Goal: Information Seeking & Learning: Learn about a topic

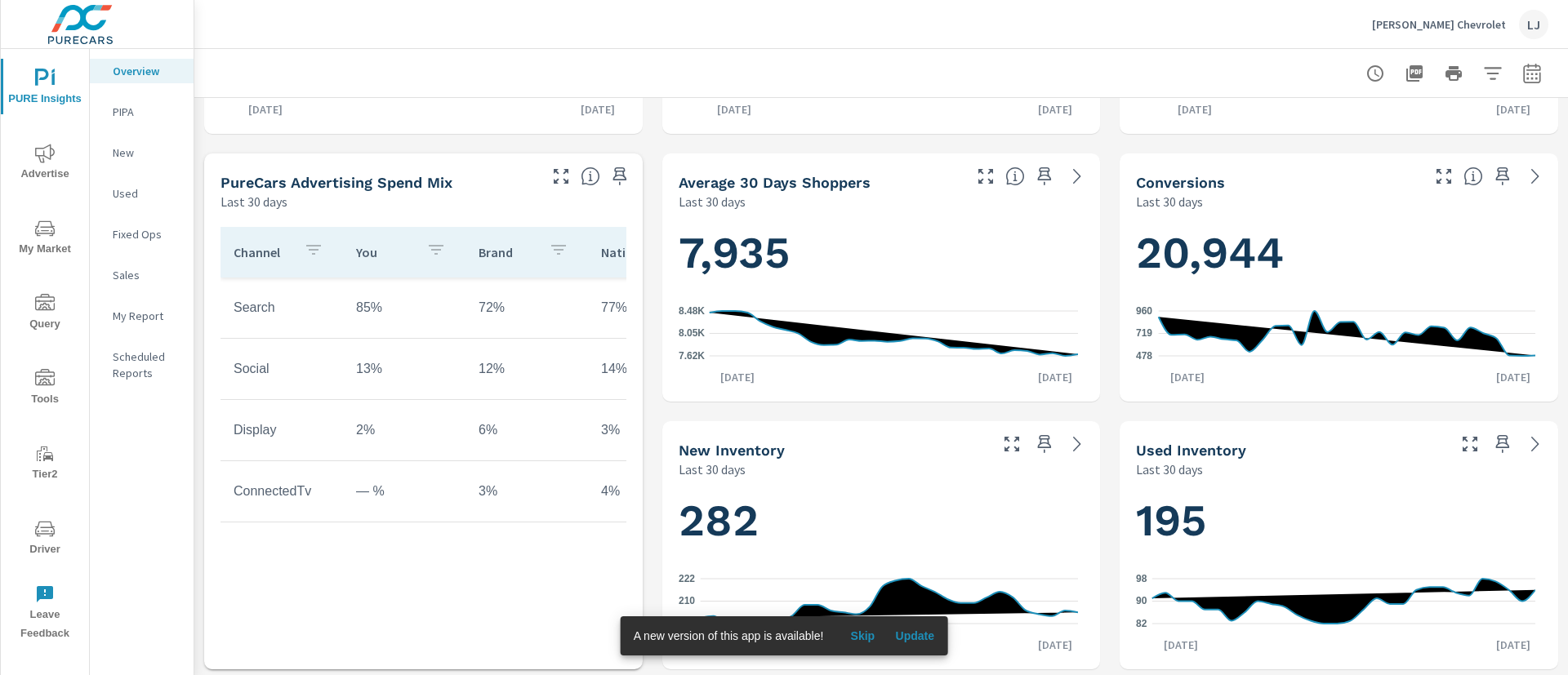
scroll to position [1, 0]
click at [56, 538] on span "Driver" at bounding box center [45, 540] width 79 height 40
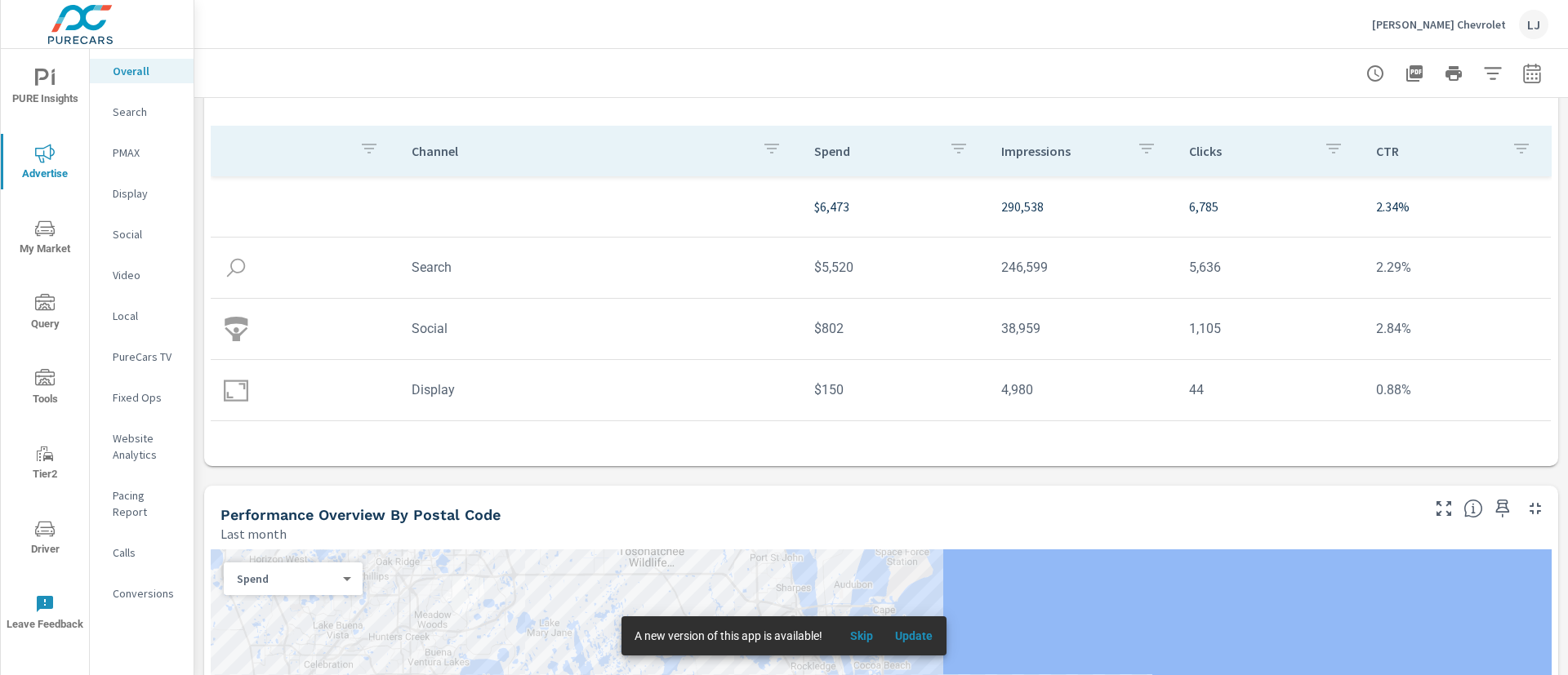
scroll to position [123, 0]
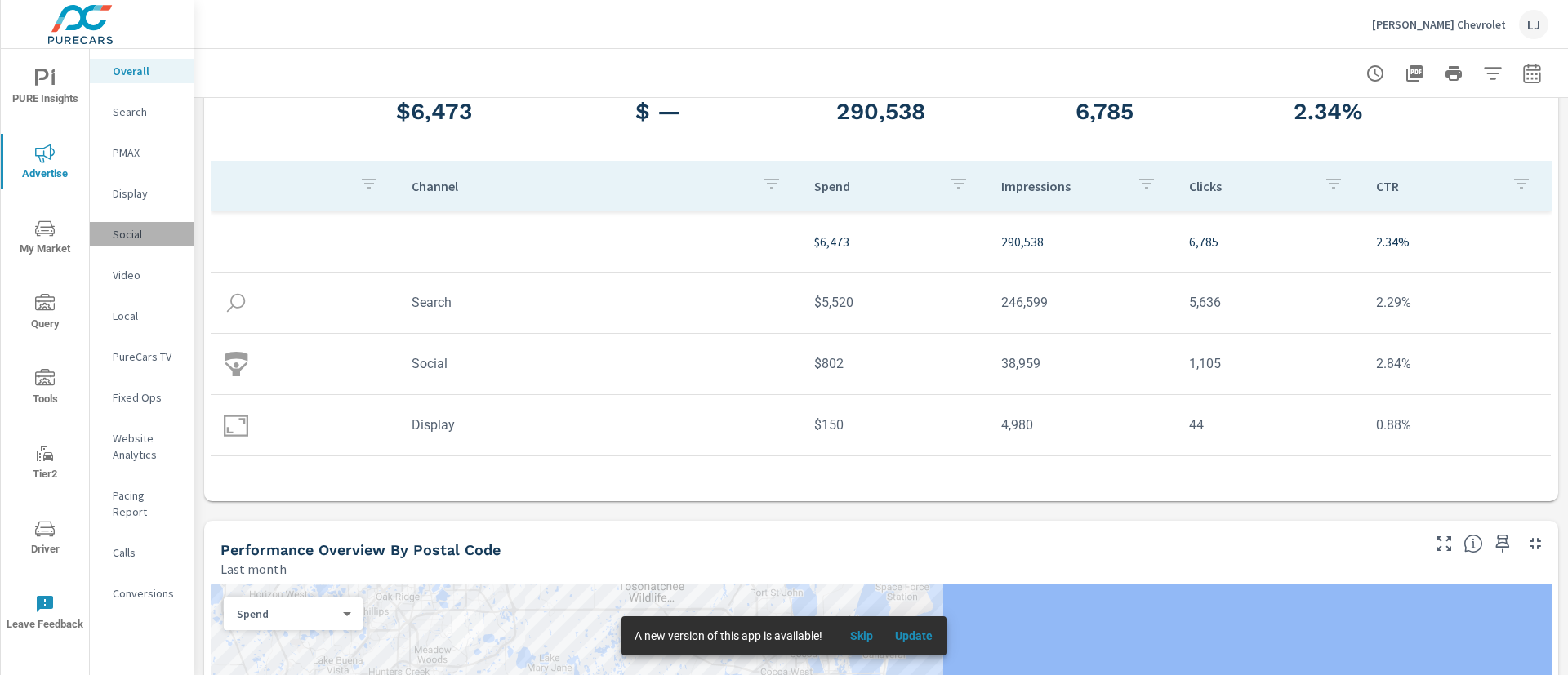
click at [146, 237] on p "Social" at bounding box center [146, 234] width 68 height 16
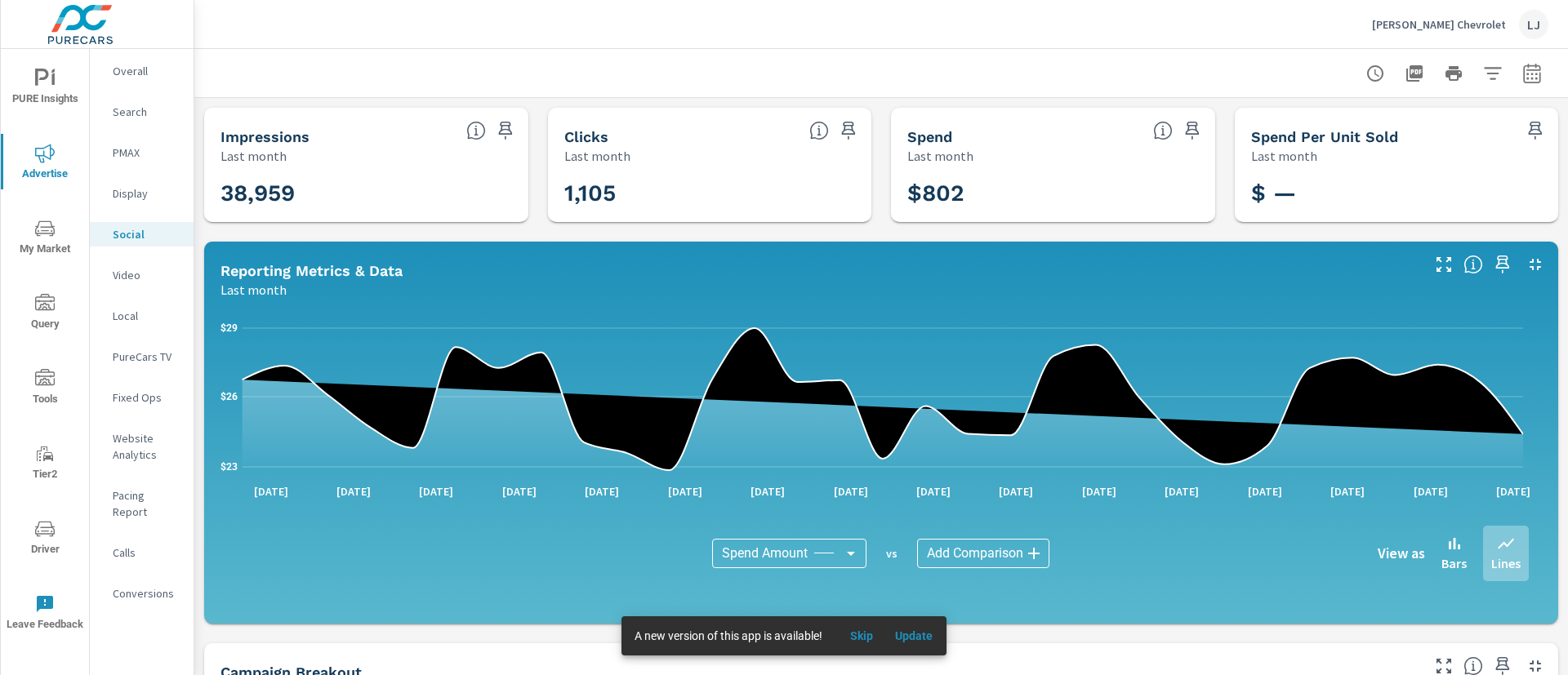
click at [904, 637] on span "Update" at bounding box center [913, 636] width 39 height 14
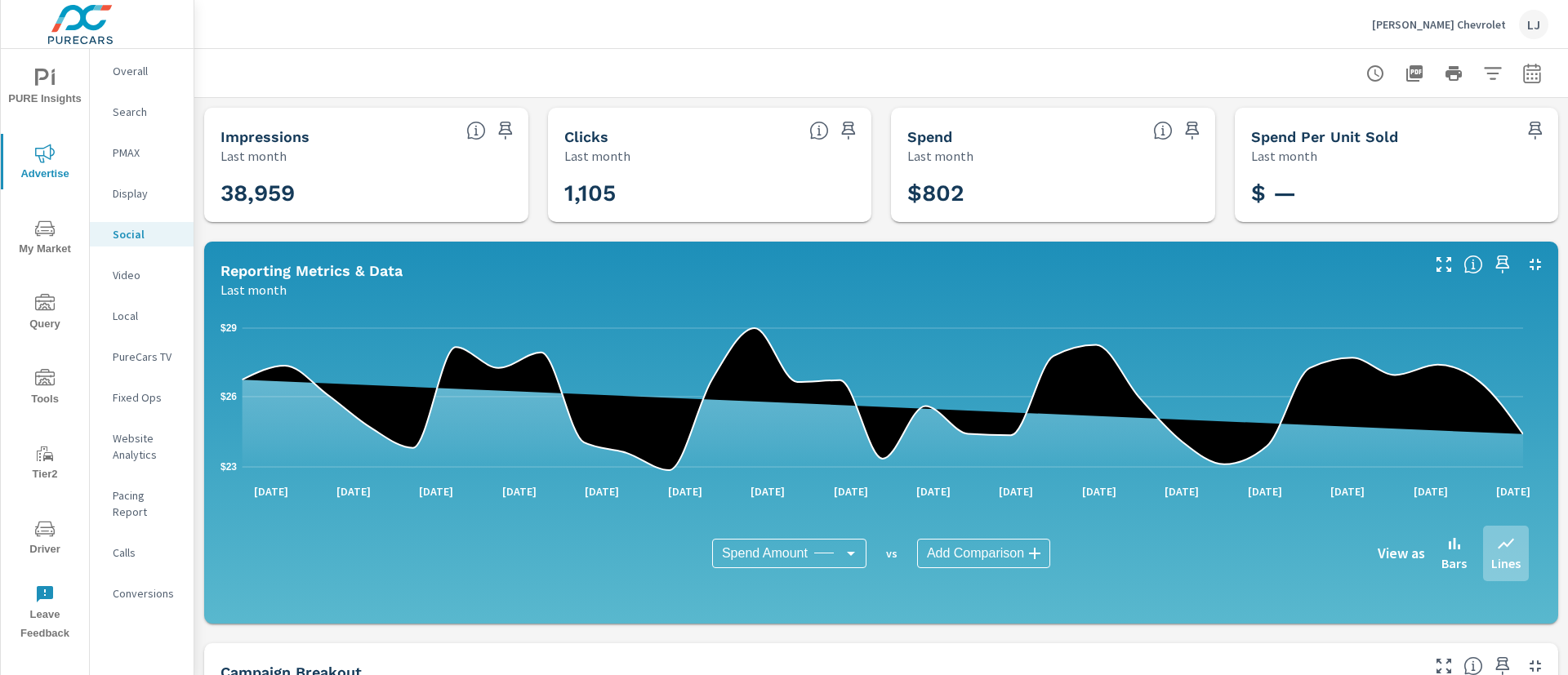
drag, startPoint x: 1161, startPoint y: 549, endPoint x: 1173, endPoint y: 540, distance: 15.0
click at [1173, 540] on div "View as Bars Lines" at bounding box center [1313, 554] width 432 height 56
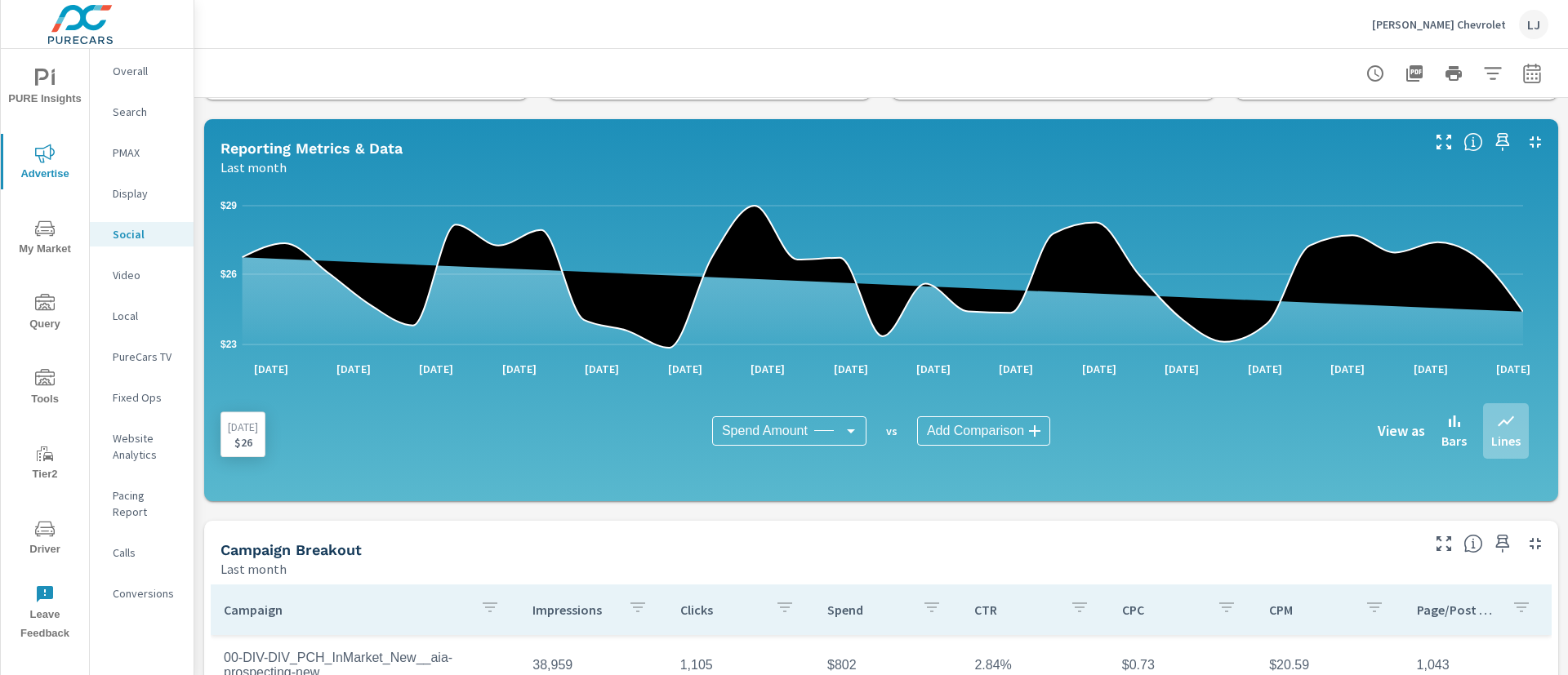
scroll to position [368, 0]
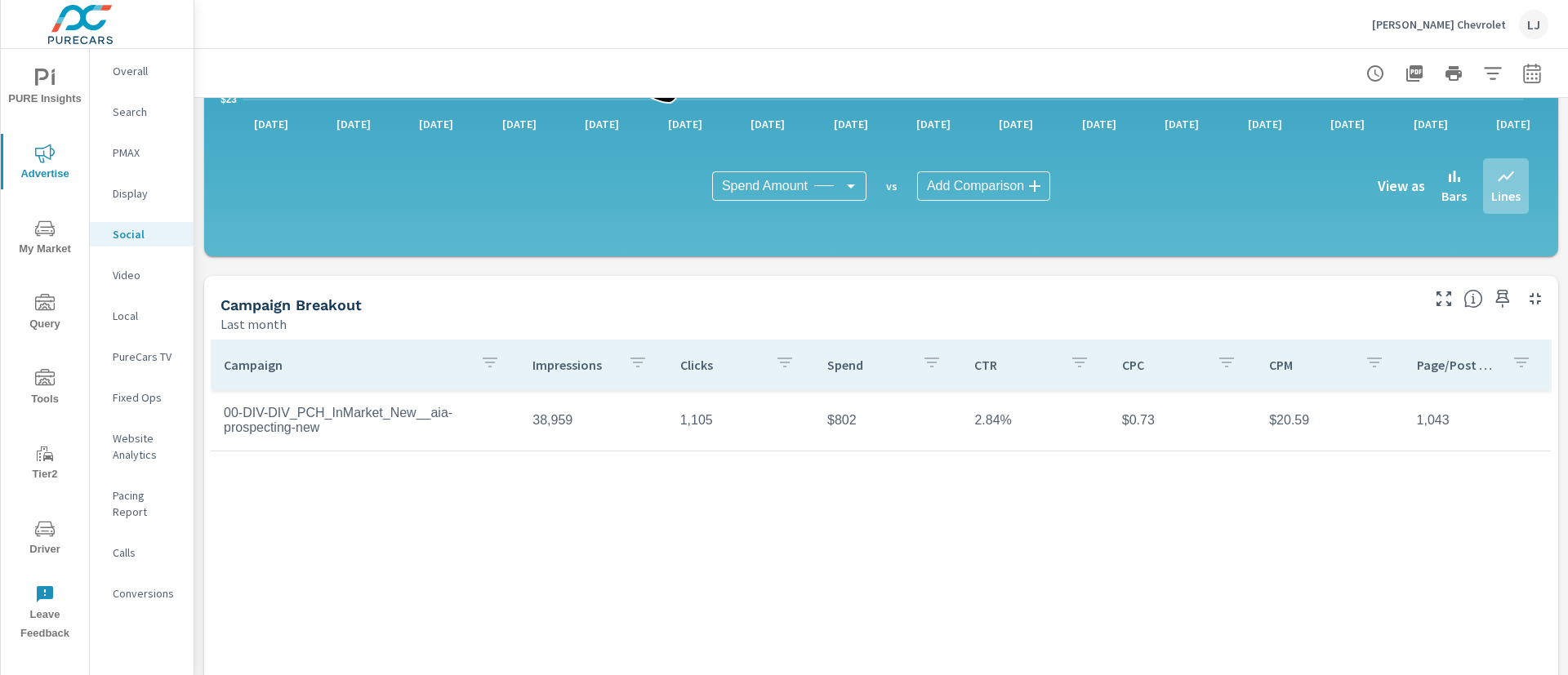
click at [157, 102] on div "Search" at bounding box center [142, 112] width 104 height 25
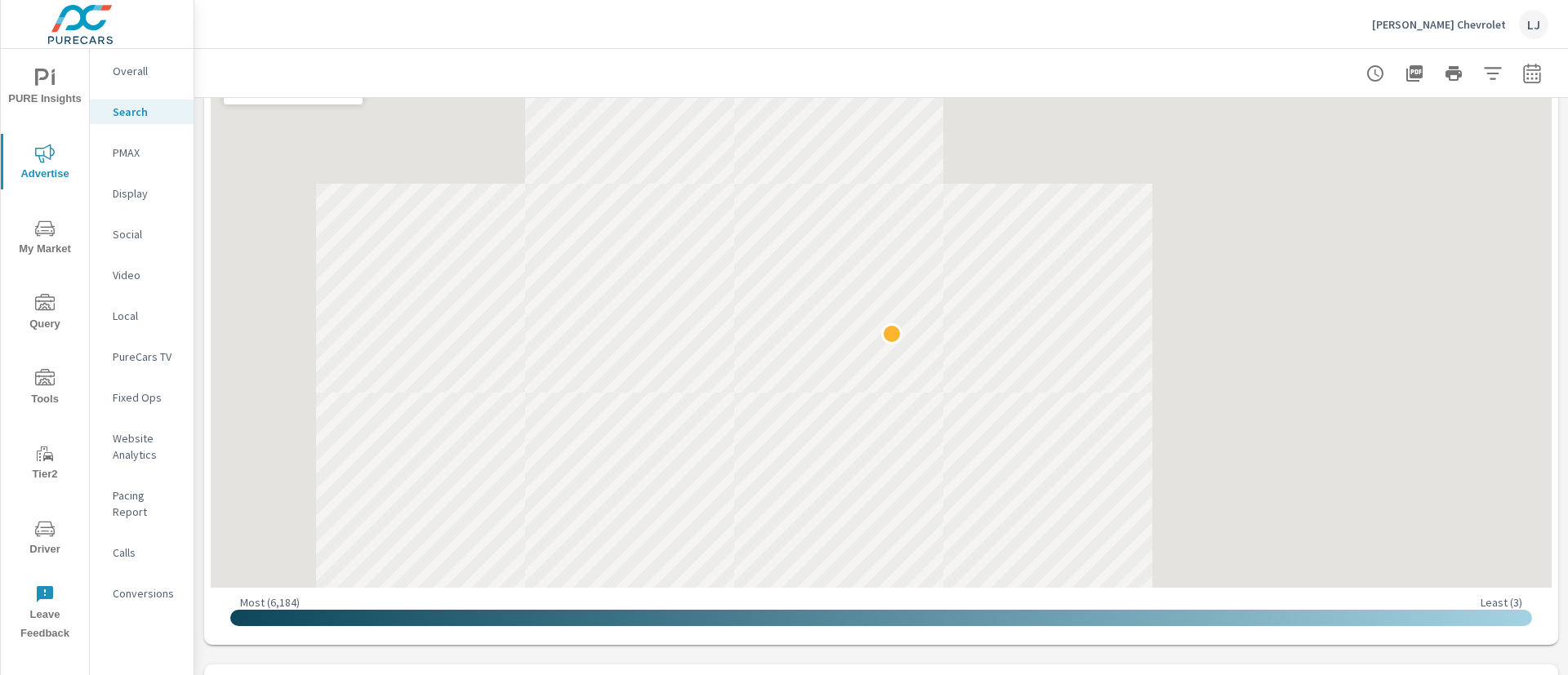
scroll to position [368, 0]
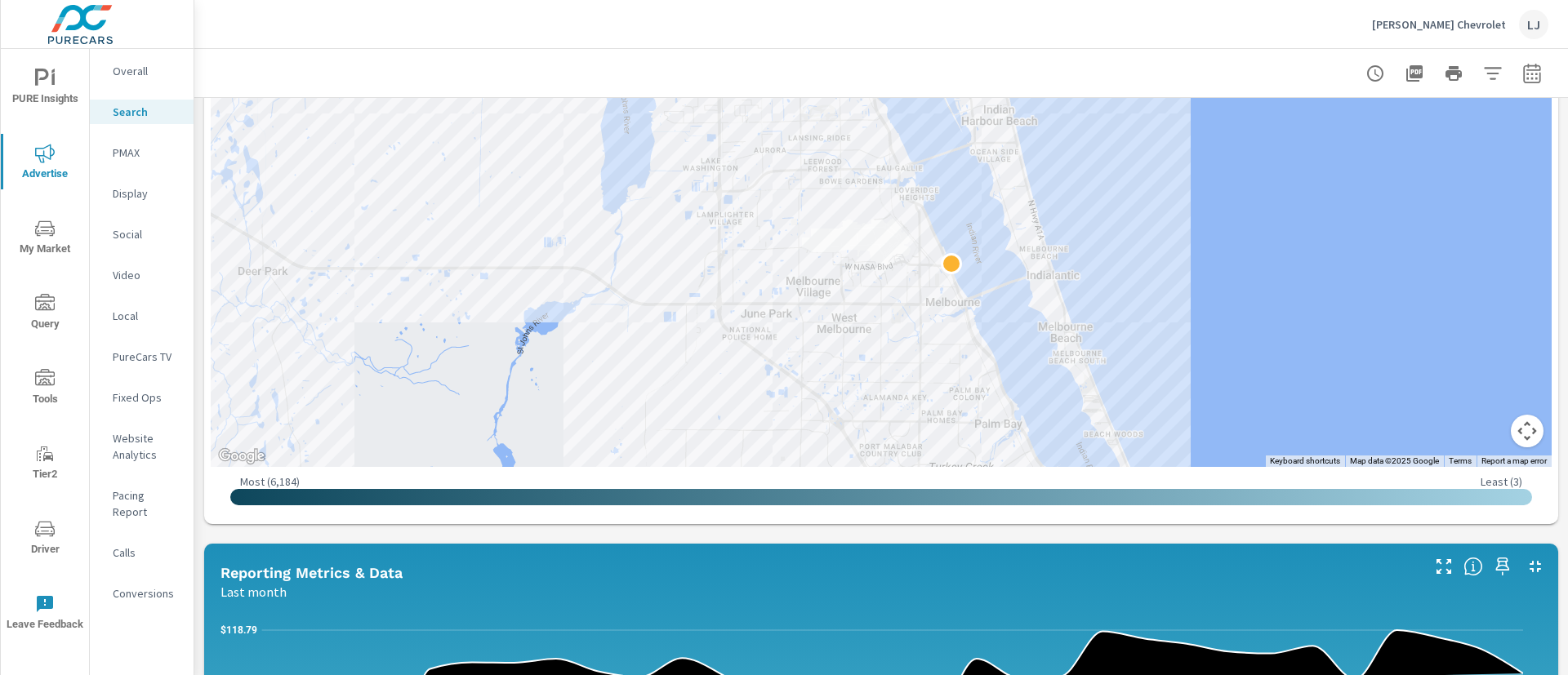
drag, startPoint x: 552, startPoint y: 229, endPoint x: 1376, endPoint y: 360, distance: 834.3
click at [1376, 360] on div at bounding box center [880, 202] width 1340 height 529
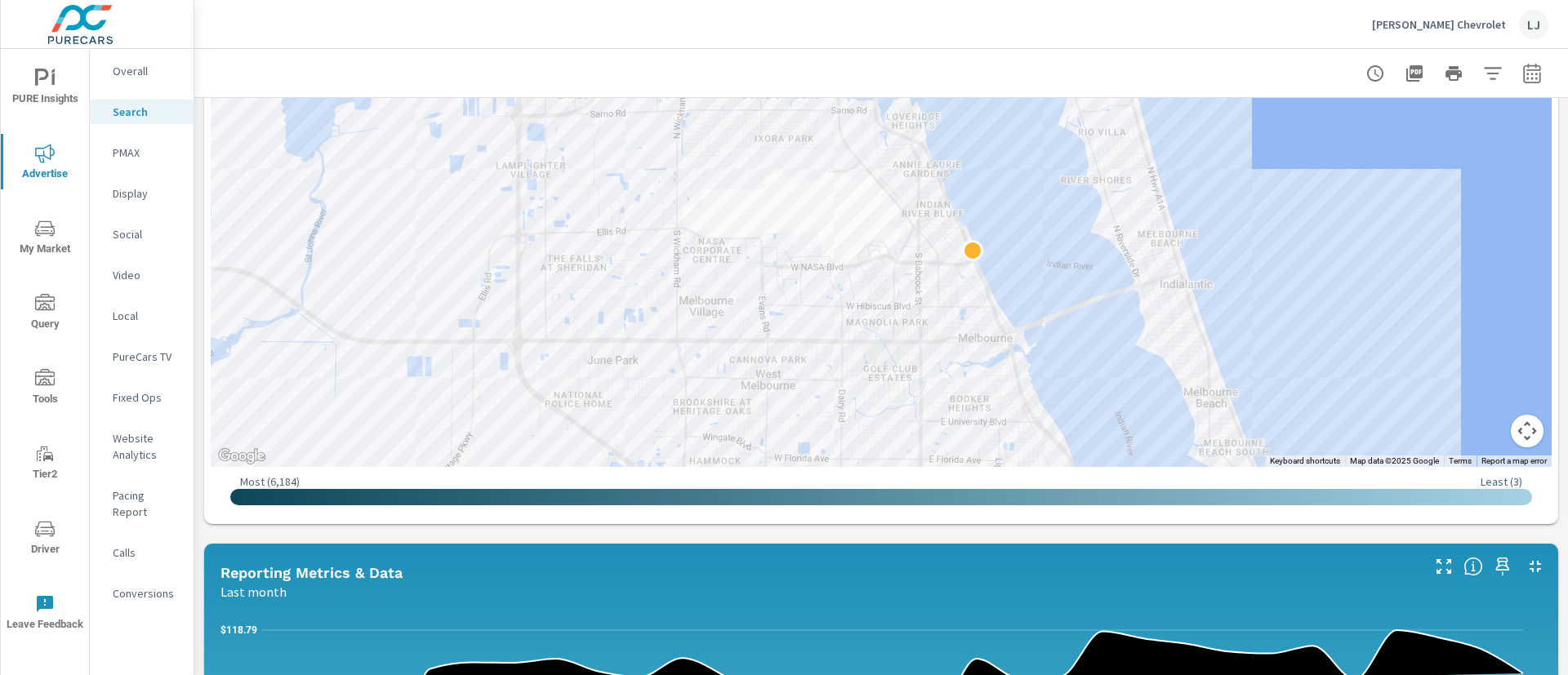
drag, startPoint x: 1154, startPoint y: 142, endPoint x: 1363, endPoint y: 183, distance: 213.0
click at [1363, 183] on div at bounding box center [880, 202] width 1340 height 529
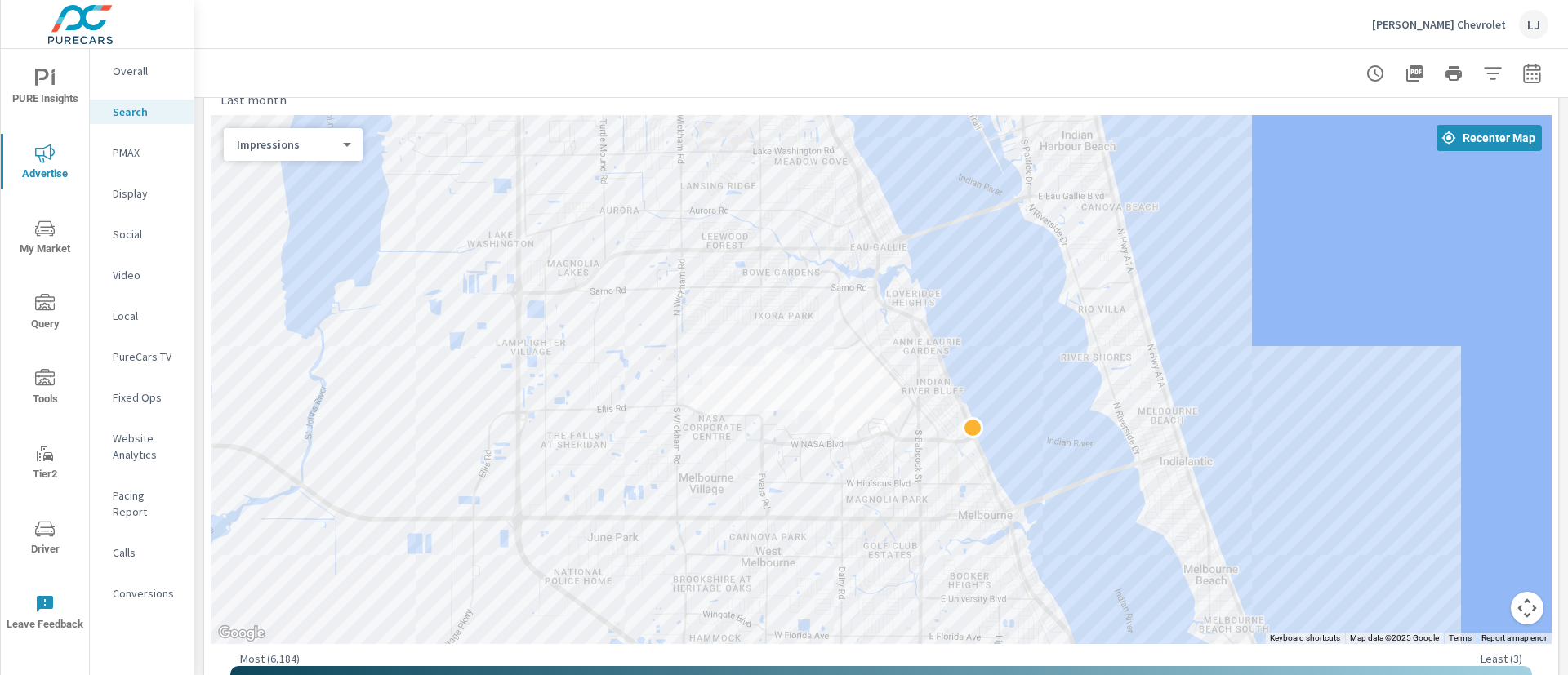
scroll to position [183, 0]
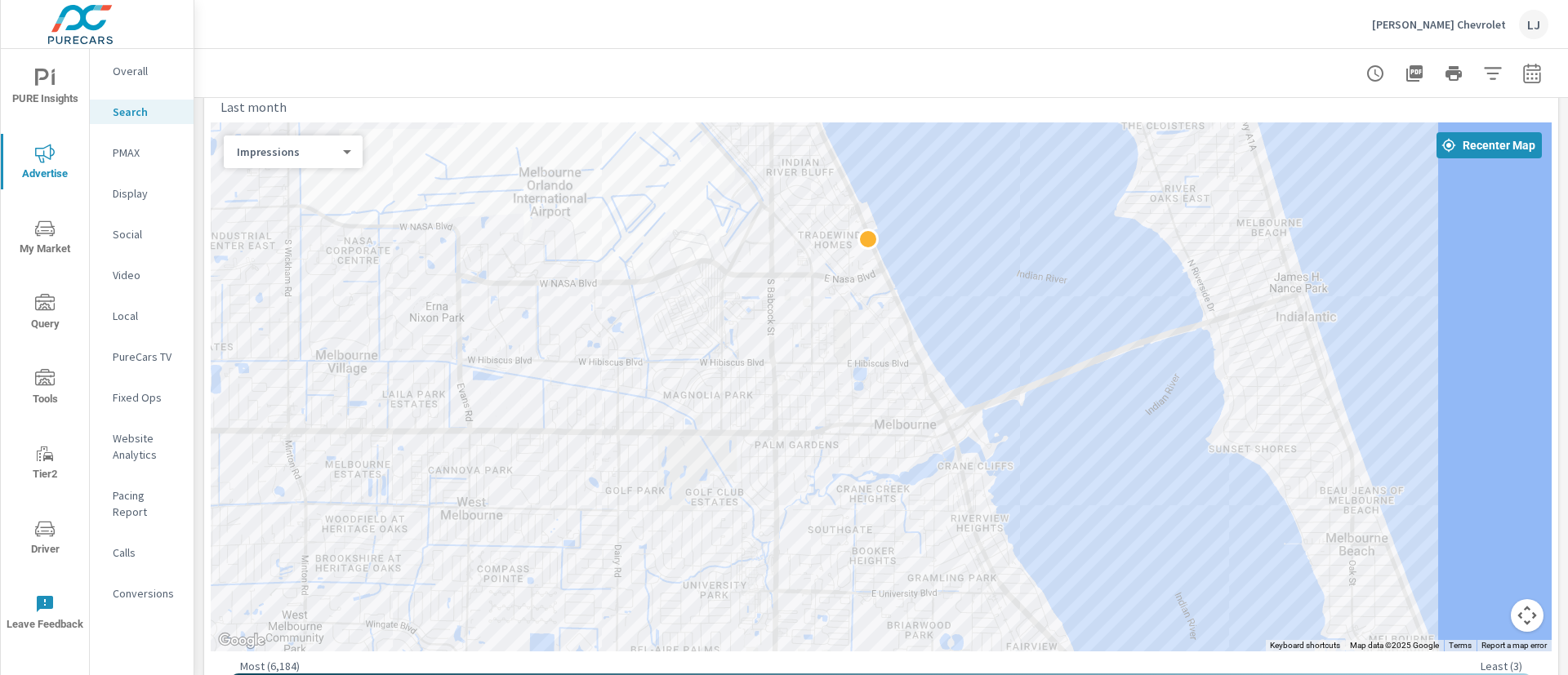
drag, startPoint x: 675, startPoint y: 427, endPoint x: 719, endPoint y: 248, distance: 184.3
click at [719, 248] on div at bounding box center [880, 387] width 1340 height 529
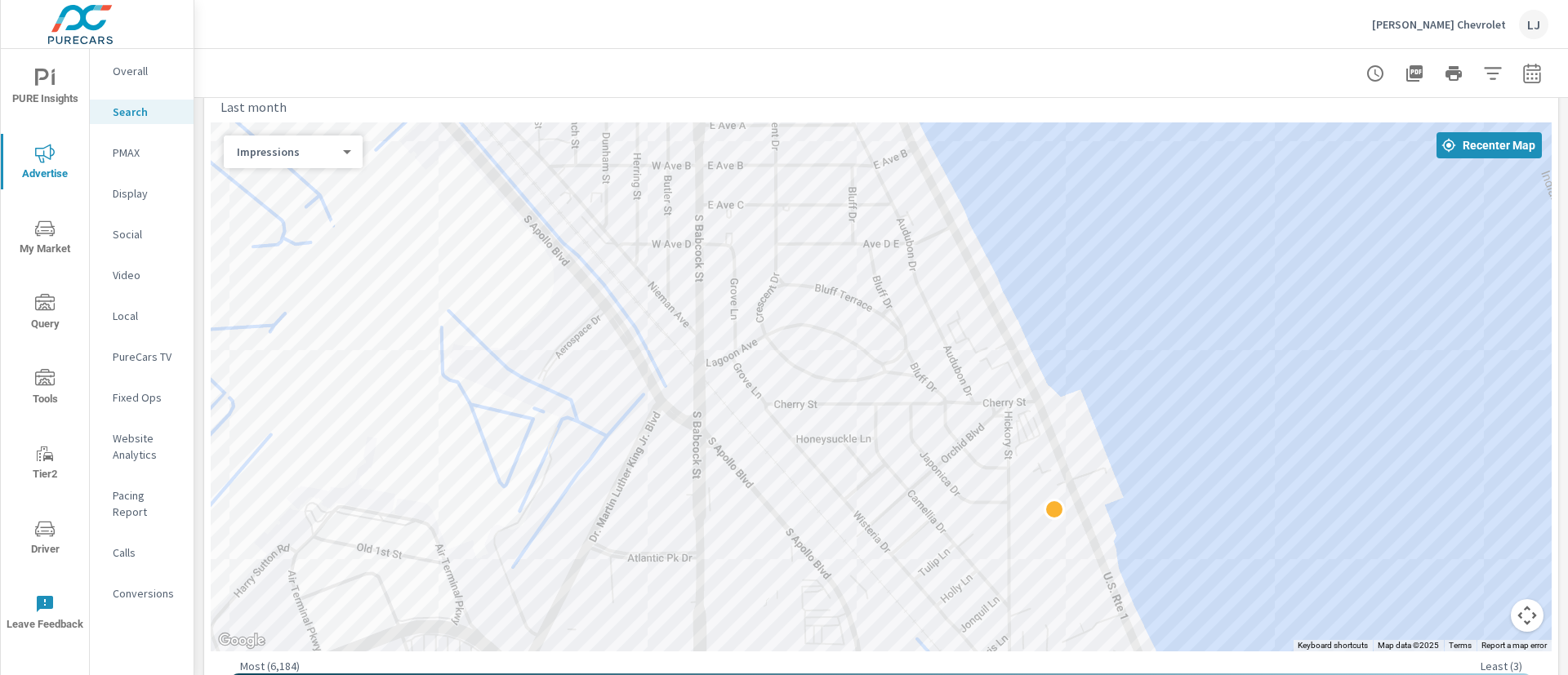
drag, startPoint x: 1049, startPoint y: 201, endPoint x: 922, endPoint y: 625, distance: 442.6
click at [922, 625] on div at bounding box center [880, 387] width 1340 height 529
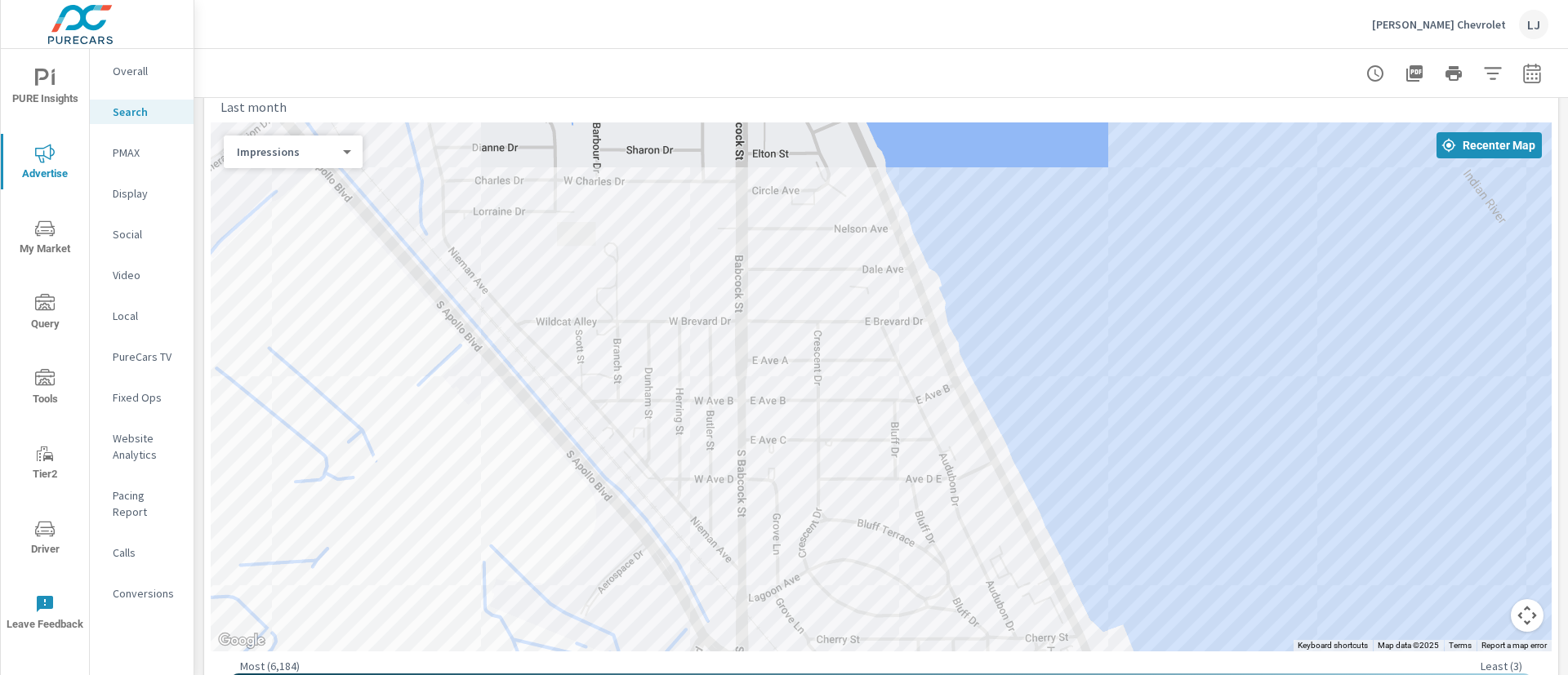
drag, startPoint x: 859, startPoint y: 376, endPoint x: 902, endPoint y: 612, distance: 239.9
click at [902, 612] on div at bounding box center [880, 387] width 1340 height 529
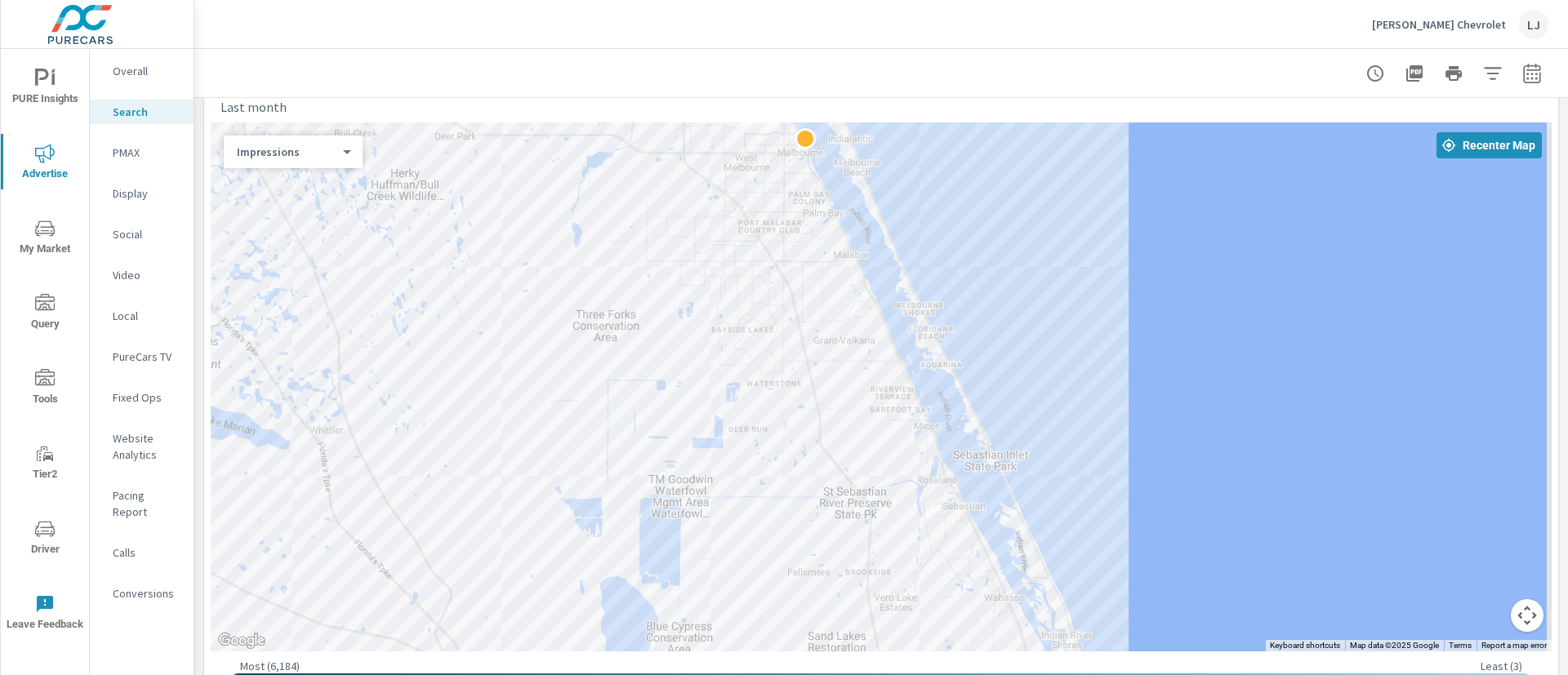
drag, startPoint x: 1188, startPoint y: 487, endPoint x: 1090, endPoint y: 184, distance: 318.5
click at [1090, 184] on div at bounding box center [1306, 287] width 1046 height 588
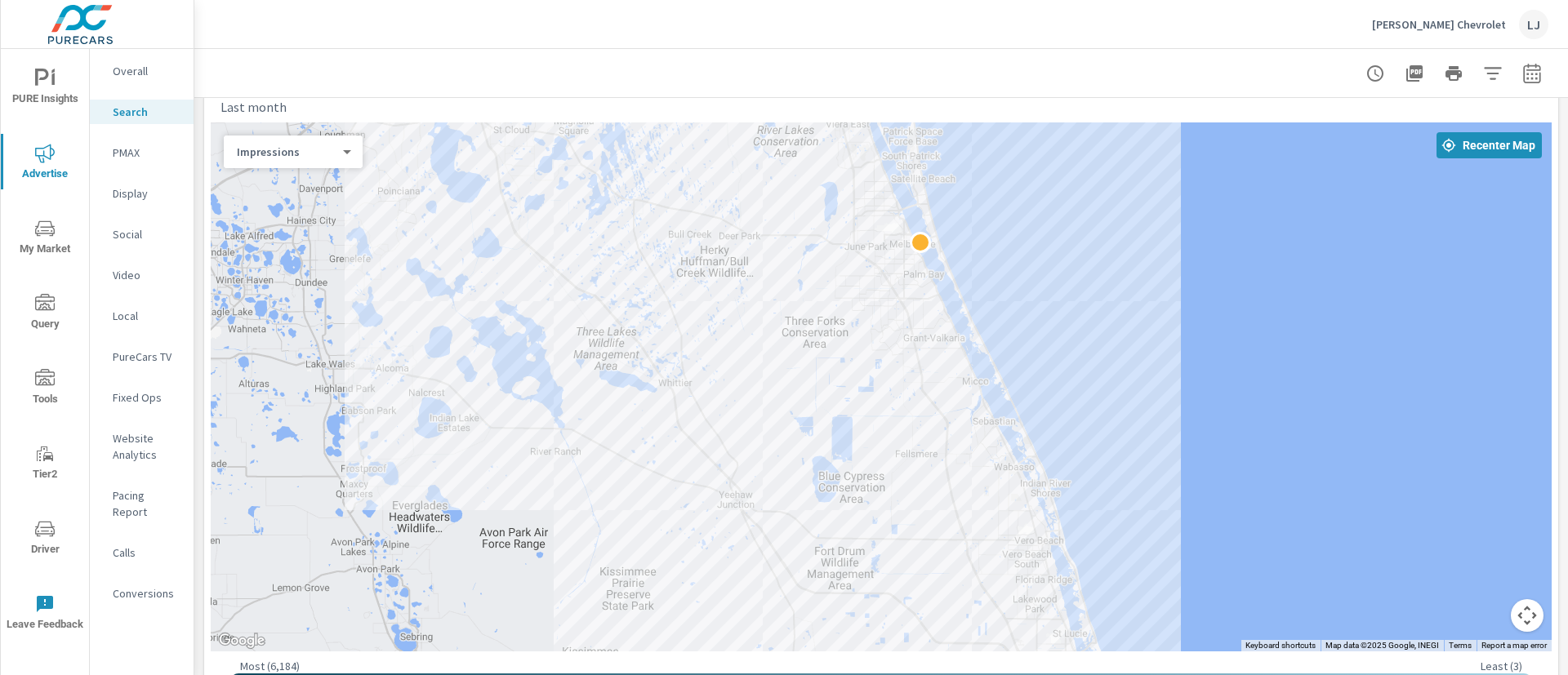
drag, startPoint x: 997, startPoint y: 272, endPoint x: 993, endPoint y: 259, distance: 13.6
click at [993, 259] on div at bounding box center [880, 387] width 1340 height 529
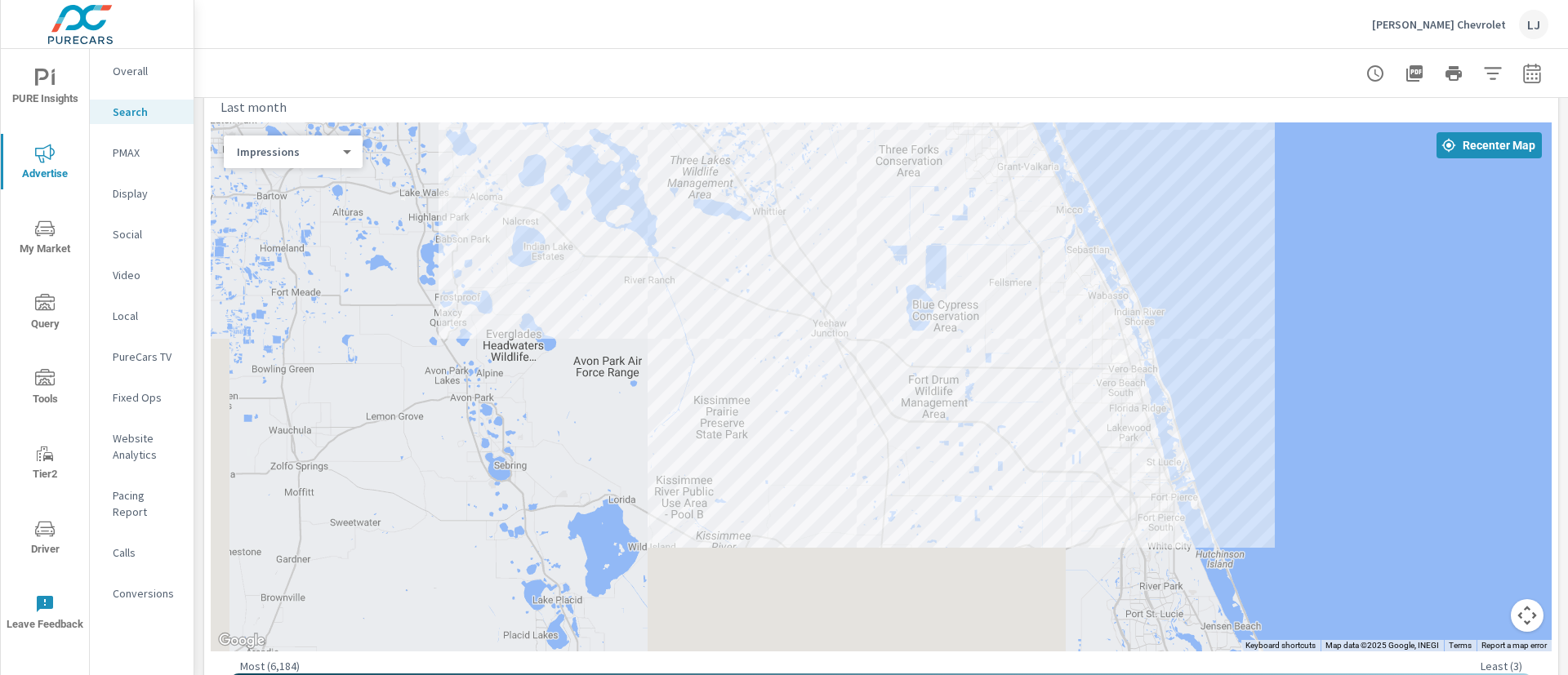
drag, startPoint x: 1215, startPoint y: 483, endPoint x: 1291, endPoint y: 261, distance: 234.6
click at [1291, 261] on div at bounding box center [1505, 520] width 1046 height 588
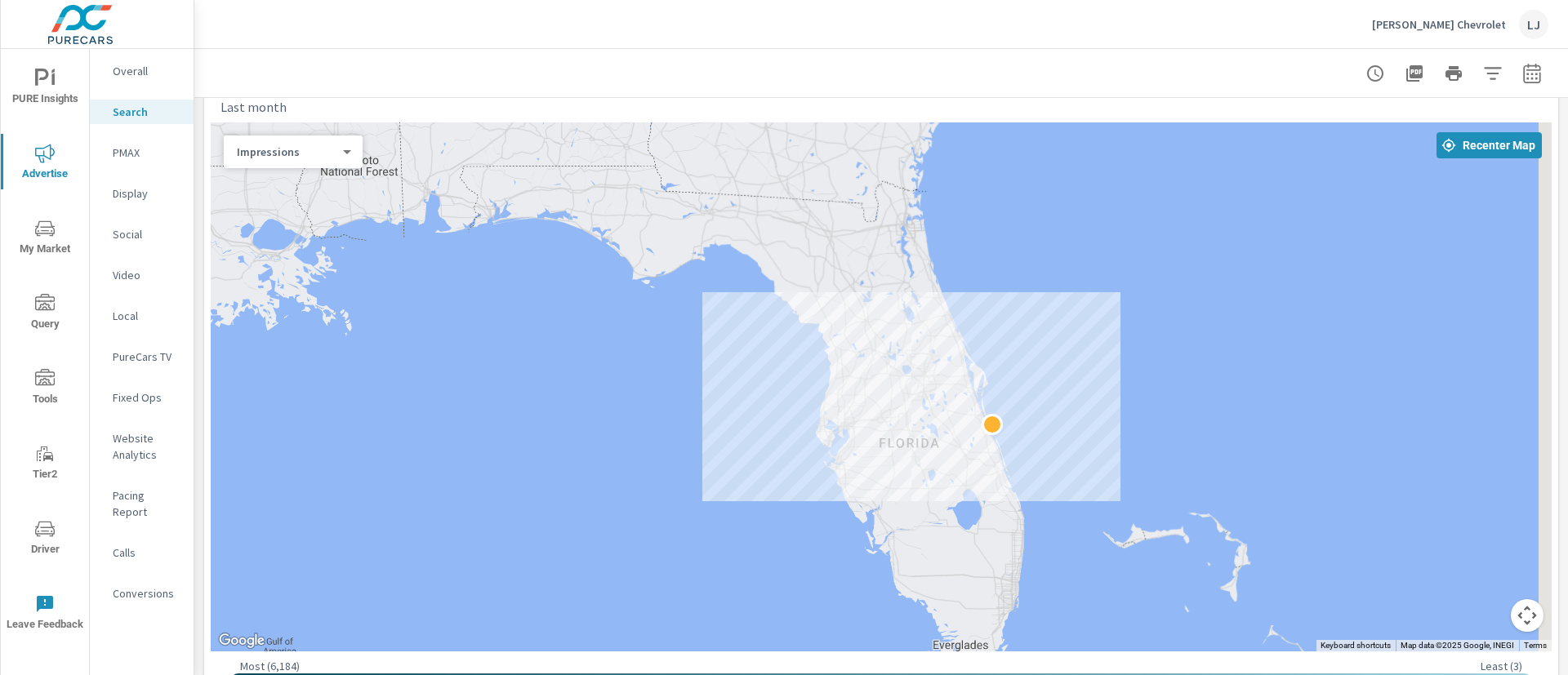
drag, startPoint x: 1306, startPoint y: 244, endPoint x: 1011, endPoint y: 400, distance: 333.7
click at [1011, 400] on div at bounding box center [880, 387] width 1340 height 529
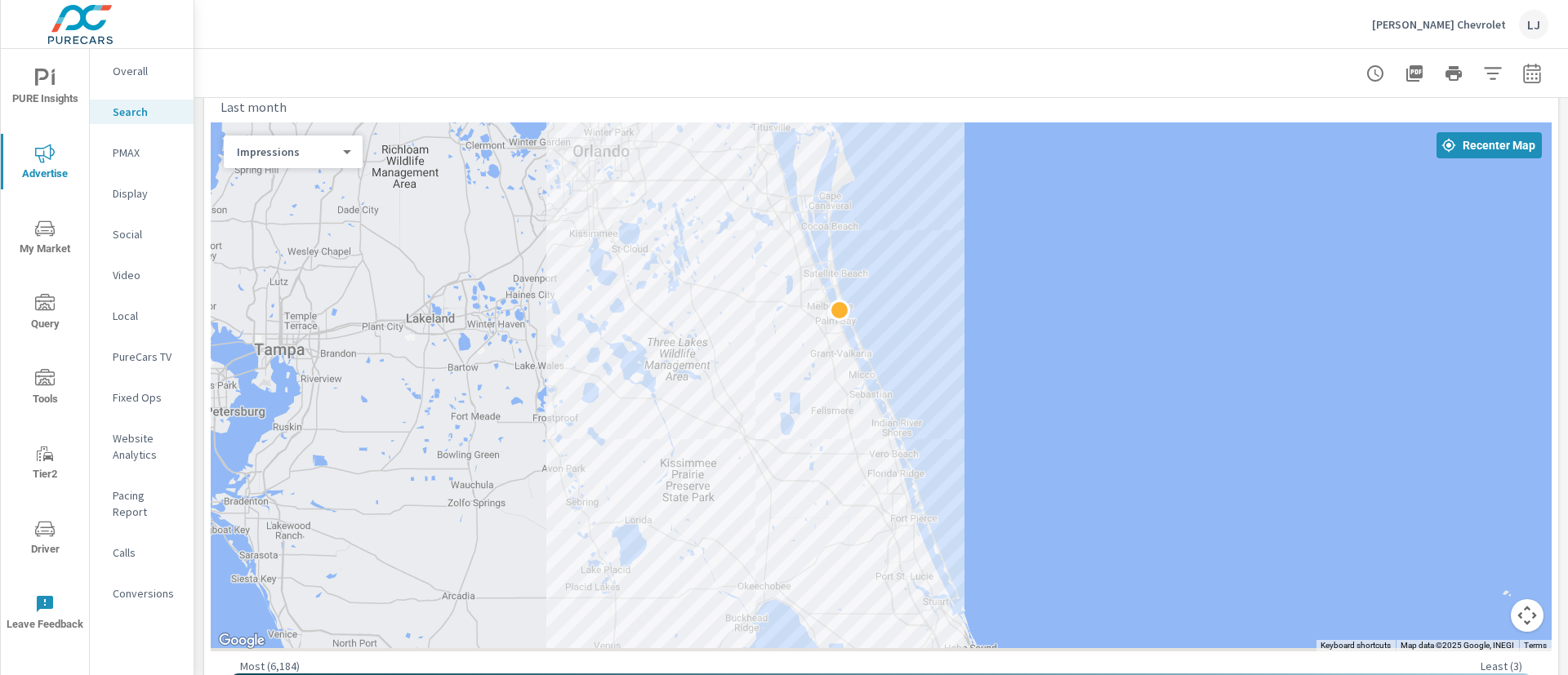
drag, startPoint x: 718, startPoint y: 451, endPoint x: 849, endPoint y: 297, distance: 202.2
click at [849, 297] on div at bounding box center [880, 387] width 1340 height 529
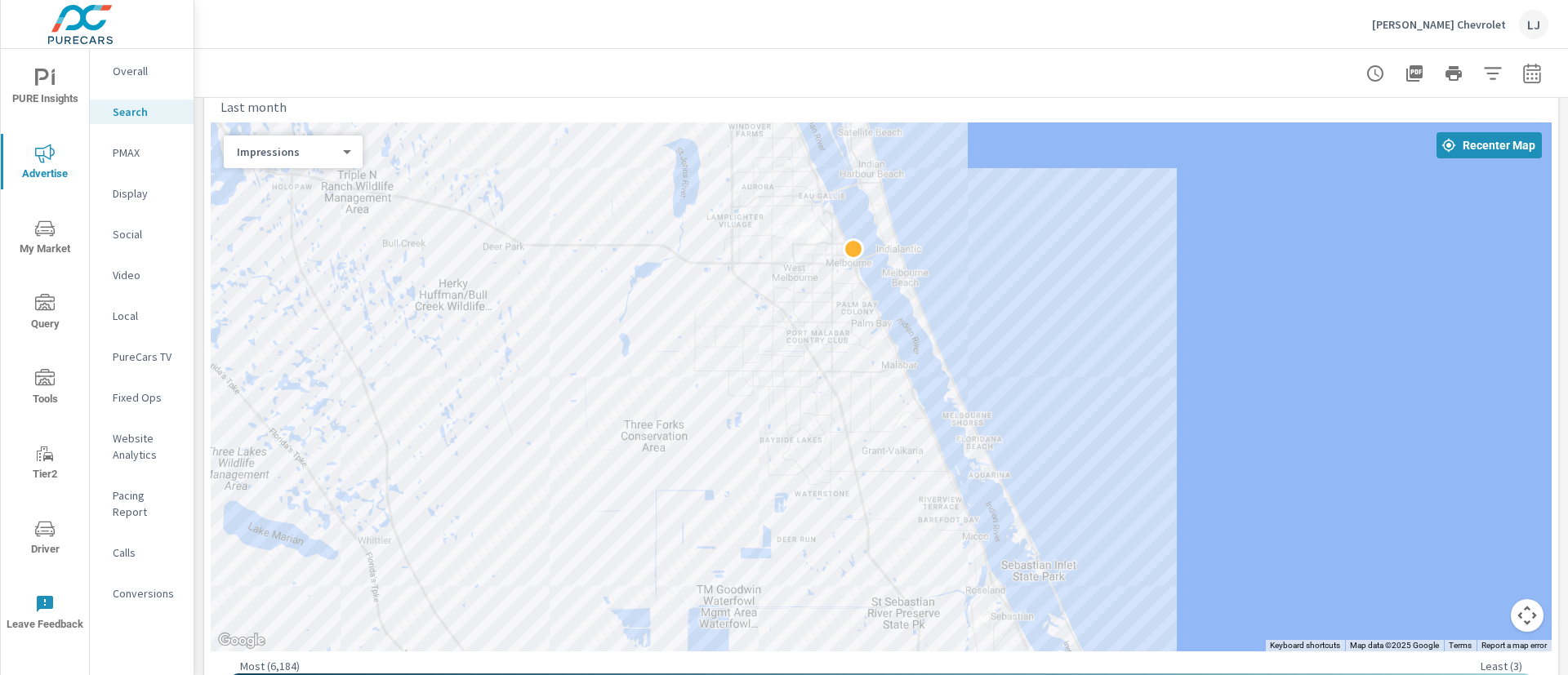
drag, startPoint x: 879, startPoint y: 286, endPoint x: 1084, endPoint y: 292, distance: 205.1
click at [1090, 294] on div at bounding box center [880, 387] width 1340 height 529
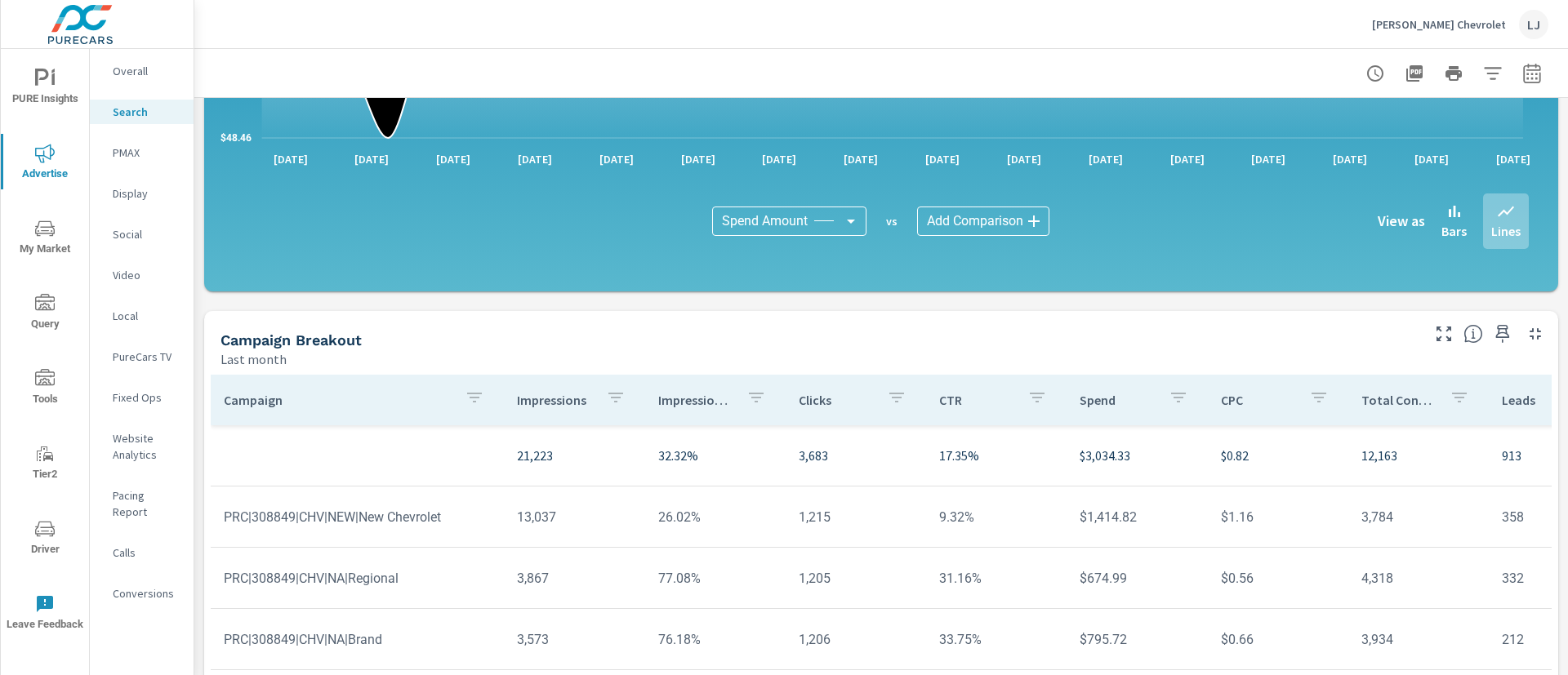
scroll to position [1164, 0]
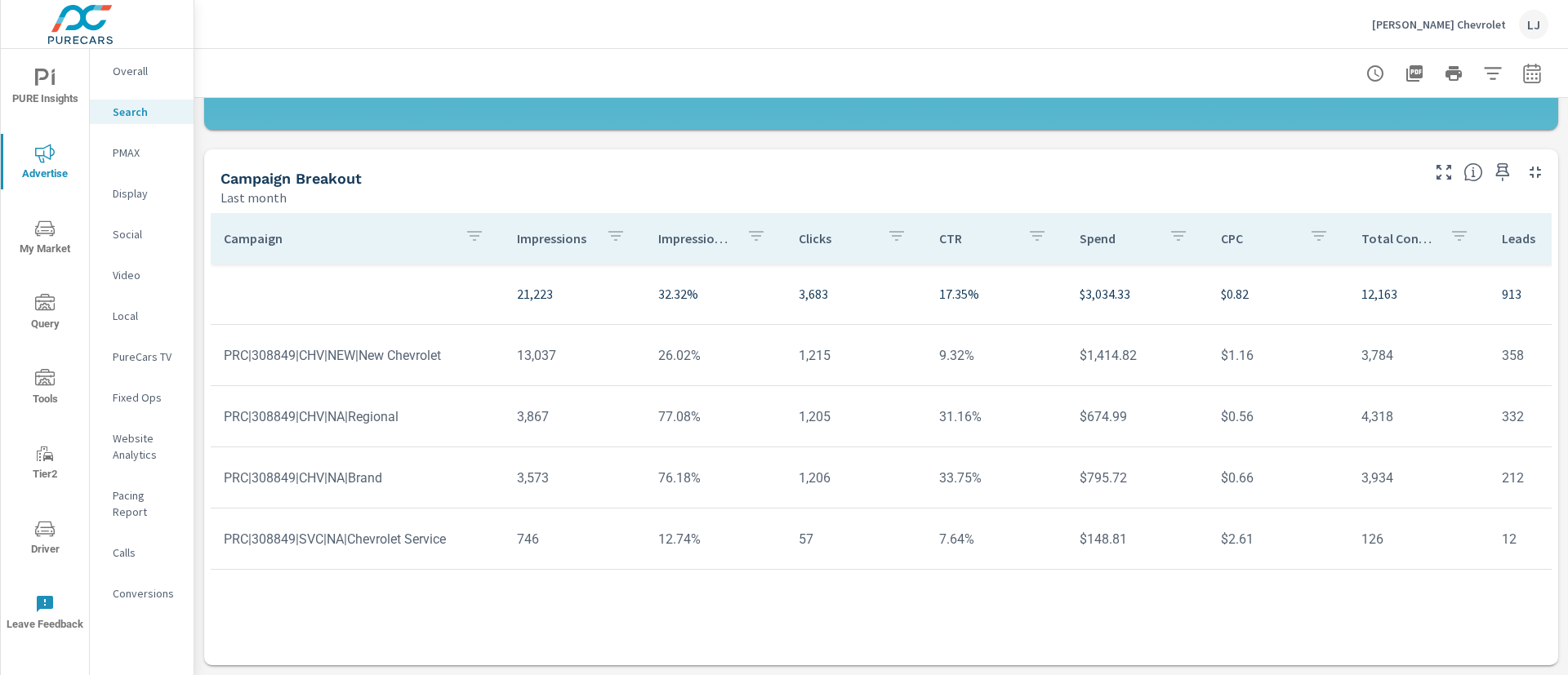
click at [149, 401] on p "Fixed Ops" at bounding box center [146, 398] width 68 height 16
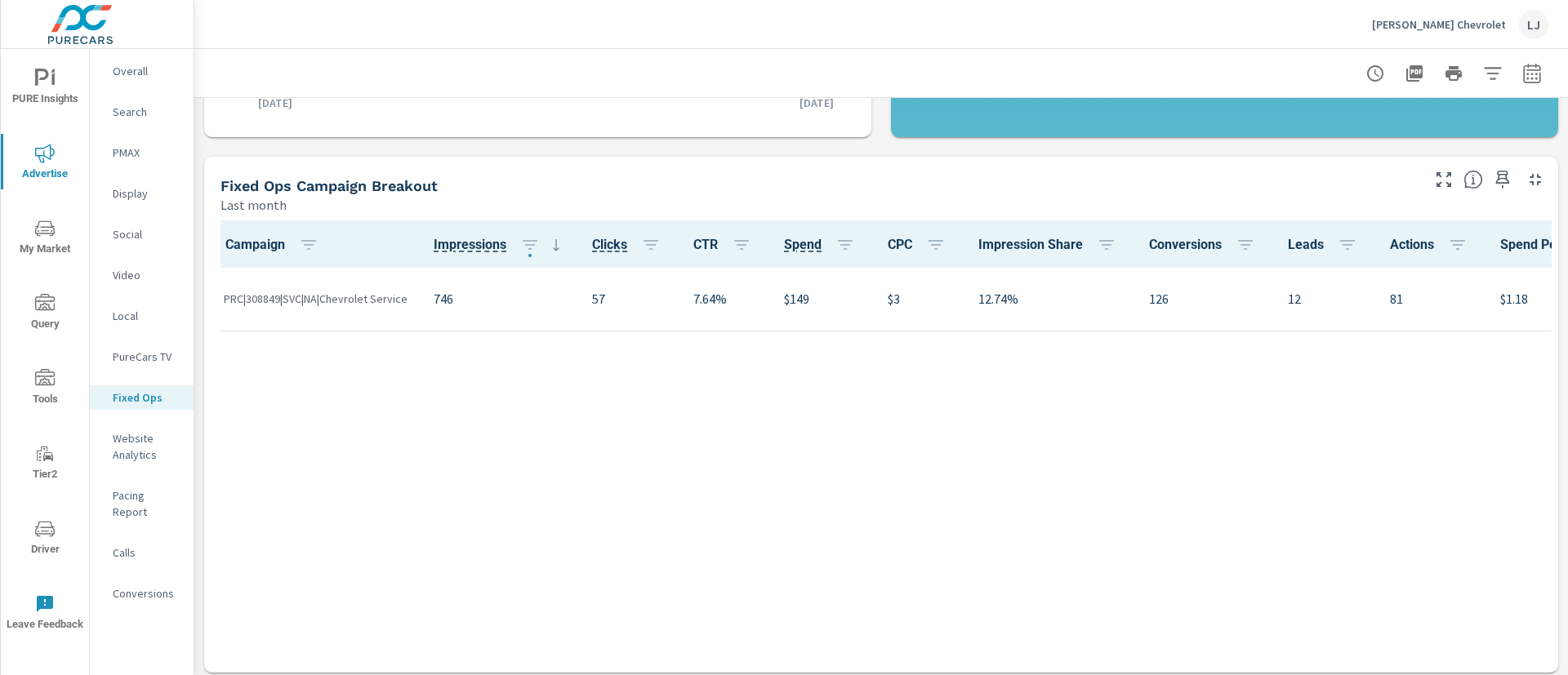
scroll to position [628, 0]
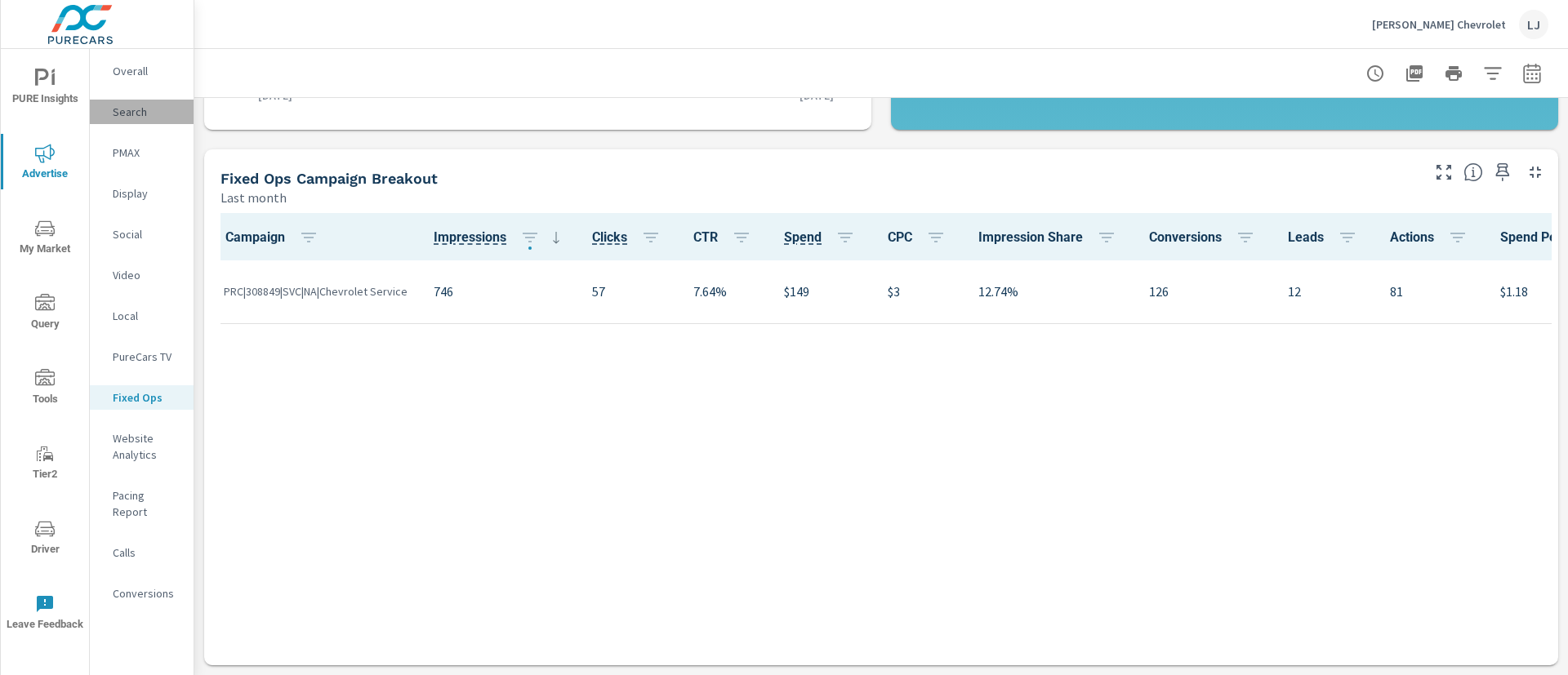
click at [133, 122] on div "Search" at bounding box center [142, 112] width 104 height 25
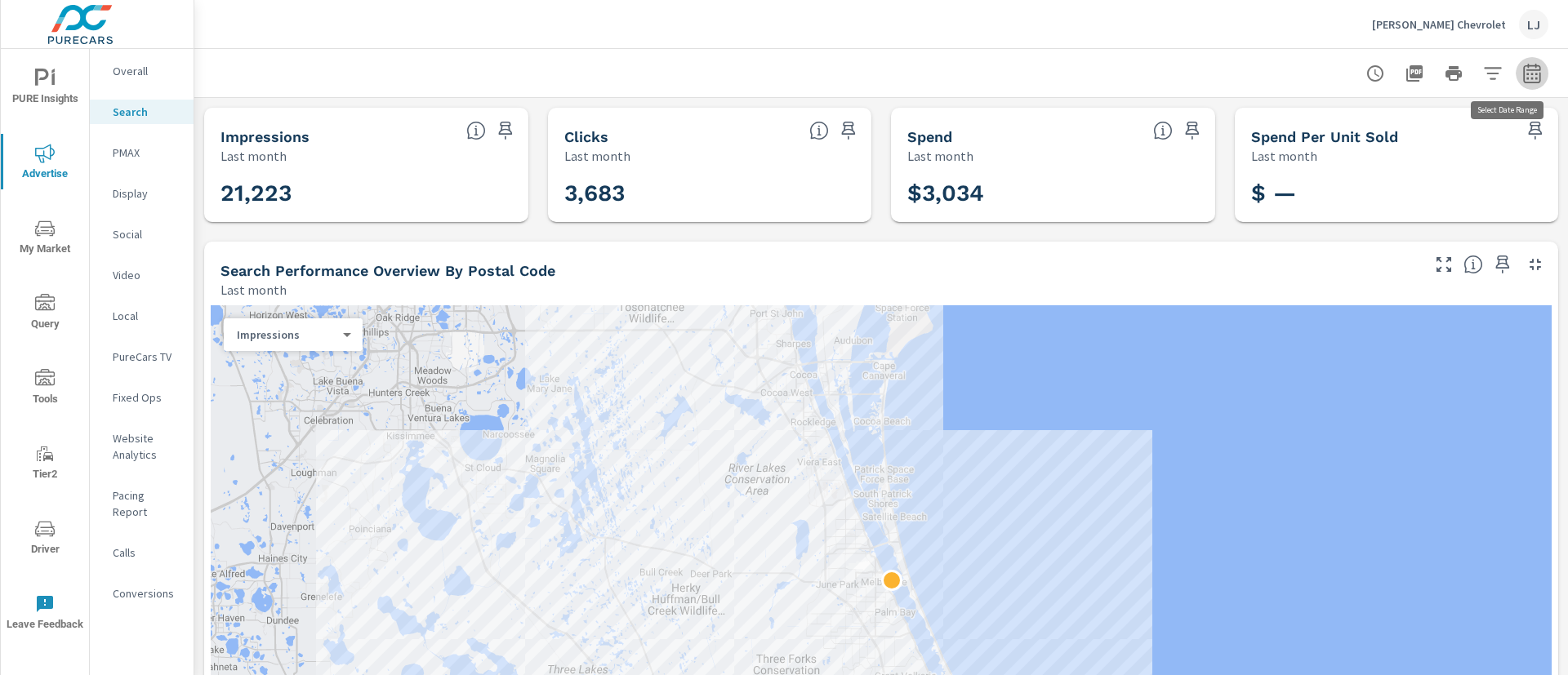
click at [1523, 68] on icon "button" at bounding box center [1532, 72] width 17 height 19
select select "Last month"
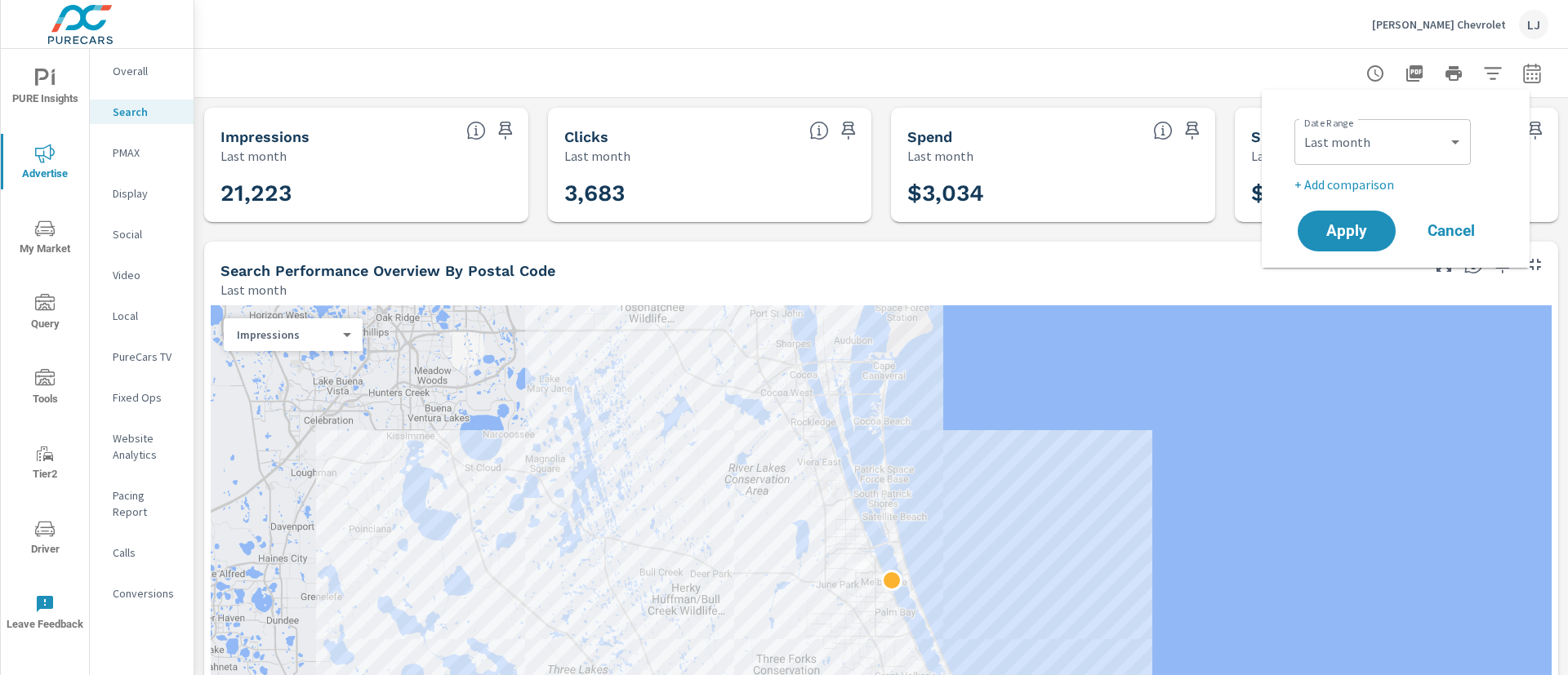
click at [1336, 180] on p "+ Add comparison" at bounding box center [1399, 184] width 209 height 19
select select "Previous period"
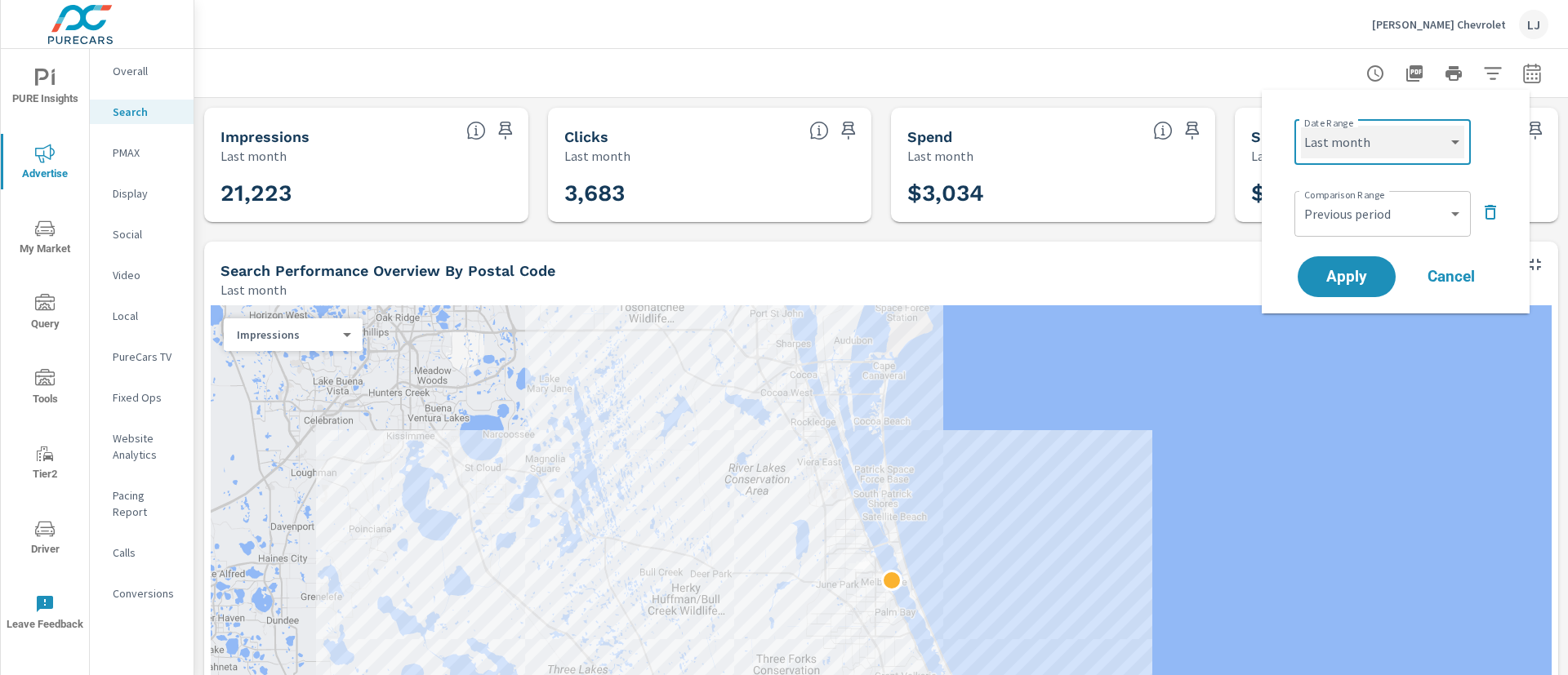
click at [1431, 139] on select "Custom Yesterday Last week Last 7 days Last 14 days Last 30 days Last 45 days L…" at bounding box center [1383, 142] width 163 height 33
click at [1301, 126] on select "Custom Yesterday Last week Last 7 days Last 14 days Last 30 days Last 45 days L…" at bounding box center [1383, 142] width 163 height 33
select select "Month to date"
click at [1347, 283] on span "Apply" at bounding box center [1347, 277] width 67 height 15
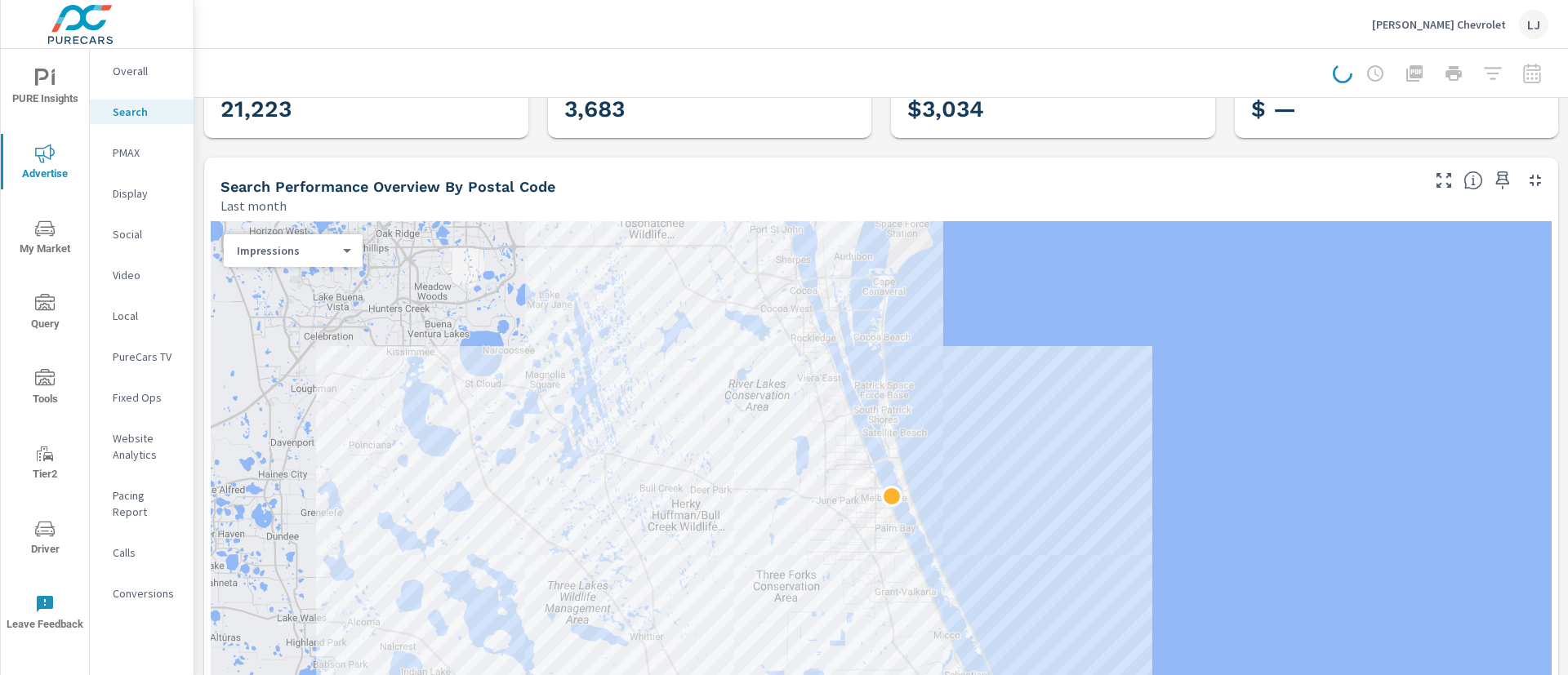
scroll to position [123, 0]
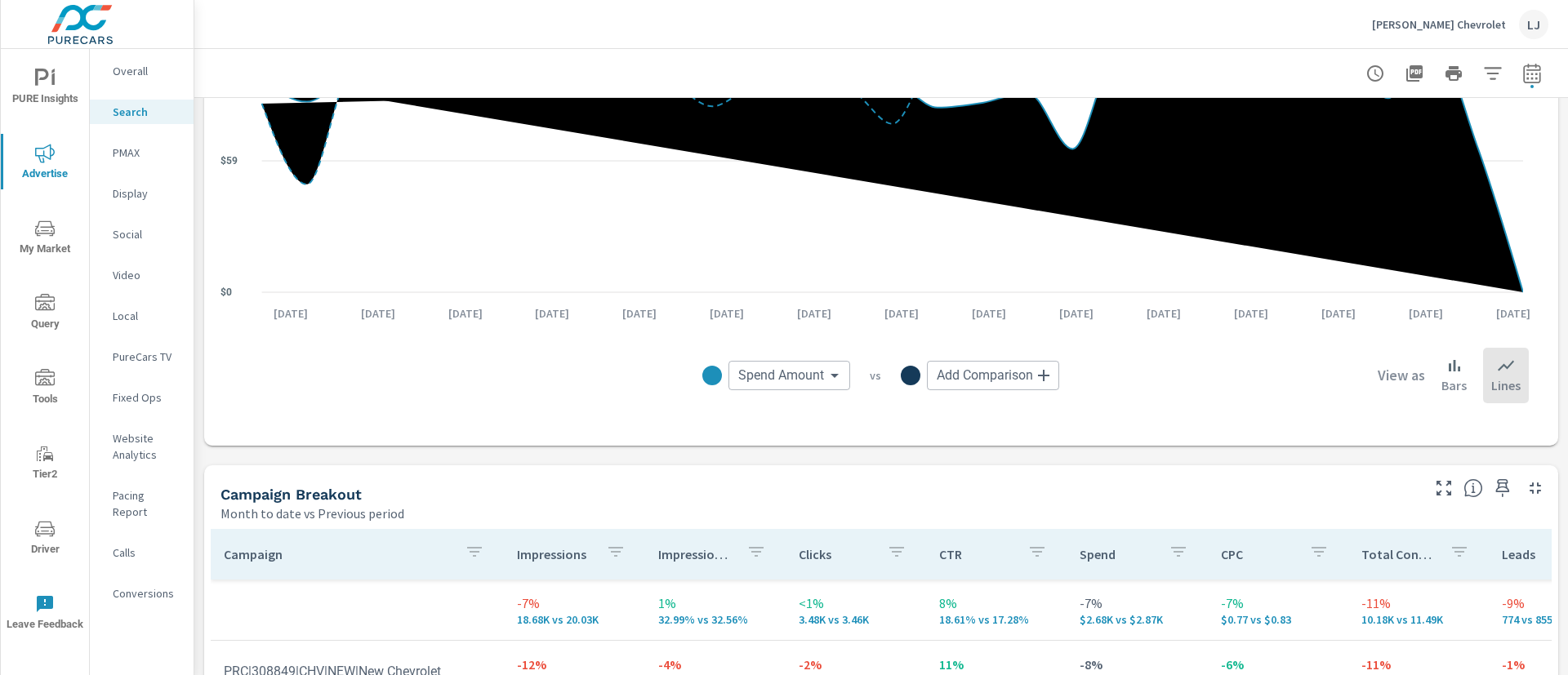
scroll to position [1221, 0]
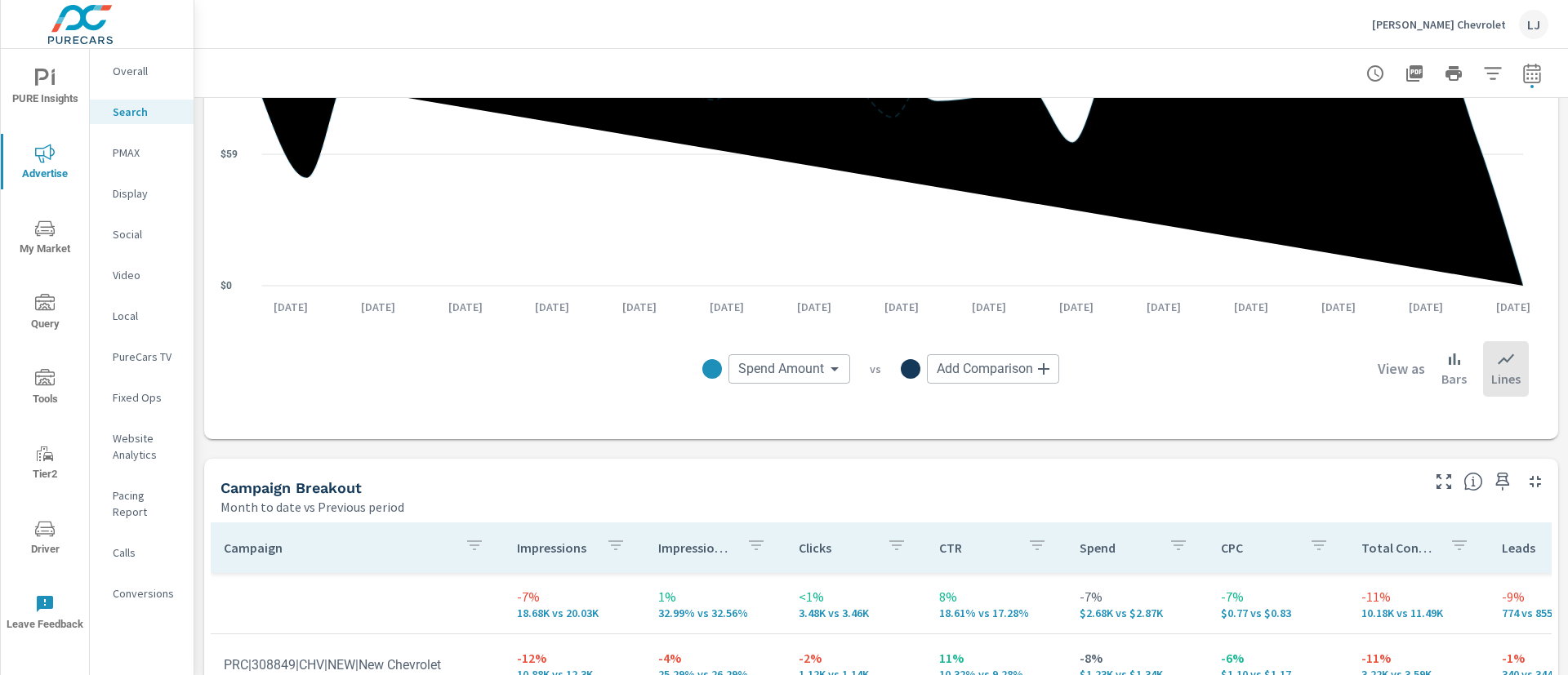
click at [1010, 377] on body "PURE Insights Advertise My Market Query Tools Tier2 Driver Leave Feedback Overa…" at bounding box center [784, 337] width 1568 height 675
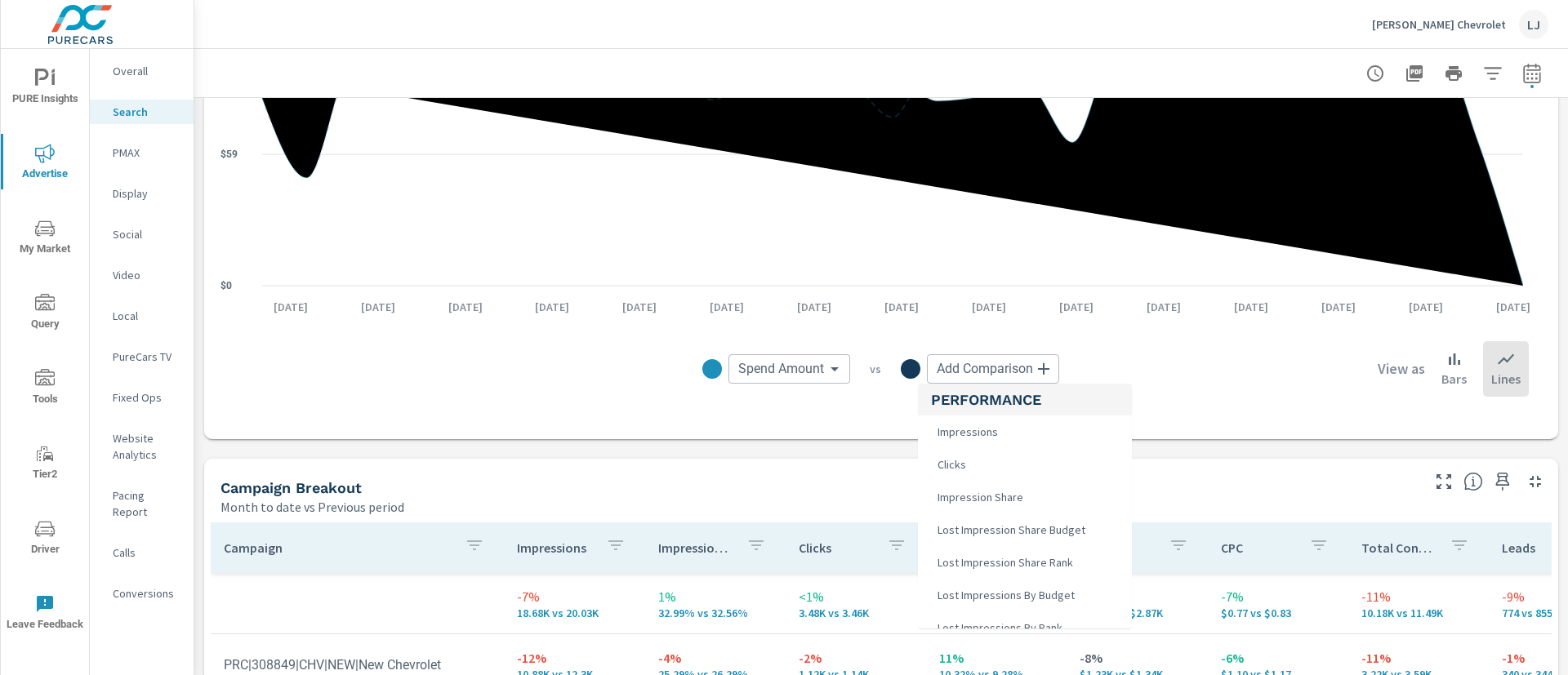
click at [782, 371] on div at bounding box center [784, 337] width 1568 height 675
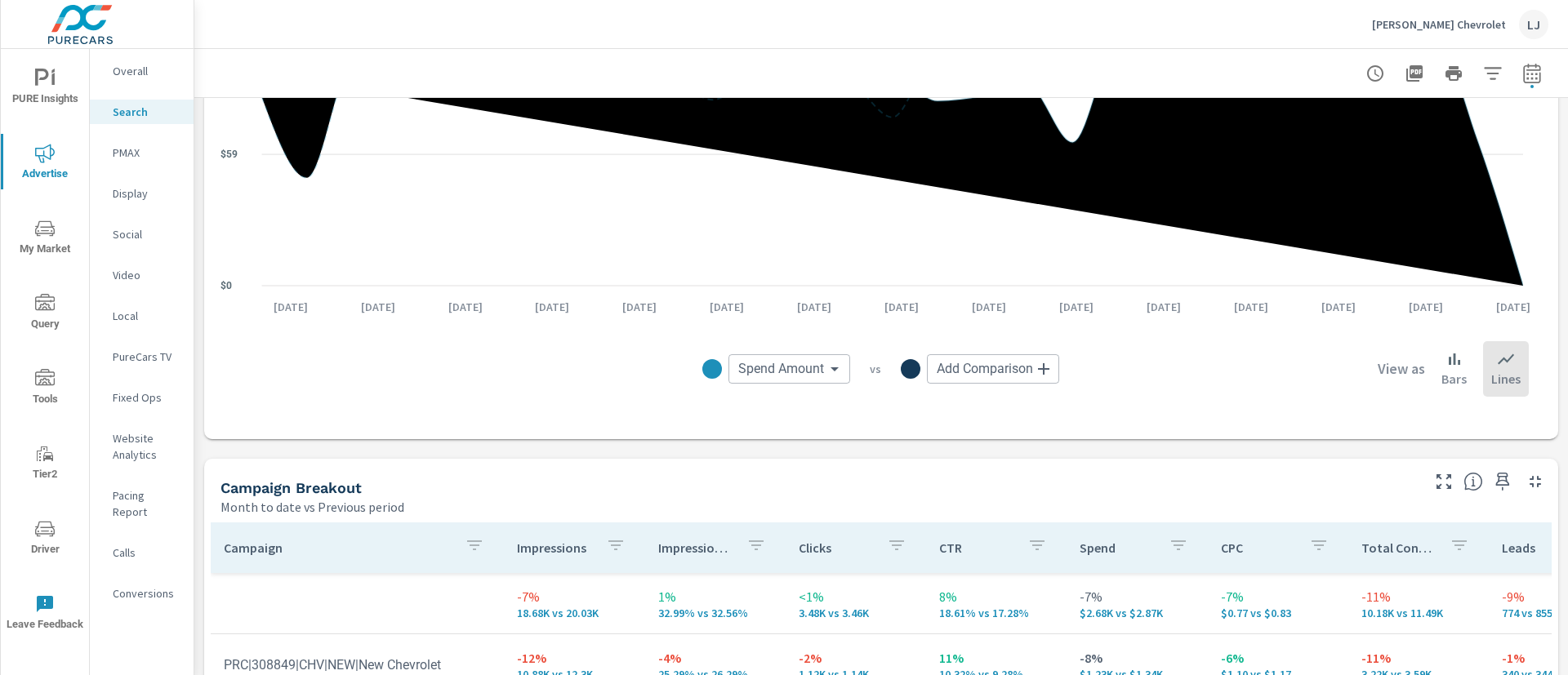
click at [811, 361] on body "PURE Insights Advertise My Market Query Tools Tier2 Driver Leave Feedback Overa…" at bounding box center [784, 337] width 1568 height 675
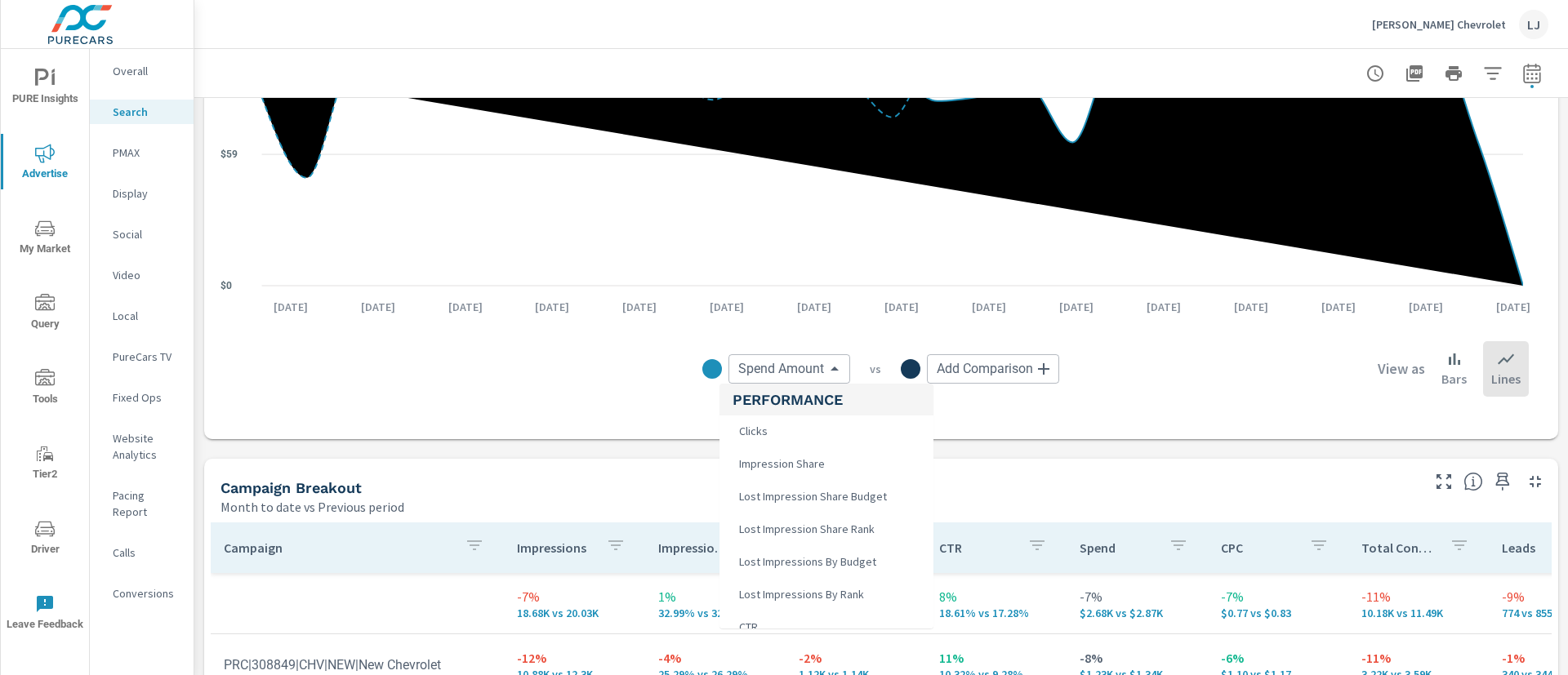
scroll to position [0, 0]
click at [804, 488] on span "Impression Share" at bounding box center [781, 497] width 96 height 23
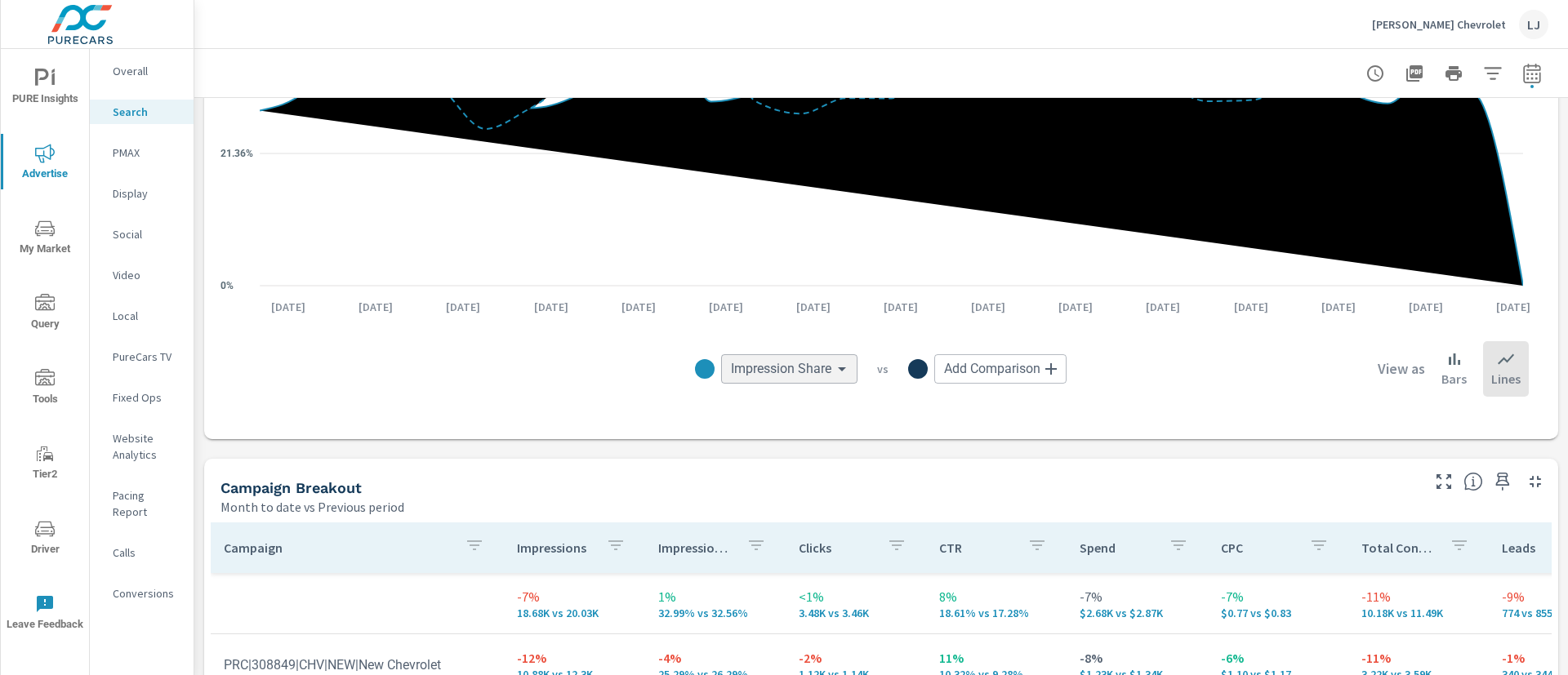
type input "Impression Share"
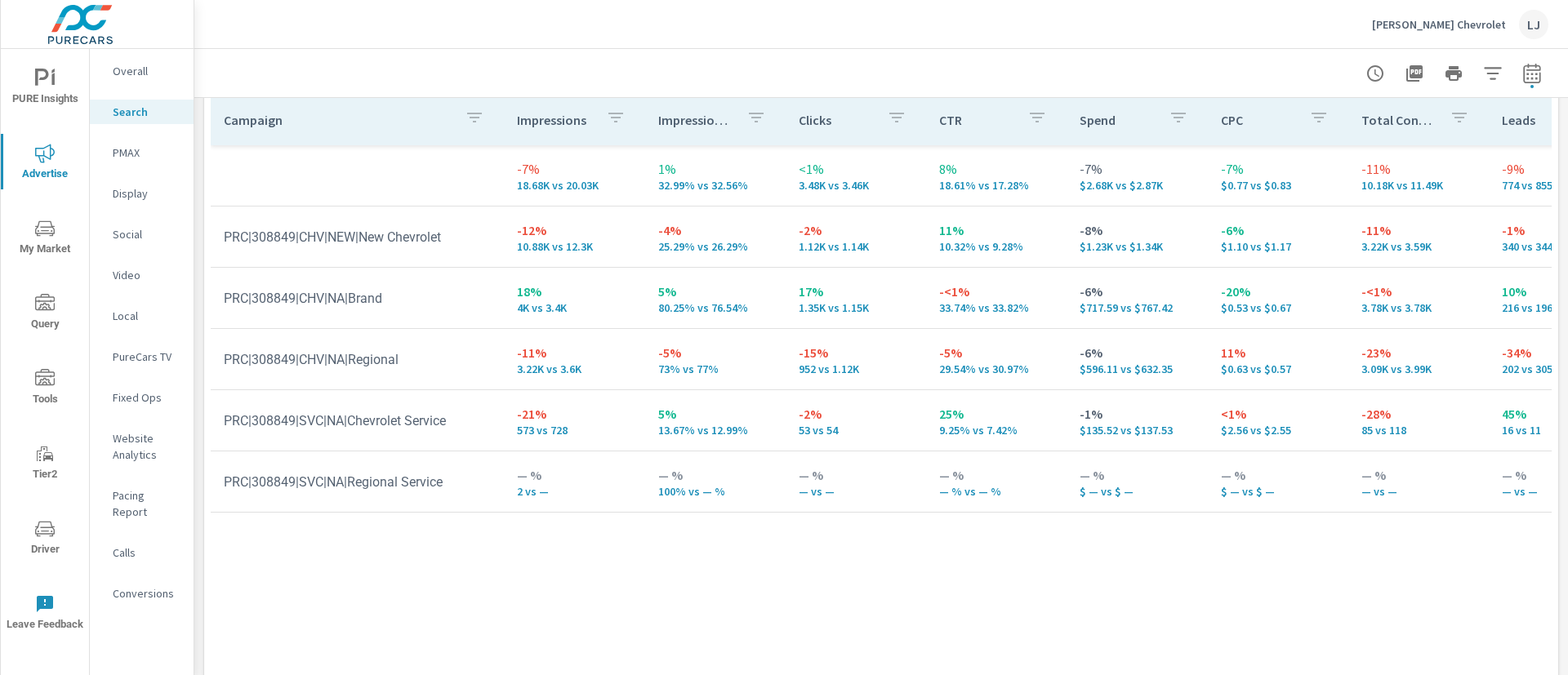
scroll to position [1695, 0]
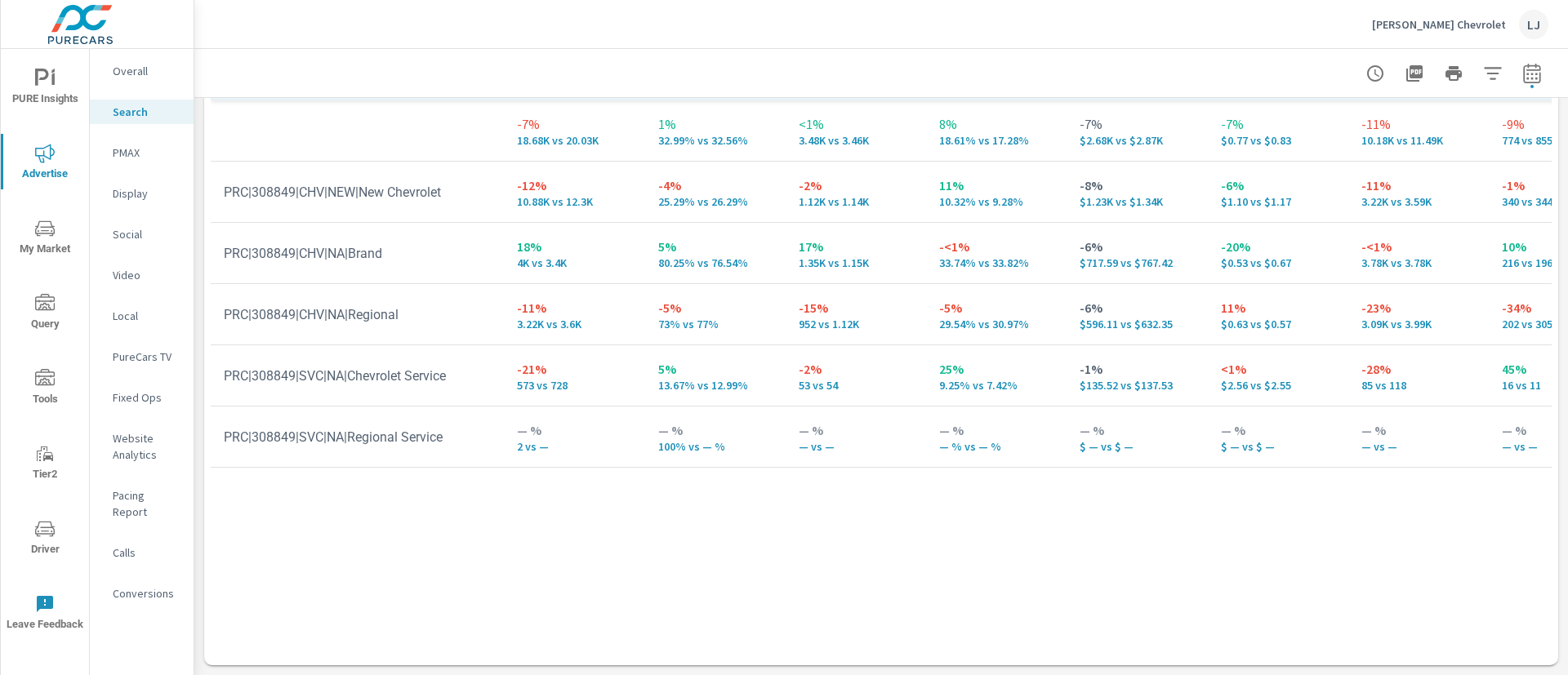
click at [112, 88] on nav "Overall Search PMAX Display Social Video Local PureCars TV Fixed Ops Website An…" at bounding box center [142, 339] width 104 height 580
click at [122, 68] on p "Overall" at bounding box center [146, 70] width 68 height 16
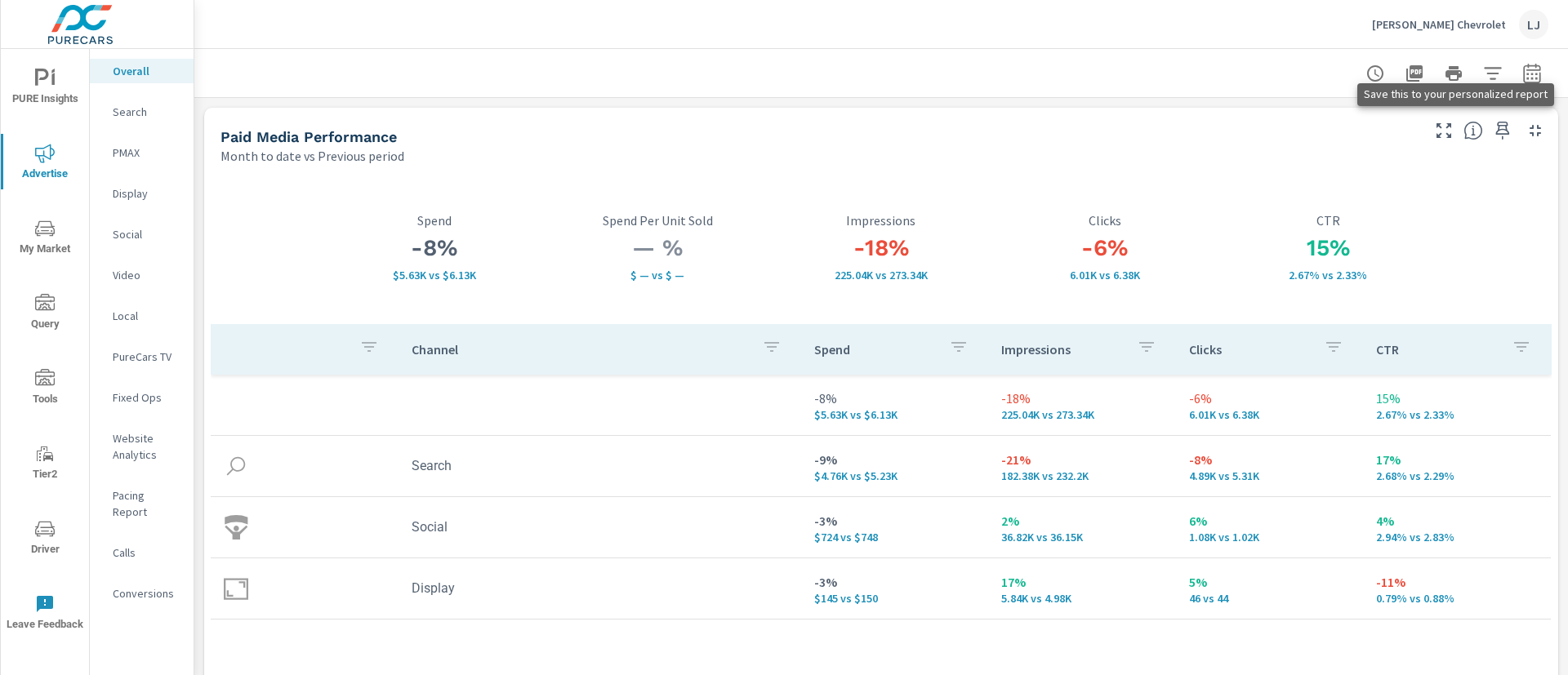
click at [1493, 131] on icon "button" at bounding box center [1503, 131] width 19 height 19
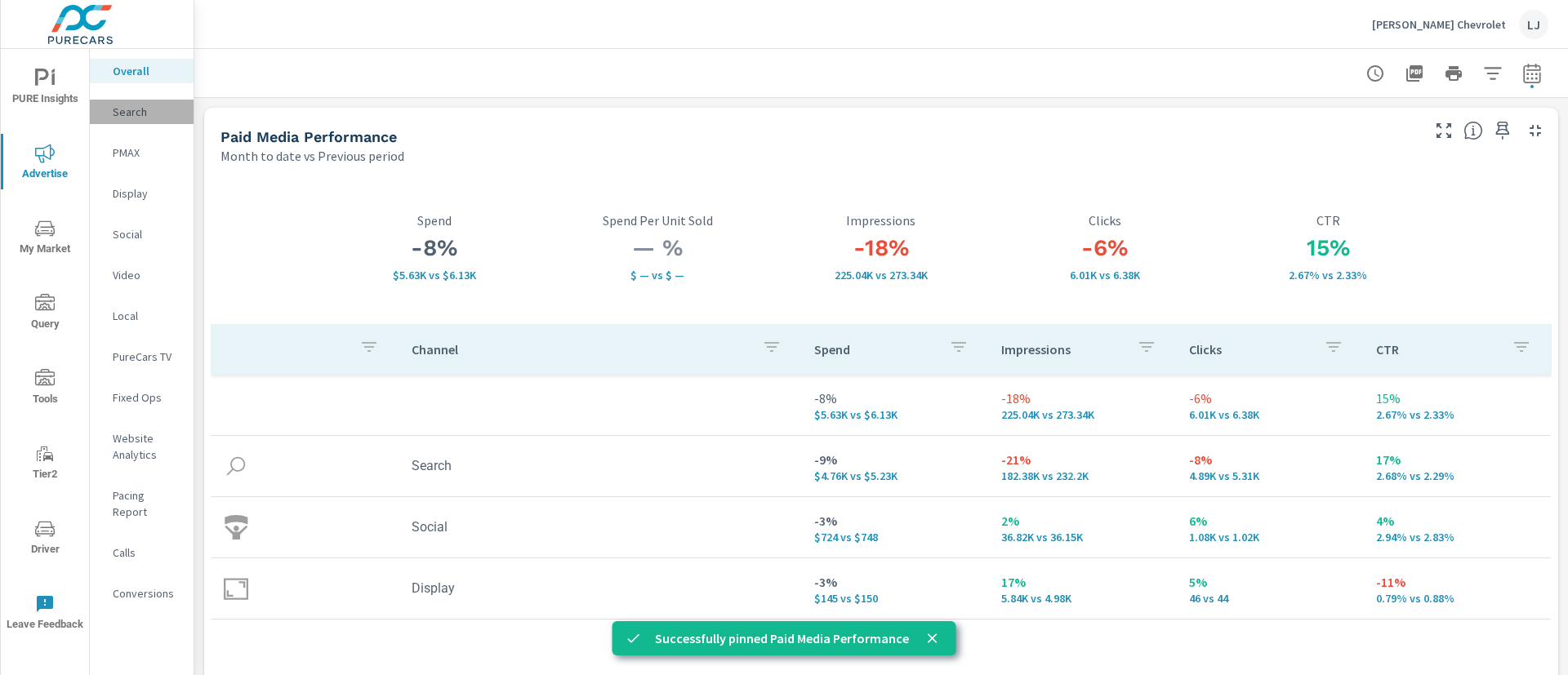
click at [156, 104] on p "Search" at bounding box center [146, 111] width 68 height 16
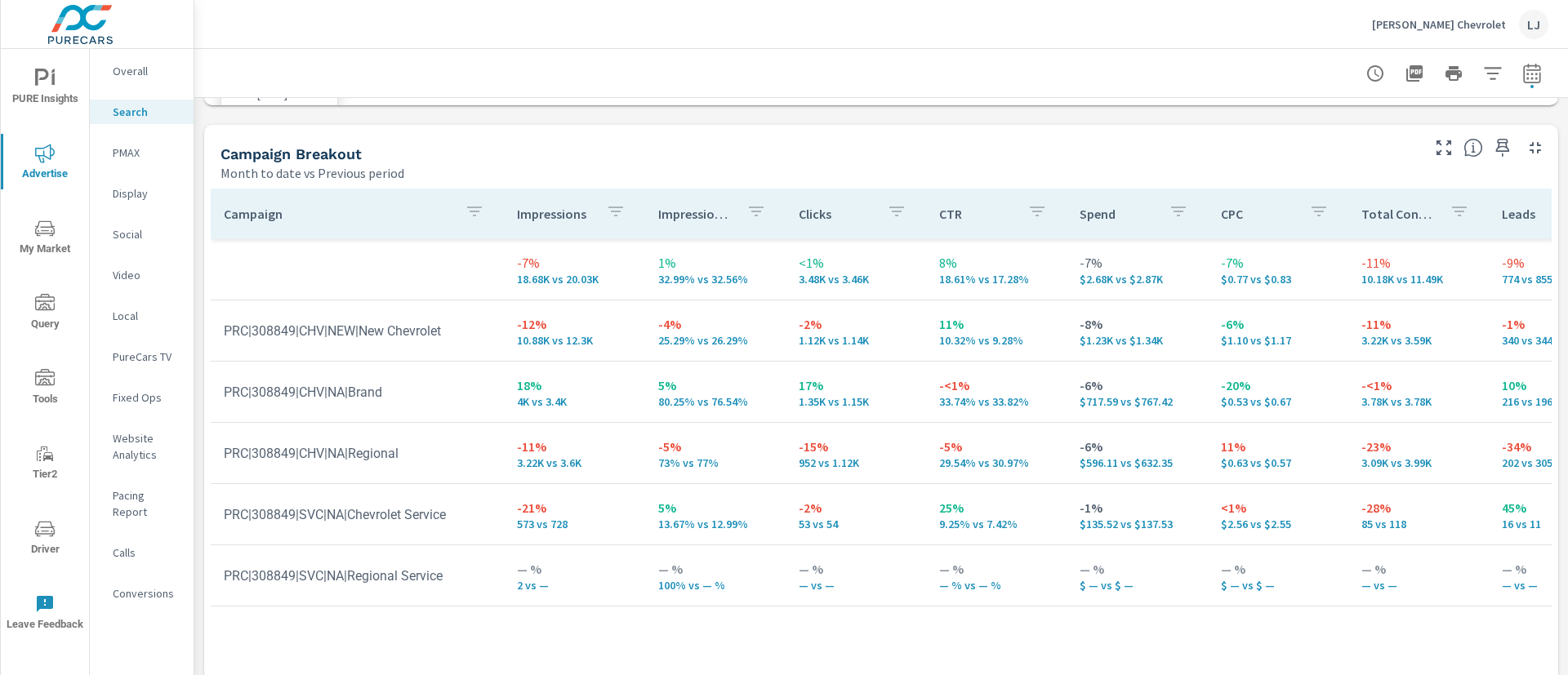
scroll to position [1592, 0]
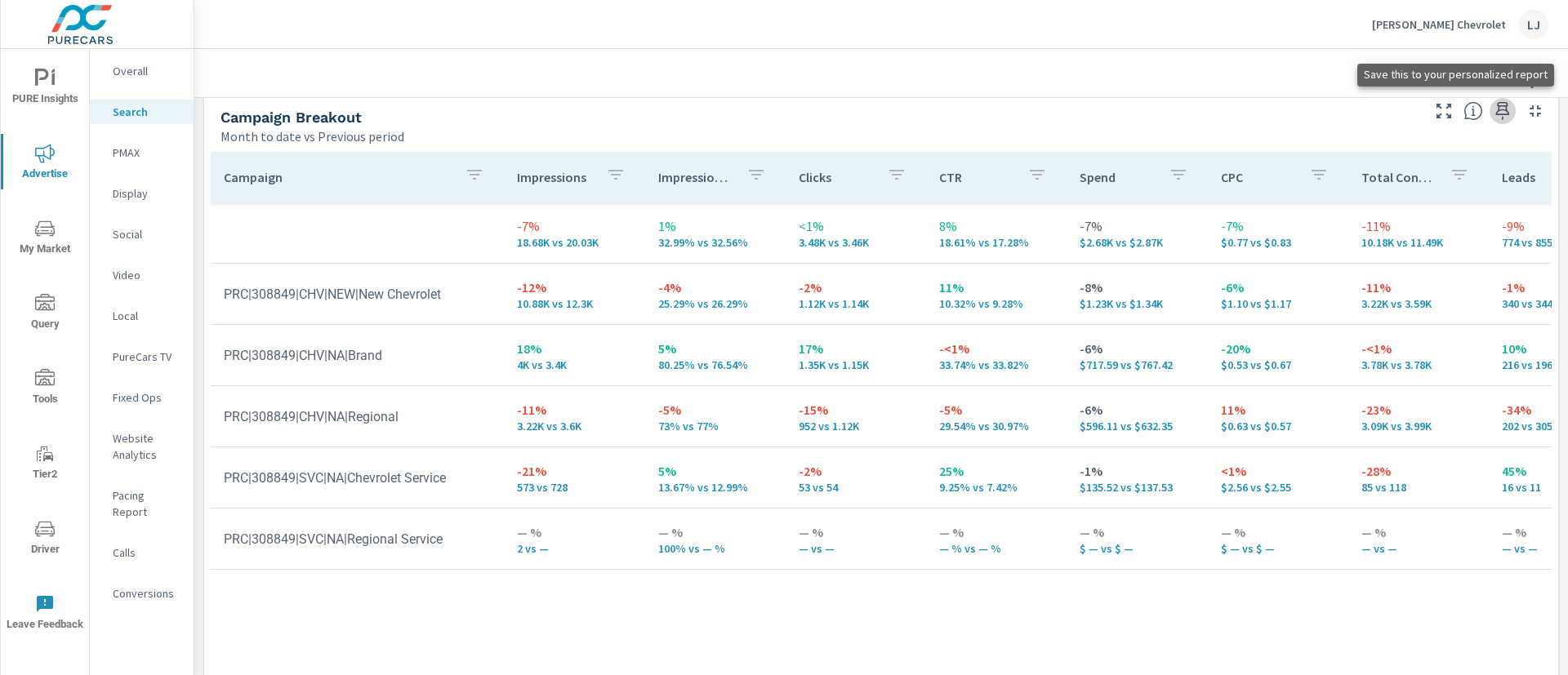
click at [1496, 109] on icon "button" at bounding box center [1503, 110] width 13 height 18
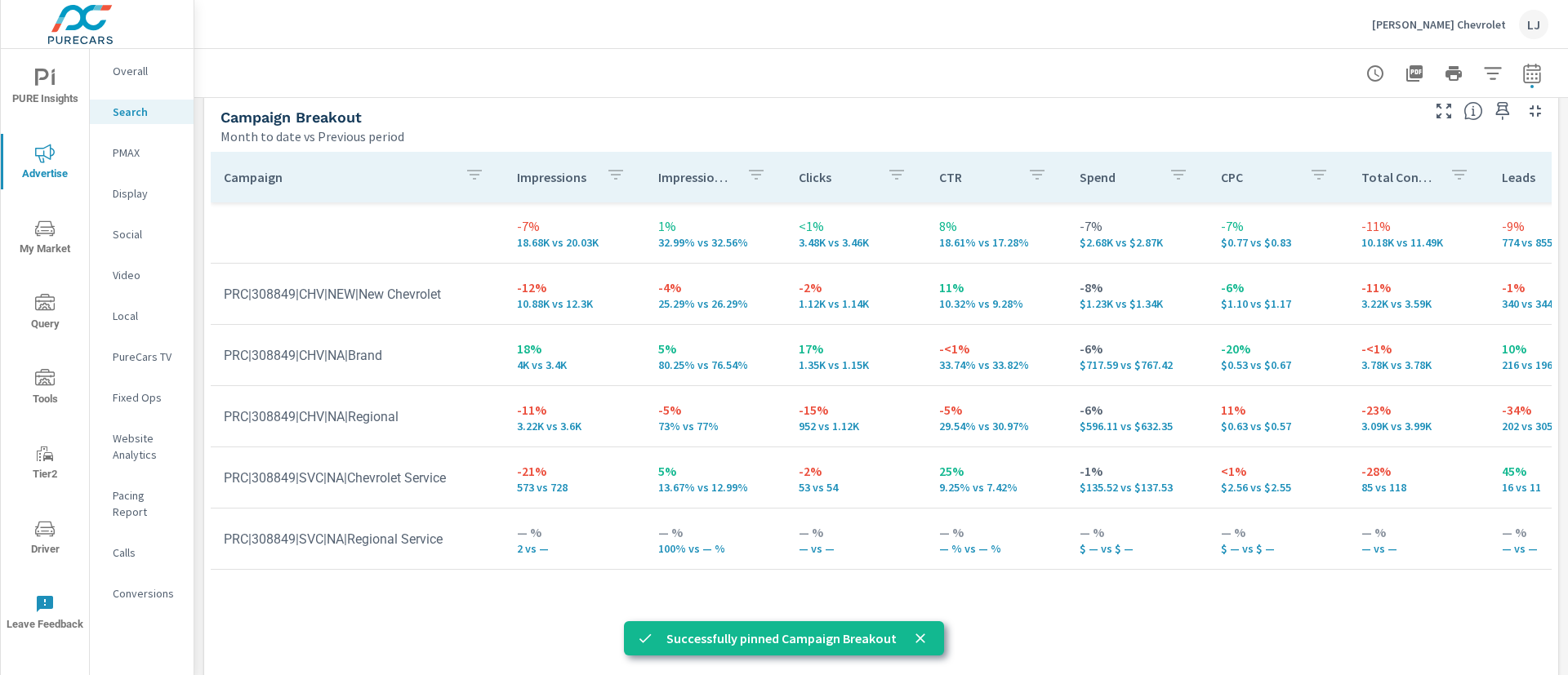
click at [141, 155] on p "PMAX" at bounding box center [146, 153] width 68 height 16
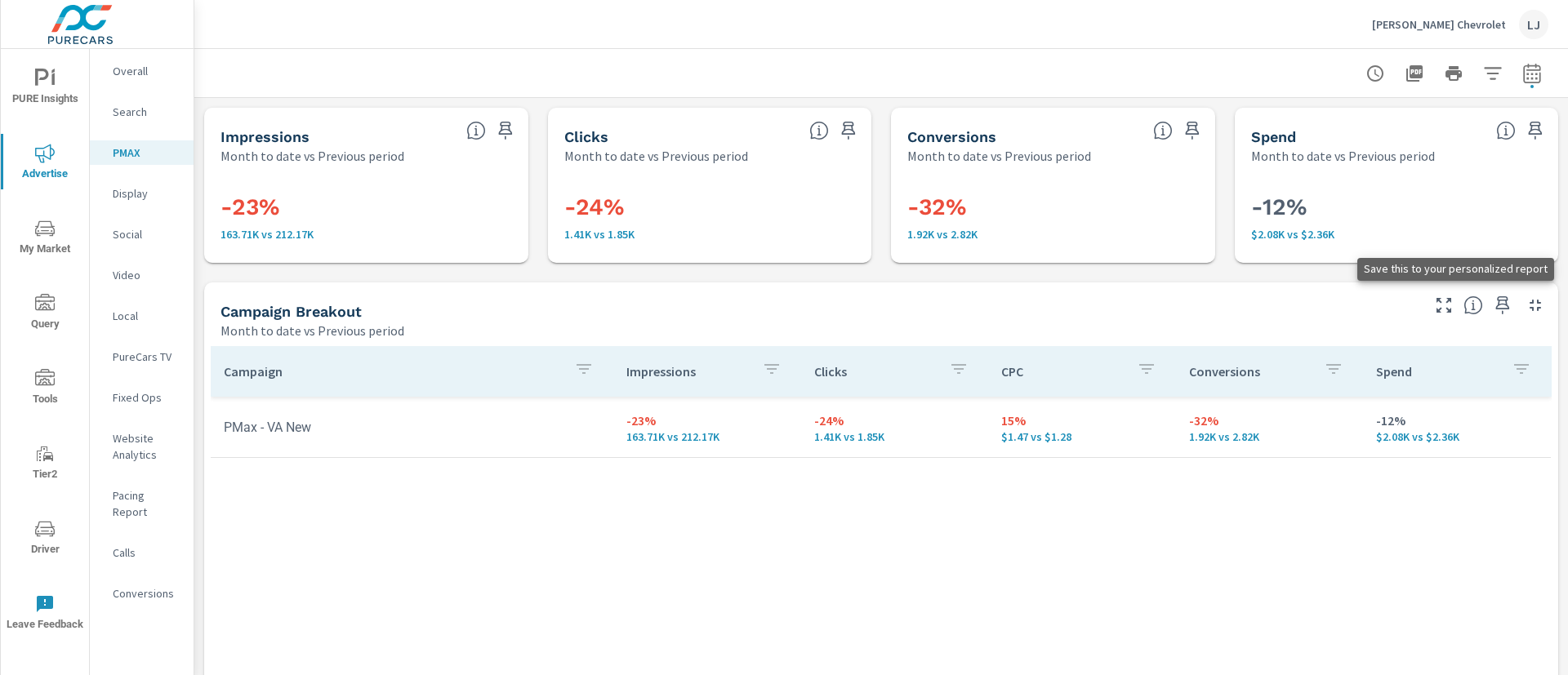
click at [1496, 304] on icon "button" at bounding box center [1503, 305] width 13 height 18
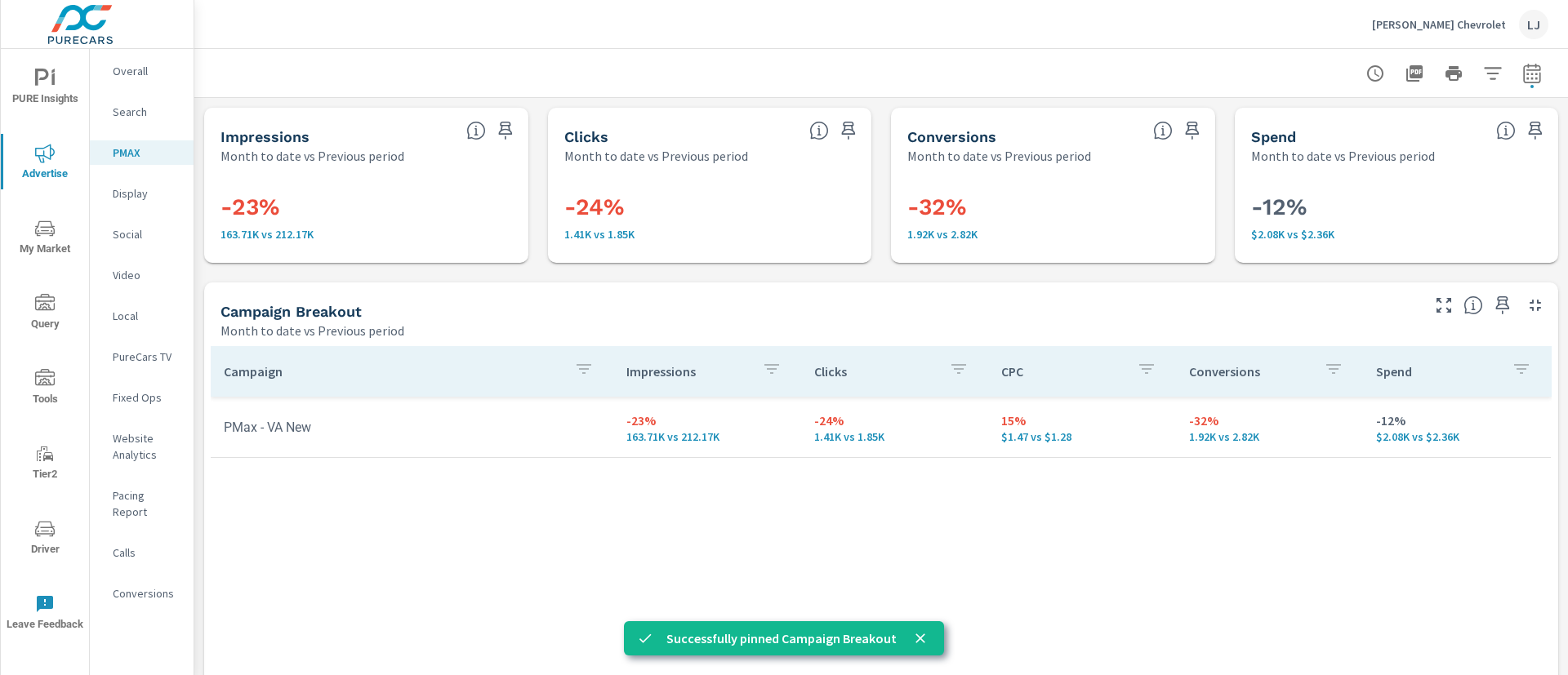
click at [157, 196] on p "Display" at bounding box center [146, 193] width 68 height 16
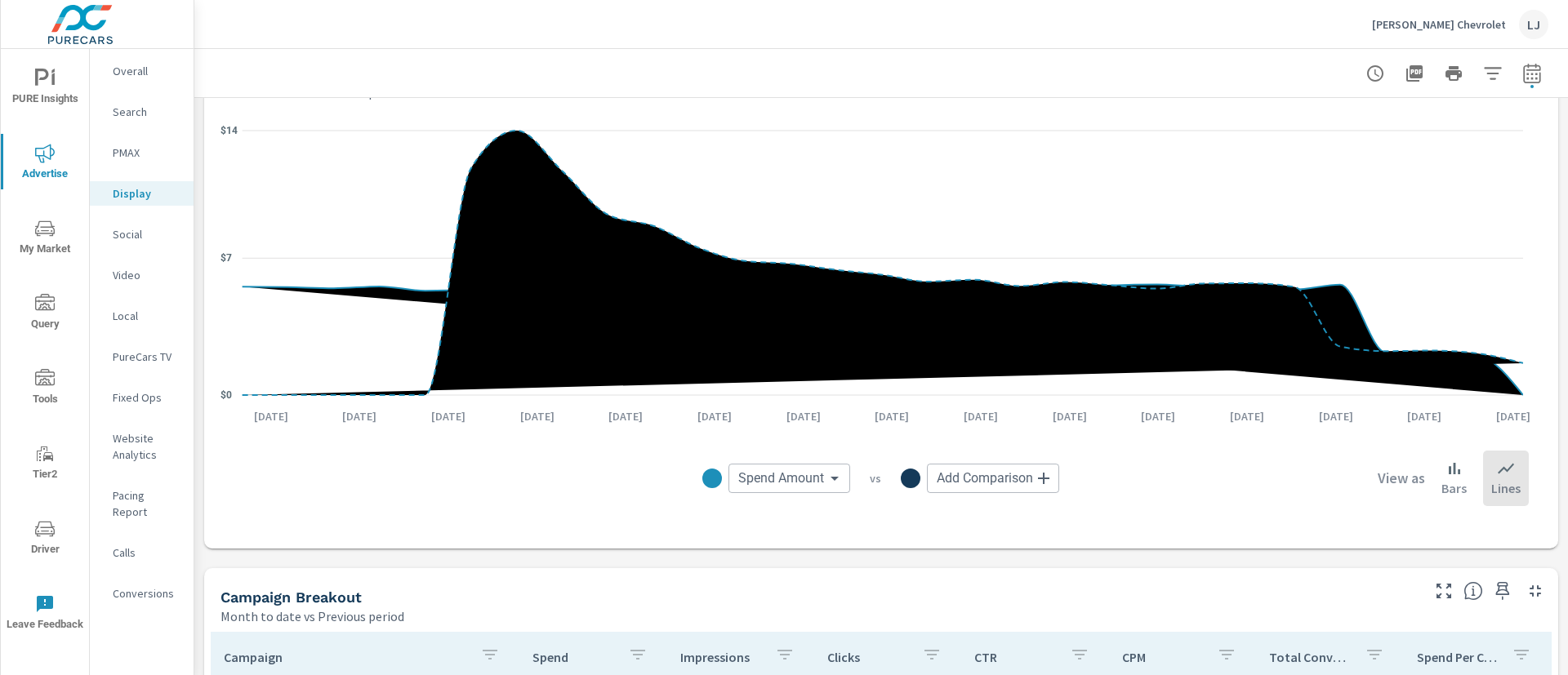
scroll to position [490, 0]
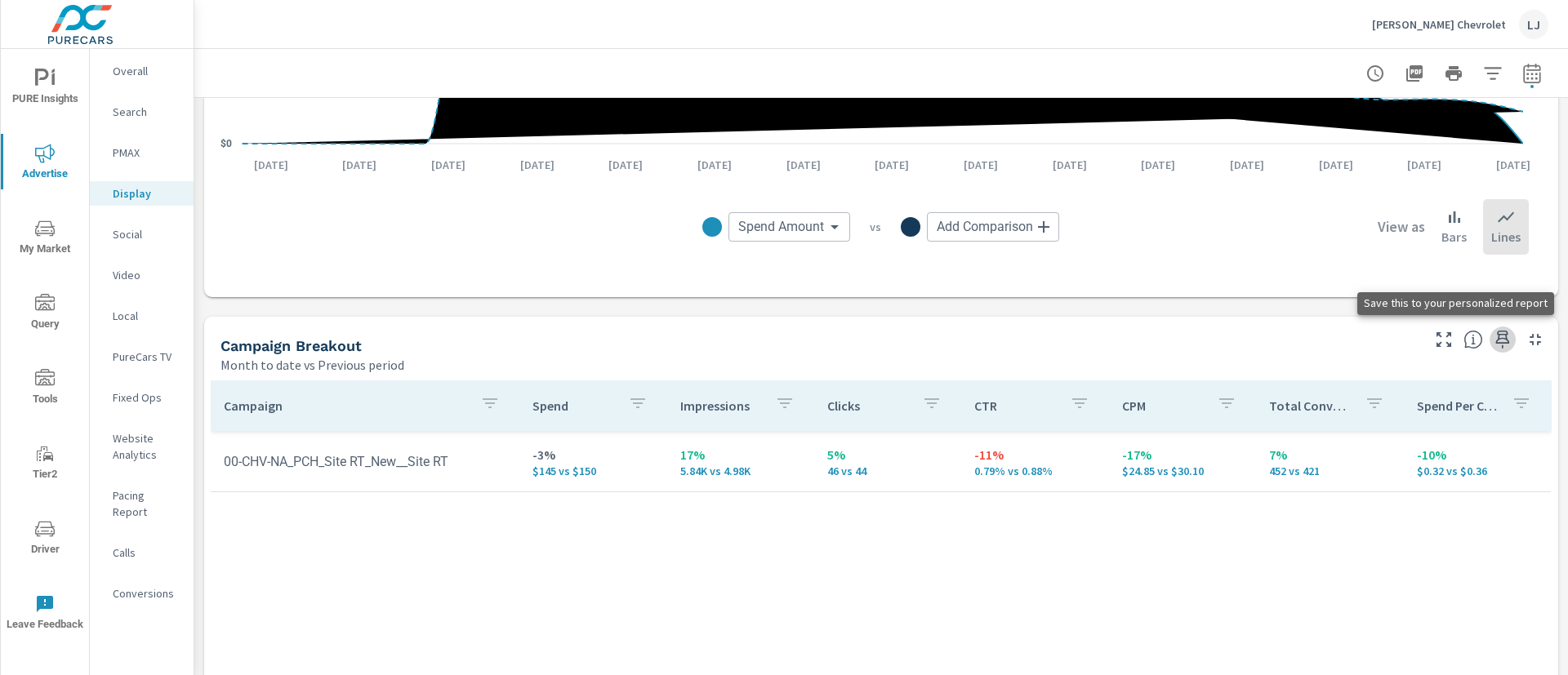
click at [1493, 340] on icon "button" at bounding box center [1503, 340] width 19 height 19
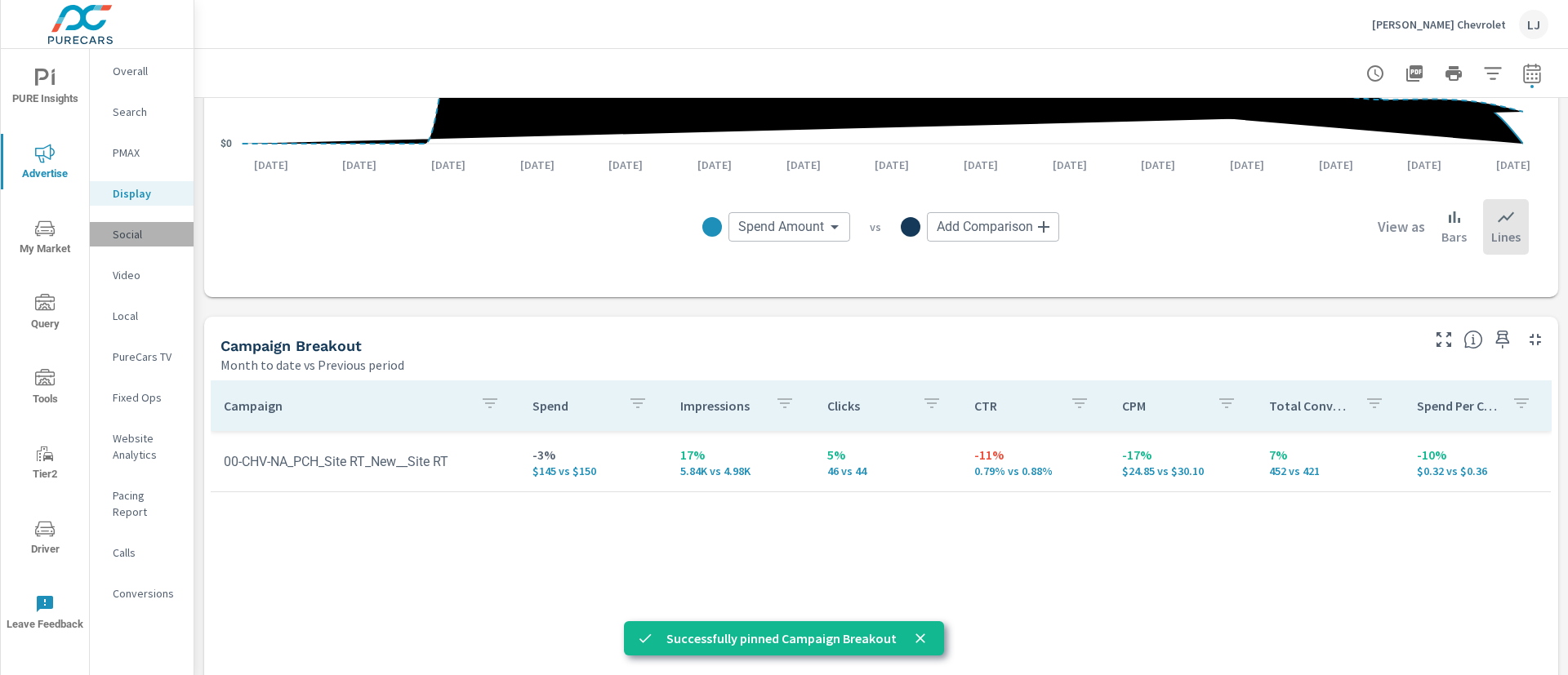
click at [156, 224] on div "Social" at bounding box center [142, 234] width 104 height 25
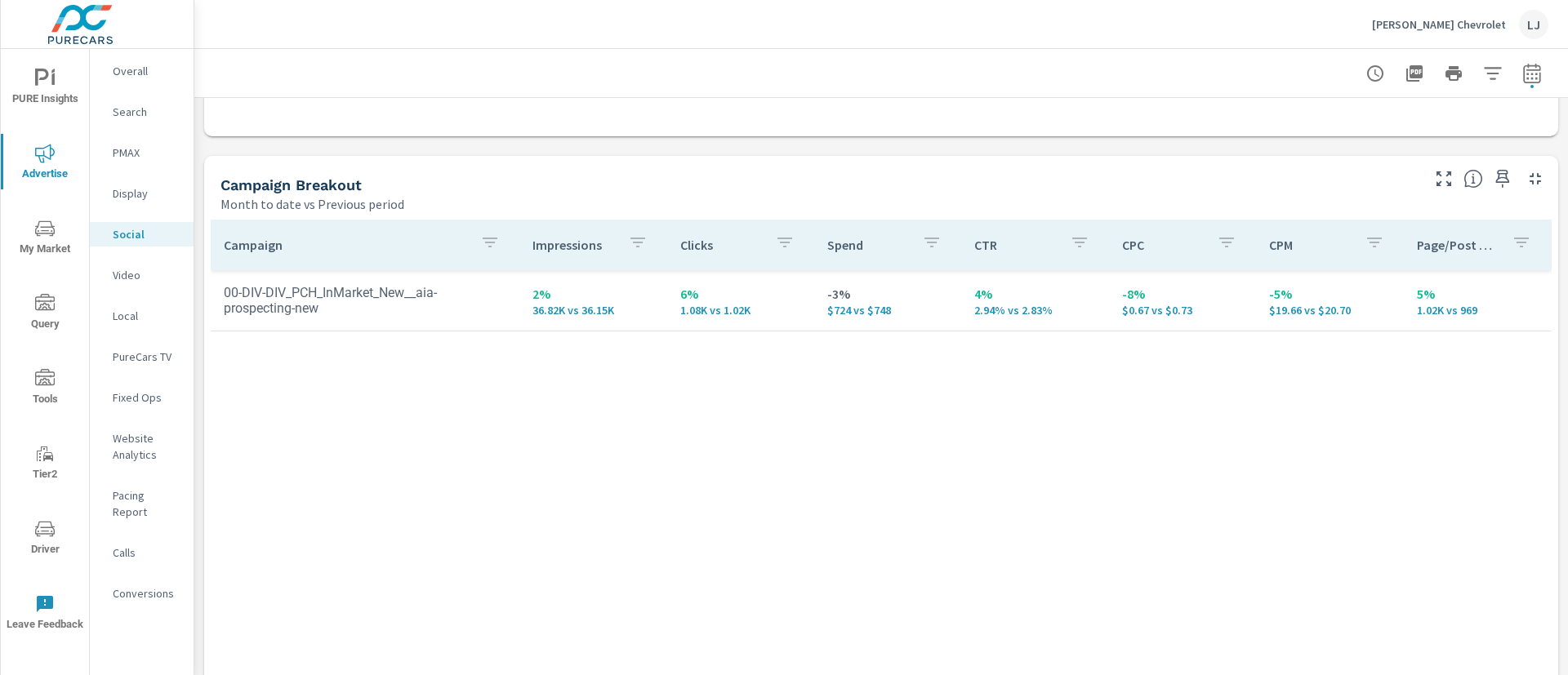
scroll to position [613, 0]
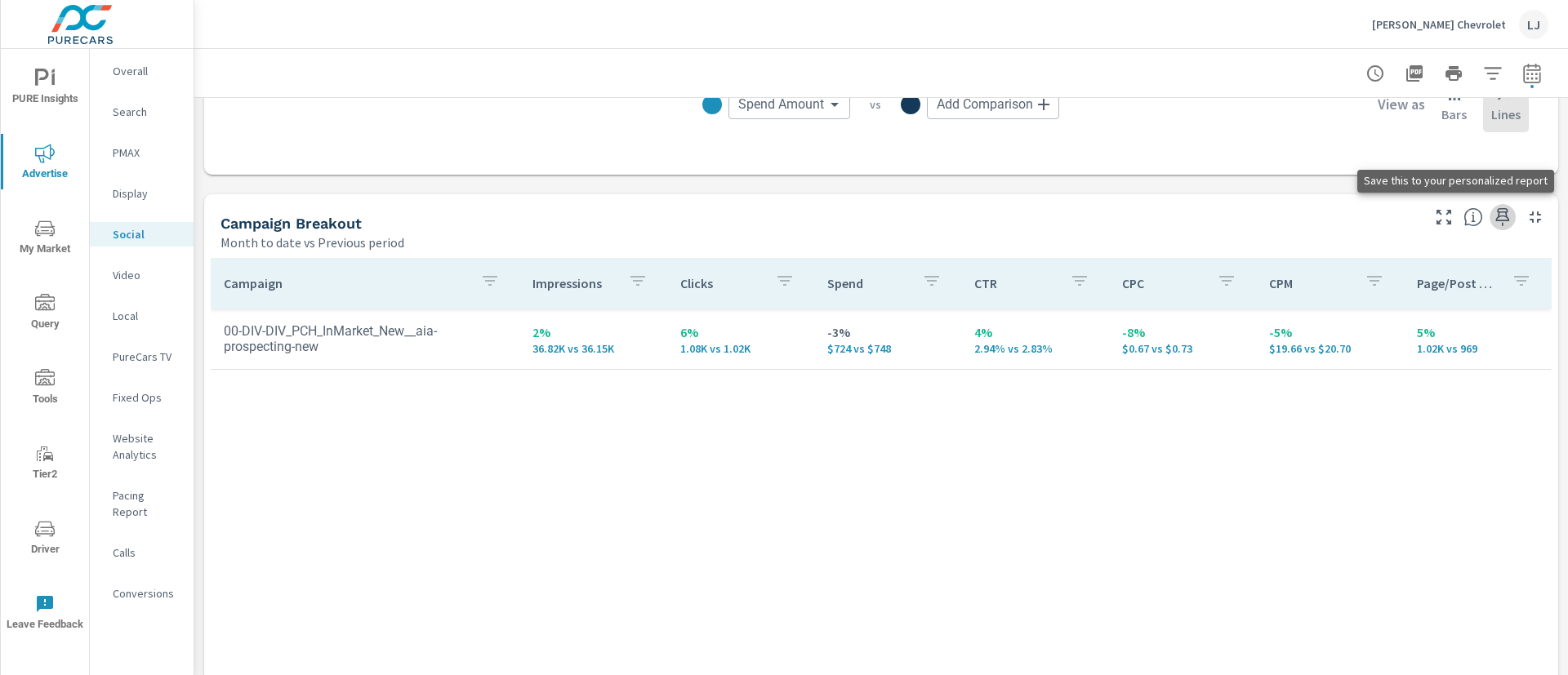
click at [1493, 219] on icon "button" at bounding box center [1503, 217] width 19 height 19
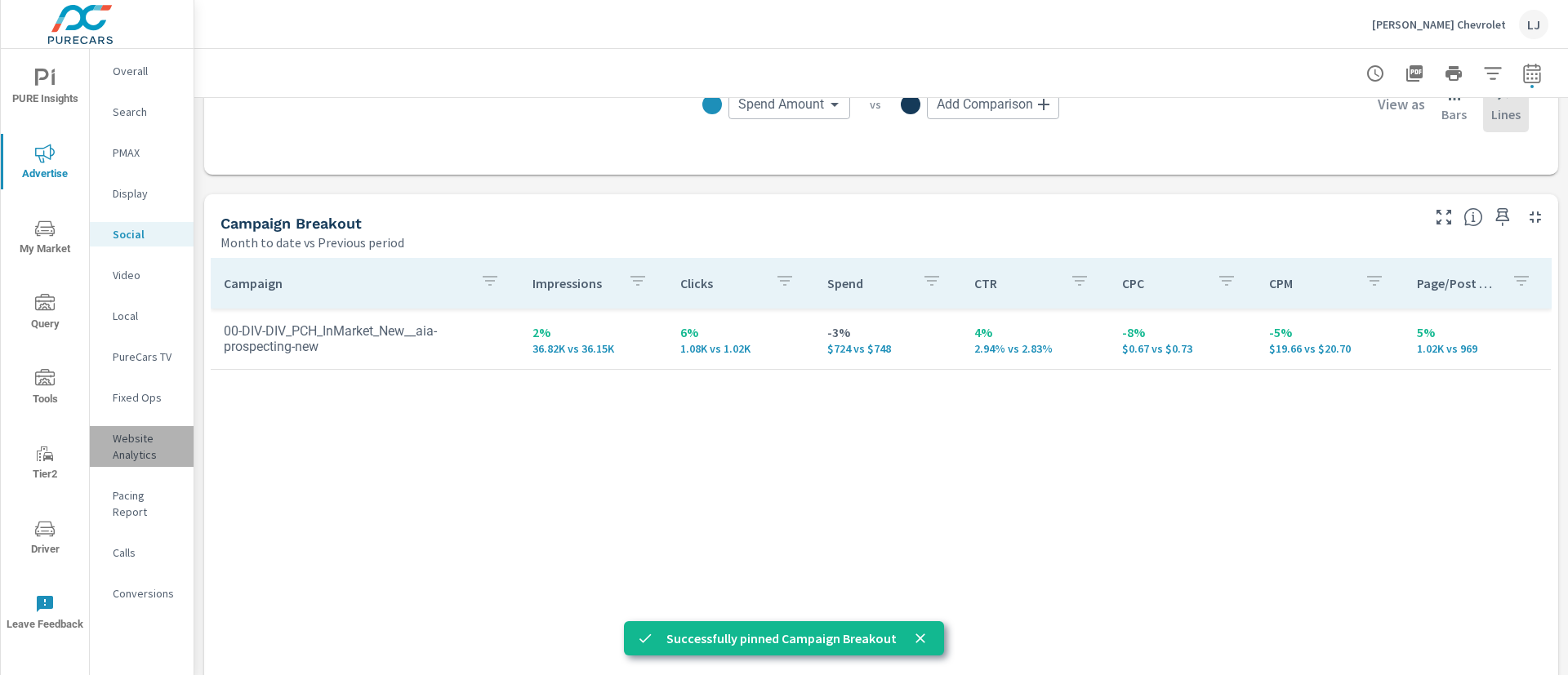
click at [139, 444] on p "Website Analytics" at bounding box center [146, 446] width 68 height 33
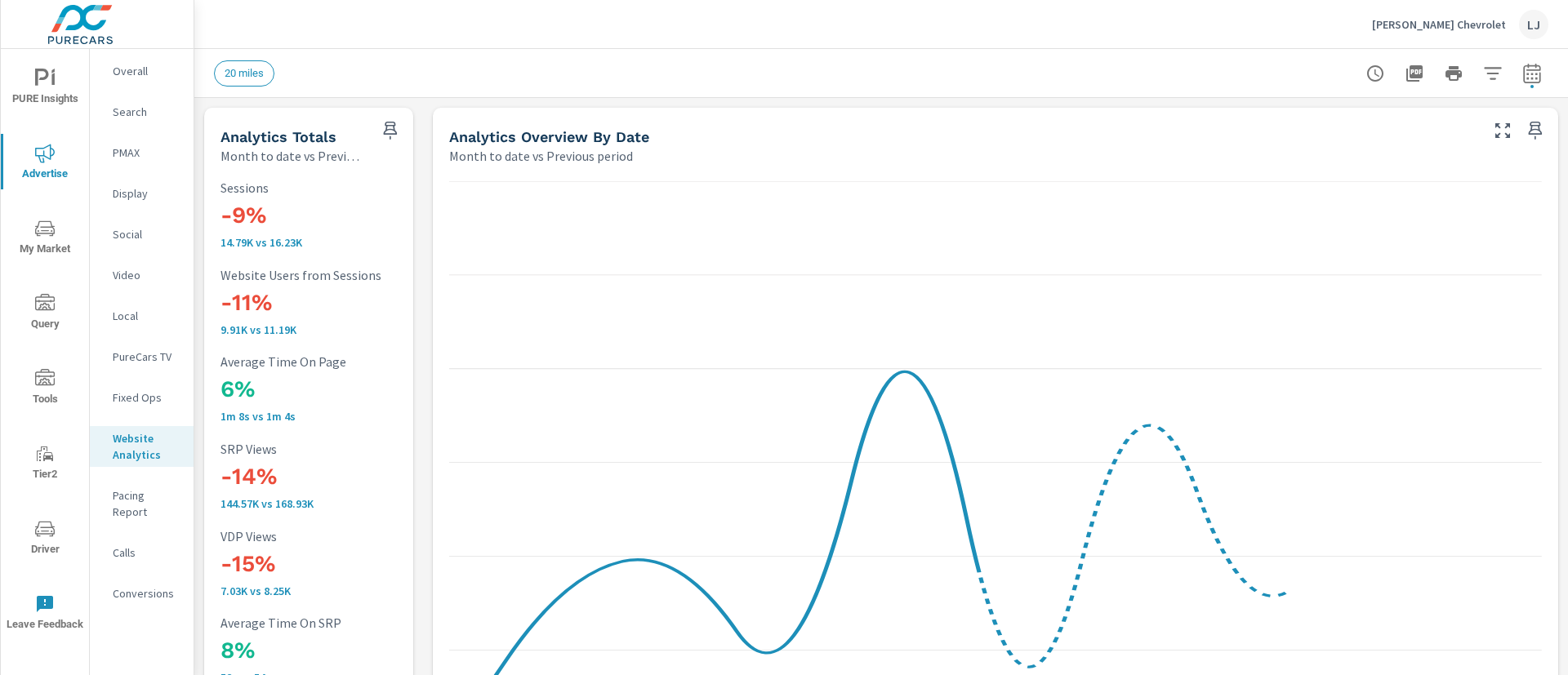
click at [1527, 79] on icon "button" at bounding box center [1532, 76] width 11 height 7
select select "Month to date"
select select "Previous period"
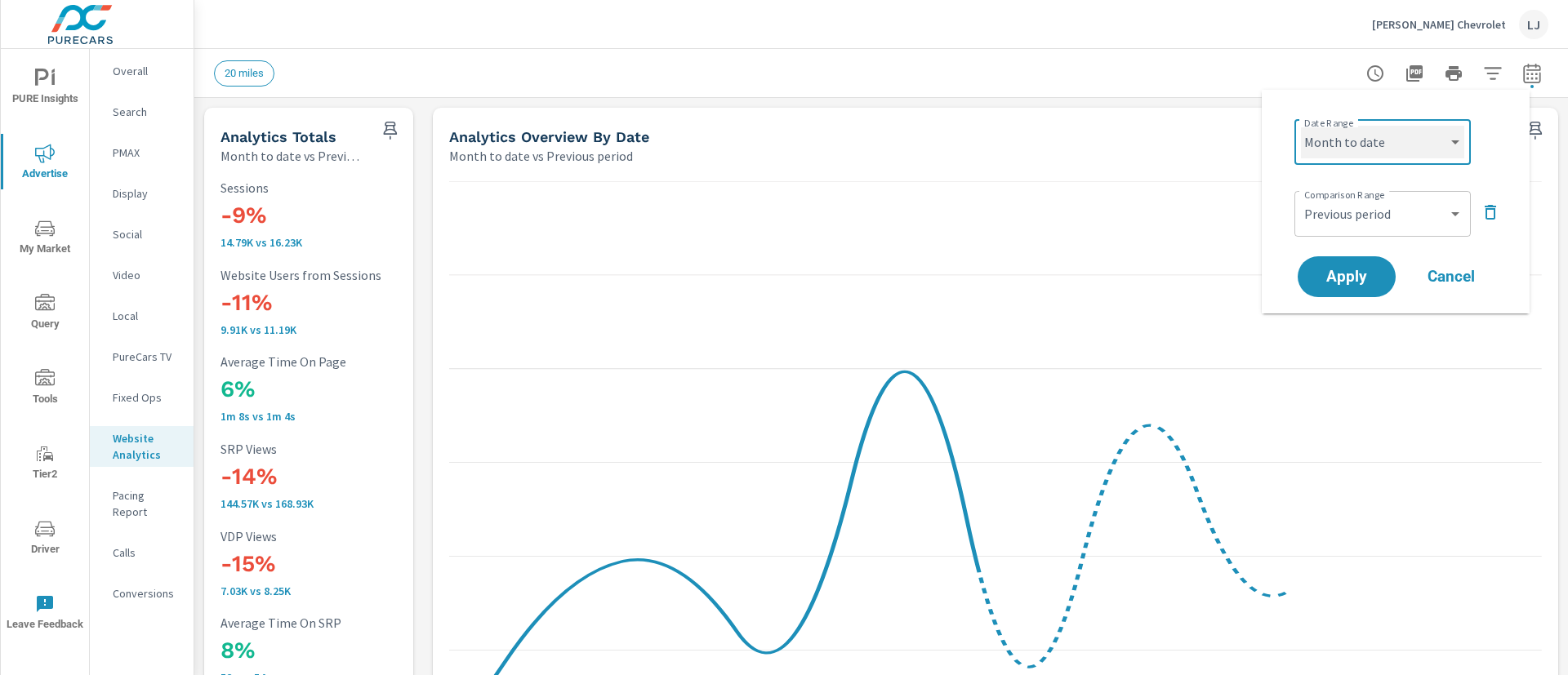
click at [1402, 145] on select "Custom Yesterday Last week Last 7 days Last 14 days Last 30 days Last 45 days L…" at bounding box center [1383, 142] width 163 height 33
click at [1301, 126] on select "Custom Yesterday Last week Last 7 days Last 14 days Last 30 days Last 45 days L…" at bounding box center [1383, 142] width 163 height 33
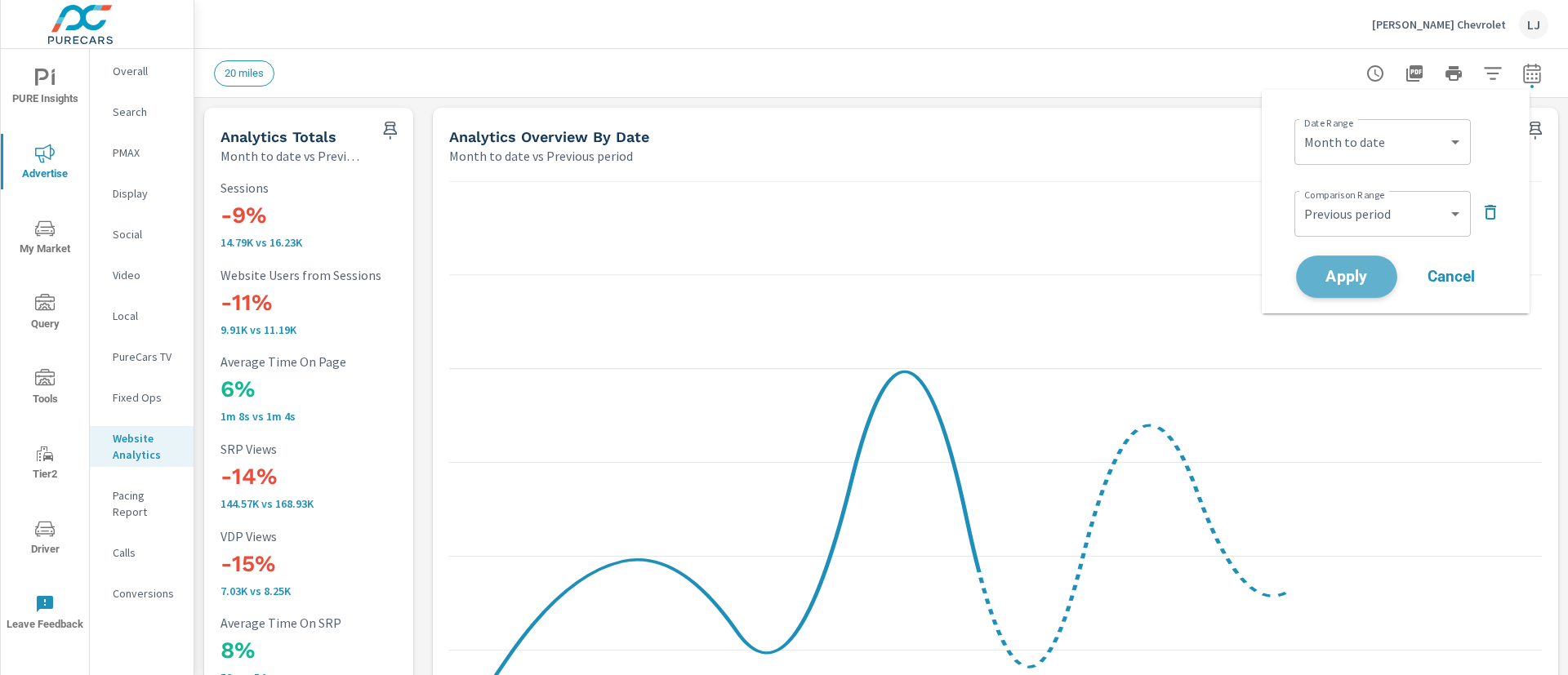
click at [1334, 271] on span "Apply" at bounding box center [1347, 277] width 67 height 15
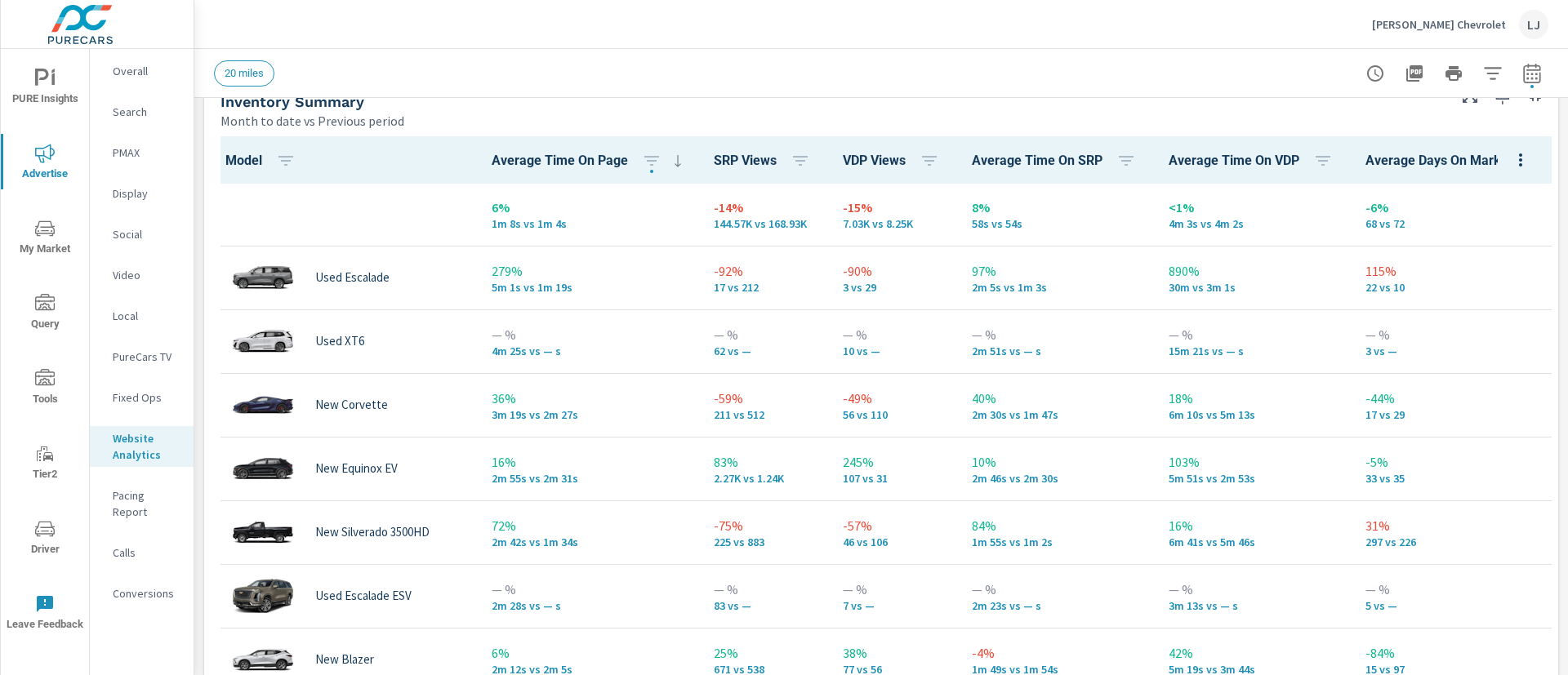
scroll to position [735, 0]
click at [902, 155] on span "VDP Views" at bounding box center [894, 159] width 103 height 19
click at [922, 156] on icon "button" at bounding box center [929, 160] width 14 height 10
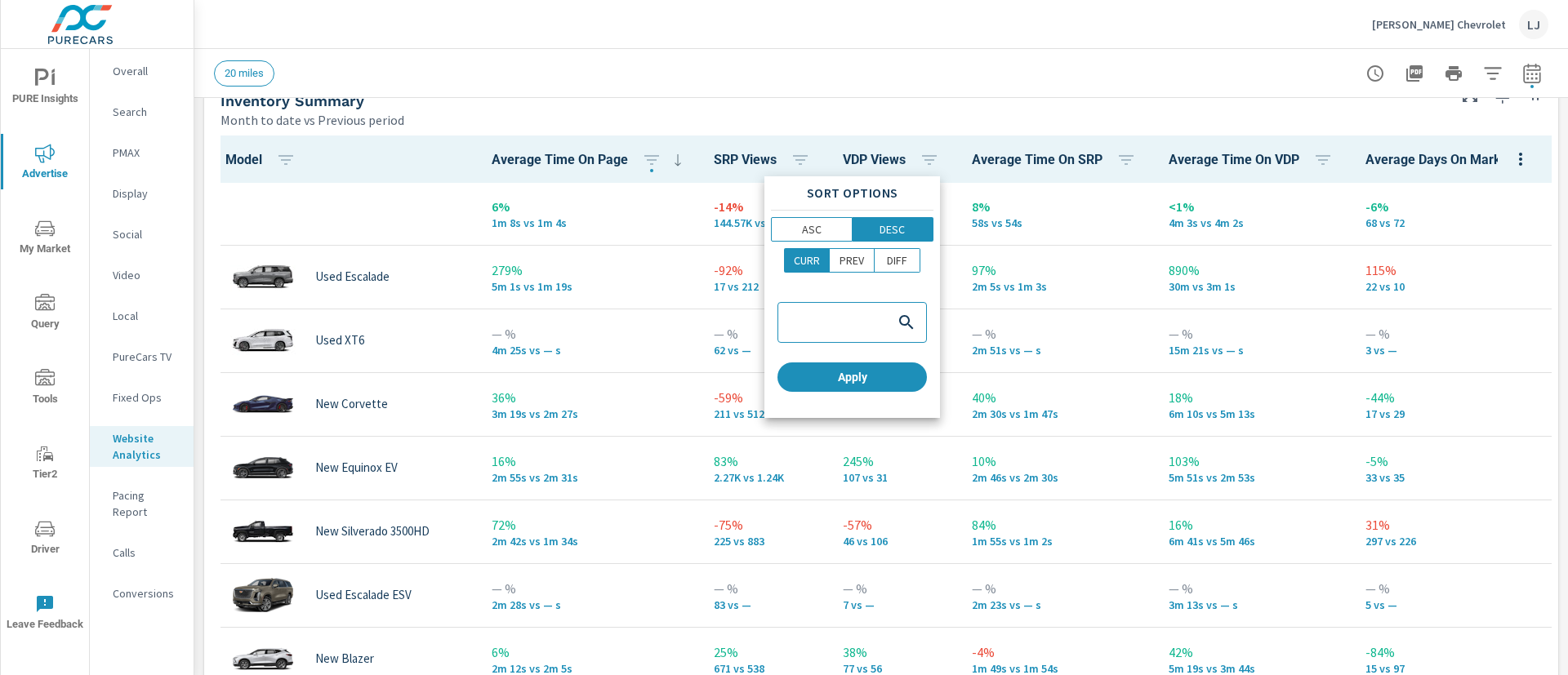
click at [852, 166] on div at bounding box center [784, 337] width 1568 height 675
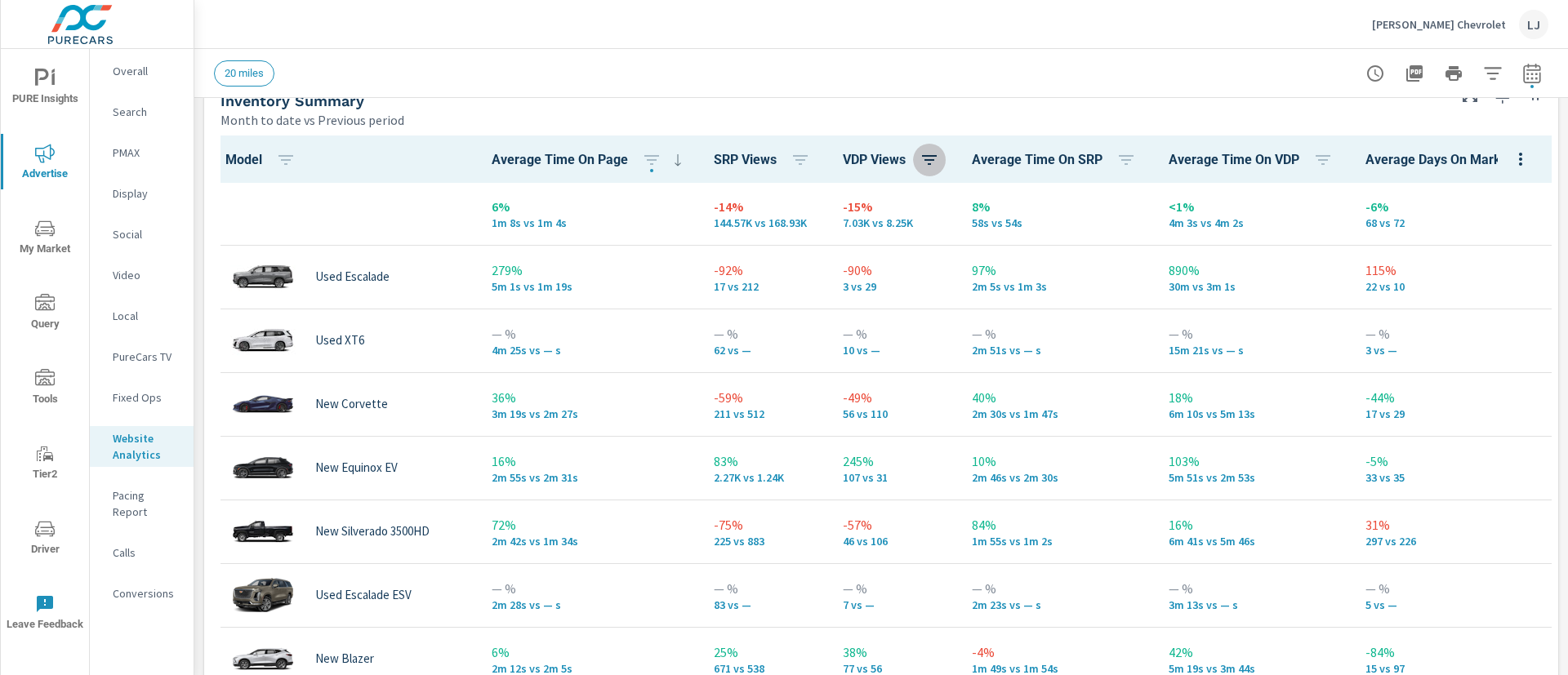
click at [922, 161] on icon "button" at bounding box center [929, 159] width 19 height 19
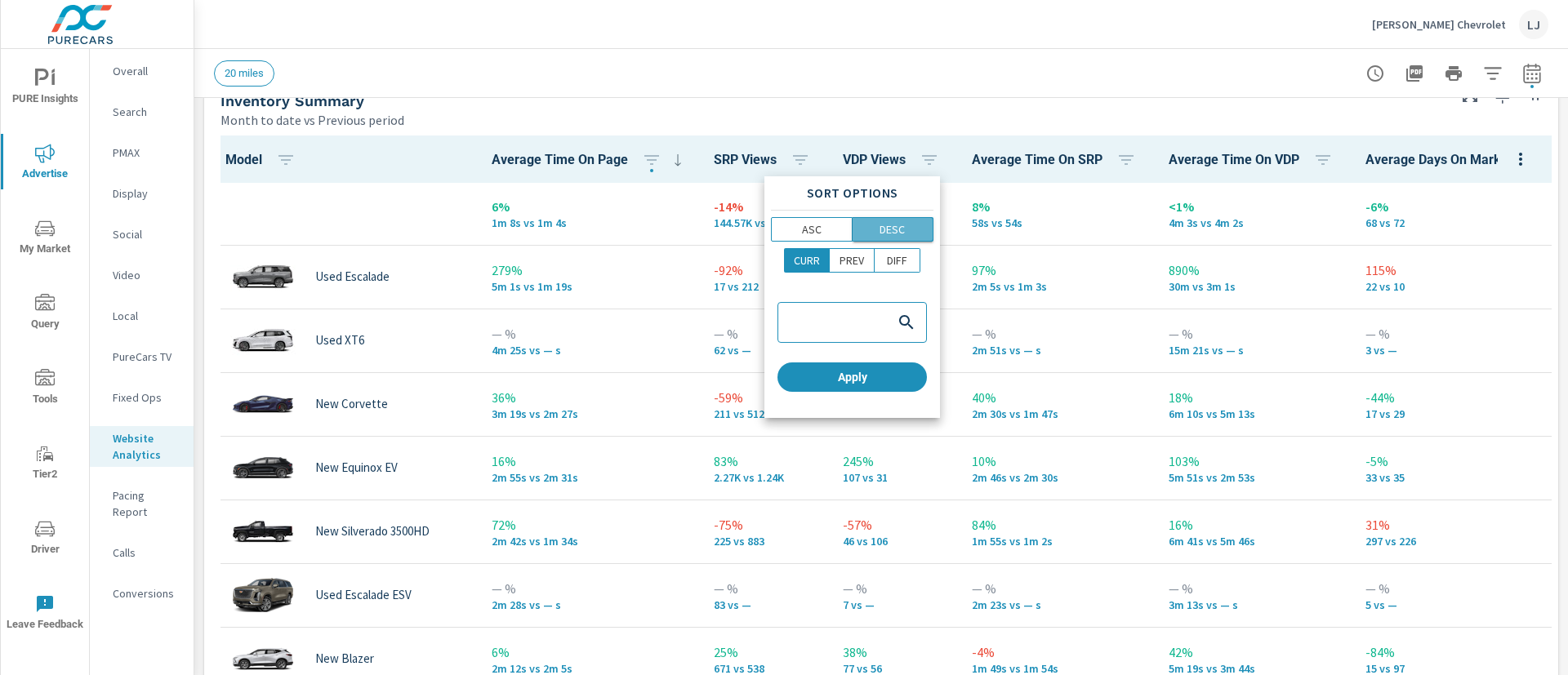
click at [918, 228] on span "DESC" at bounding box center [893, 229] width 71 height 16
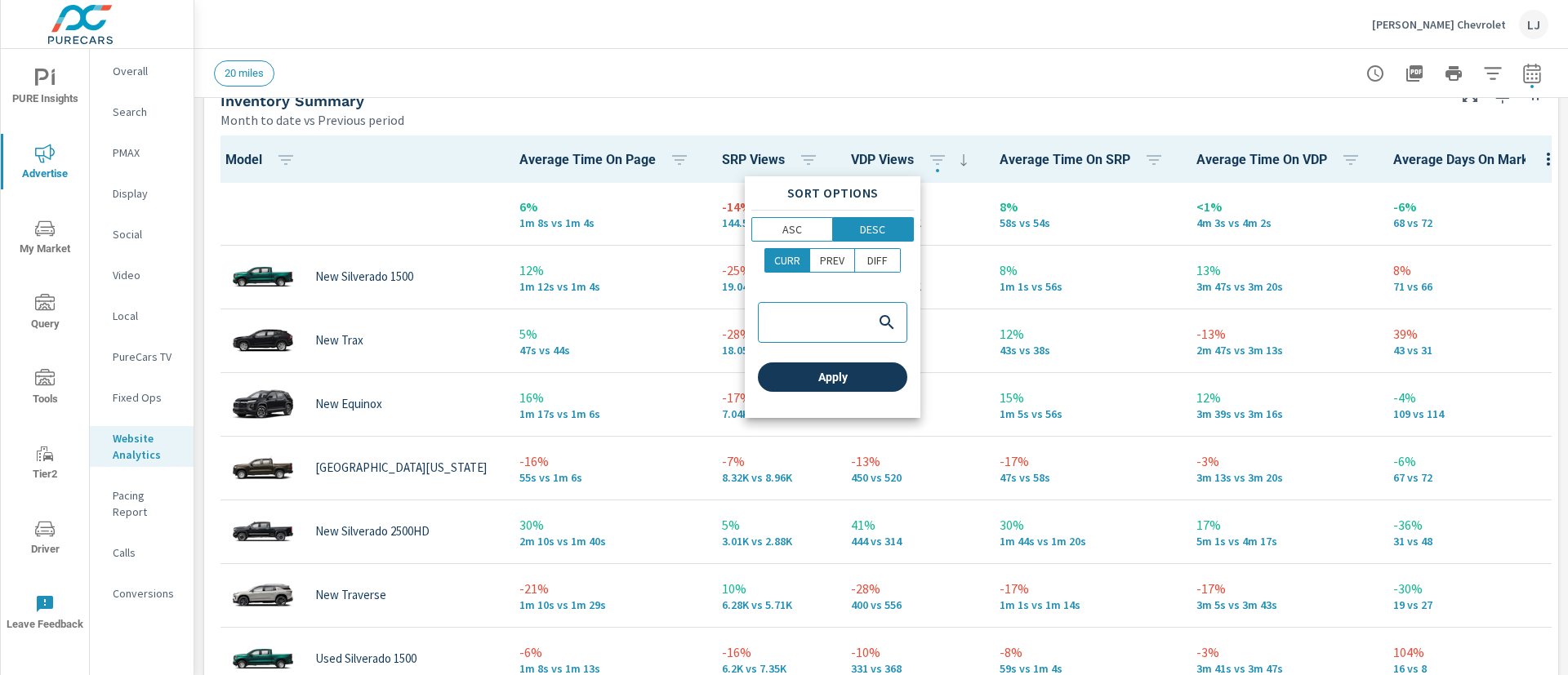
click at [793, 372] on span "Apply" at bounding box center [832, 376] width 136 height 14
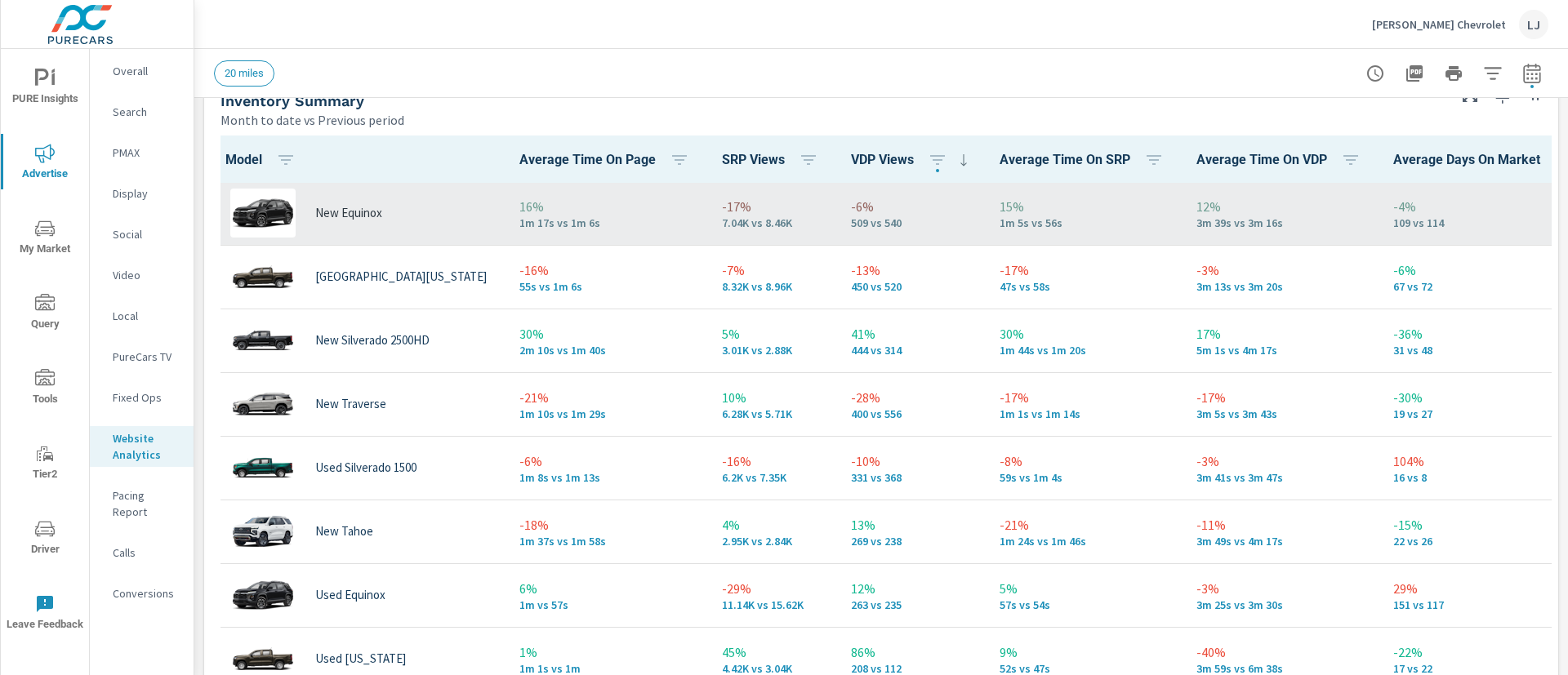
scroll to position [246, 0]
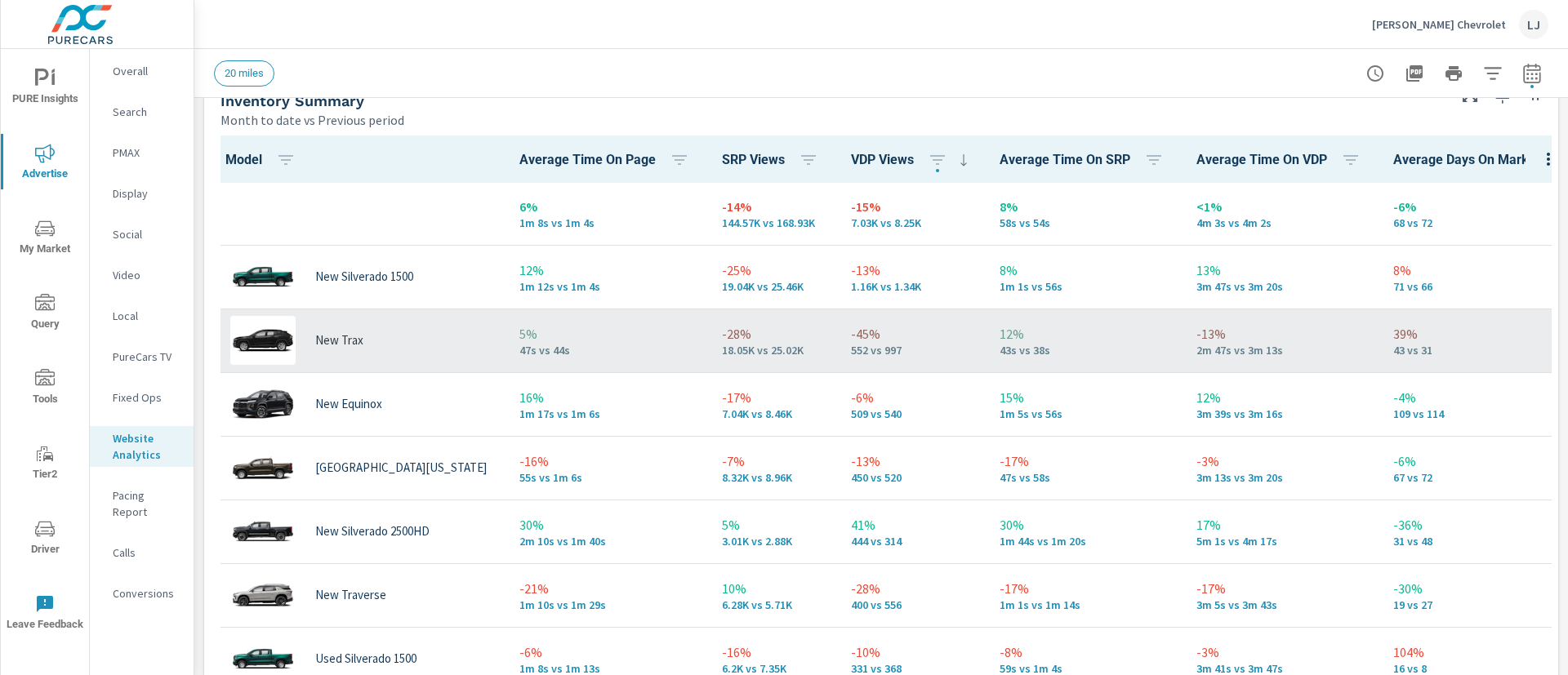
scroll to position [123, 0]
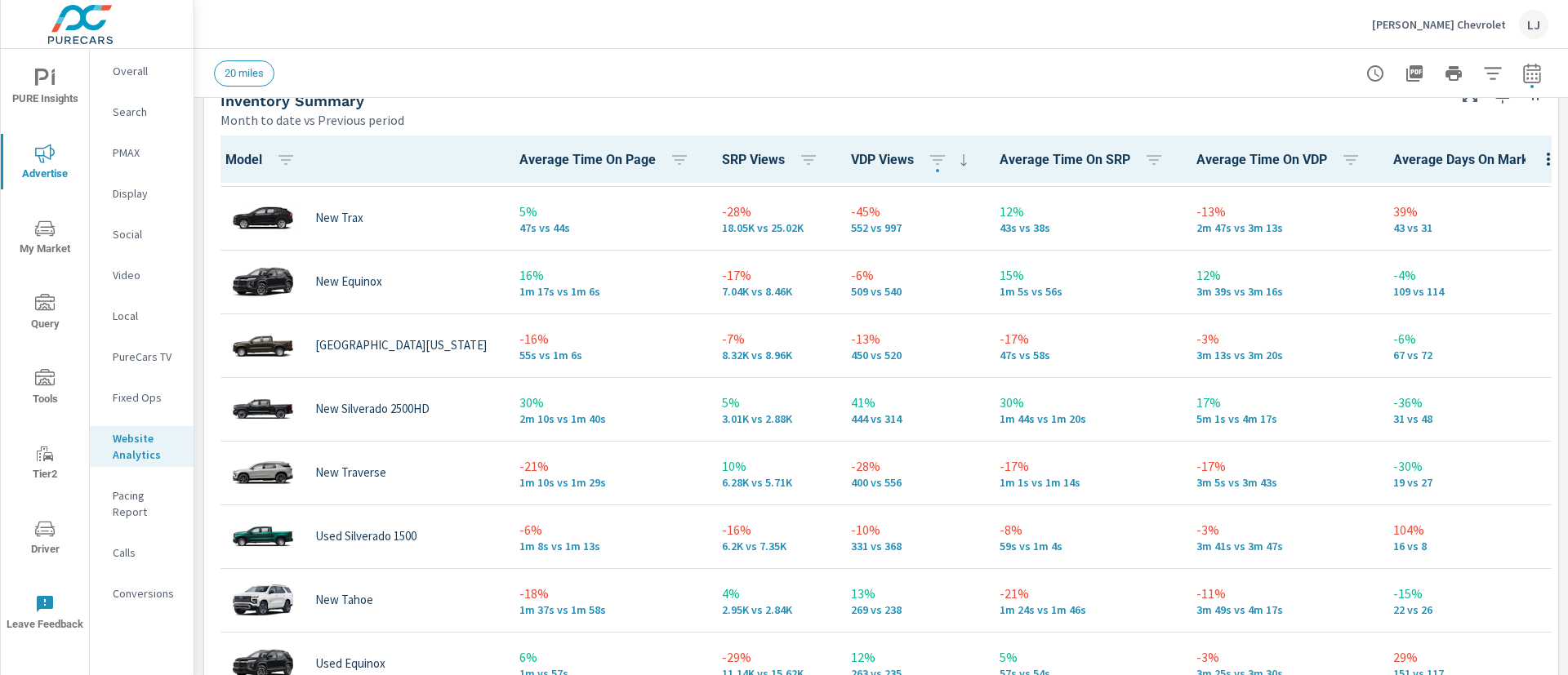
click at [33, 530] on span "Driver" at bounding box center [45, 540] width 79 height 40
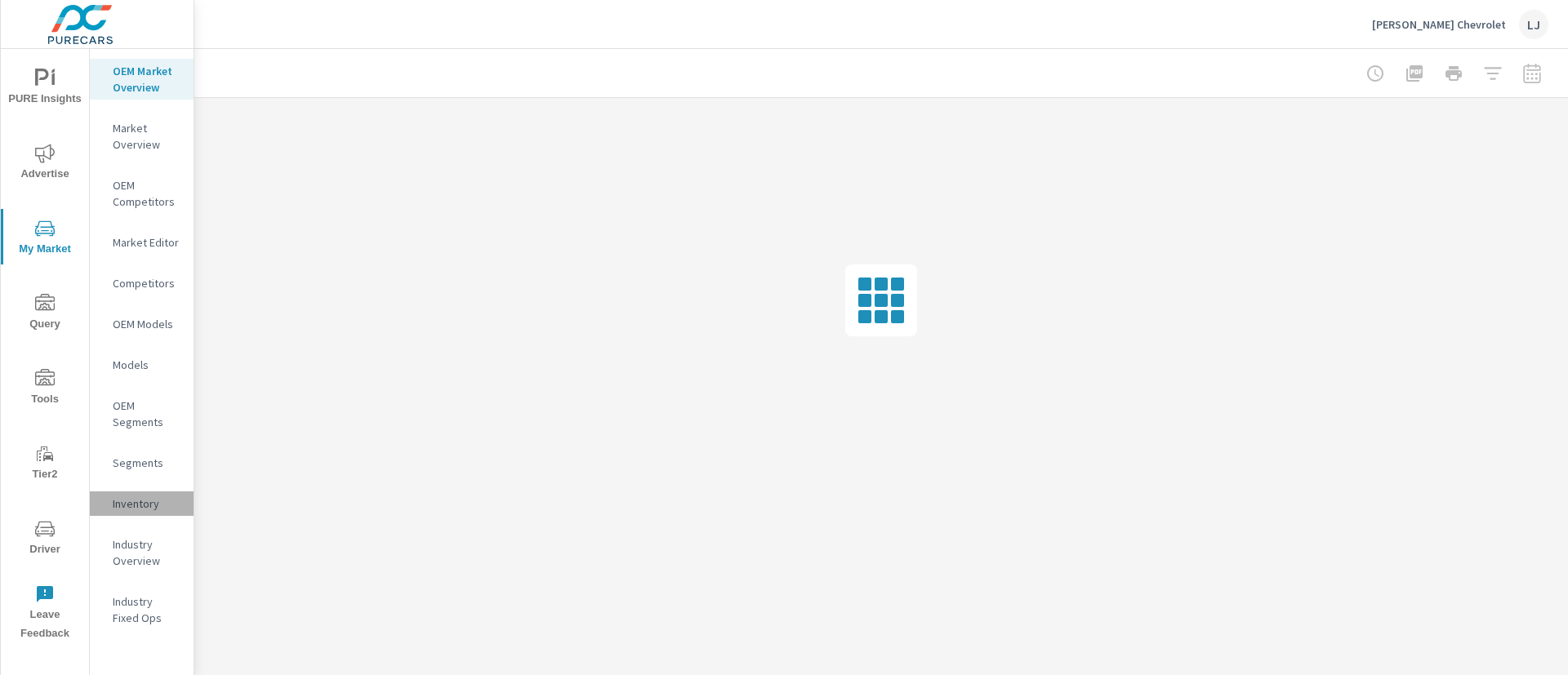
click at [156, 505] on p "Inventory" at bounding box center [146, 503] width 68 height 16
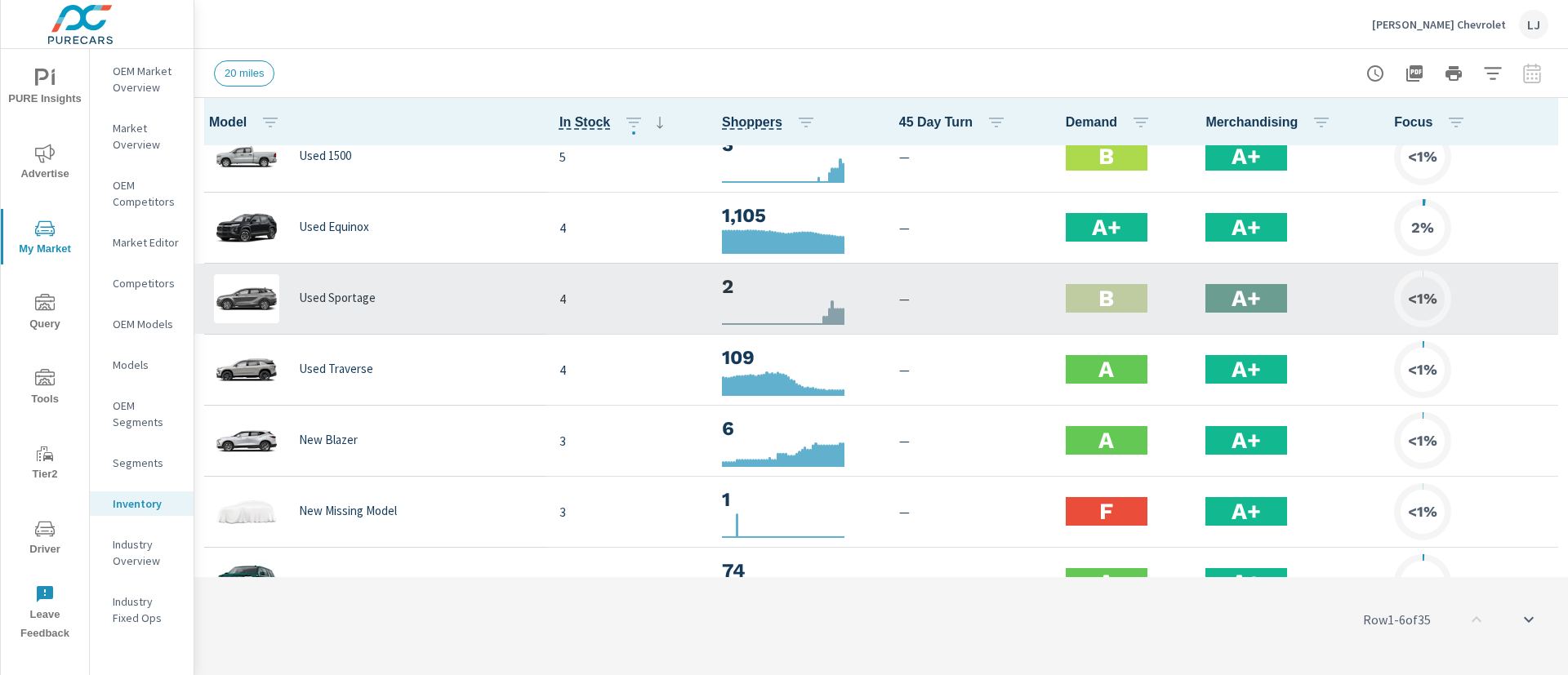
scroll to position [735, 0]
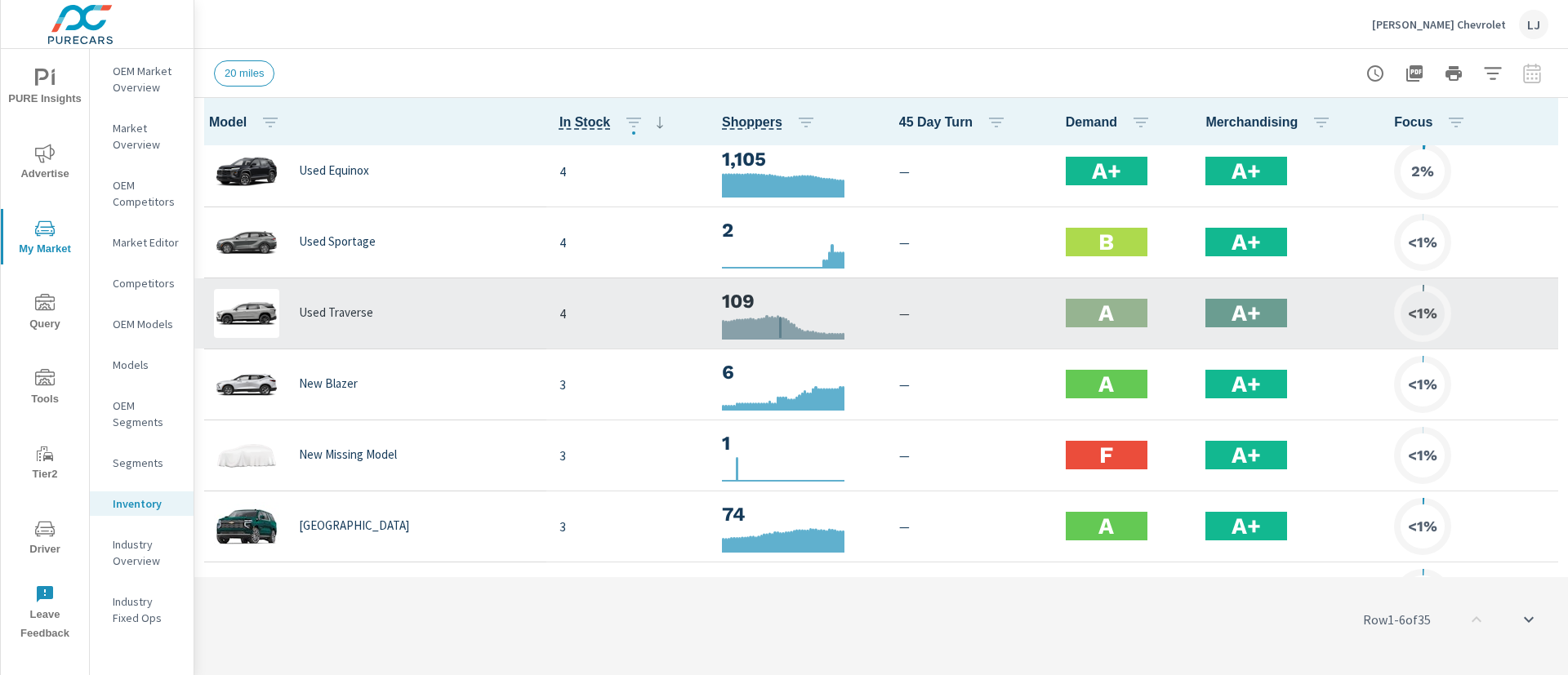
scroll to position [735, 0]
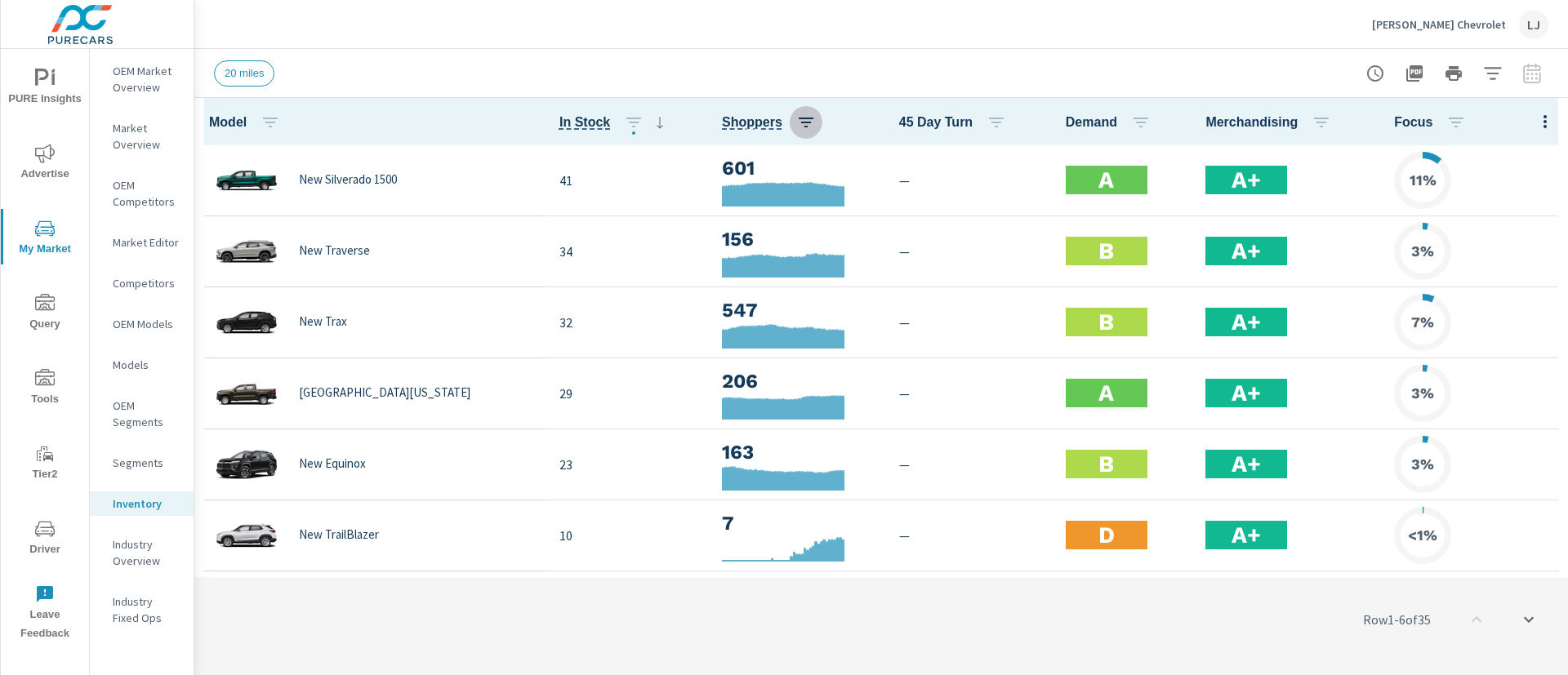
click at [796, 130] on icon "button" at bounding box center [806, 122] width 19 height 19
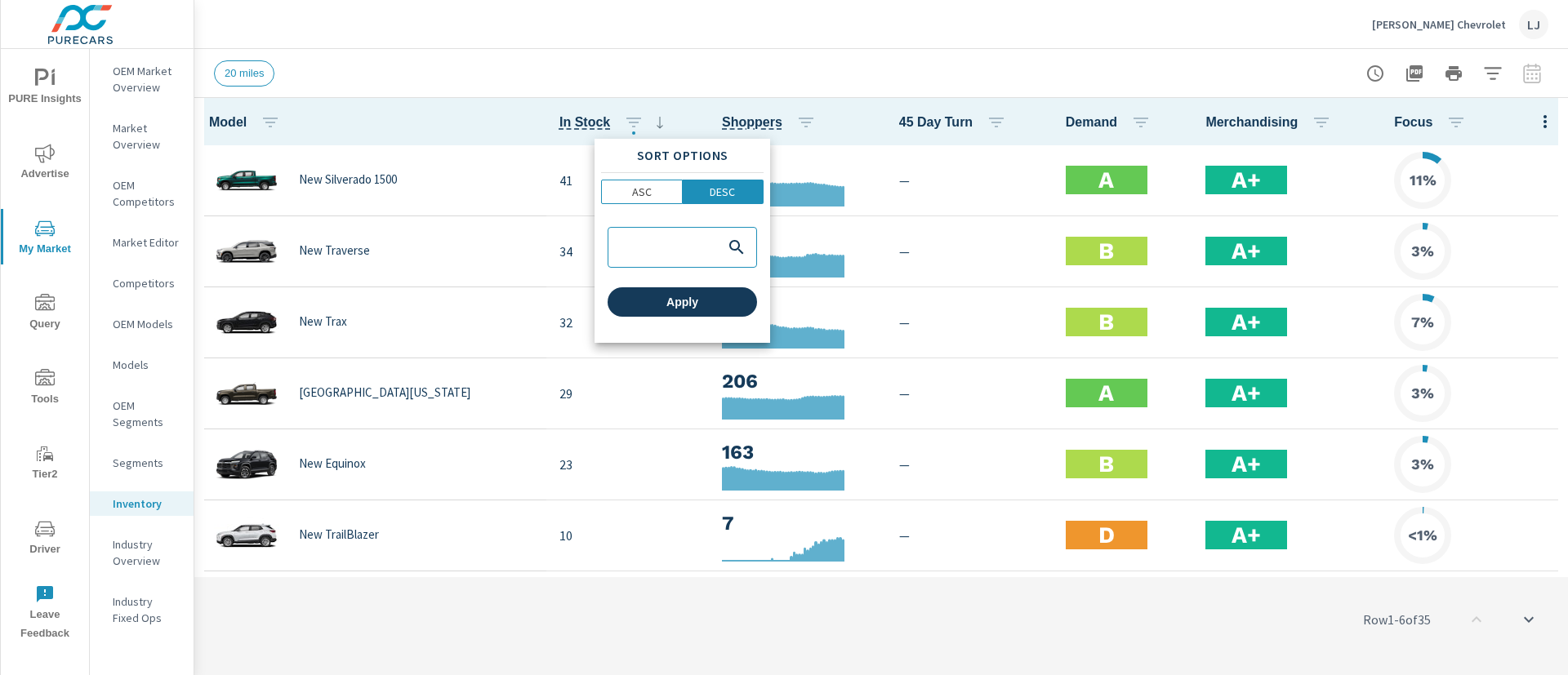
click at [756, 299] on button "Apply" at bounding box center [683, 301] width 150 height 30
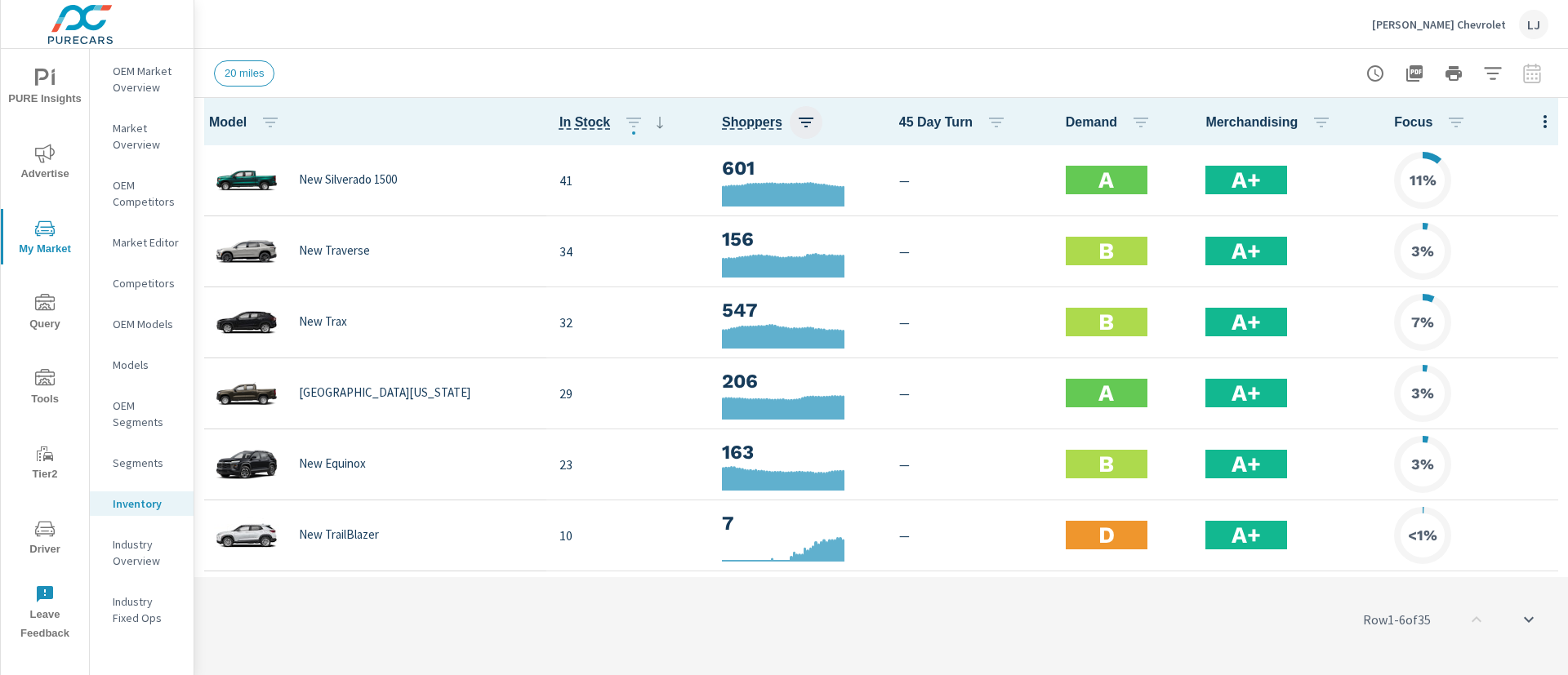
click at [796, 116] on icon "button" at bounding box center [806, 122] width 19 height 19
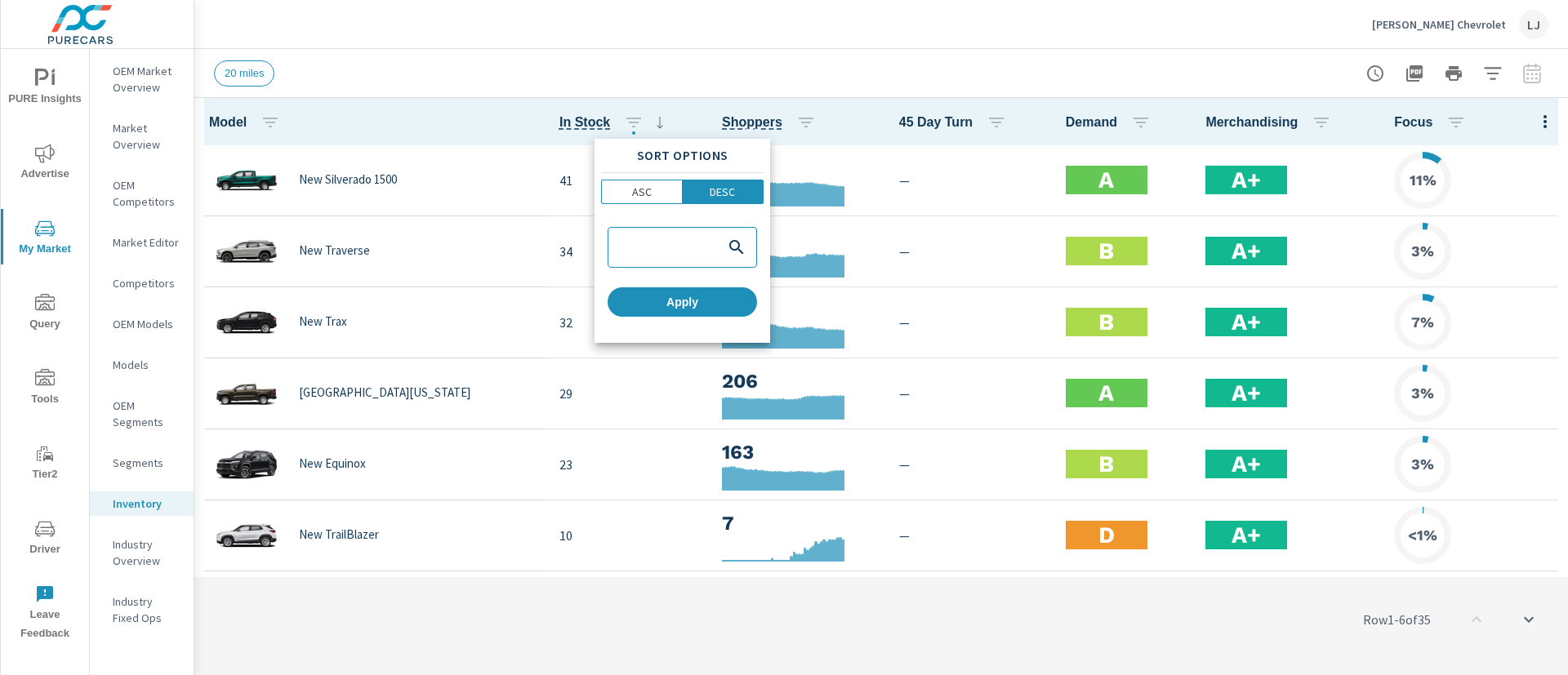
click at [698, 111] on div at bounding box center [784, 337] width 1568 height 675
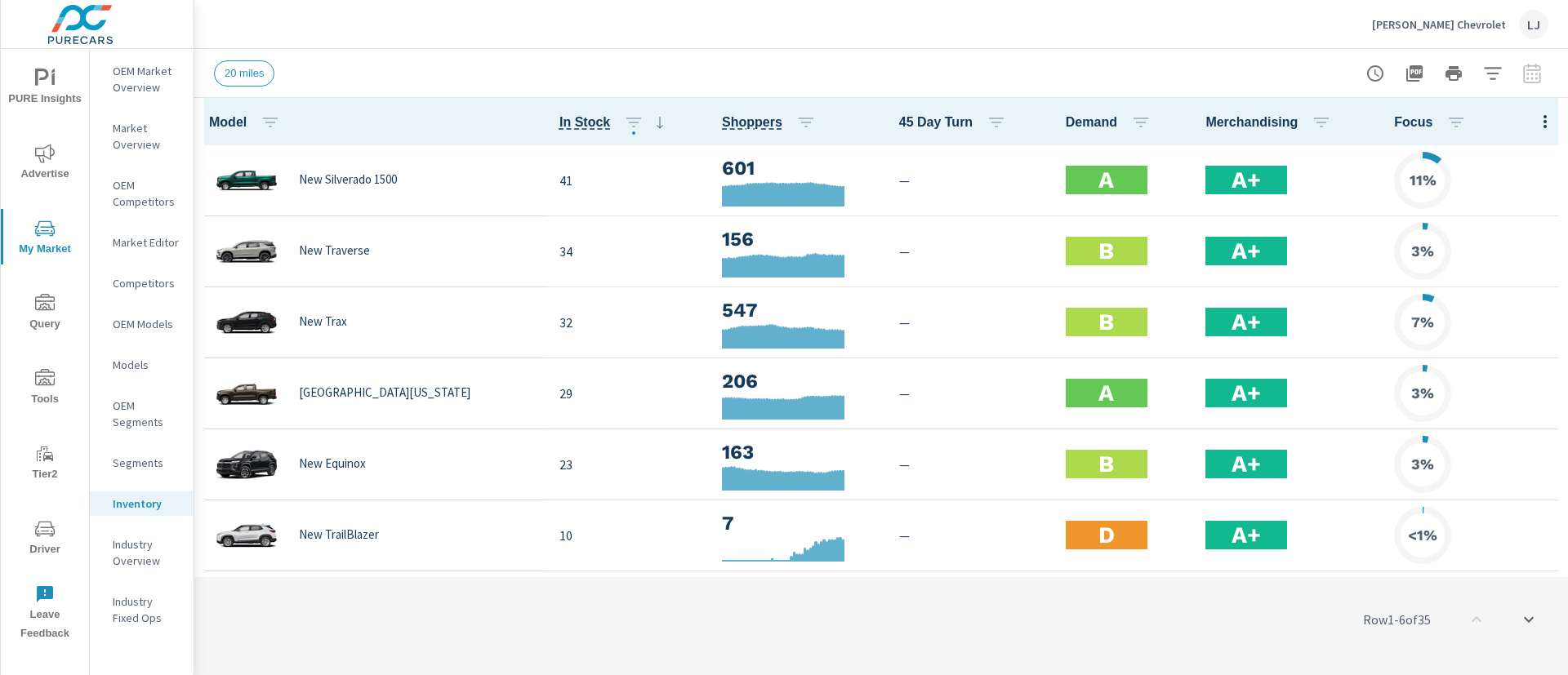
click at [428, 69] on div "20 miles" at bounding box center [767, 73] width 1106 height 26
click at [129, 549] on p "Industry Overview" at bounding box center [146, 553] width 68 height 33
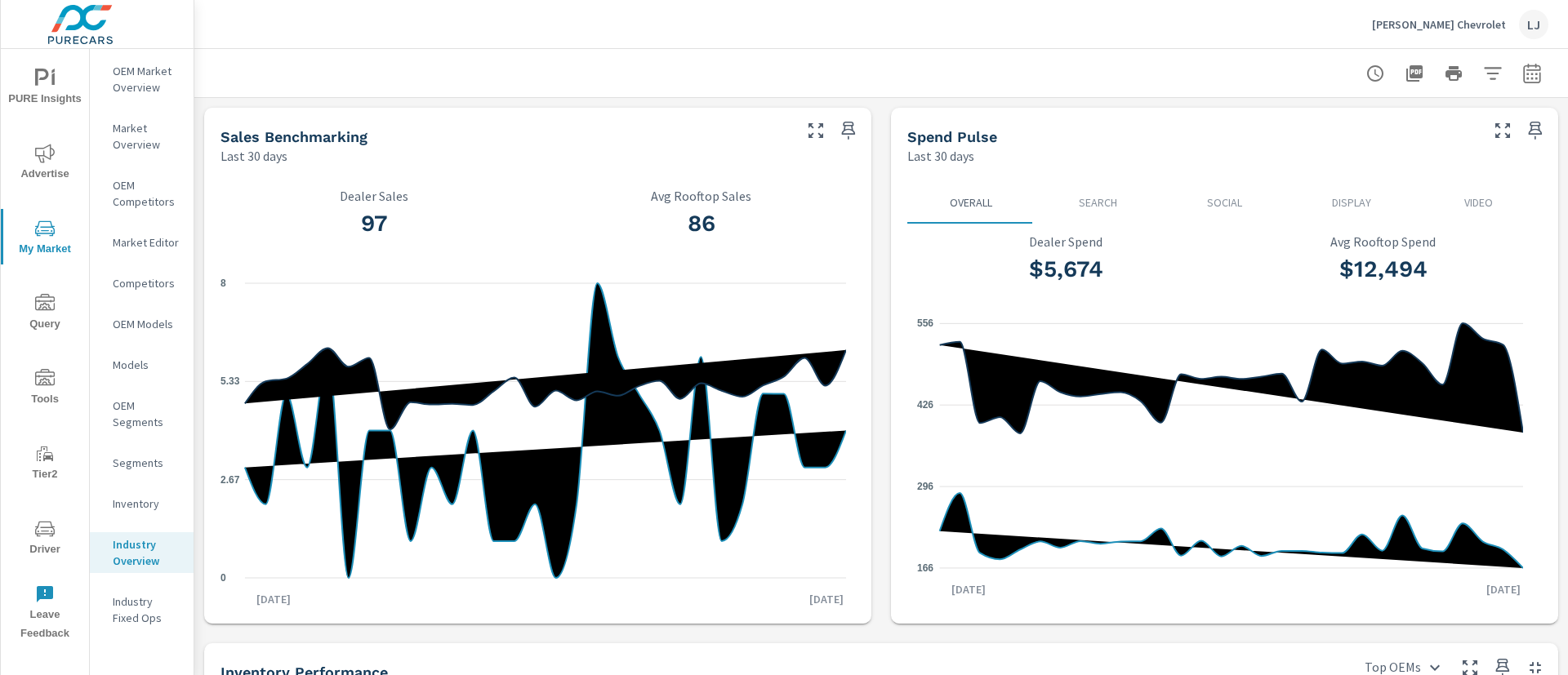
scroll to position [1, 0]
click at [148, 372] on p "Models" at bounding box center [146, 365] width 68 height 16
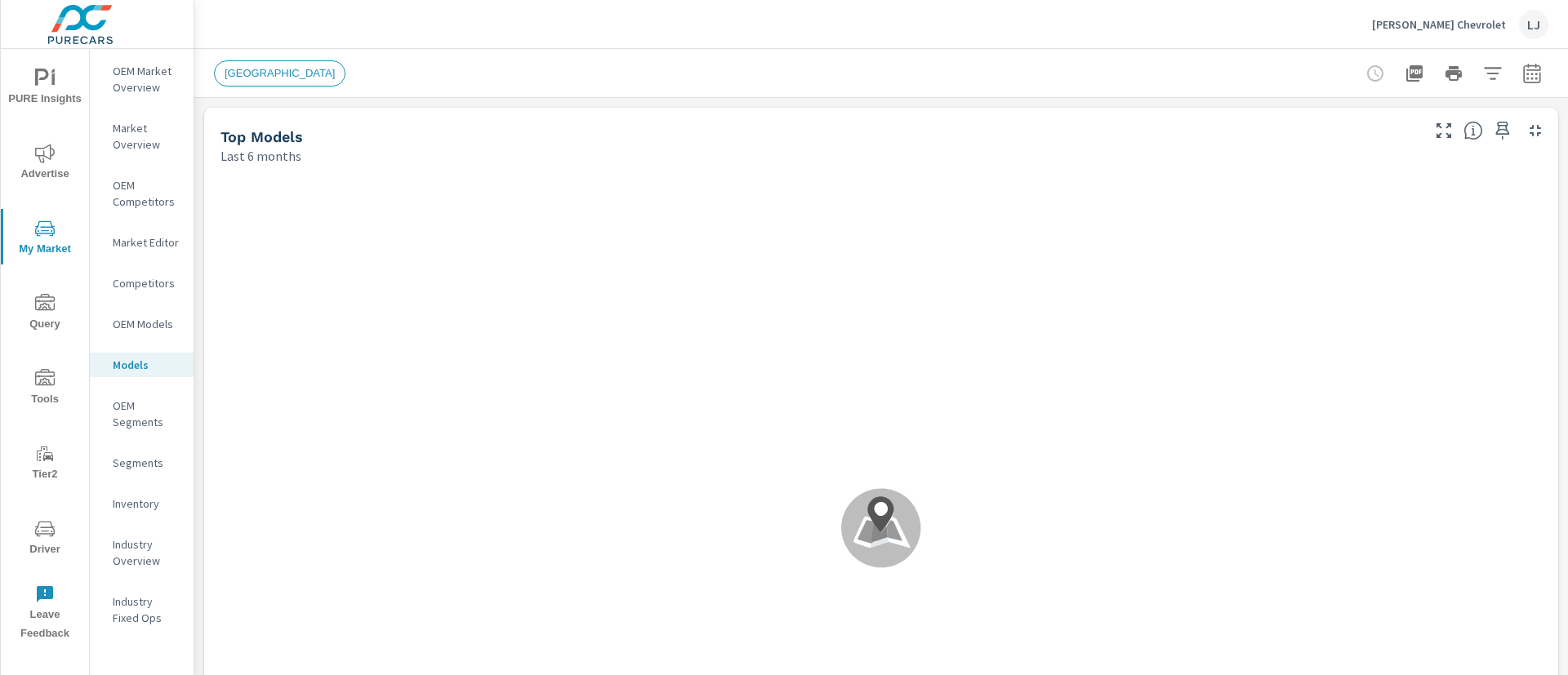
click at [155, 413] on p "OEM Segments" at bounding box center [146, 414] width 68 height 33
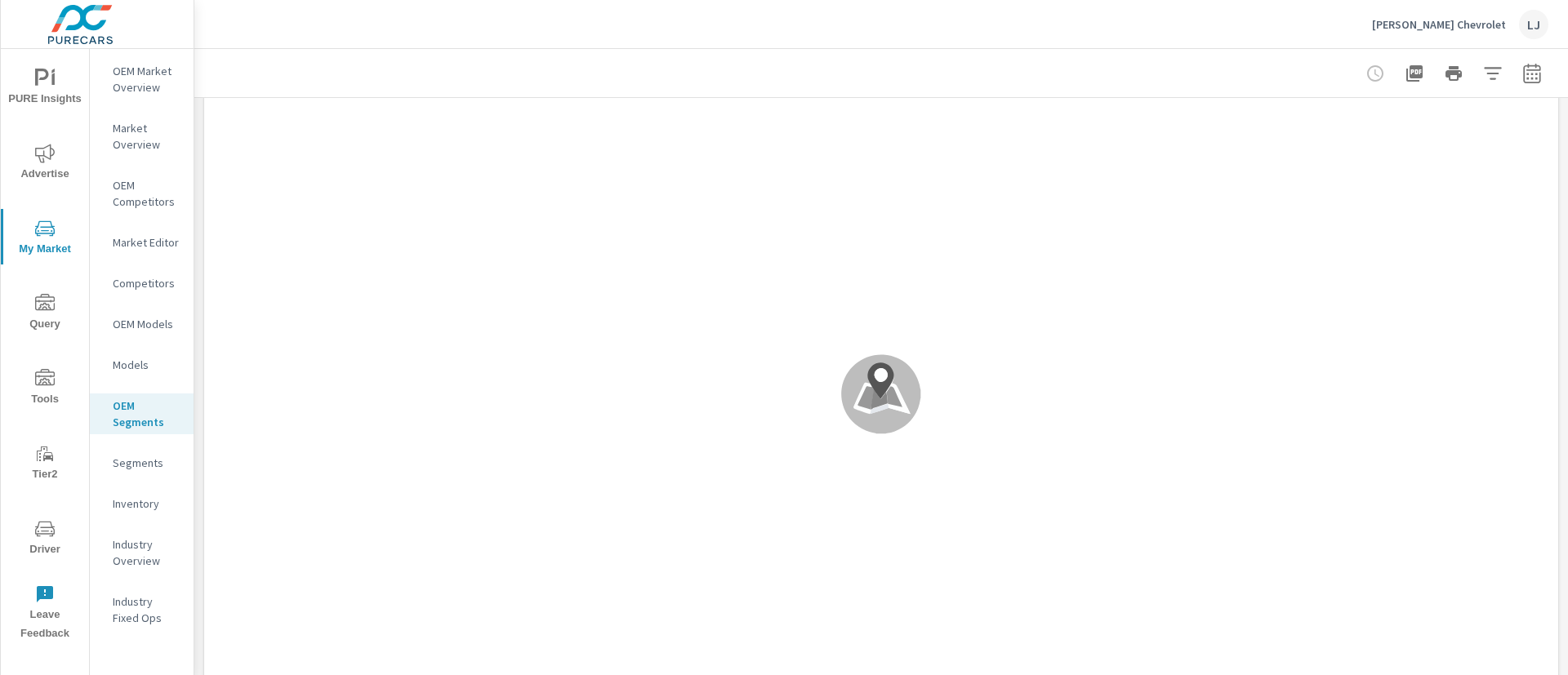
scroll to position [1, 0]
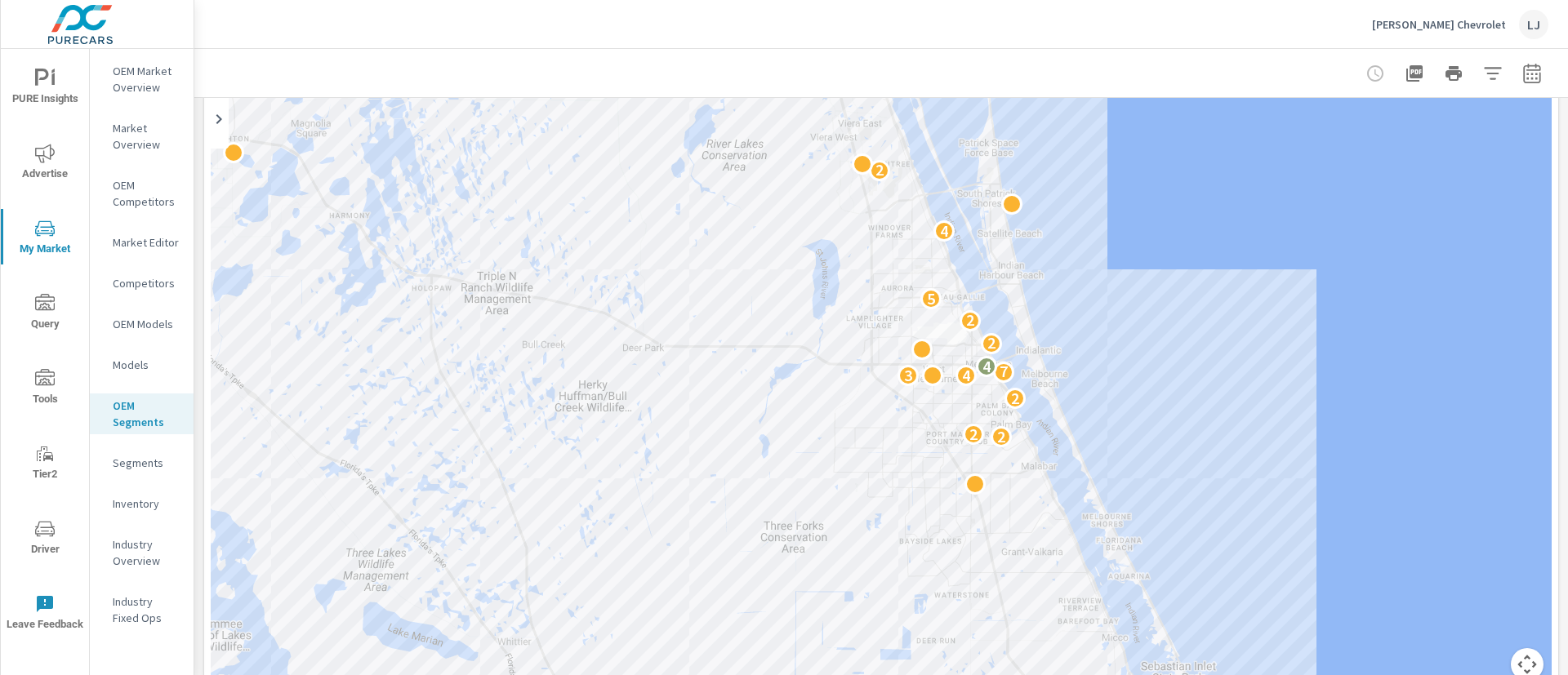
drag, startPoint x: 791, startPoint y: 464, endPoint x: 1177, endPoint y: 345, distance: 403.9
click at [1177, 345] on div "2 2 2 3 4 7 4 2 2 5 4 2 2 4 2 4 2 3 4 12 5 7 3 6 2 3" at bounding box center [880, 369] width 1340 height 663
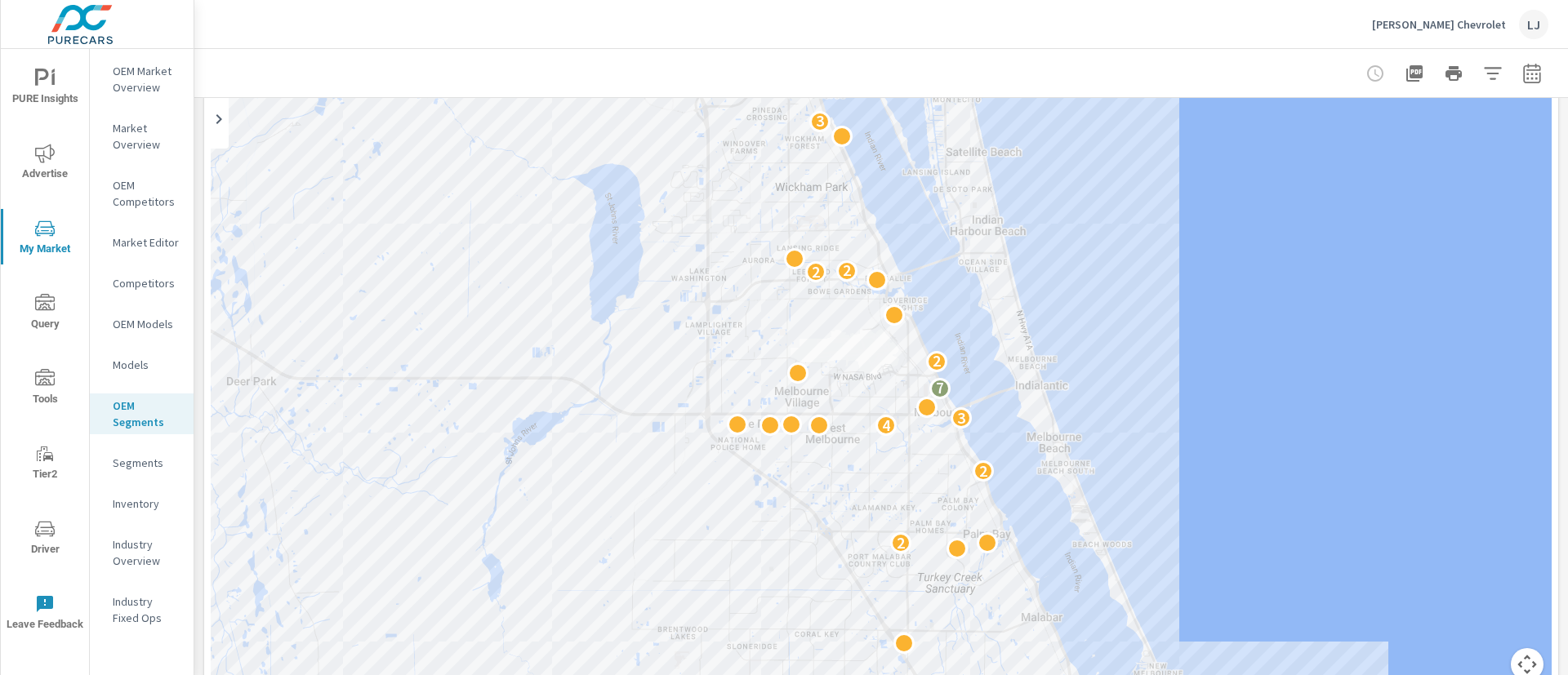
drag, startPoint x: 1232, startPoint y: 242, endPoint x: 1269, endPoint y: 314, distance: 81.0
click at [1269, 314] on div "2 2 4 3 7 2 2 2 3 2" at bounding box center [880, 369] width 1340 height 663
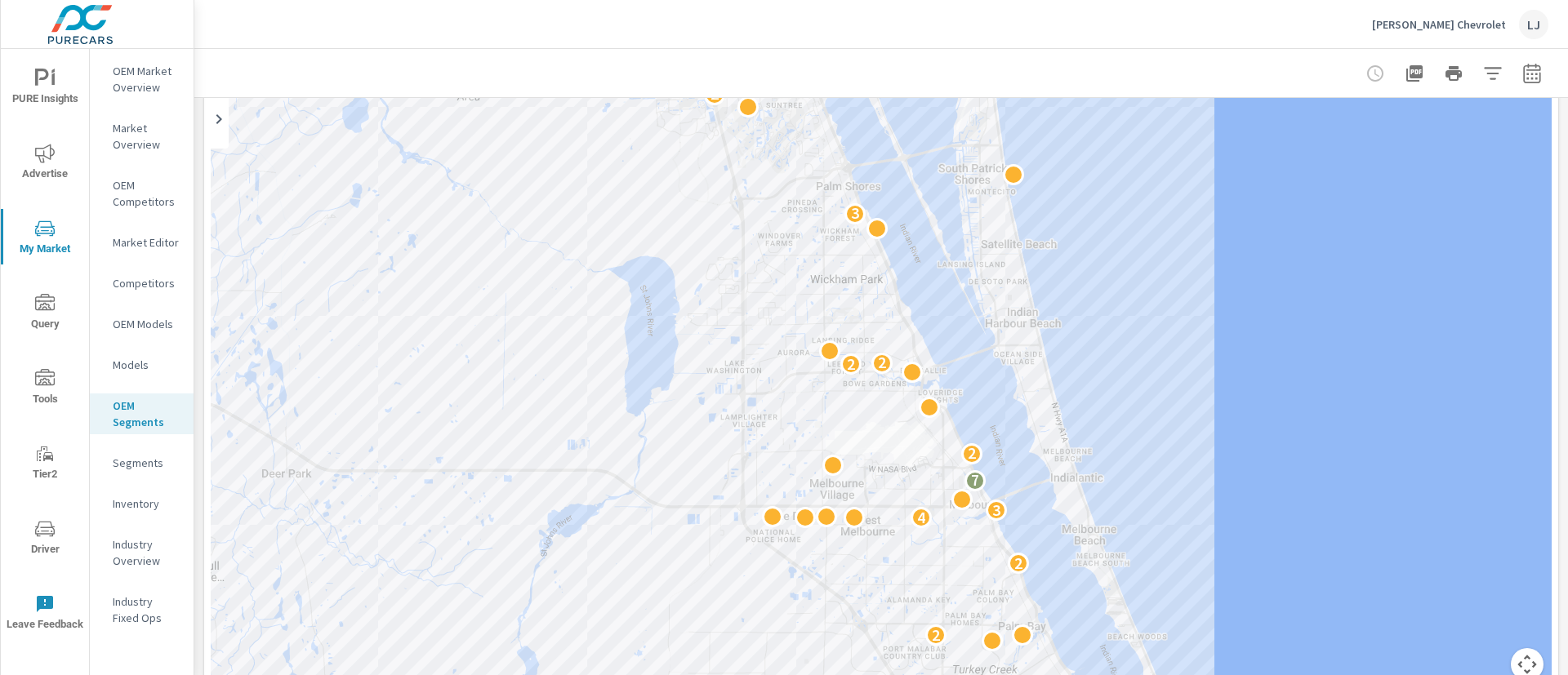
drag, startPoint x: 1260, startPoint y: 240, endPoint x: 1304, endPoint y: 350, distance: 118.5
click at [1304, 350] on div "2 2 4 3 7 2 2 2 3 2" at bounding box center [880, 369] width 1340 height 663
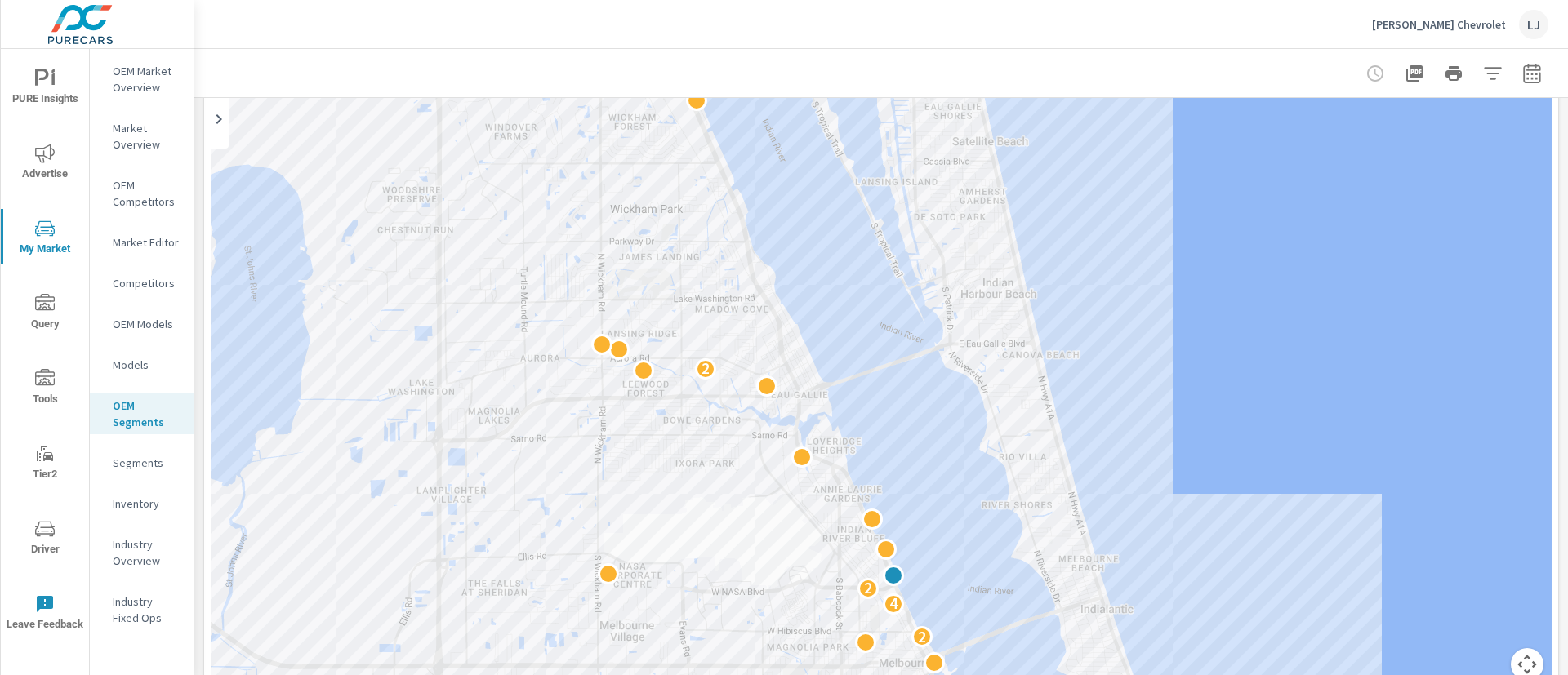
drag, startPoint x: 1073, startPoint y: 148, endPoint x: 1286, endPoint y: 85, distance: 222.1
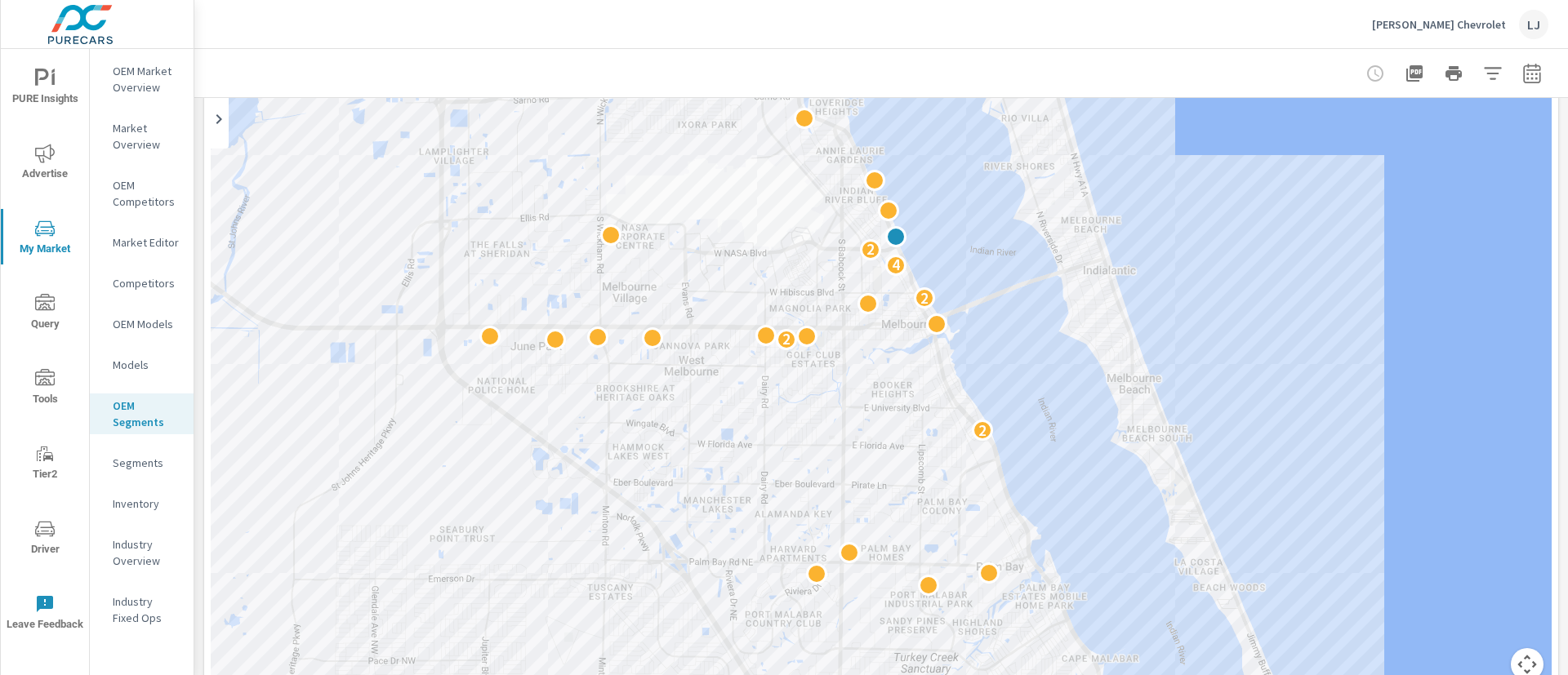
drag, startPoint x: 1295, startPoint y: 512, endPoint x: 1295, endPoint y: 159, distance: 353.0
click at [1295, 159] on div "2 2 2 4 2 2 2 2" at bounding box center [1406, 324] width 1046 height 588
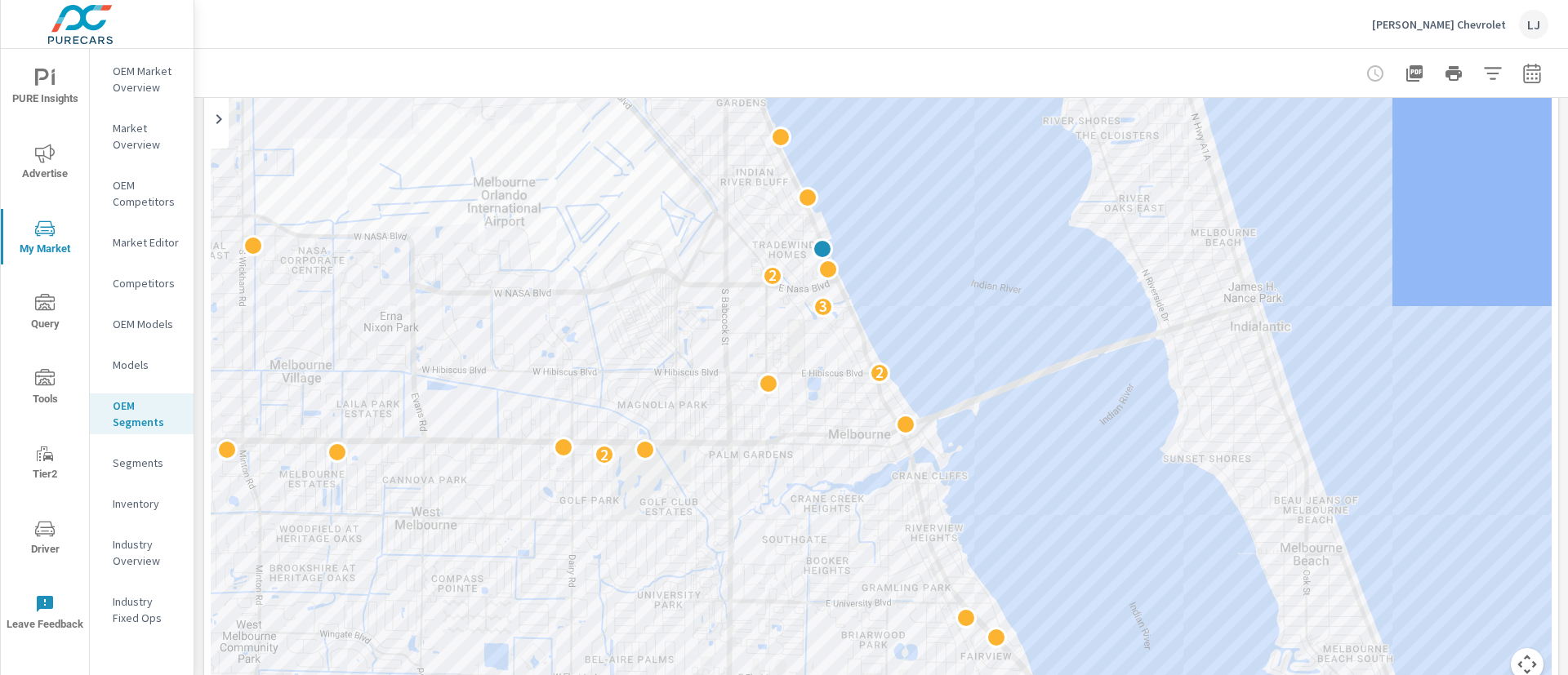
drag, startPoint x: 1150, startPoint y: 277, endPoint x: 1471, endPoint y: 277, distance: 321.0
click at [1471, 277] on div "2 2 3 2 2" at bounding box center [880, 369] width 1340 height 663
click at [154, 202] on p "OEM Competitors" at bounding box center [146, 194] width 68 height 33
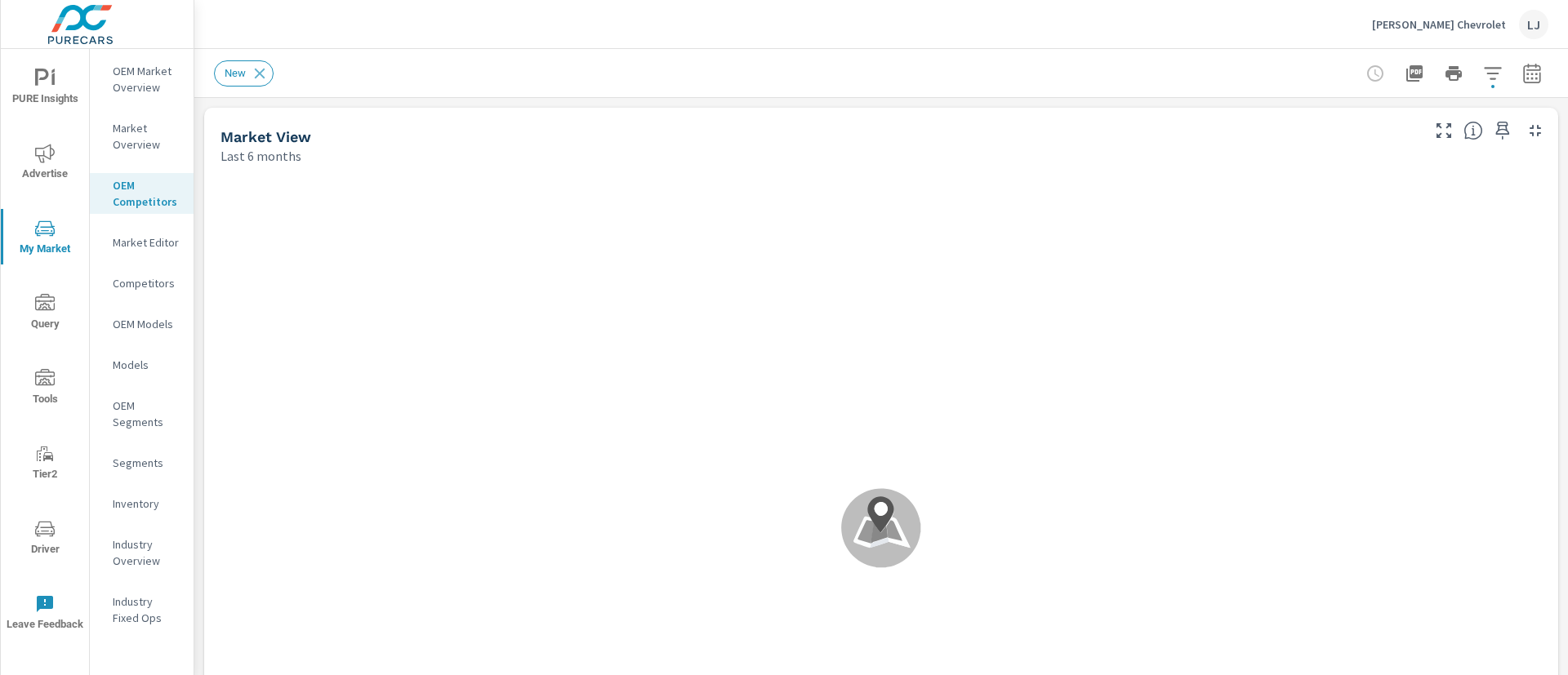
scroll to position [1, 0]
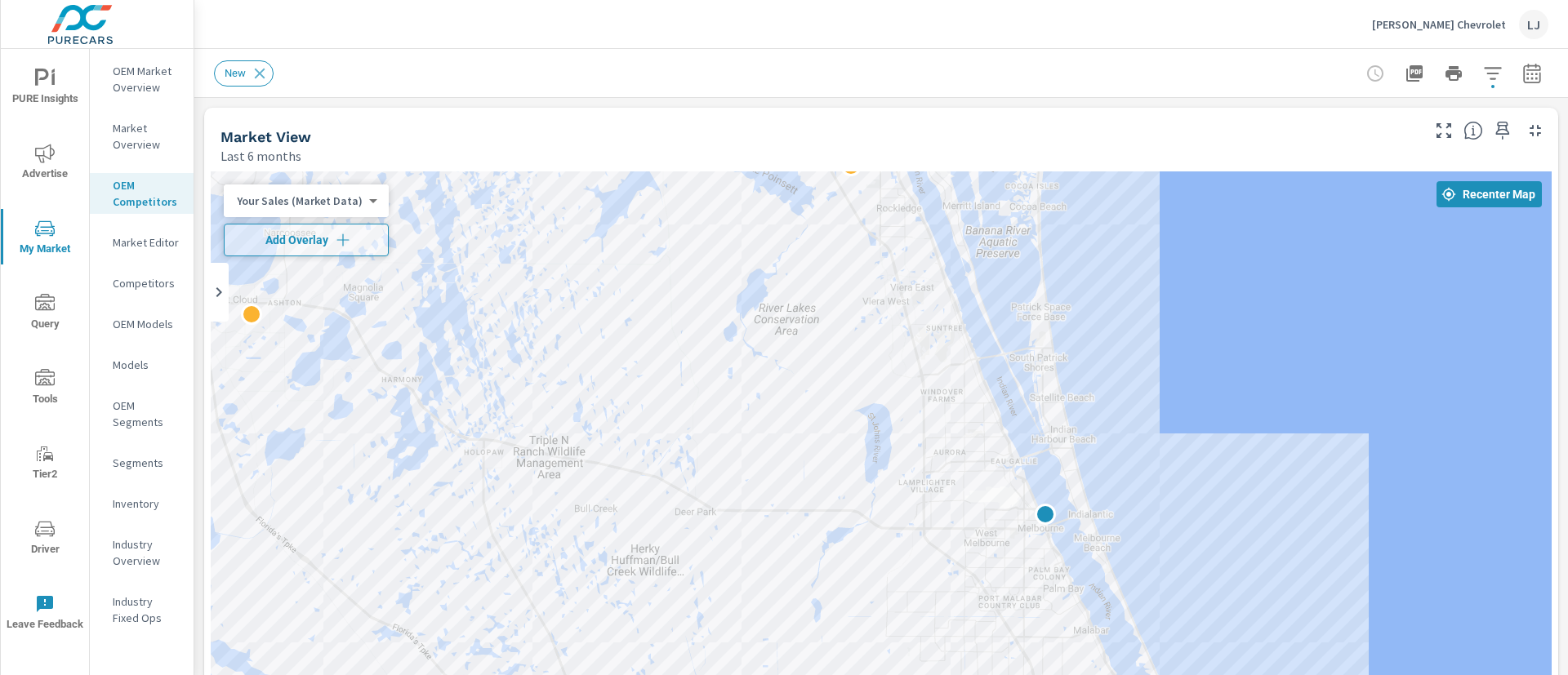
drag, startPoint x: 1046, startPoint y: 347, endPoint x: 1216, endPoint y: 250, distance: 195.7
click at [1216, 250] on div at bounding box center [880, 503] width 1340 height 663
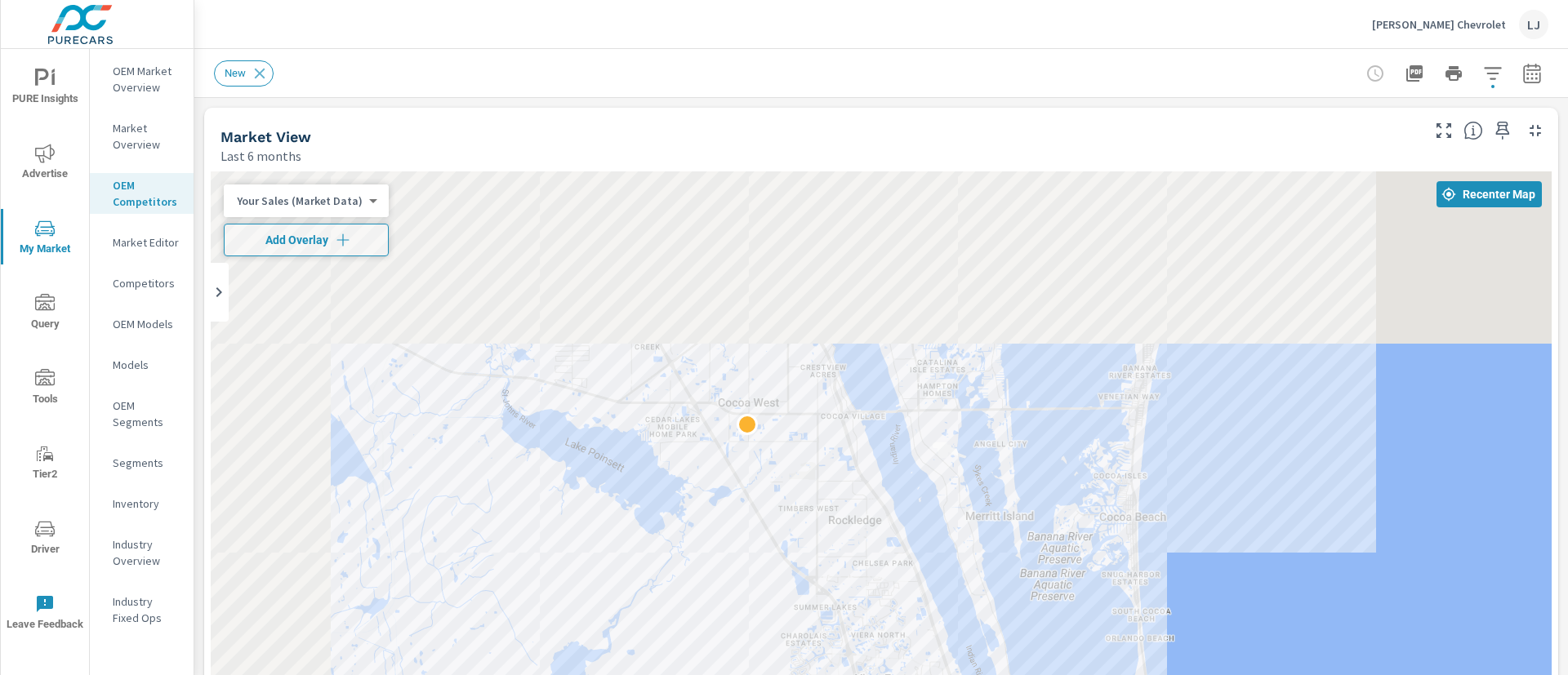
drag, startPoint x: 1062, startPoint y: 303, endPoint x: 1338, endPoint y: 696, distance: 480.2
click at [1338, 674] on html "PURE Insights Advertise My Market Query Tools Tier2 Driver Leave Feedback OEM M…" at bounding box center [784, 337] width 1568 height 675
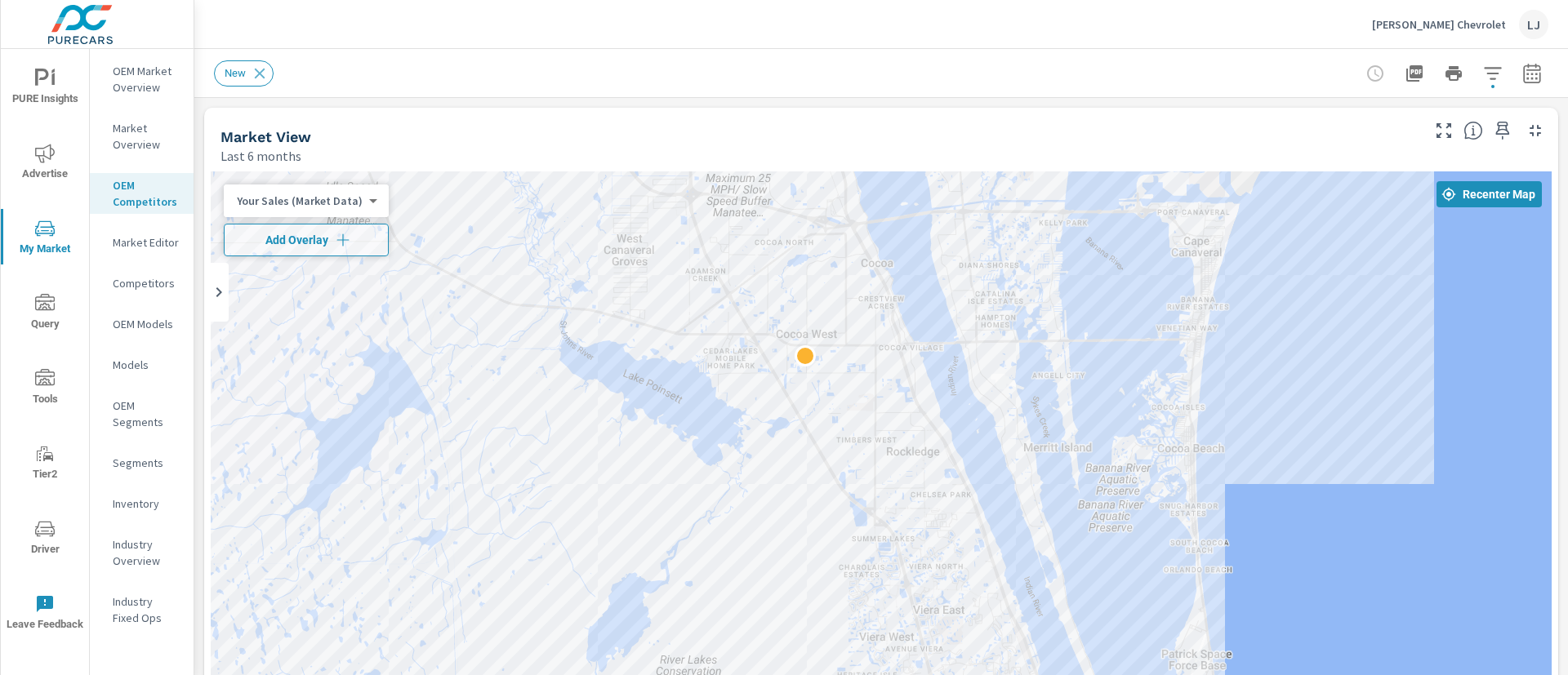
drag, startPoint x: 1389, startPoint y: 407, endPoint x: 1434, endPoint y: 249, distance: 164.3
click at [1434, 249] on div at bounding box center [880, 503] width 1340 height 663
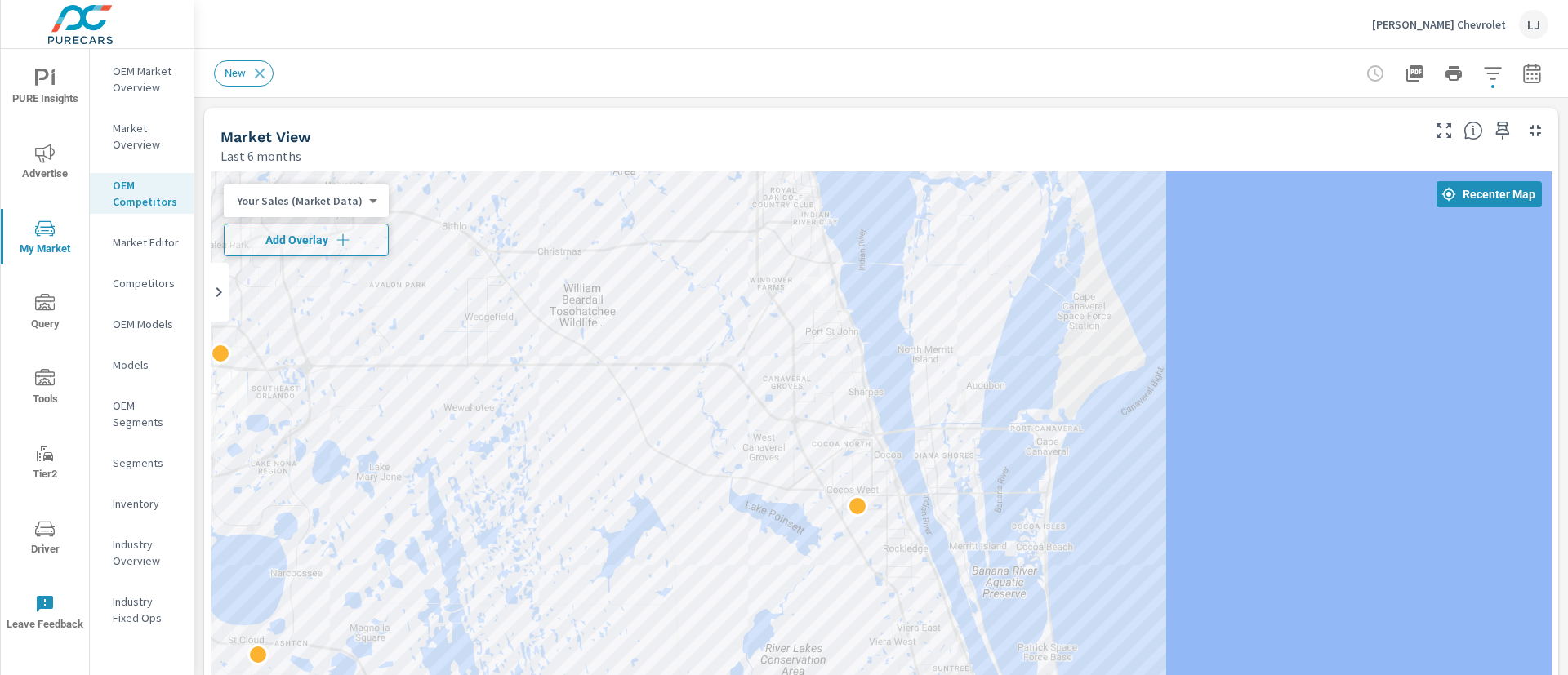
drag, startPoint x: 1476, startPoint y: 367, endPoint x: 1176, endPoint y: 549, distance: 350.9
click at [1176, 549] on div at bounding box center [880, 503] width 1340 height 663
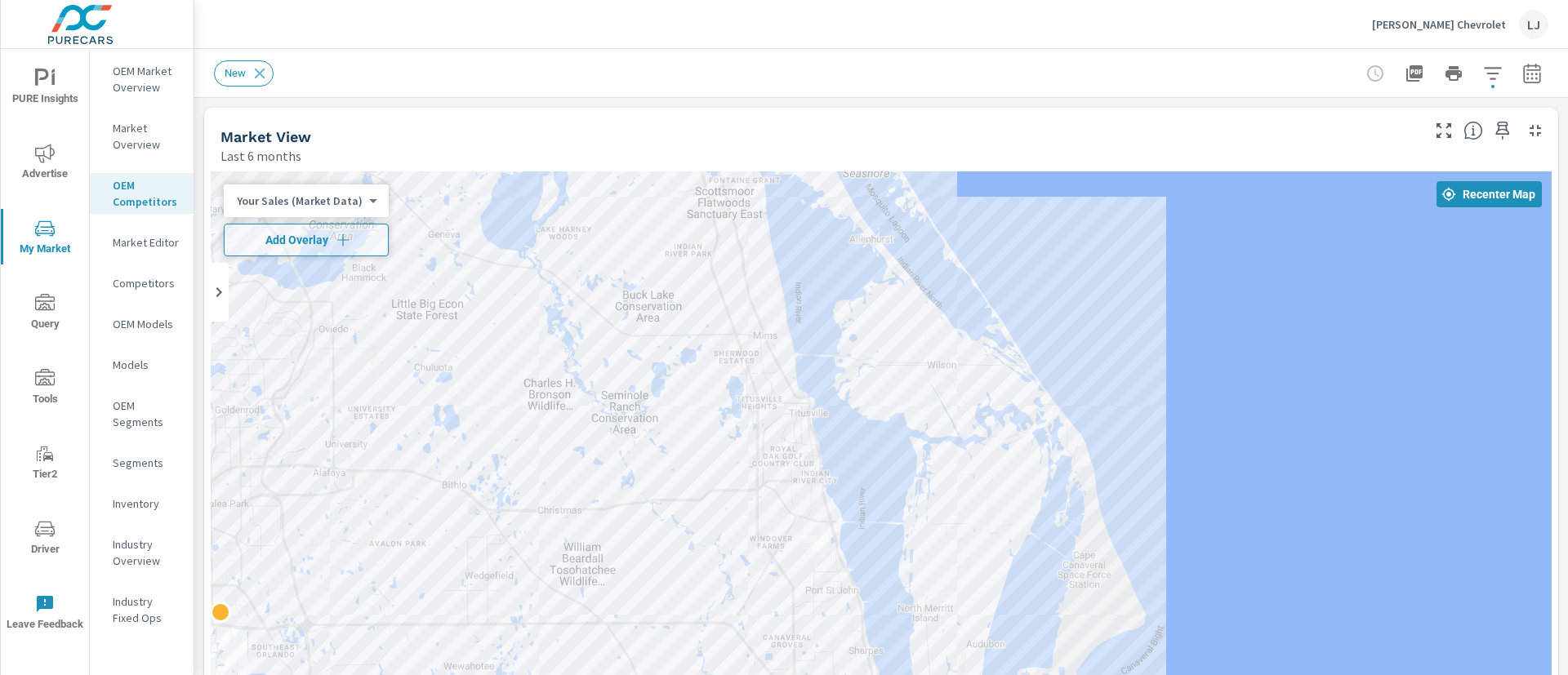
click at [1243, 554] on div at bounding box center [880, 503] width 1340 height 663
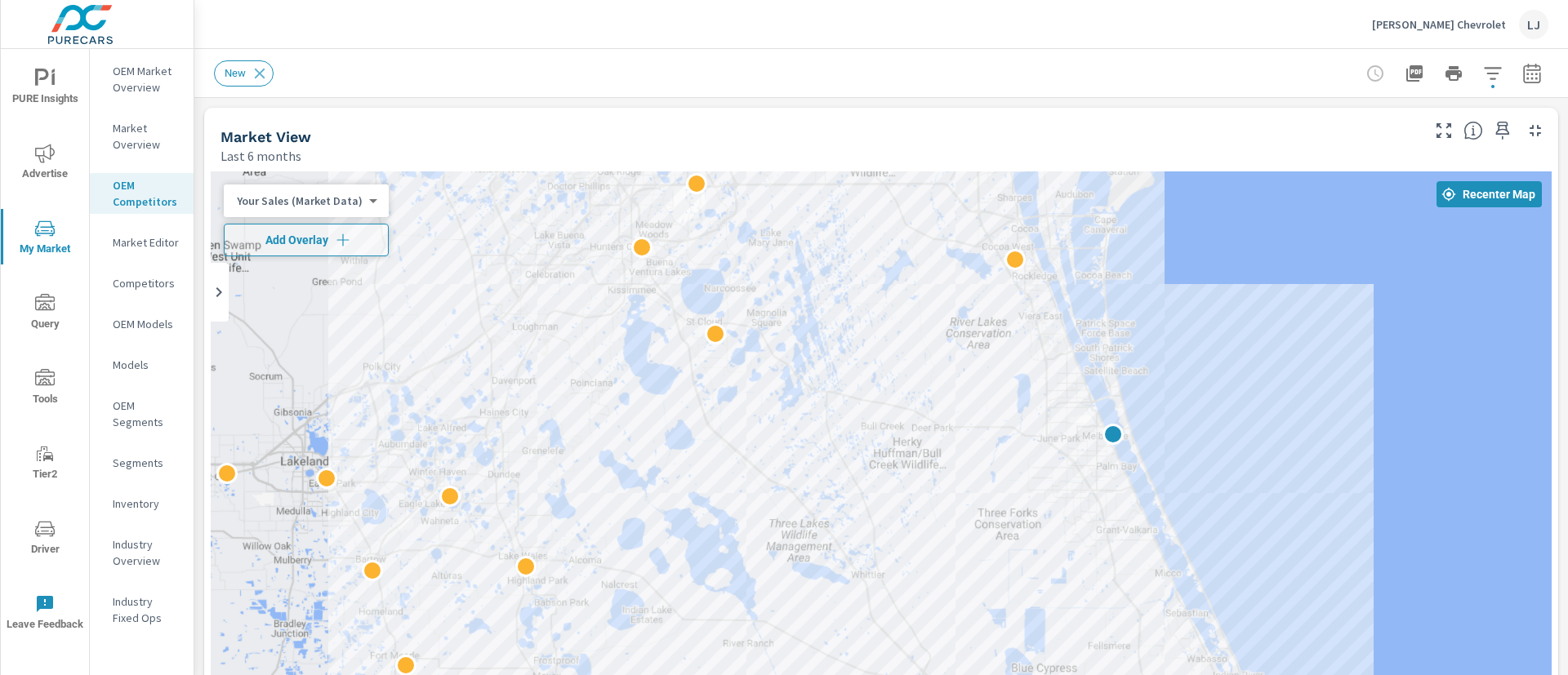
drag, startPoint x: 1301, startPoint y: 516, endPoint x: 1254, endPoint y: 243, distance: 277.0
click at [1254, 243] on div at bounding box center [1357, 526] width 1046 height 588
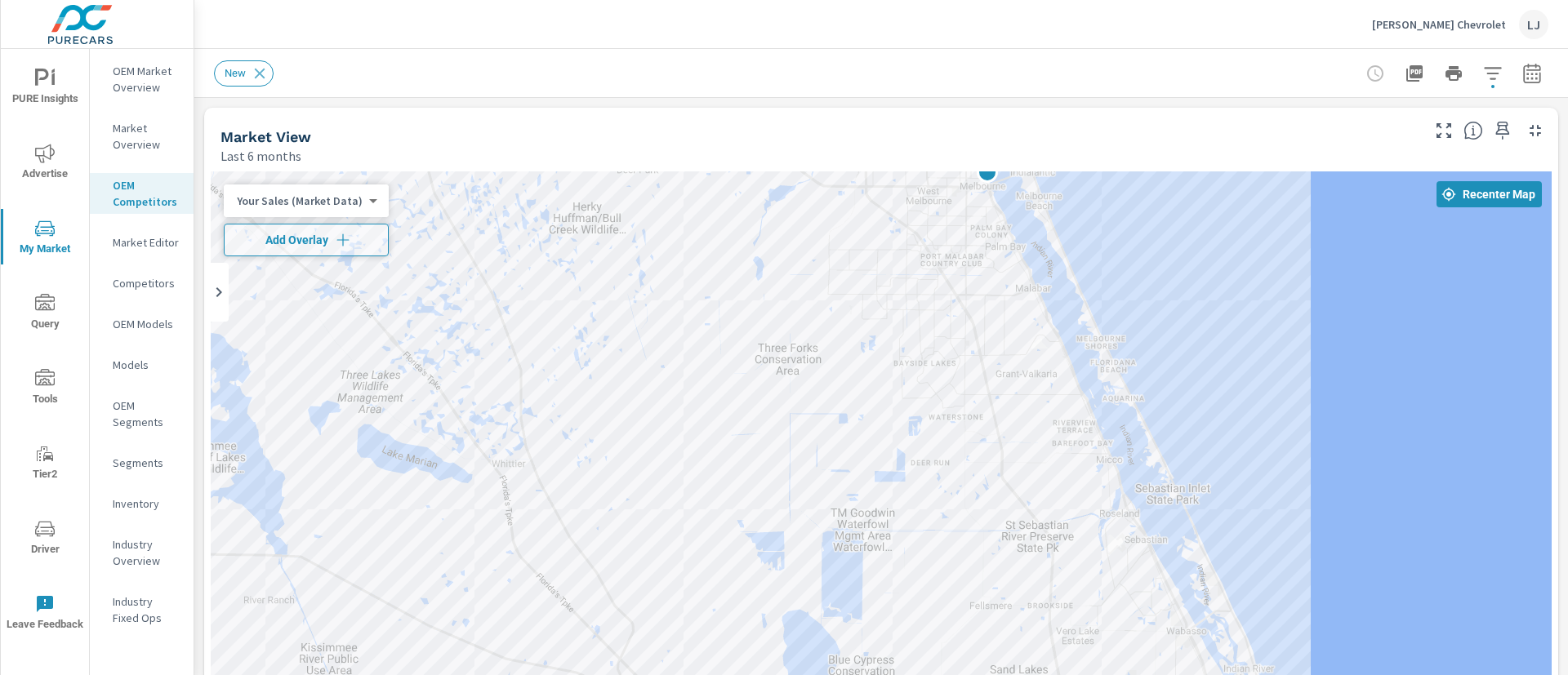
drag, startPoint x: 1253, startPoint y: 377, endPoint x: 1178, endPoint y: 159, distance: 230.5
click at [1178, 159] on div "Market View Last 6 months ← Move left → Move right ↑ Move up ↓ Move down + Zoom…" at bounding box center [881, 499] width 1354 height 783
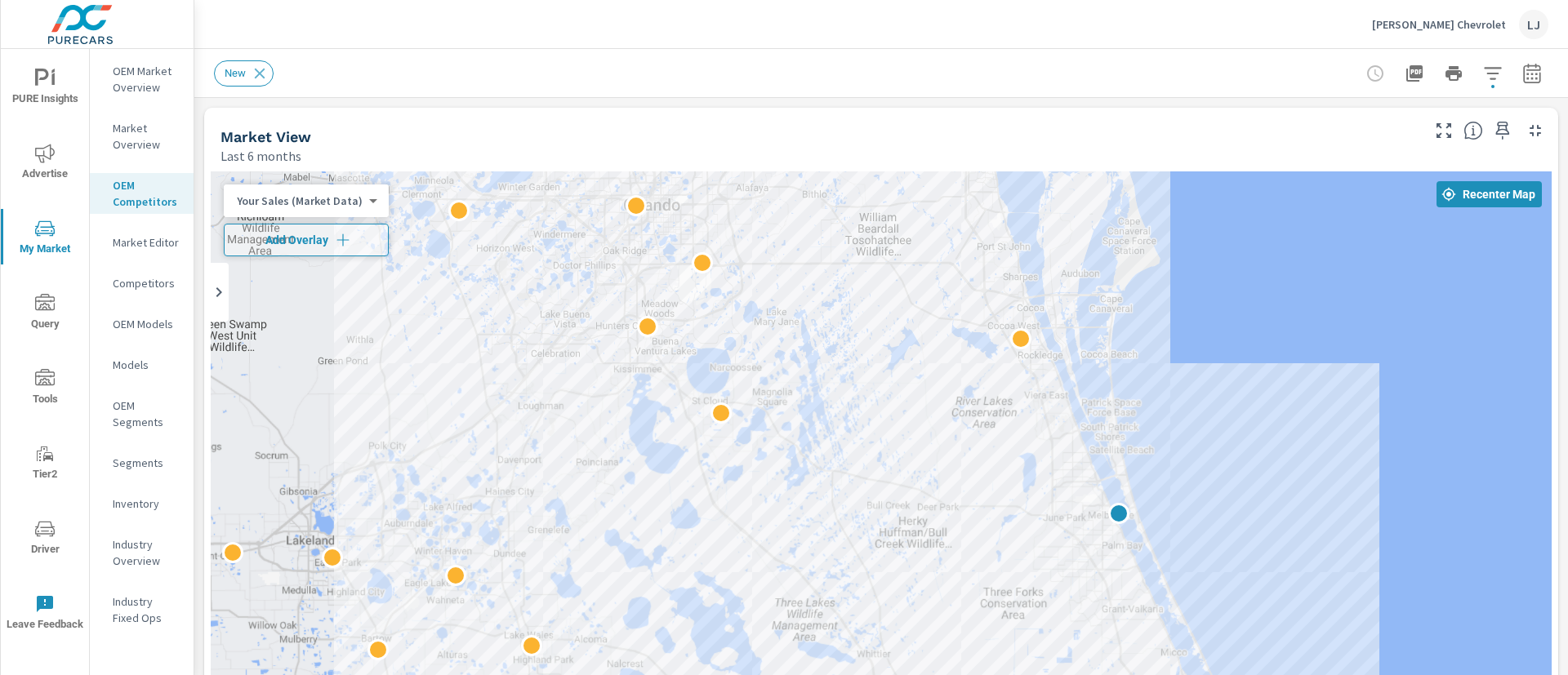
drag, startPoint x: 1117, startPoint y: 286, endPoint x: 1170, endPoint y: 538, distance: 257.5
click at [1170, 538] on div at bounding box center [880, 503] width 1340 height 663
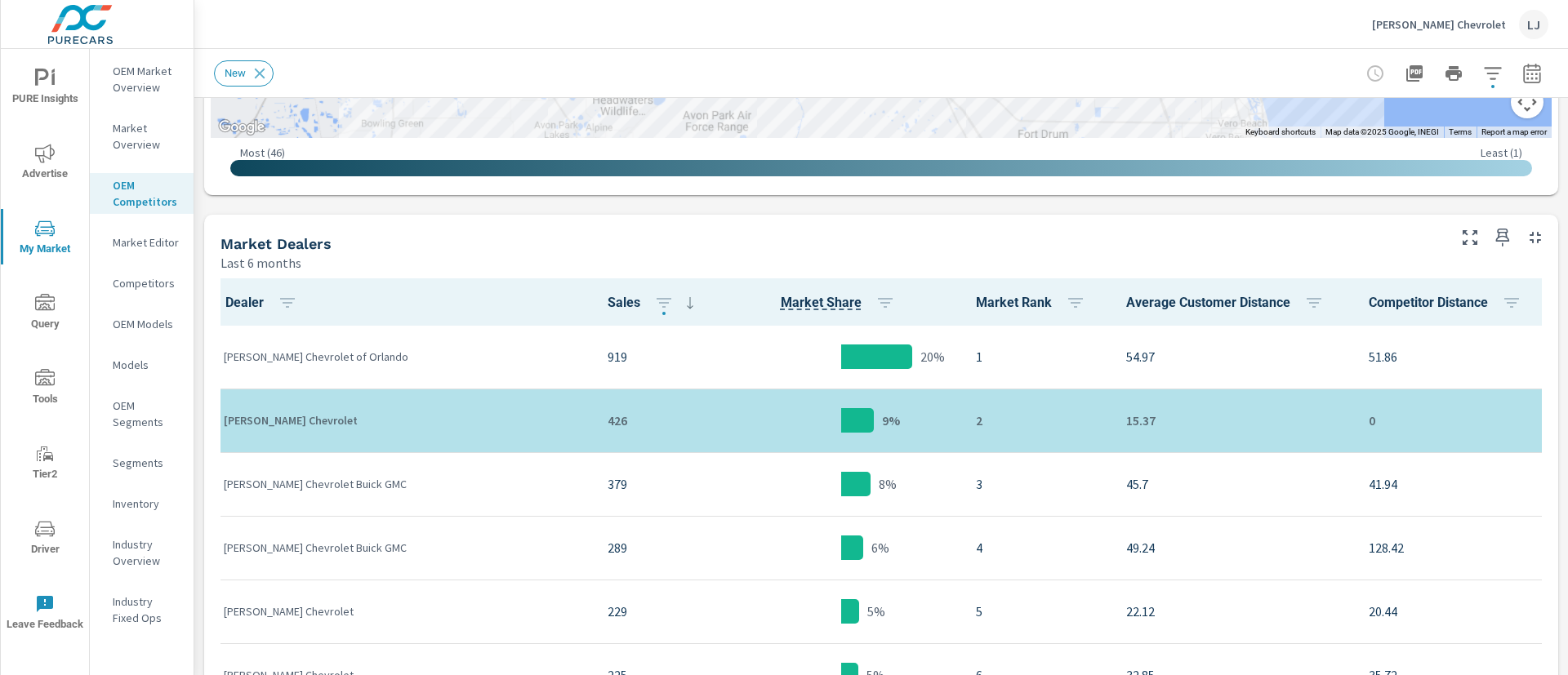
scroll to position [712, 0]
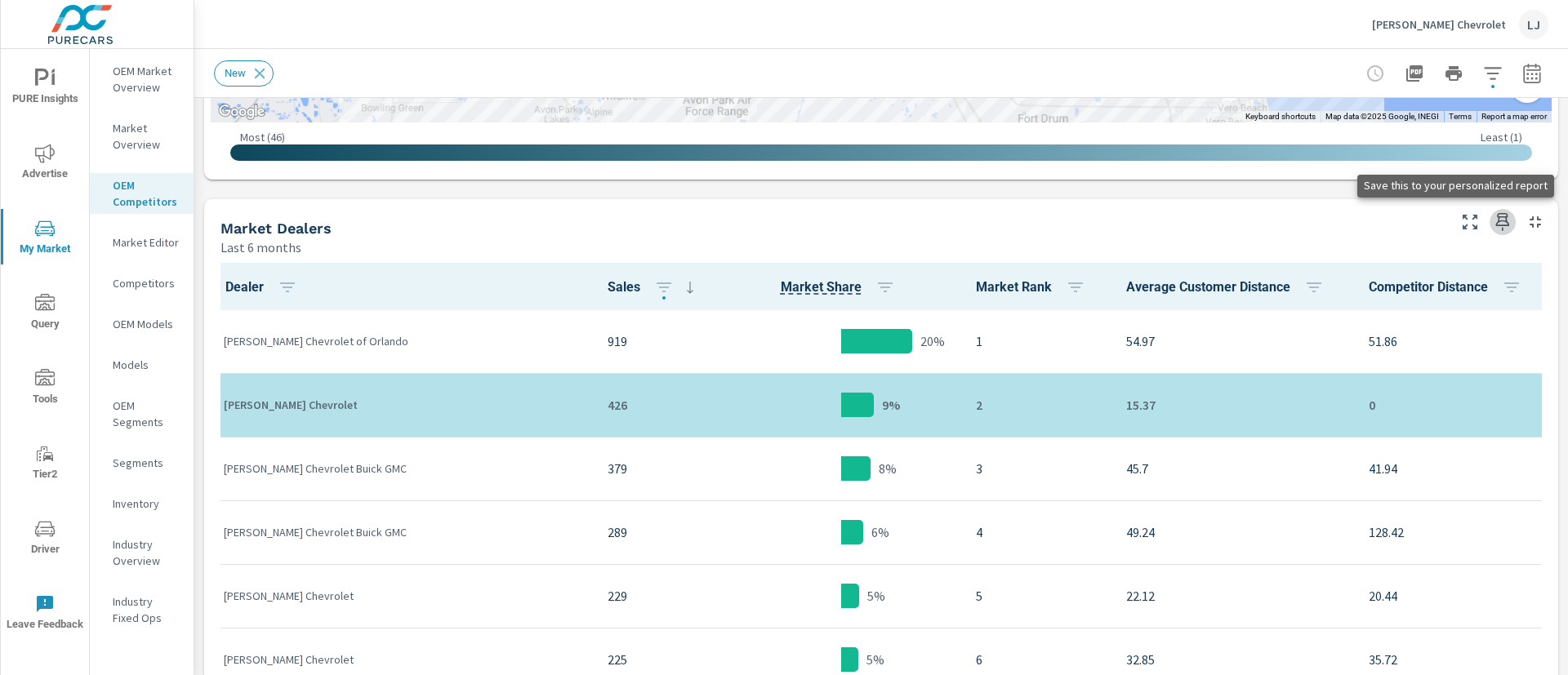
click at [1496, 216] on icon "button" at bounding box center [1503, 222] width 13 height 18
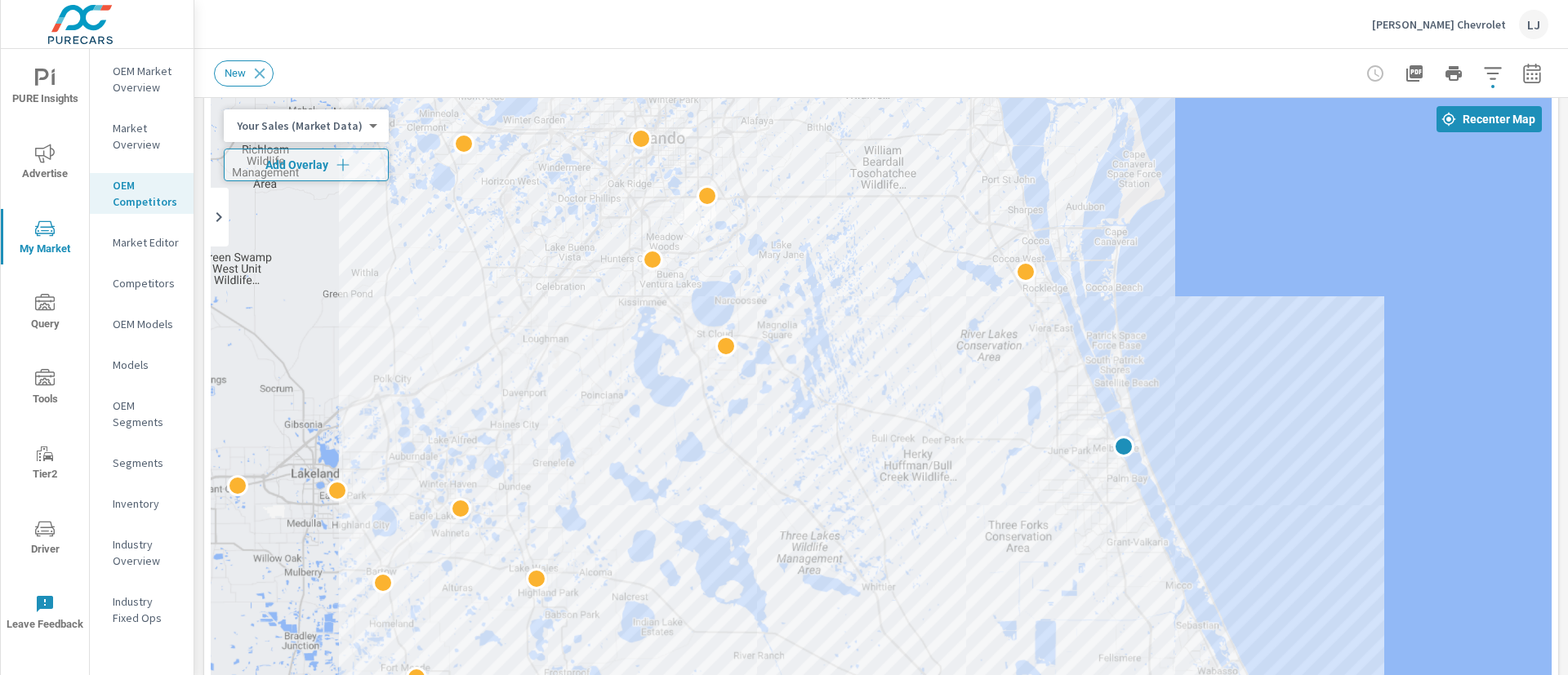
scroll to position [0, 0]
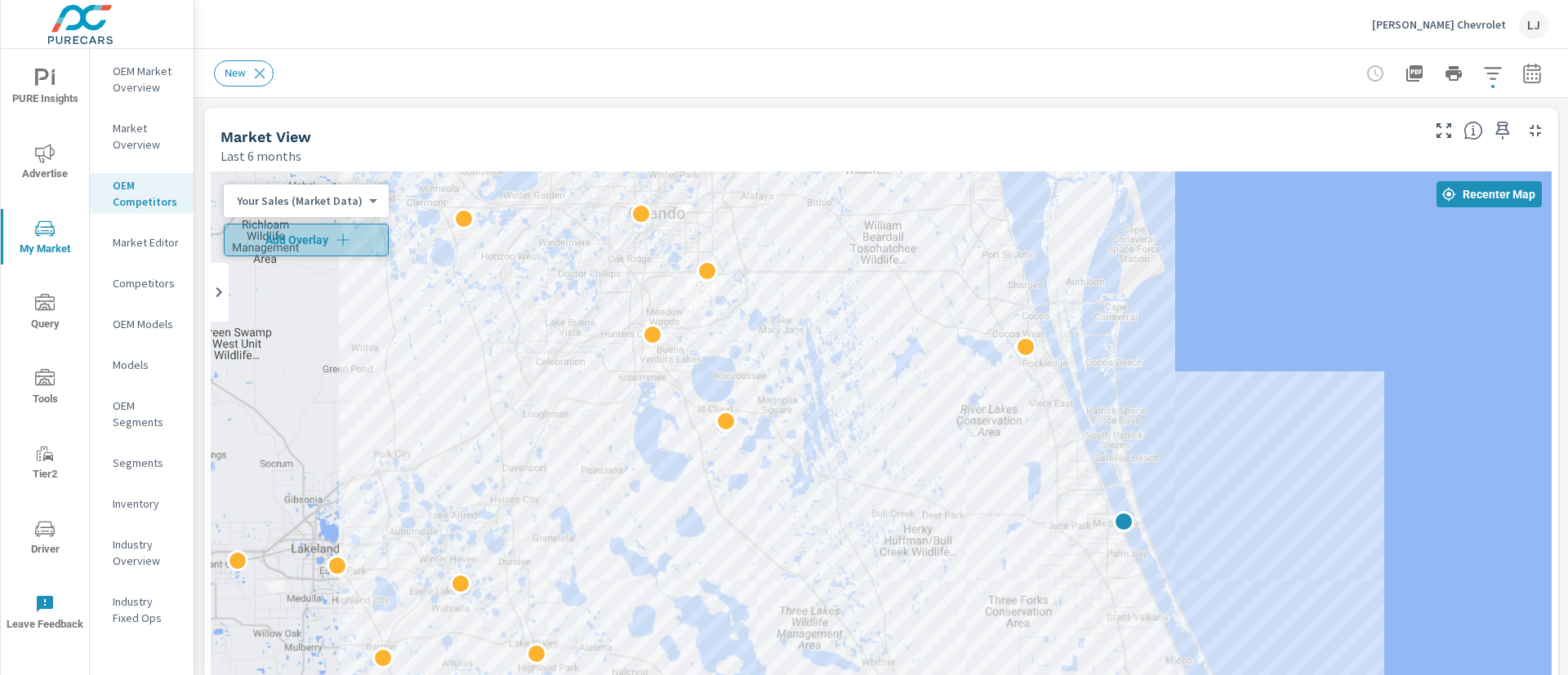
click at [330, 238] on span "Add Overlay" at bounding box center [306, 240] width 150 height 16
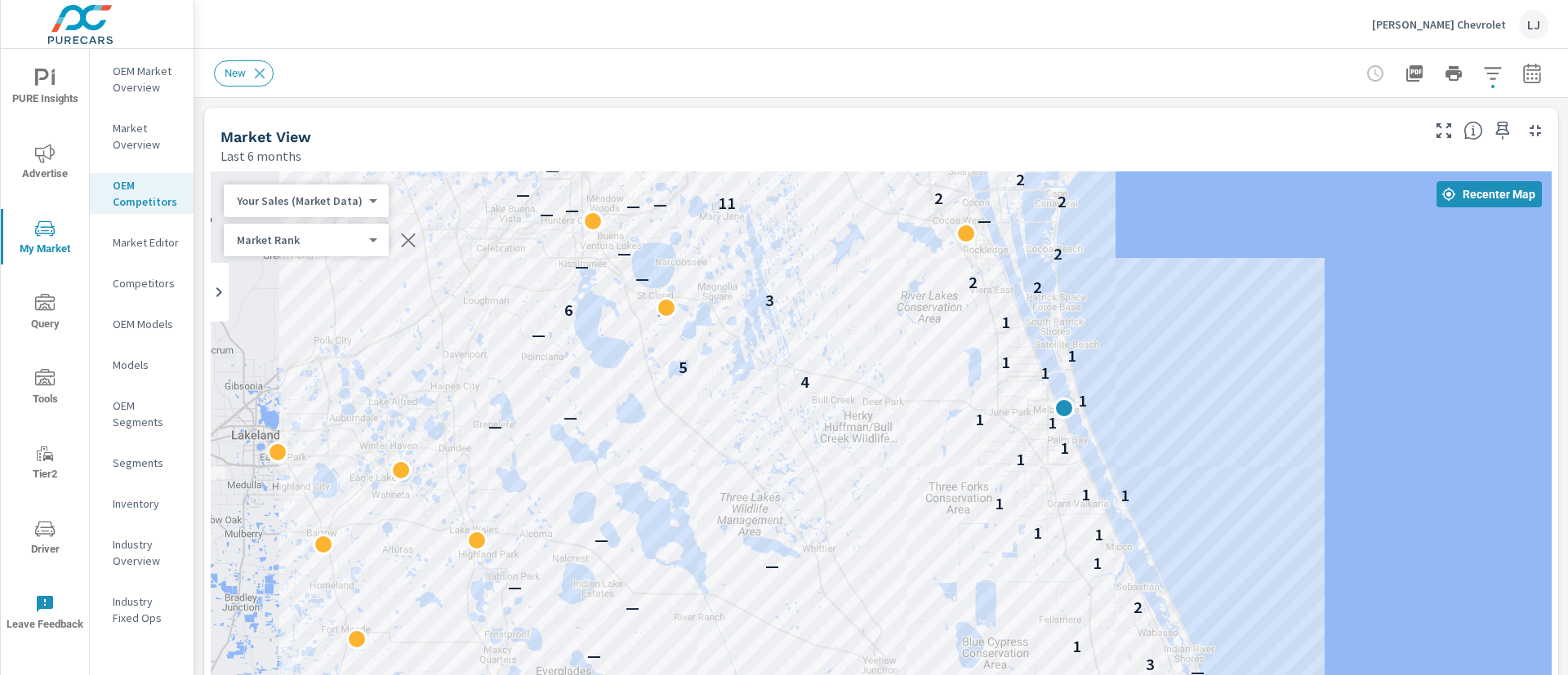
drag, startPoint x: 1410, startPoint y: 643, endPoint x: 1350, endPoint y: 530, distance: 127.9
click at [1350, 530] on div "— — — — — — — — — — — — — — — — 5 2 6 3 — 3 — 1 — 2 — — 1 — 1 1 1 1 1 1 1 — 1 1…" at bounding box center [1344, 684] width 1046 height 588
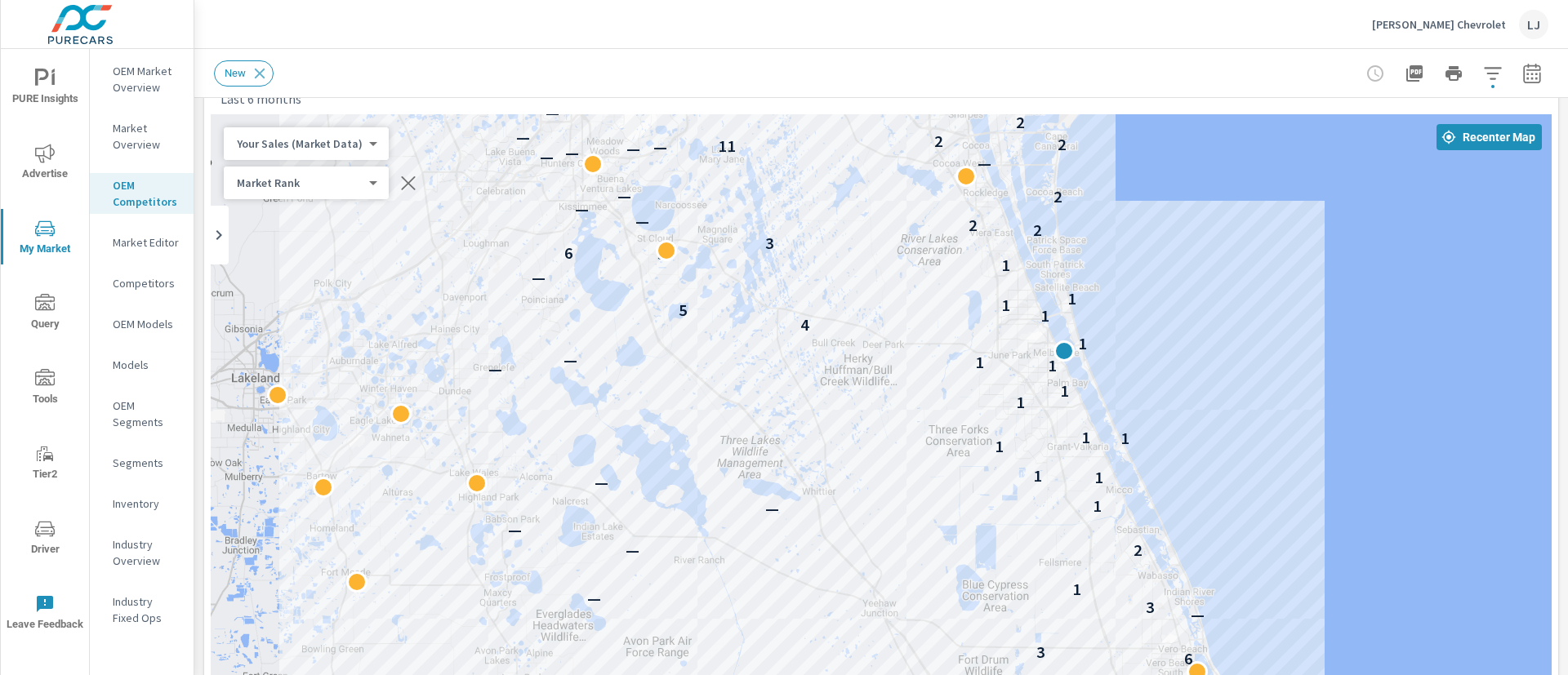
scroll to position [45, 0]
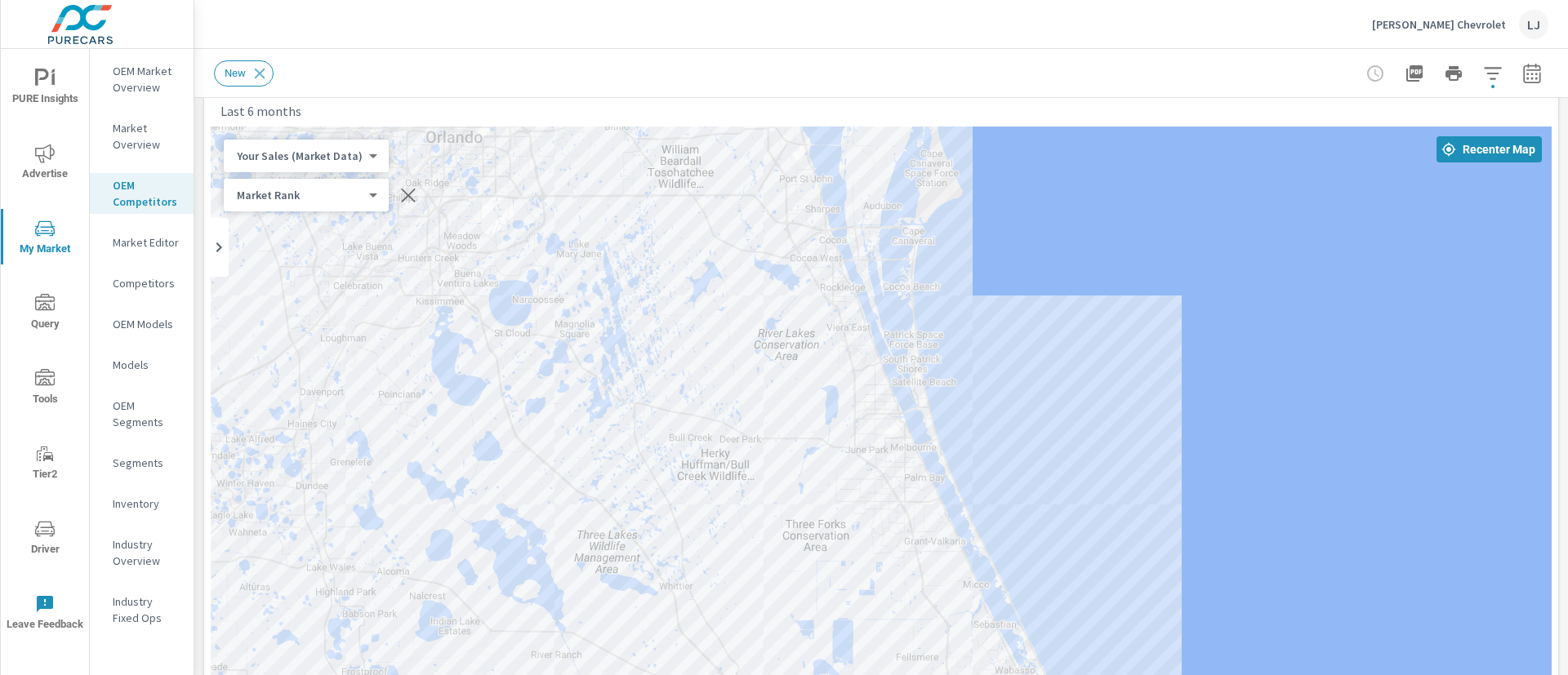
drag, startPoint x: 1286, startPoint y: 362, endPoint x: 1173, endPoint y: 428, distance: 130.9
click at [1173, 428] on div "— — — — — — — — — — — — — — — — 5 2 6 3 — 3 — 1 — 2 — — 1 — 1 1 1 1 1 1 1 — 1 1…" at bounding box center [880, 458] width 1340 height 663
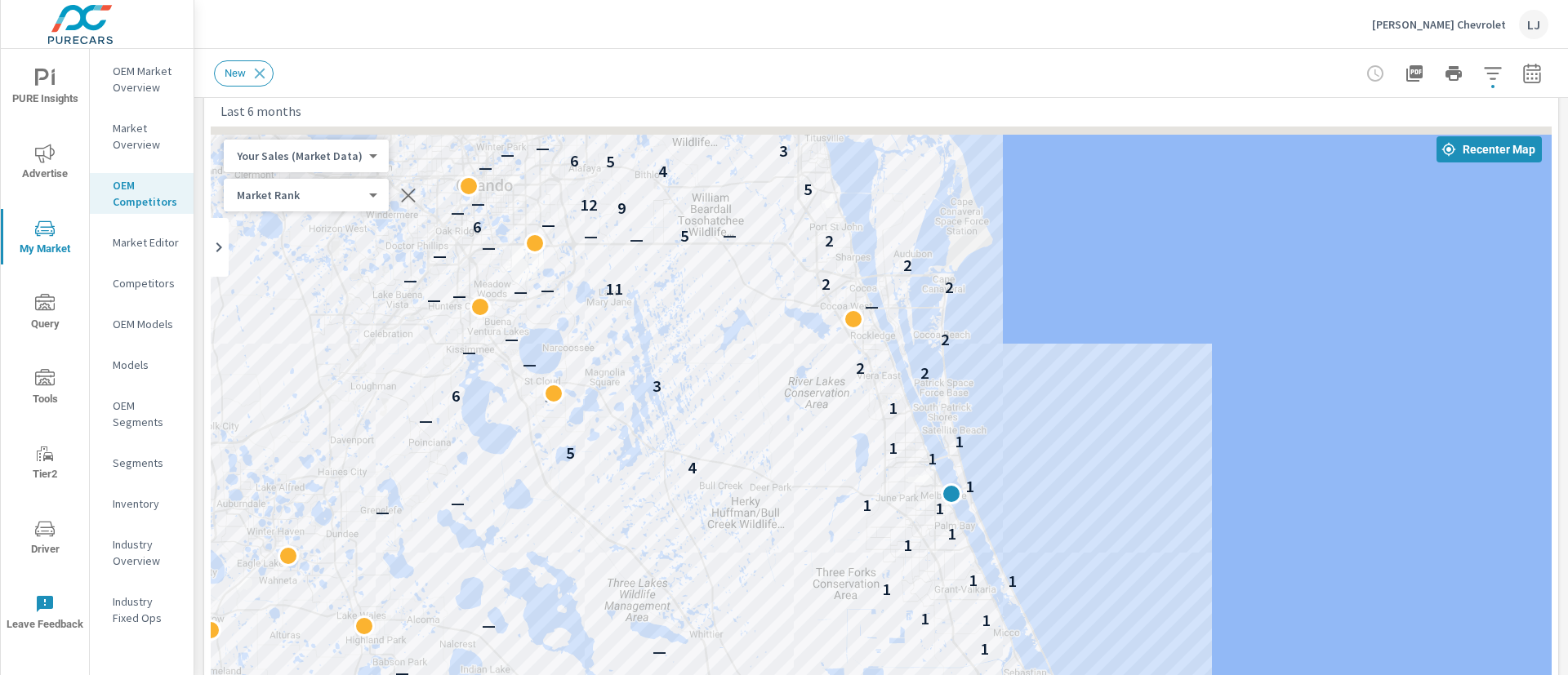
drag, startPoint x: 1219, startPoint y: 422, endPoint x: 1252, endPoint y: 467, distance: 55.8
click at [1253, 470] on div "— — — — — — — — — — — — — — — — 5 2 6 3 — 3 — 1 — 2 — — 1 — 1 1 1 1 1 1 1 — 1 1…" at bounding box center [880, 458] width 1340 height 663
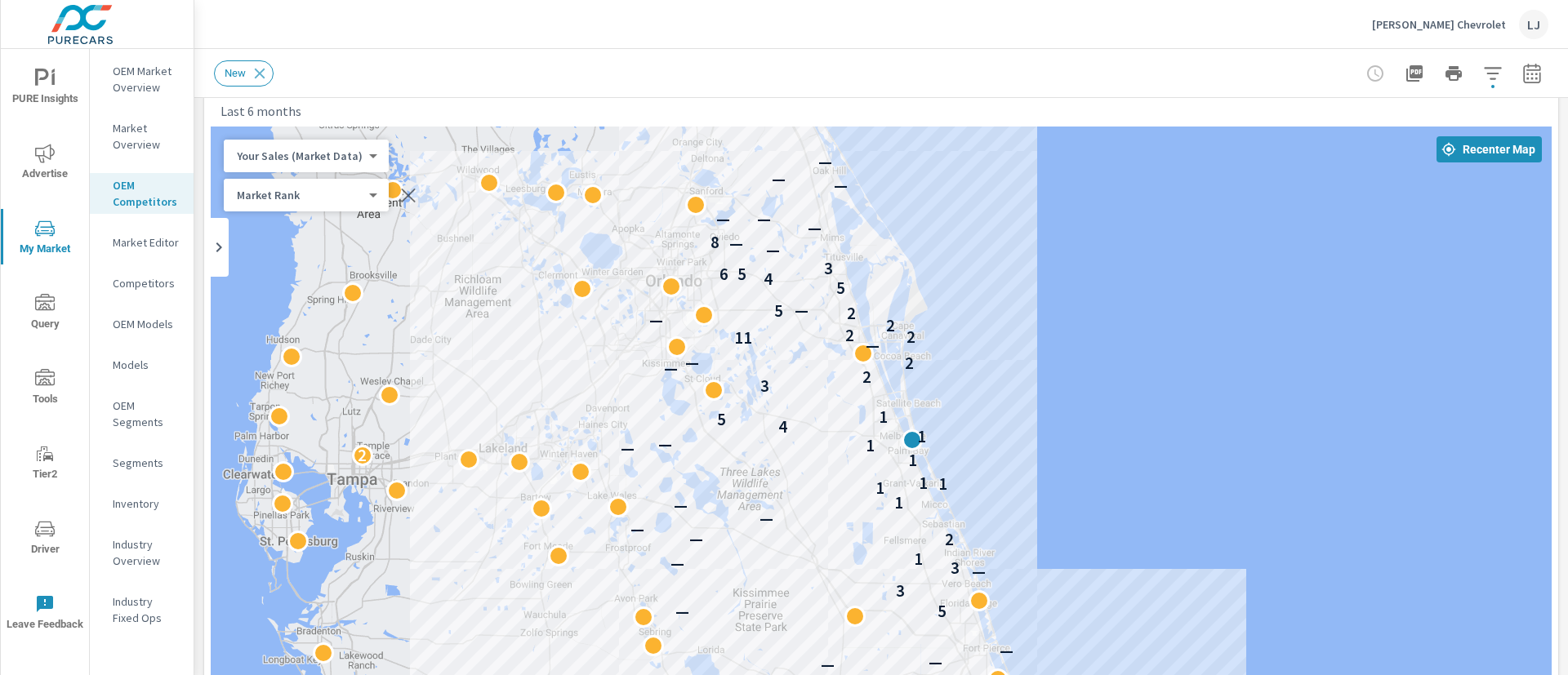
drag, startPoint x: 1314, startPoint y: 478, endPoint x: 1118, endPoint y: 447, distance: 198.4
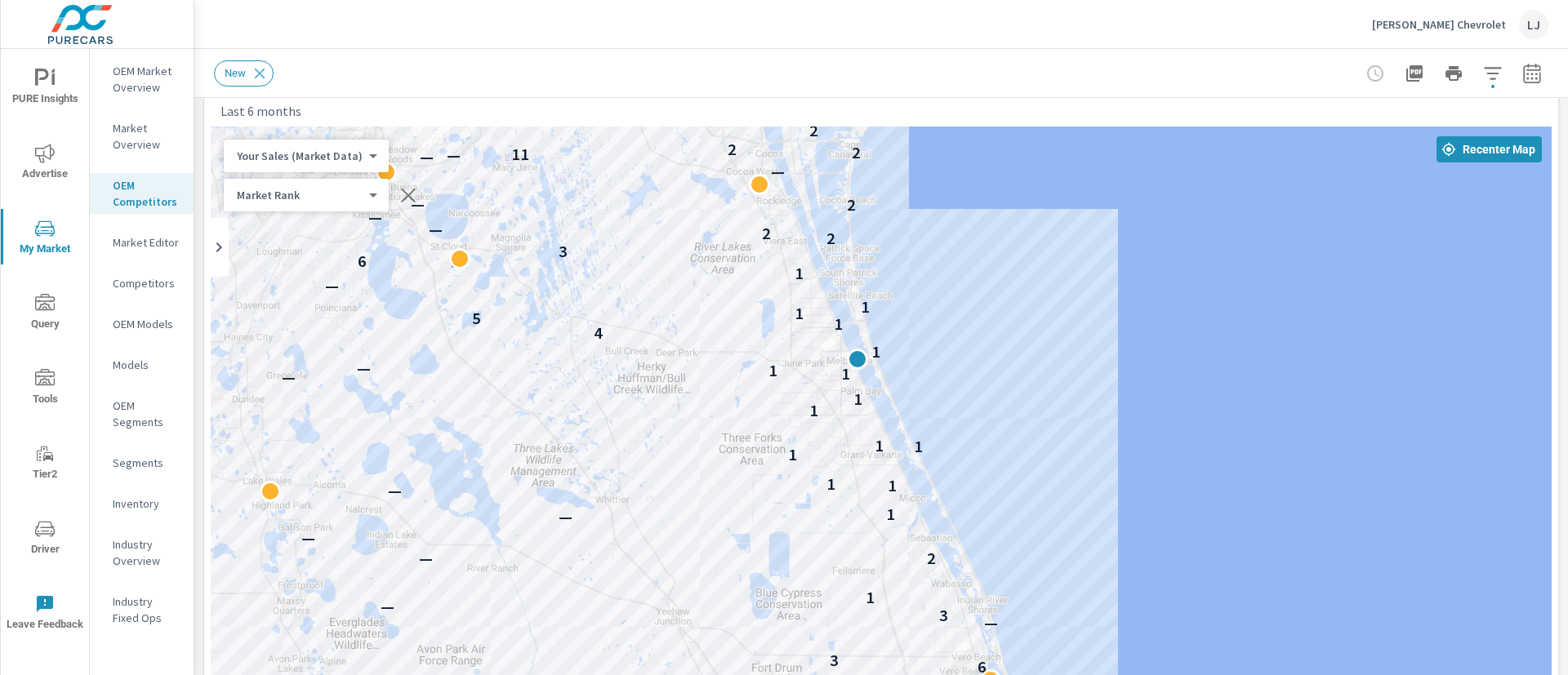
drag, startPoint x: 880, startPoint y: 388, endPoint x: 1052, endPoint y: 321, distance: 184.6
click at [1052, 321] on div "— — — — — — — — — — — — — — — — 5 2 6 3 — 3 — 1 — 2 — — 1 — 1 1 1 1 1 1 1 — 1 1…" at bounding box center [880, 458] width 1340 height 663
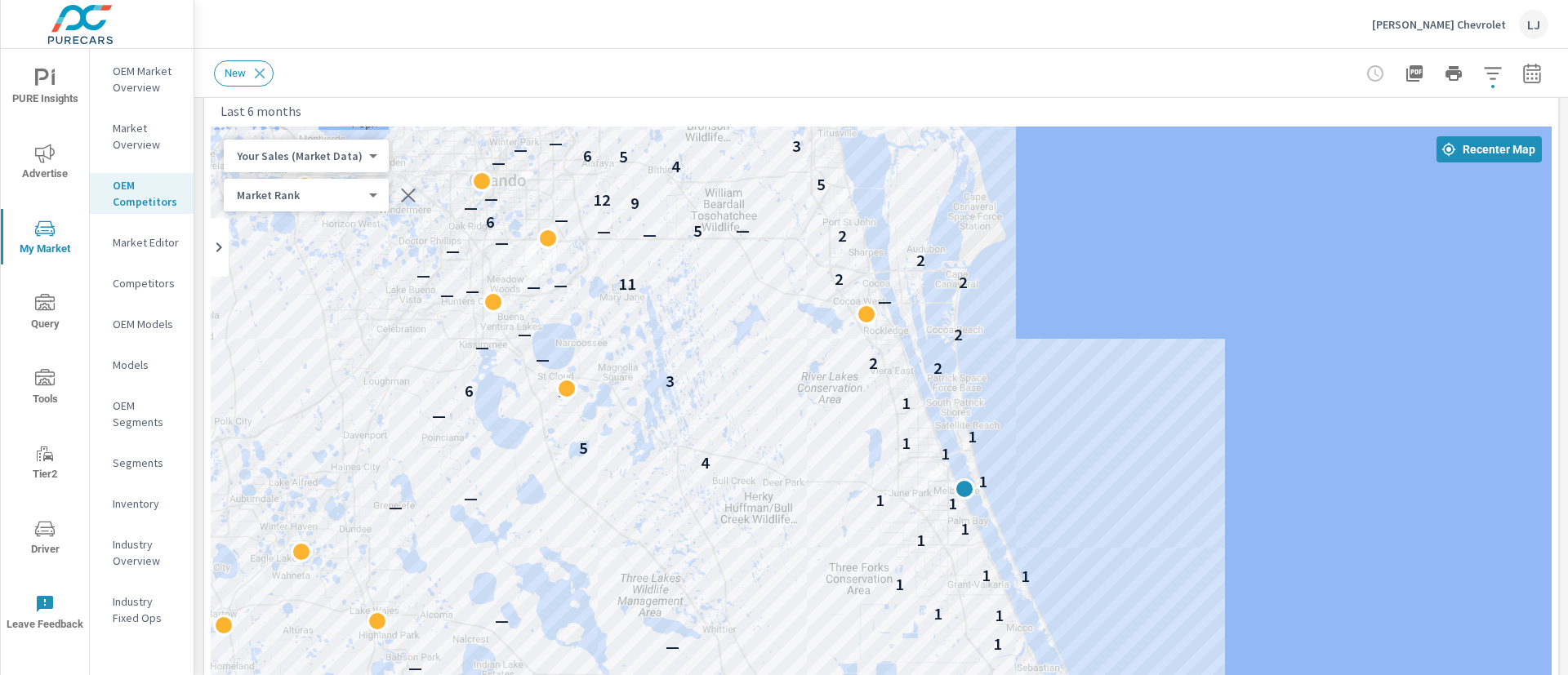
drag, startPoint x: 1040, startPoint y: 326, endPoint x: 1146, endPoint y: 462, distance: 172.4
click at [1146, 462] on div "— — — — — — — — — — — — — — — — 5 2 6 3 — 3 — 1 — 2 — — 1 — 1 1 1 1 1 1 1 — 1 1…" at bounding box center [880, 458] width 1340 height 663
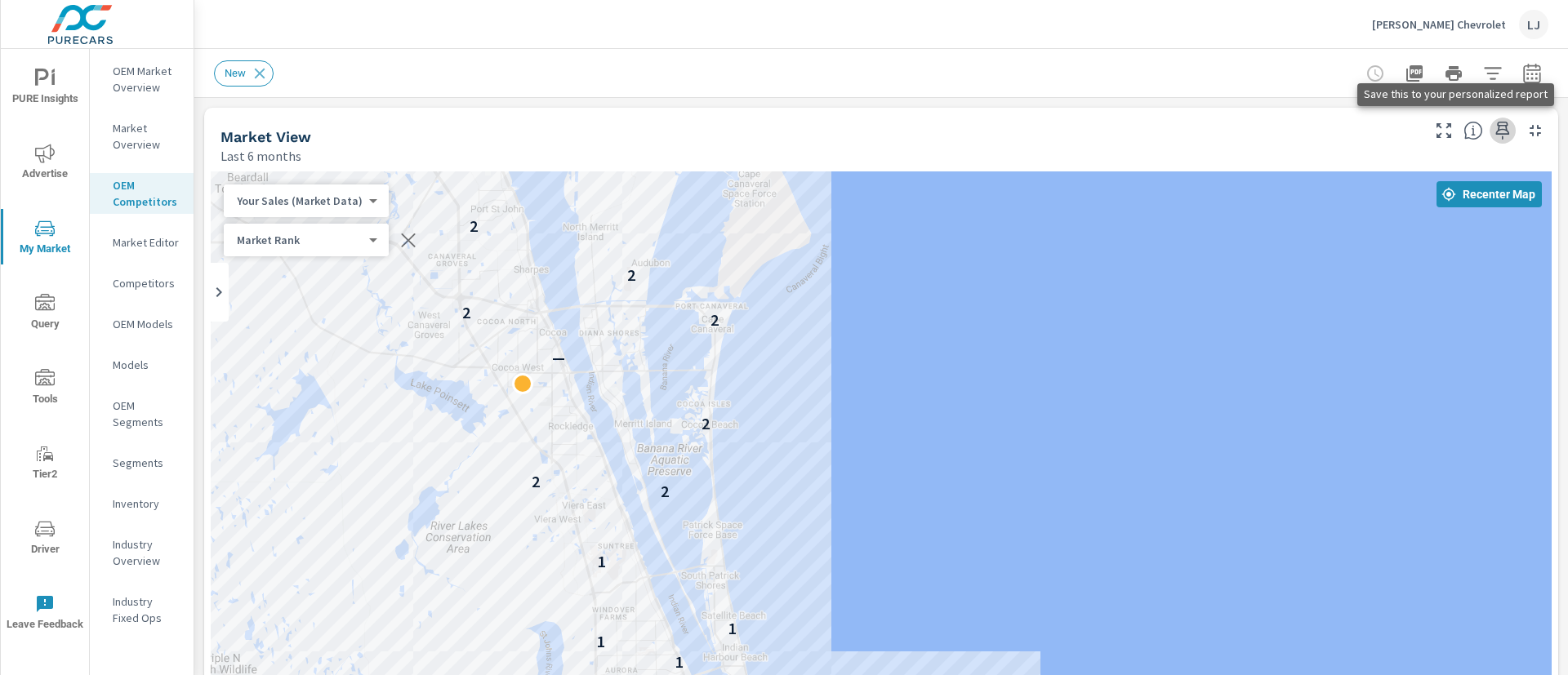
click at [1493, 128] on icon "button" at bounding box center [1503, 131] width 19 height 19
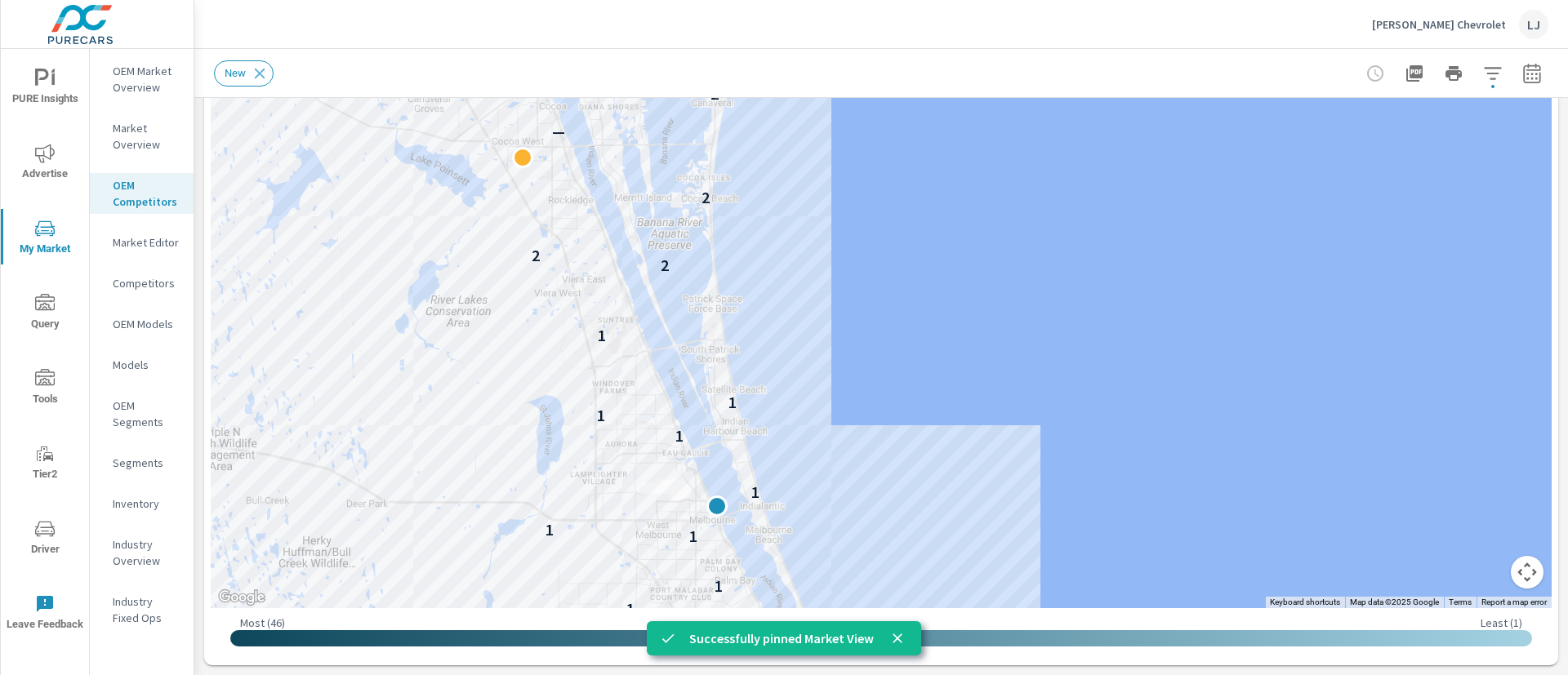
scroll to position [51, 0]
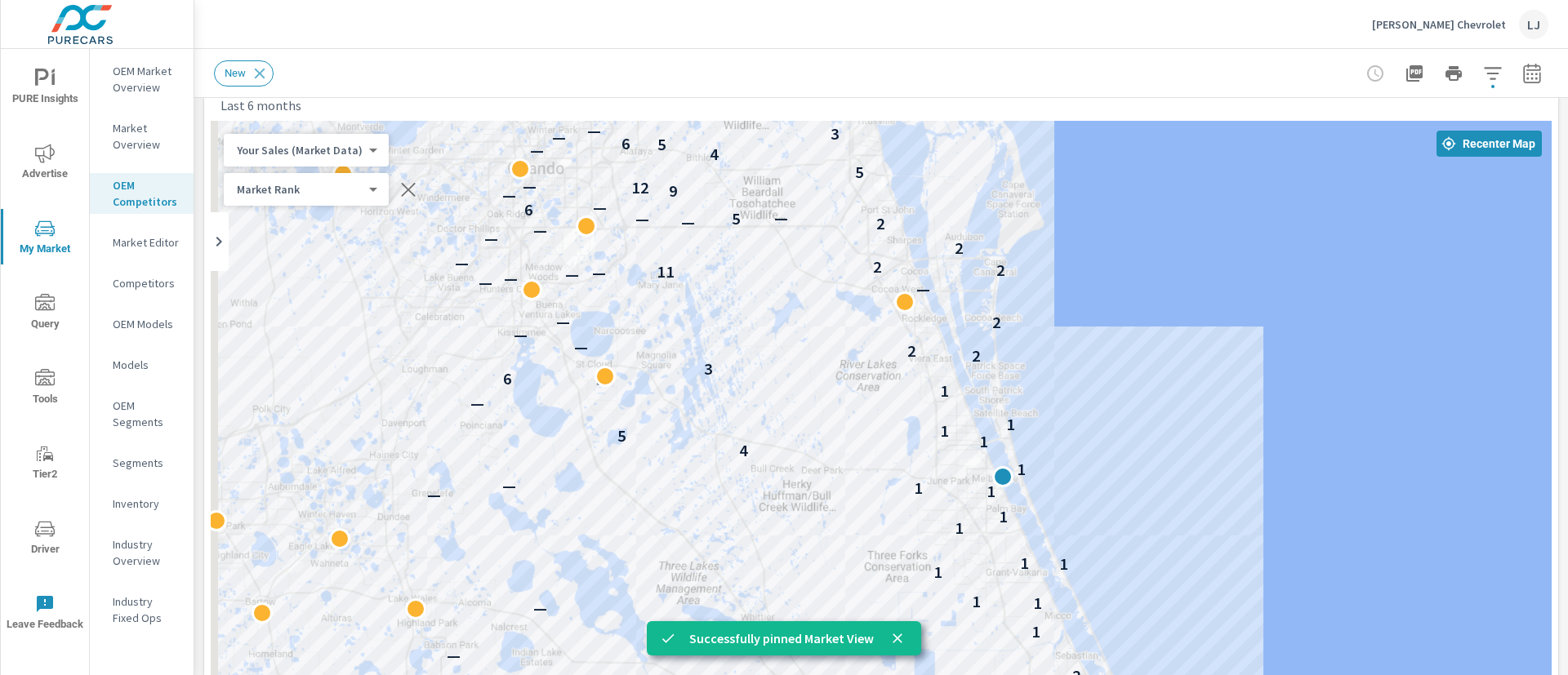
drag, startPoint x: 966, startPoint y: 362, endPoint x: 1066, endPoint y: 329, distance: 105.3
click at [1066, 329] on div "— — — — — — — — — — — — — — — — 5 2 6 3 — 3 — 1 — 2 — — 1 — 1 1 1 1 1 1 1 — 1 1…" at bounding box center [880, 452] width 1340 height 663
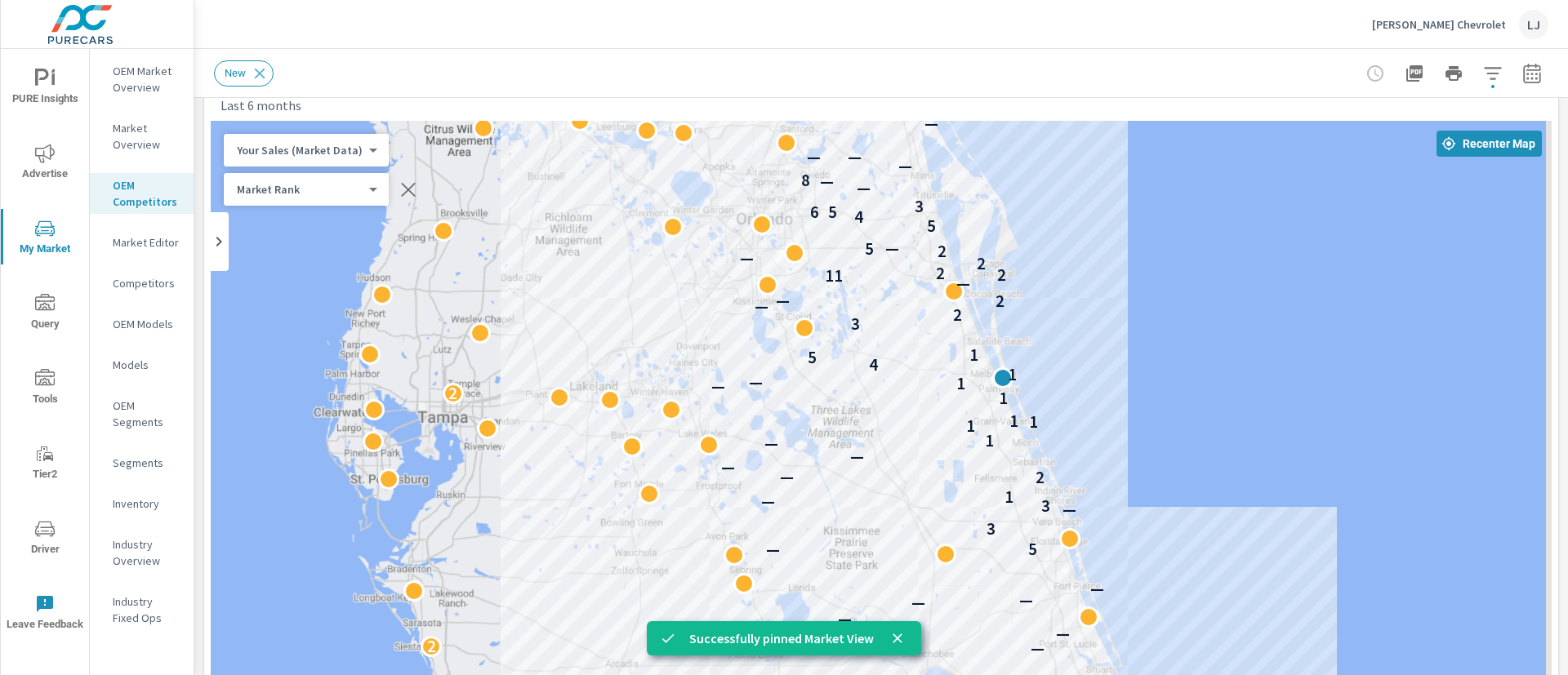
drag, startPoint x: 1230, startPoint y: 443, endPoint x: 1160, endPoint y: 416, distance: 75.0
click at [1160, 416] on div "— 2 — — — — — — 5 3 — 3 — 1 — 2 — — — 1 1 1 1 1 2 — 1 — 1 4 5 1 3 2 — 2 — — 11 …" at bounding box center [880, 452] width 1340 height 663
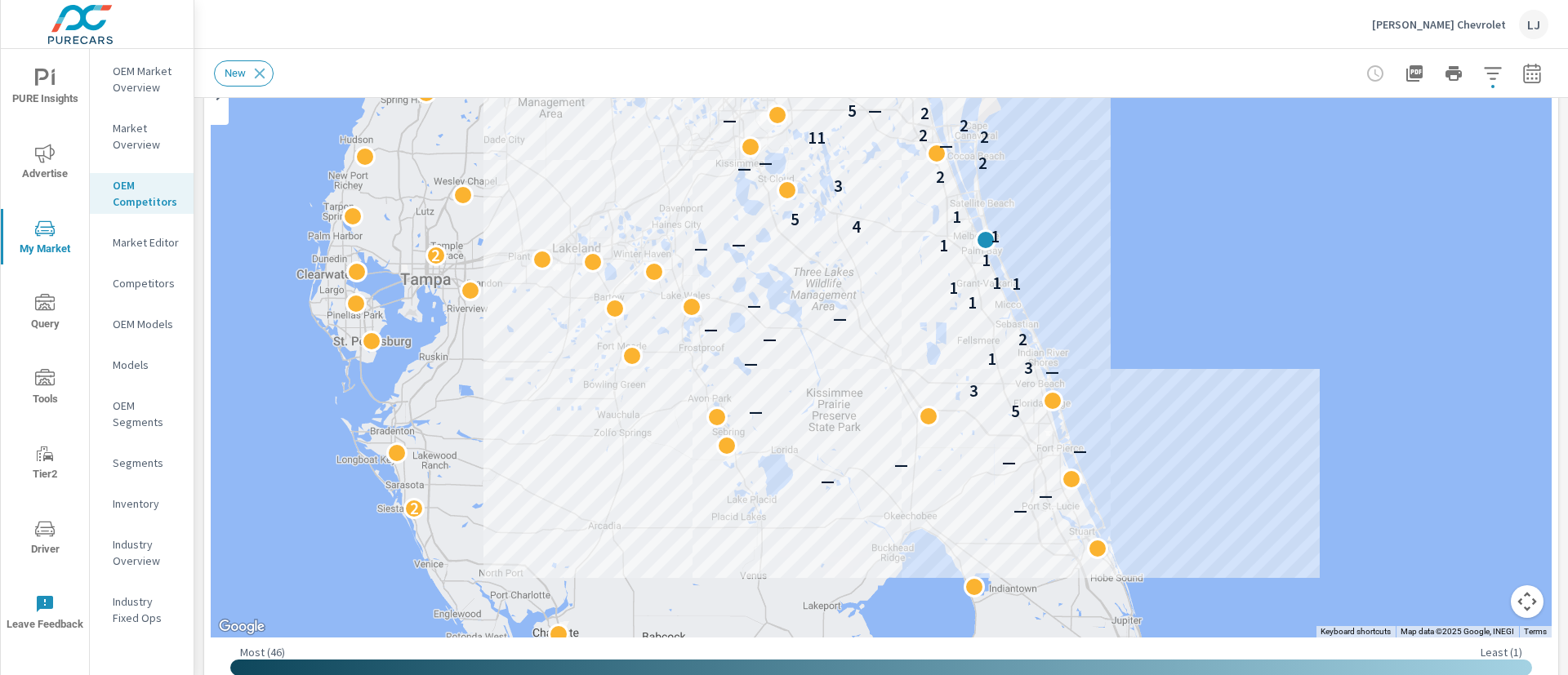
scroll to position [205, 0]
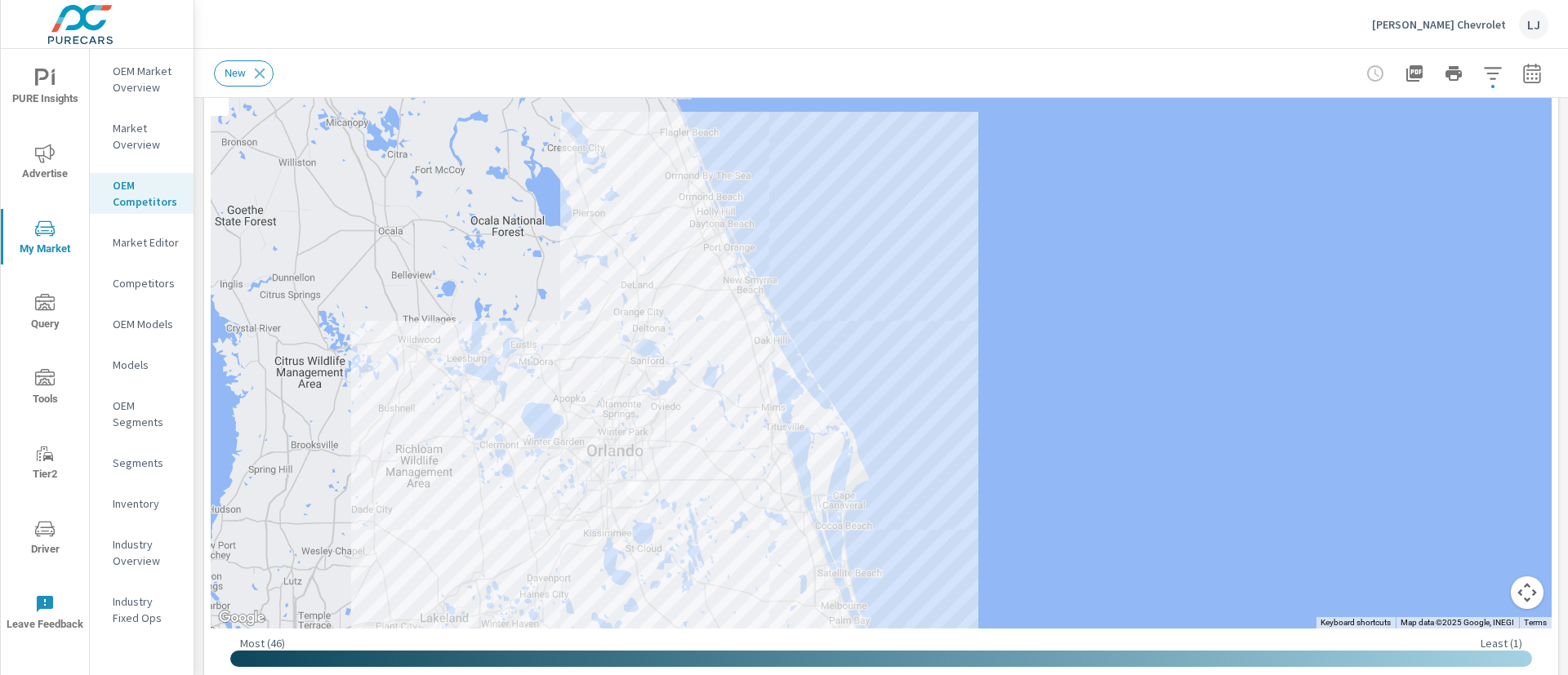
drag, startPoint x: 1171, startPoint y: 193, endPoint x: 1042, endPoint y: 570, distance: 398.5
click at [1042, 570] on div "— 2 — — — — — — 5 3 — 3 — 1 — 2 — — — 1 1 1 1 1 2 — 1 — 1 4 5 1 3 2 — 2 — — 11 …" at bounding box center [880, 297] width 1340 height 663
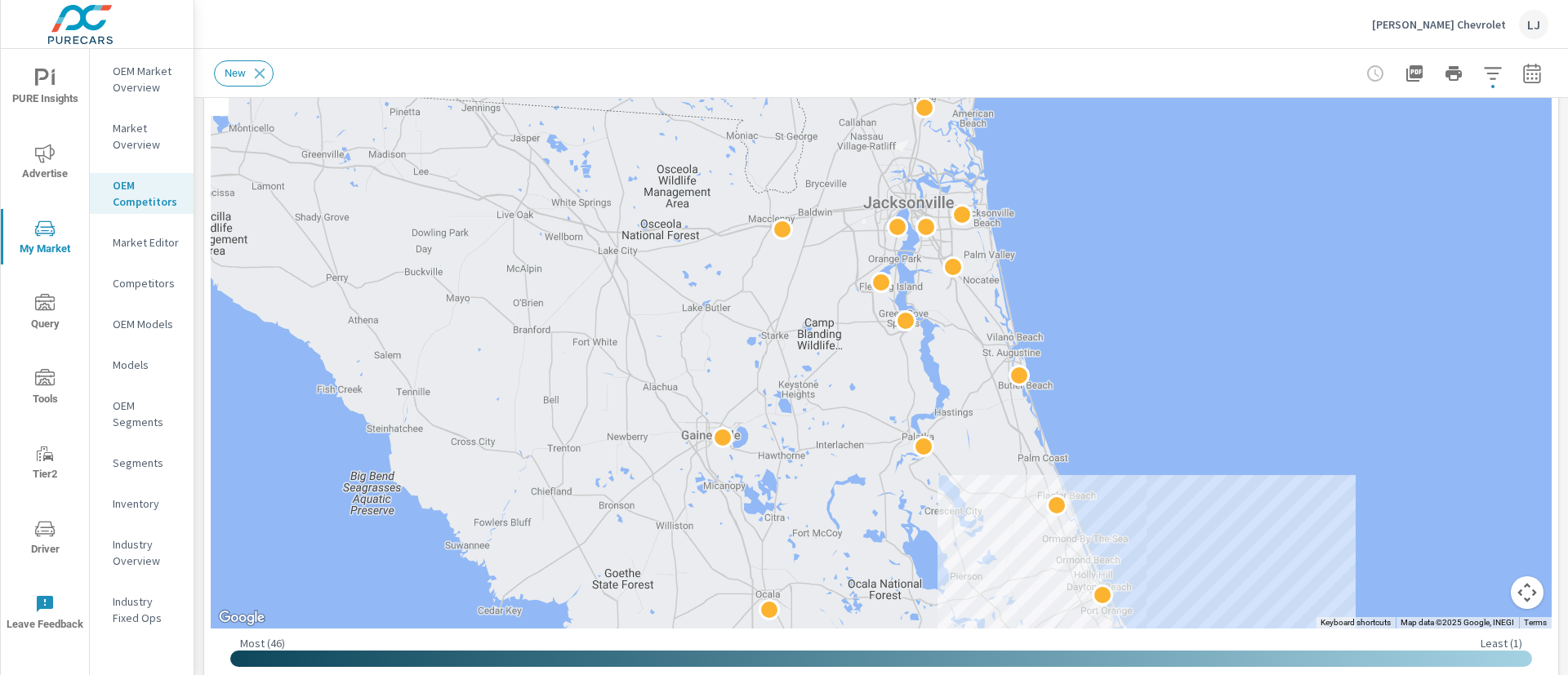
drag, startPoint x: 795, startPoint y: 146, endPoint x: 1177, endPoint y: 518, distance: 533.2
click at [1177, 518] on div "— 2 — — — — — — 5 3 — 3 — 1 — 2 — — — 1 1 1 1 1 2 — 1 — 1 4 5 1 3 2 — 2 — — 11 …" at bounding box center [880, 297] width 1340 height 663
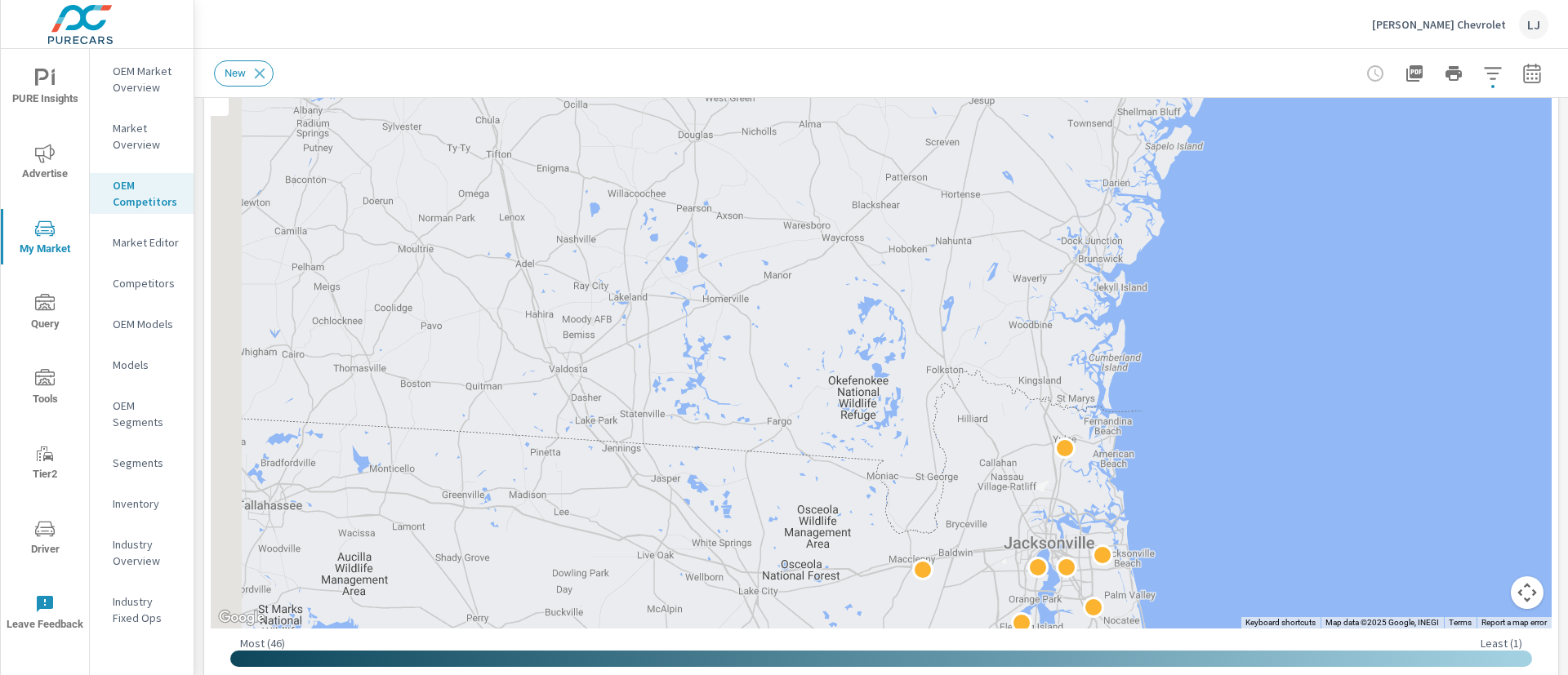
drag, startPoint x: 1040, startPoint y: 253, endPoint x: 1173, endPoint y: 562, distance: 336.4
click at [1176, 562] on div "1 2 — 1 — 1 4 5 1 3 2 — 2 — — 11 2 2 2 — 2 5 — 5 4 5 6 3 — — 8 — — — — — —" at bounding box center [880, 297] width 1340 height 663
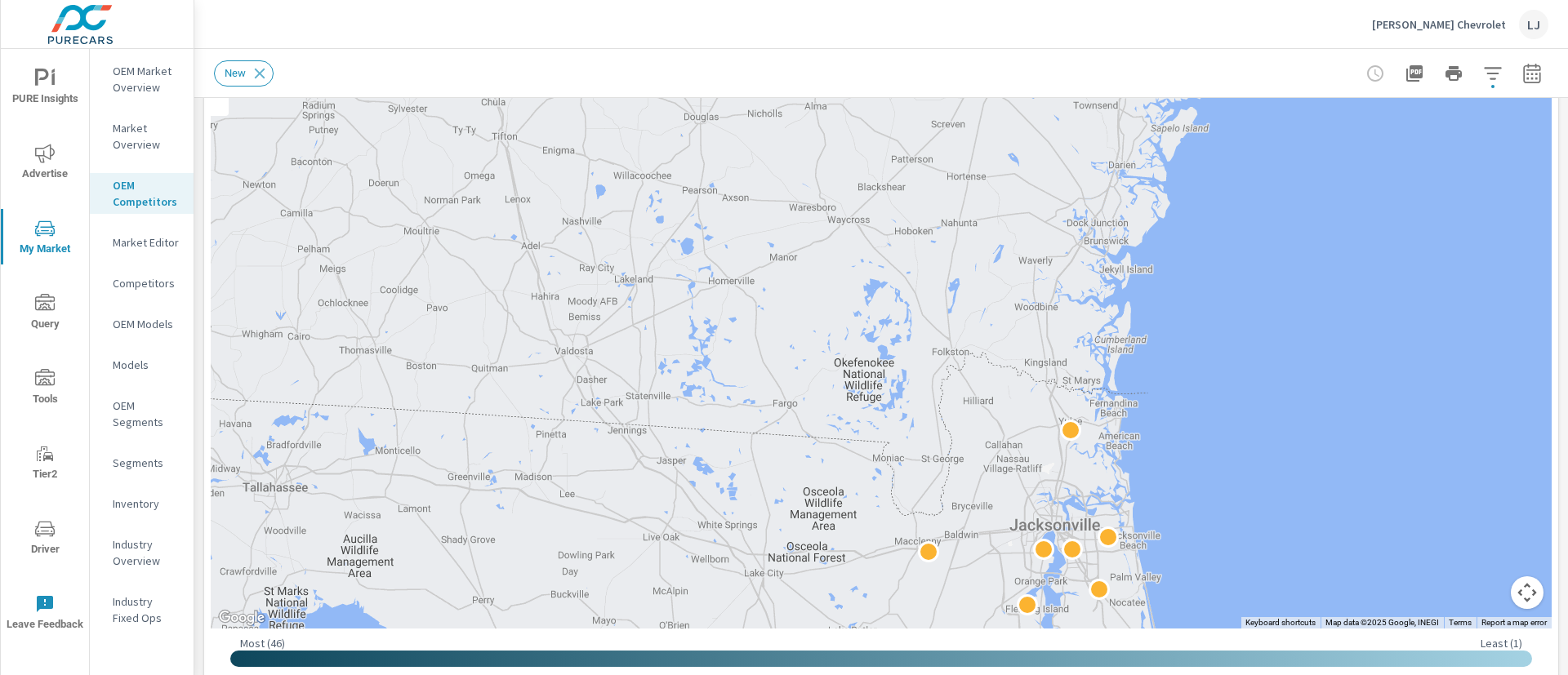
drag, startPoint x: 1275, startPoint y: 416, endPoint x: 1139, endPoint y: 156, distance: 293.4
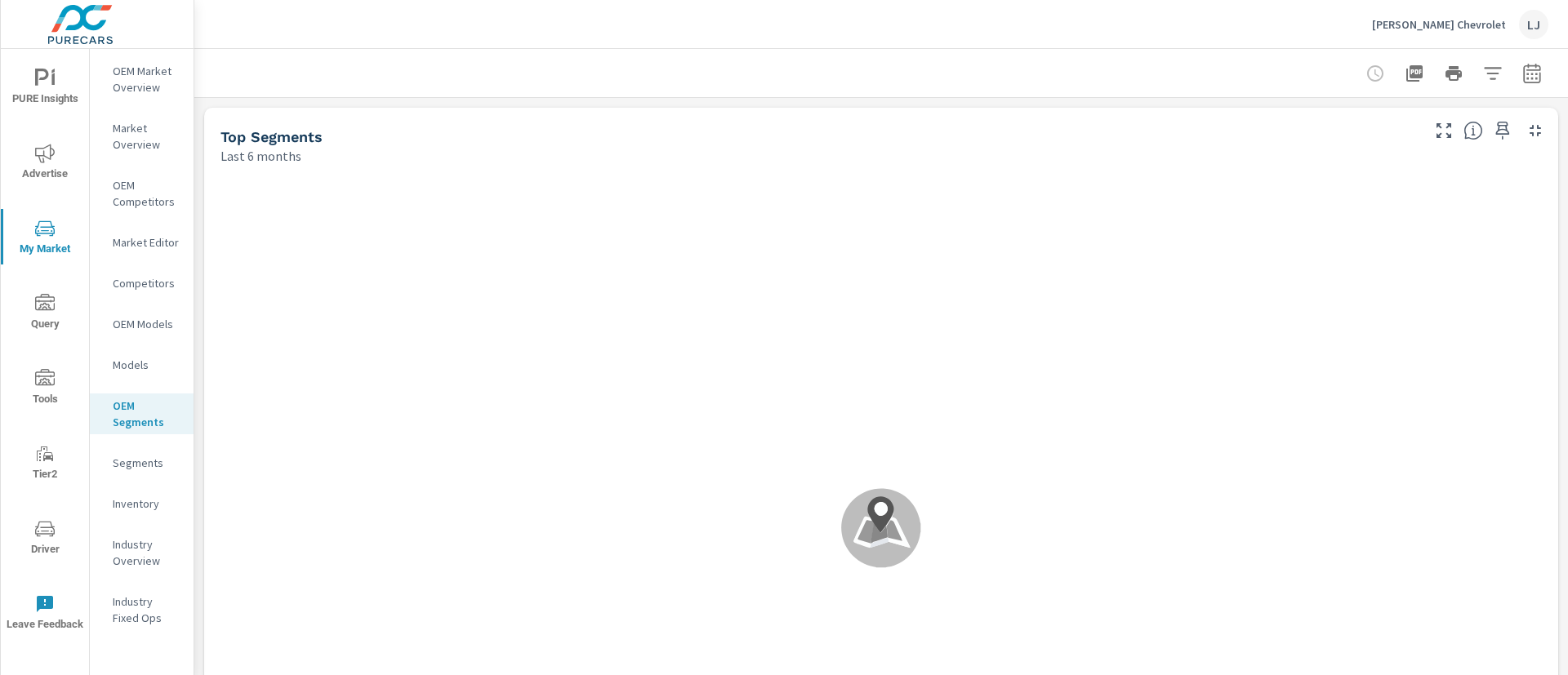
scroll to position [1, 0]
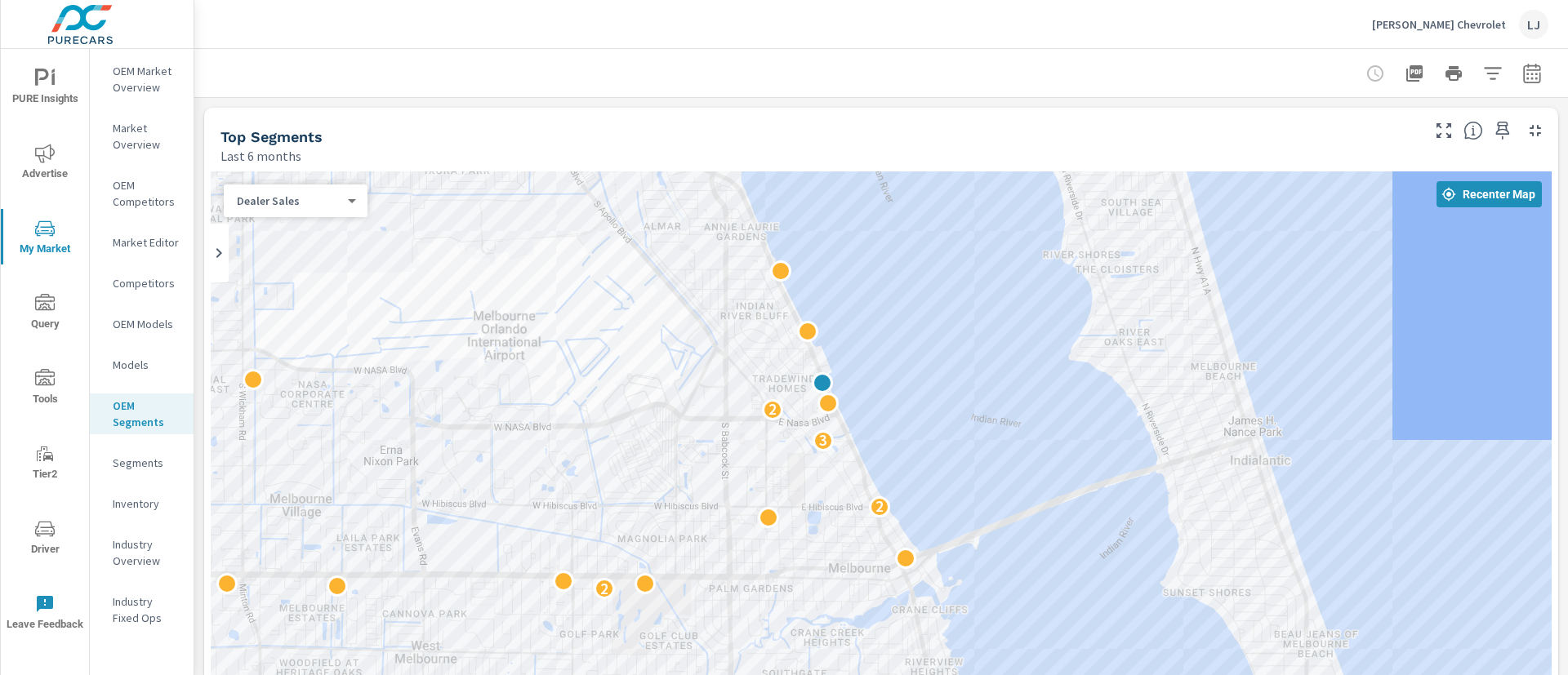
drag, startPoint x: 1021, startPoint y: 409, endPoint x: 1011, endPoint y: 408, distance: 10.0
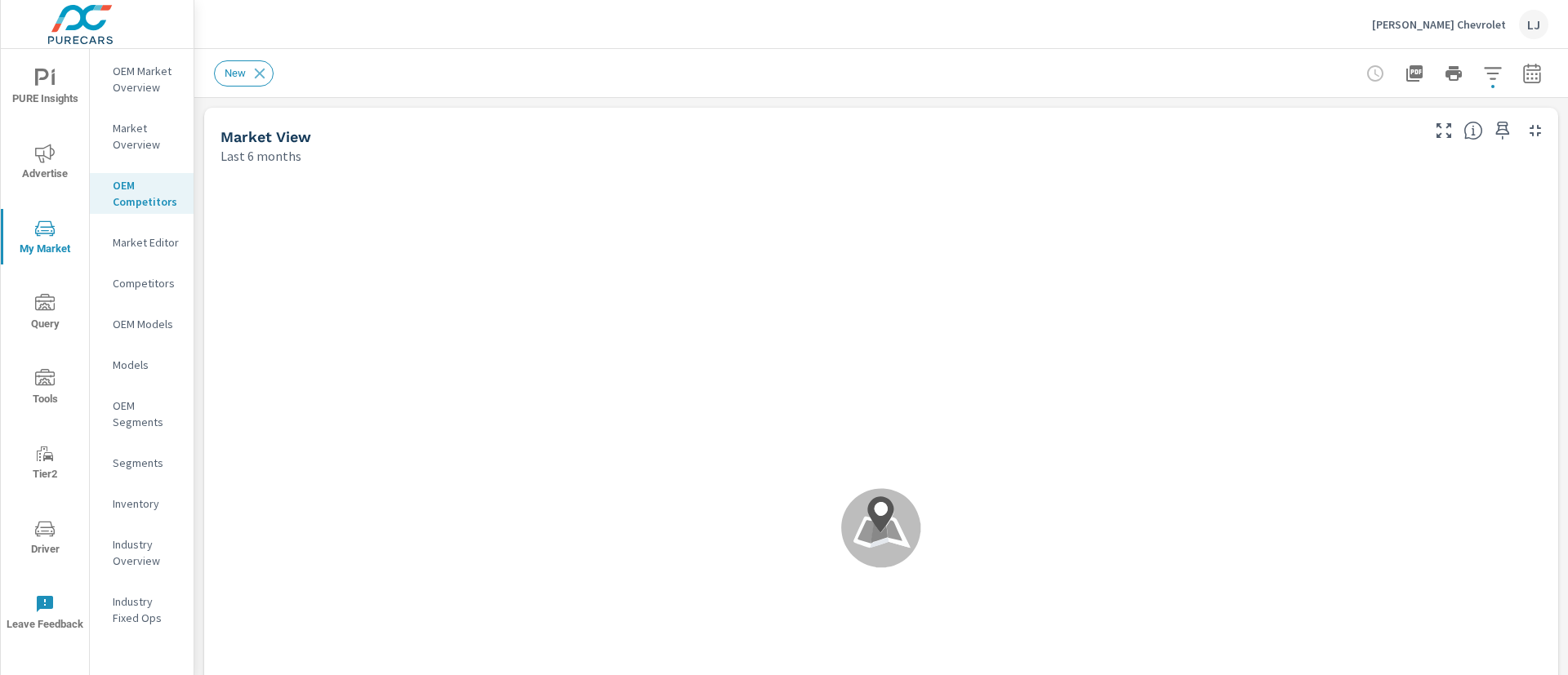
scroll to position [1, 0]
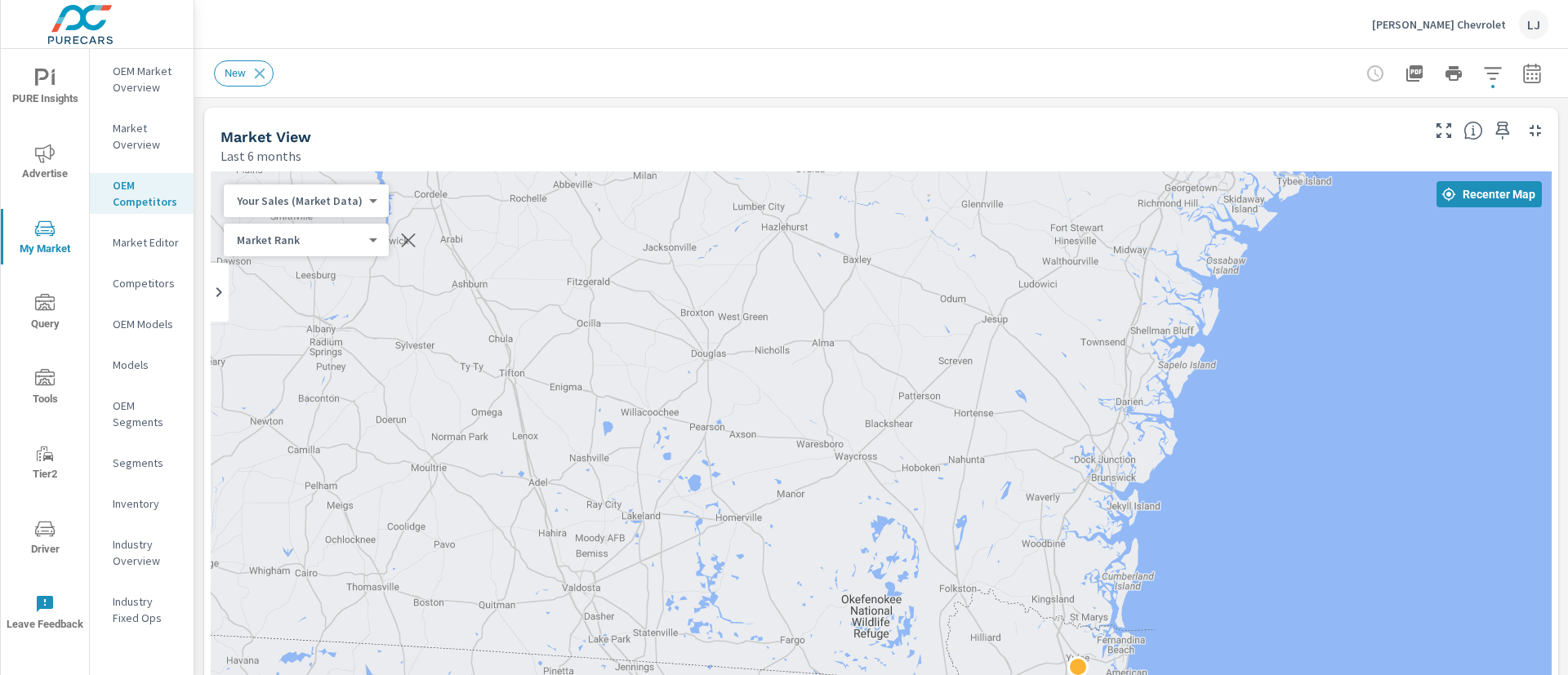
click at [161, 281] on p "Competitors" at bounding box center [146, 283] width 68 height 16
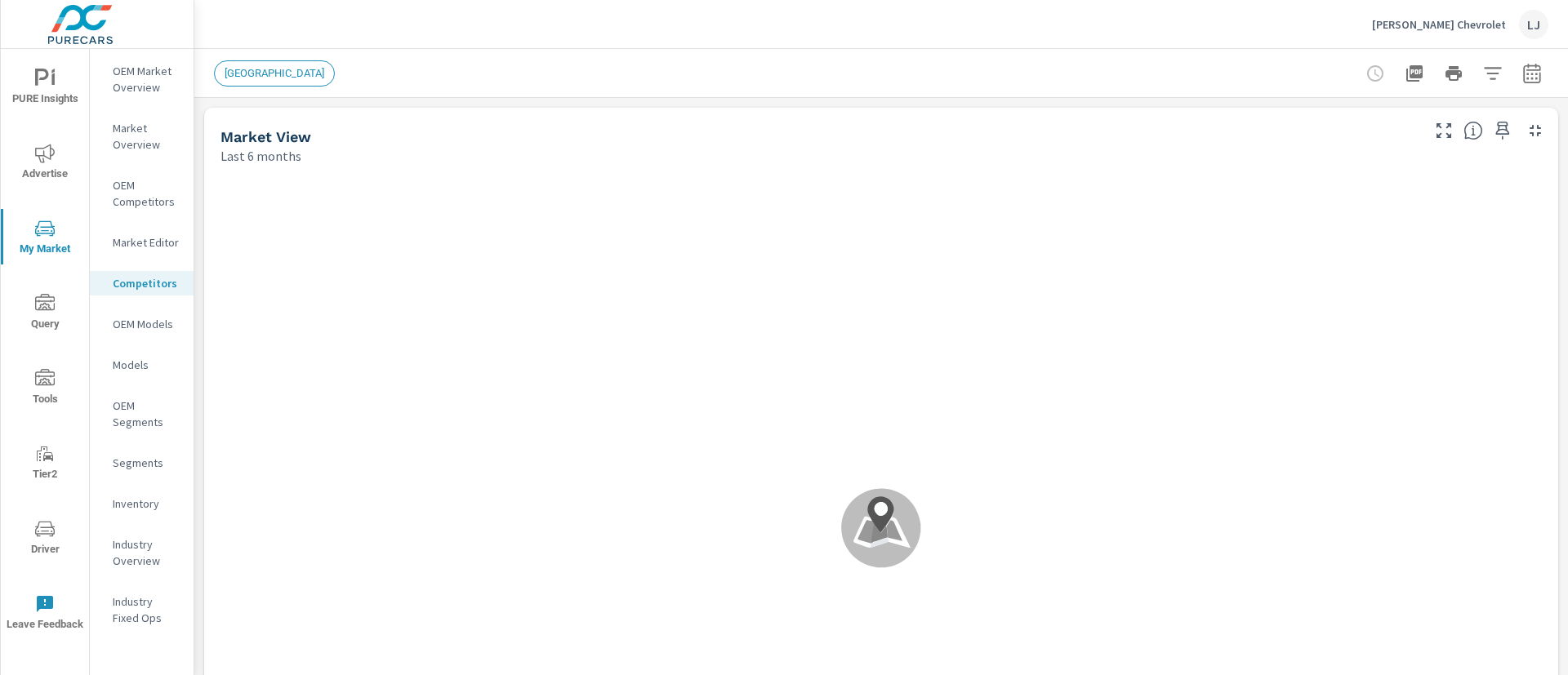
scroll to position [1, 0]
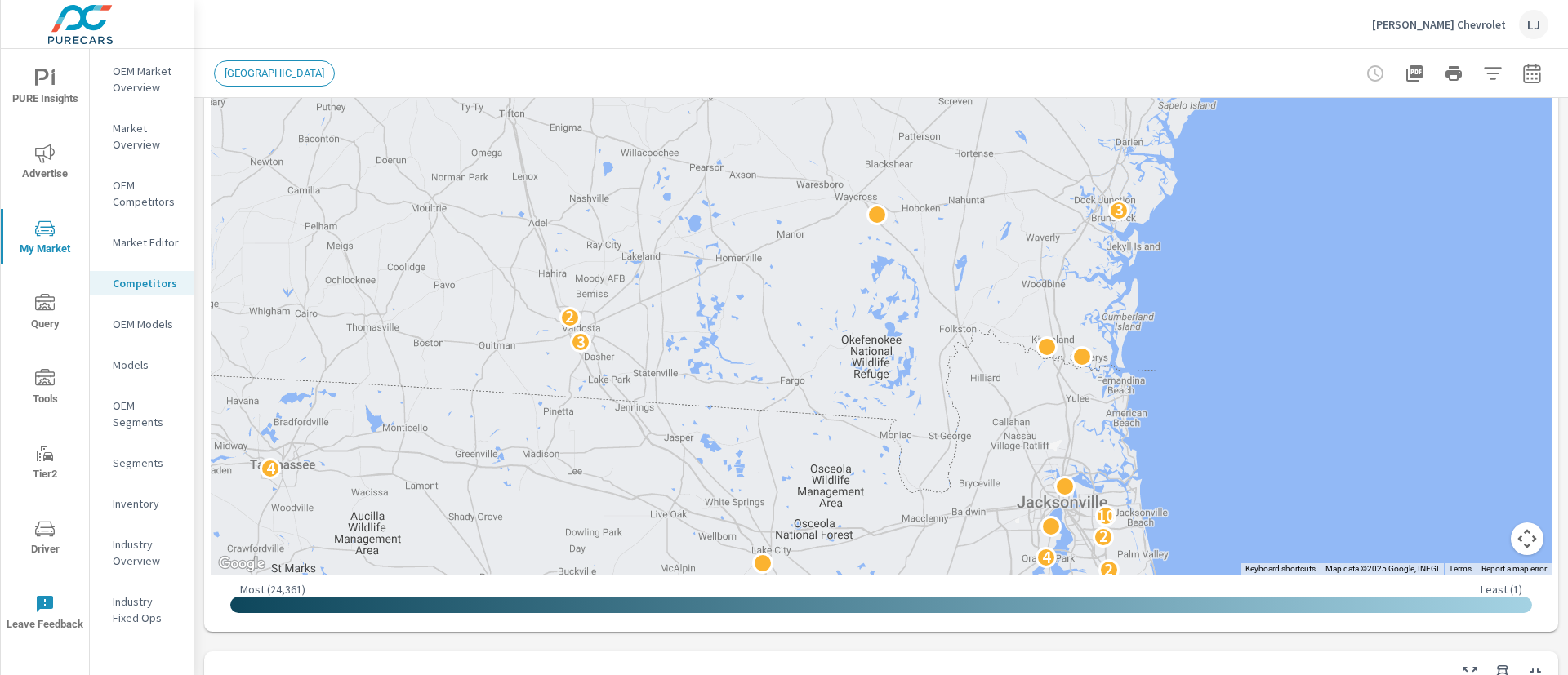
scroll to position [300, 0]
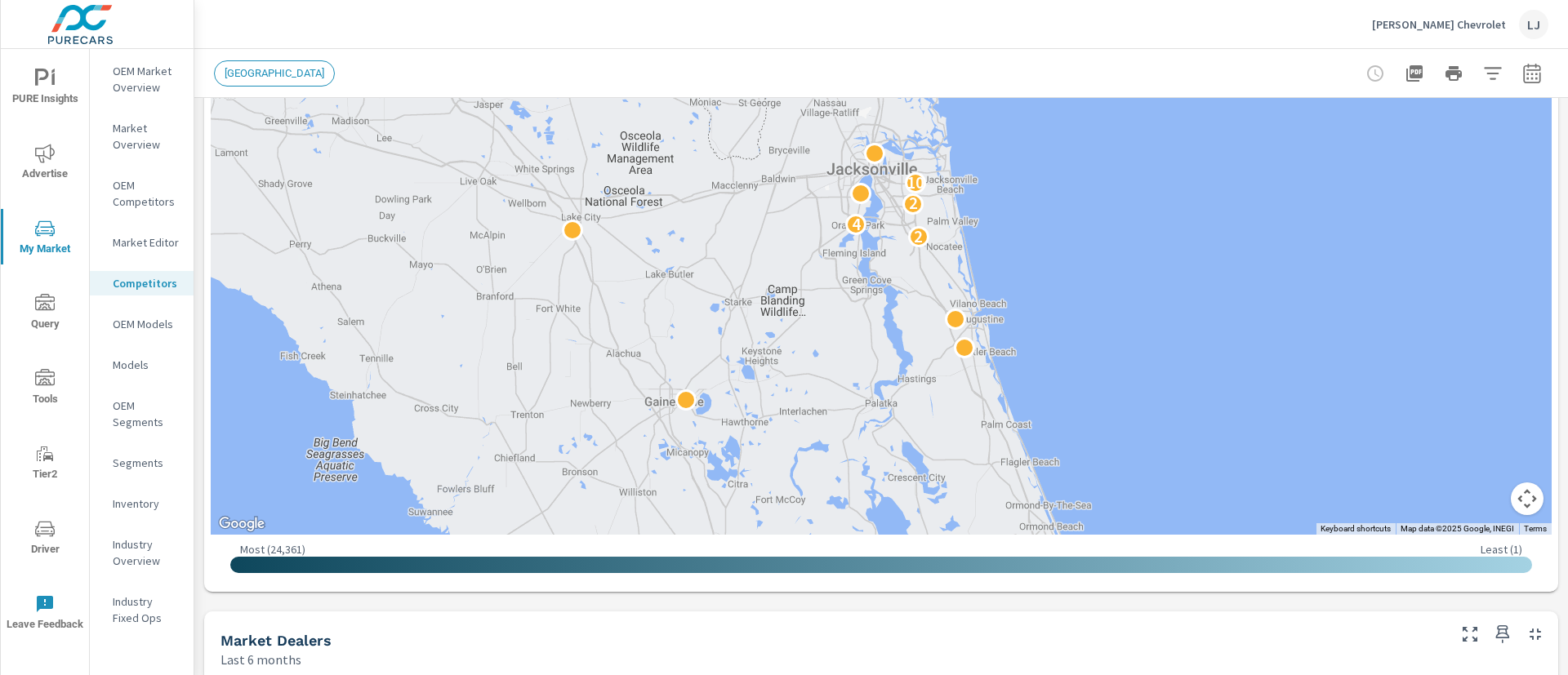
drag, startPoint x: 1306, startPoint y: 427, endPoint x: 1111, endPoint y: 131, distance: 354.5
click at [1111, 131] on div "5 2 4 2 10 4 3 2 3 2 6 2 7 7 6 2 2" at bounding box center [1213, 204] width 1046 height 588
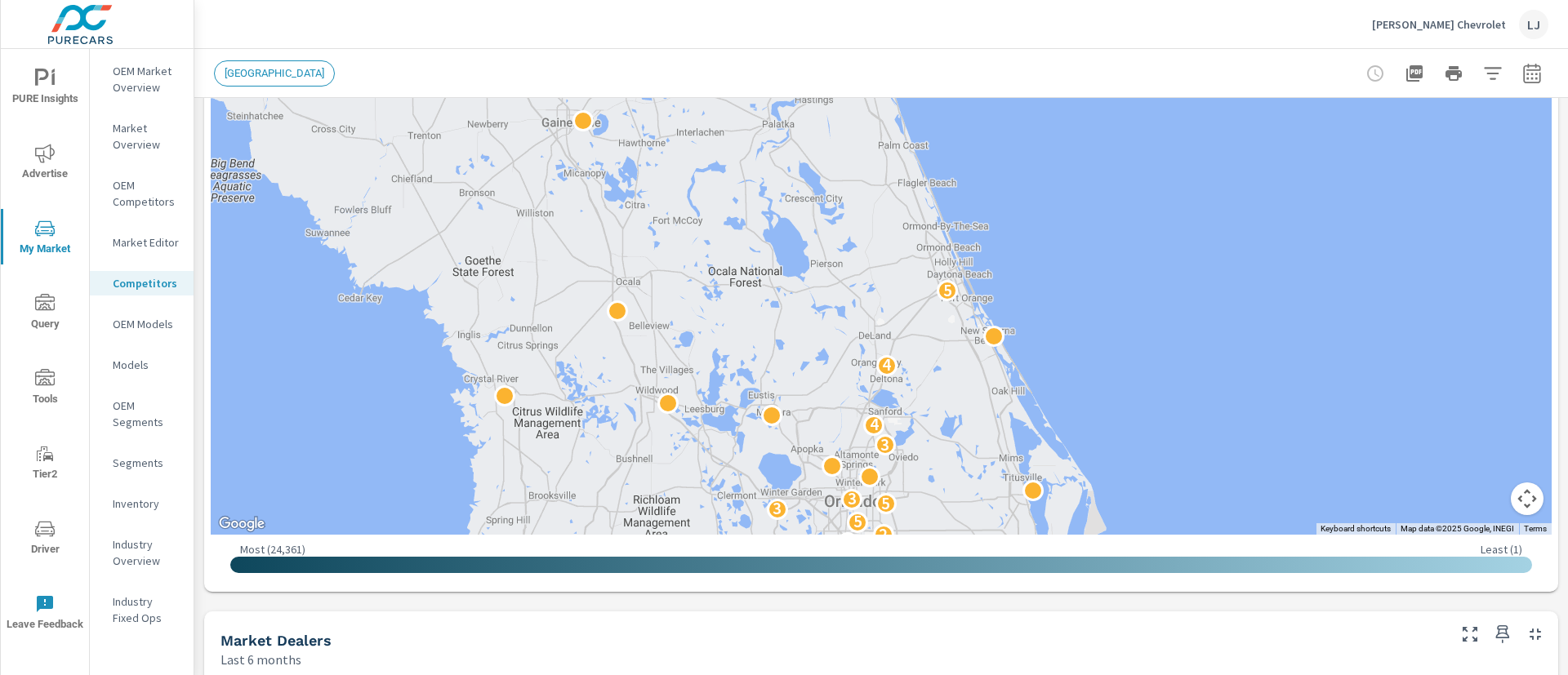
drag, startPoint x: 1199, startPoint y: 363, endPoint x: 1088, endPoint y: 68, distance: 315.2
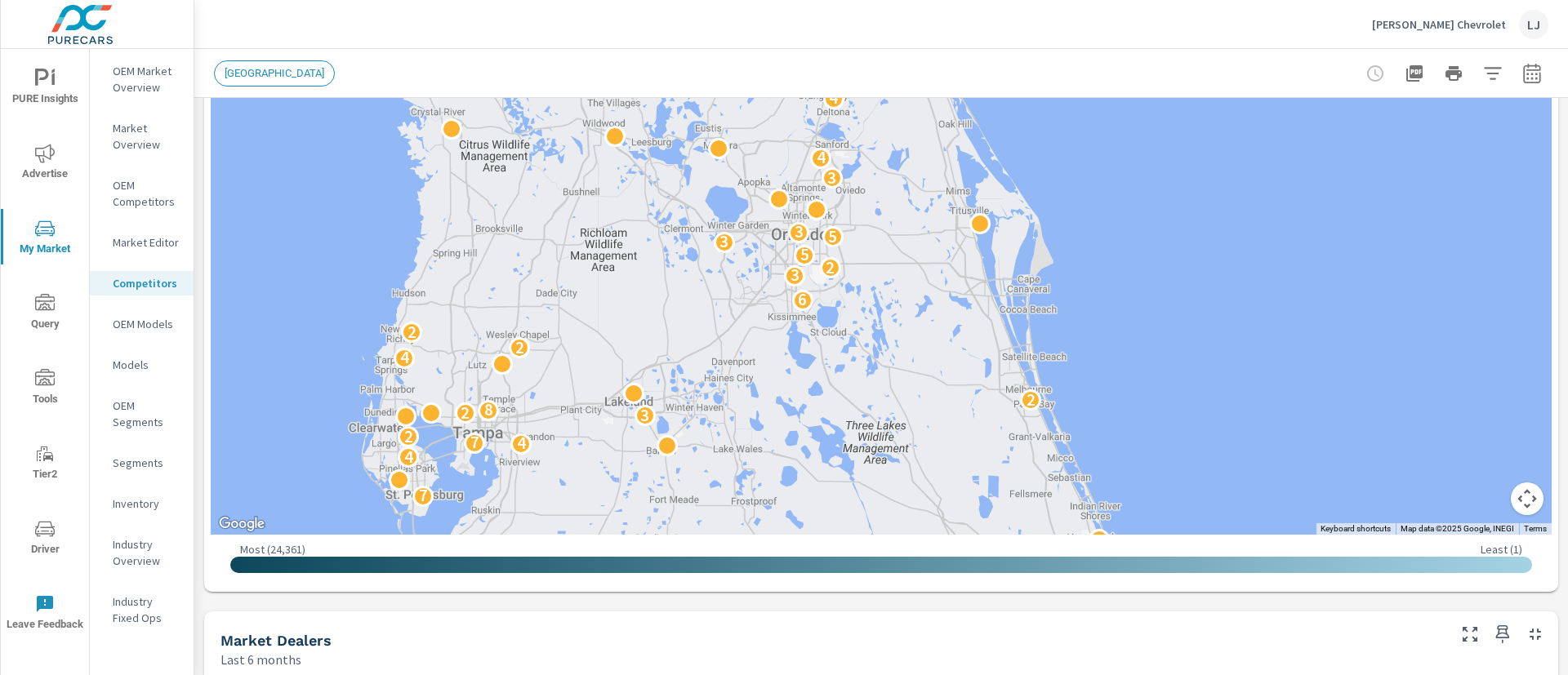
drag, startPoint x: 1196, startPoint y: 361, endPoint x: 1155, endPoint y: 110, distance: 254.3
click at [1155, 110] on div "3 3 7 4 4 7 2 3 2 8 2 4 2 2 6 3 2 5 3 5 3 3 4 4 5 2 4 2 10 4 3 2 3" at bounding box center [1363, 256] width 1046 height 588
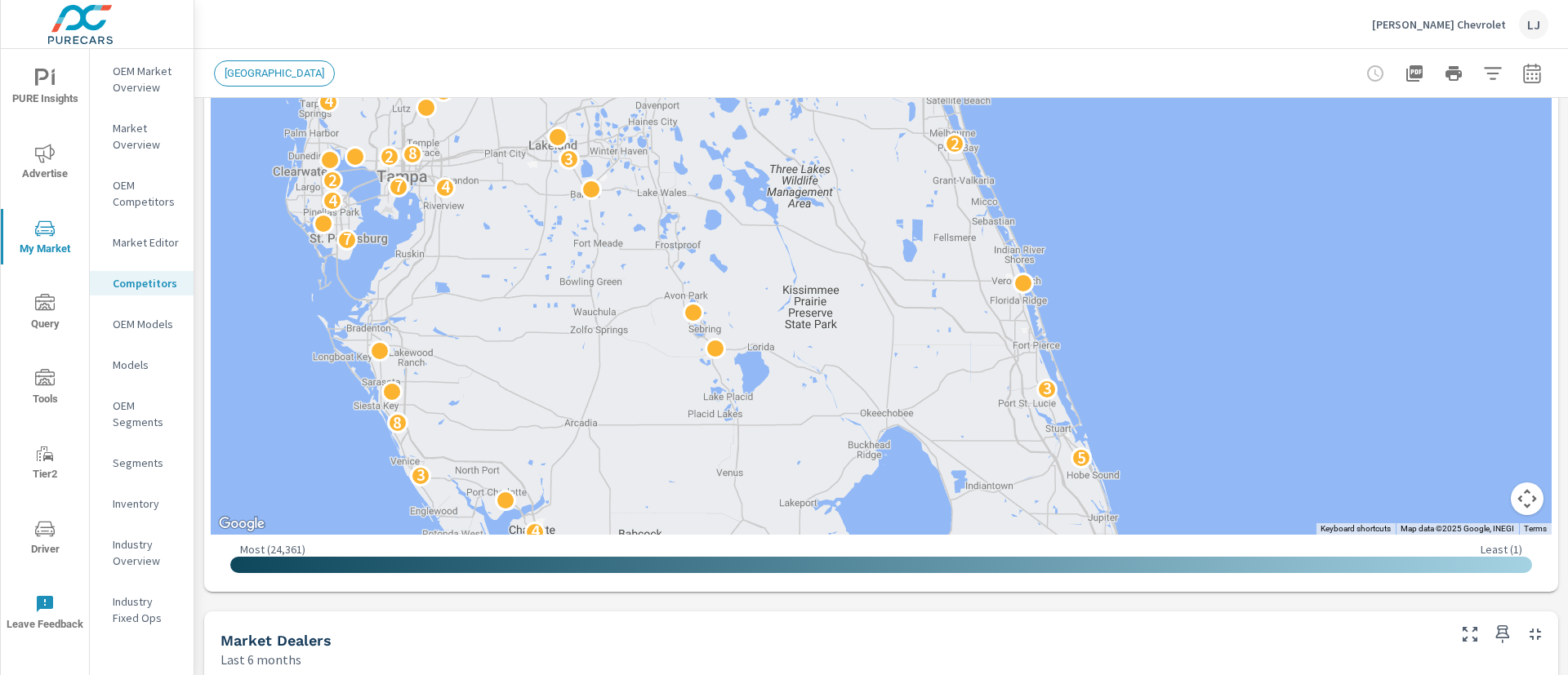
drag, startPoint x: 1205, startPoint y: 379, endPoint x: 1128, endPoint y: 117, distance: 273.1
click at [1128, 117] on div "3 2 10 6 4 3 5 8 3 7 4 4 7 2 3 2 8 2 4 2 2 6 3 2 5 3 5 3 3 4 4 5 2 4 2 10 4" at bounding box center [1328, 241] width 1046 height 588
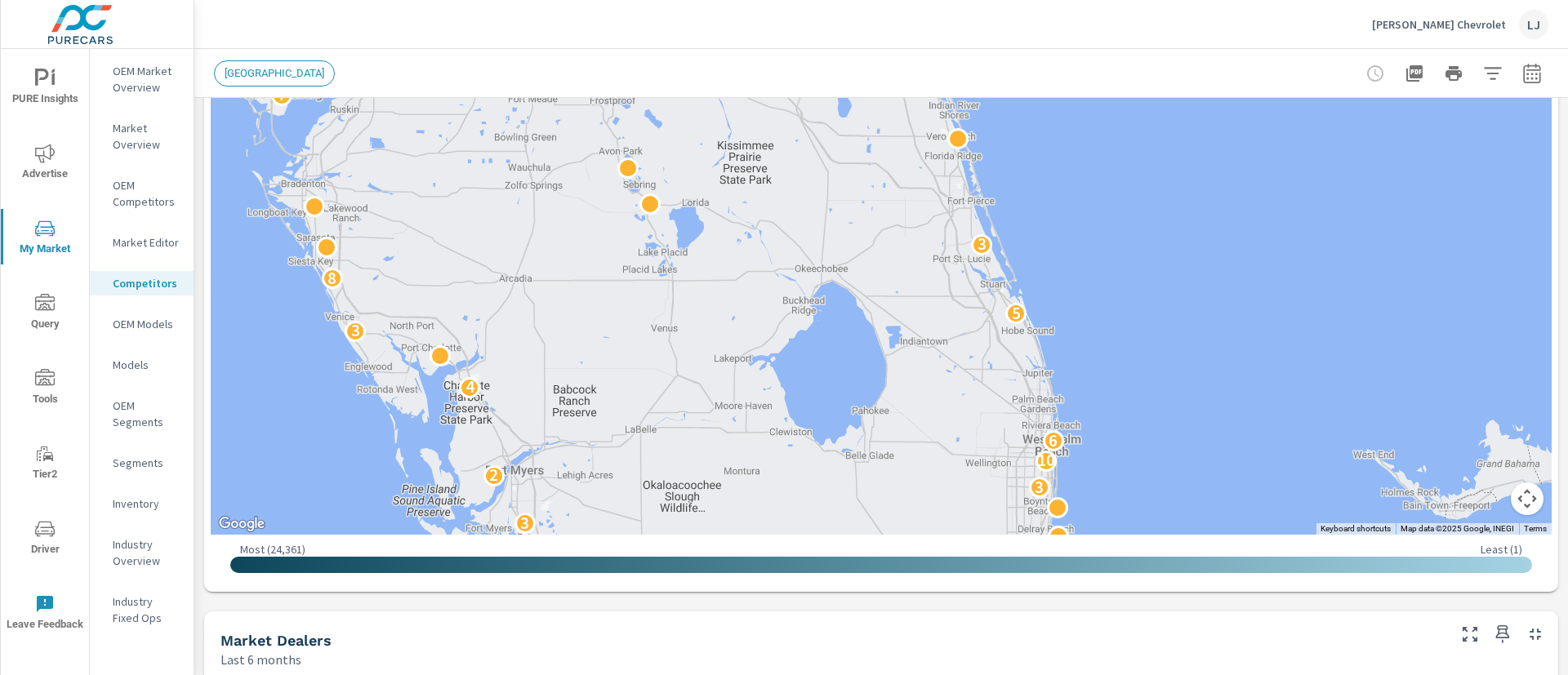
drag, startPoint x: 1204, startPoint y: 334, endPoint x: 1150, endPoint y: 211, distance: 134.3
click at [1150, 211] on div "3 3 11 6 3 3 6 4 2 7 6 3 2 6 2 3 3 2 10 6 4 3 5 8 3 7 4 4 7 2 3 2 8 2 4 2 2 6 3…" at bounding box center [1339, 353] width 1046 height 588
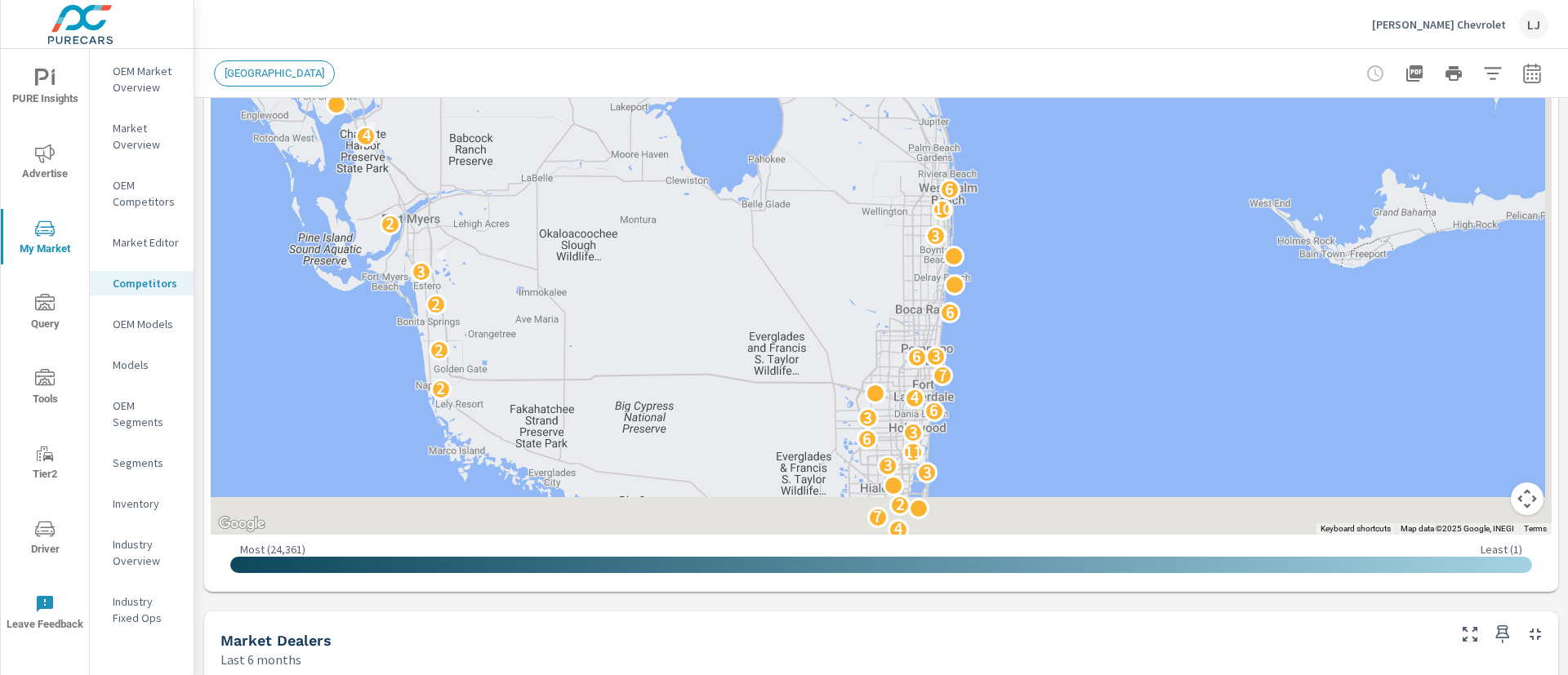
drag, startPoint x: 1252, startPoint y: 436, endPoint x: 1135, endPoint y: 154, distance: 305.3
click at [1135, 154] on div "5 2 2 4 7 2 3 3 11 6 3 3 6 4 2 7 6 3 2 6 2 3 3 2 10 6 4 3 5 8 3 7 4 4 7 2 3 2 8…" at bounding box center [1300, 246] width 1046 height 588
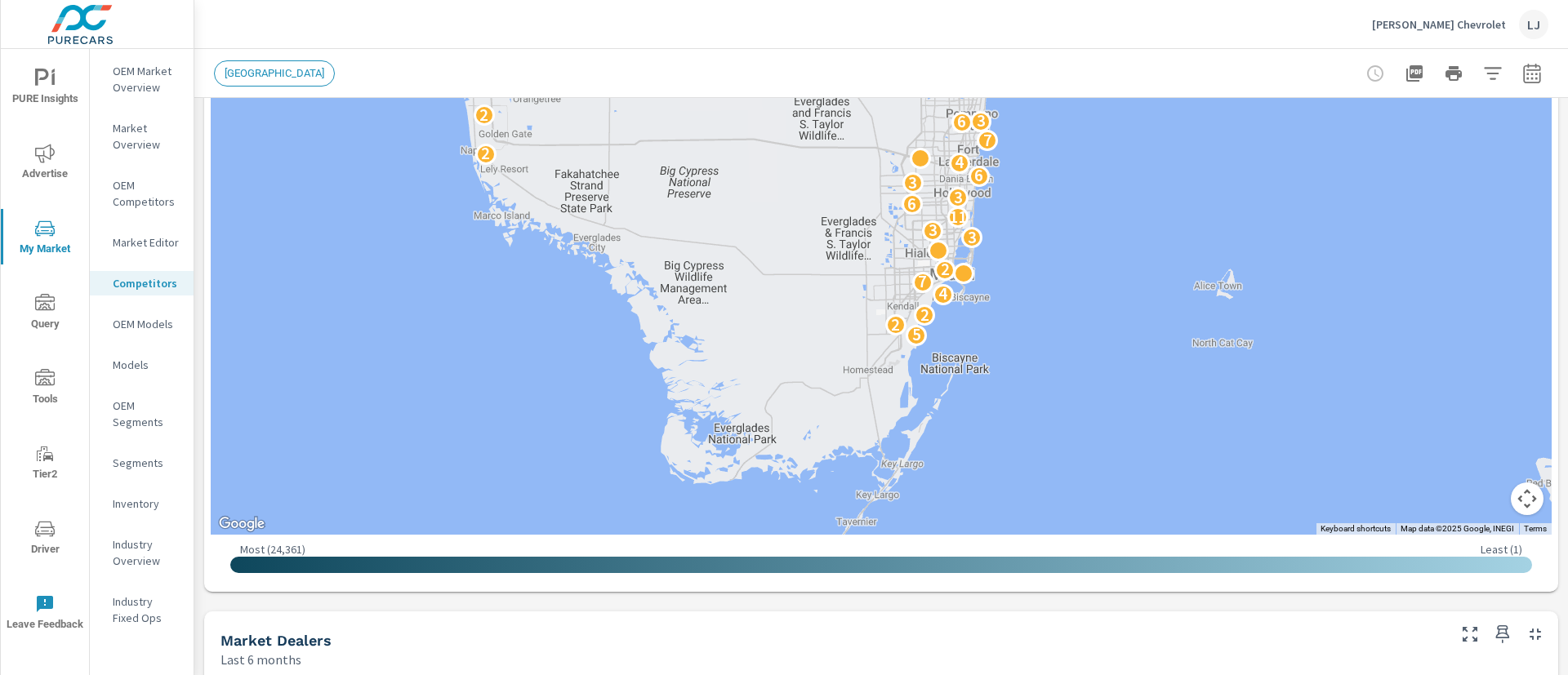
drag, startPoint x: 1076, startPoint y: 424, endPoint x: 1128, endPoint y: 206, distance: 224.1
click at [1128, 206] on div "5 2 2 4 7 2 3 3 11 6 3 3 6 4 2 7 6 3 2 6 2 3 3 2 10 6 4 3 5 8 3 7 4 4 7 2 3 2 8…" at bounding box center [1458, 290] width 1046 height 588
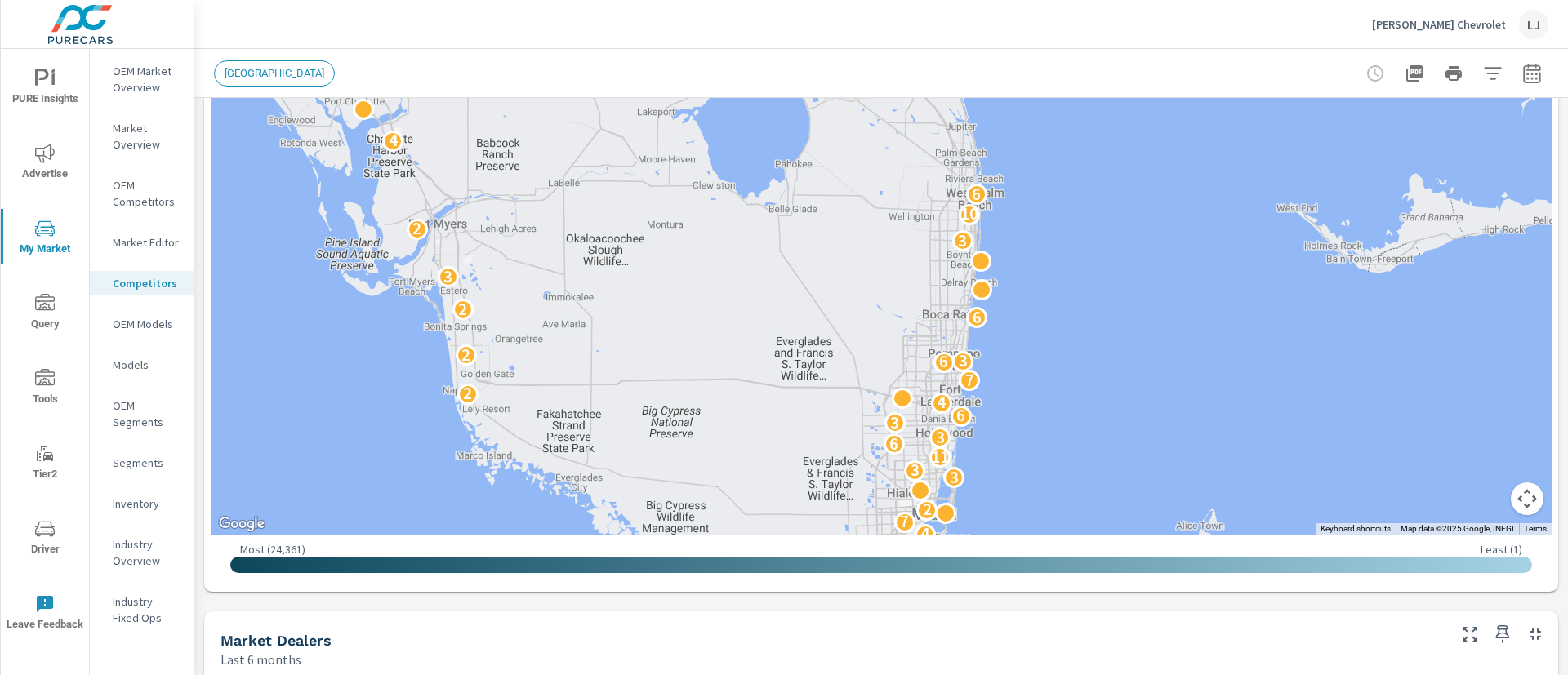
drag, startPoint x: 1160, startPoint y: 124, endPoint x: 1137, endPoint y: 478, distance: 354.7
click at [1137, 478] on div "5 2 2 4 7 2 3 3 11 6 3 3 6 4 2 7 6 3 2 6 2 3 3 2 10 6 4 3 5 8 3 7 4 4 7 2" at bounding box center [880, 203] width 1340 height 663
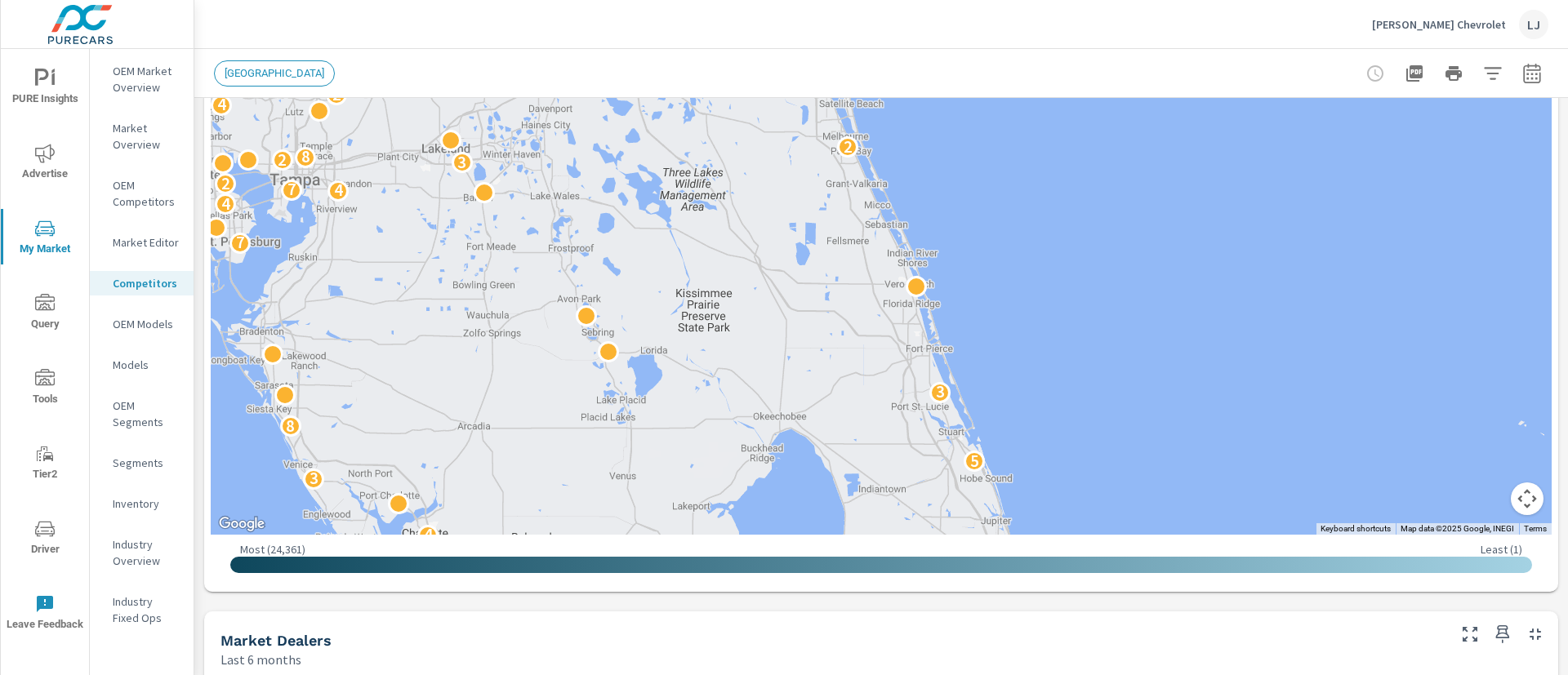
drag, startPoint x: 1108, startPoint y: 252, endPoint x: 1146, endPoint y: 489, distance: 240.0
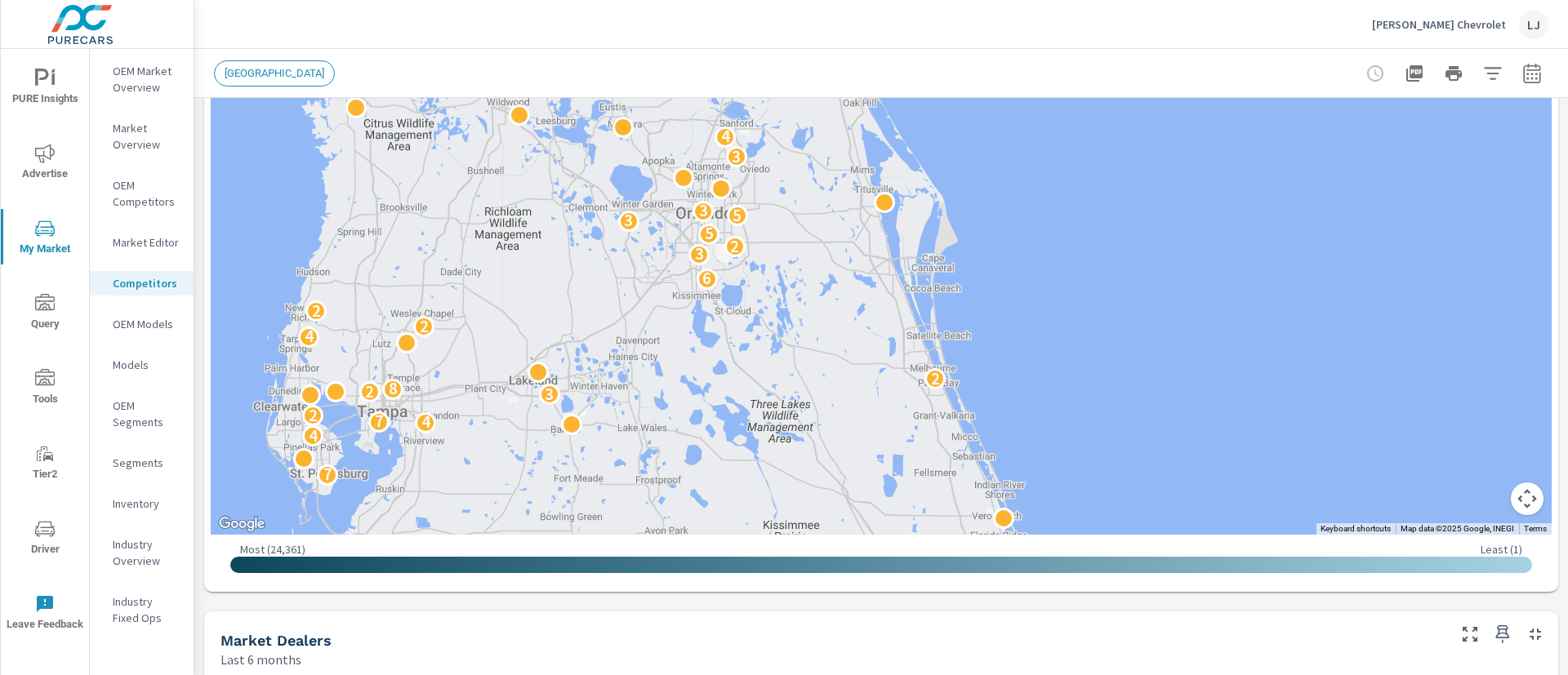
drag, startPoint x: 1044, startPoint y: 237, endPoint x: 1134, endPoint y: 476, distance: 255.4
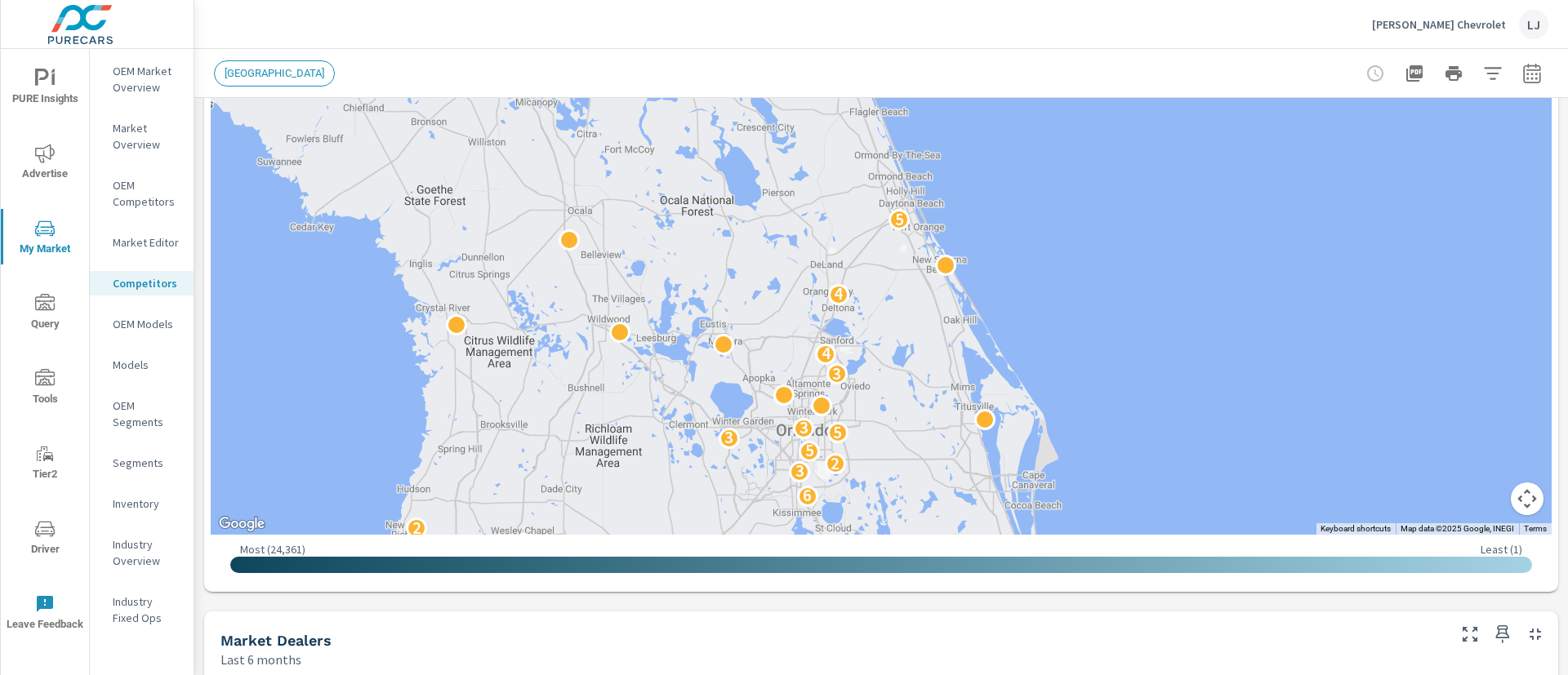
drag, startPoint x: 1046, startPoint y: 221, endPoint x: 1139, endPoint y: 425, distance: 224.2
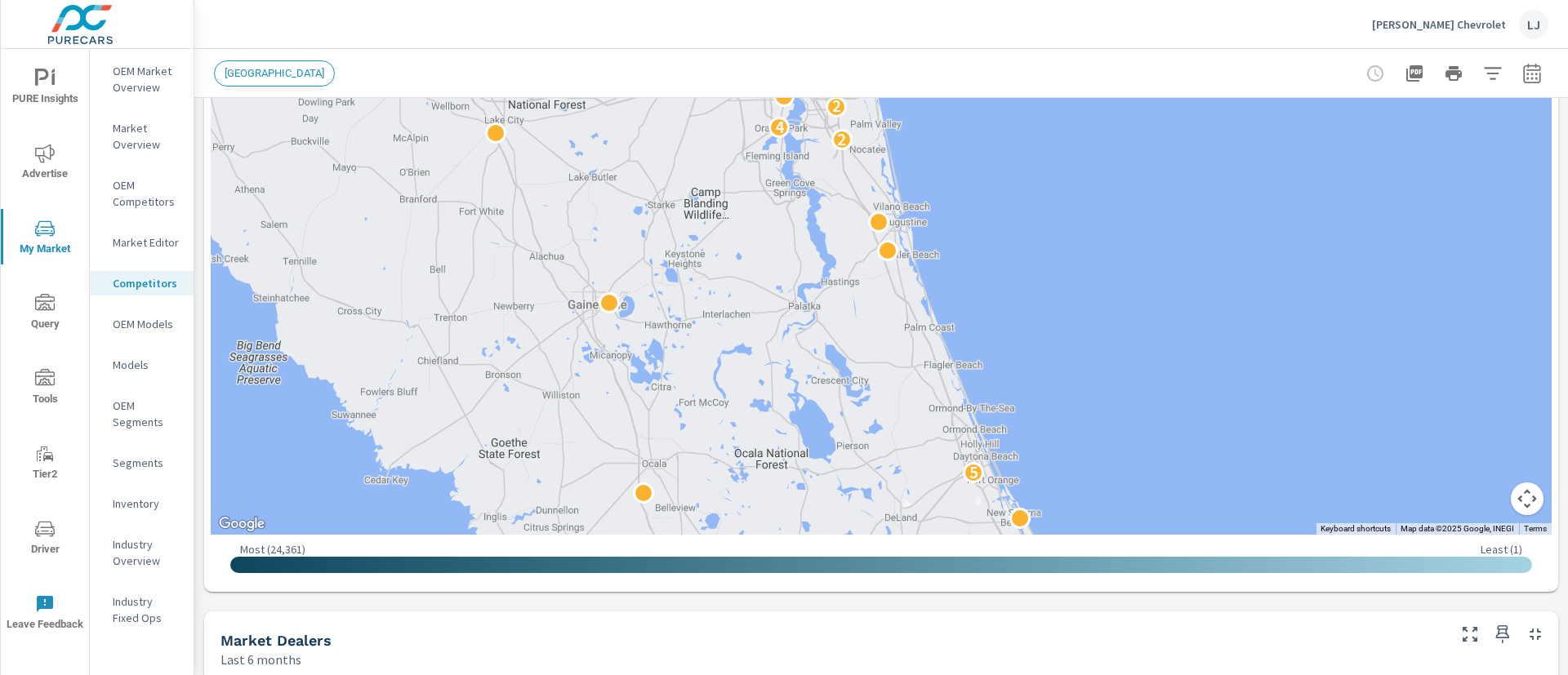
drag, startPoint x: 1163, startPoint y: 449, endPoint x: 1177, endPoint y: 497, distance: 50.0
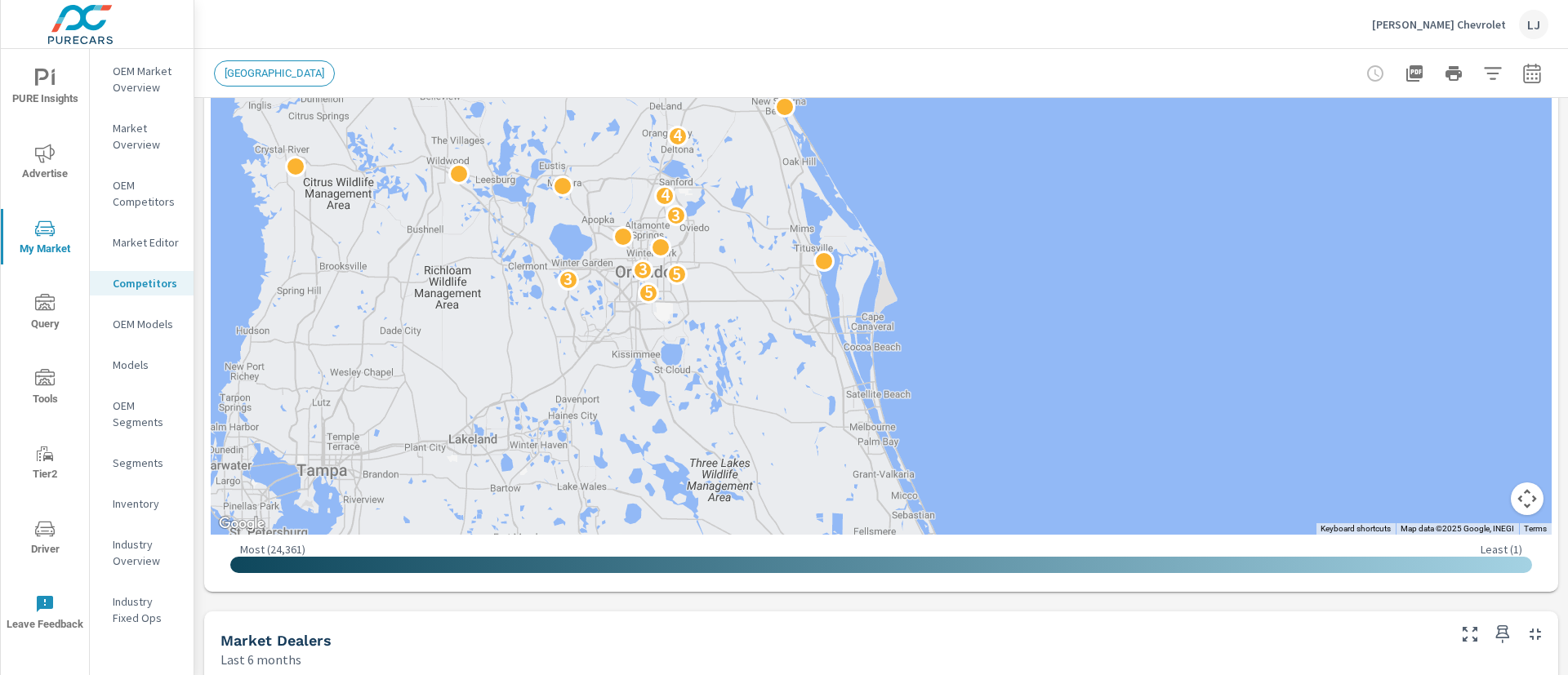
drag, startPoint x: 1057, startPoint y: 271, endPoint x: 822, endPoint y: -149, distance: 481.3
click at [822, 0] on html "PURE Insights Advertise My Market Query Tools Tier2 Driver Leave Feedback OEM M…" at bounding box center [784, 337] width 1568 height 675
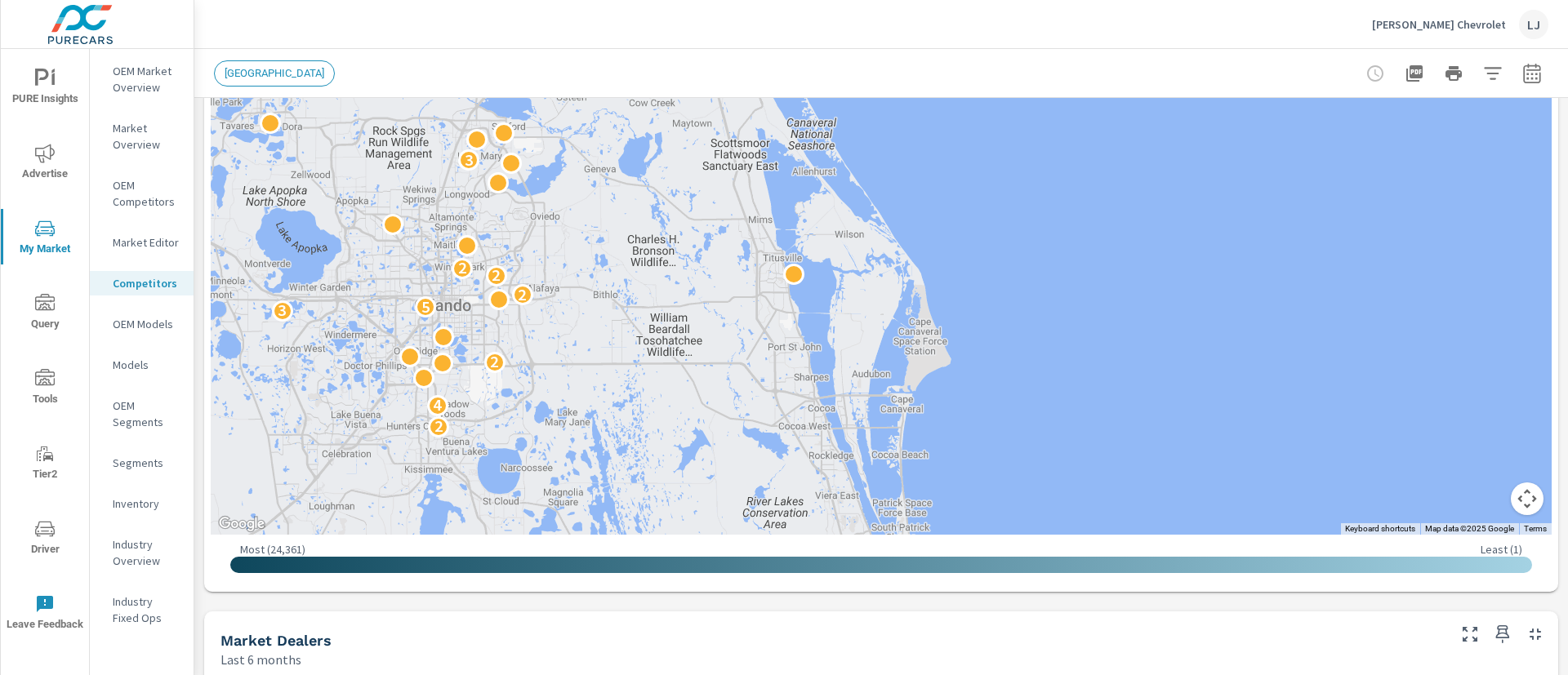
drag, startPoint x: 934, startPoint y: 271, endPoint x: 1056, endPoint y: 380, distance: 163.6
click at [1056, 380] on div "4 2 2 2 4 2 3 5 2 2 2 3 4 4" at bounding box center [1513, 597] width 1046 height 588
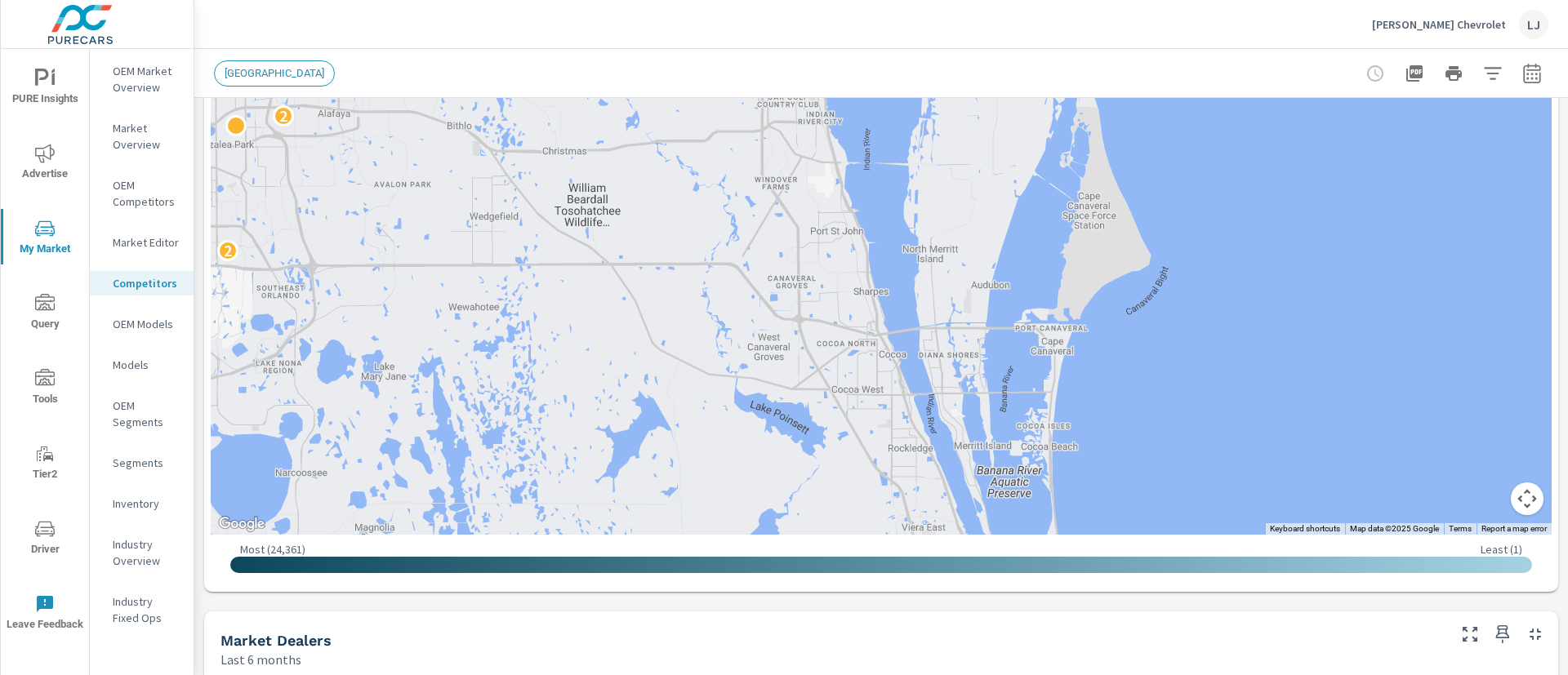
drag, startPoint x: 1156, startPoint y: 293, endPoint x: 1332, endPoint y: 157, distance: 222.4
click at [1332, 157] on div "2 4 2 4 2 2 2 3 3" at bounding box center [1573, 362] width 1046 height 588
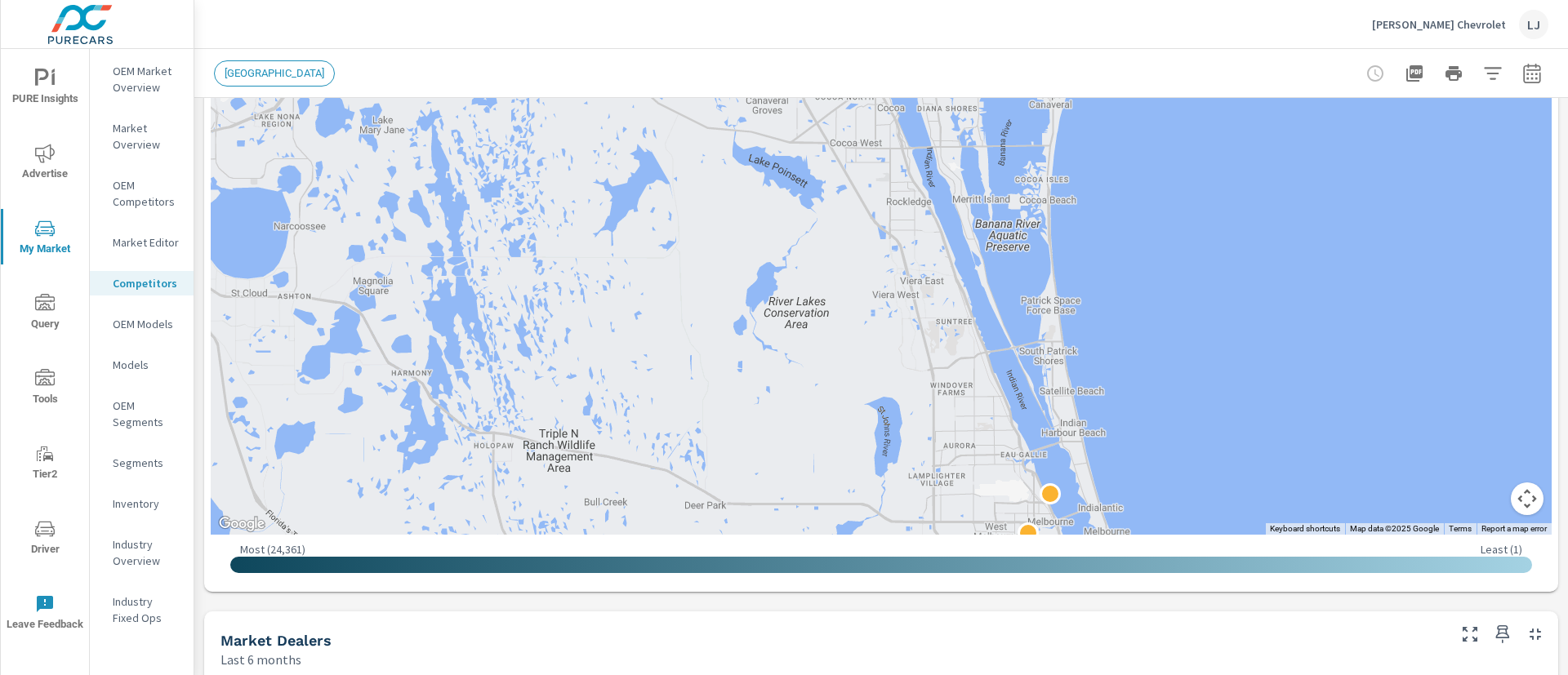
drag, startPoint x: 1189, startPoint y: 394, endPoint x: 1188, endPoint y: 161, distance: 233.0
click at [1188, 161] on div "2 4 2 2 4 2 2 2 3 3" at bounding box center [1402, 253] width 1046 height 588
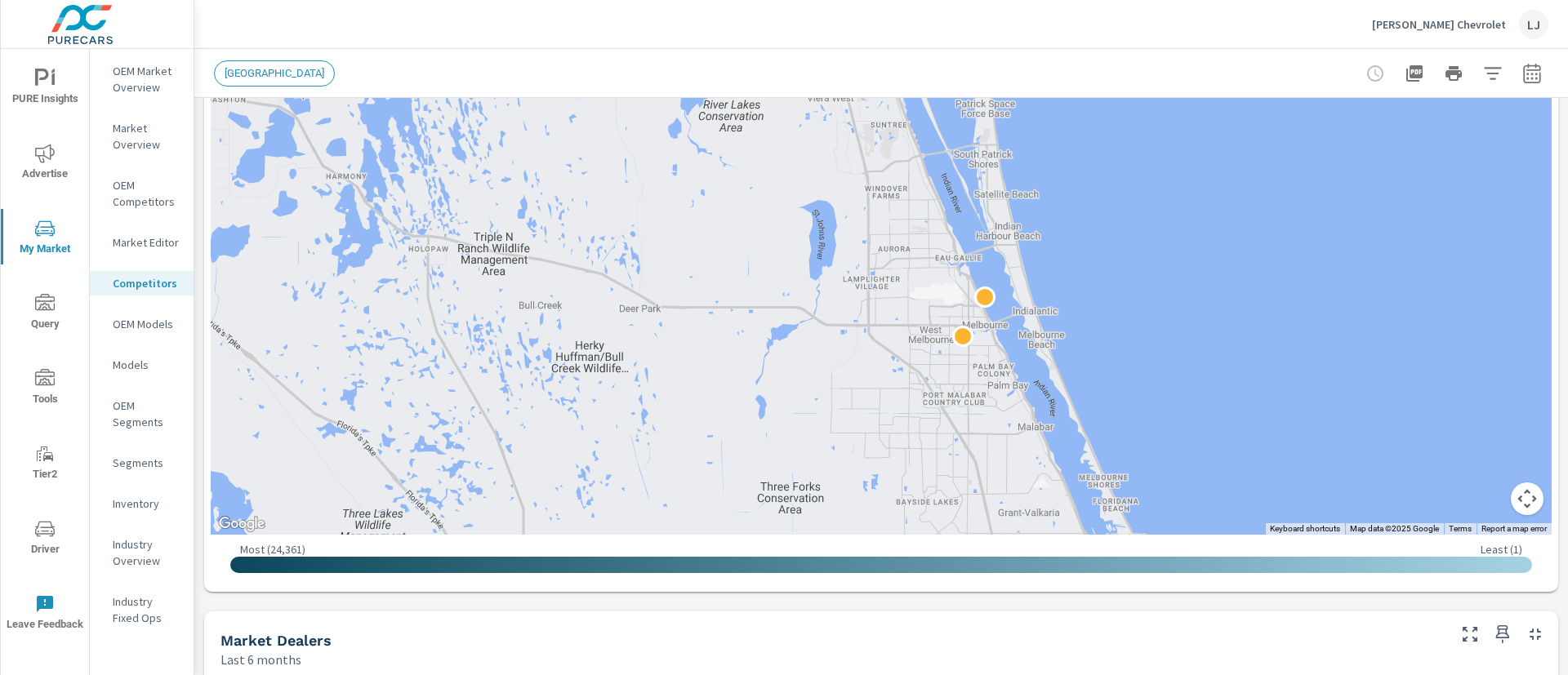
drag, startPoint x: 1259, startPoint y: 404, endPoint x: 1193, endPoint y: 205, distance: 209.7
click at [1193, 205] on div "2 4 2 2 4 2 2 2 3" at bounding box center [1339, 301] width 1046 height 588
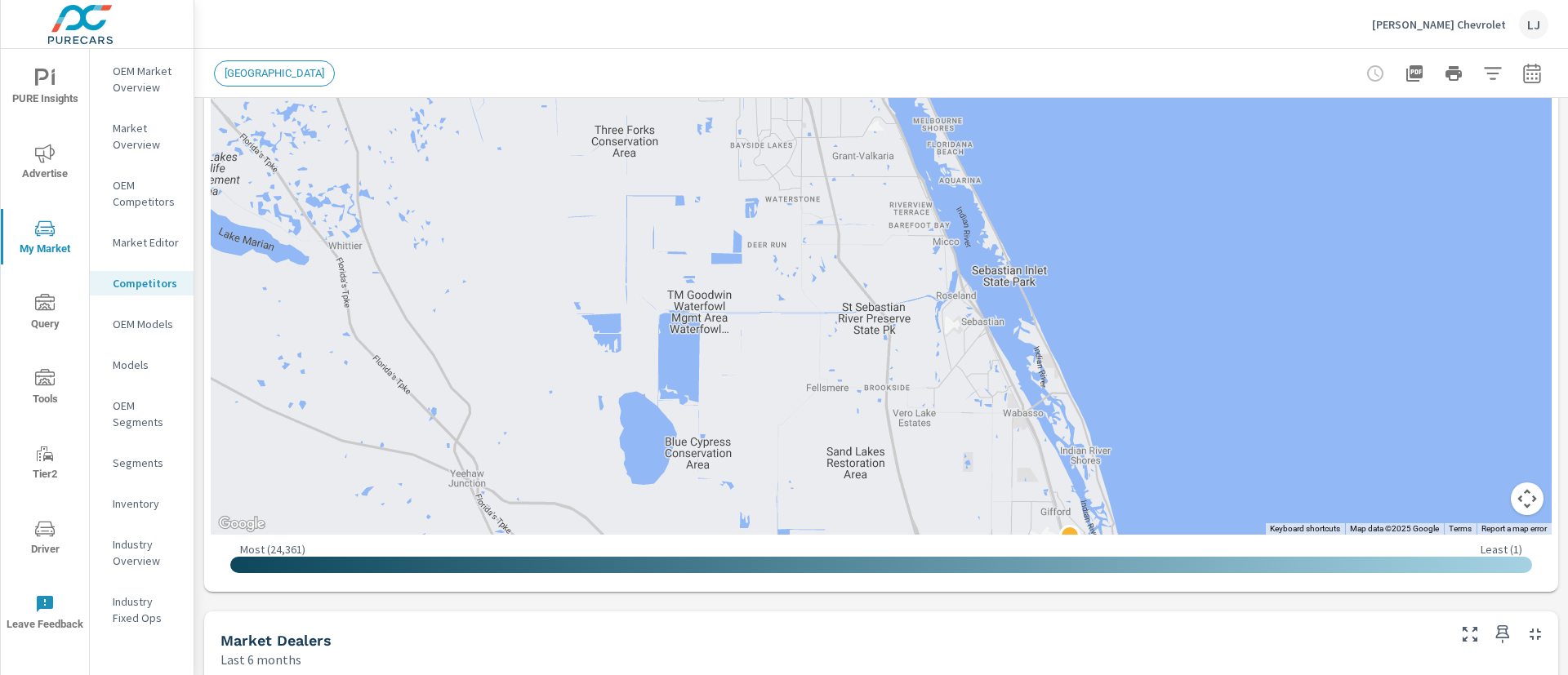
drag, startPoint x: 1252, startPoint y: 418, endPoint x: 1086, endPoint y: 49, distance: 404.6
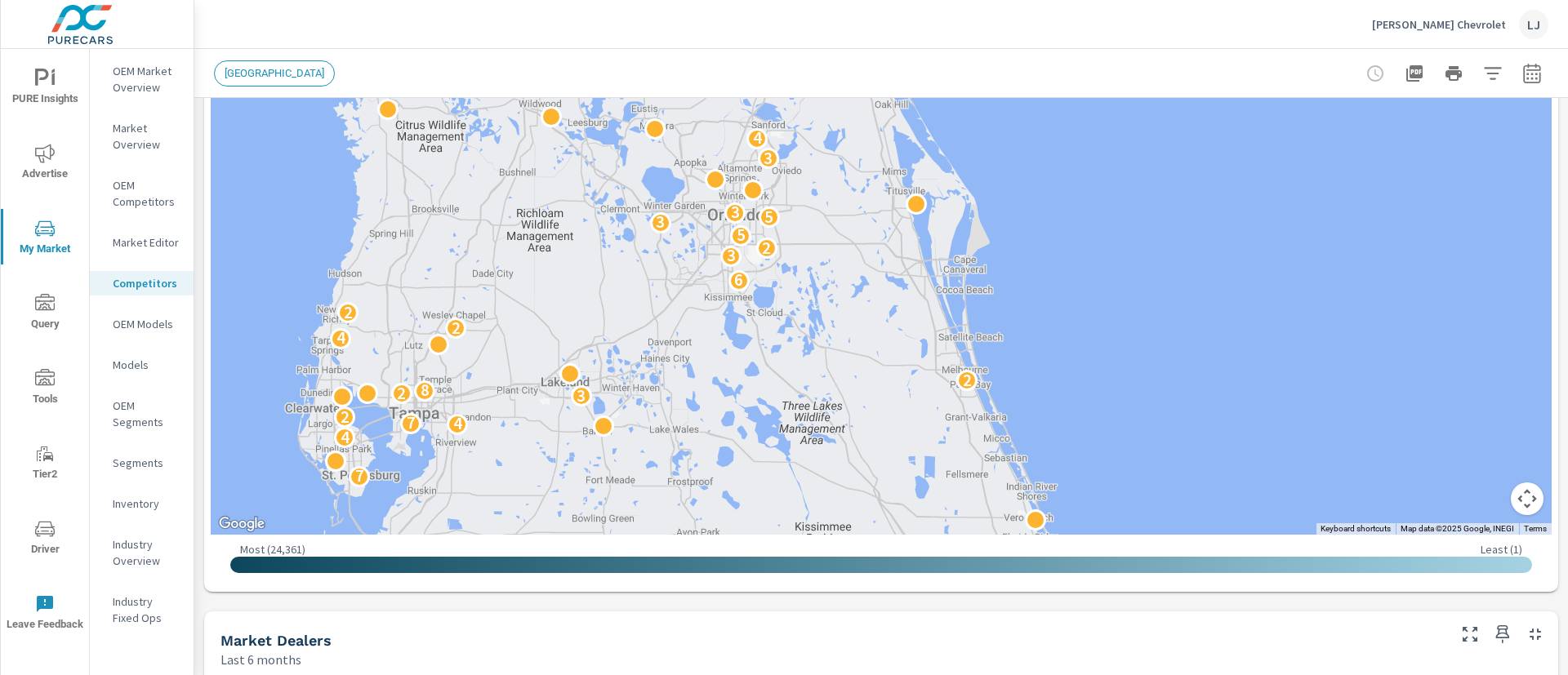
drag, startPoint x: 1186, startPoint y: 216, endPoint x: 1118, endPoint y: 529, distance: 320.3
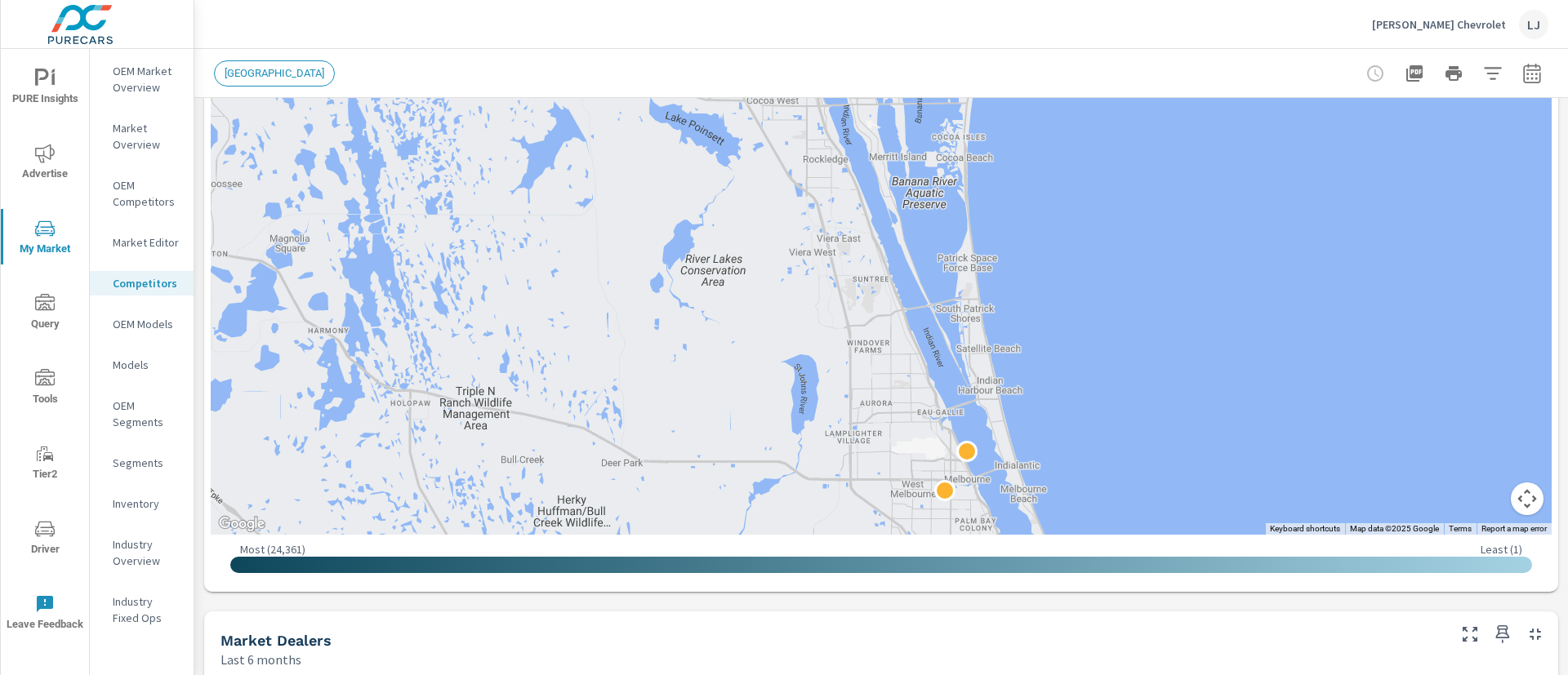
drag, startPoint x: 1187, startPoint y: 384, endPoint x: 1170, endPoint y: 330, distance: 56.6
click at [1170, 330] on div "2 4 2 4 2 2 2 3" at bounding box center [1373, 382] width 1046 height 588
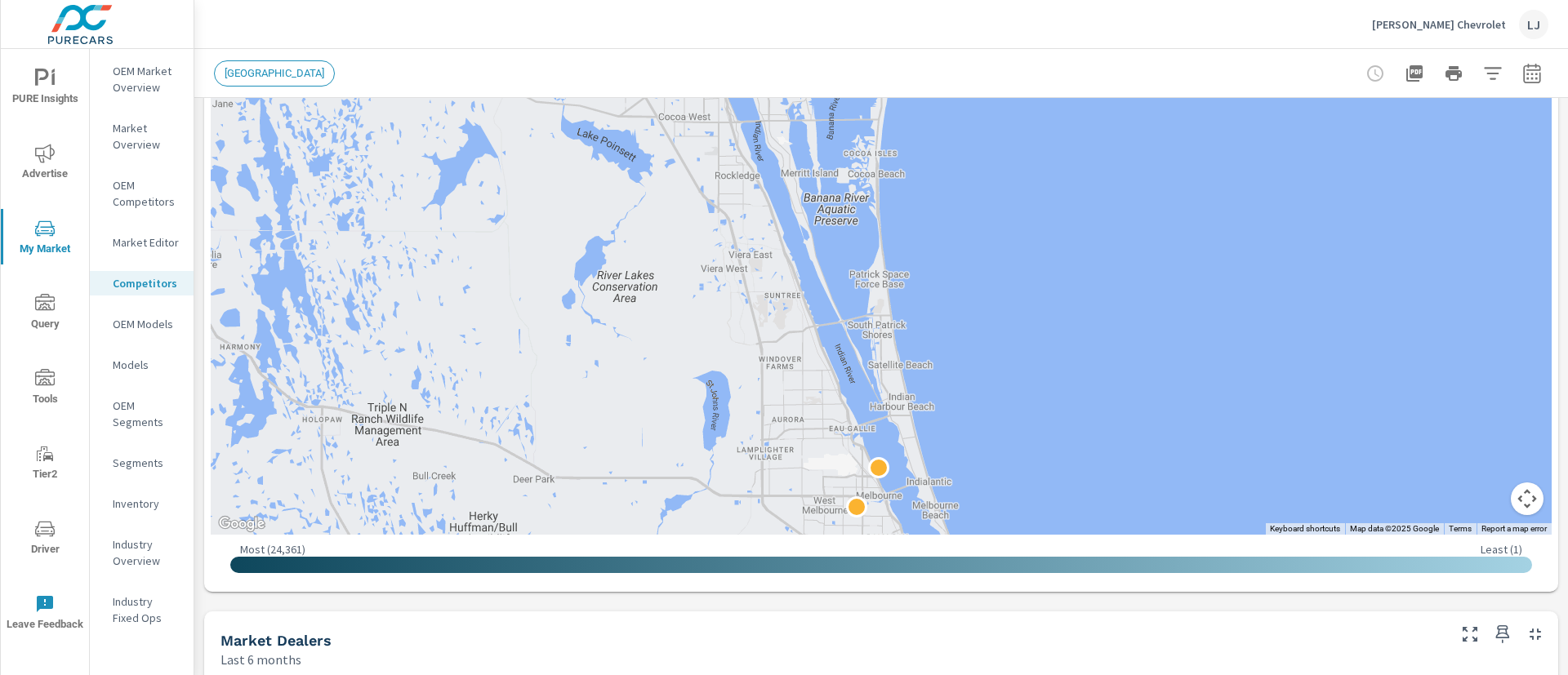
drag, startPoint x: 1499, startPoint y: 276, endPoint x: 1033, endPoint y: 420, distance: 487.7
click at [1033, 420] on div "2 4 2 2 4 2 2 2" at bounding box center [944, 638] width 1046 height 588
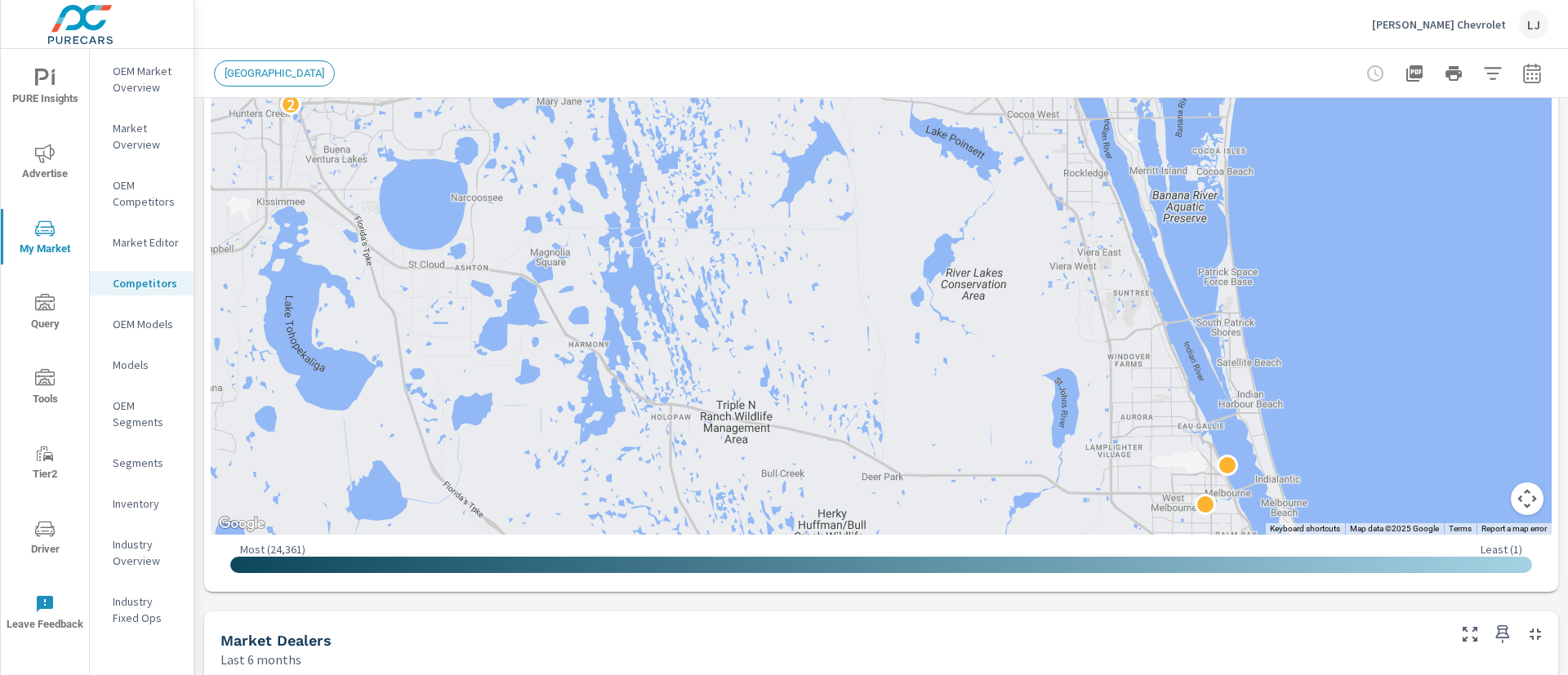
drag, startPoint x: 995, startPoint y: 233, endPoint x: 1346, endPoint y: 231, distance: 351.0
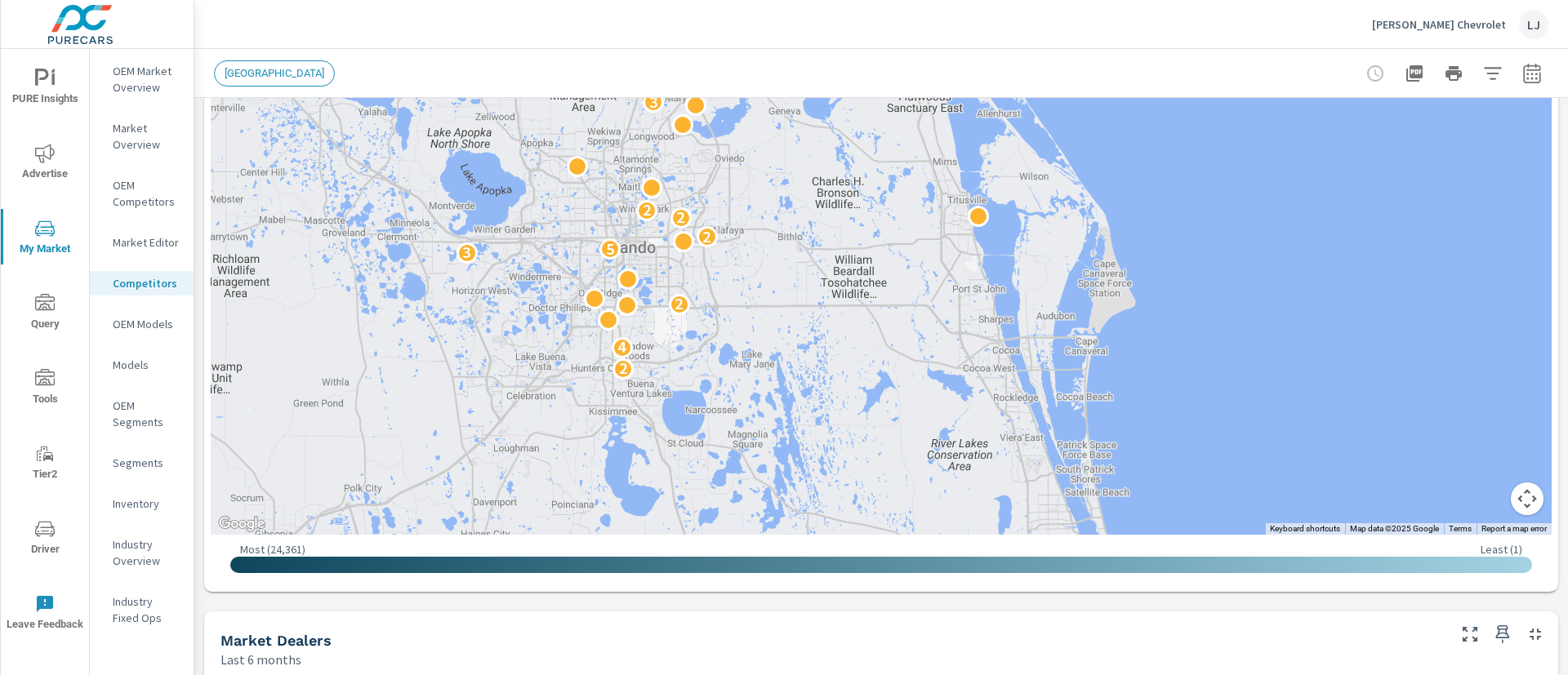
drag, startPoint x: 712, startPoint y: 299, endPoint x: 906, endPoint y: 489, distance: 271.5
click at [906, 489] on div "2 4 4 3 2 8 2 2 2 4 2 3 5 2 2 2 3 4 4" at bounding box center [880, 203] width 1340 height 663
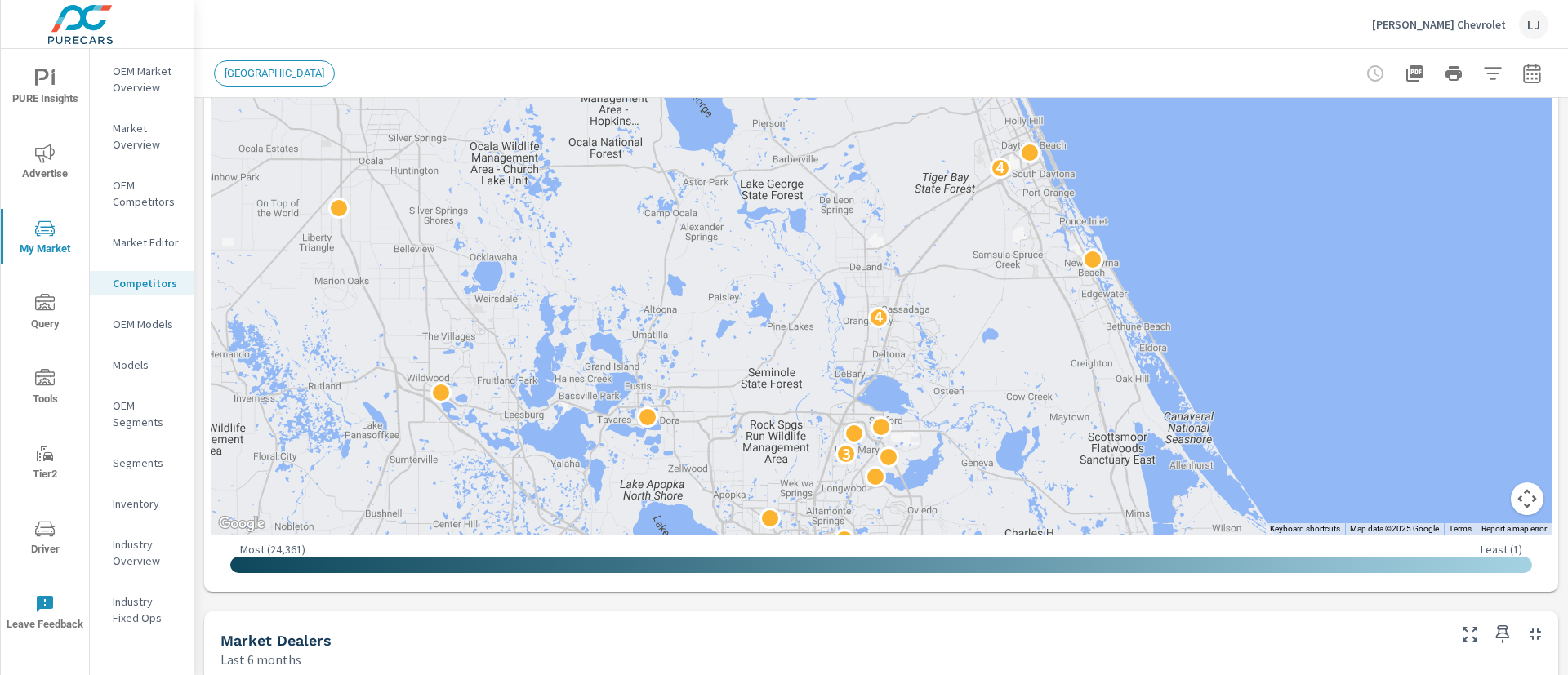
drag, startPoint x: 774, startPoint y: 221, endPoint x: 932, endPoint y: 541, distance: 356.9
click at [932, 541] on div "← Move left → Move right ↑ Move up ↓ Move down + Zoom in - Zoom out Home Jump l…" at bounding box center [880, 228] width 1340 height 713
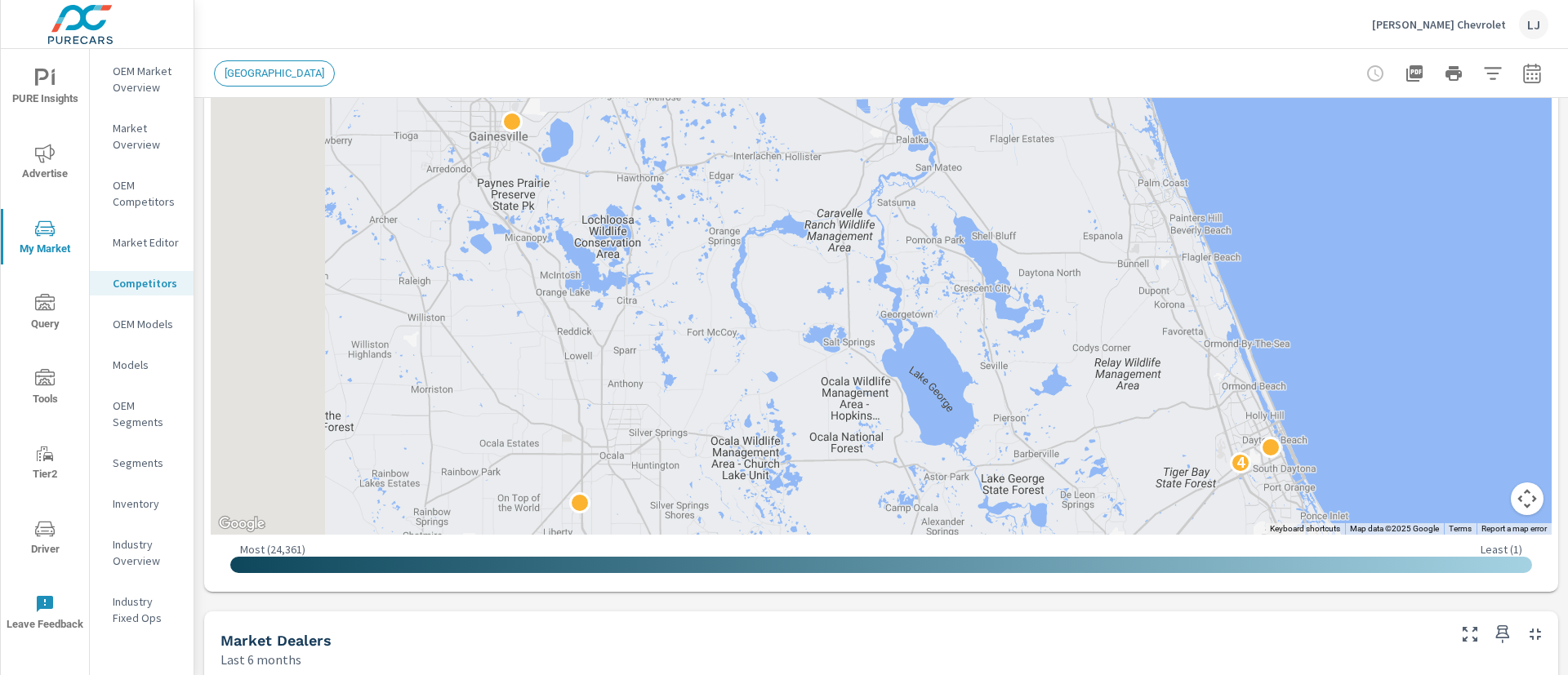
drag, startPoint x: 609, startPoint y: 137, endPoint x: 906, endPoint y: 489, distance: 460.6
click at [906, 489] on div "2 2 2 2 2 4 2 3 5 2 2 2 3 4 4" at bounding box center [880, 203] width 1340 height 663
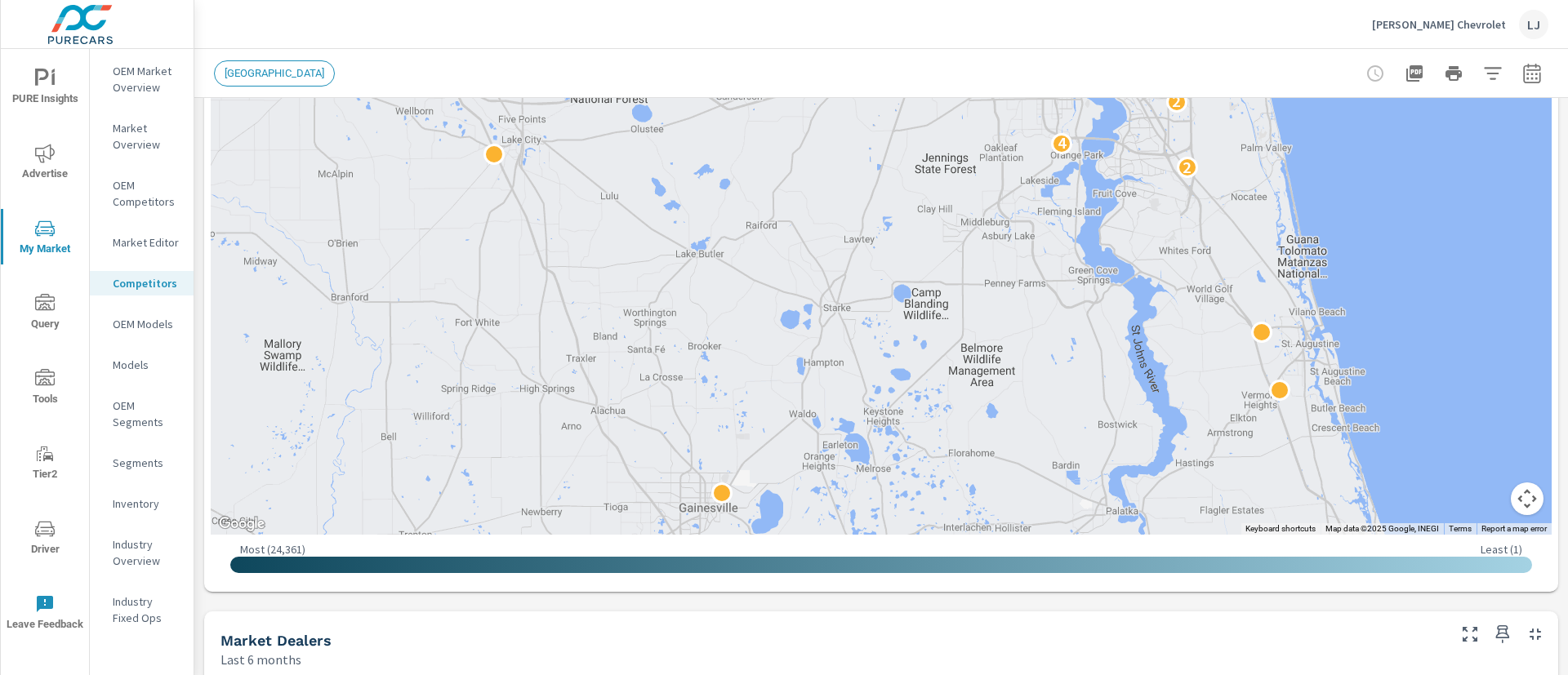
drag, startPoint x: 718, startPoint y: 252, endPoint x: 845, endPoint y: 534, distance: 309.3
click at [845, 534] on div "3 4 4 2 4 2 5 5" at bounding box center [880, 203] width 1340 height 663
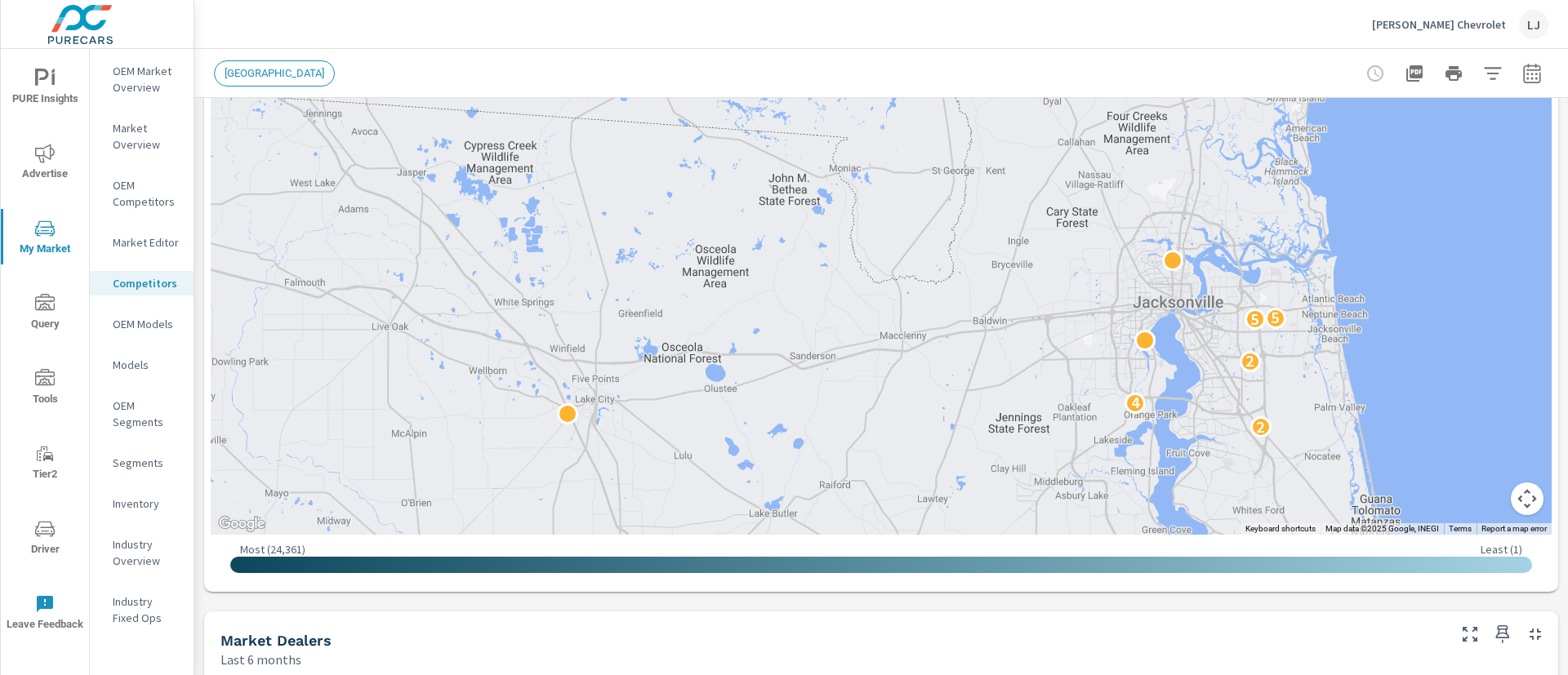
drag, startPoint x: 753, startPoint y: 205, endPoint x: 832, endPoint y: 468, distance: 274.6
click at [832, 468] on div "4 2 4 2 5 5 2 2" at bounding box center [880, 203] width 1340 height 663
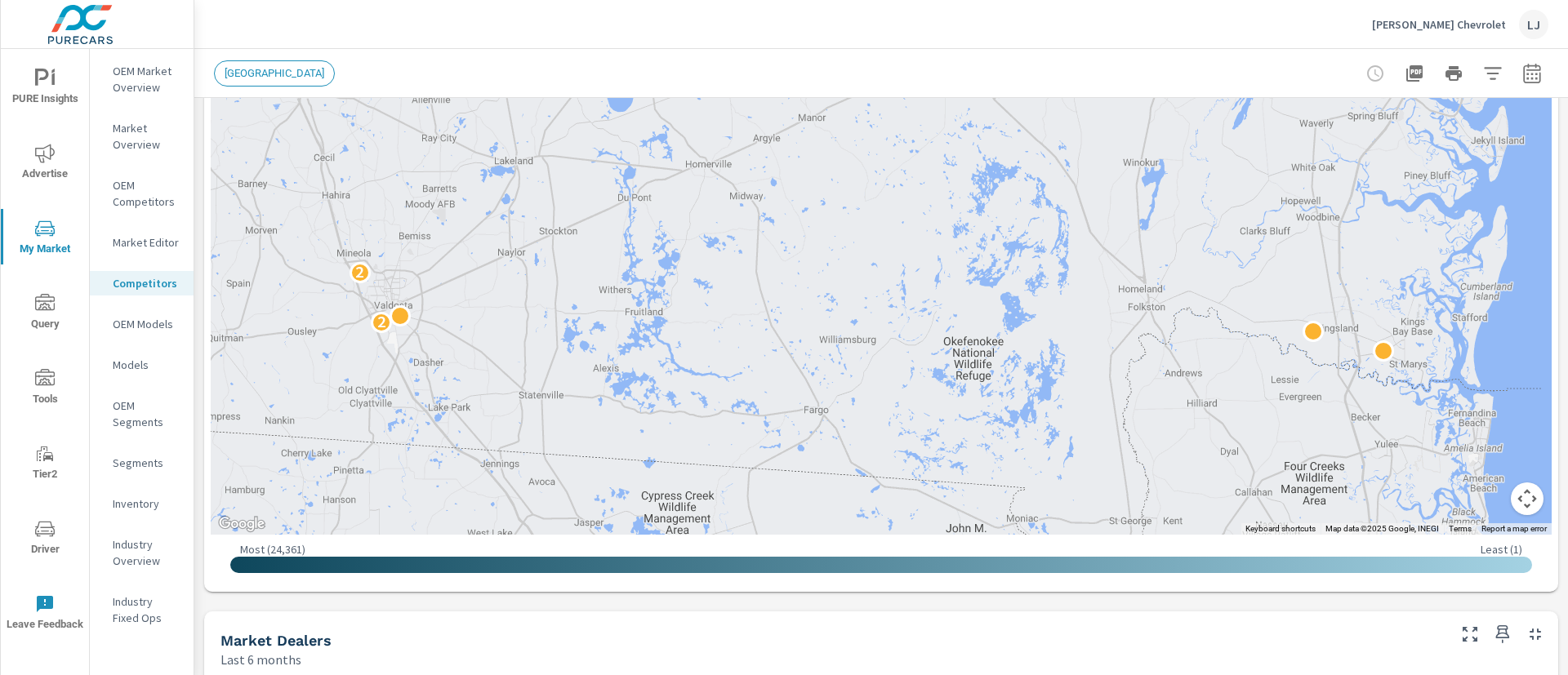
drag, startPoint x: 882, startPoint y: 221, endPoint x: 1007, endPoint y: 462, distance: 271.5
click at [1007, 462] on div "2 4 2 5 5 2 2 3" at bounding box center [880, 203] width 1340 height 663
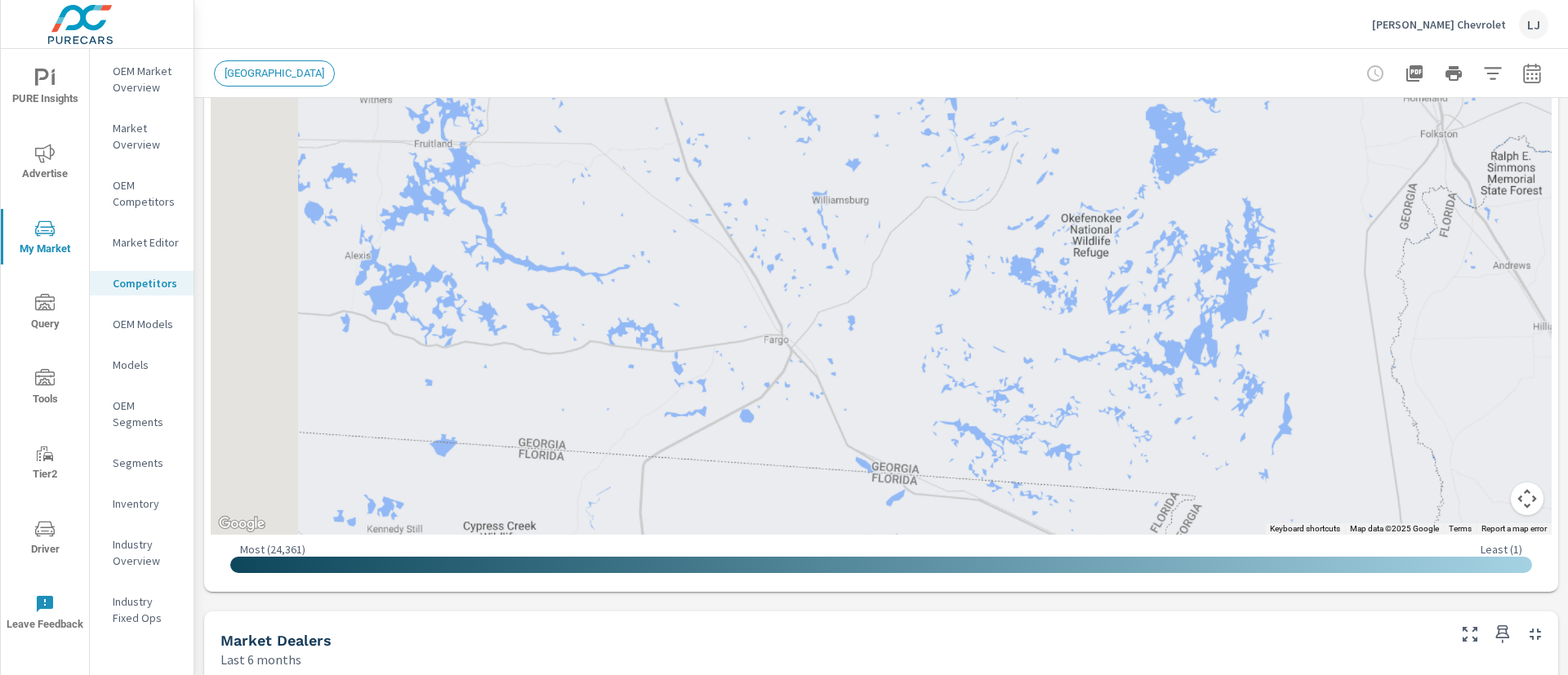
drag, startPoint x: 737, startPoint y: 398, endPoint x: 1184, endPoint y: 183, distance: 496.0
click at [1184, 183] on div "5 5 2" at bounding box center [880, 203] width 1340 height 663
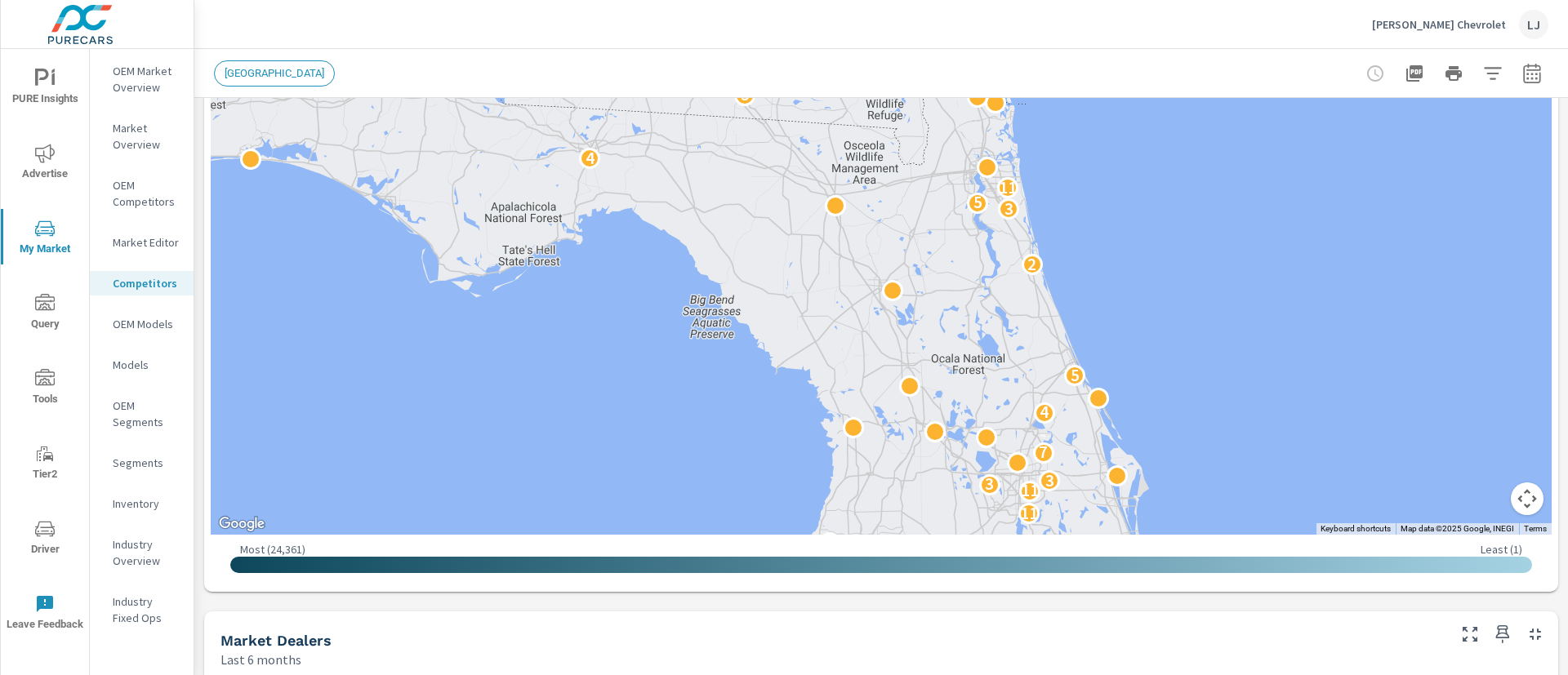
drag, startPoint x: 1057, startPoint y: 359, endPoint x: 718, endPoint y: 249, distance: 356.4
click at [718, 249] on div "2 13 5 5 3 5 9 3 2 8 5 2 8 9 3 3 4 2 3 6 11 11 3 3 7 4 5 2 3 5 2 11 4 7 4 2 5 3…" at bounding box center [1082, 390] width 1046 height 588
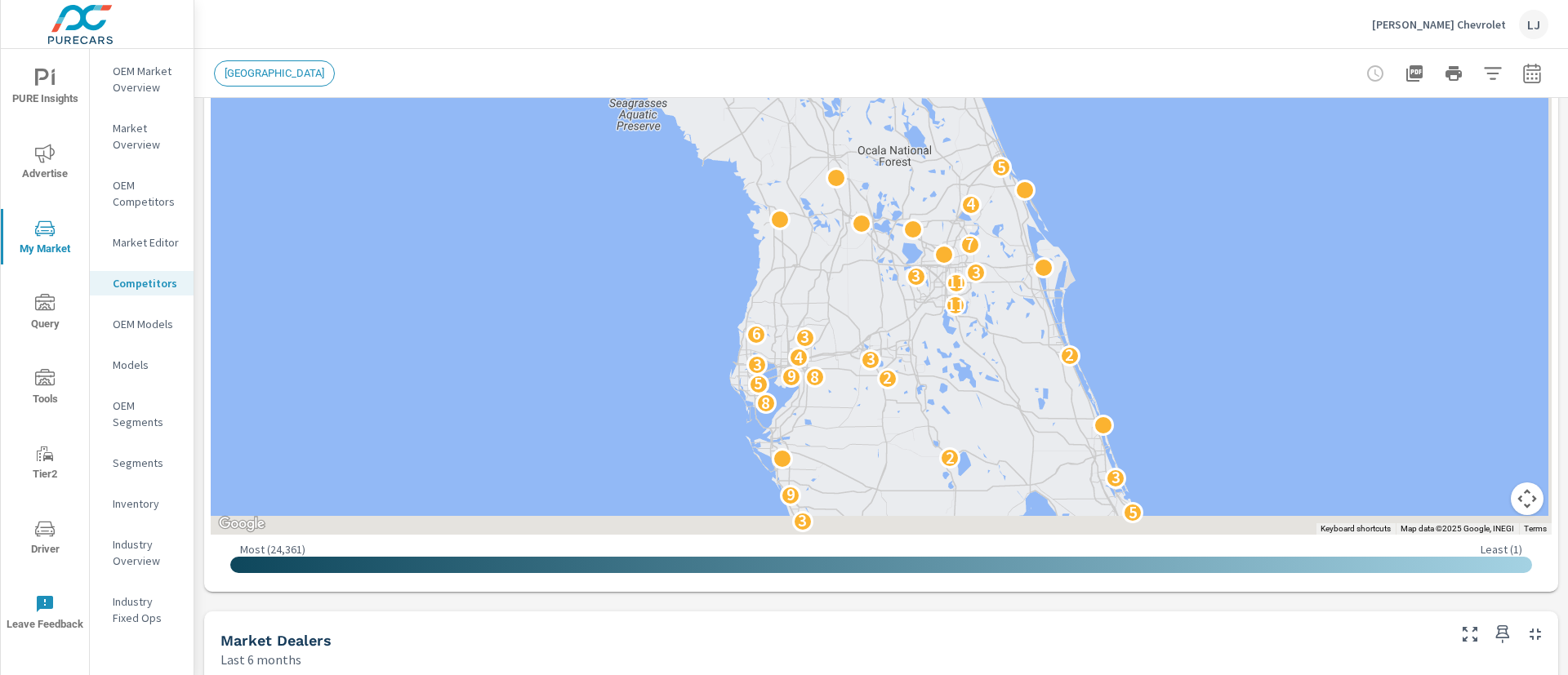
drag
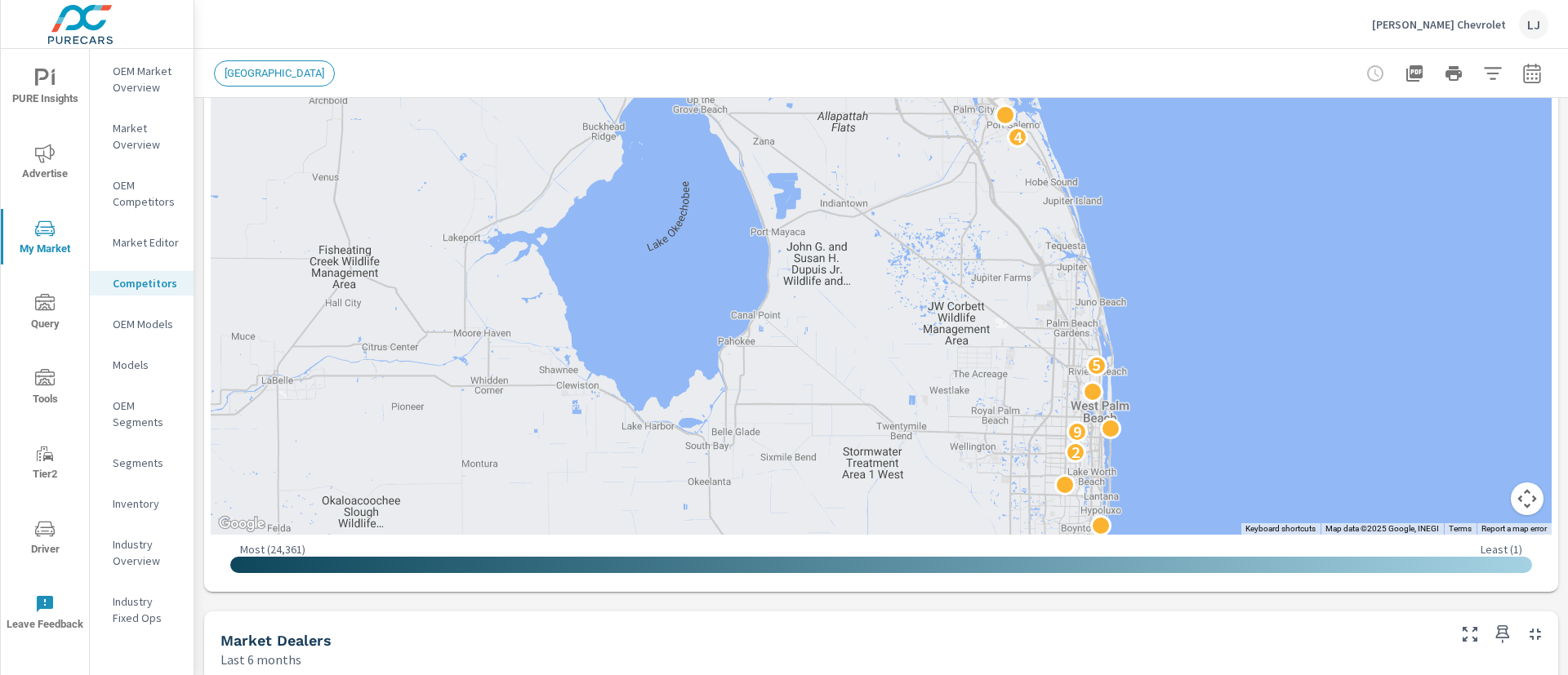
click at [1137, 175] on div "5 2 2 9 5 4 4 2 2" at bounding box center [1531, 301] width 1046 height 588
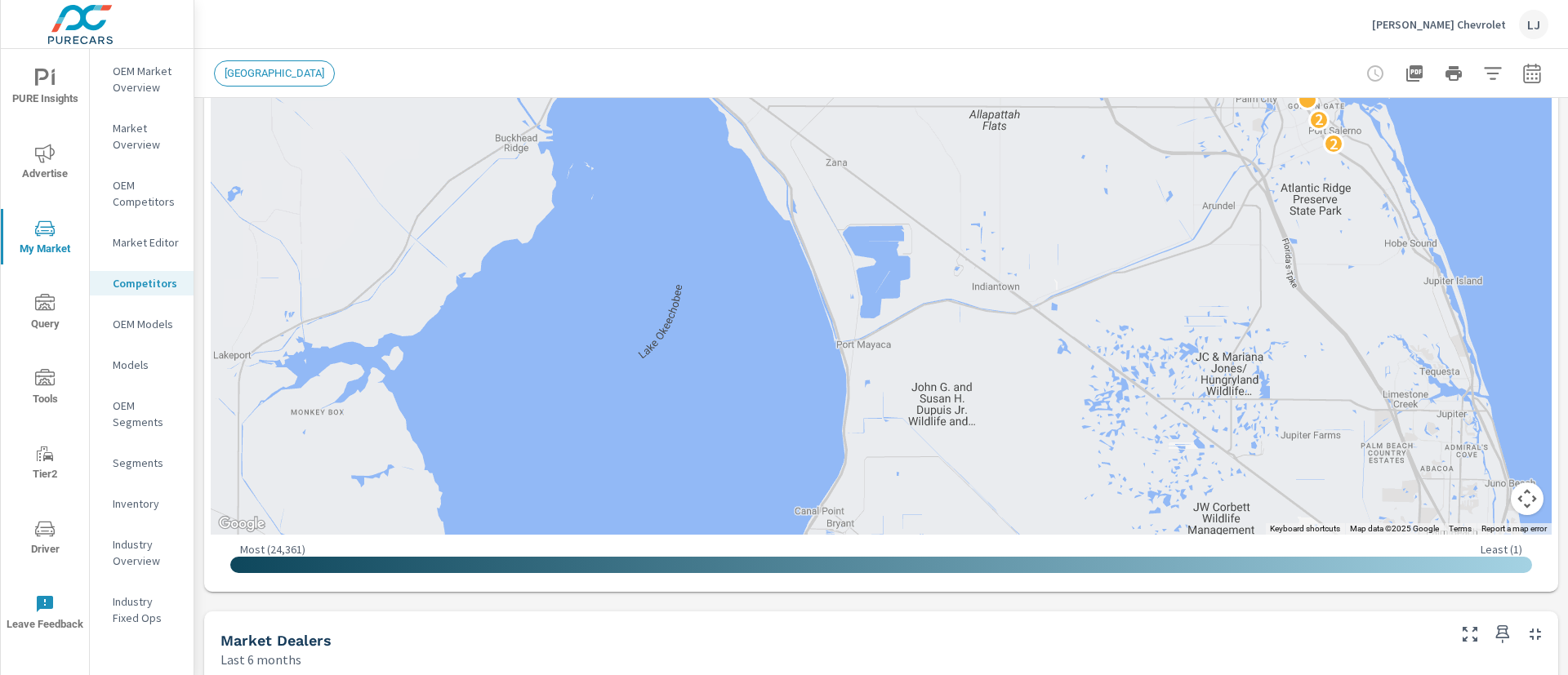
click at [997, 499] on div "5 2 6 2 4 2 2 2" at bounding box center [880, 203] width 1340 height 663
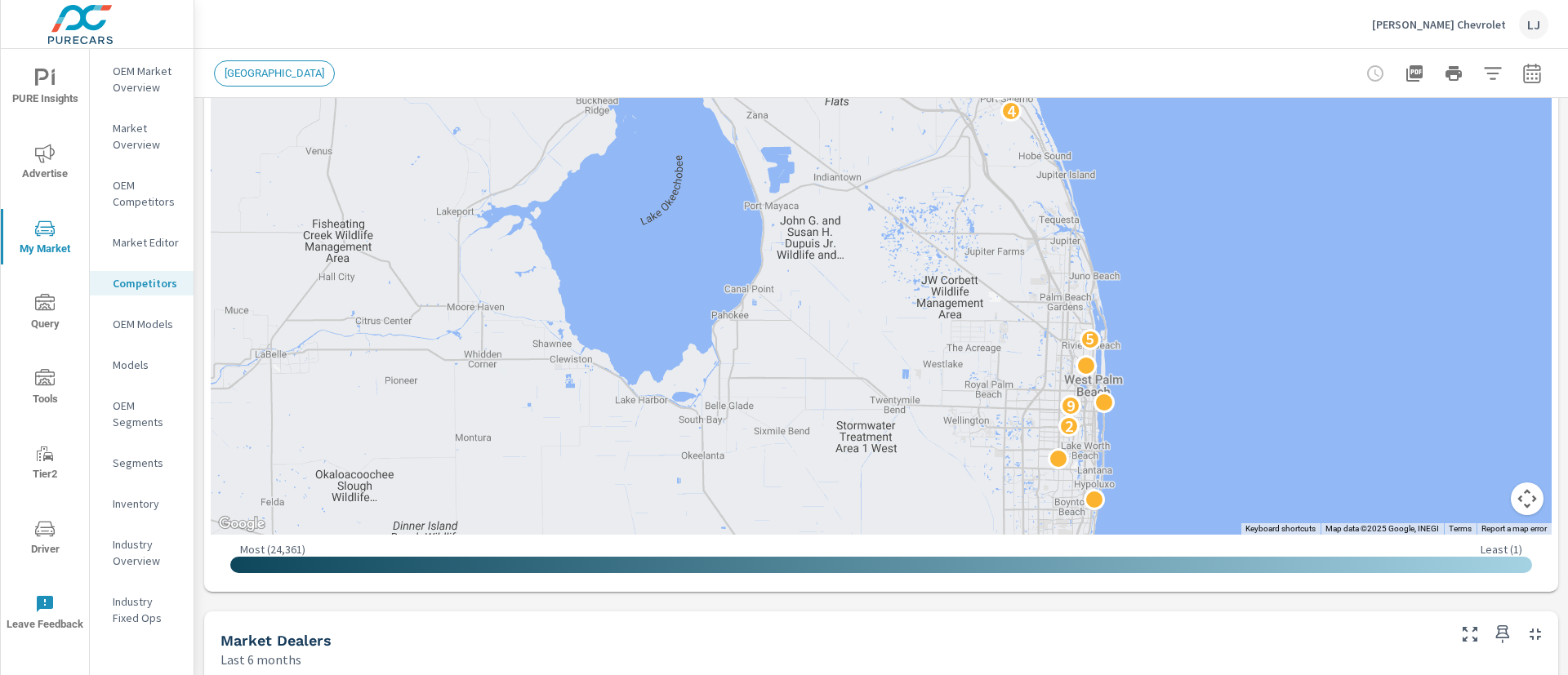
drag, startPoint x: 881, startPoint y: 386, endPoint x: 859, endPoint y: 292, distance: 96.5
click at [859, 292] on div "5 5 4 2 5 2 2 9 5 4 4 2 4 2 2" at bounding box center [1358, 325] width 1046 height 588
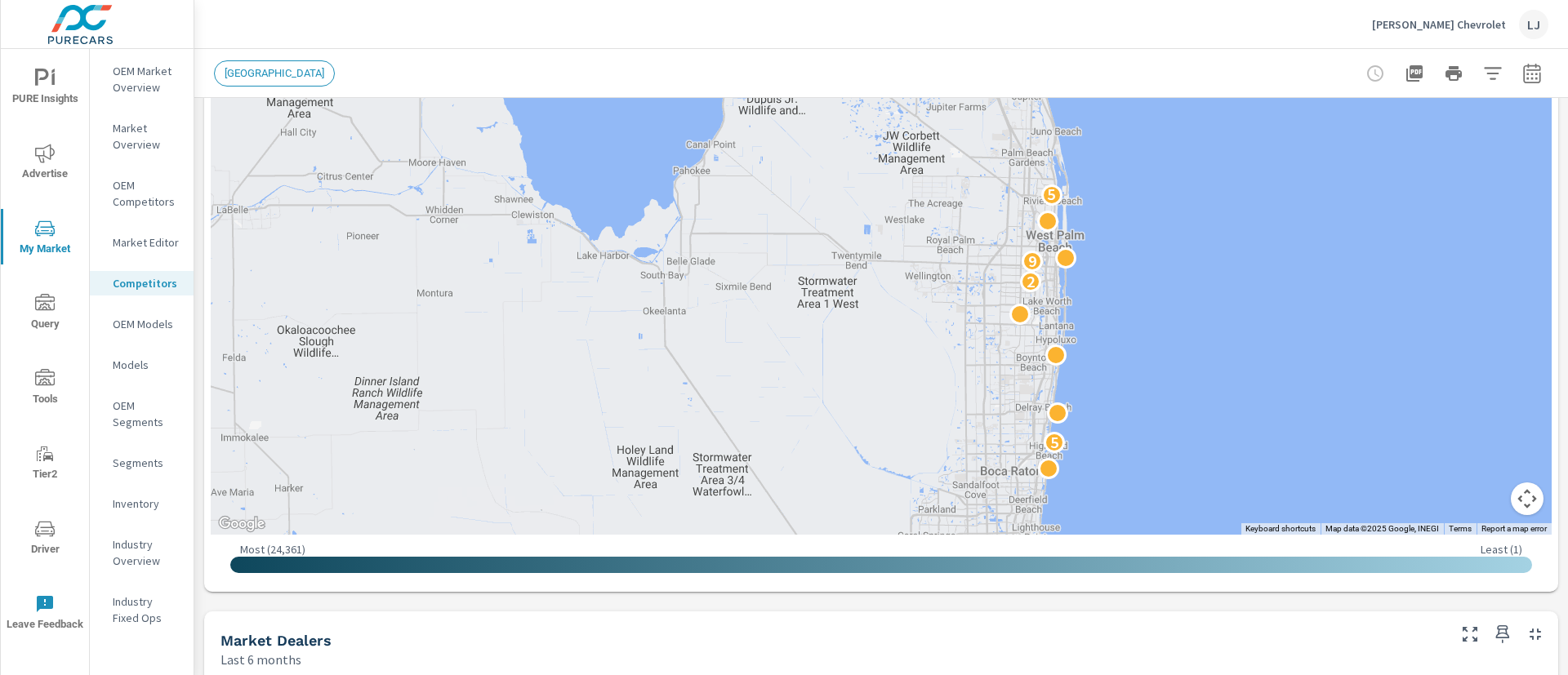
drag, startPoint x: 887, startPoint y: 409, endPoint x: 849, endPoint y: 265, distance: 148.9
click at [849, 265] on div "6 4 2 3 5 2 4 3 3 5 5 3 2 5 2 2 9 5 4 4 2" at bounding box center [1365, 352] width 1046 height 588
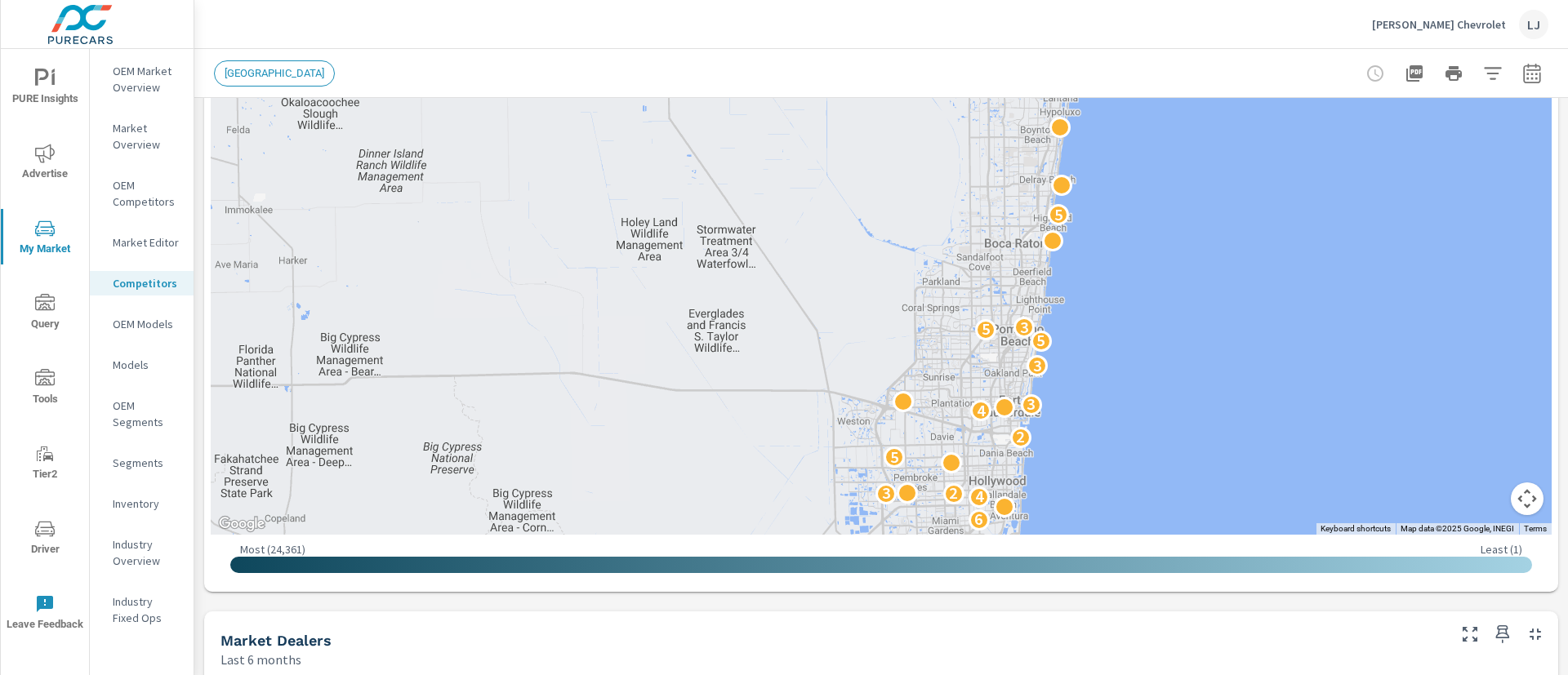
drag, startPoint x: 896, startPoint y: 388, endPoint x: 902, endPoint y: 158, distance: 230.1
click at [902, 158] on div "2 5 2 3 2 6 4 2 3 5 2 4 3 3 5 5 3 2 5 2 2 9 5 4 4 2" at bounding box center [1408, 269] width 1046 height 588
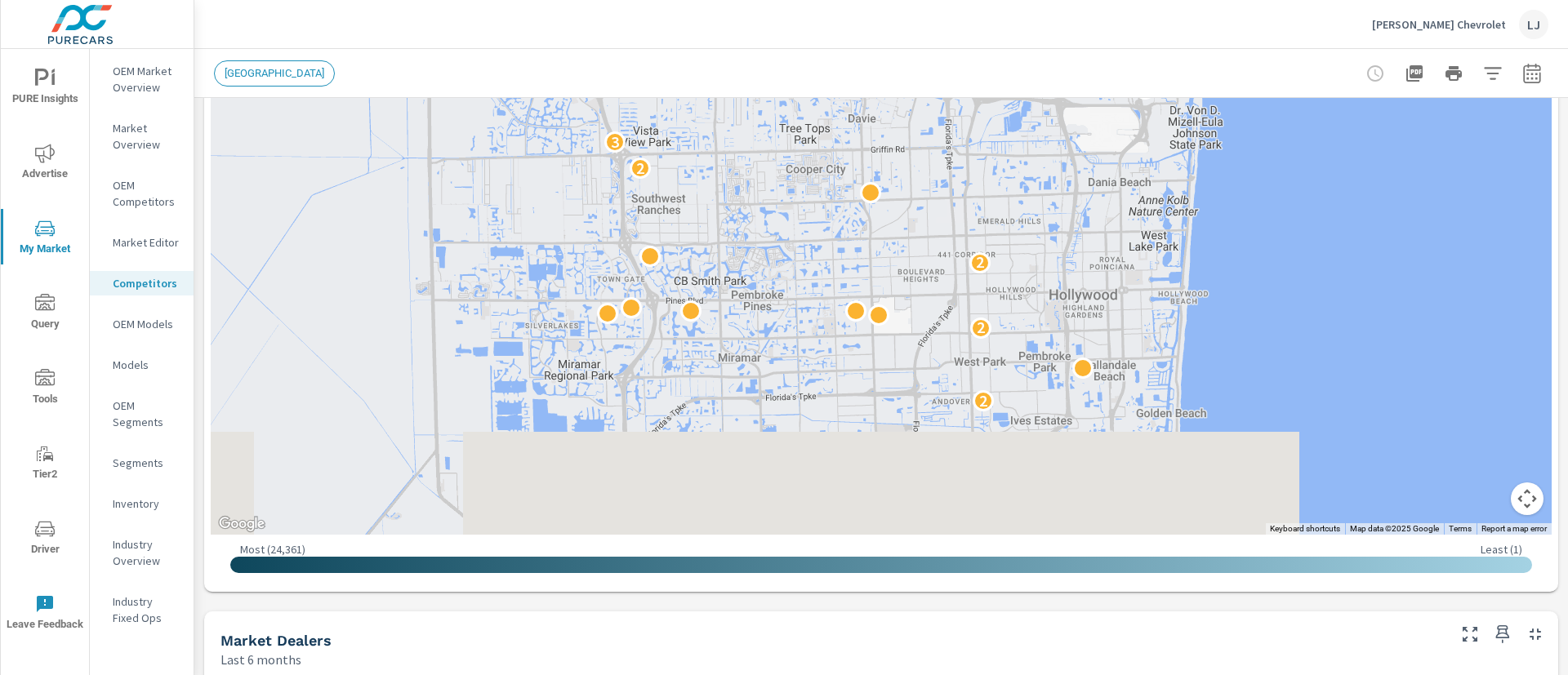
drag, startPoint x: 653, startPoint y: 28, endPoint x: 585, endPoint y: -93, distance: 138.8
click at [585, 0] on html "PURE Insights Advertise My Market Query Tools Tier2 Driver Leave Feedback OEM M…" at bounding box center [784, 337] width 1568 height 675
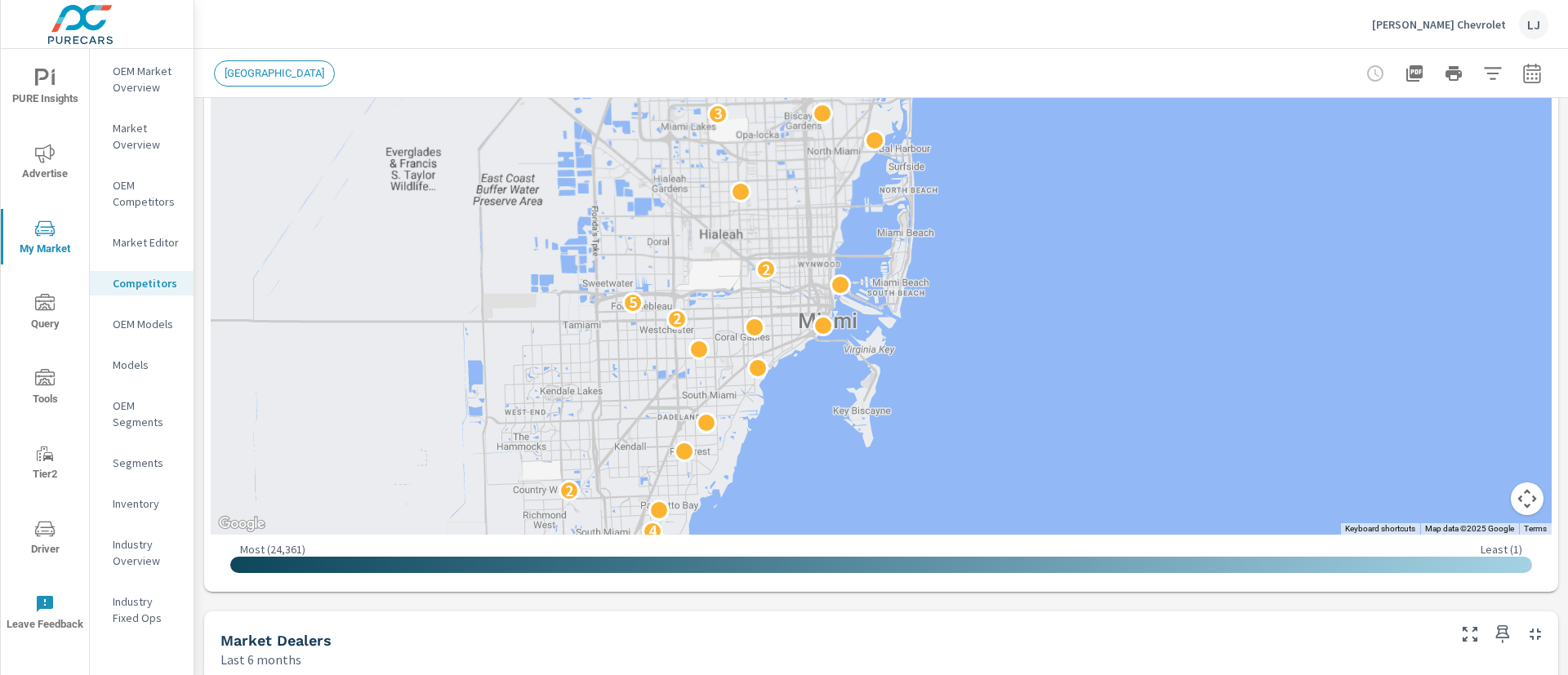
drag, startPoint x: 772, startPoint y: 383, endPoint x: 669, endPoint y: 84, distance: 316.2
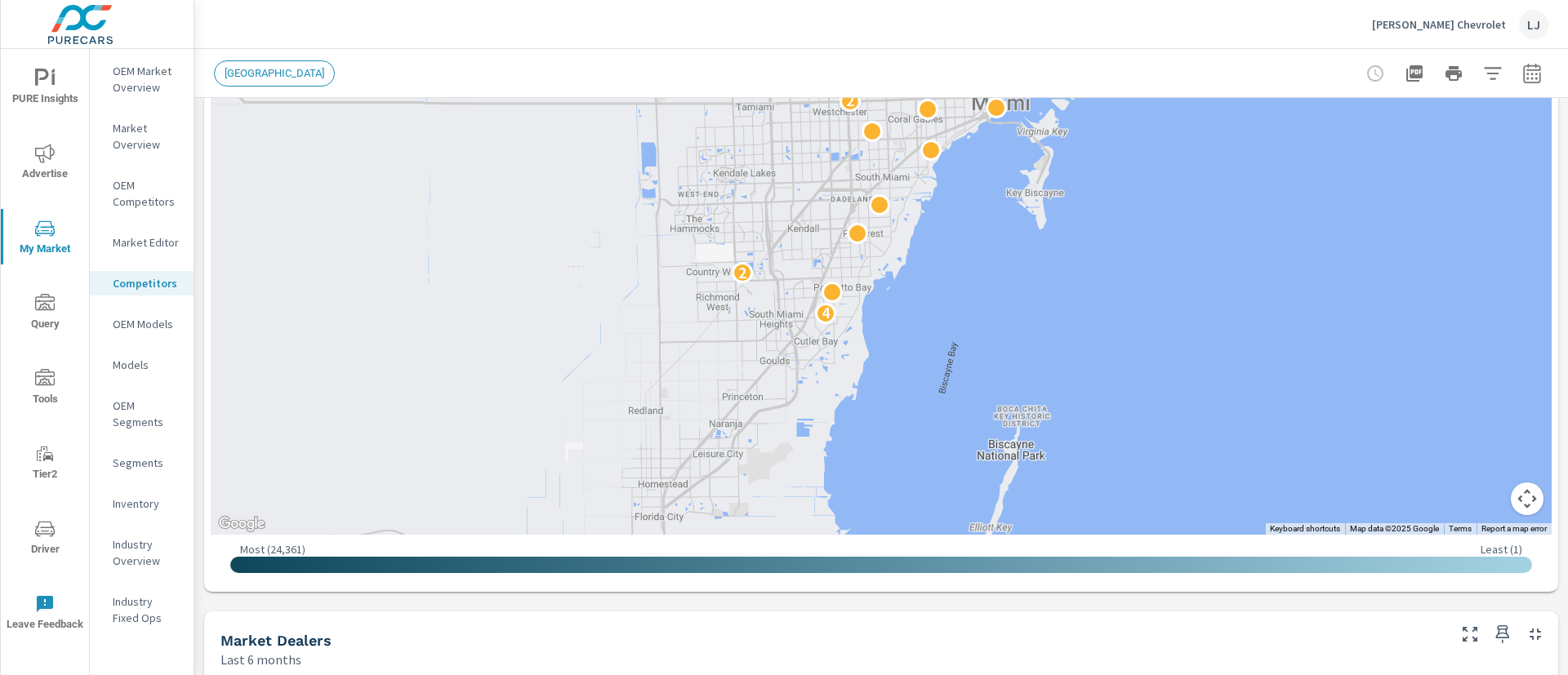
drag, startPoint x: 617, startPoint y: 402, endPoint x: 793, endPoint y: 192, distance: 274.0
click at [793, 192] on div "4 2 2 5 2 3 6 2 2 2 2 3 2 2 4 3 2 3 2 3 2" at bounding box center [880, 203] width 1340 height 663
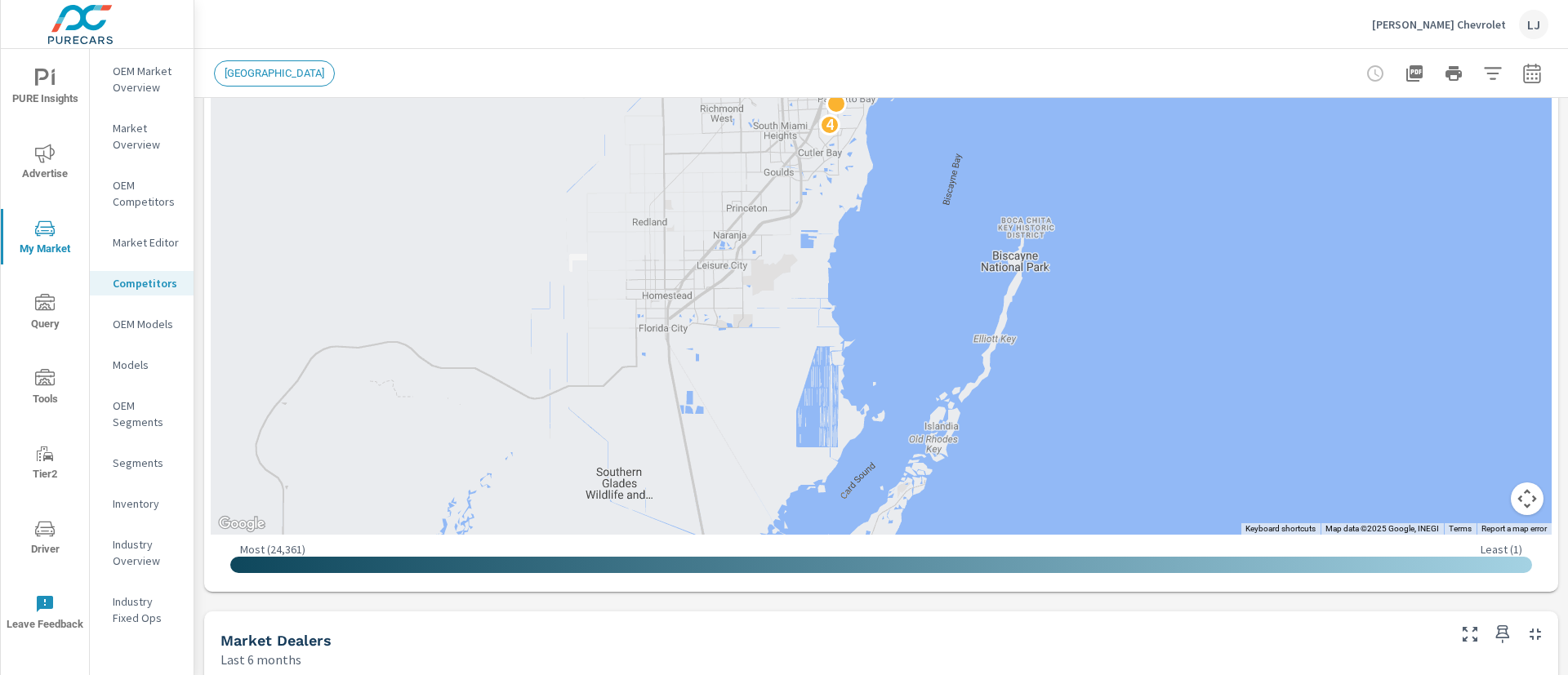
drag, startPoint x: 1194, startPoint y: 316, endPoint x: 1198, endPoint y: 125, distance: 191.0
click at [1198, 125] on div "4 2 2 5 2 3 6 2 2 2 2 3 2 2 4 3" at bounding box center [1408, 308] width 1046 height 588
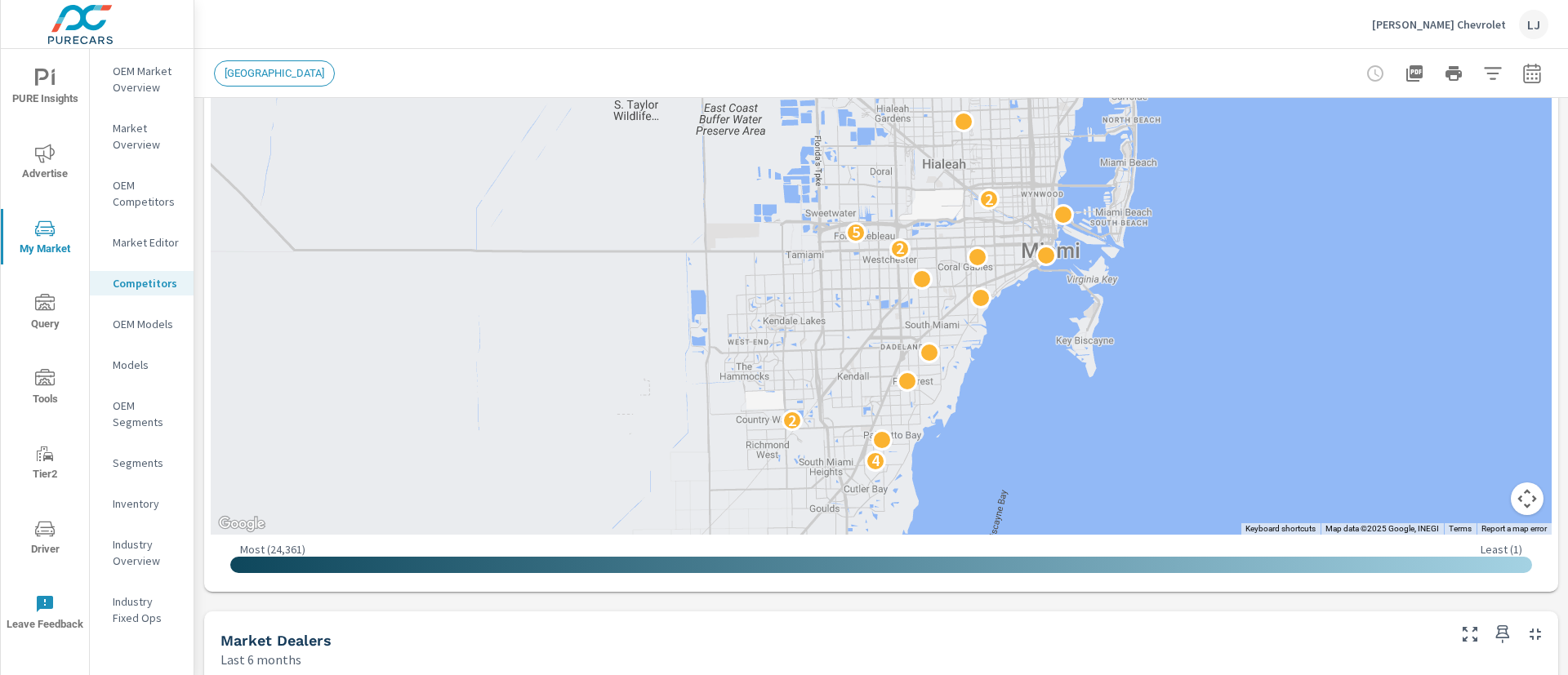
drag, startPoint x: 1203, startPoint y: 131, endPoint x: 1249, endPoint y: 470, distance: 342.1
click at [1249, 470] on div "4 2 2 5 2 3 6 2 2 2 2" at bounding box center [880, 203] width 1340 height 663
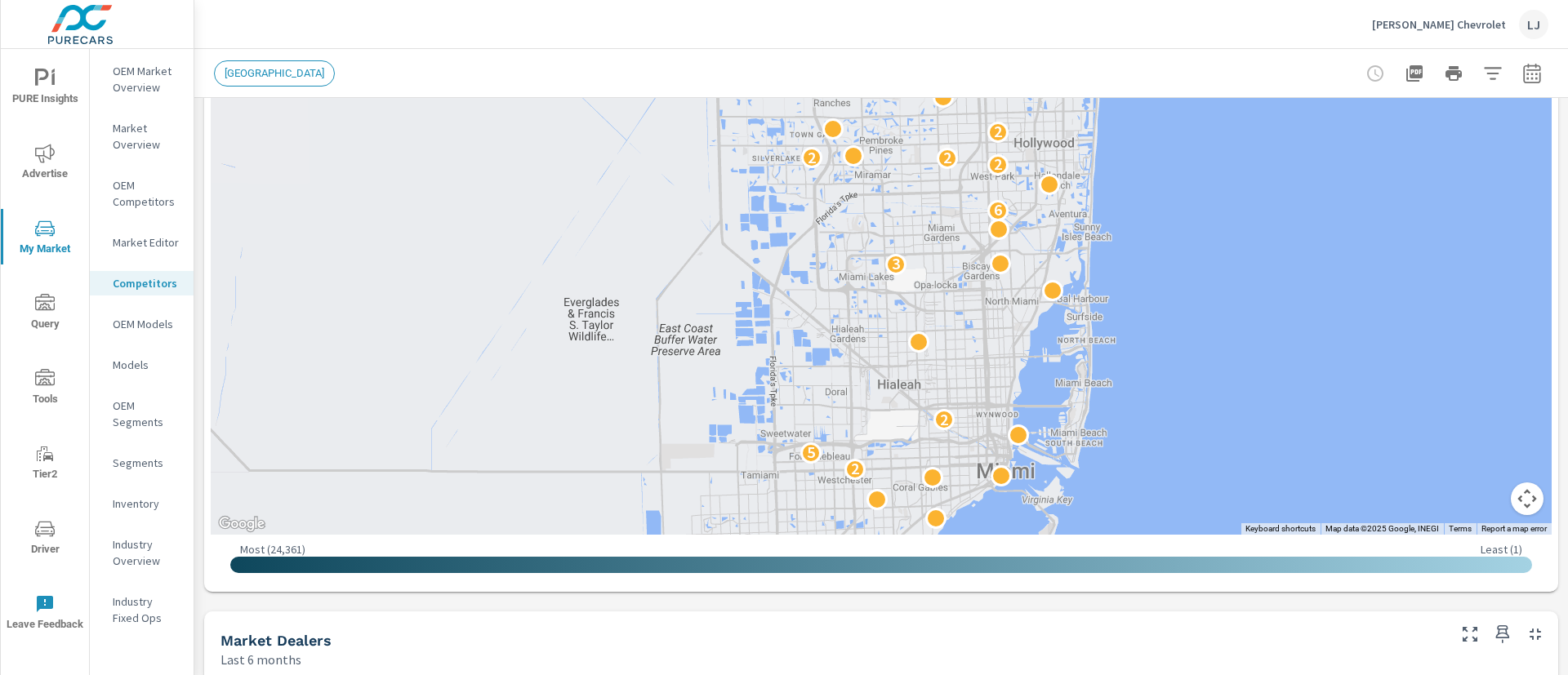
drag, startPoint x: 1346, startPoint y: 158, endPoint x: 1299, endPoint y: 413, distance: 259.3
click at [1299, 413] on div "4 2 2 5 2 3 6 2 2 2 2 3 2 2 4 3 2 3 2 3 2" at bounding box center [880, 203] width 1340 height 663
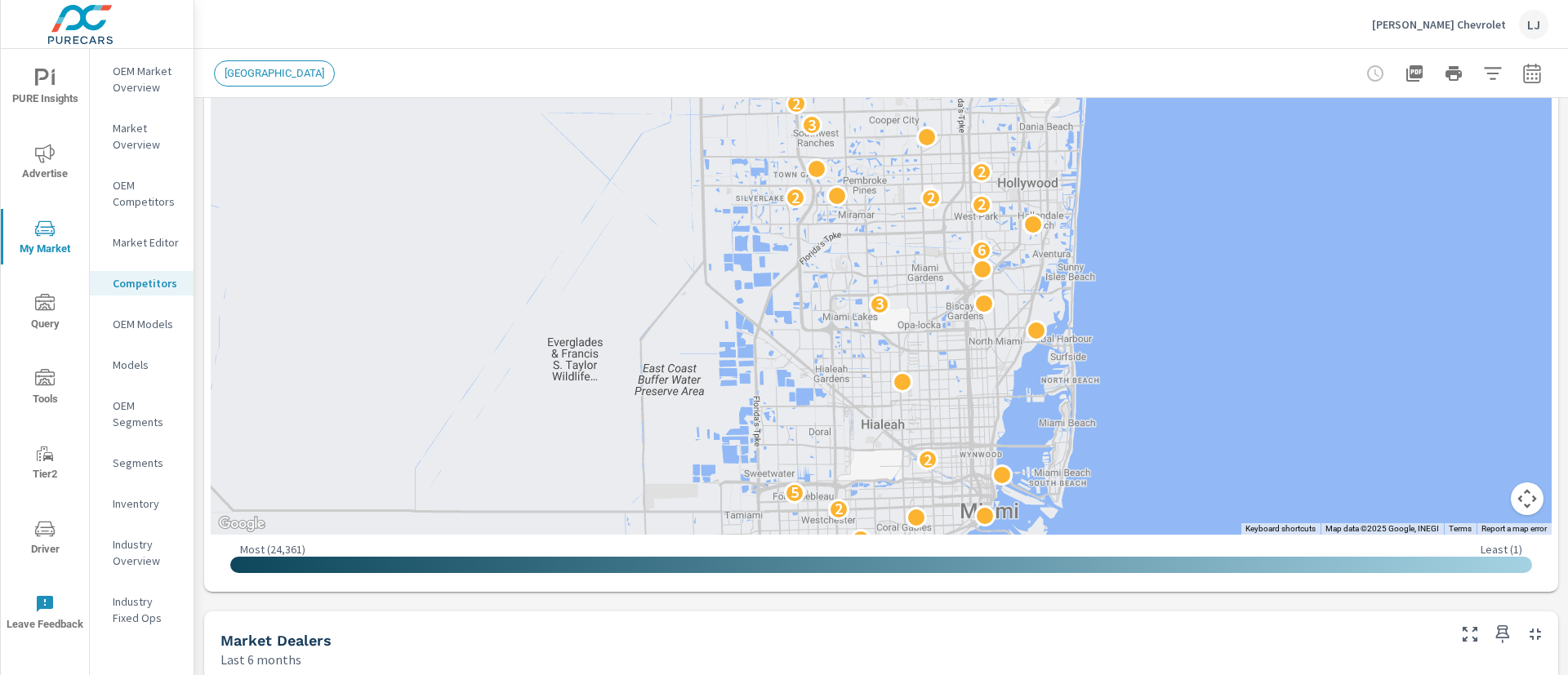
drag, startPoint x: 1293, startPoint y: 207, endPoint x: 1279, endPoint y: 221, distance: 19.8
click at [1279, 221] on div "4 2 2 5 2 3 6 2 2 2 2 3 2 2 4 3 2 3 2 3 2 5" at bounding box center [1388, 508] width 1046 height 588
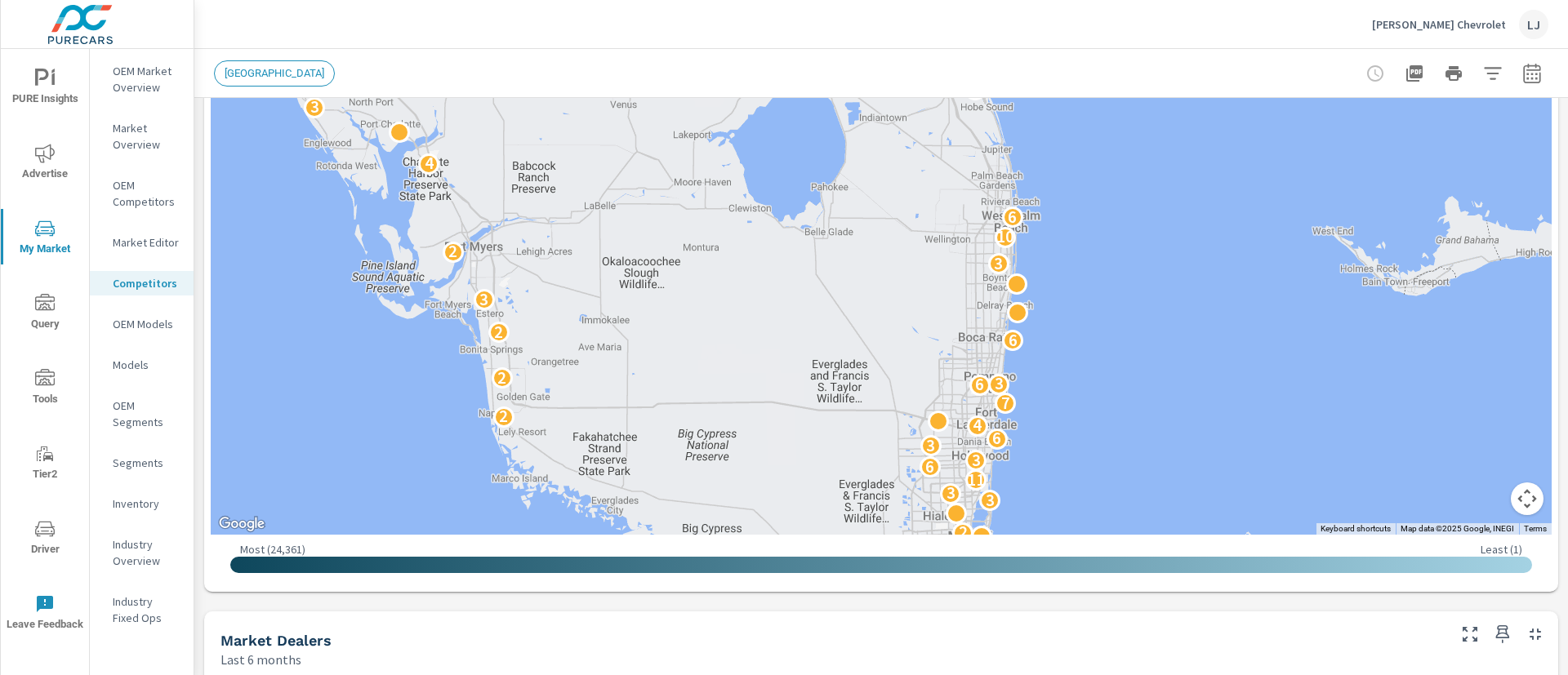
drag, startPoint x: 1397, startPoint y: 181, endPoint x: 1152, endPoint y: 426, distance: 346.5
click at [1152, 426] on div "5 2 2 4 7 2 3 3 11 6 3 3 6 4 2 7 6 3 2 6 2 3 3 2 10 6 4 3 5 8 3 7 4 4 7 2 3 2 8…" at bounding box center [880, 203] width 1340 height 663
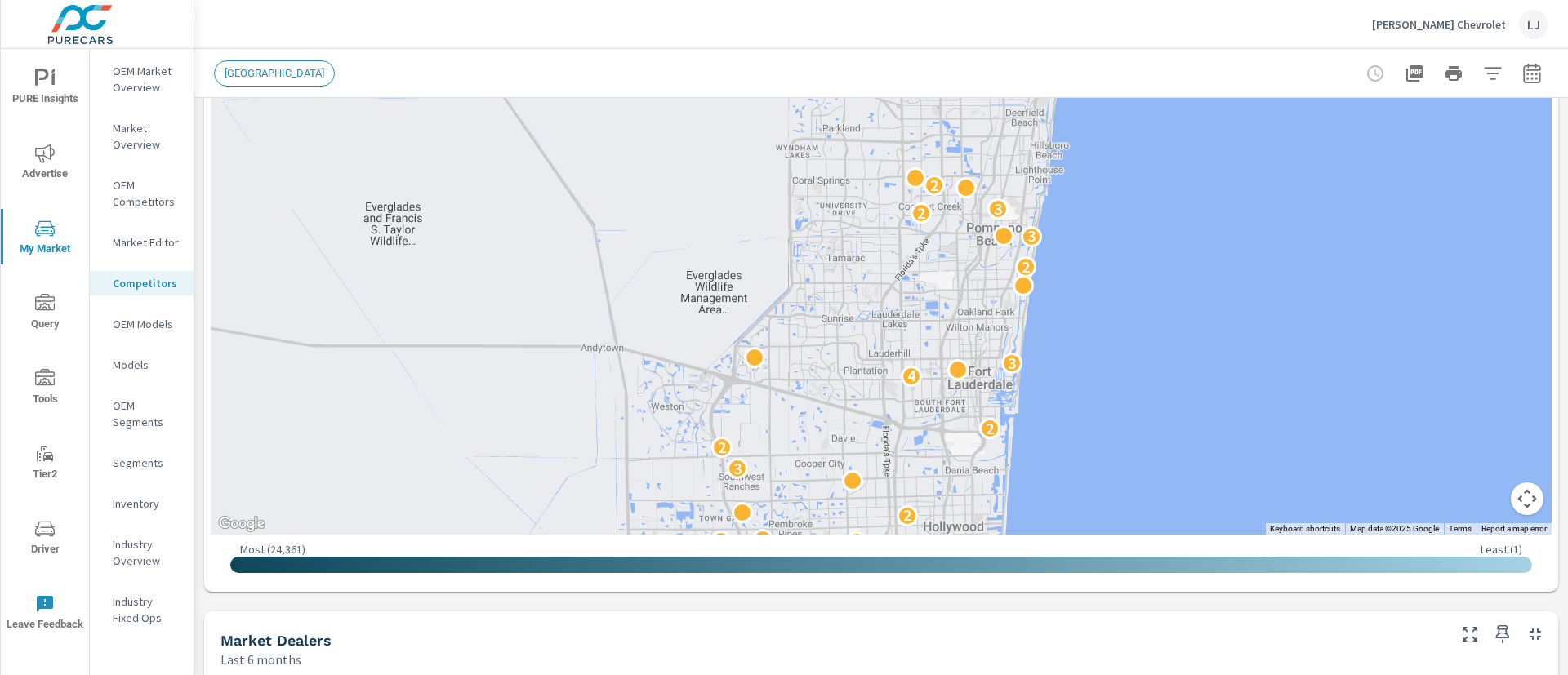
drag, startPoint x: 962, startPoint y: 361, endPoint x: 1265, endPoint y: 123, distance: 385.3
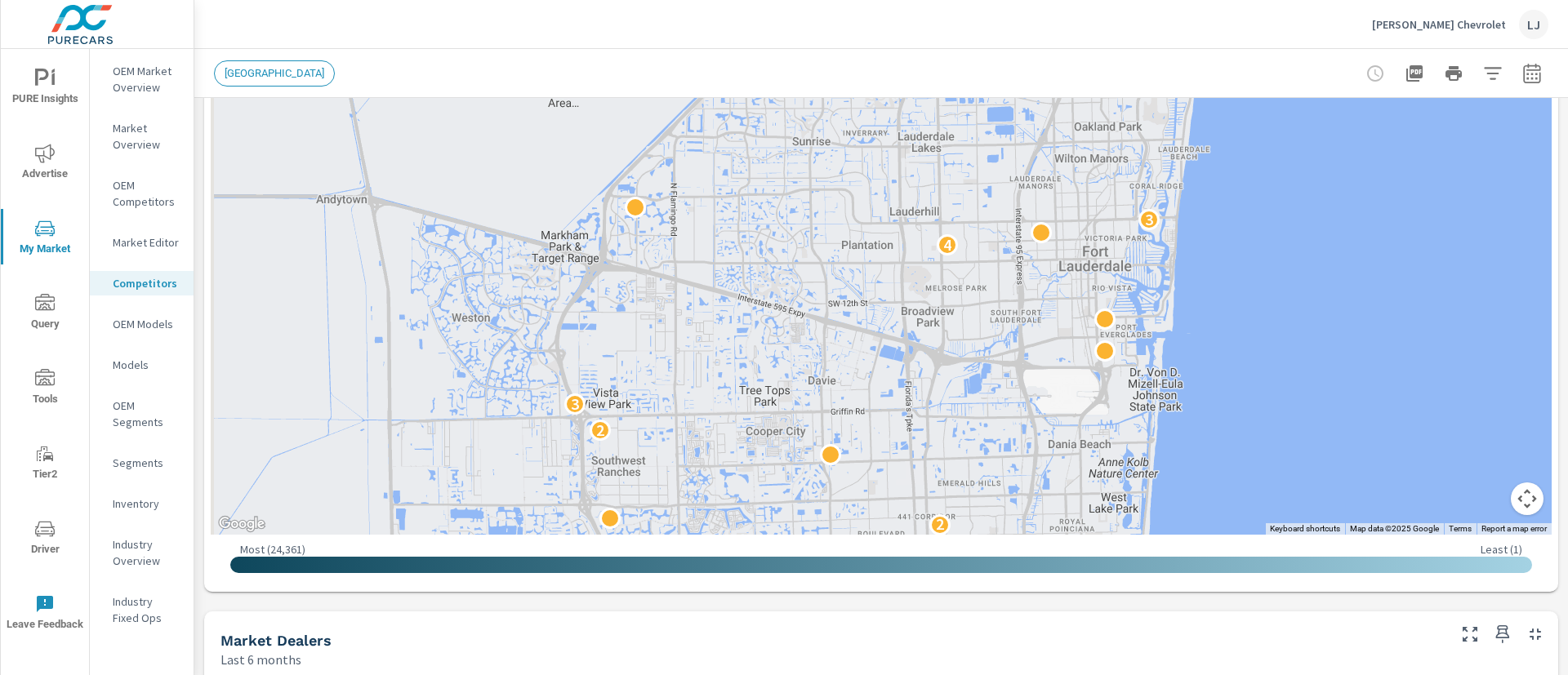
drag, startPoint x: 986, startPoint y: 338, endPoint x: 1291, endPoint y: 126, distance: 371.4
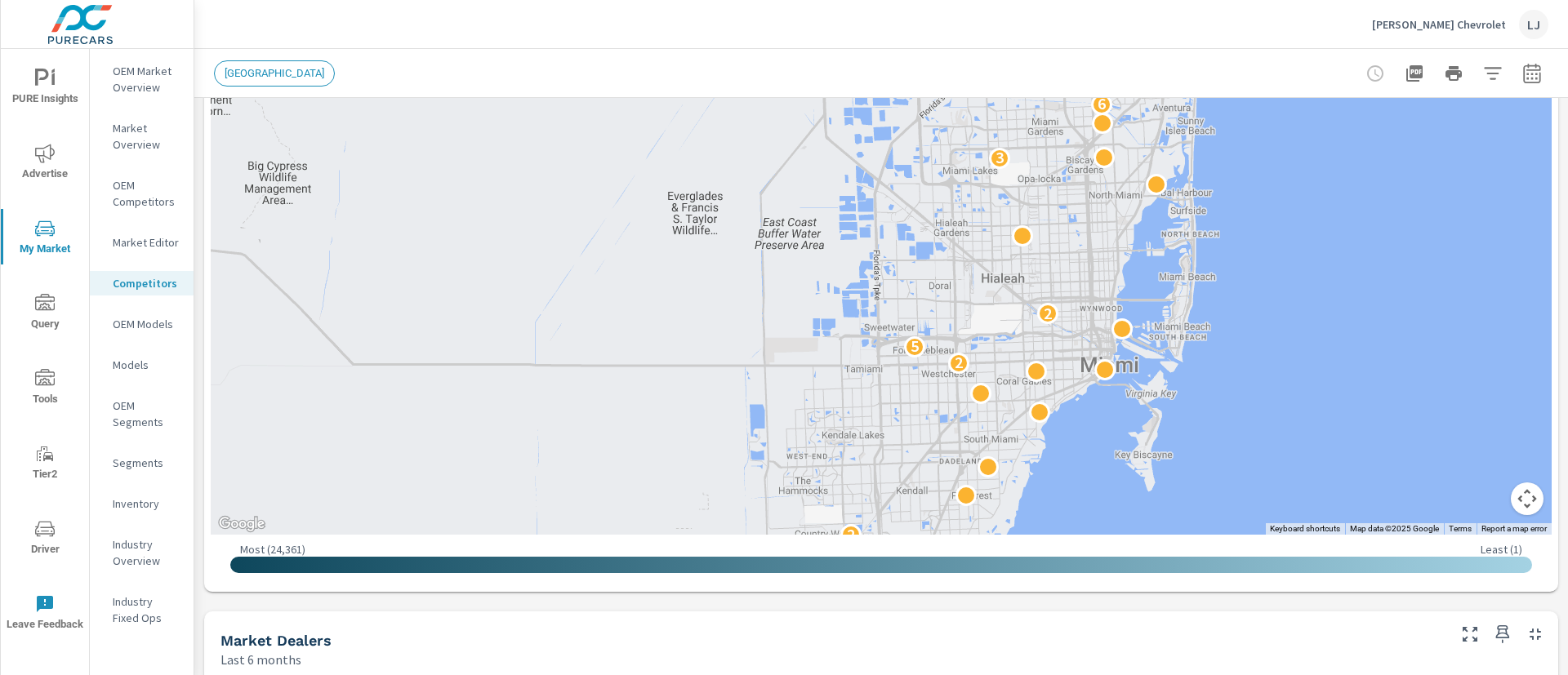
drag, startPoint x: 1311, startPoint y: 385, endPoint x: 1307, endPoint y: 100, distance: 285.0
click at [1307, 100] on div "4 2 2 5 2 3 6 2 2 2 2 3 2 2 4 3 2 3 2 3 2 5" at bounding box center [1382, 183] width 1046 height 588
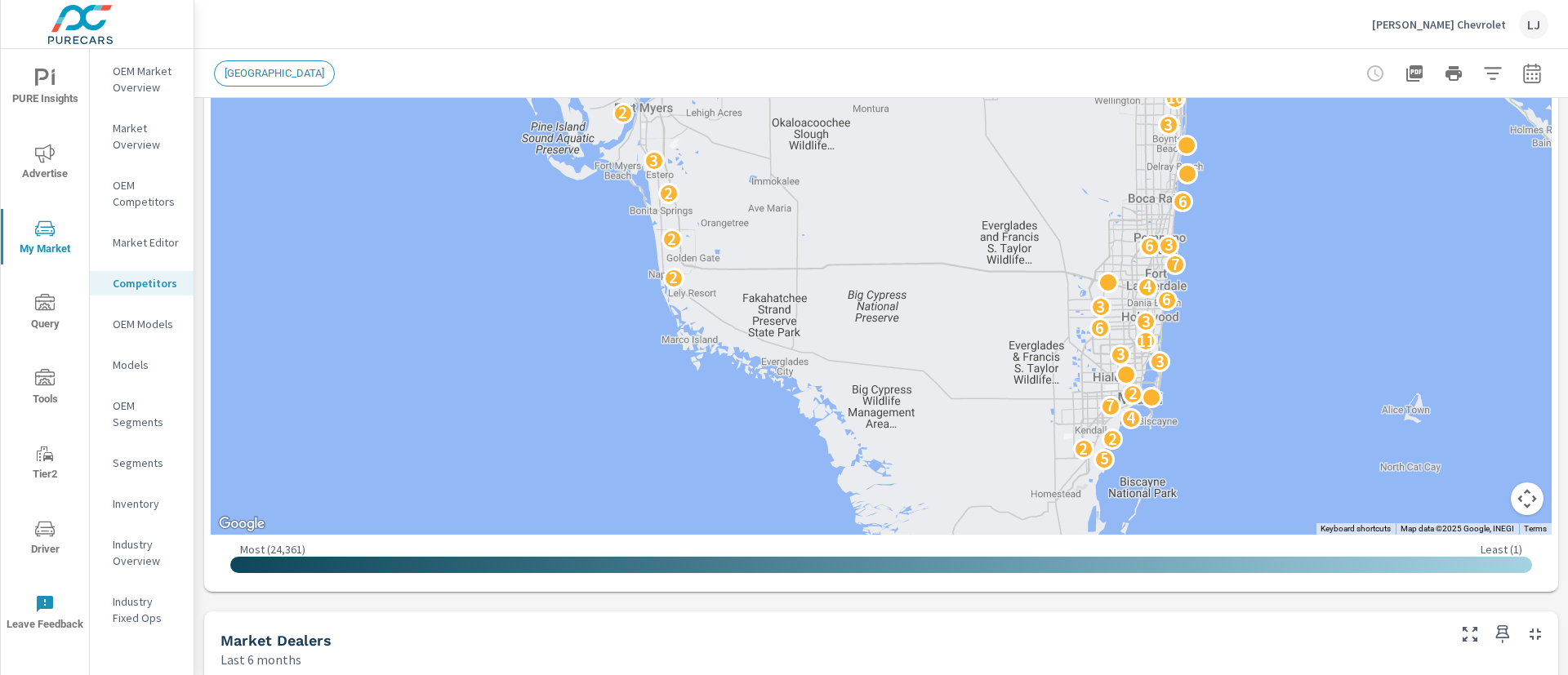
drag, startPoint x: 1376, startPoint y: 210, endPoint x: 1179, endPoint y: 494, distance: 345.6
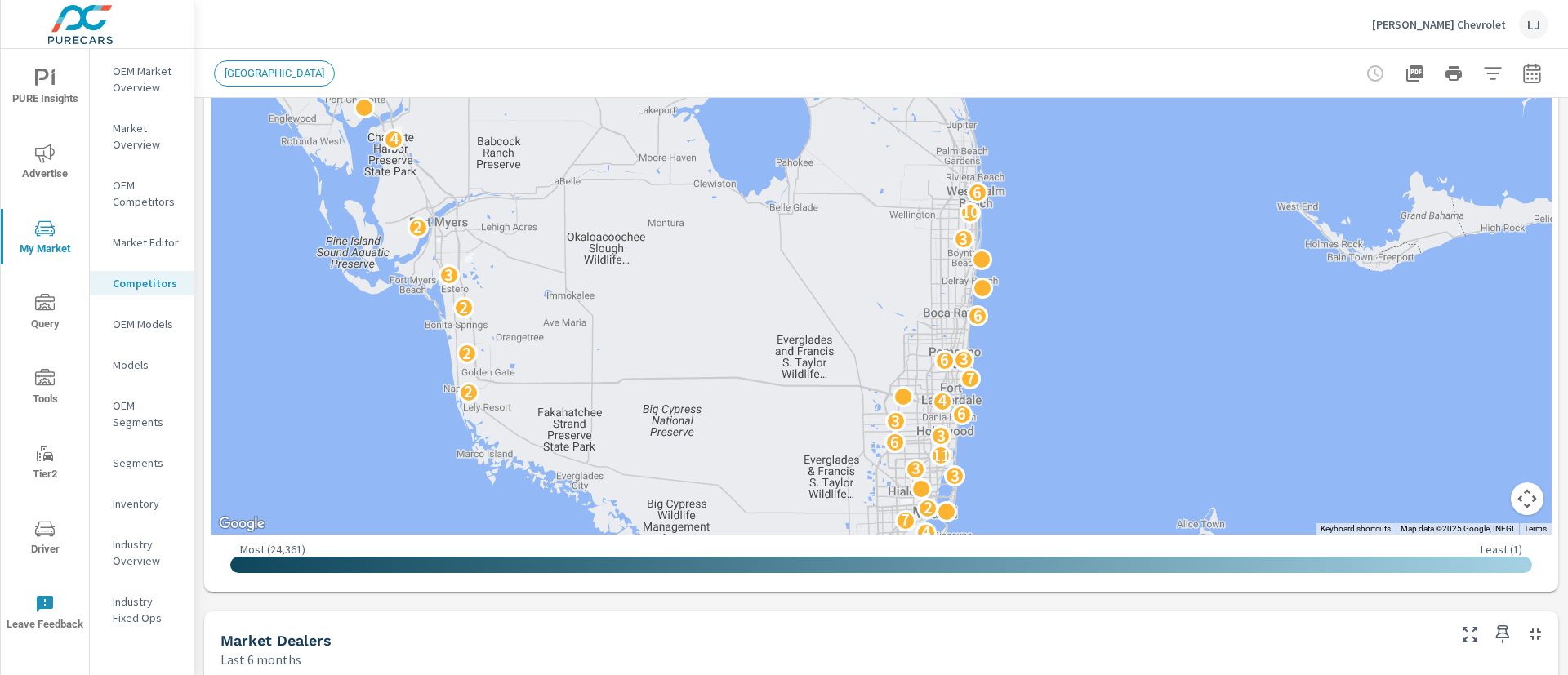
drag, startPoint x: 1215, startPoint y: 201, endPoint x: 1093, endPoint y: 229, distance: 125.2
click at [1093, 229] on div "5 2 2 4 7 2 3 3 11 6 3 3 6 4 2 7 6 3 2 6 2 3 3 2 10 6 4 3 5 8 3 7 4 4 7 2 3 2 8…" at bounding box center [880, 203] width 1340 height 663
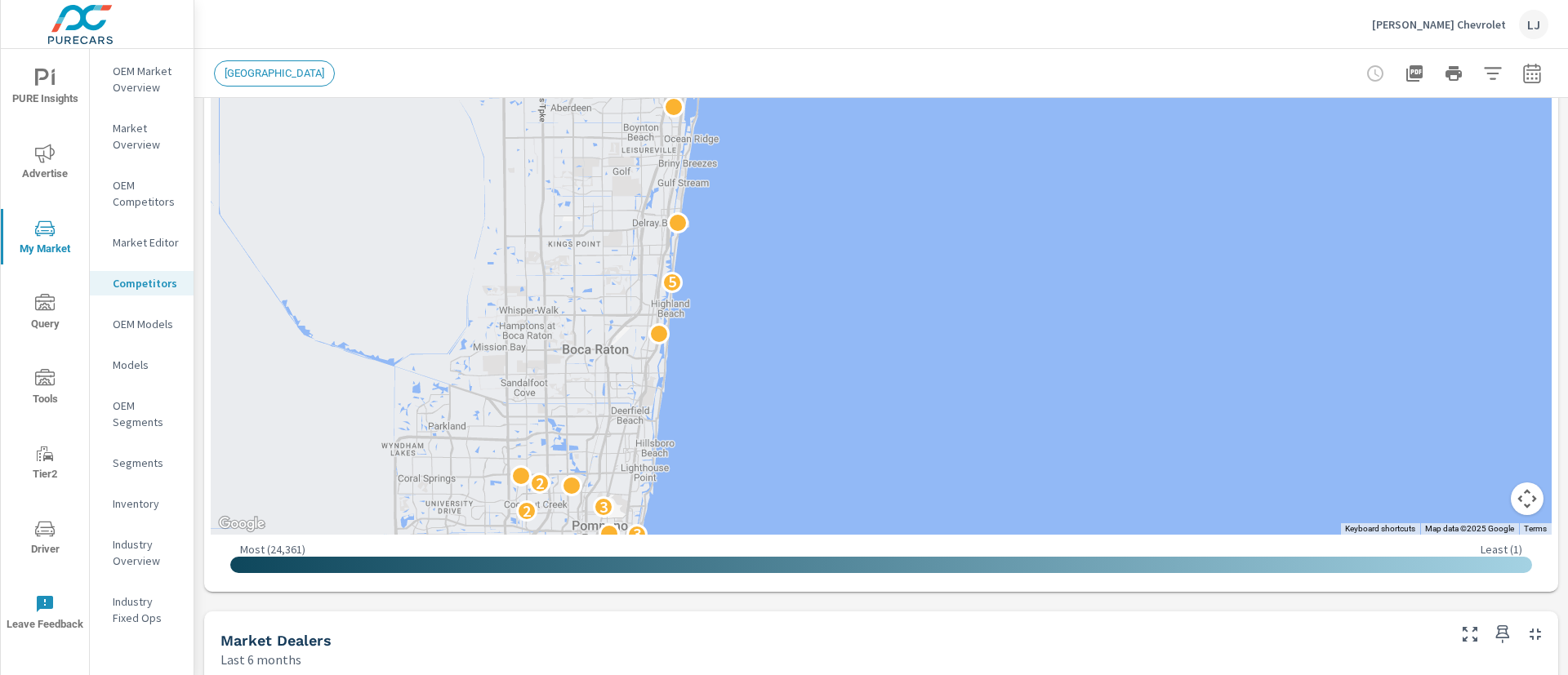
click at [281, 75] on span "LOS ANGELES" at bounding box center [275, 73] width 119 height 12
click at [150, 77] on p "OEM Market Overview" at bounding box center [146, 79] width 68 height 33
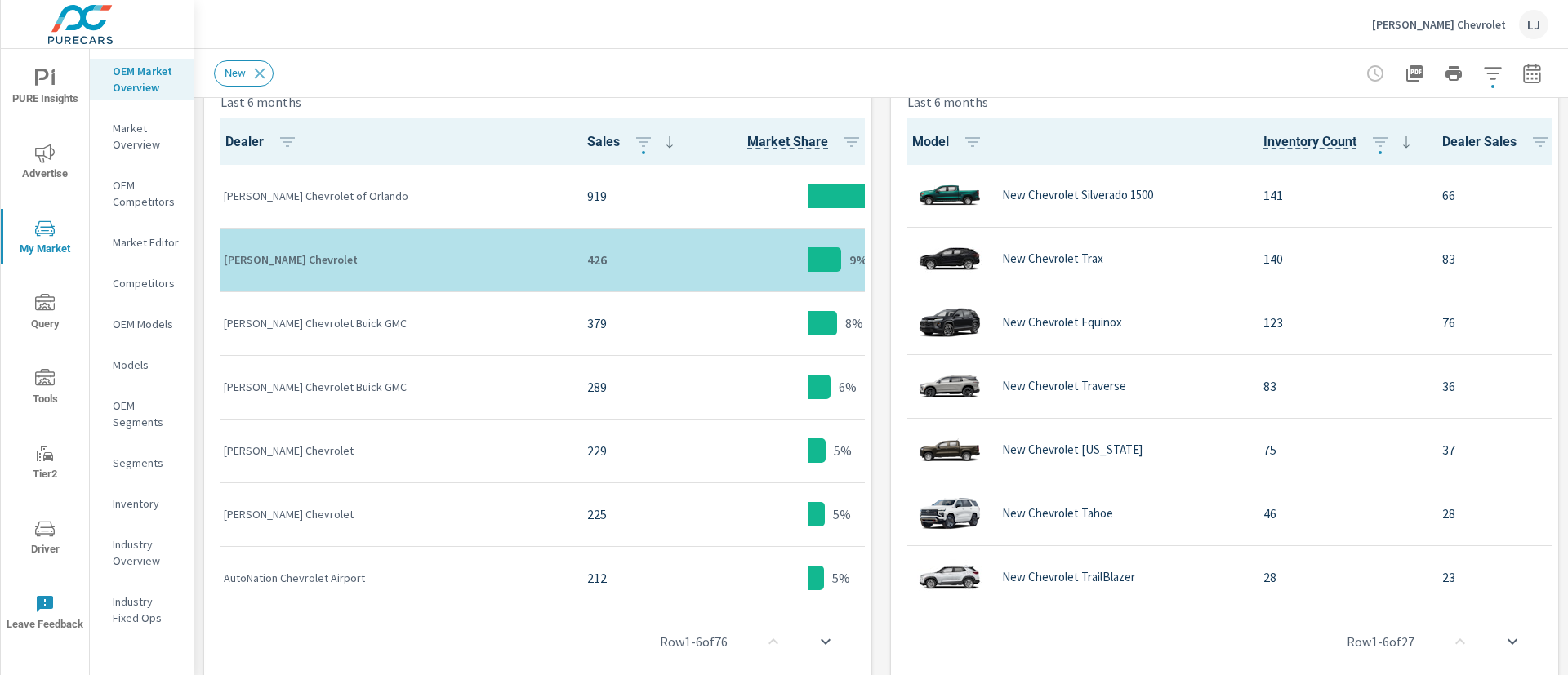
scroll to position [1, 591]
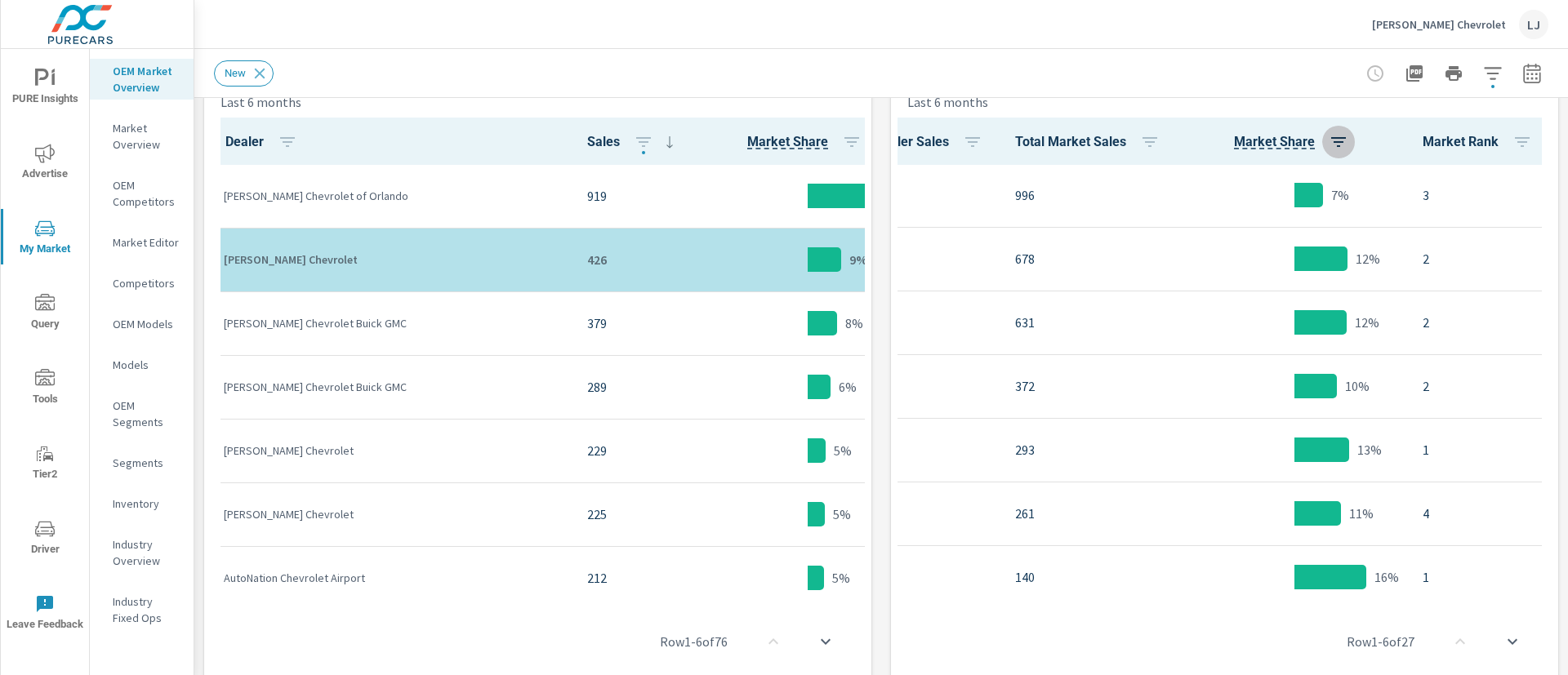
click at [1331, 137] on icon "button" at bounding box center [1338, 142] width 14 height 10
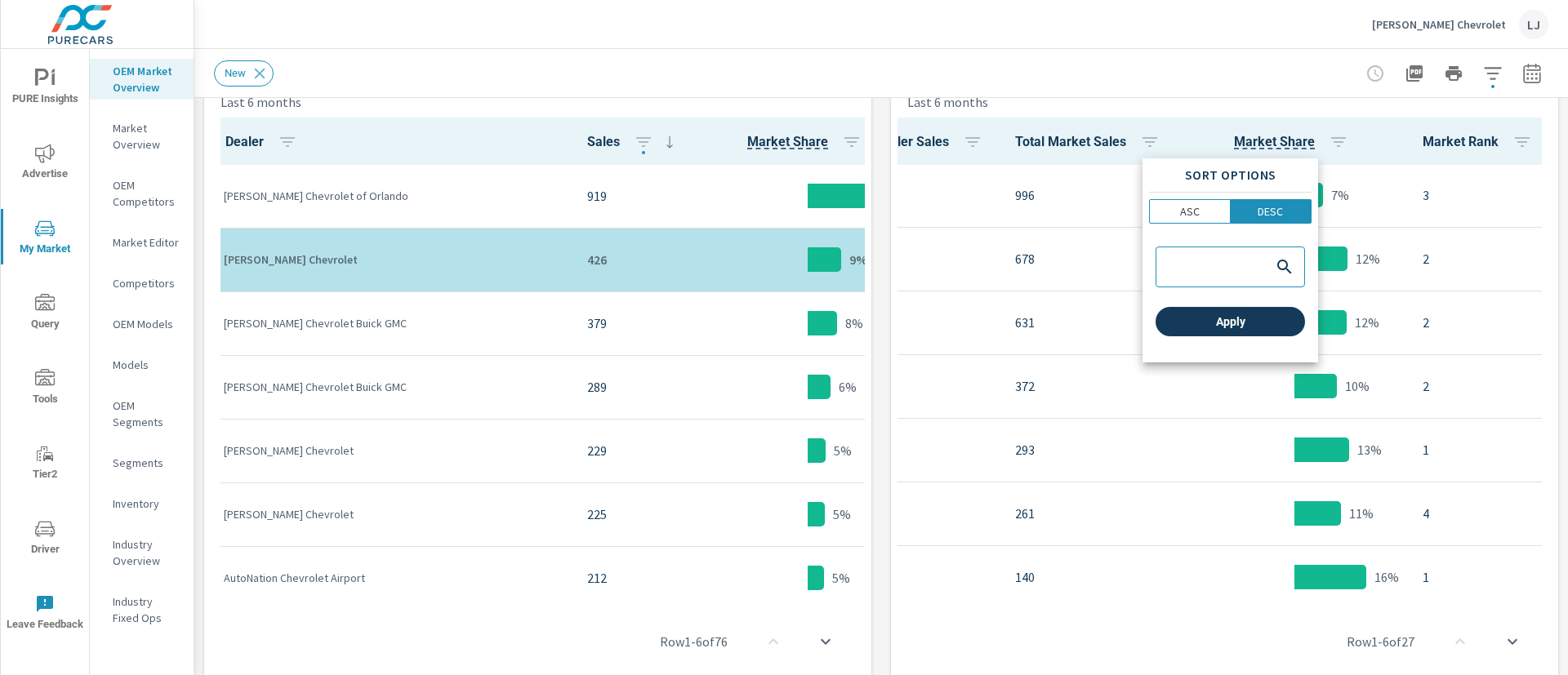
click at [1249, 326] on span "Apply" at bounding box center [1230, 321] width 136 height 14
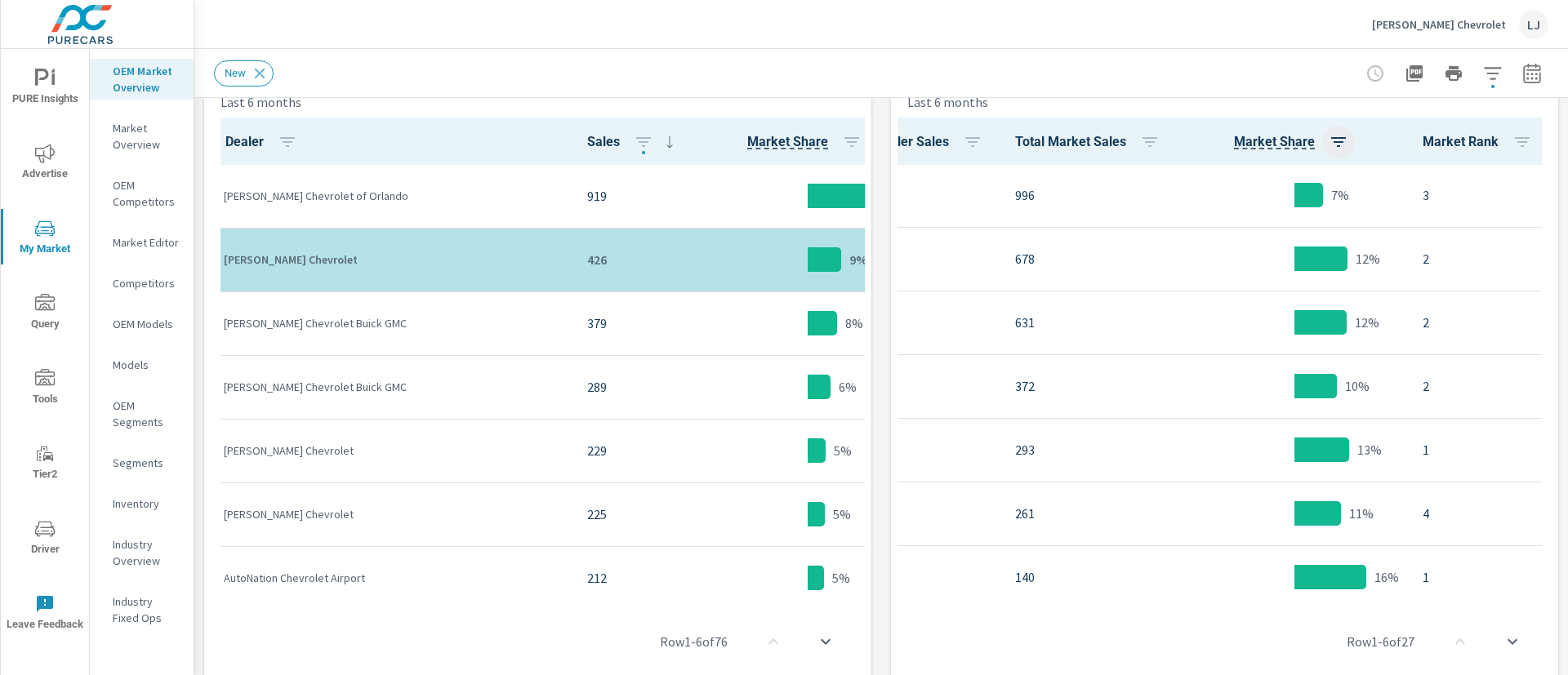
click at [1329, 145] on icon "button" at bounding box center [1339, 142] width 19 height 19
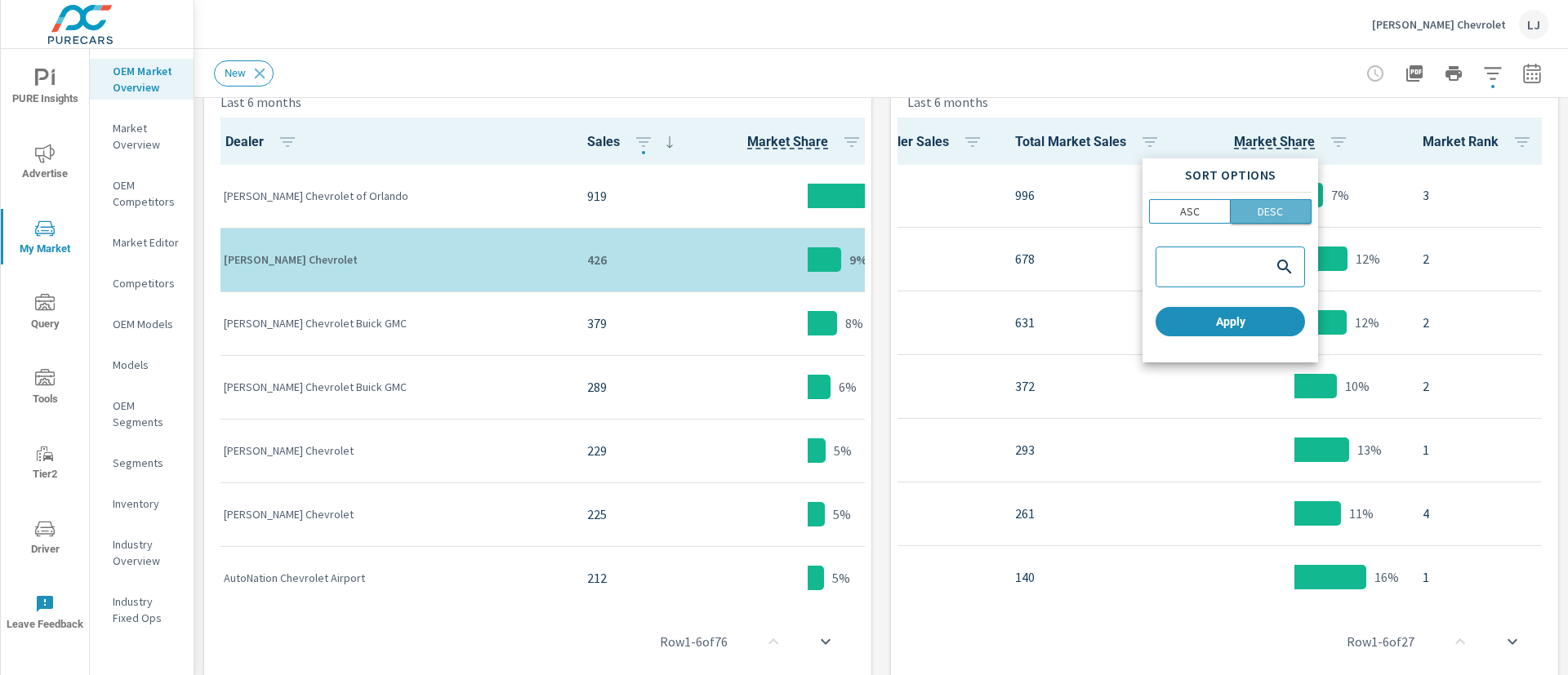
click at [1268, 213] on p "DESC" at bounding box center [1270, 211] width 25 height 16
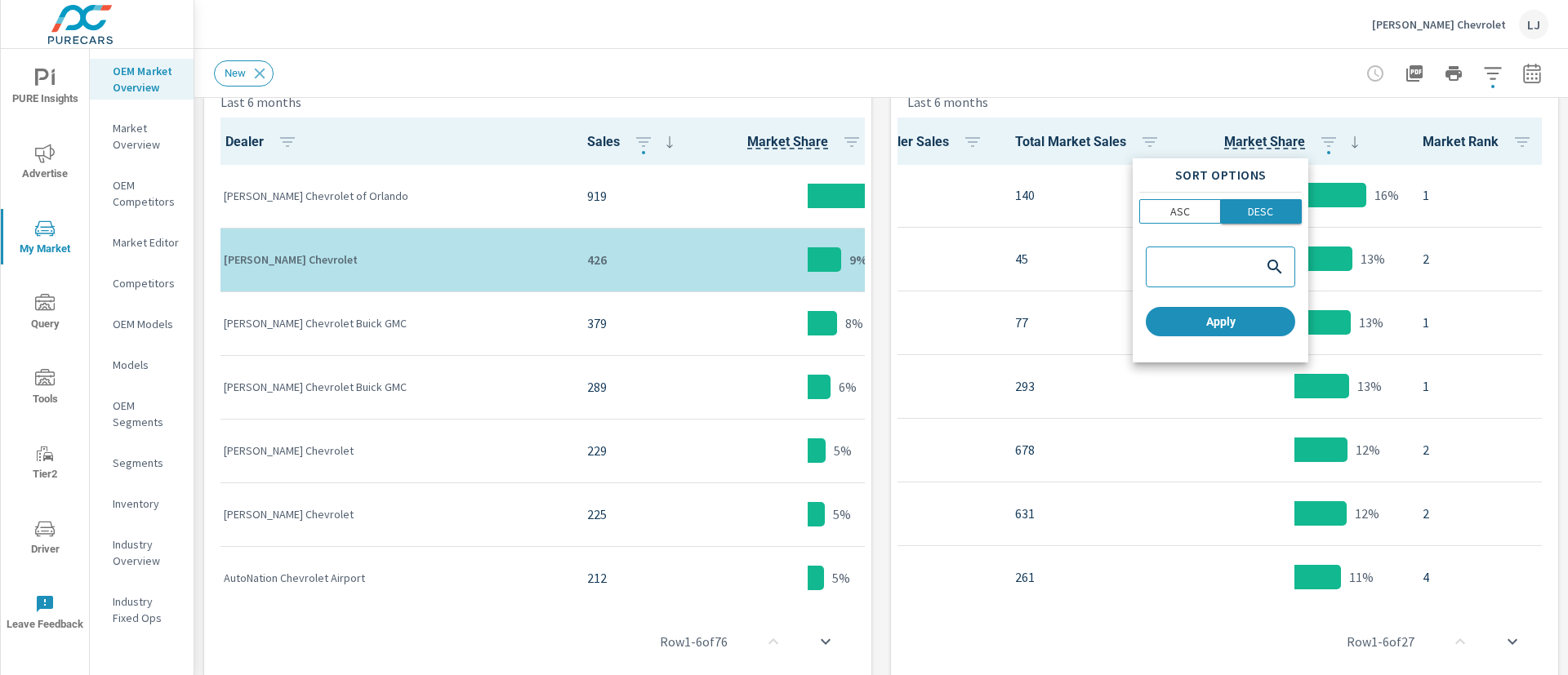
scroll to position [1, 570]
click at [1221, 330] on button "Apply" at bounding box center [1220, 322] width 150 height 30
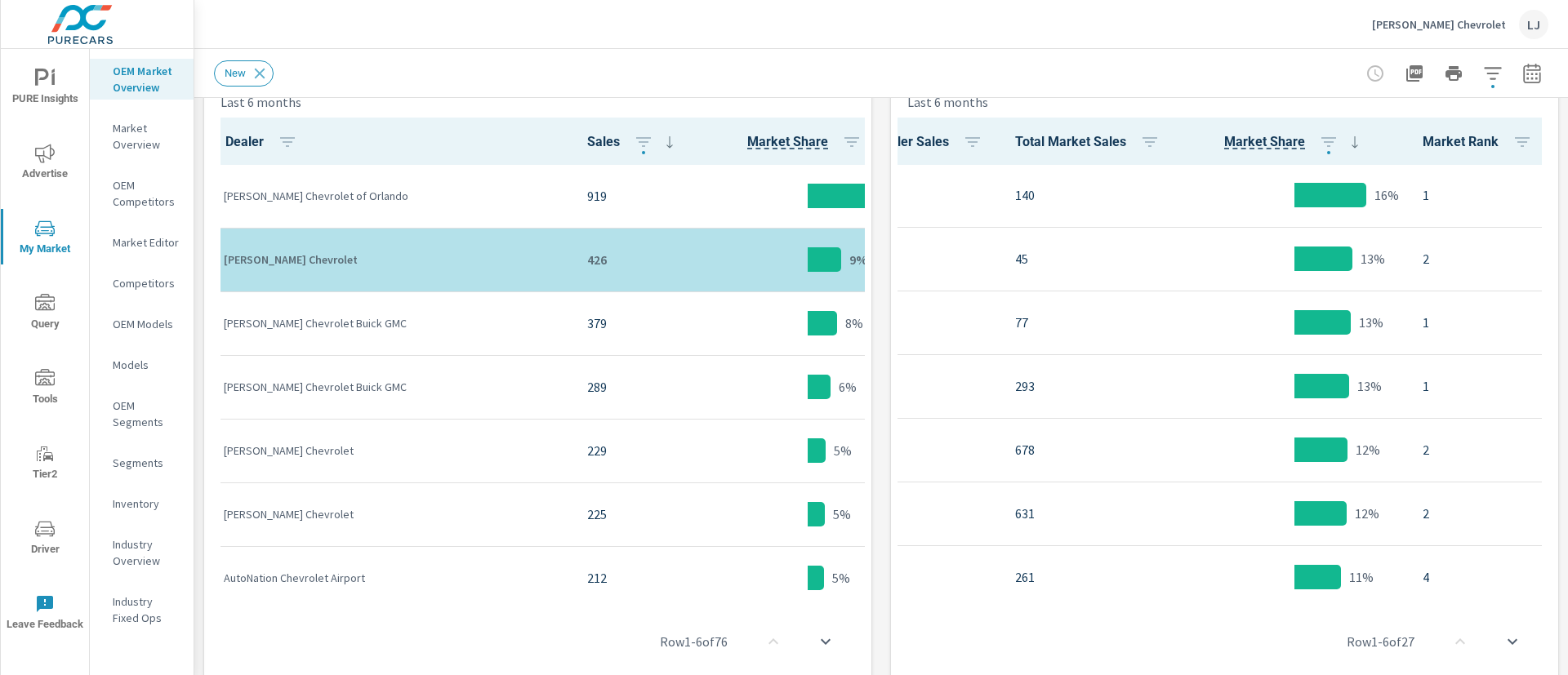
drag, startPoint x: 1268, startPoint y: 593, endPoint x: 1243, endPoint y: 591, distance: 25.1
click at [1243, 591] on div "Model Inventory Count Dealer Sales Total Market Sales Market Share Market Rank …" at bounding box center [1224, 407] width 654 height 580
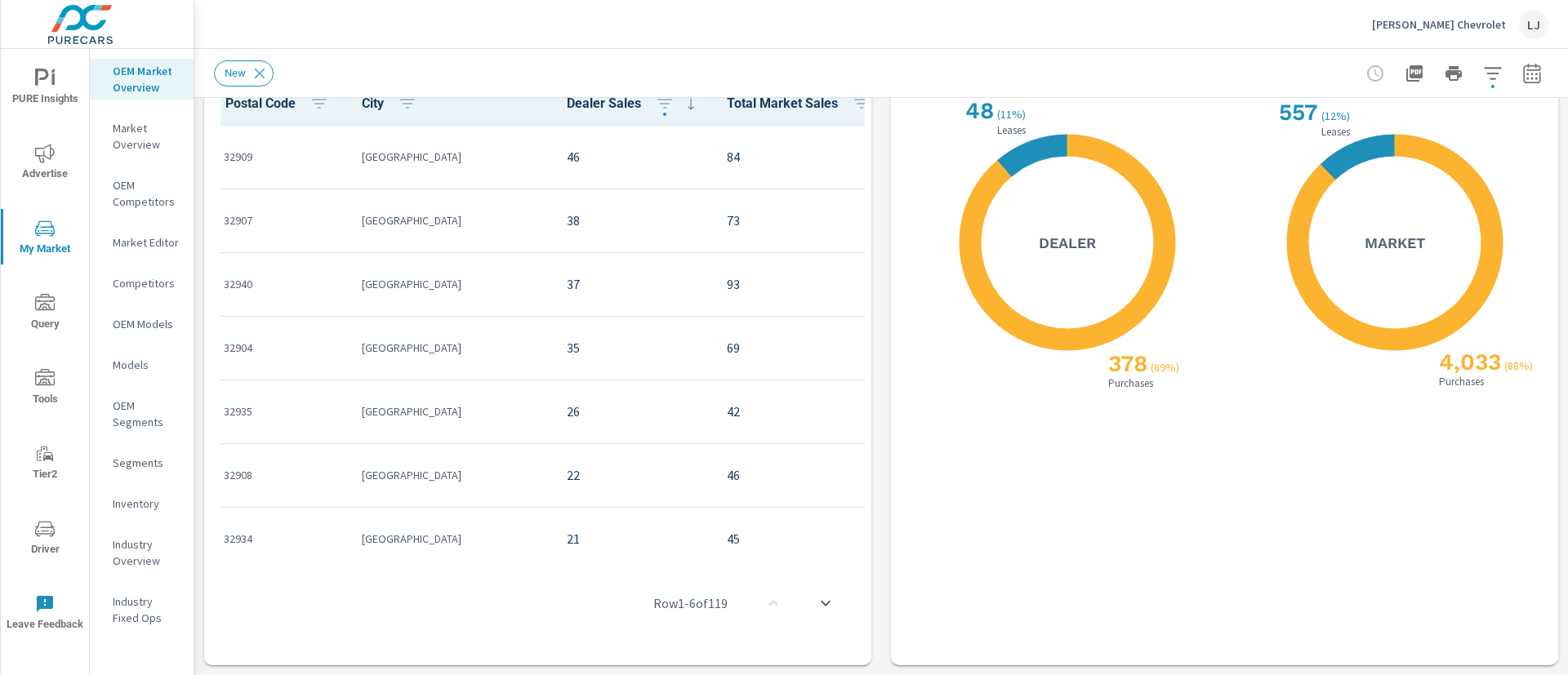
scroll to position [1443, 0]
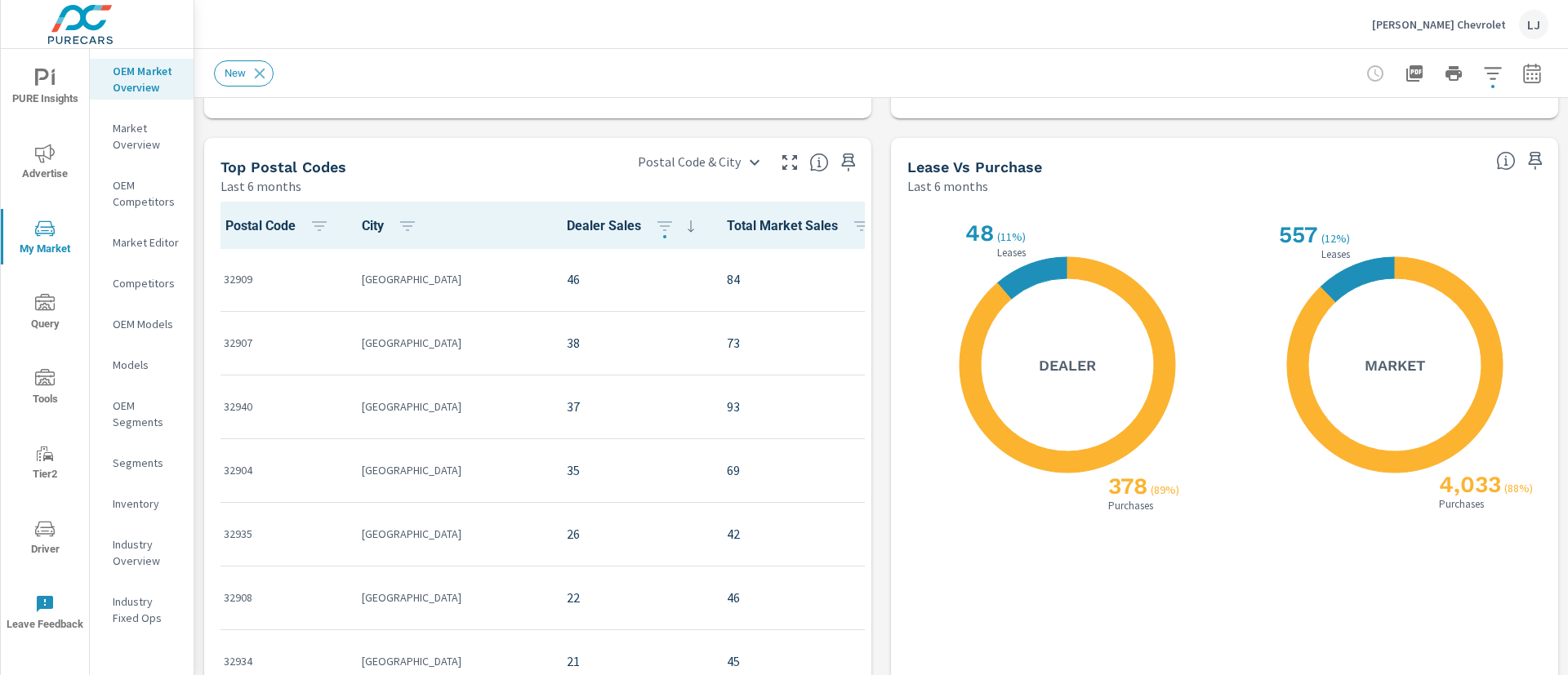
click at [46, 376] on icon "nav menu" at bounding box center [45, 378] width 19 height 19
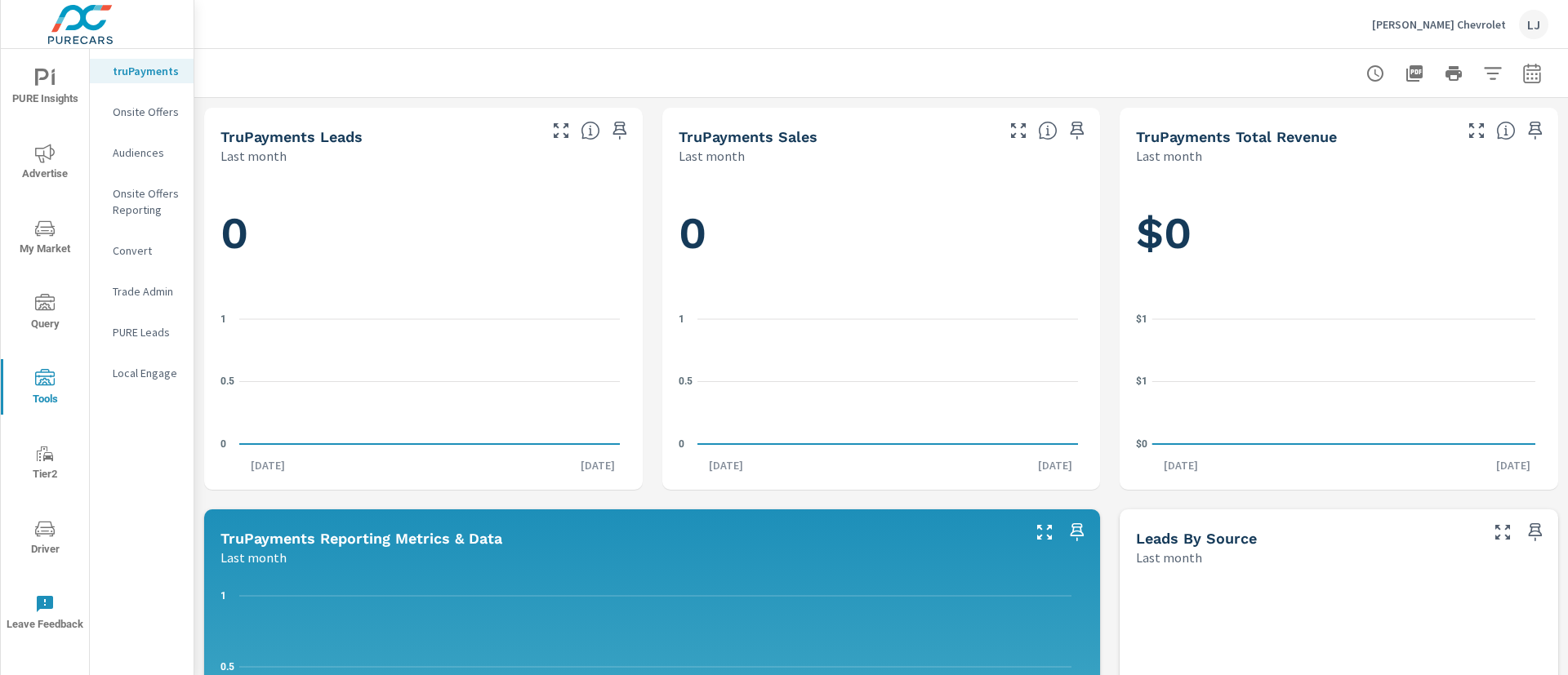
click at [56, 302] on span "Query" at bounding box center [45, 314] width 79 height 40
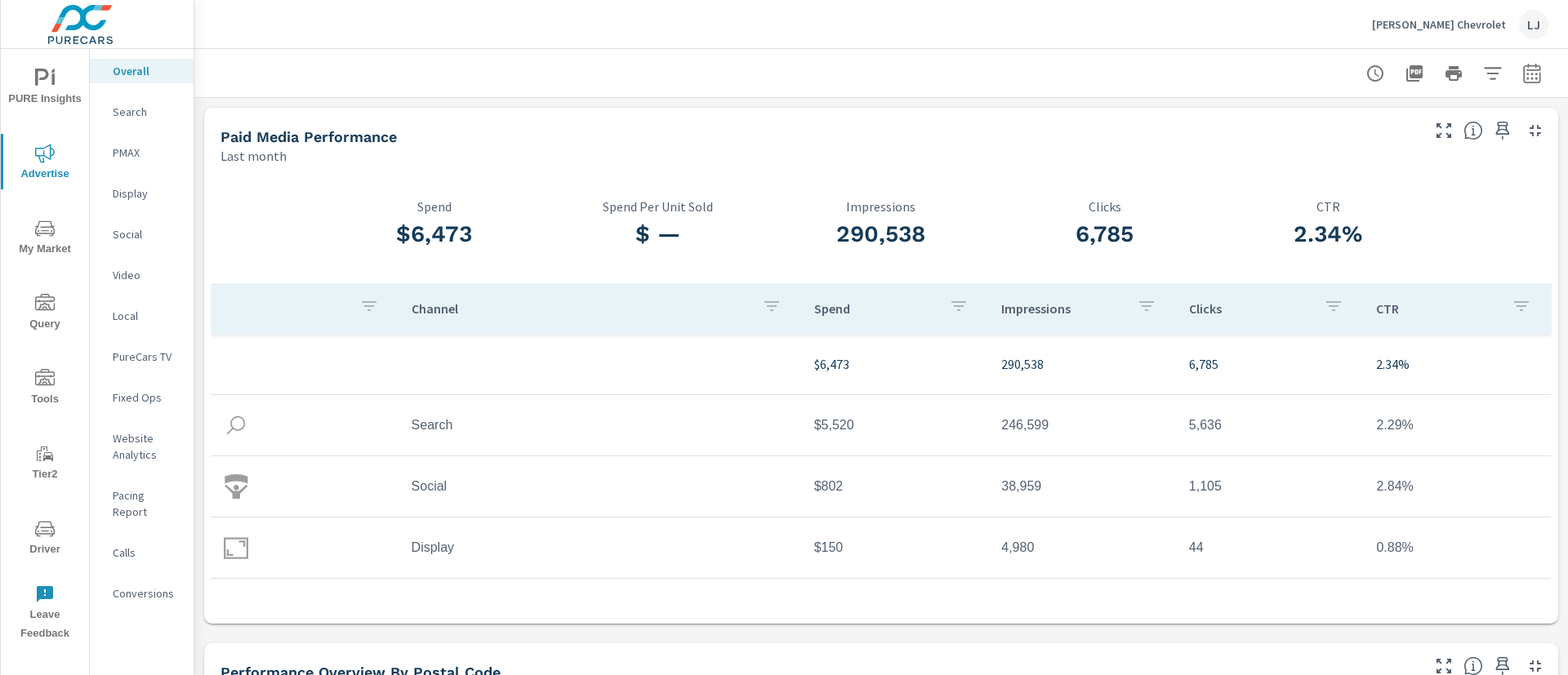
click at [567, 118] on div "Paid Media Performance Last month" at bounding box center [814, 136] width 1220 height 58
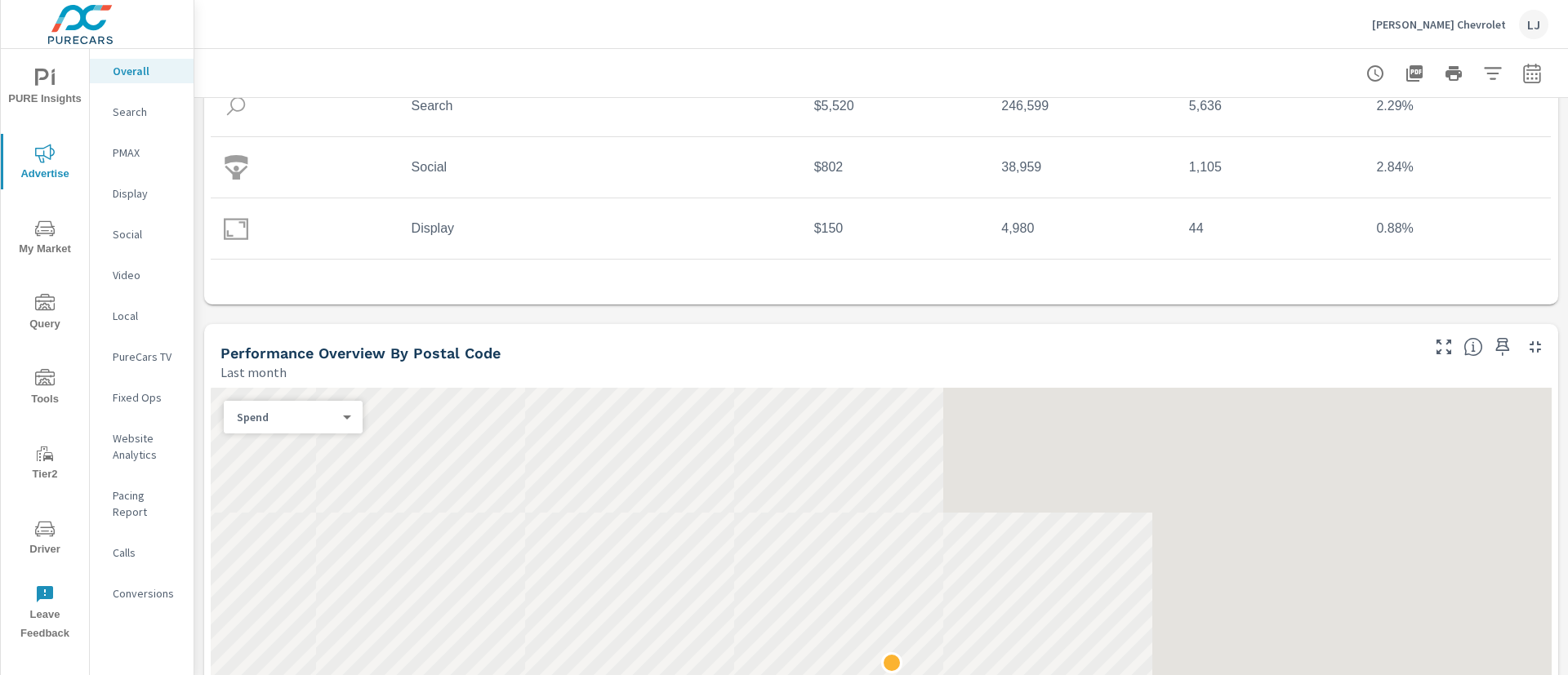
scroll to position [368, 0]
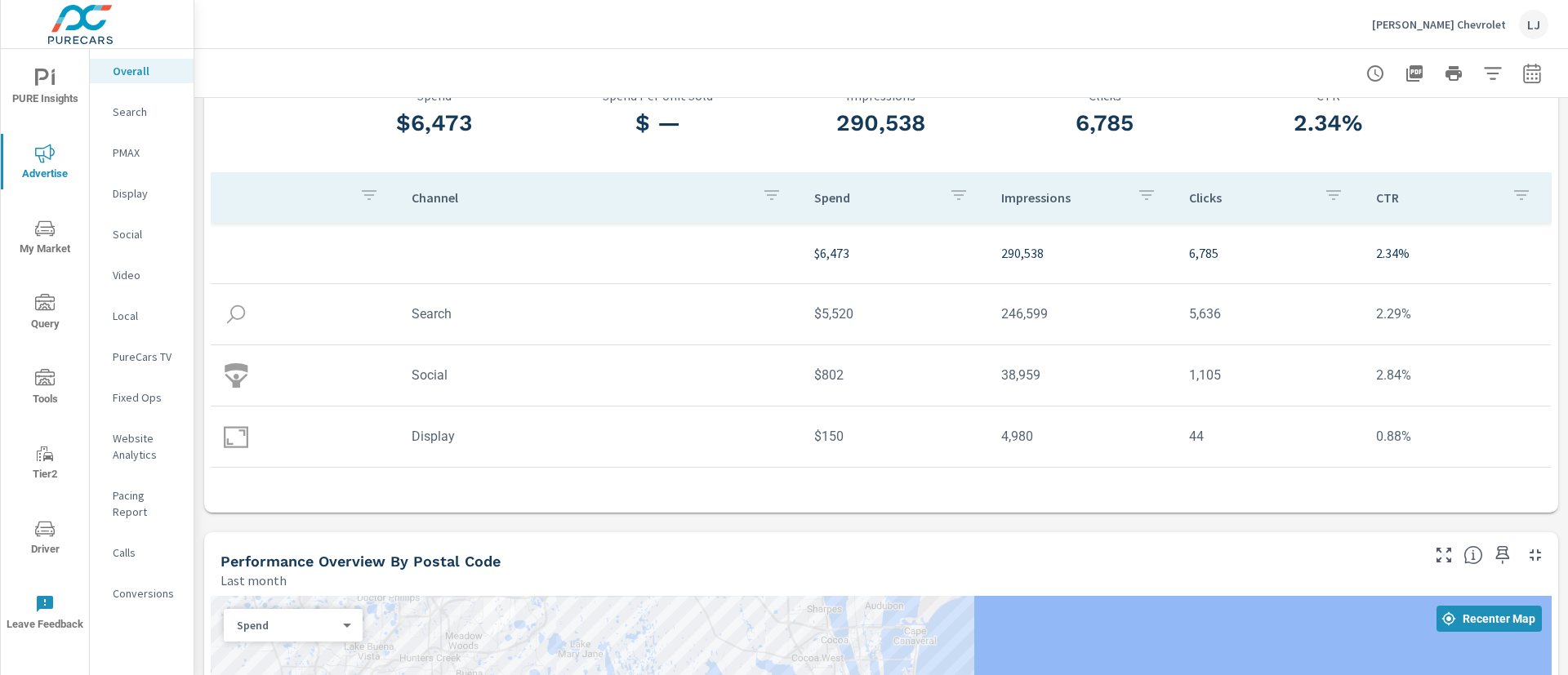
scroll to position [88, 0]
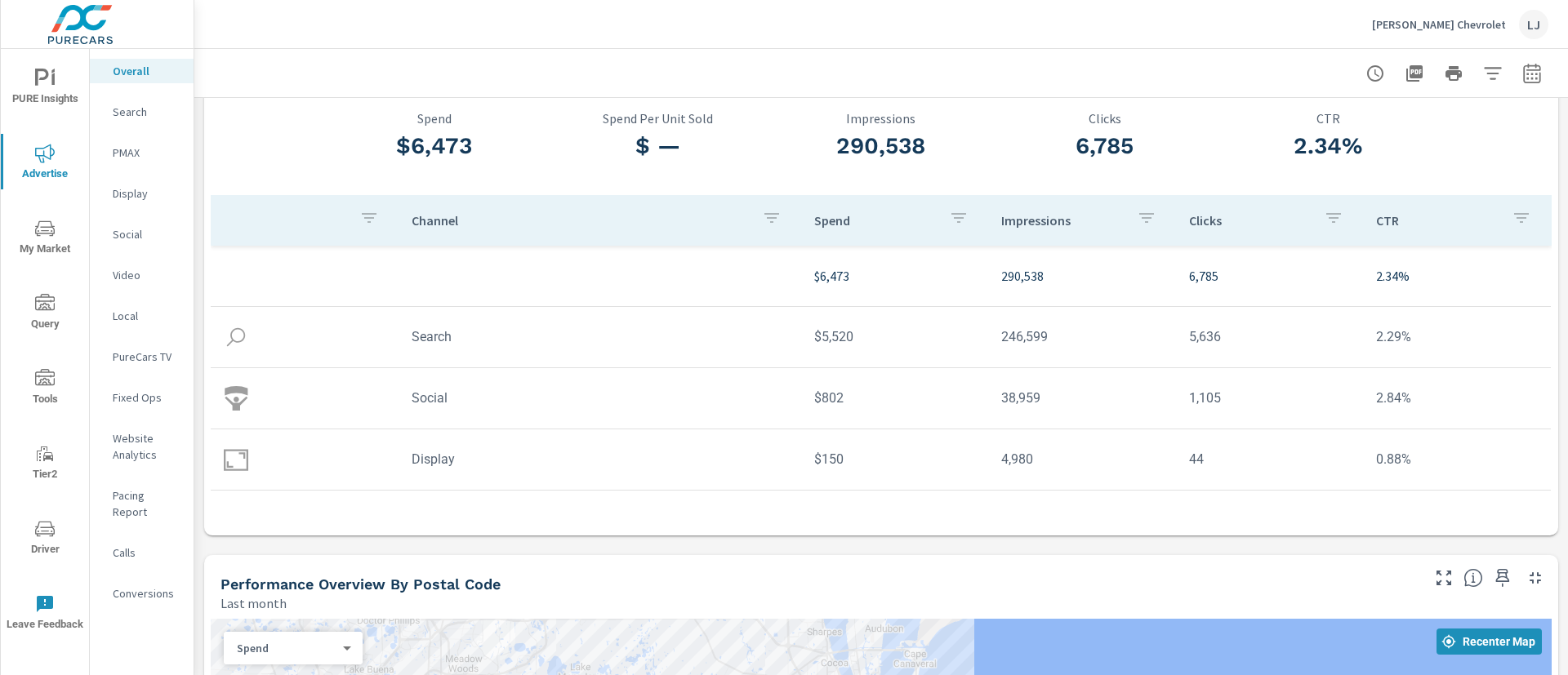
click at [130, 112] on p "Search" at bounding box center [146, 111] width 68 height 16
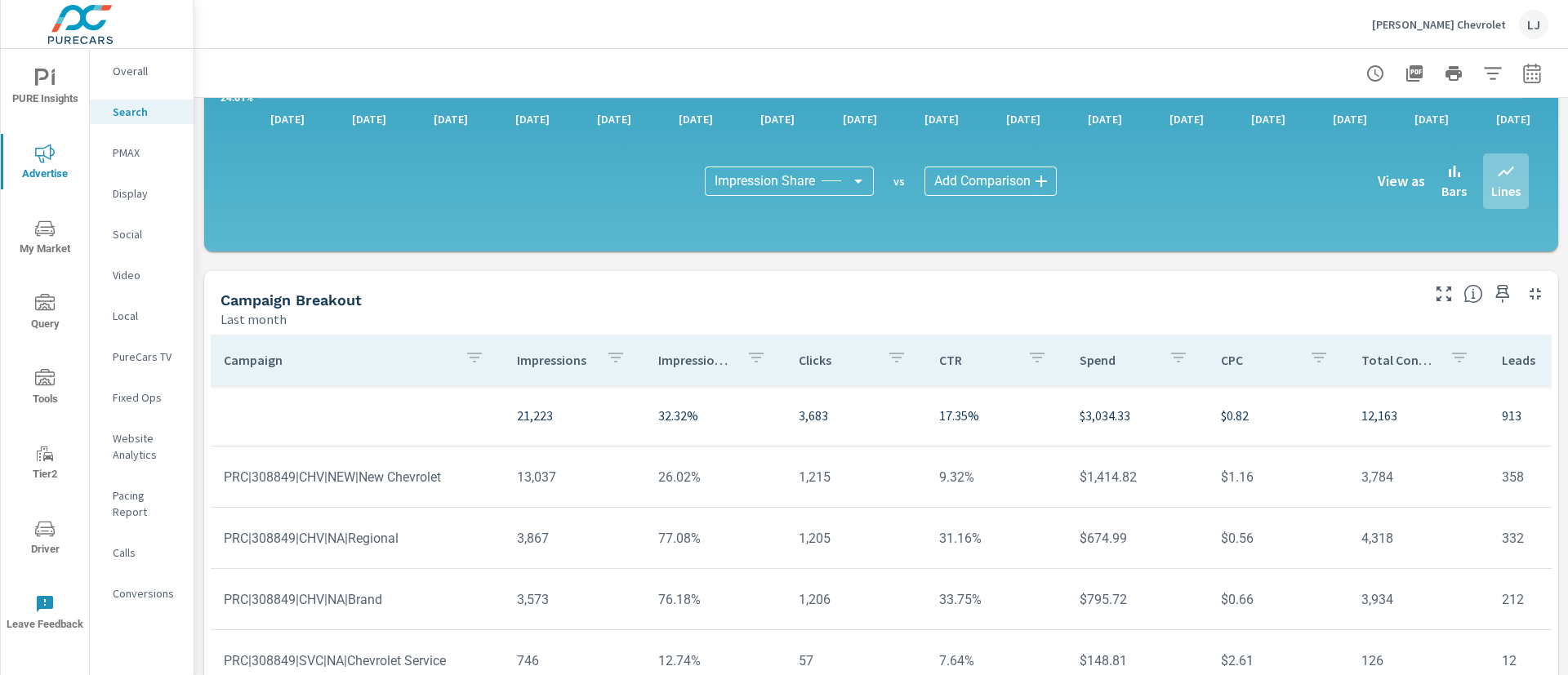
scroll to position [1164, 0]
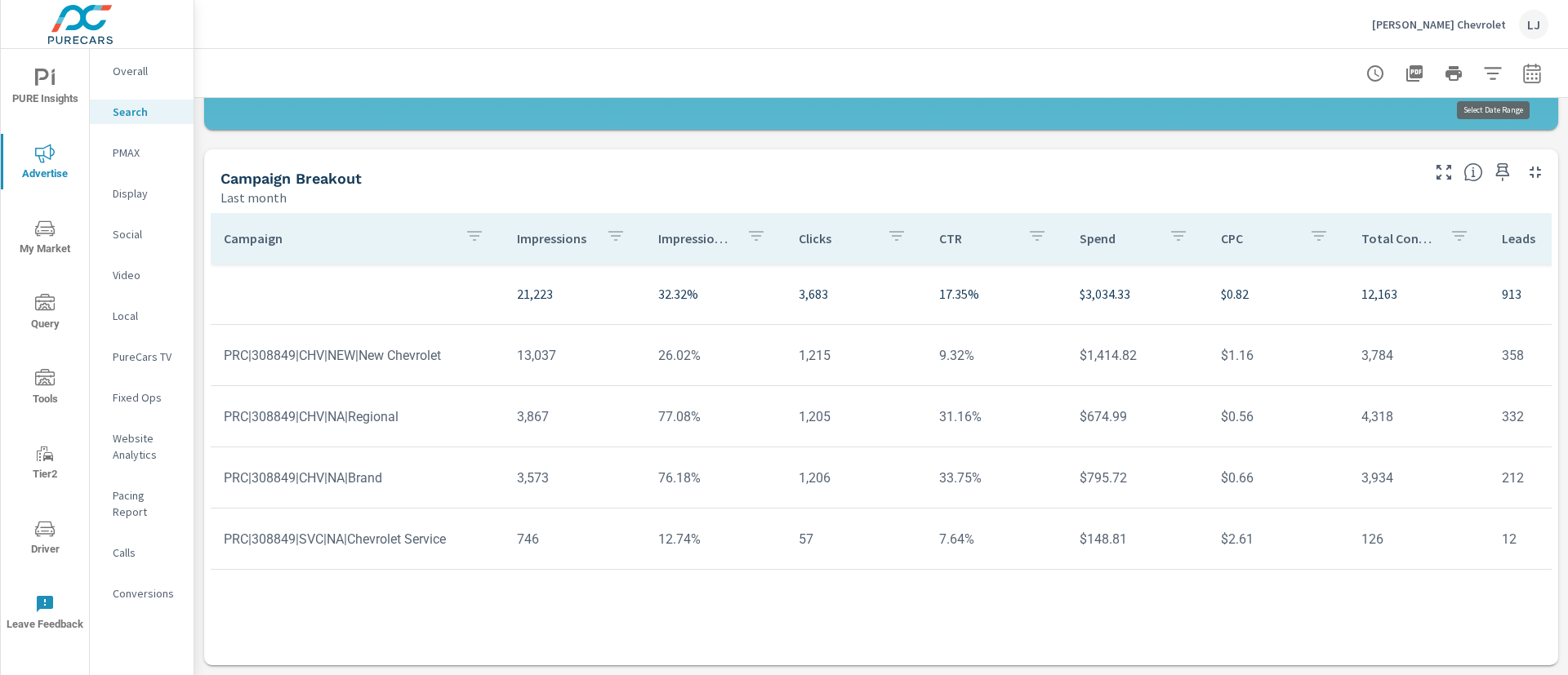
click at [1523, 69] on icon "button" at bounding box center [1532, 72] width 17 height 19
select select "Last month"
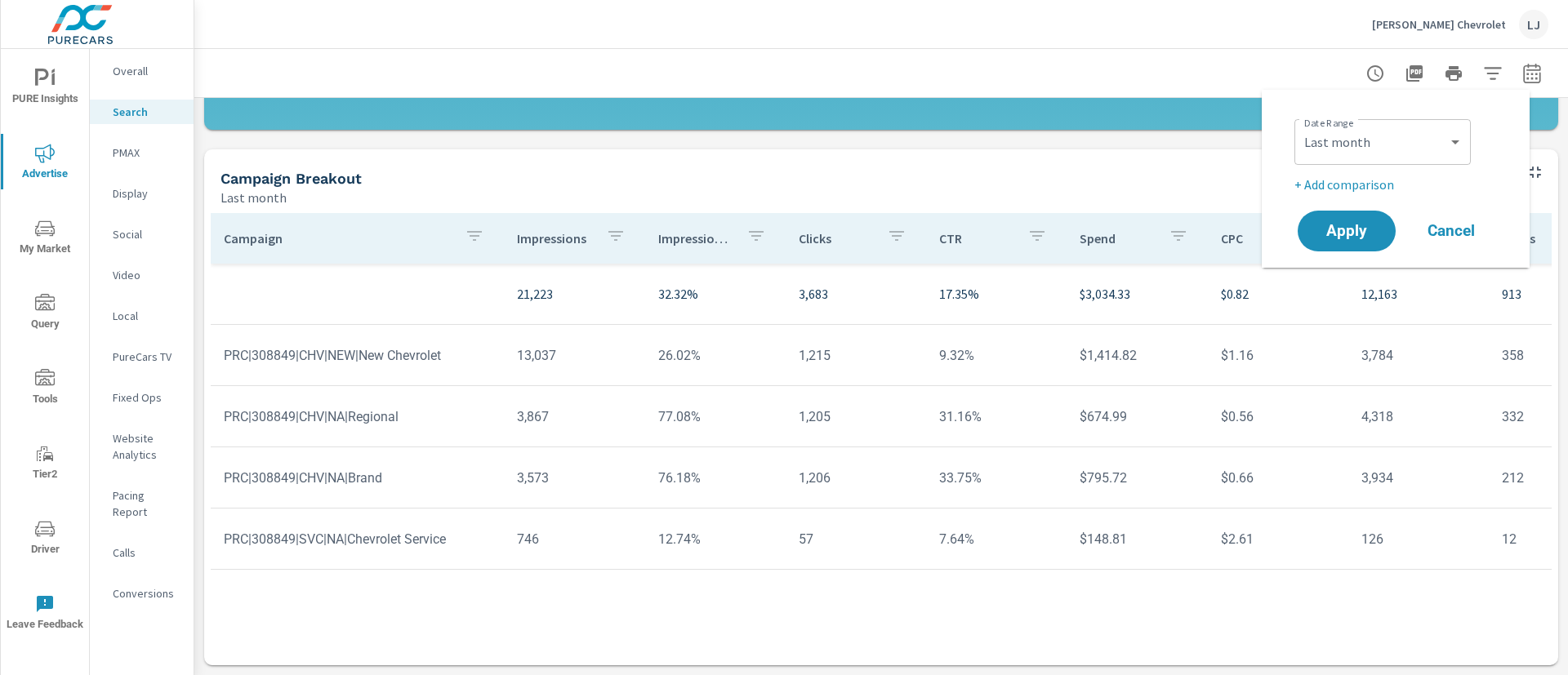
click at [1358, 189] on p "+ Add comparison" at bounding box center [1399, 184] width 209 height 19
select select "Previous period"
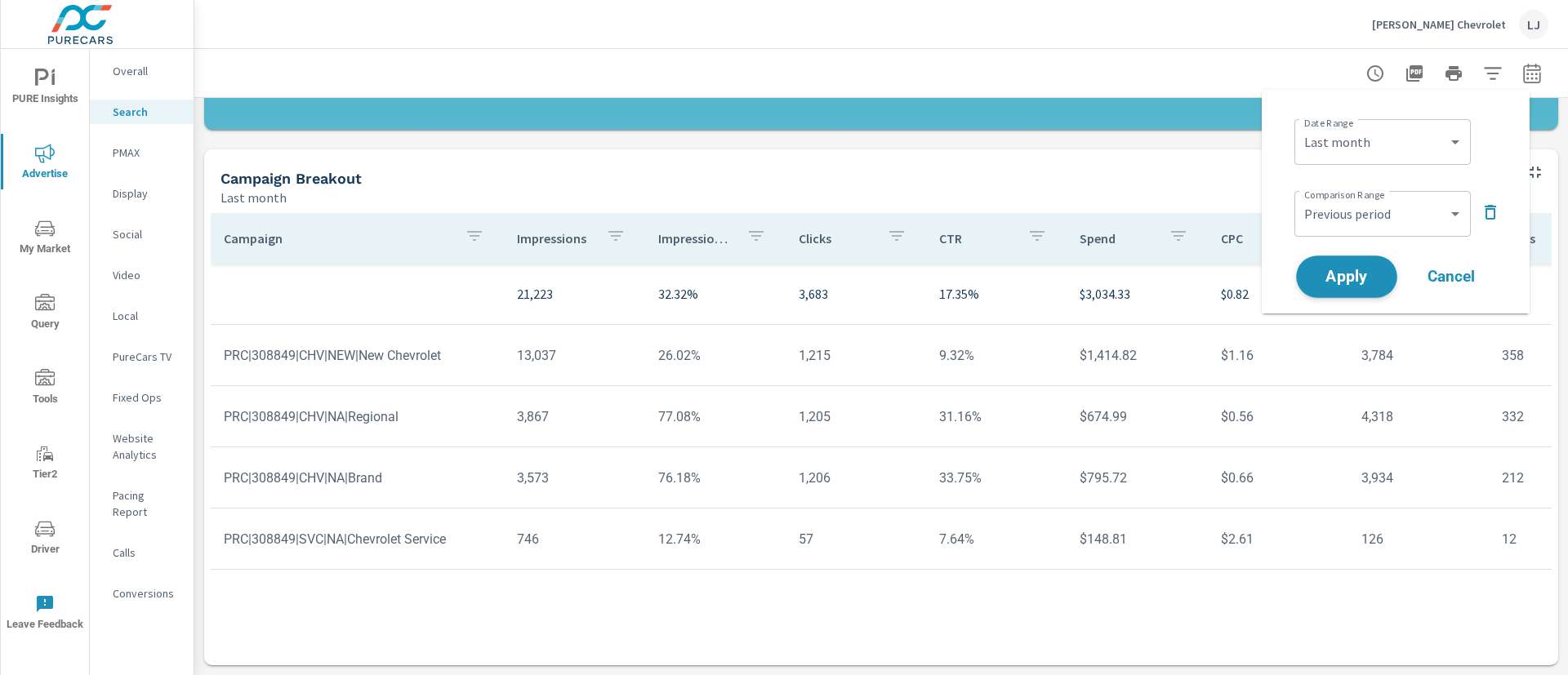
click at [1357, 270] on span "Apply" at bounding box center [1347, 277] width 67 height 15
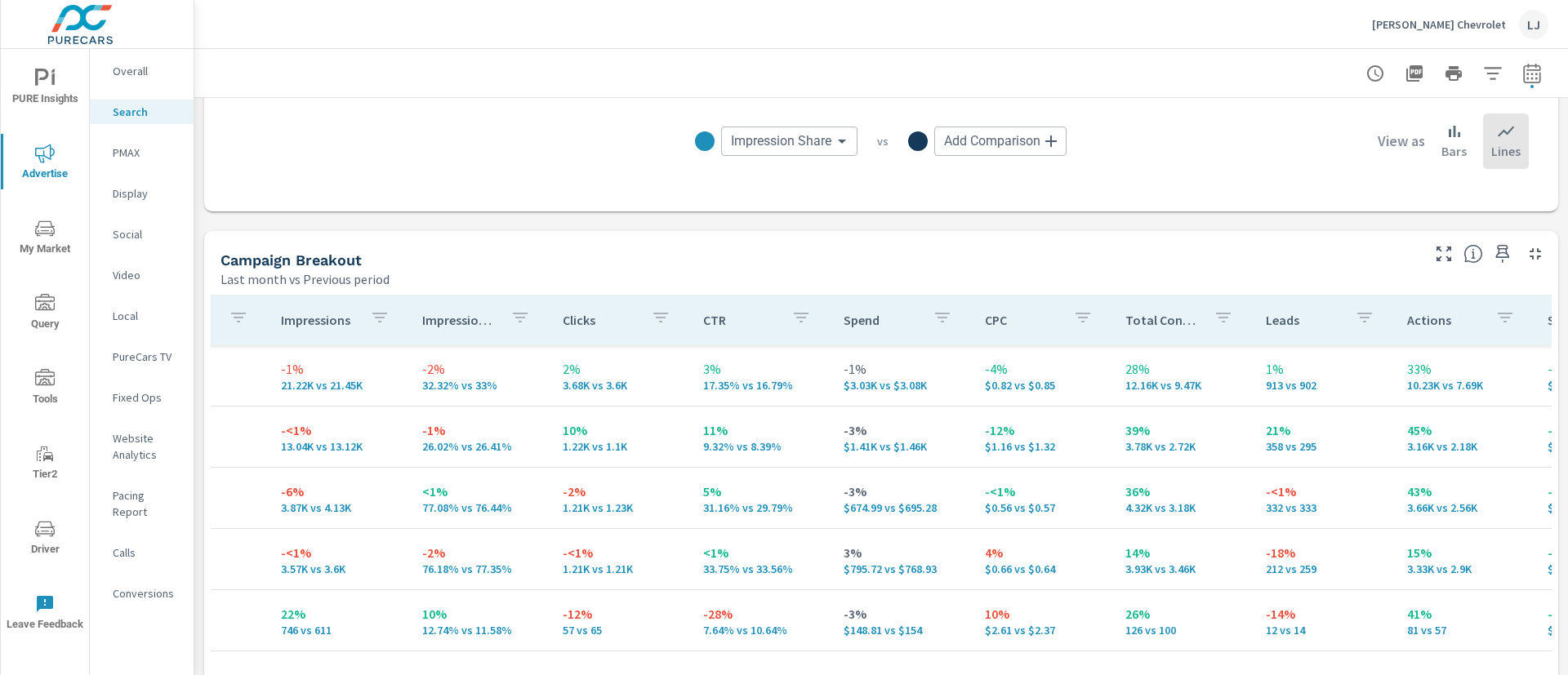
scroll to position [1572, 0]
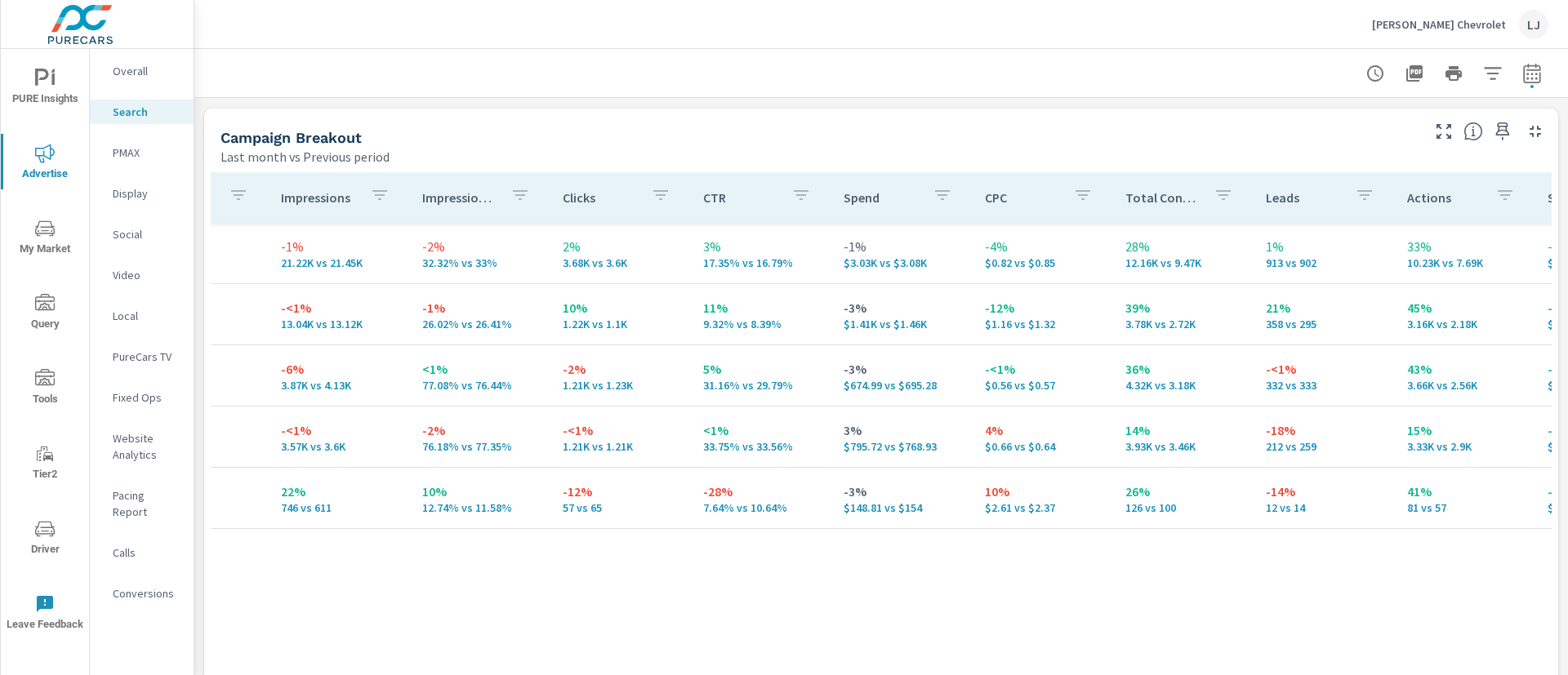
click at [44, 89] on span "PURE Insights" at bounding box center [45, 88] width 79 height 40
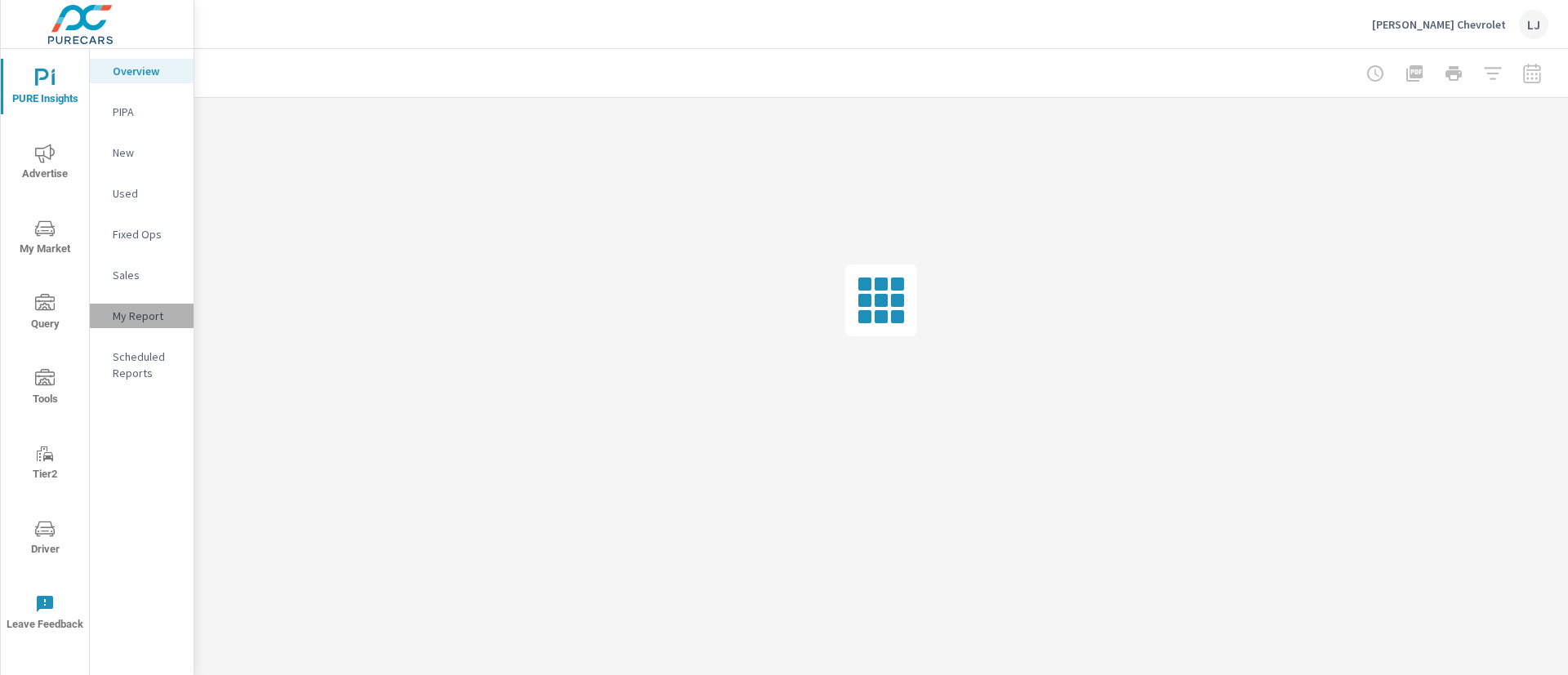
click at [145, 318] on p "My Report" at bounding box center [146, 316] width 68 height 16
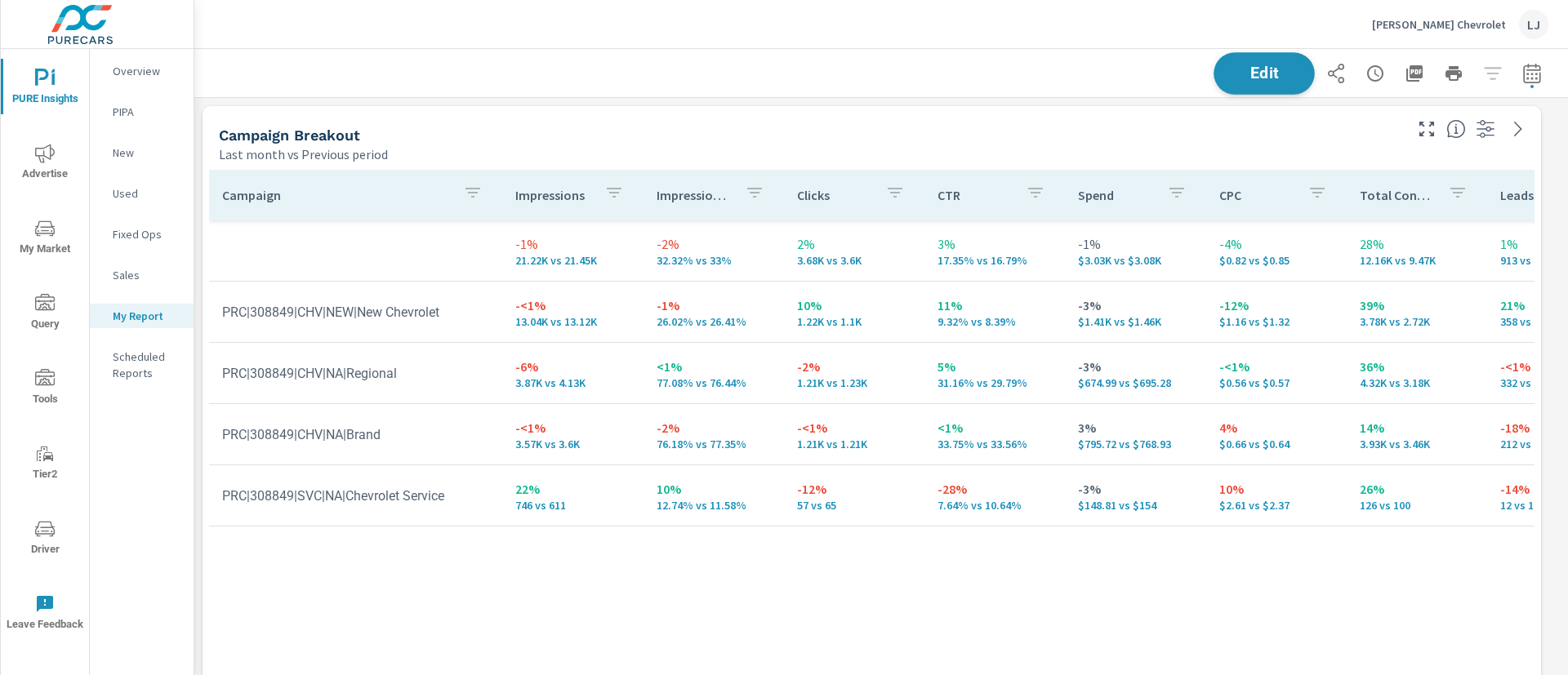
click at [1235, 81] on span "Edit" at bounding box center [1265, 73] width 67 height 15
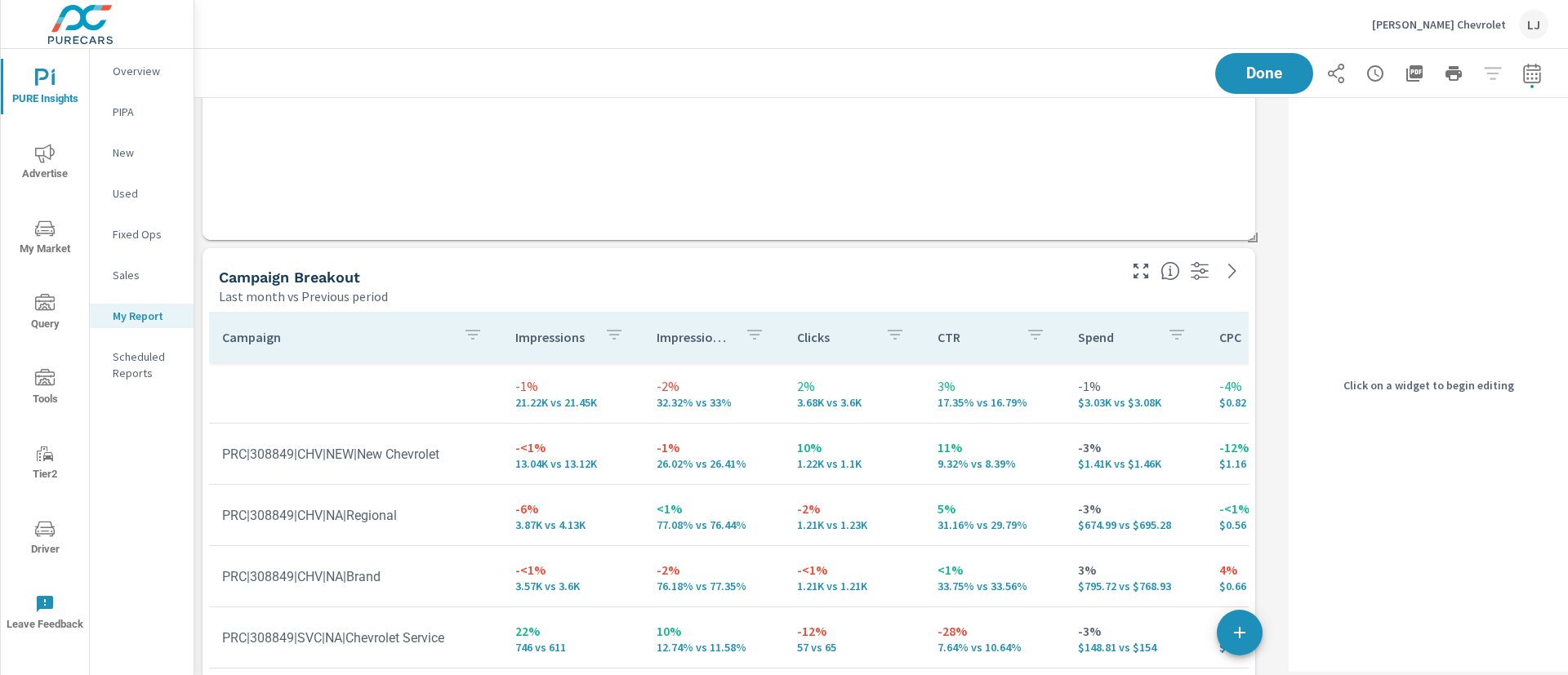
scroll to position [613, 0]
click at [920, 254] on div "Campaign Breakout Last month vs Previous period" at bounding box center [662, 274] width 919 height 58
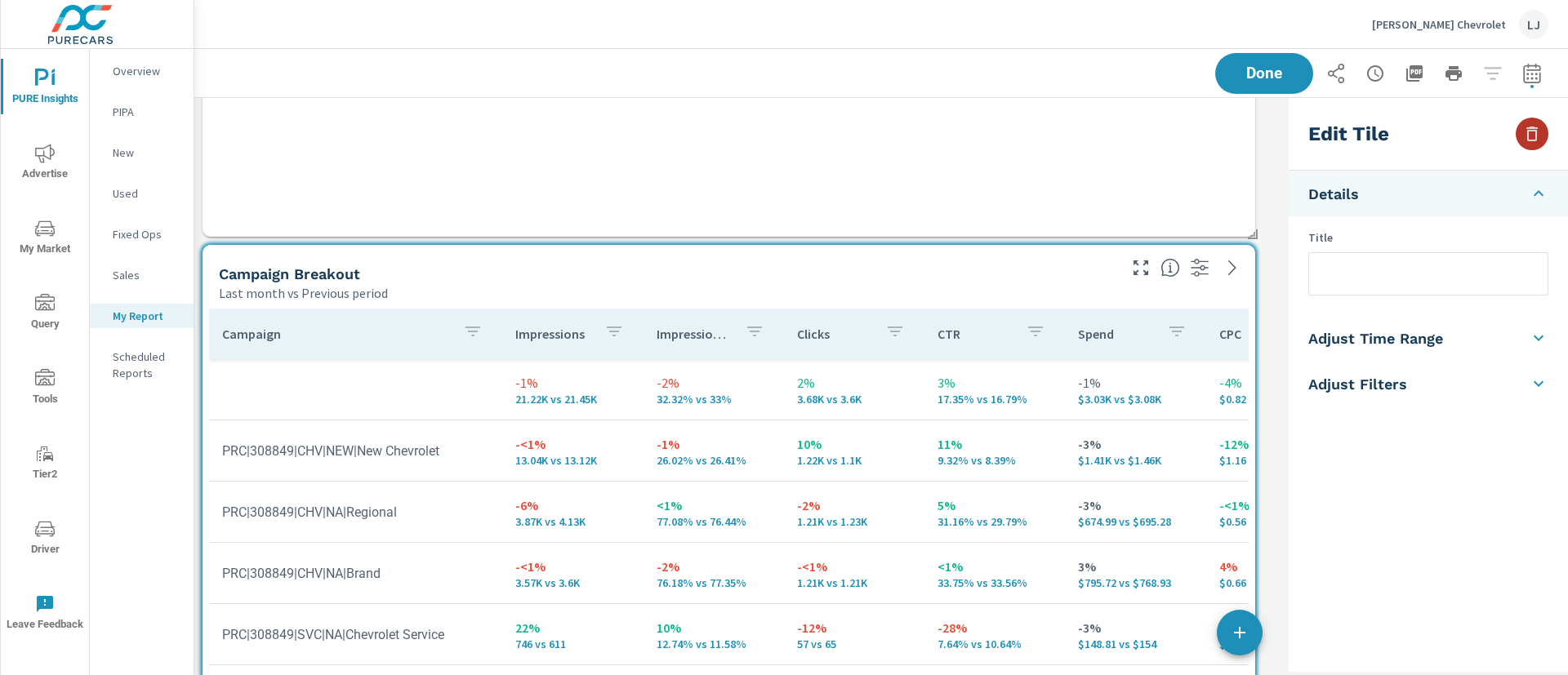
click at [1532, 132] on icon "button" at bounding box center [1532, 133] width 19 height 19
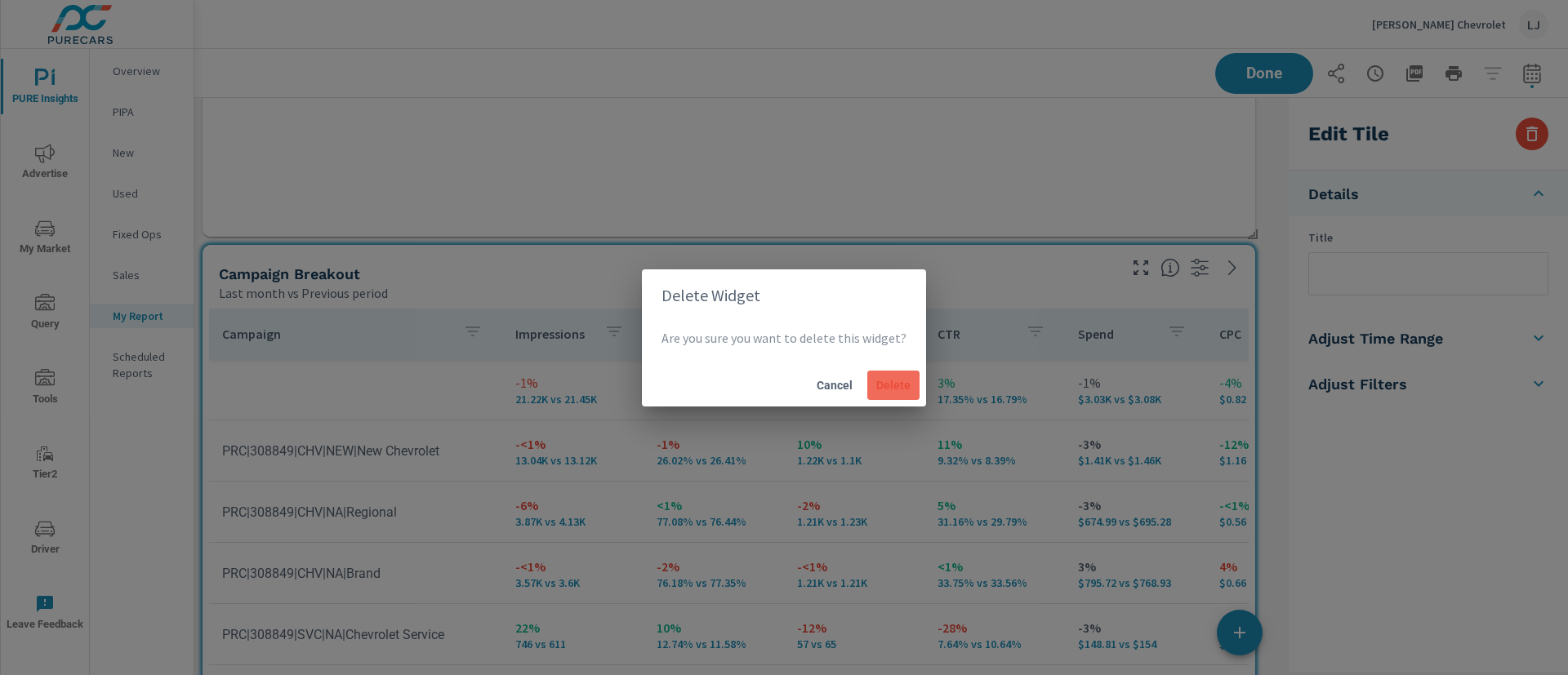
click at [905, 389] on span "Delete" at bounding box center [893, 385] width 39 height 14
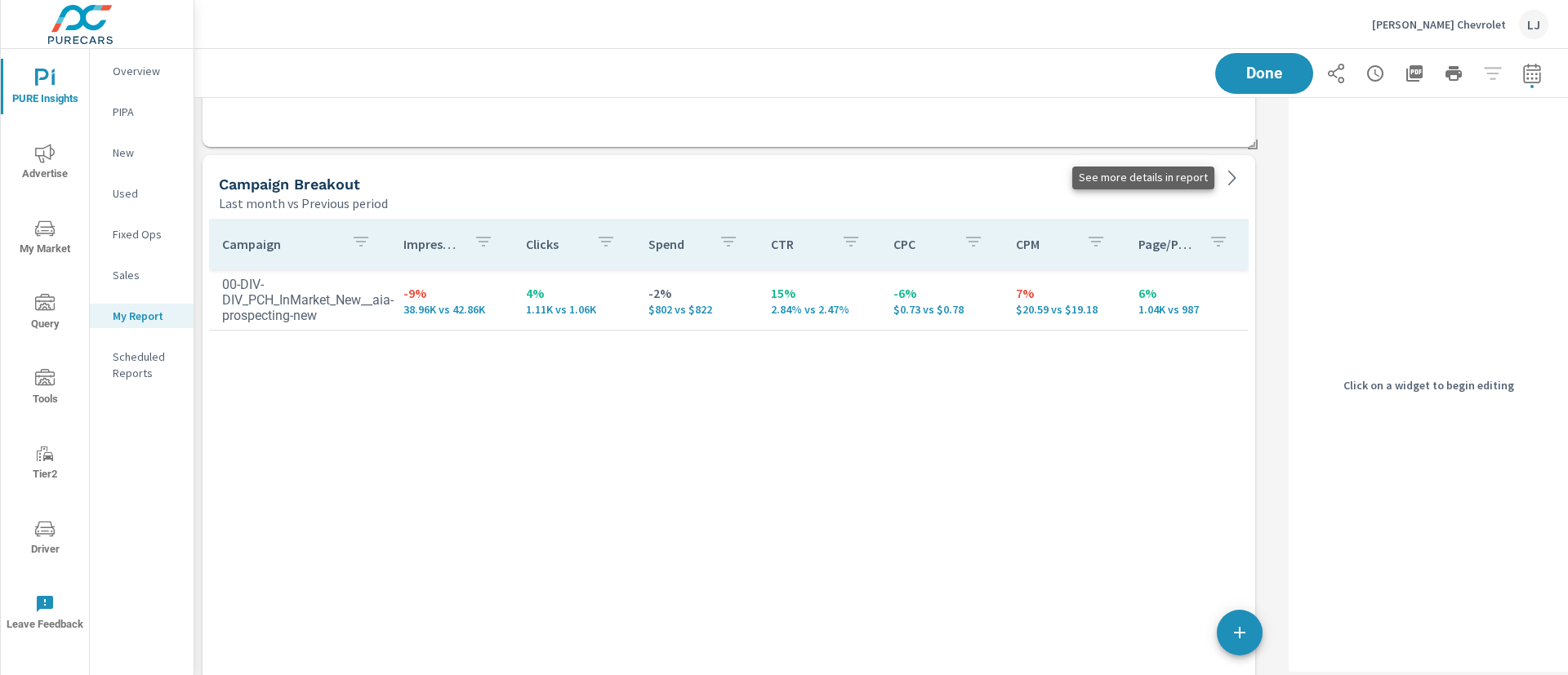
scroll to position [9625, 1107]
click at [430, 190] on div "Campaign Breakout" at bounding box center [666, 184] width 896 height 19
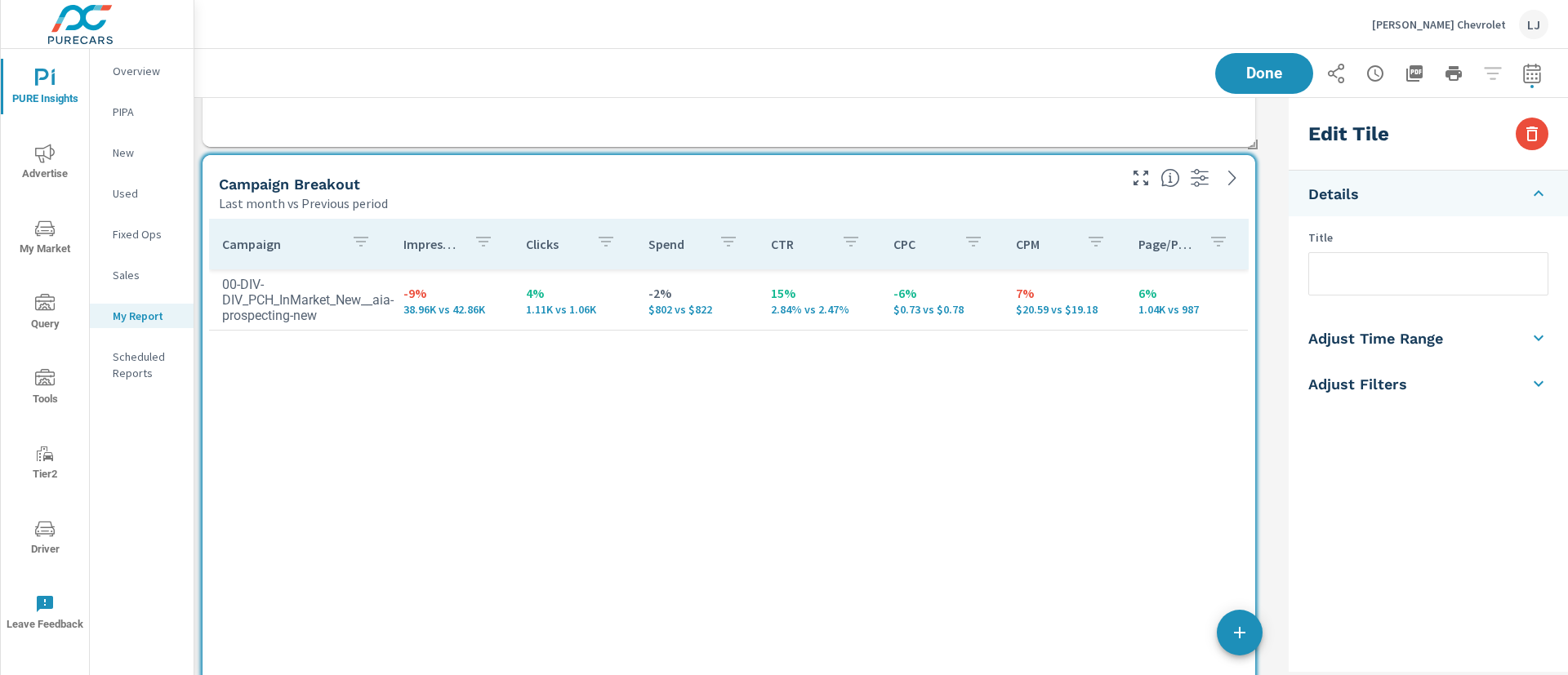
click at [1405, 266] on input "text" at bounding box center [1428, 274] width 238 height 41
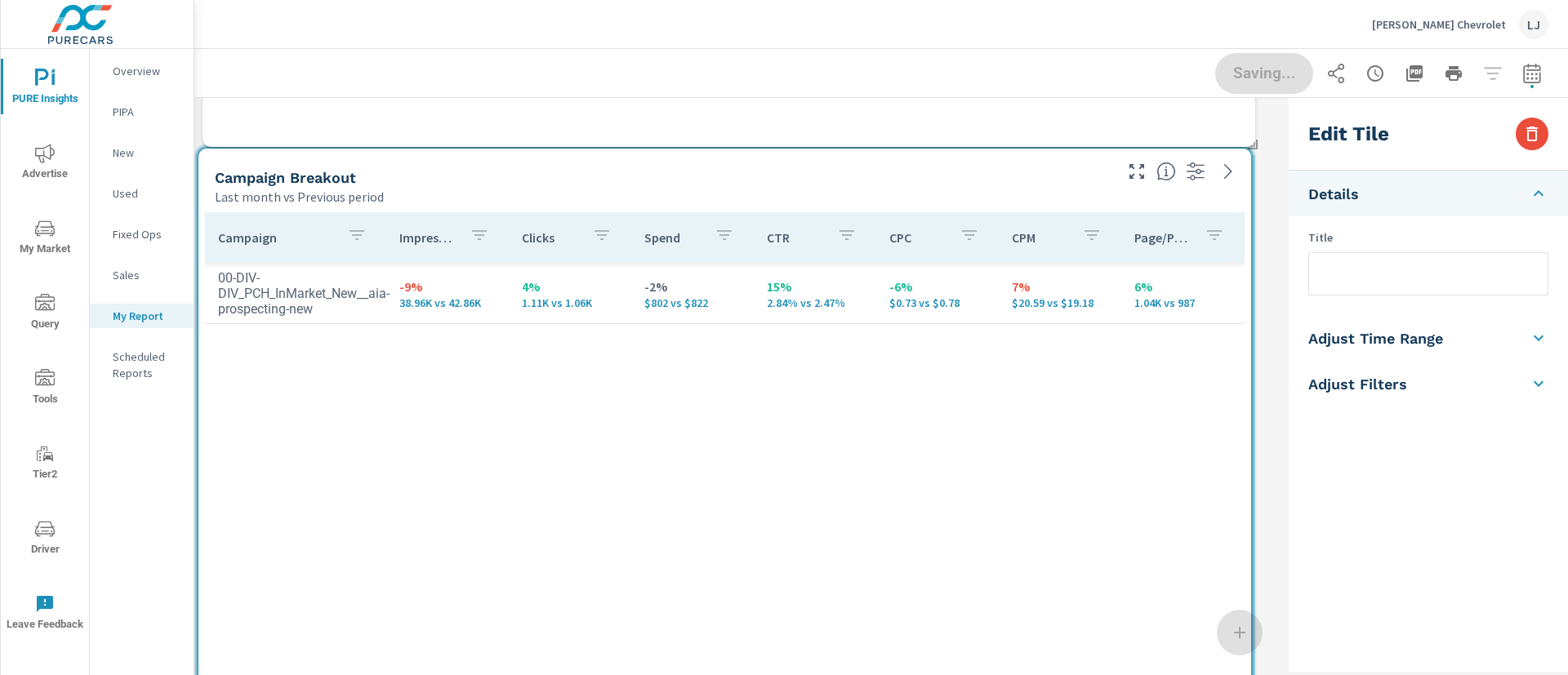
drag, startPoint x: 318, startPoint y: 186, endPoint x: 384, endPoint y: 178, distance: 66.5
click at [380, 177] on div "Campaign Breakout" at bounding box center [663, 178] width 896 height 19
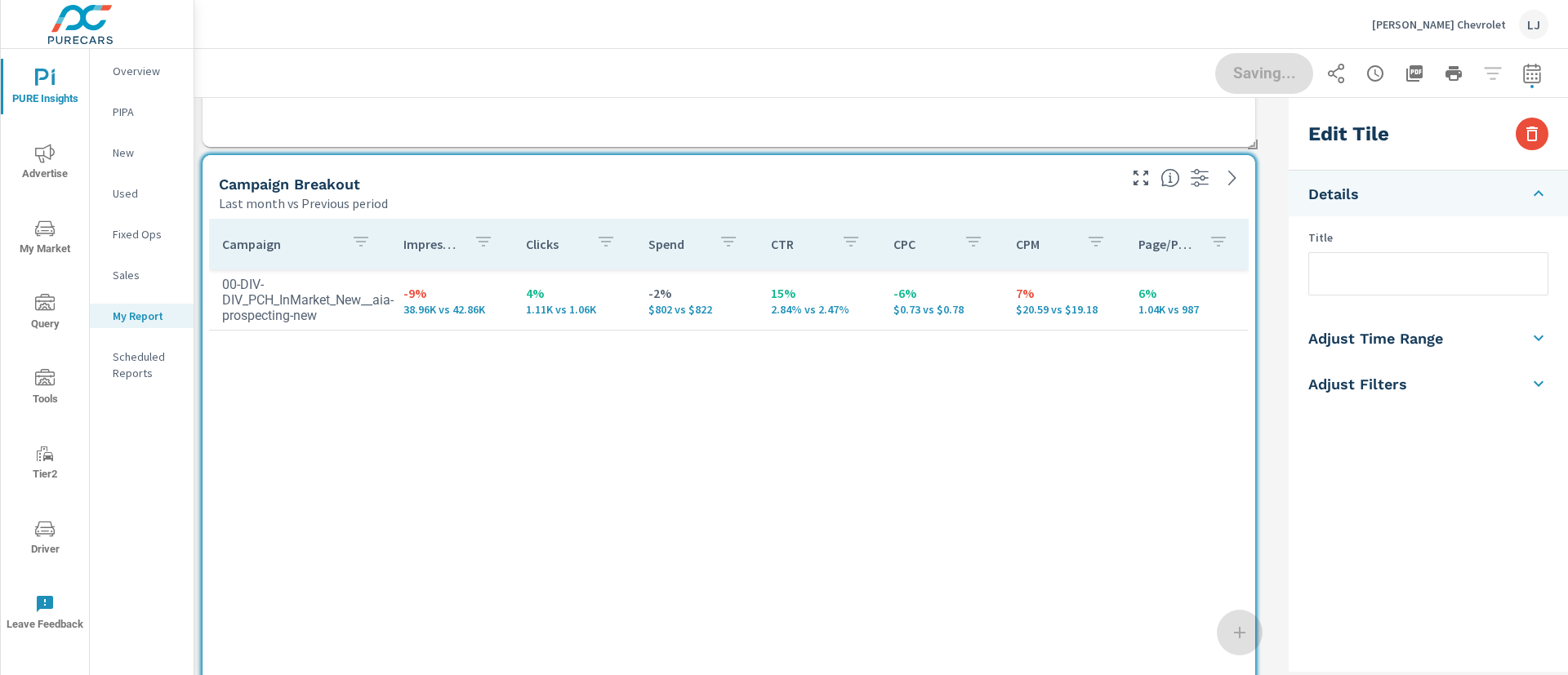
click at [348, 185] on h5 "Campaign Breakout" at bounding box center [289, 184] width 141 height 17
click at [1242, 74] on span "Done" at bounding box center [1265, 73] width 67 height 15
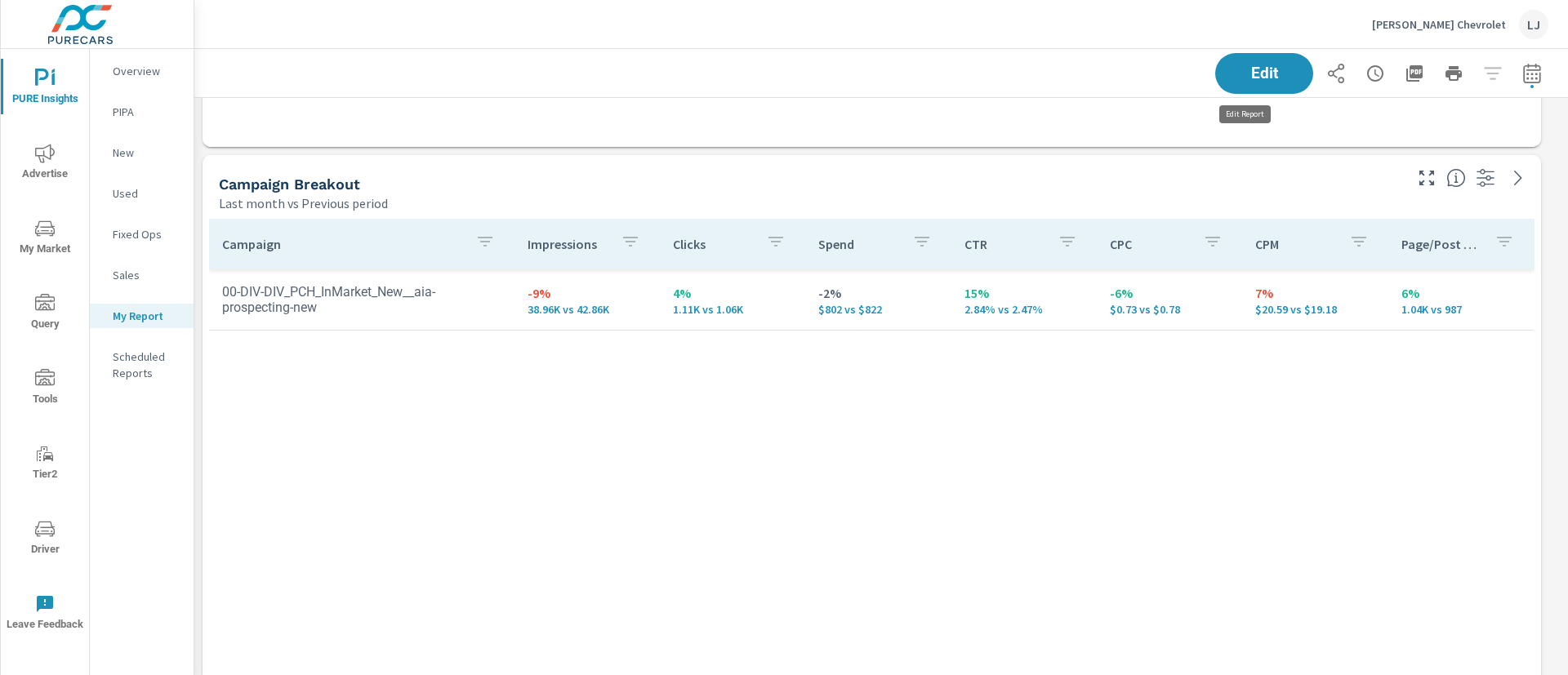
scroll to position [9625, 1393]
drag, startPoint x: 379, startPoint y: 184, endPoint x: 229, endPoint y: 194, distance: 150.3
click at [237, 194] on div "Campaign Breakout Last month vs Previous period" at bounding box center [805, 184] width 1204 height 58
drag, startPoint x: 221, startPoint y: 183, endPoint x: 320, endPoint y: 185, distance: 99.0
click at [317, 187] on h5 "Campaign Breakout" at bounding box center [289, 184] width 141 height 17
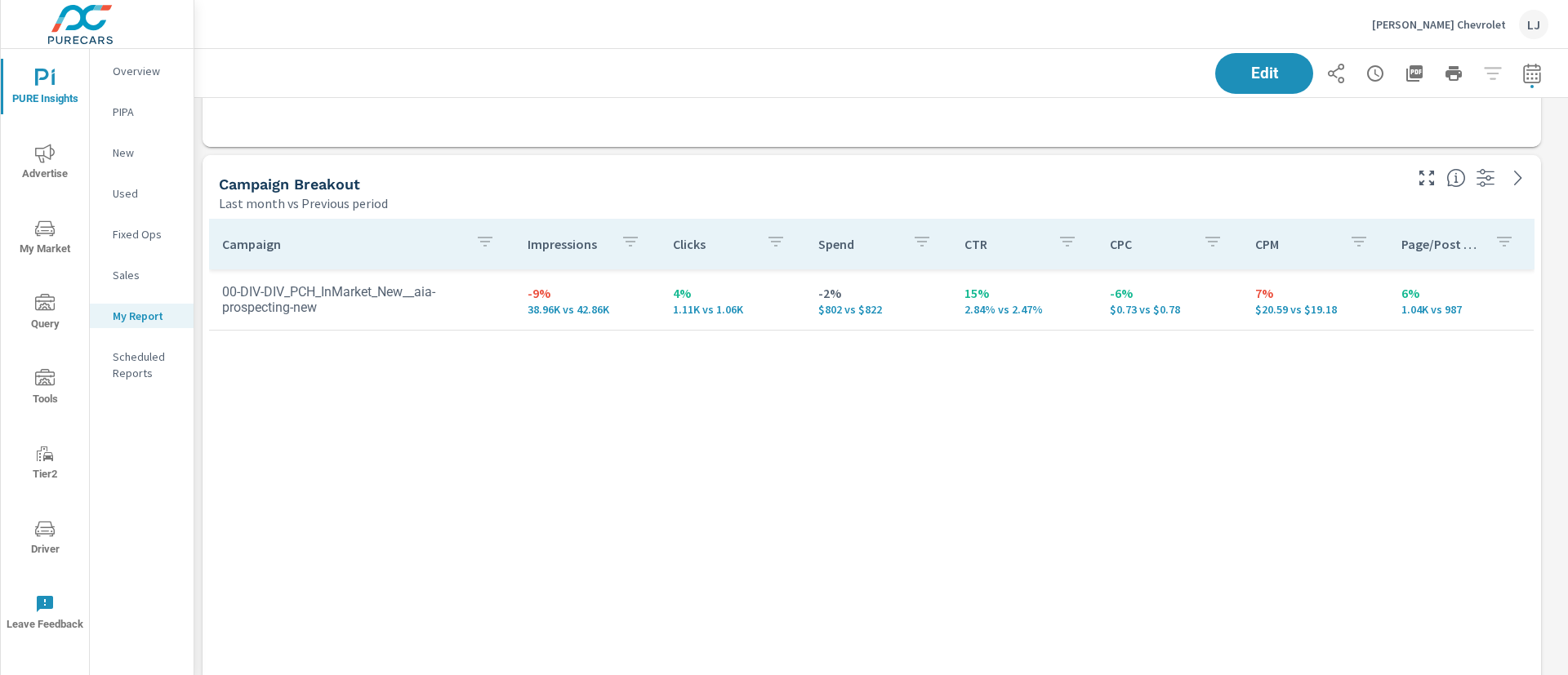
drag, startPoint x: 337, startPoint y: 185, endPoint x: 276, endPoint y: 186, distance: 61.0
click at [276, 186] on h5 "Campaign Breakout" at bounding box center [289, 184] width 141 height 17
drag, startPoint x: 276, startPoint y: 186, endPoint x: 361, endPoint y: 188, distance: 85.0
drag, startPoint x: 361, startPoint y: 188, endPoint x: 998, endPoint y: 191, distance: 637.0
click at [998, 191] on div "Campaign Breakout" at bounding box center [809, 184] width 1182 height 19
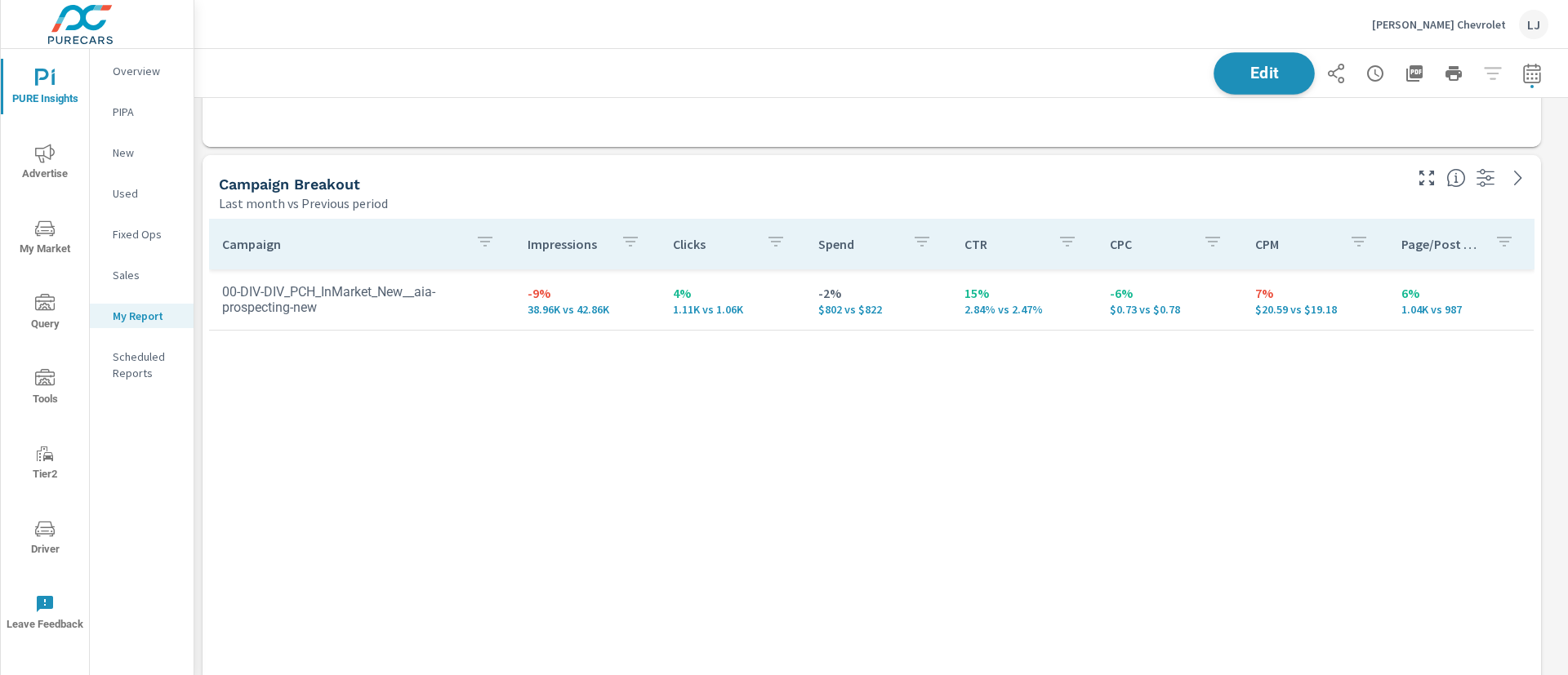
click at [1242, 55] on button "Edit" at bounding box center [1264, 73] width 101 height 42
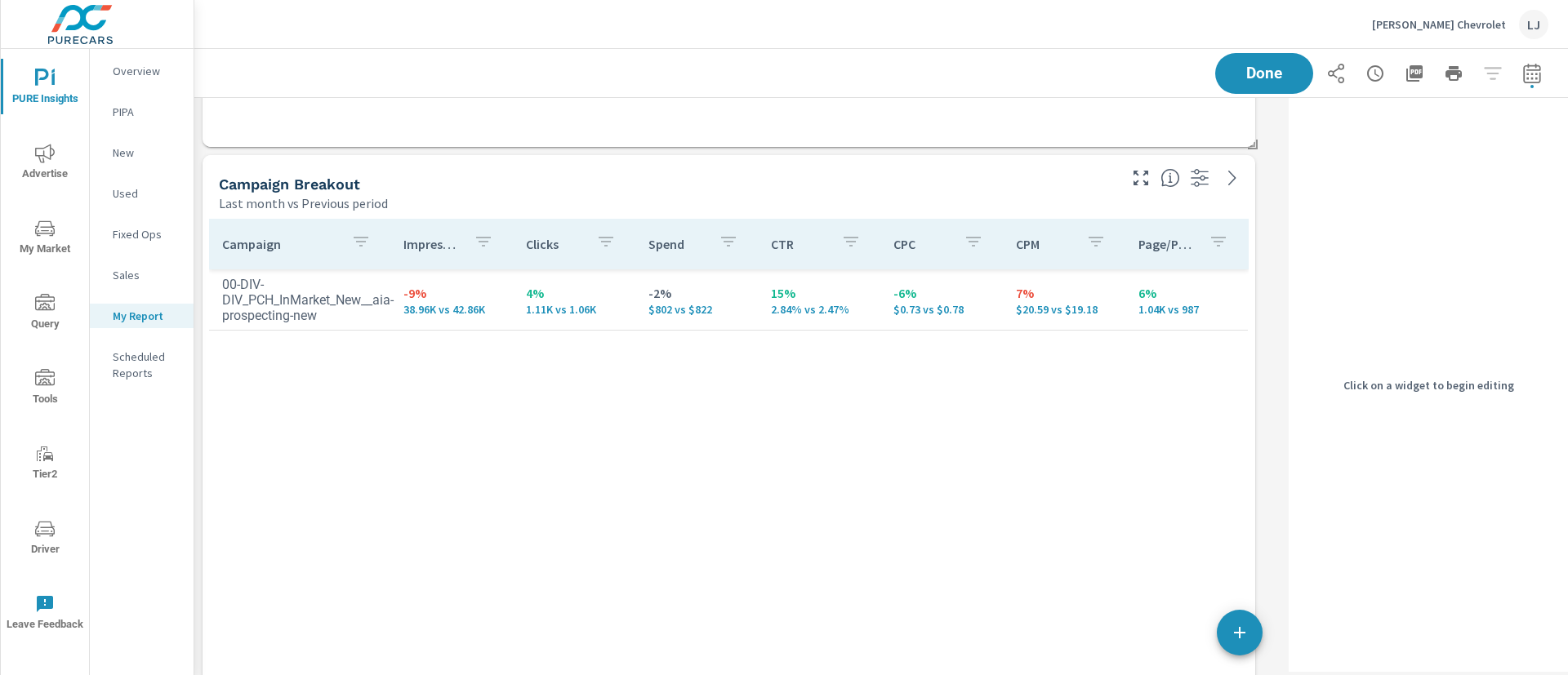
scroll to position [9625, 1107]
click at [931, 167] on div "Campaign Breakout Last month vs Previous period" at bounding box center [662, 184] width 919 height 58
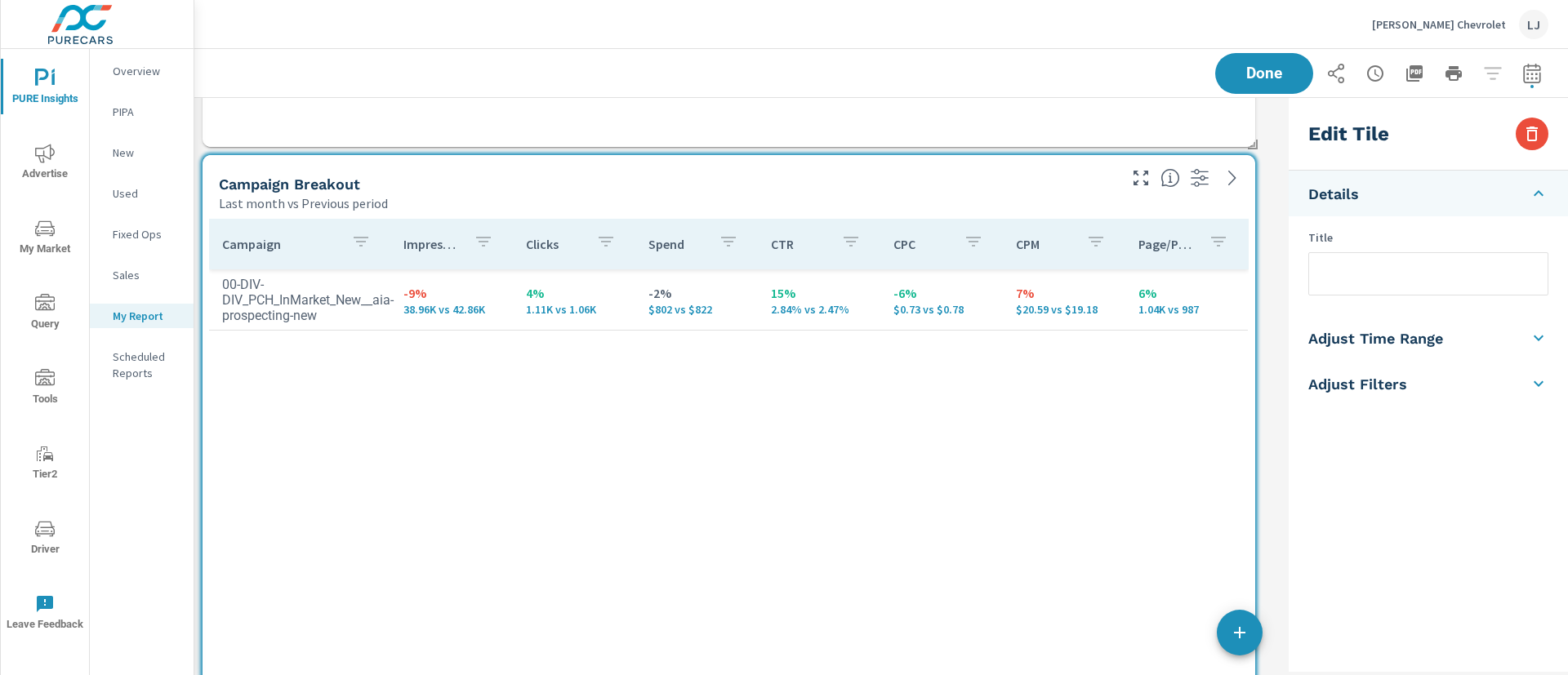
click at [1368, 267] on input "text" at bounding box center [1428, 274] width 238 height 41
drag, startPoint x: 1483, startPoint y: 276, endPoint x: 1362, endPoint y: 269, distance: 121.2
click at [1362, 269] on input "Social Campaign Breakout" at bounding box center [1428, 274] width 238 height 41
type input "Social Campaign Breakout"
click at [1239, 71] on div "Saving..." at bounding box center [1381, 73] width 333 height 41
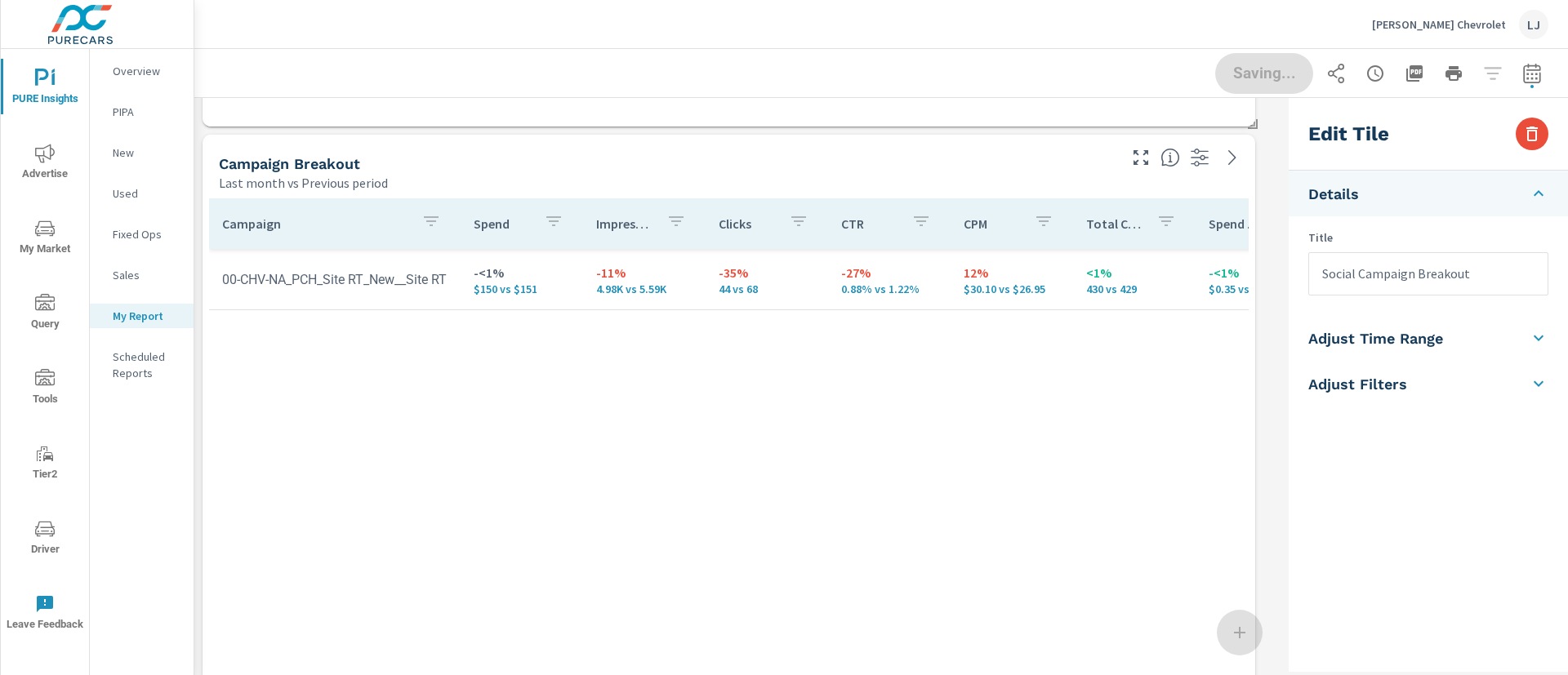
scroll to position [1470, 0]
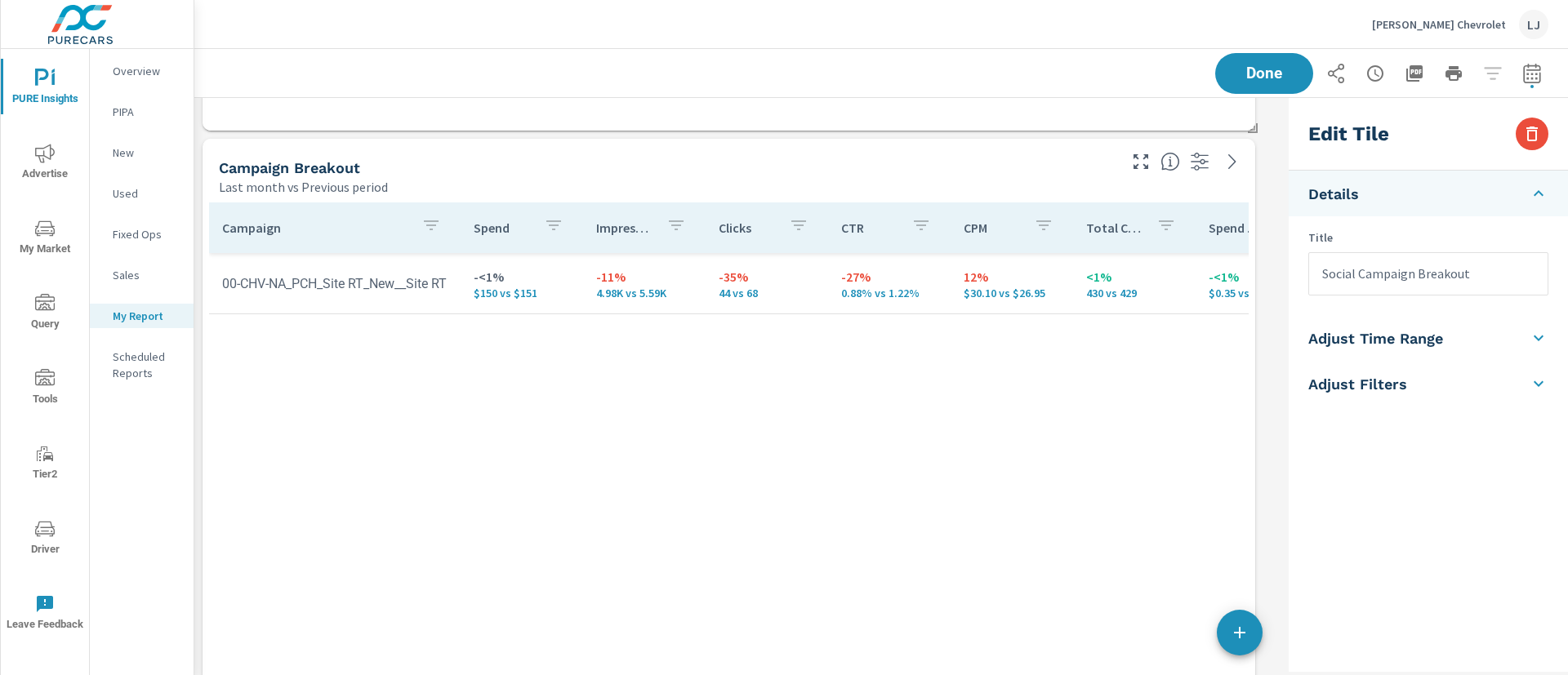
click at [355, 171] on h5 "Campaign Breakout" at bounding box center [289, 168] width 141 height 17
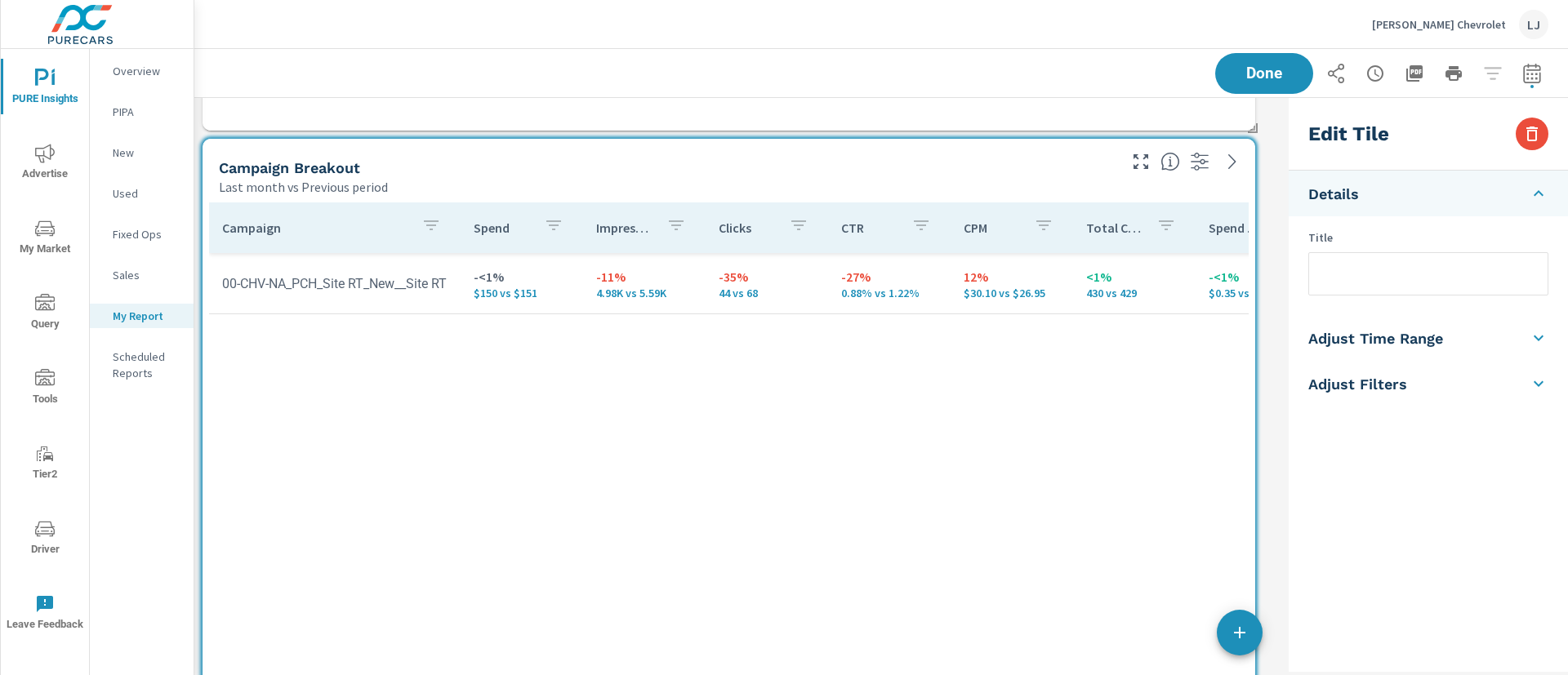
click at [1359, 273] on input "text" at bounding box center [1428, 274] width 238 height 41
type input "S"
type input "Display Campaign Breakout"
click at [1235, 67] on div "Done" at bounding box center [1381, 73] width 333 height 41
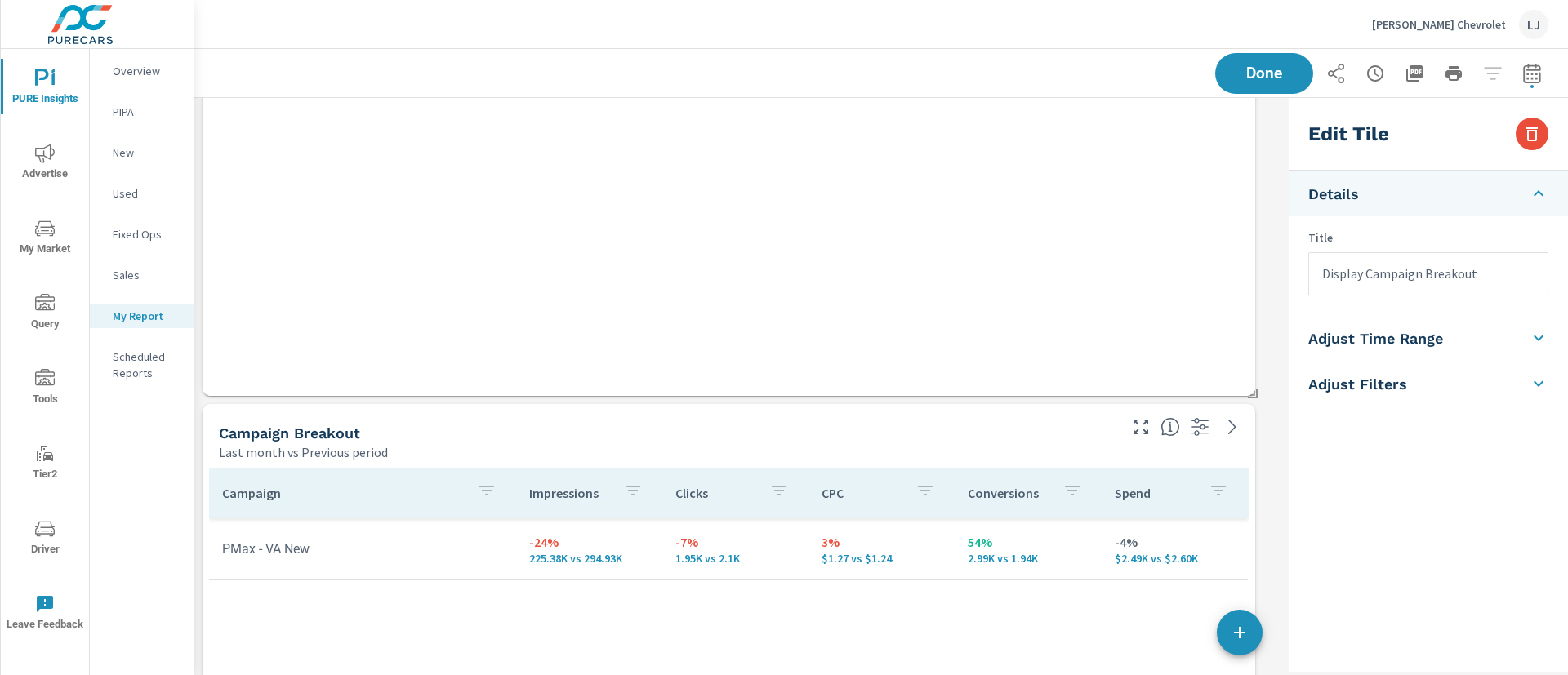
scroll to position [490, 0]
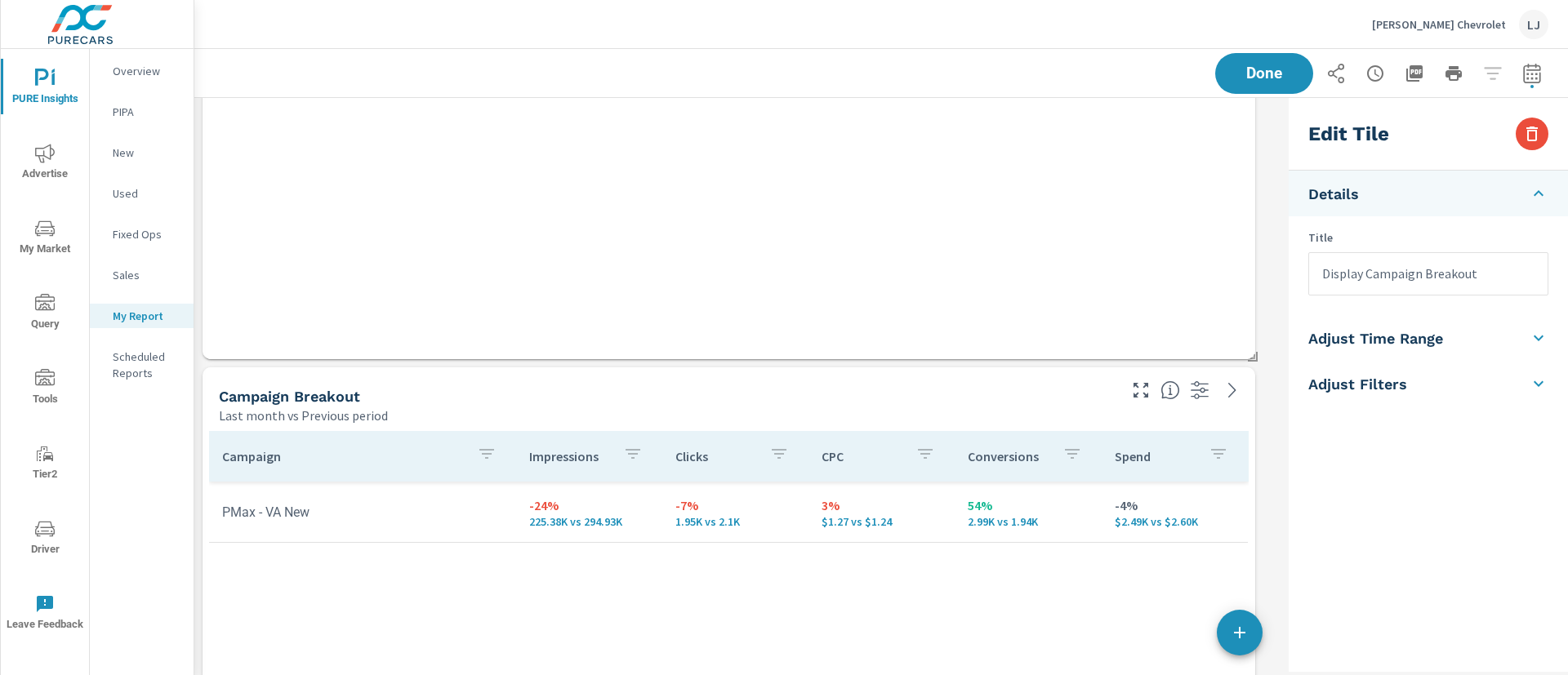
click at [349, 396] on h5 "Campaign Breakout" at bounding box center [289, 397] width 141 height 17
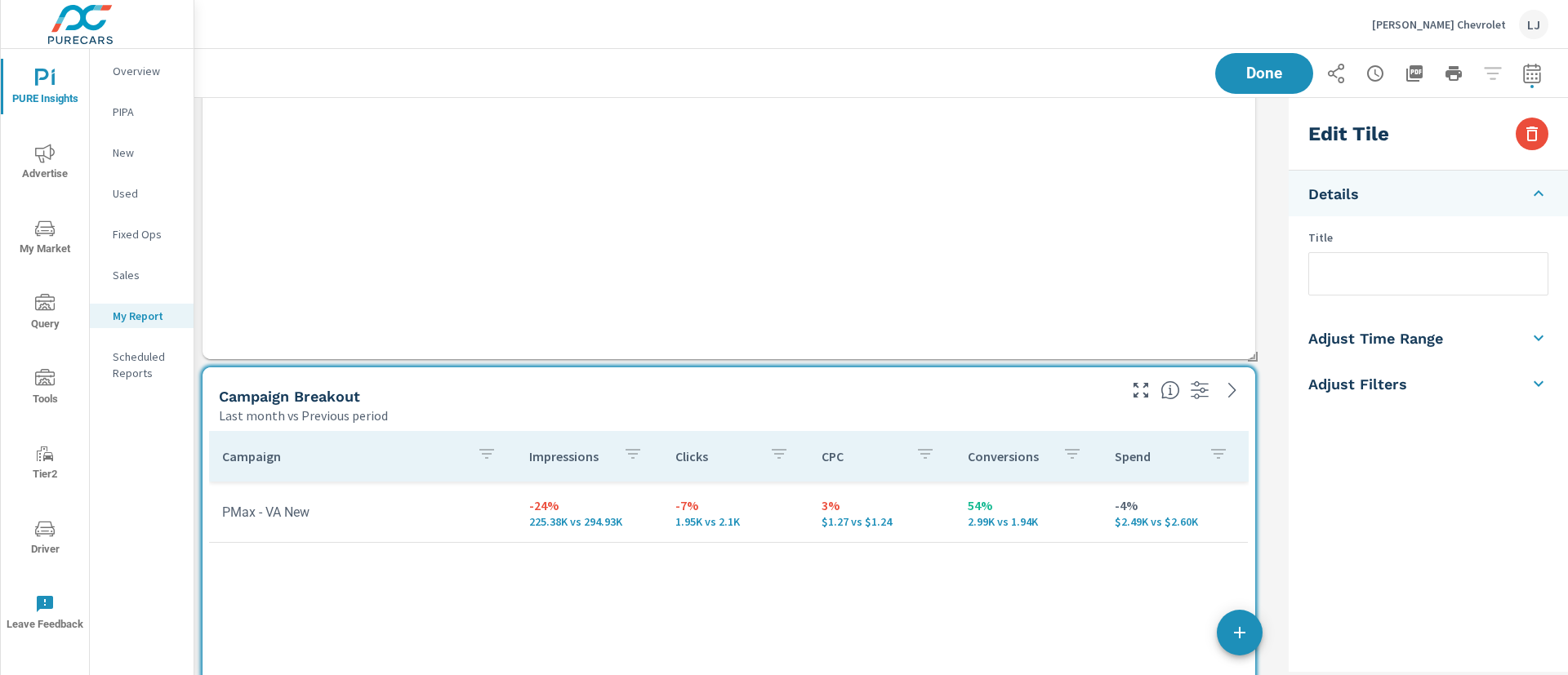
click at [1492, 288] on input "text" at bounding box center [1428, 274] width 238 height 41
type input "PMax Campaign Breakout"
click at [1259, 71] on div "Saving..." at bounding box center [1381, 73] width 333 height 41
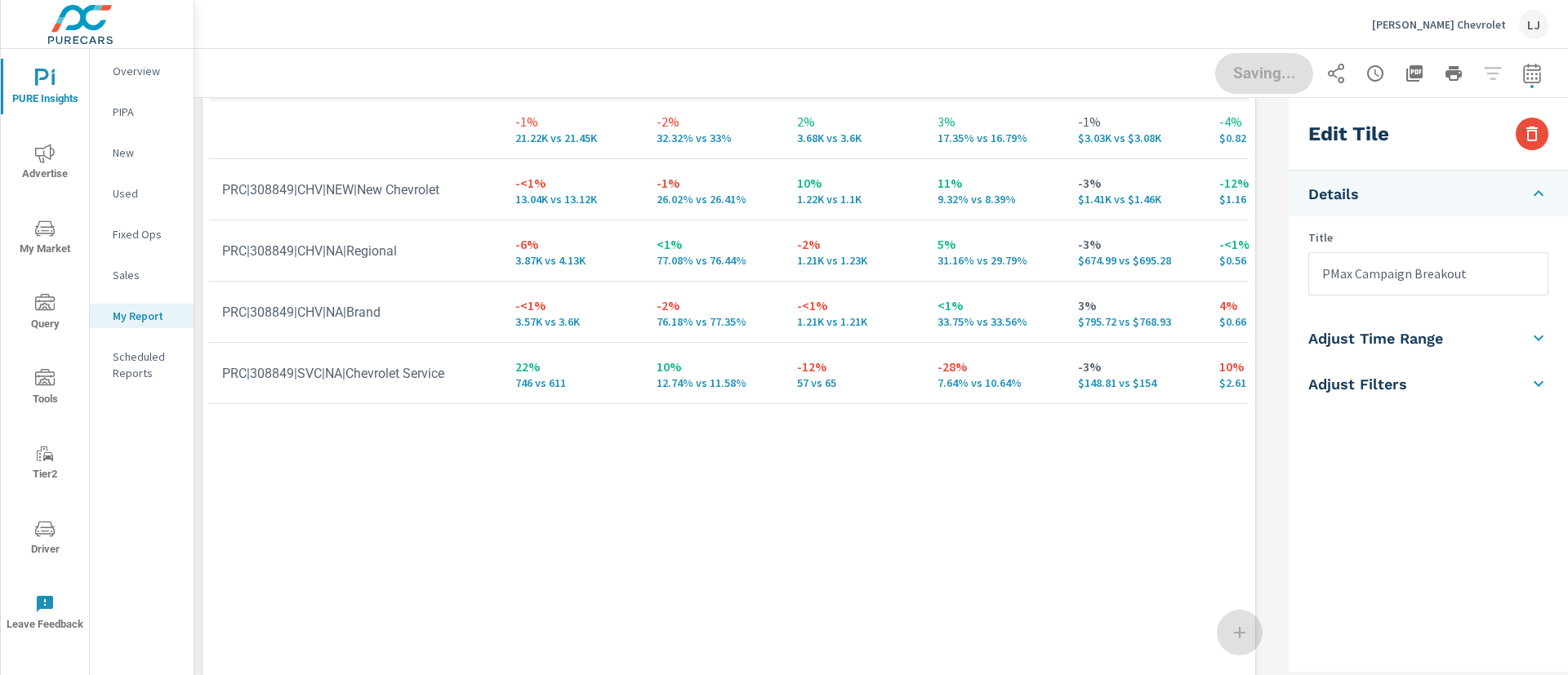
scroll to position [0, 0]
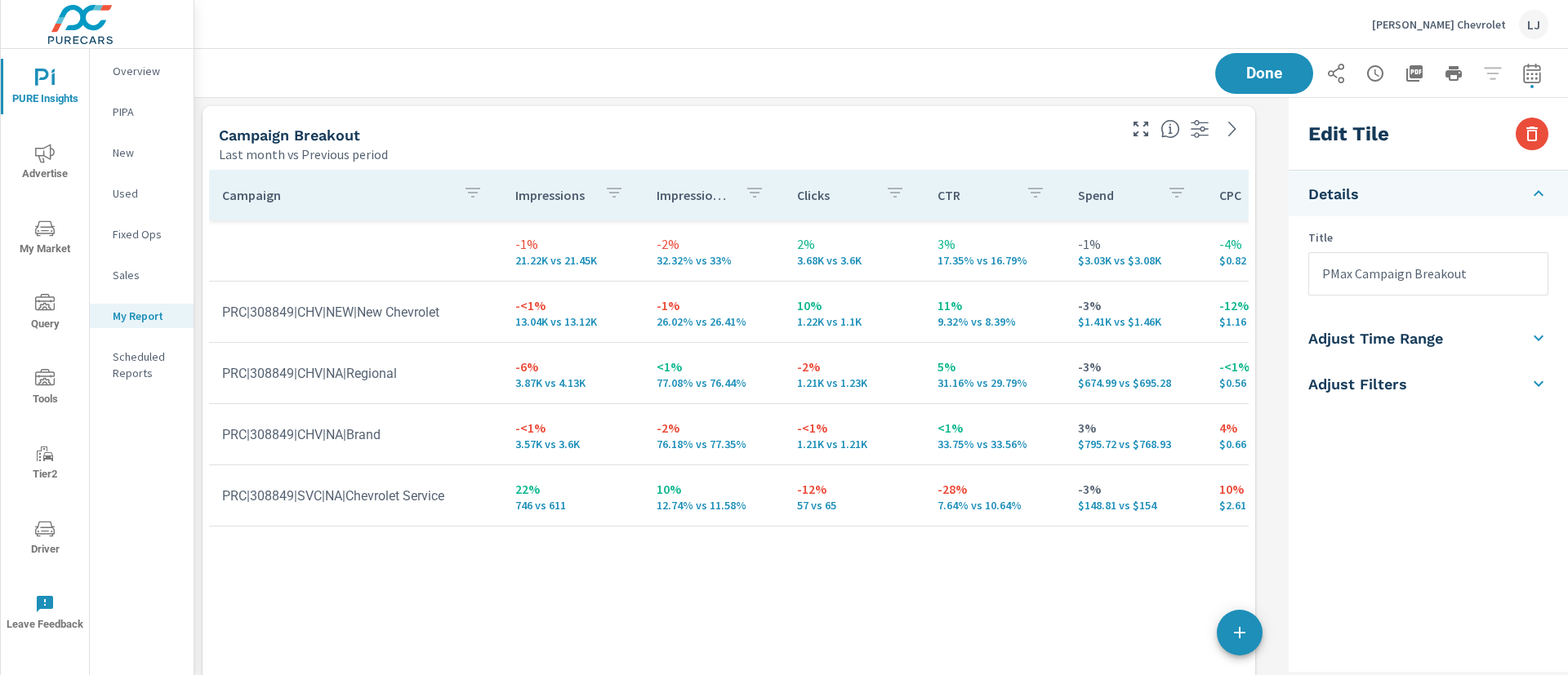
click at [352, 132] on h5 "Campaign Breakout" at bounding box center [289, 135] width 141 height 17
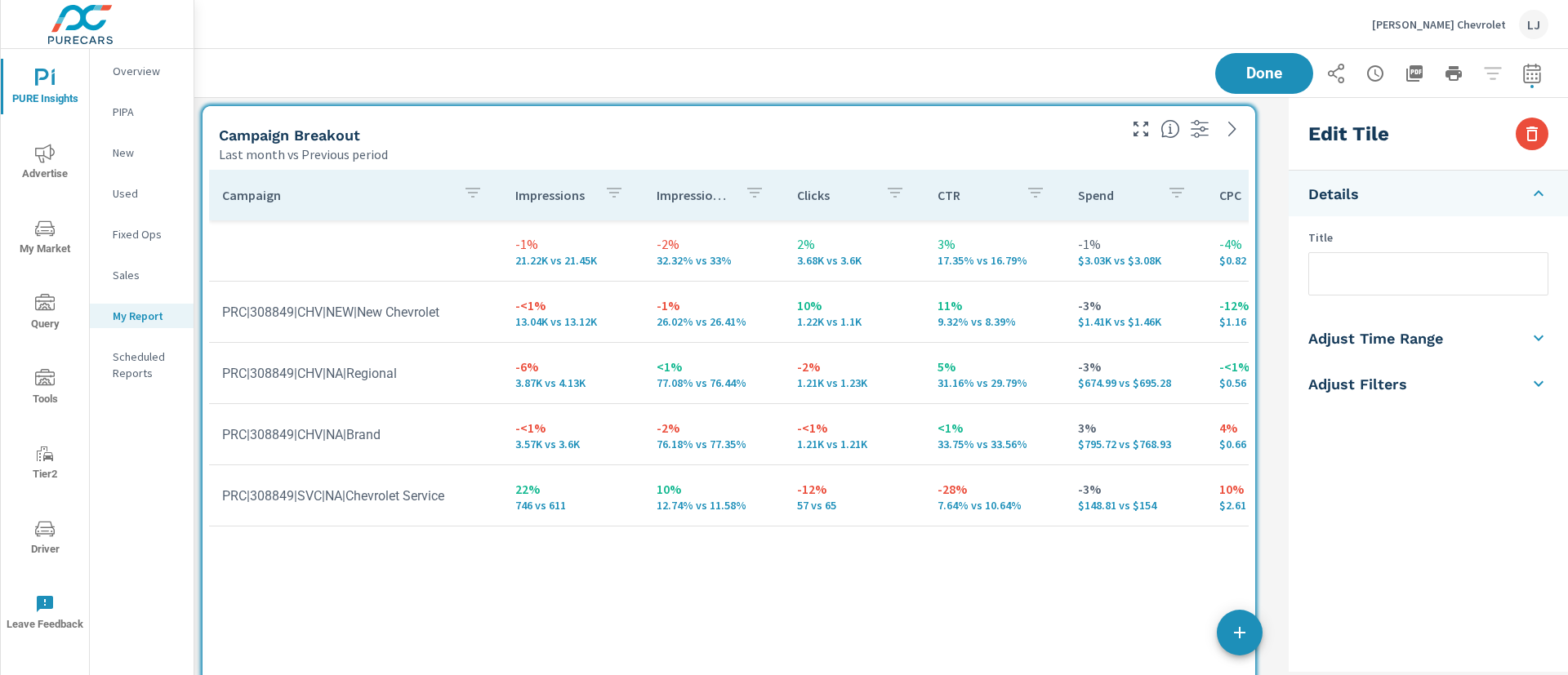
click at [1357, 280] on input "text" at bounding box center [1428, 274] width 238 height 41
type input "Search Campaign Breakout"
click at [1262, 62] on div "Done" at bounding box center [1381, 73] width 333 height 41
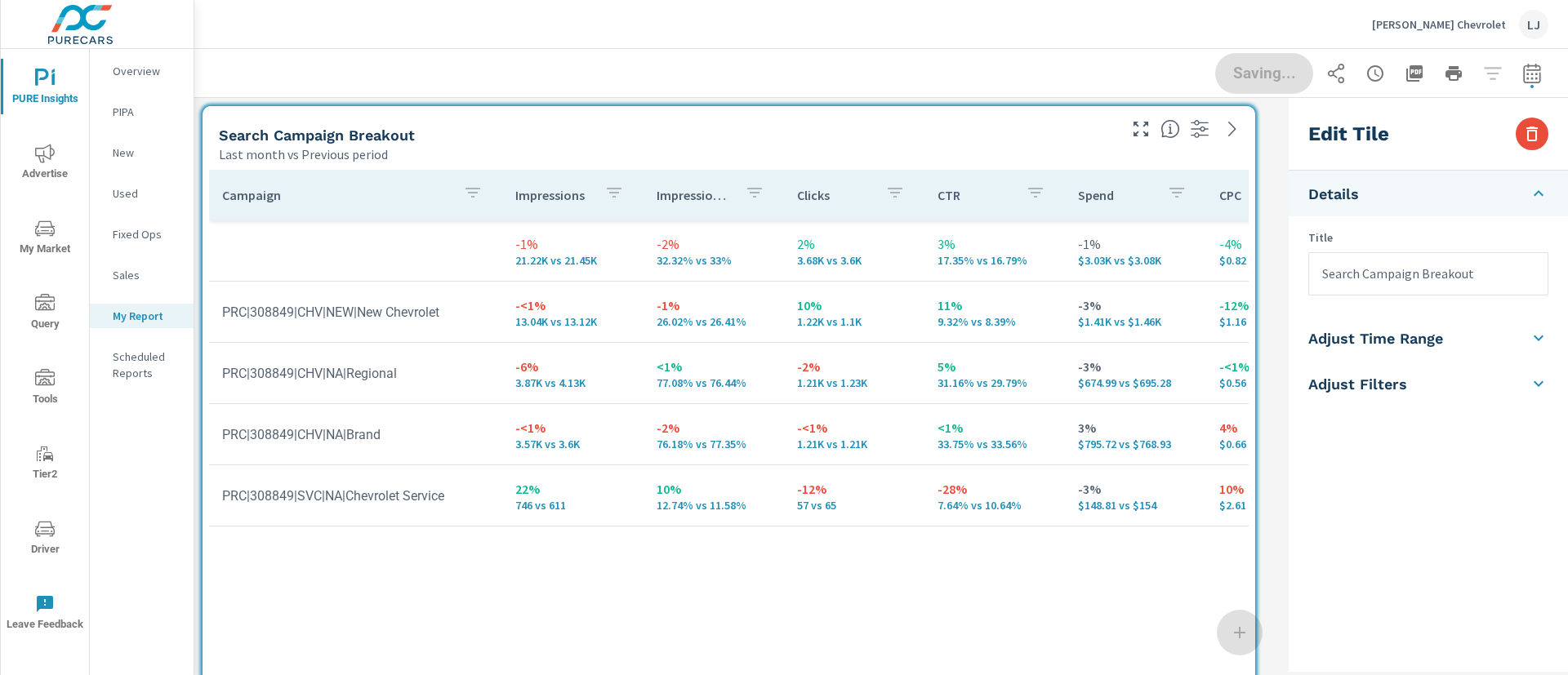
click at [59, 228] on span "My Market" at bounding box center [45, 239] width 79 height 40
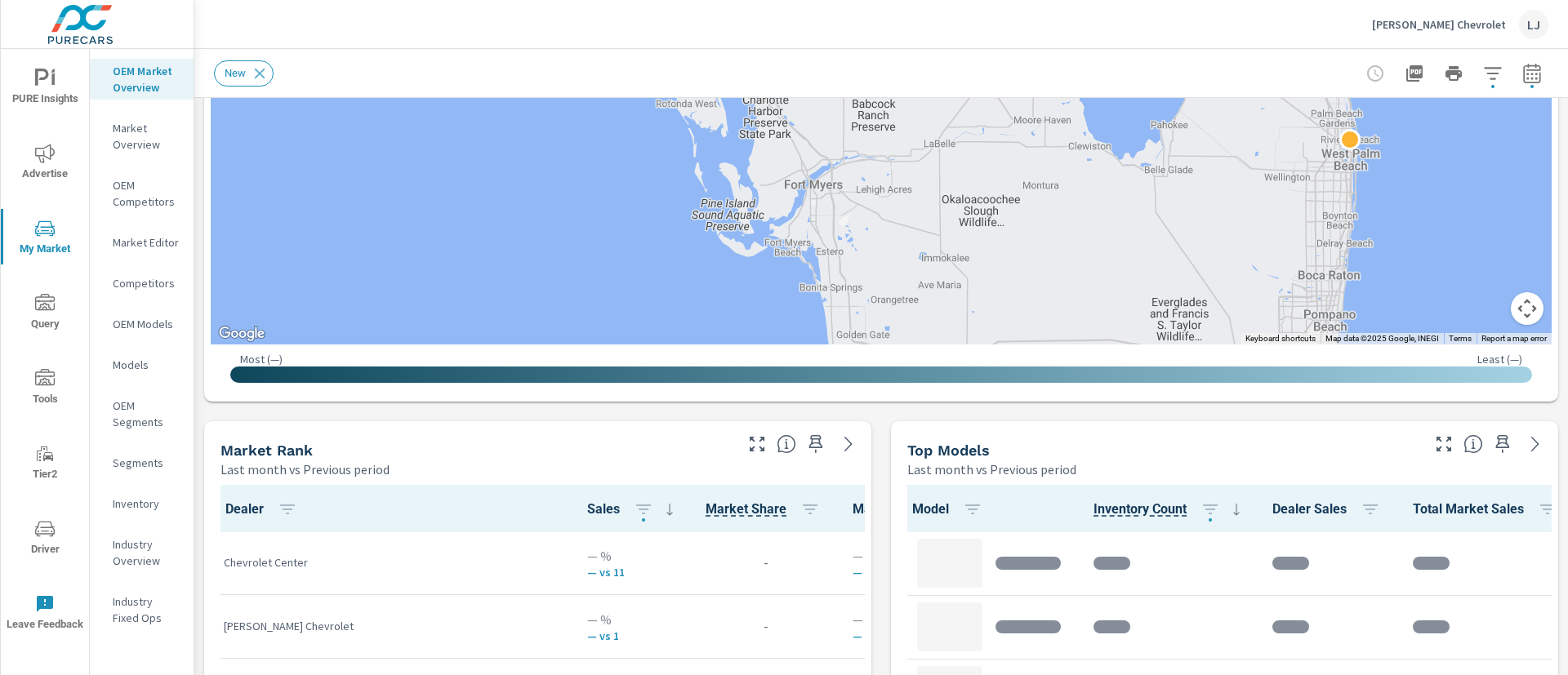
scroll to position [1, 0]
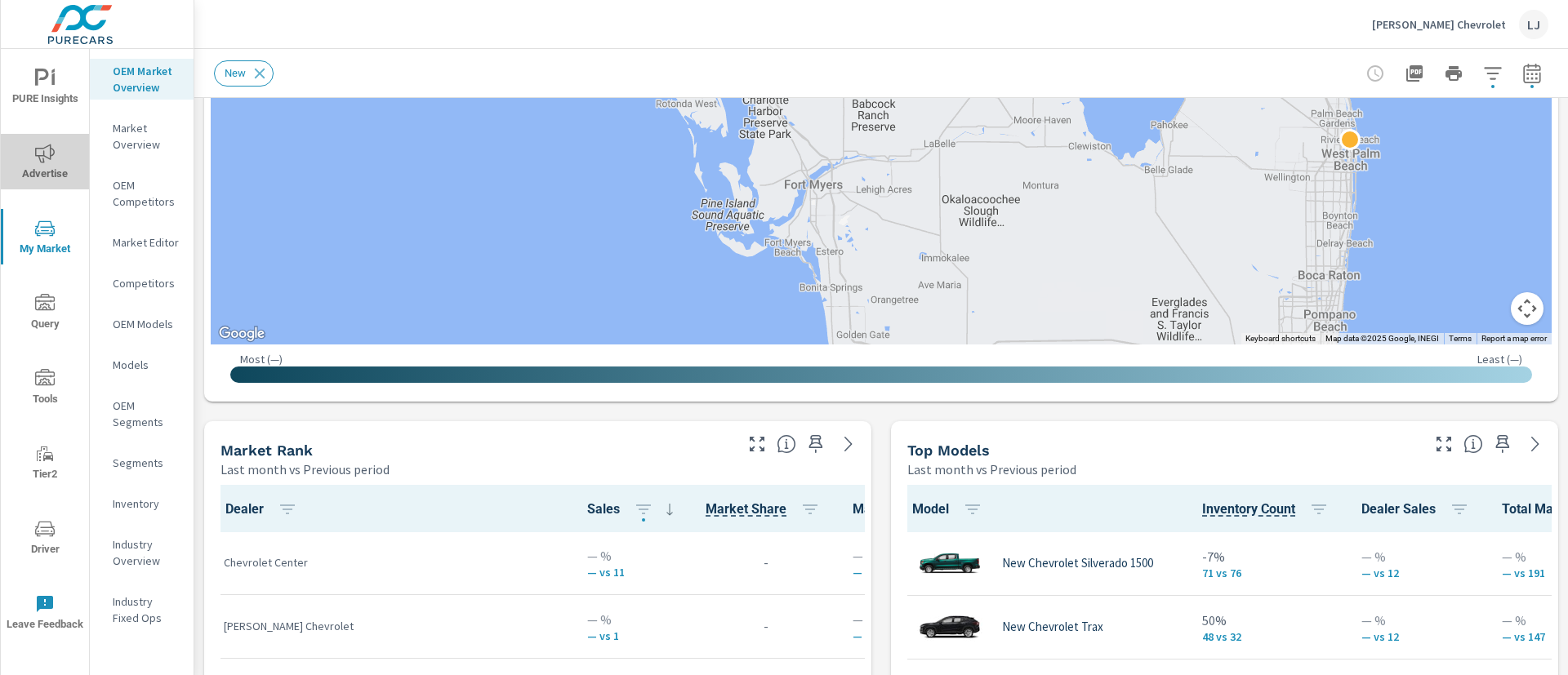
click at [39, 158] on icon "nav menu" at bounding box center [45, 154] width 19 height 19
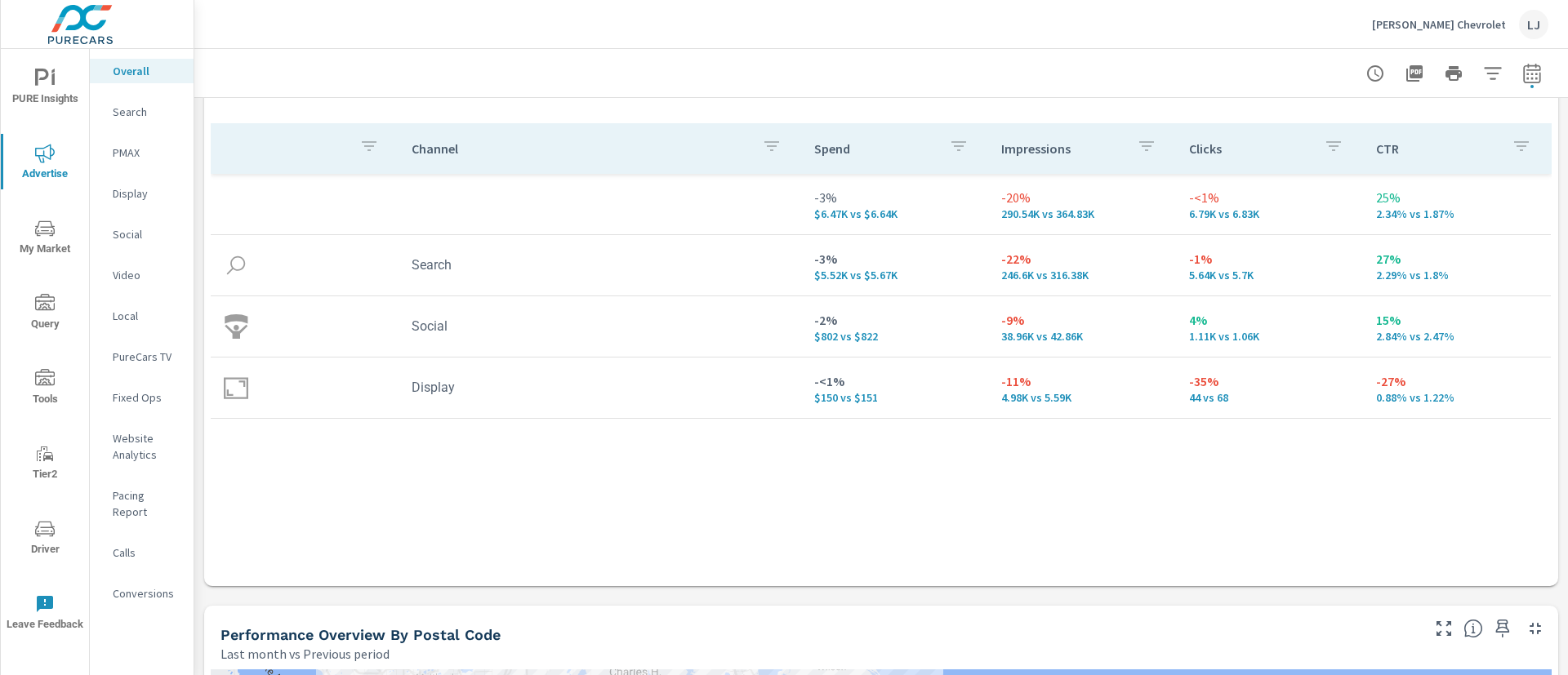
scroll to position [58, 0]
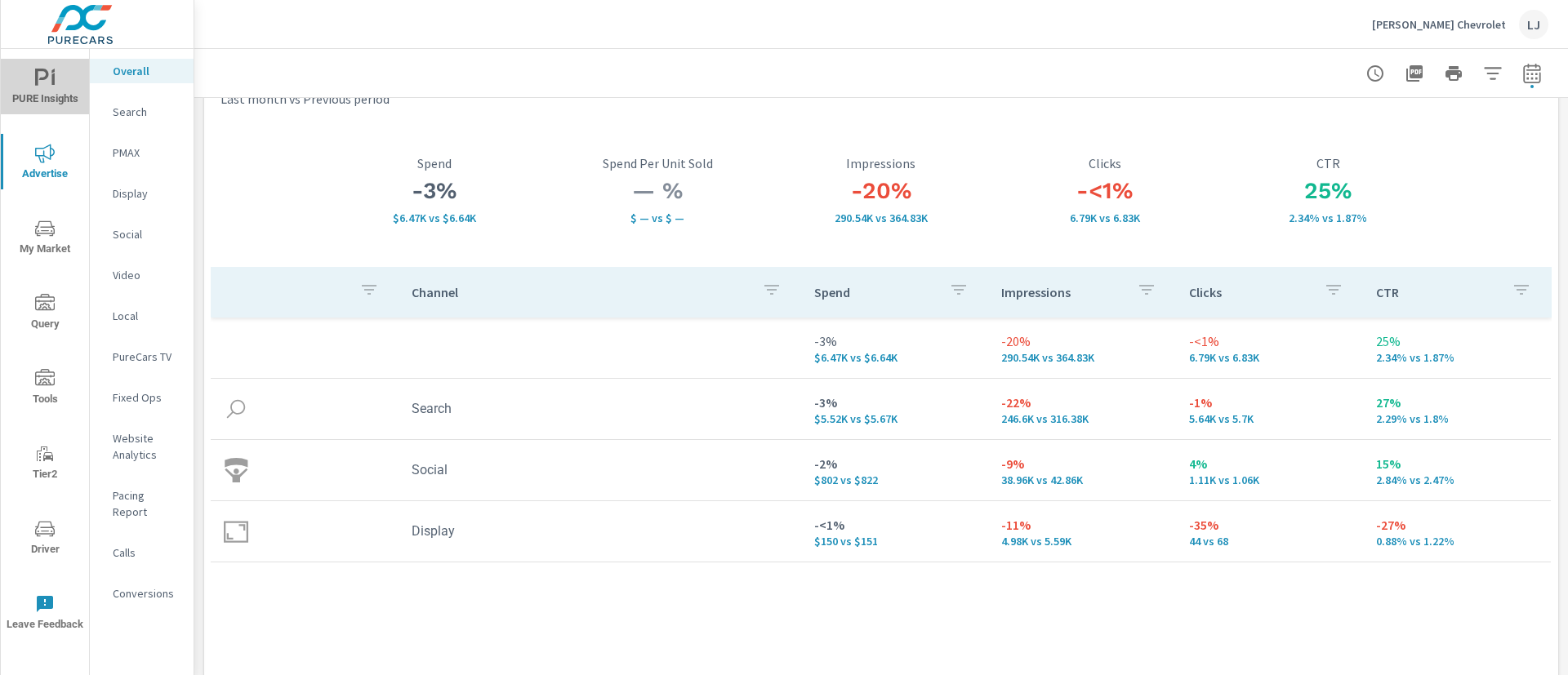
click at [41, 89] on span "PURE Insights" at bounding box center [45, 88] width 79 height 40
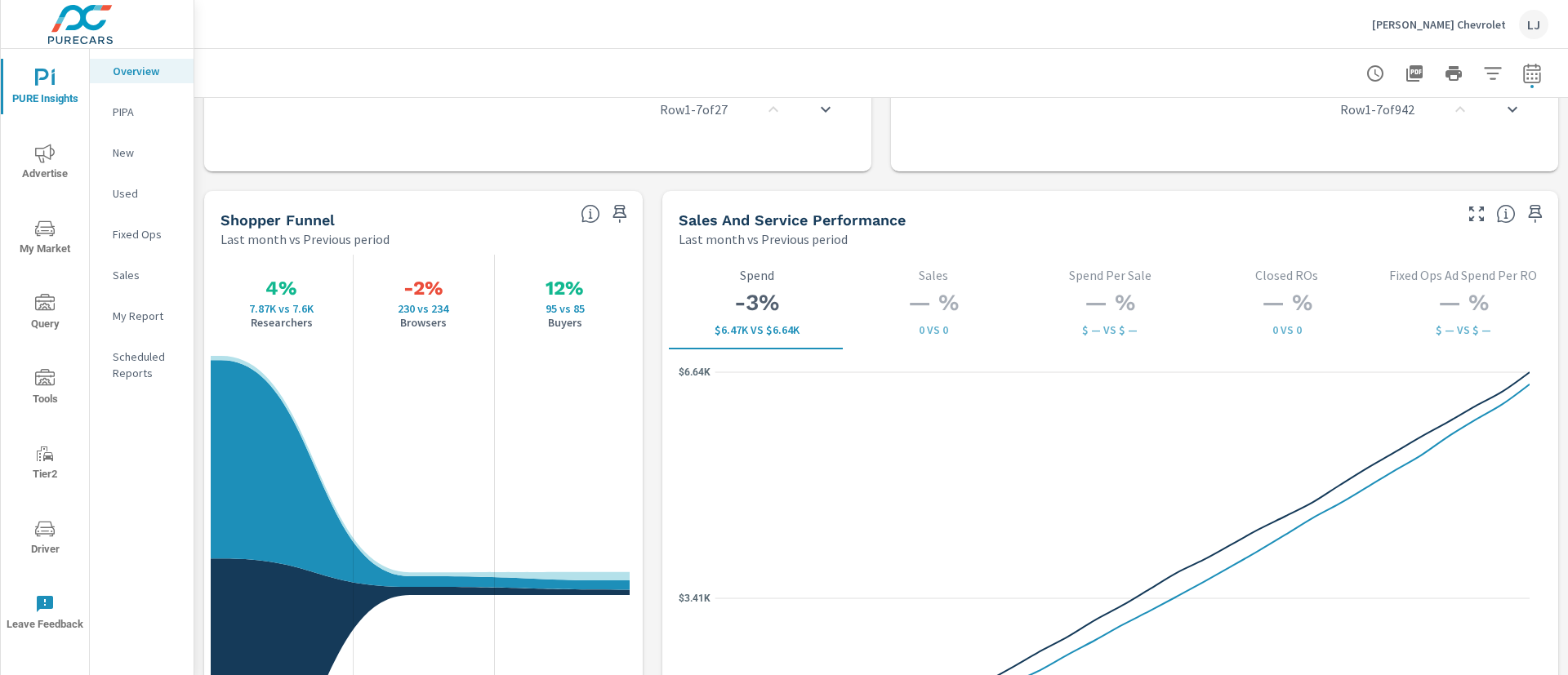
scroll to position [2029, 0]
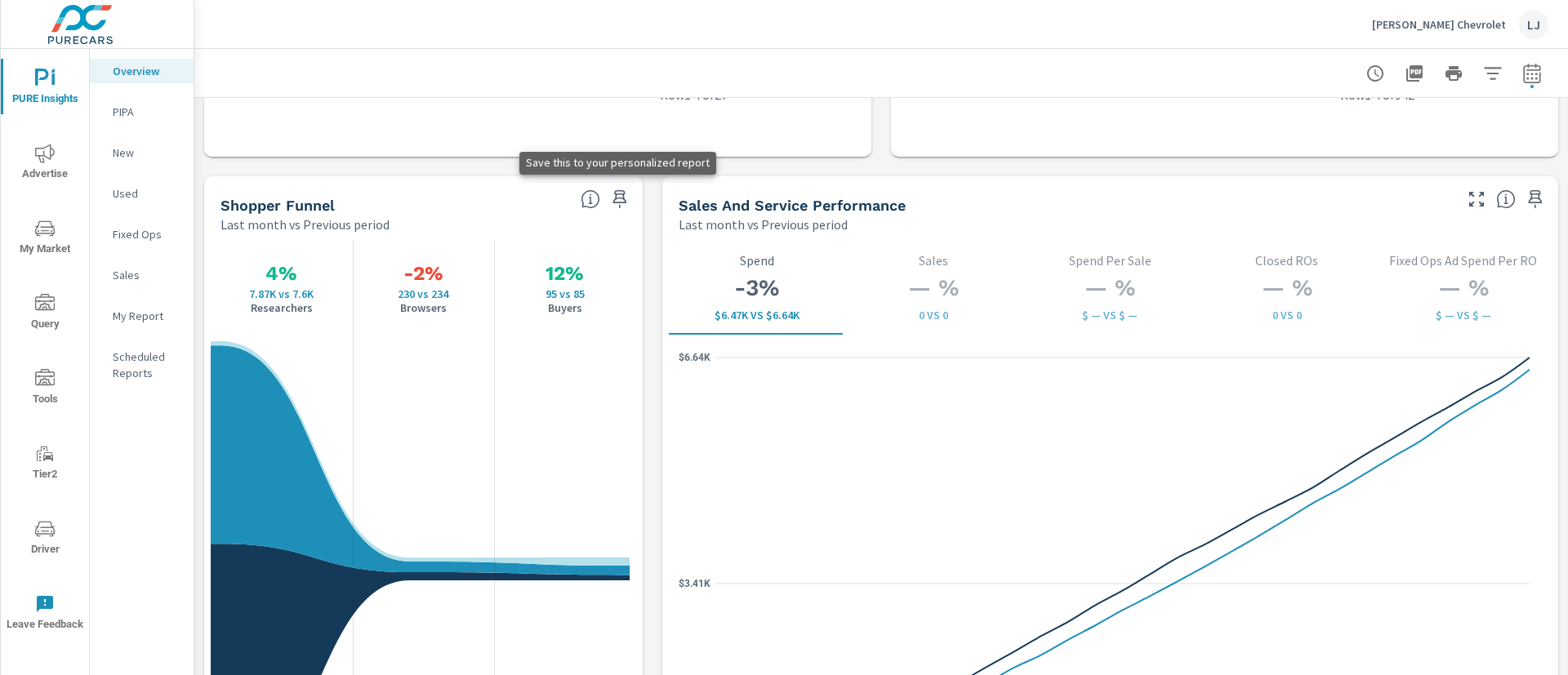
click at [619, 189] on icon "button" at bounding box center [619, 199] width 19 height 19
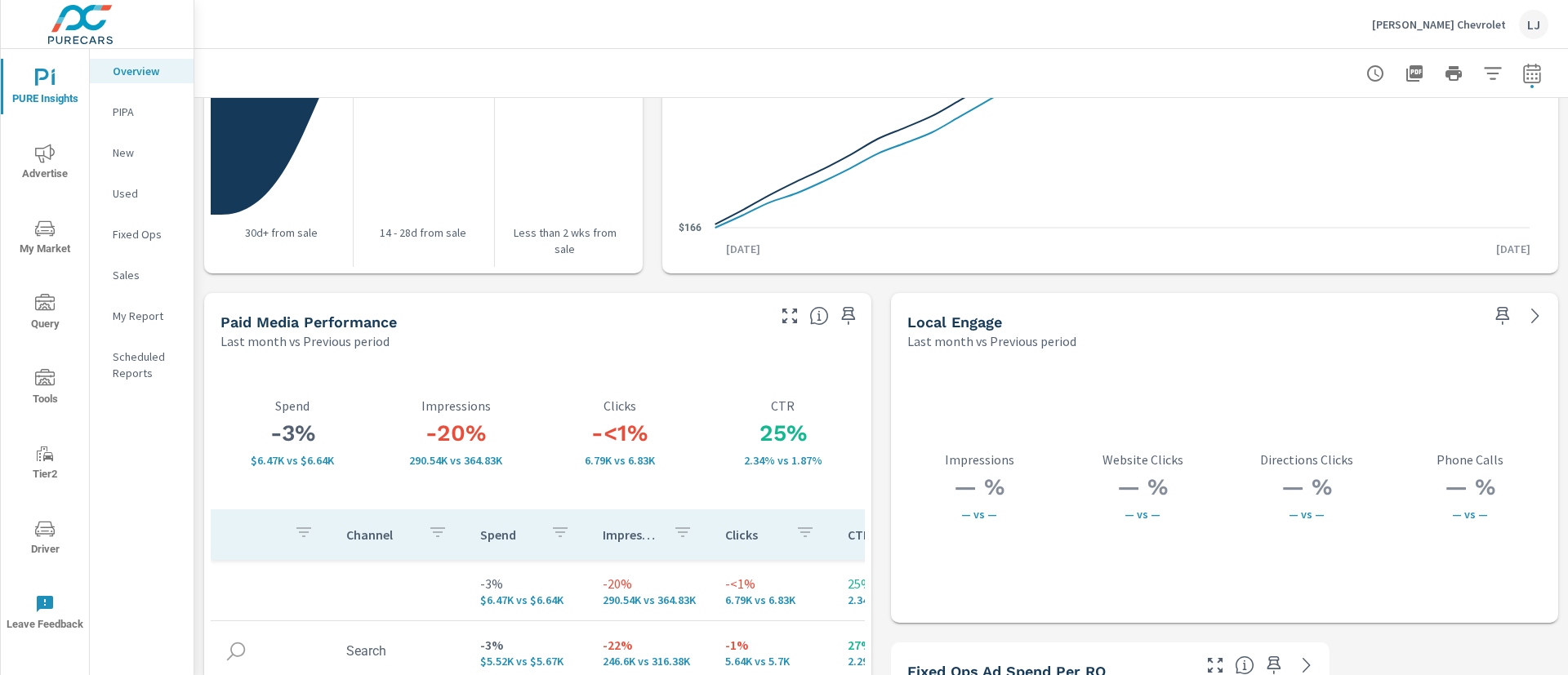
scroll to position [2550, 0]
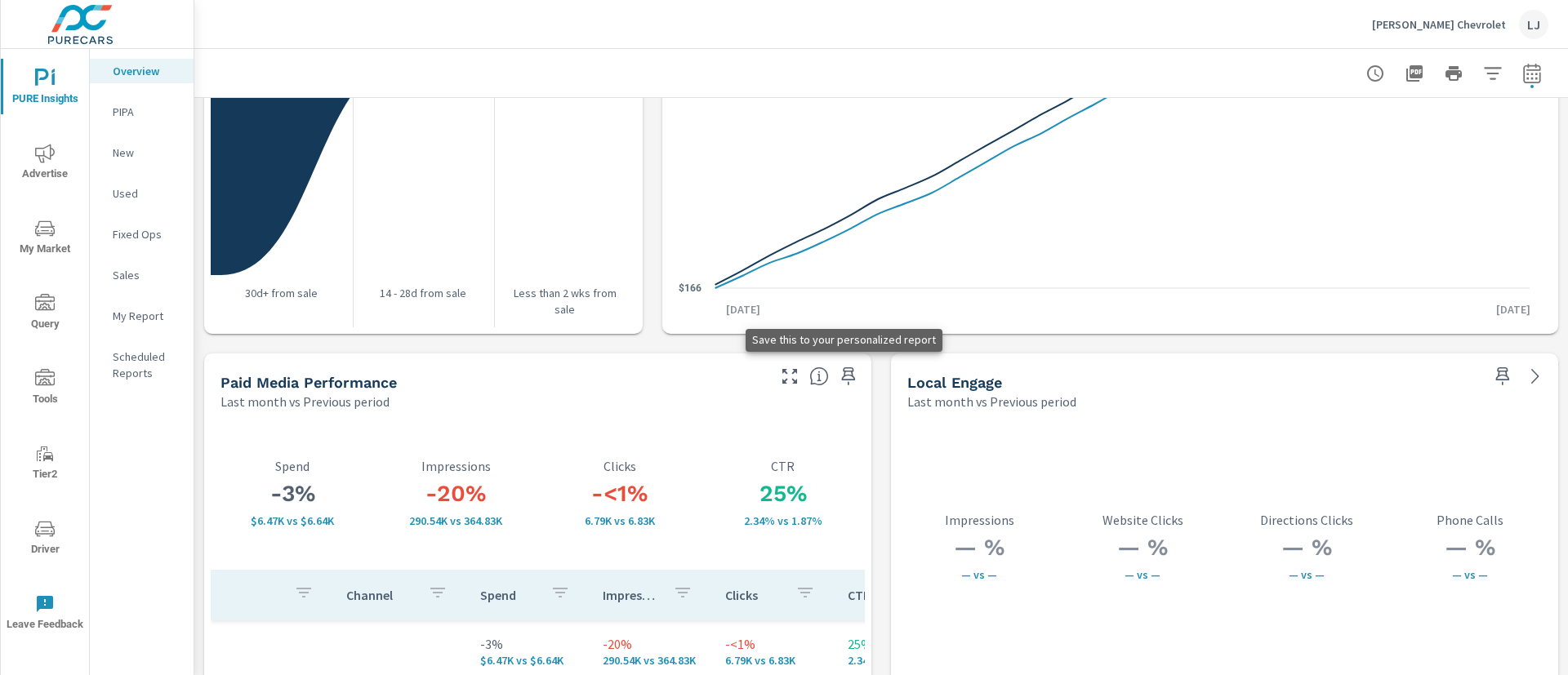
click at [841, 374] on icon "button" at bounding box center [848, 376] width 13 height 18
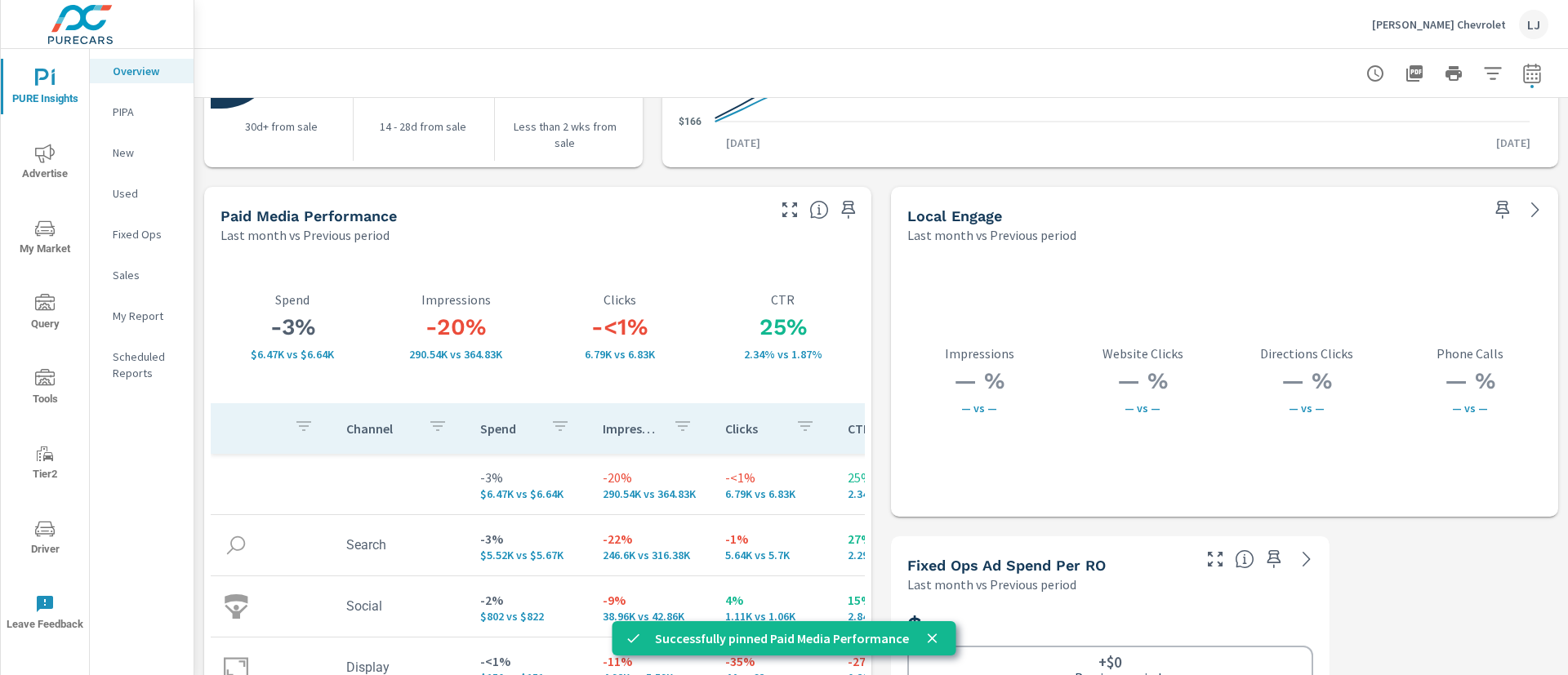
scroll to position [2918, 0]
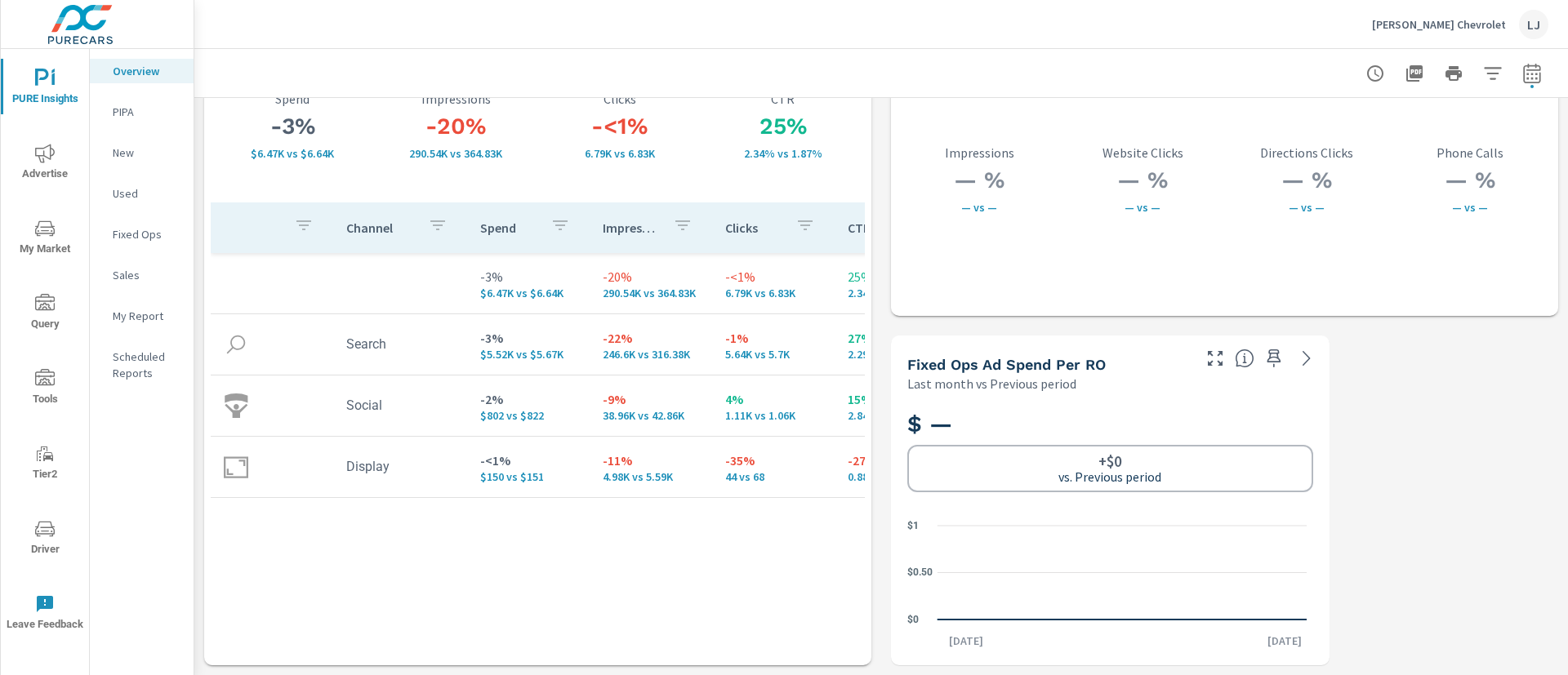
click at [46, 231] on icon "nav menu" at bounding box center [45, 229] width 19 height 19
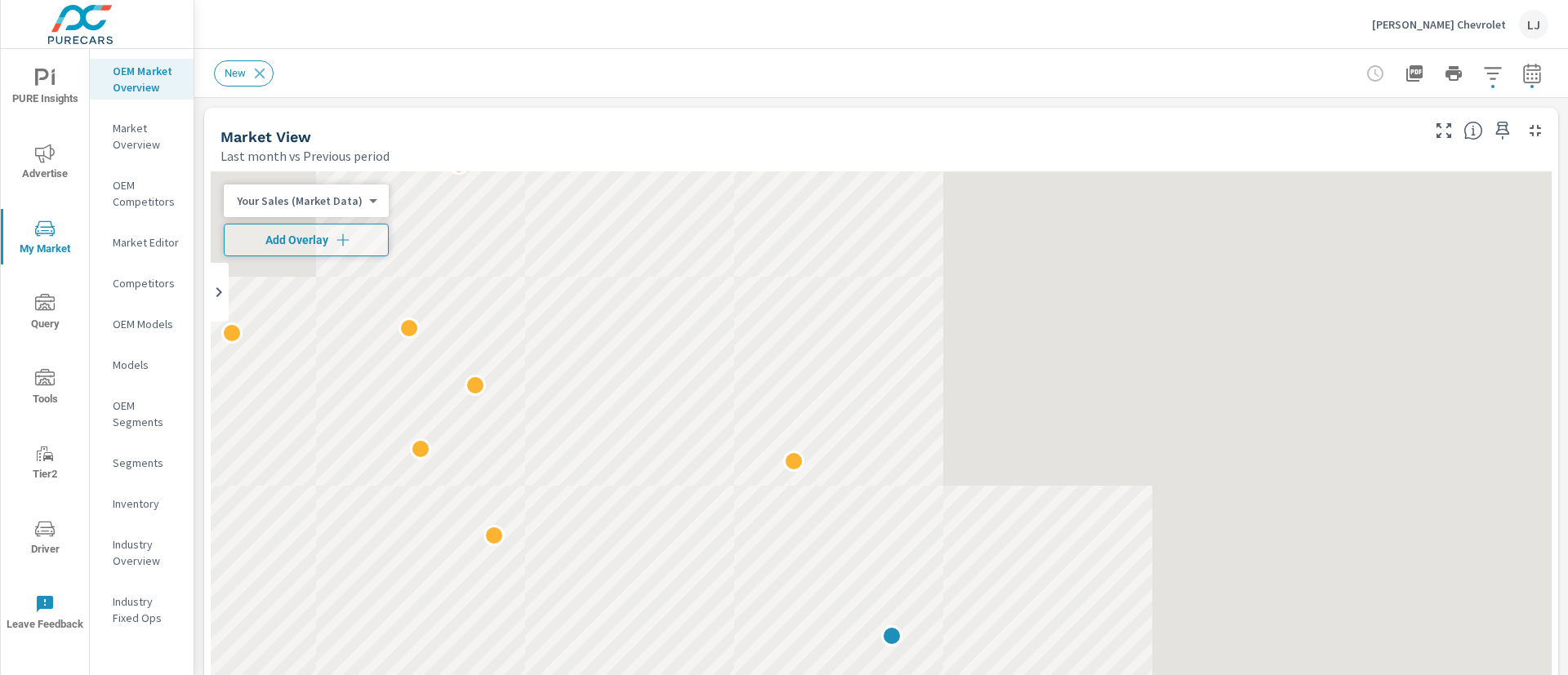
scroll to position [1, 0]
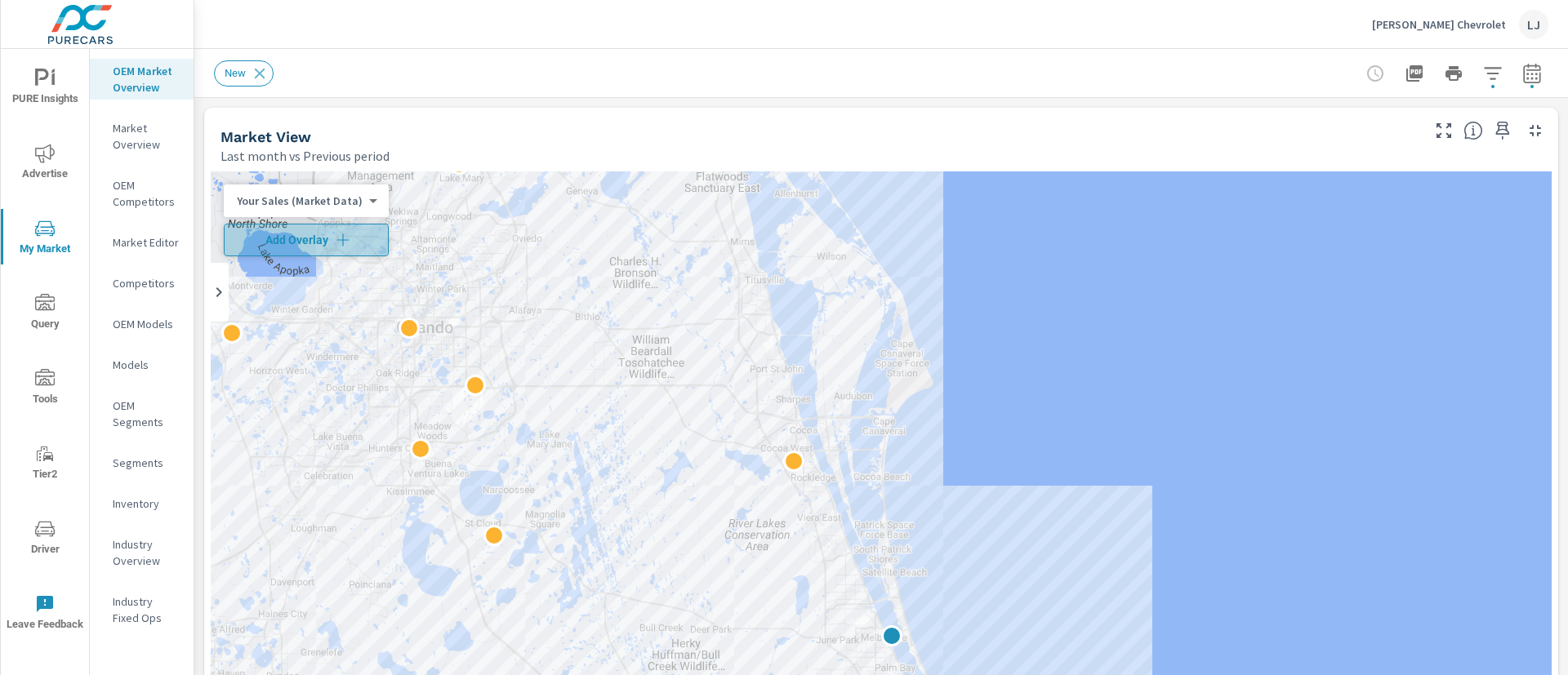
click at [341, 248] on icon "button" at bounding box center [343, 240] width 16 height 16
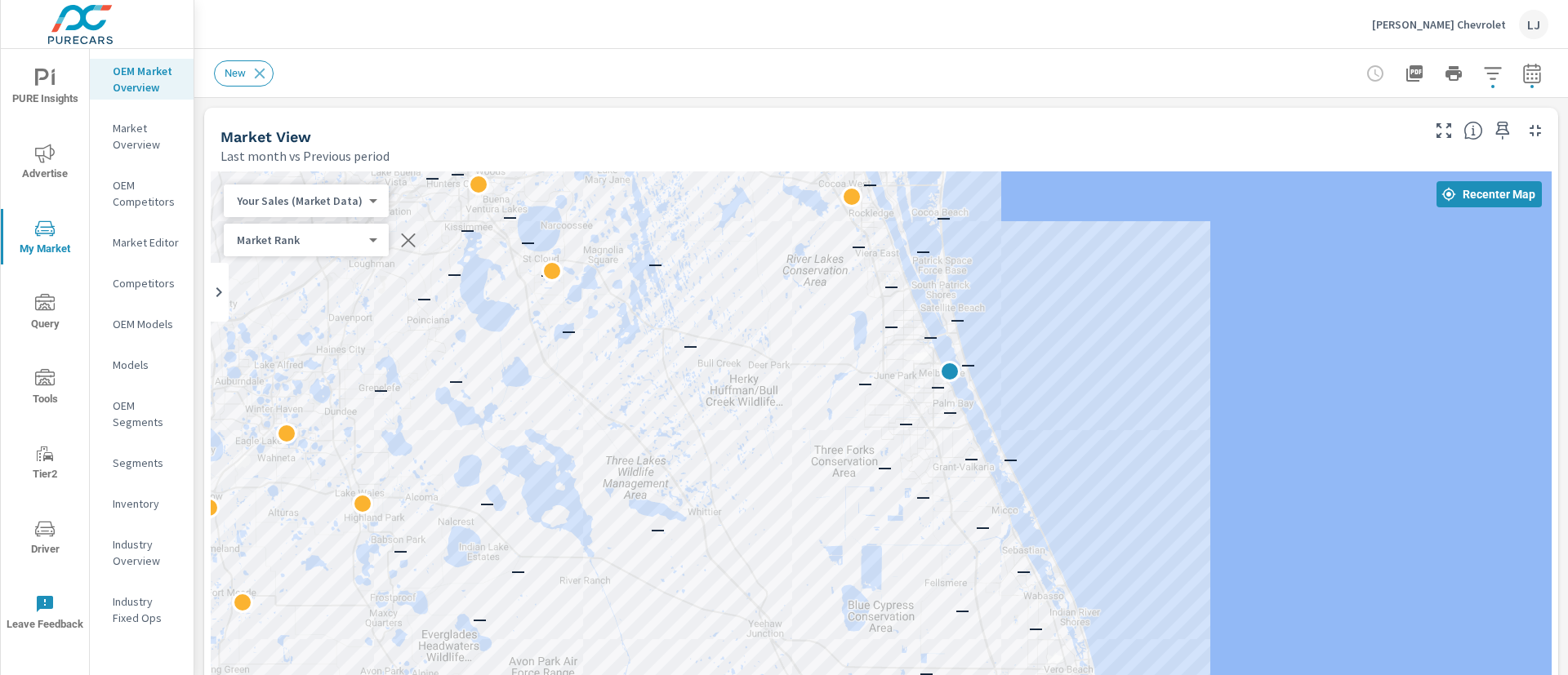
drag, startPoint x: 1173, startPoint y: 513, endPoint x: 1234, endPoint y: 243, distance: 276.8
click at [1234, 243] on div "— — — — — — — — — — — — — — — — — — — — — — — — — — — — — — — — — — — — — — — —…" at bounding box center [880, 626] width 1340 height 908
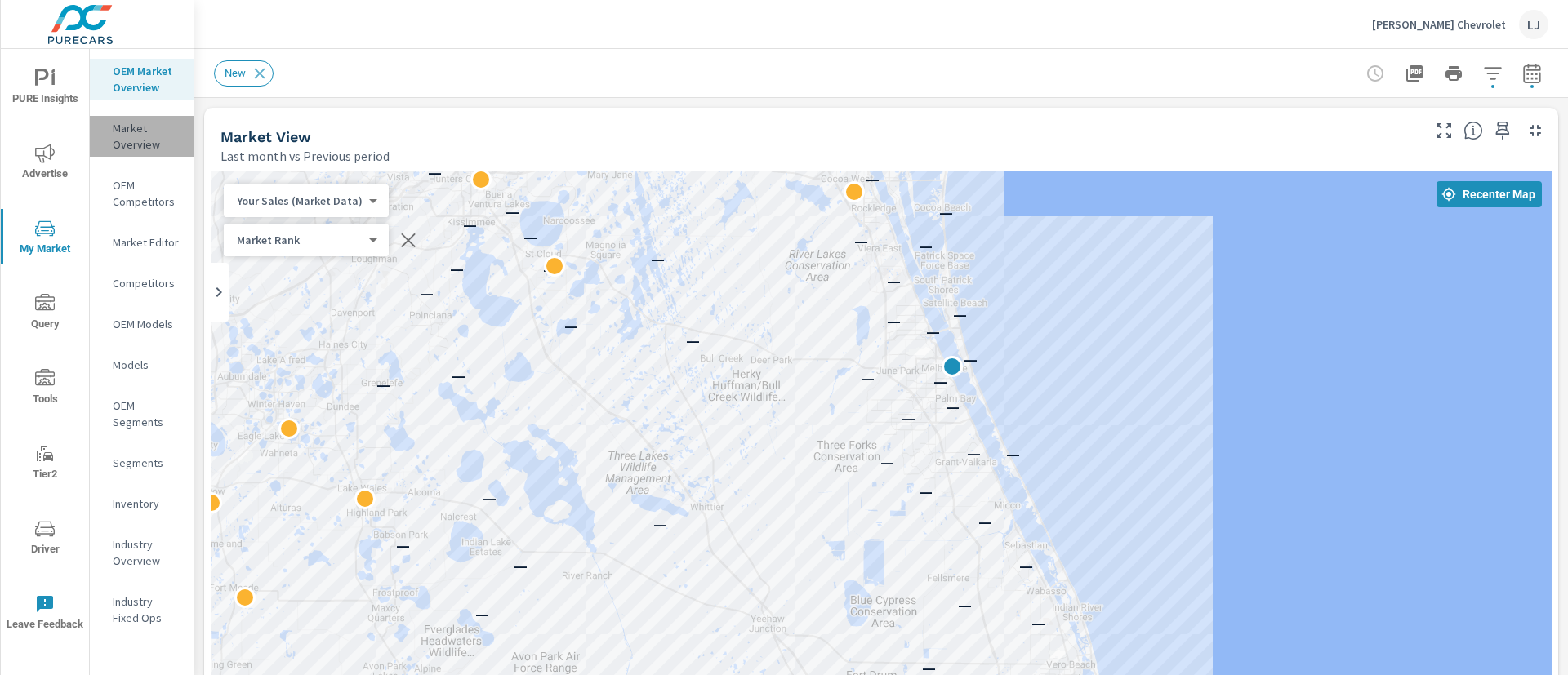
click at [117, 121] on p "Market Overview" at bounding box center [146, 136] width 68 height 33
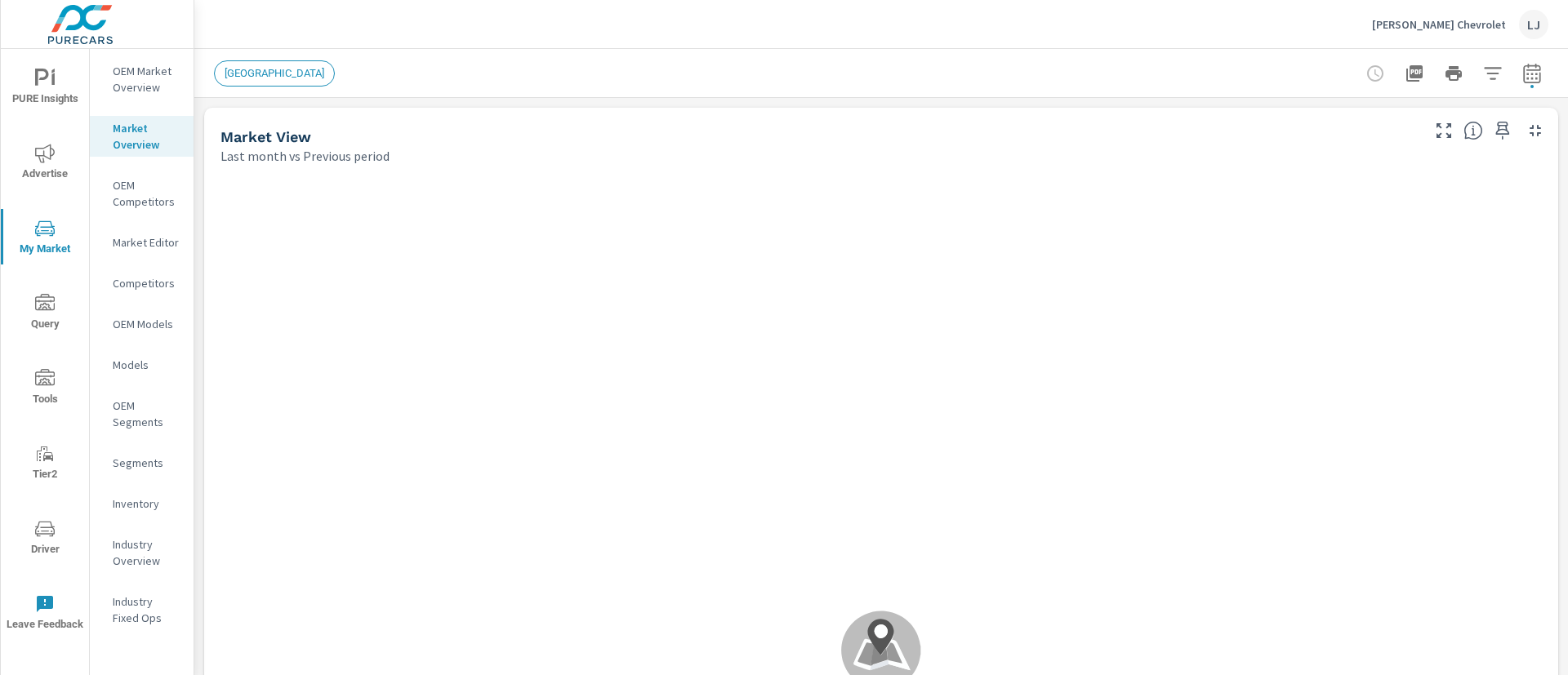
scroll to position [1, 0]
click at [125, 205] on p "OEM Competitors" at bounding box center [146, 194] width 68 height 33
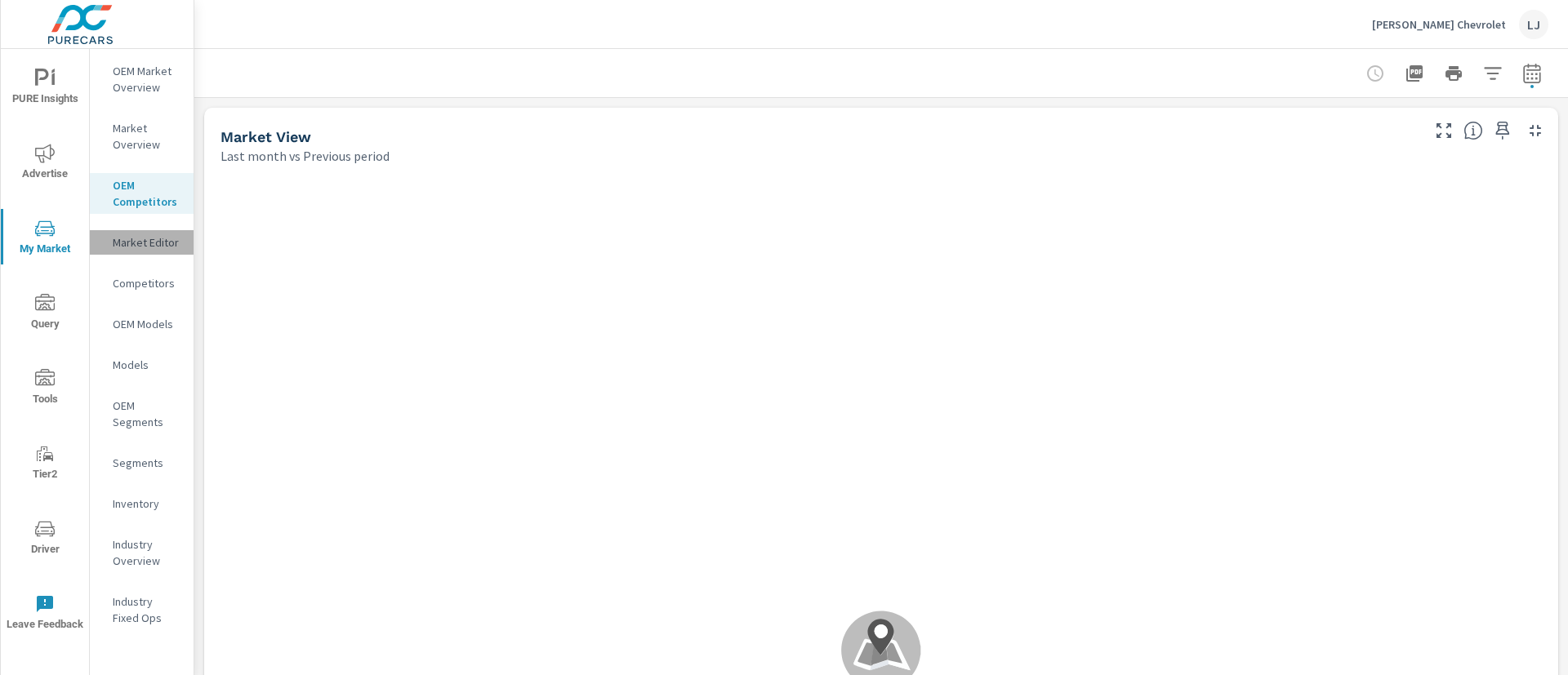
click at [150, 238] on p "Market Editor" at bounding box center [146, 242] width 68 height 16
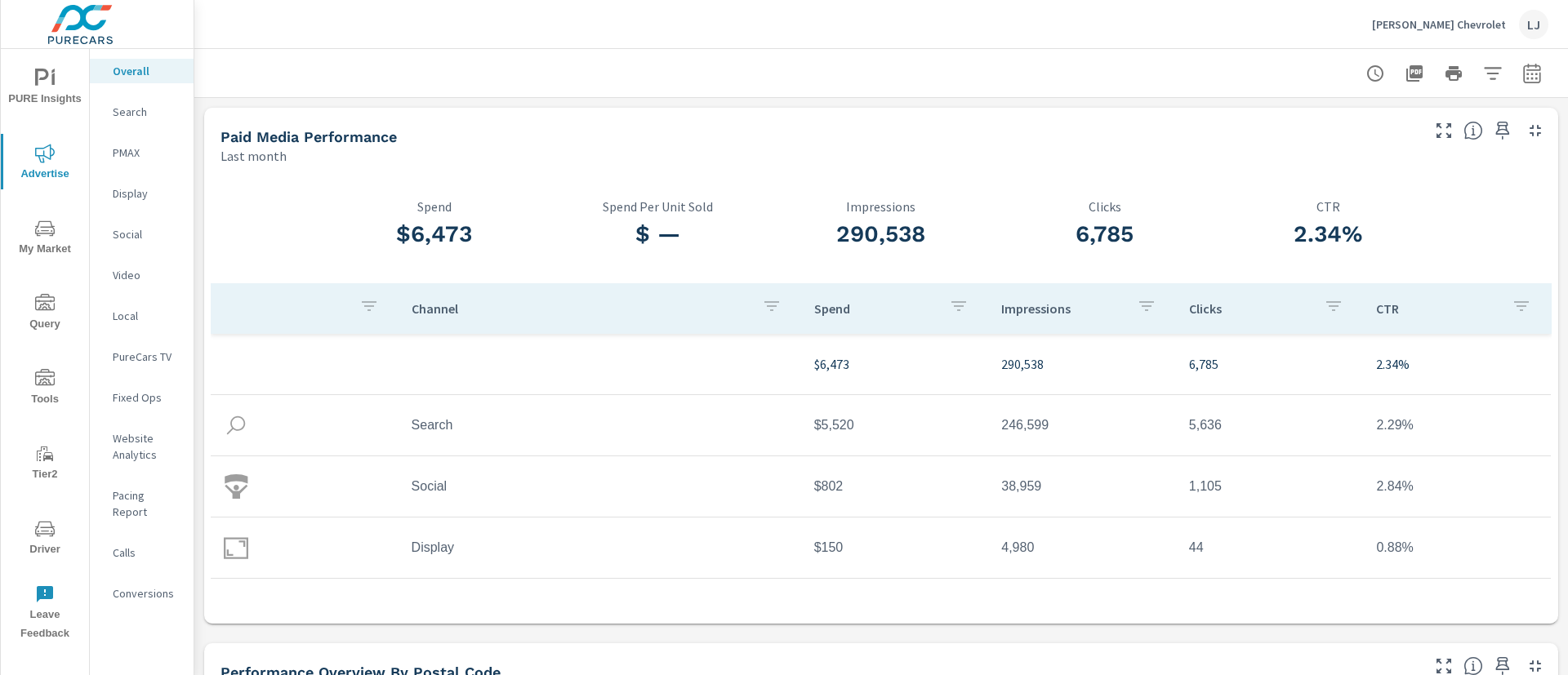
click at [74, 93] on span "PURE Insights" at bounding box center [45, 88] width 79 height 40
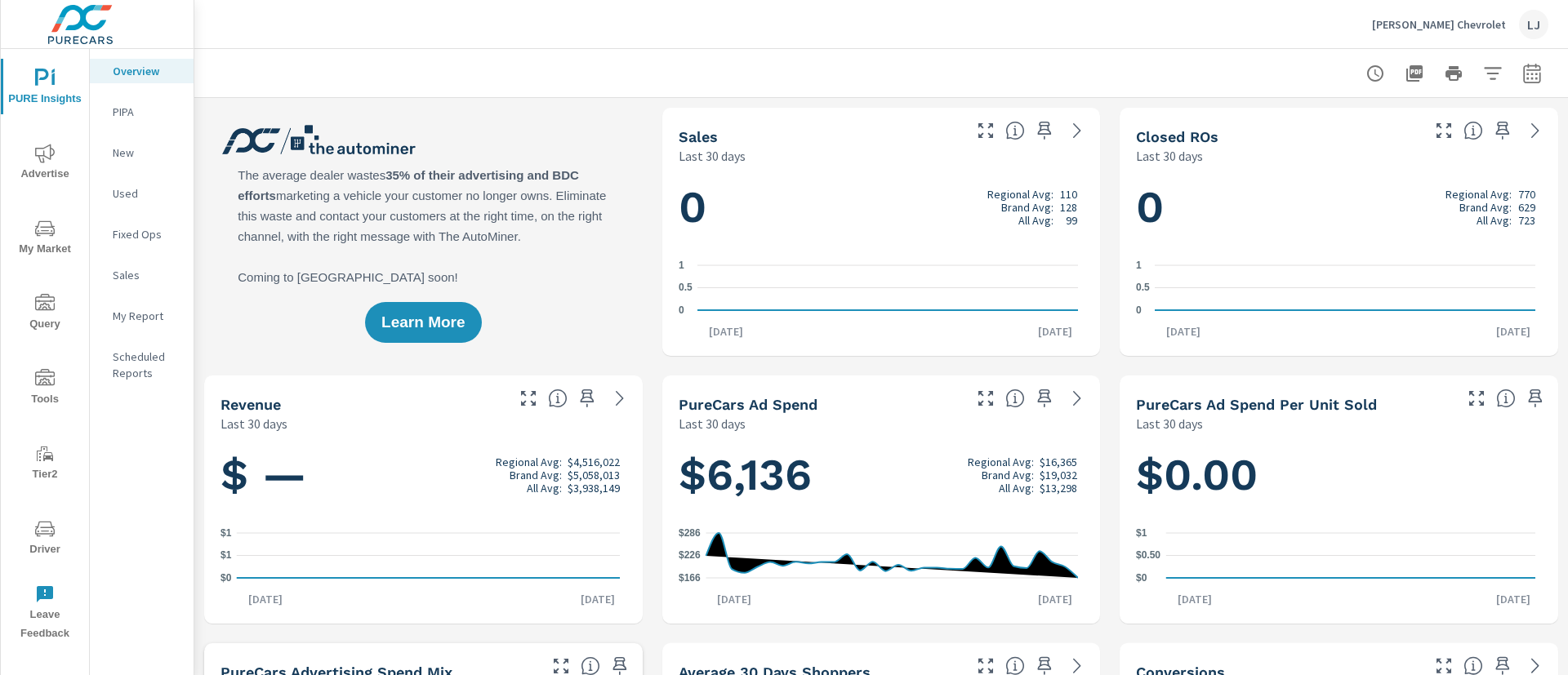
scroll to position [1, 0]
click at [137, 323] on p "My Report" at bounding box center [146, 316] width 68 height 16
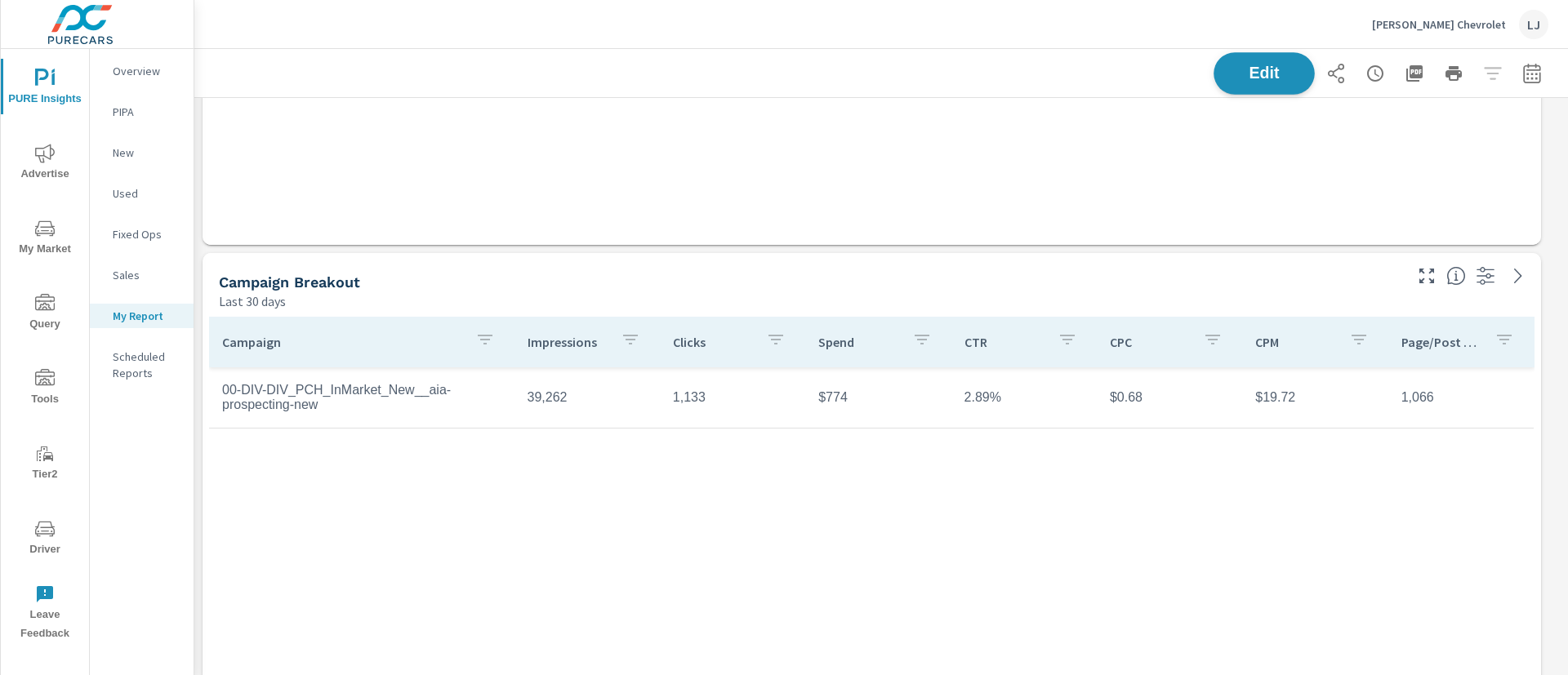
scroll to position [10377, 1393]
click at [1272, 67] on span "Edit" at bounding box center [1265, 73] width 67 height 15
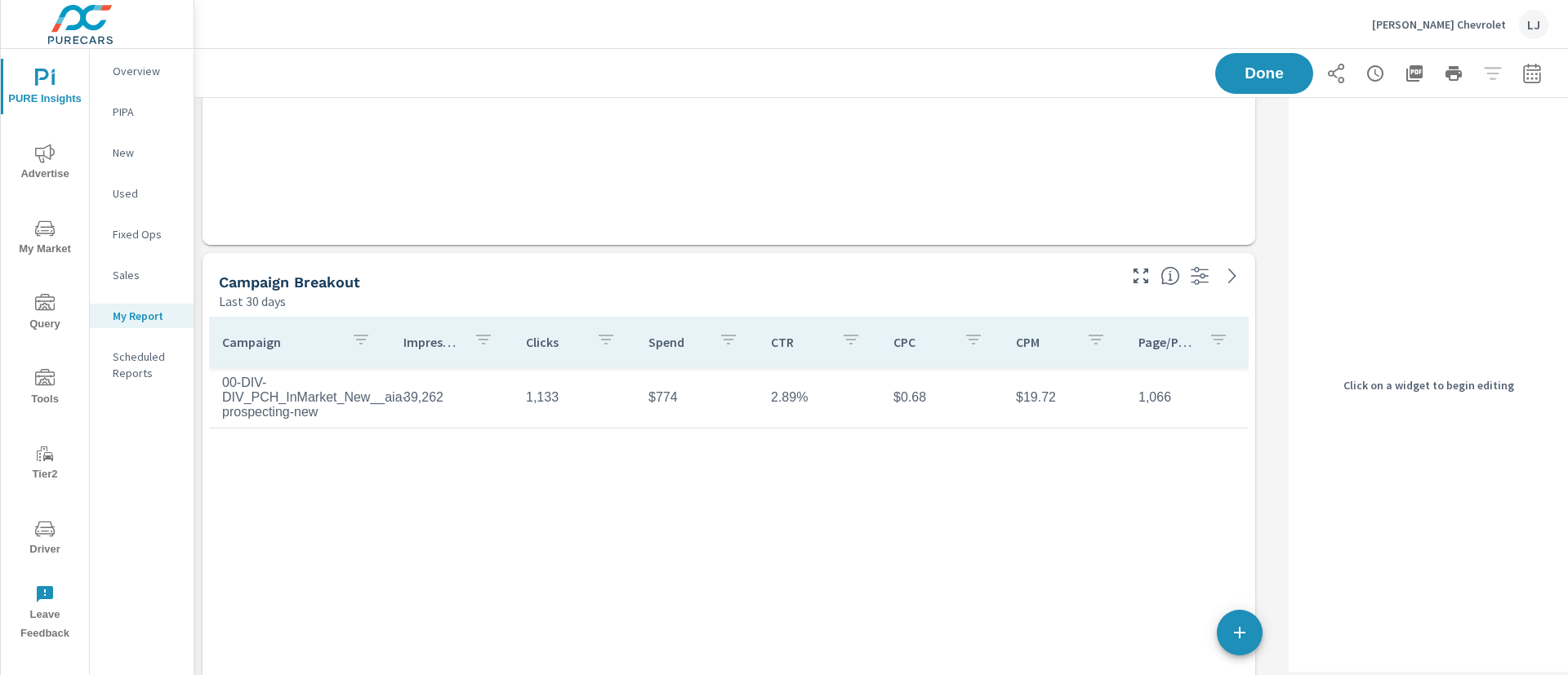
scroll to position [10377, 1107]
click at [1006, 281] on div "Campaign Breakout" at bounding box center [666, 282] width 896 height 19
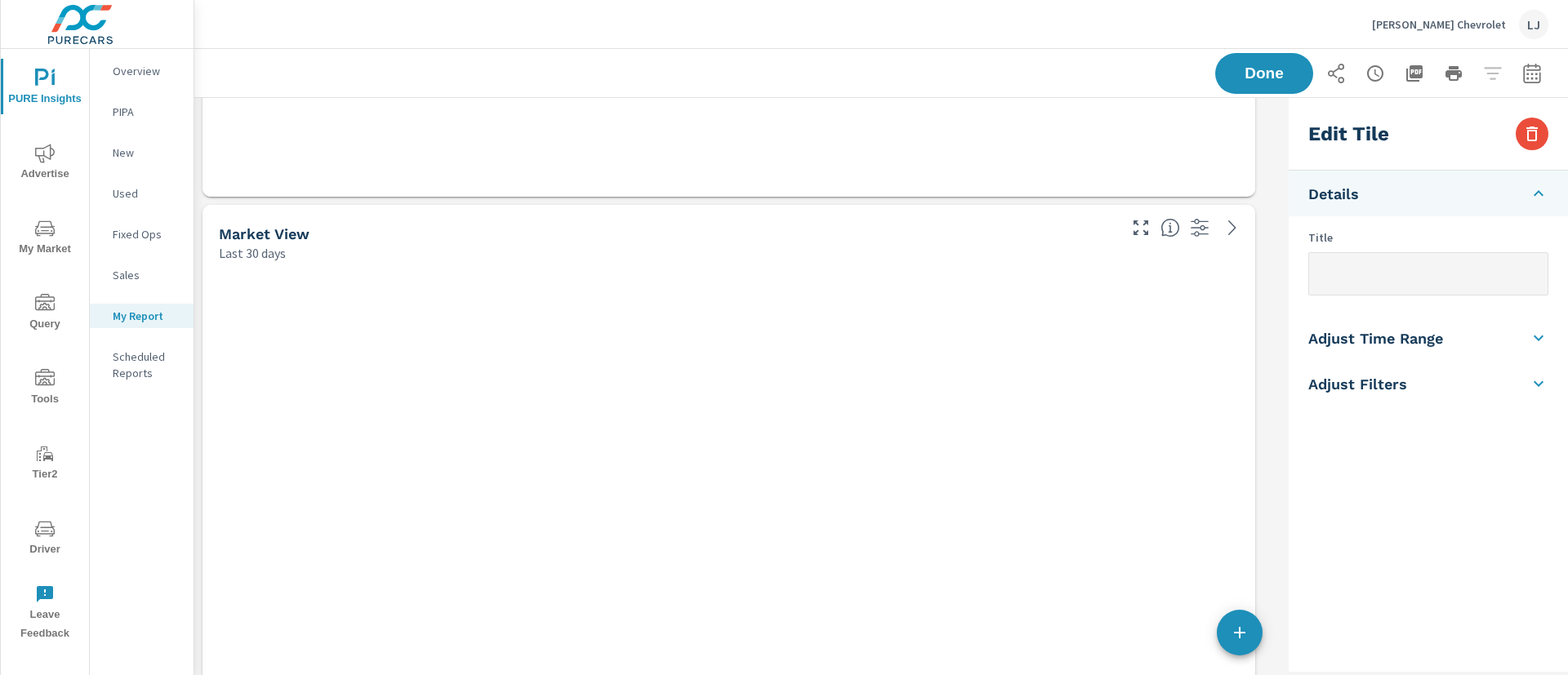
scroll to position [8329, 0]
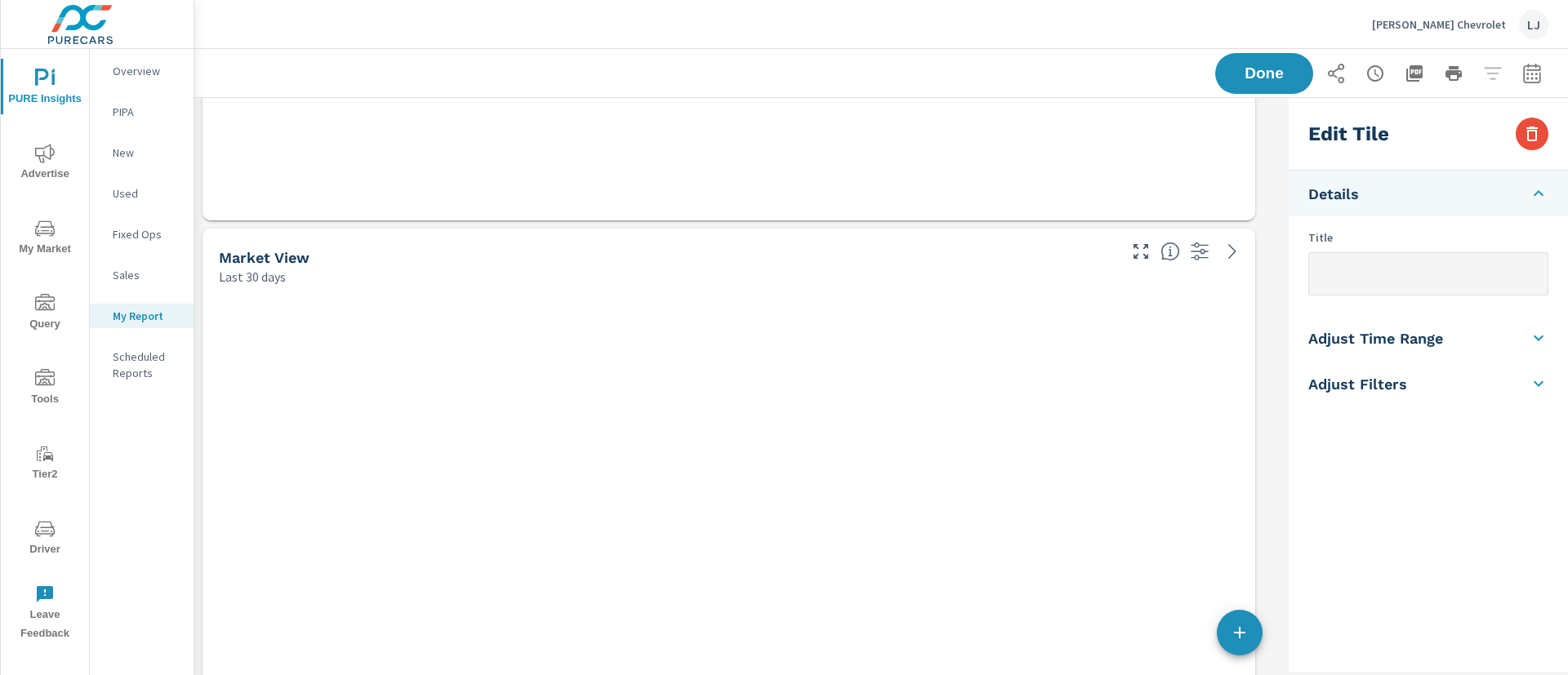
click at [875, 265] on div "Market View" at bounding box center [666, 258] width 896 height 19
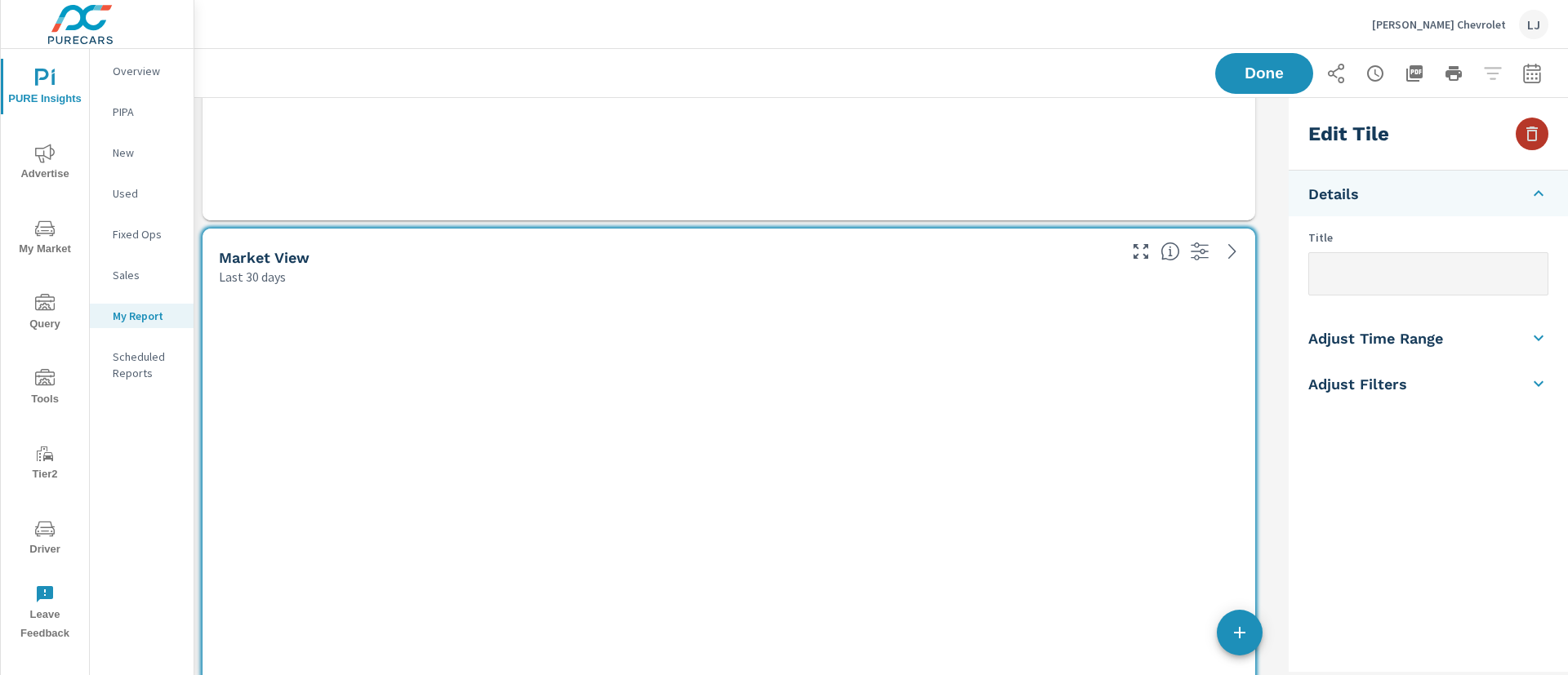
click at [1535, 126] on icon "button" at bounding box center [1532, 133] width 19 height 19
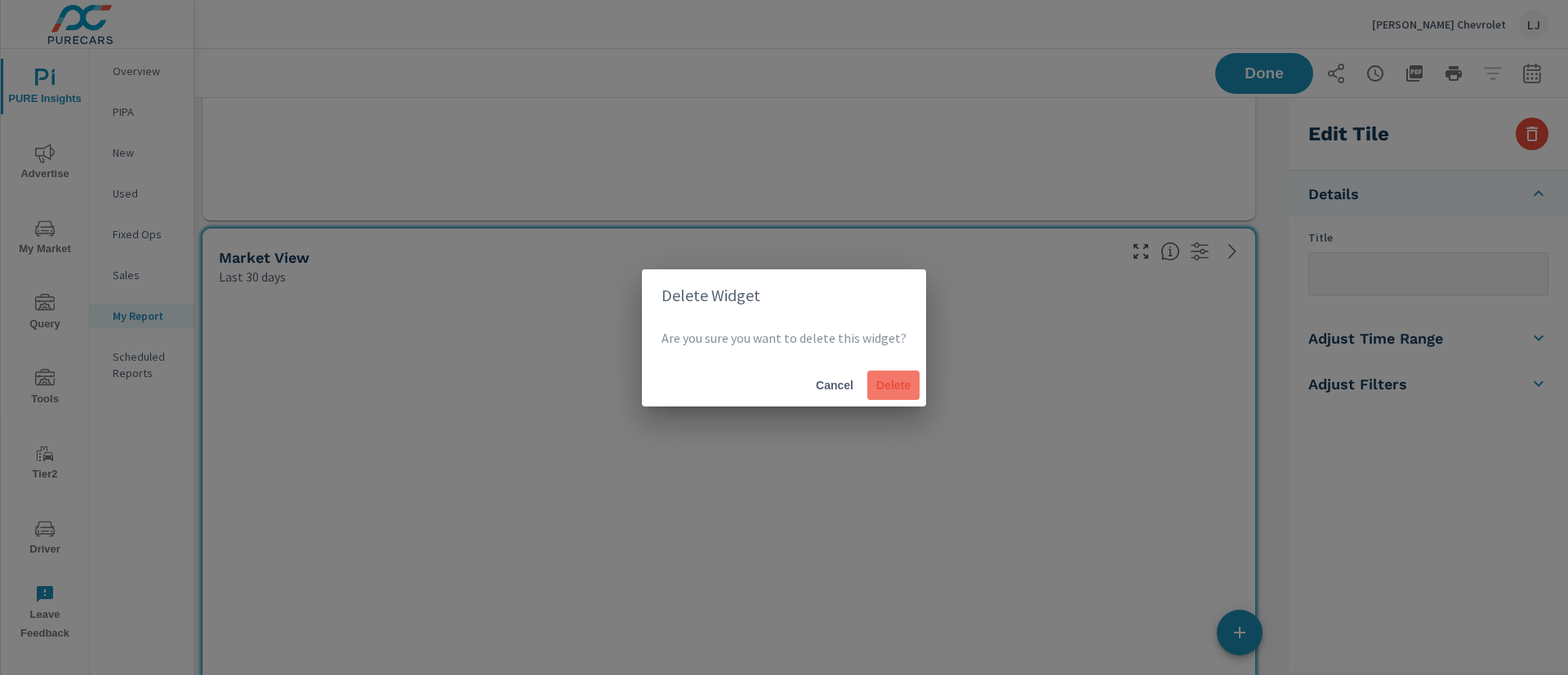
click at [894, 391] on span "Delete" at bounding box center [893, 385] width 39 height 14
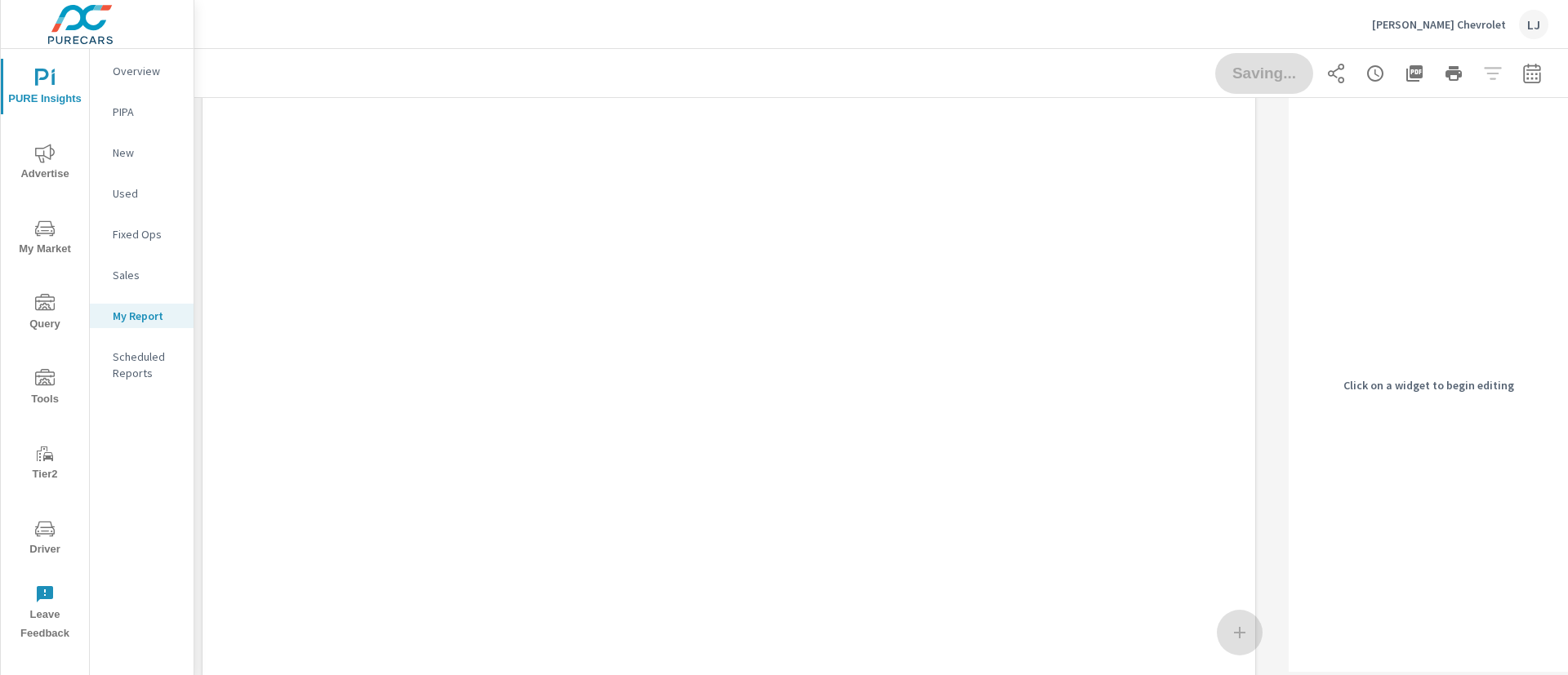
scroll to position [7472, 0]
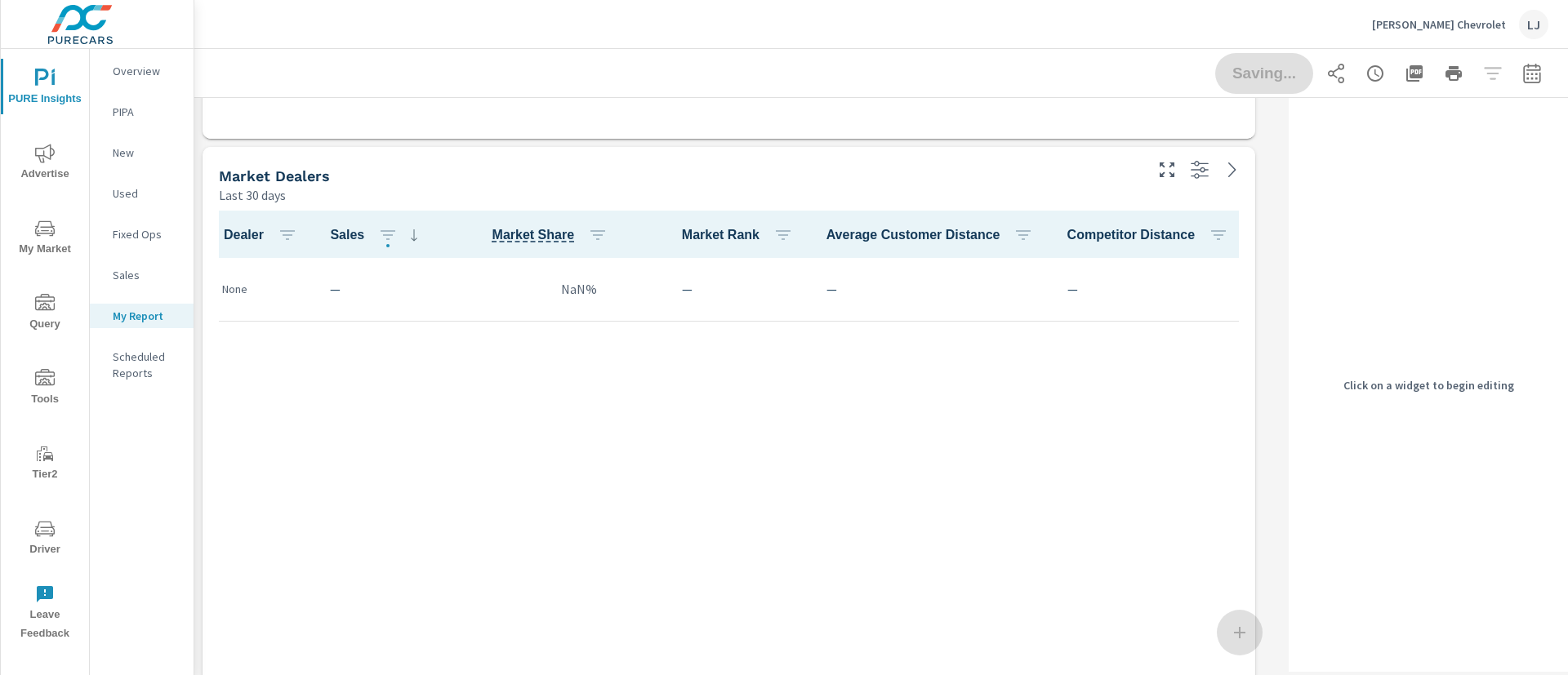
click at [953, 193] on div "Last 30 days" at bounding box center [680, 195] width 922 height 19
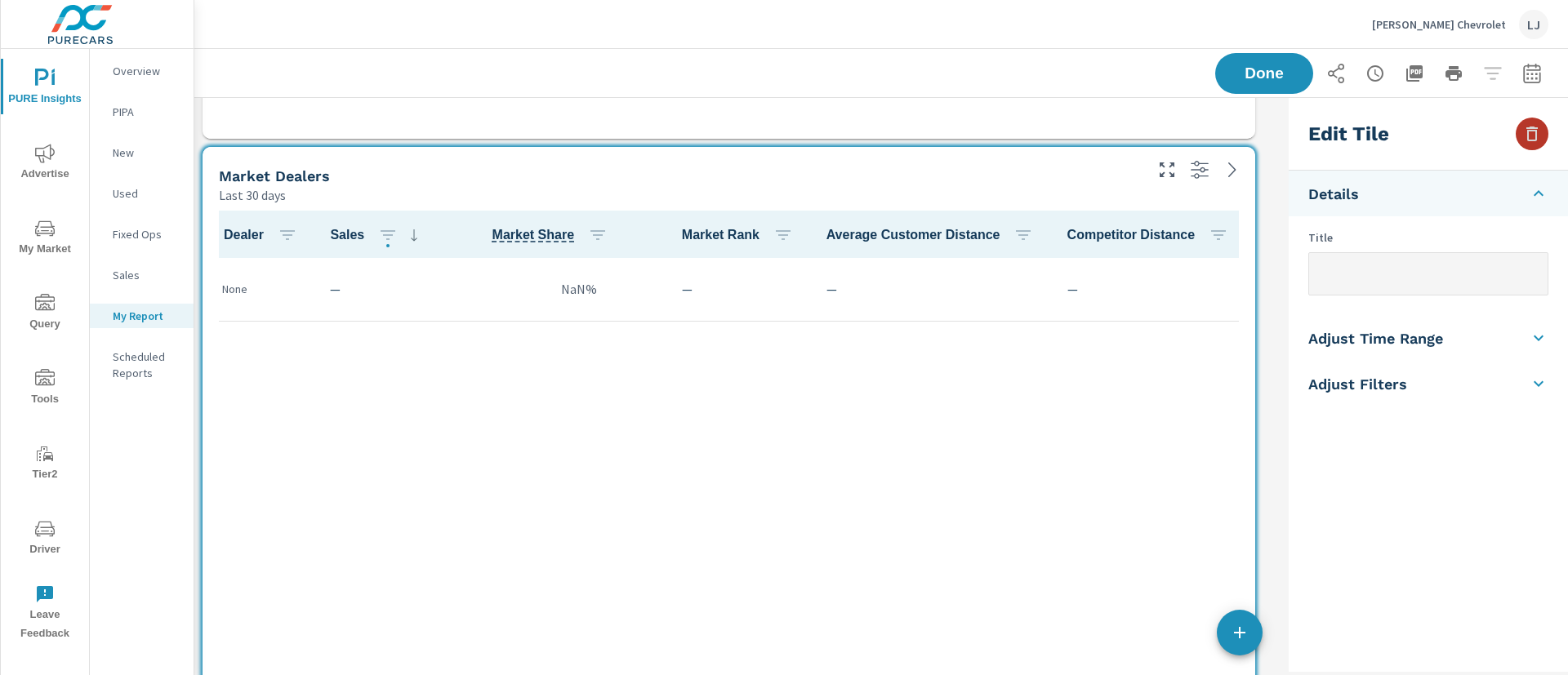
click at [1533, 122] on button "button" at bounding box center [1532, 133] width 33 height 33
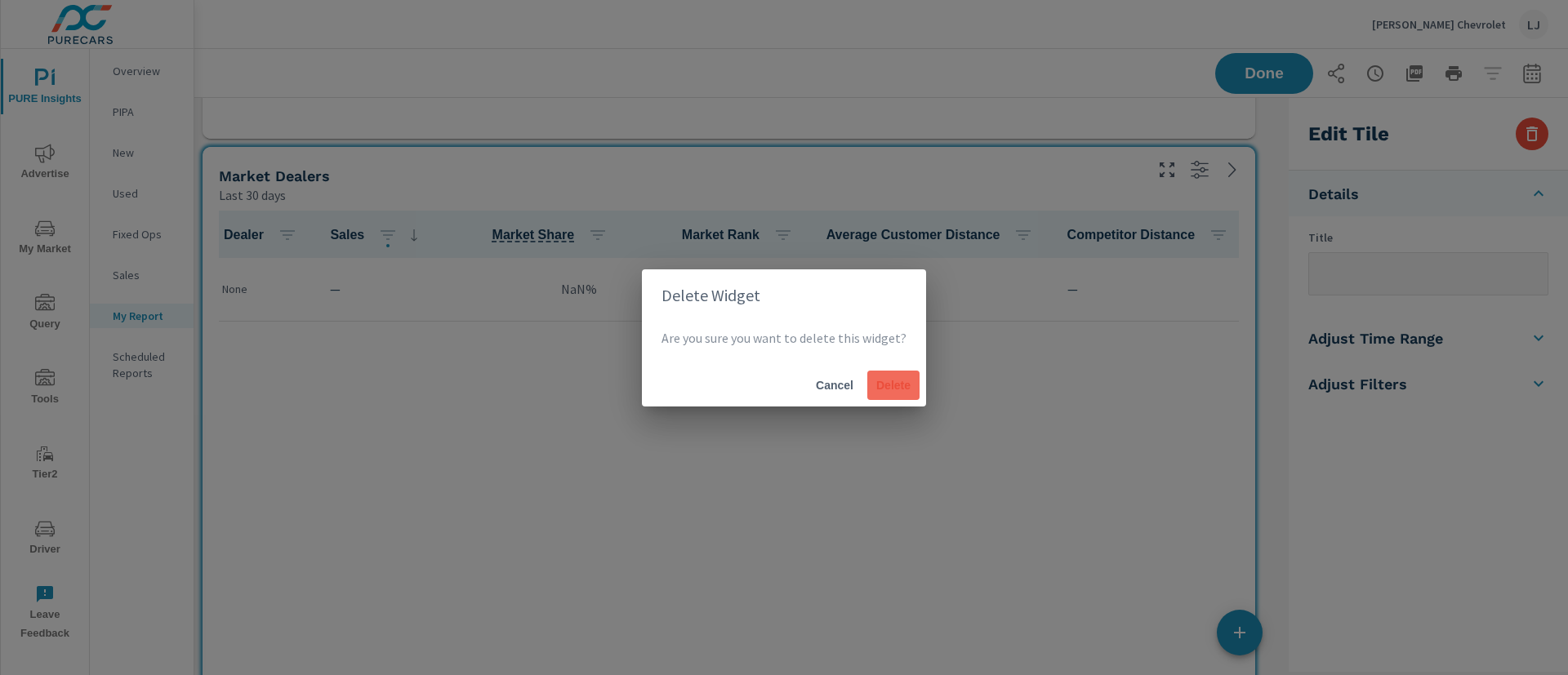
click at [887, 379] on span "Delete" at bounding box center [893, 385] width 39 height 14
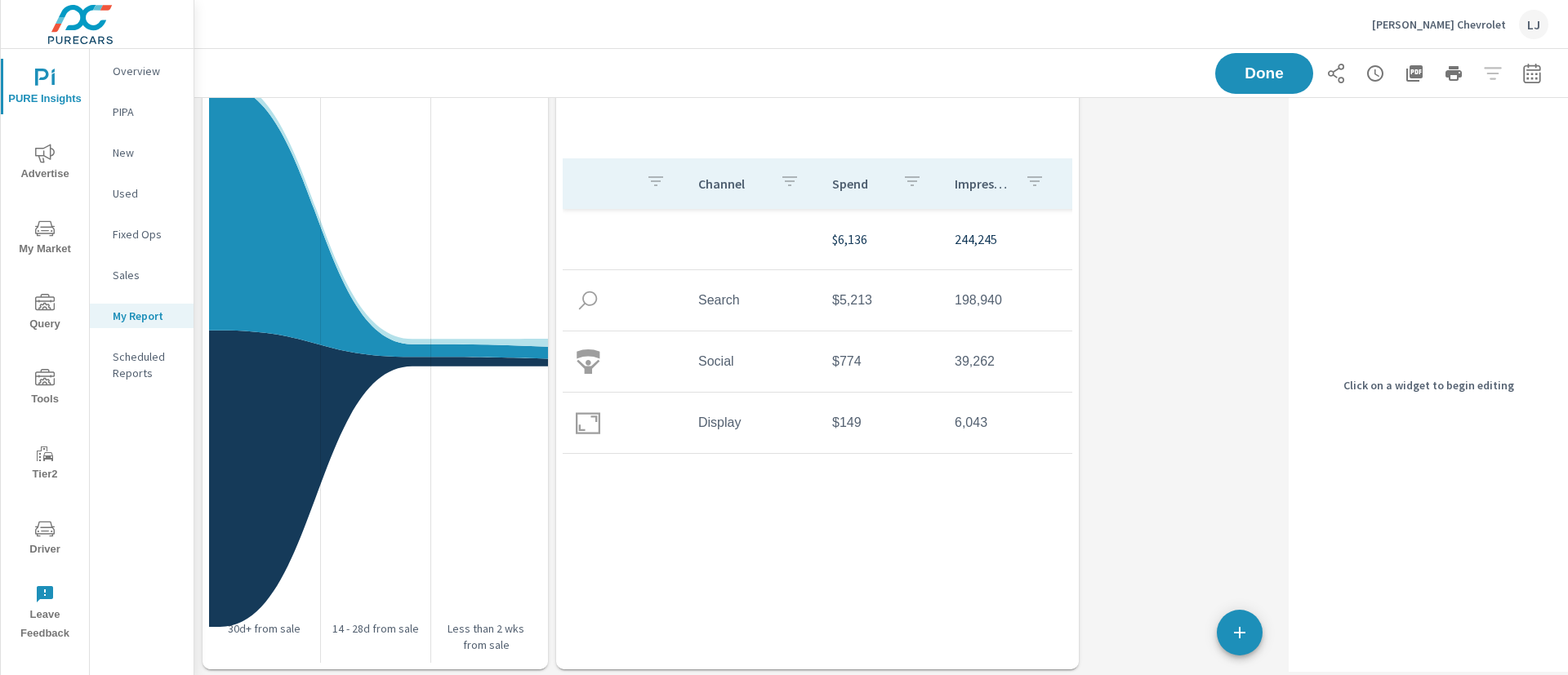
scroll to position [7695, 0]
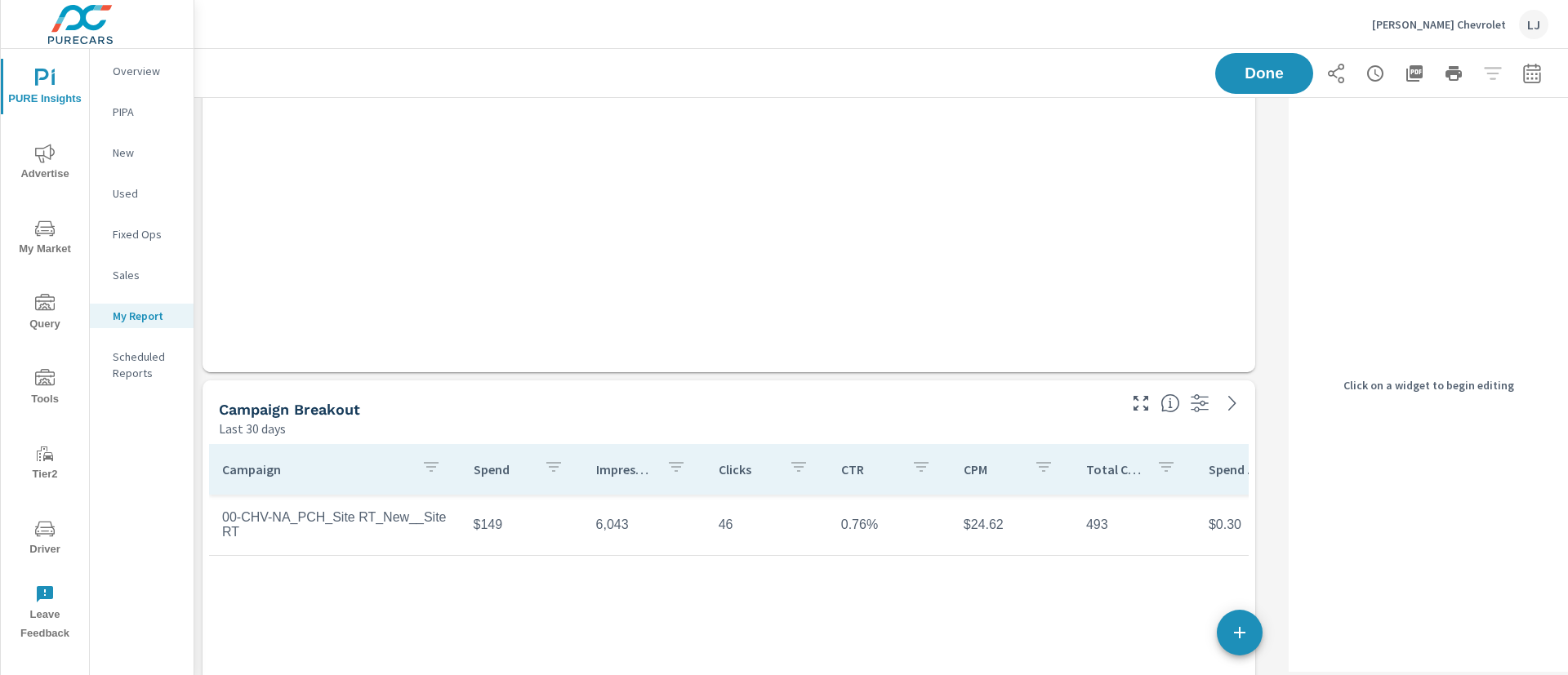
scroll to position [5735, 0]
click at [832, 404] on div "Campaign Breakout" at bounding box center [666, 411] width 896 height 19
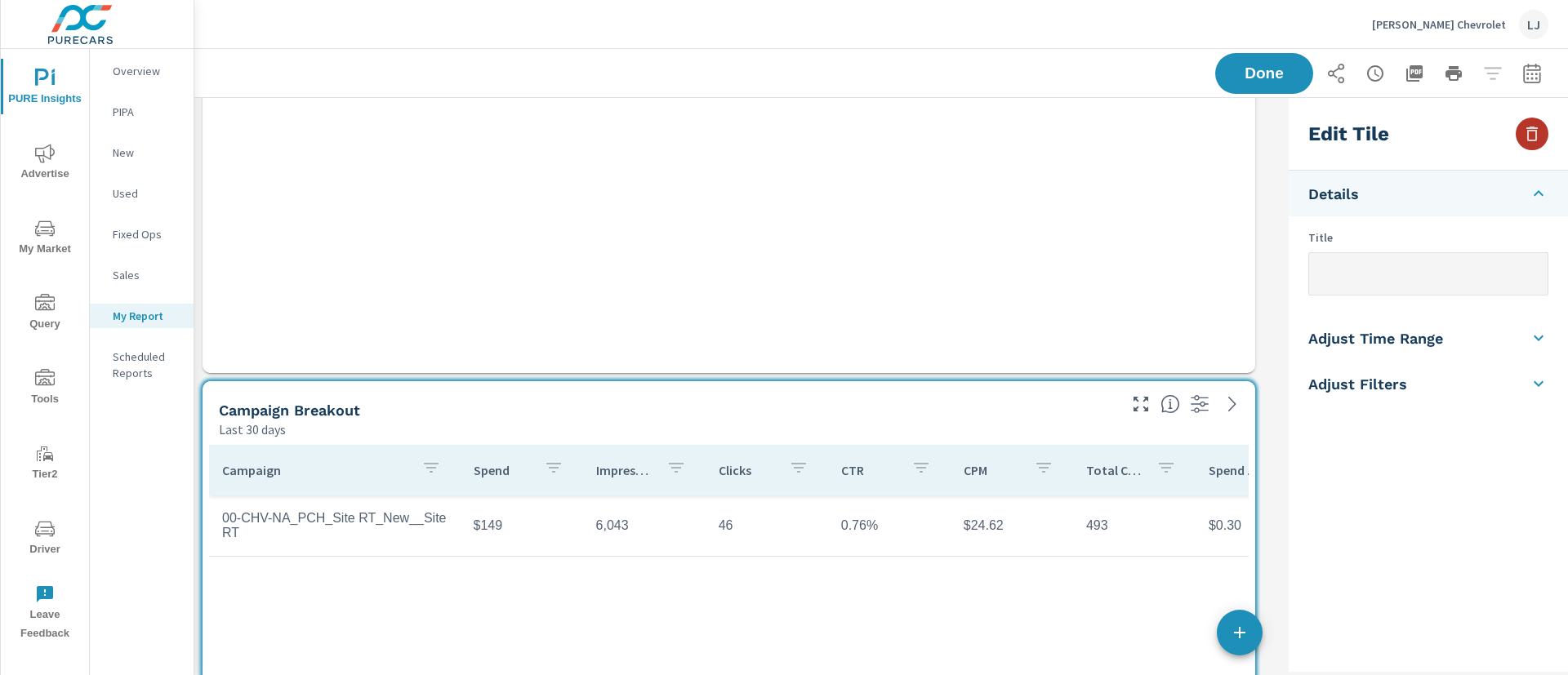
click at [1529, 137] on icon "button" at bounding box center [1532, 133] width 12 height 14
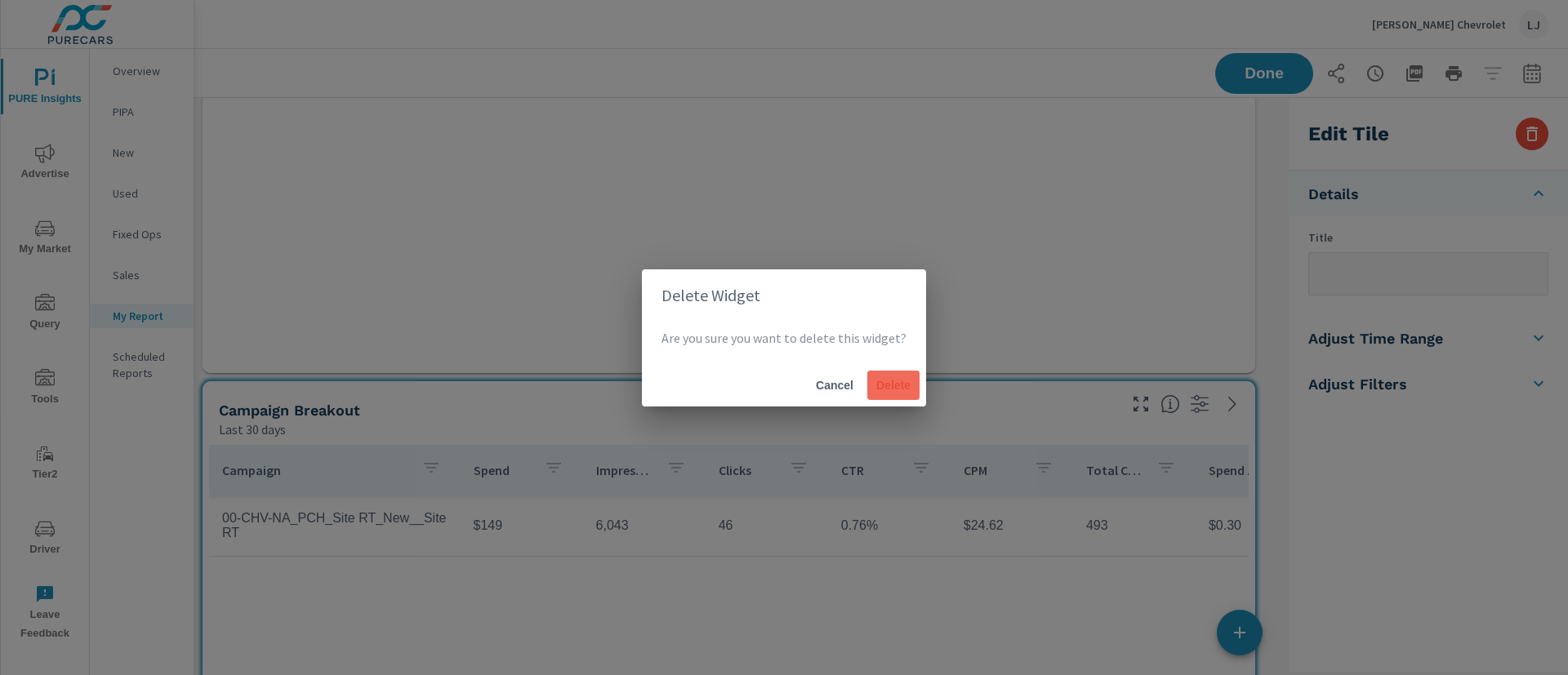
click at [884, 381] on span "Delete" at bounding box center [893, 385] width 39 height 14
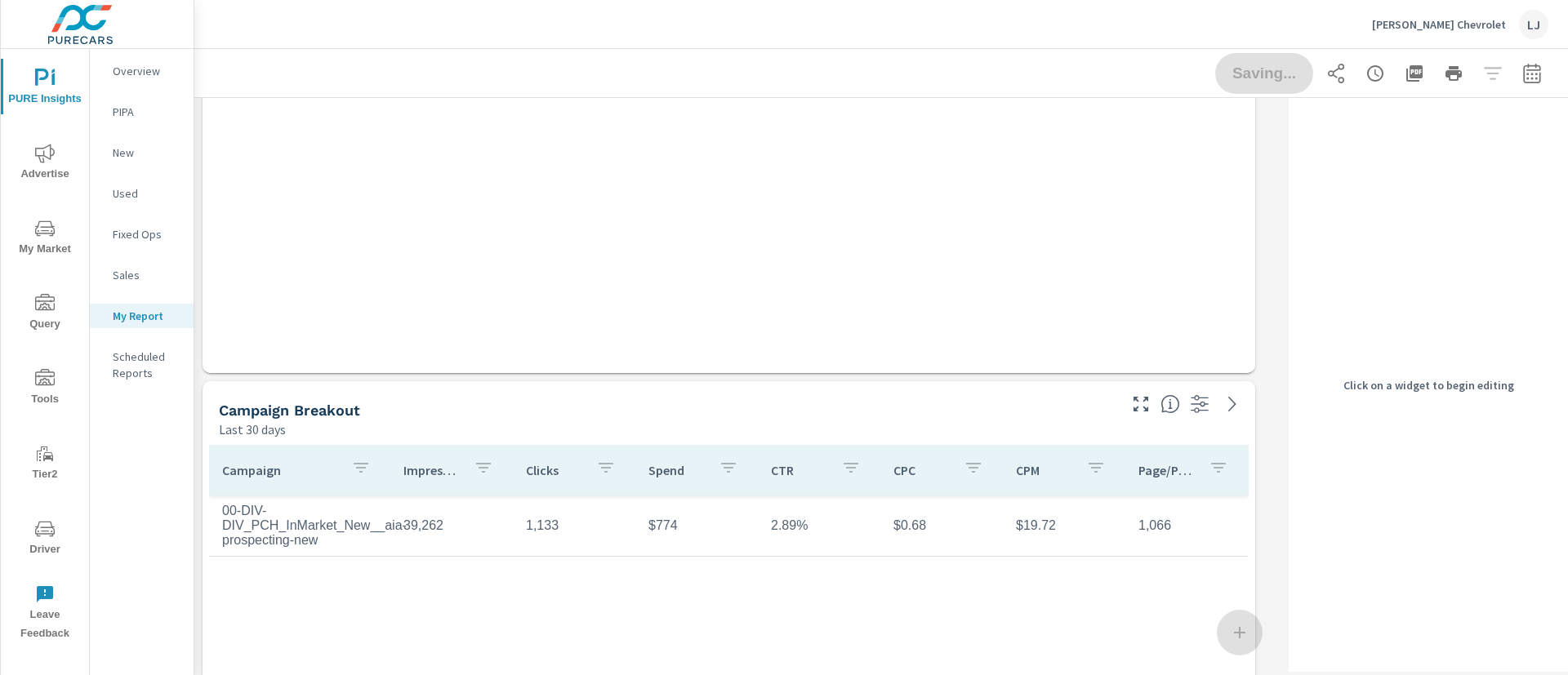
scroll to position [7559, 1107]
drag, startPoint x: 569, startPoint y: 403, endPoint x: 591, endPoint y: 398, distance: 22.6
click at [570, 402] on div "Campaign Breakout" at bounding box center [666, 411] width 896 height 19
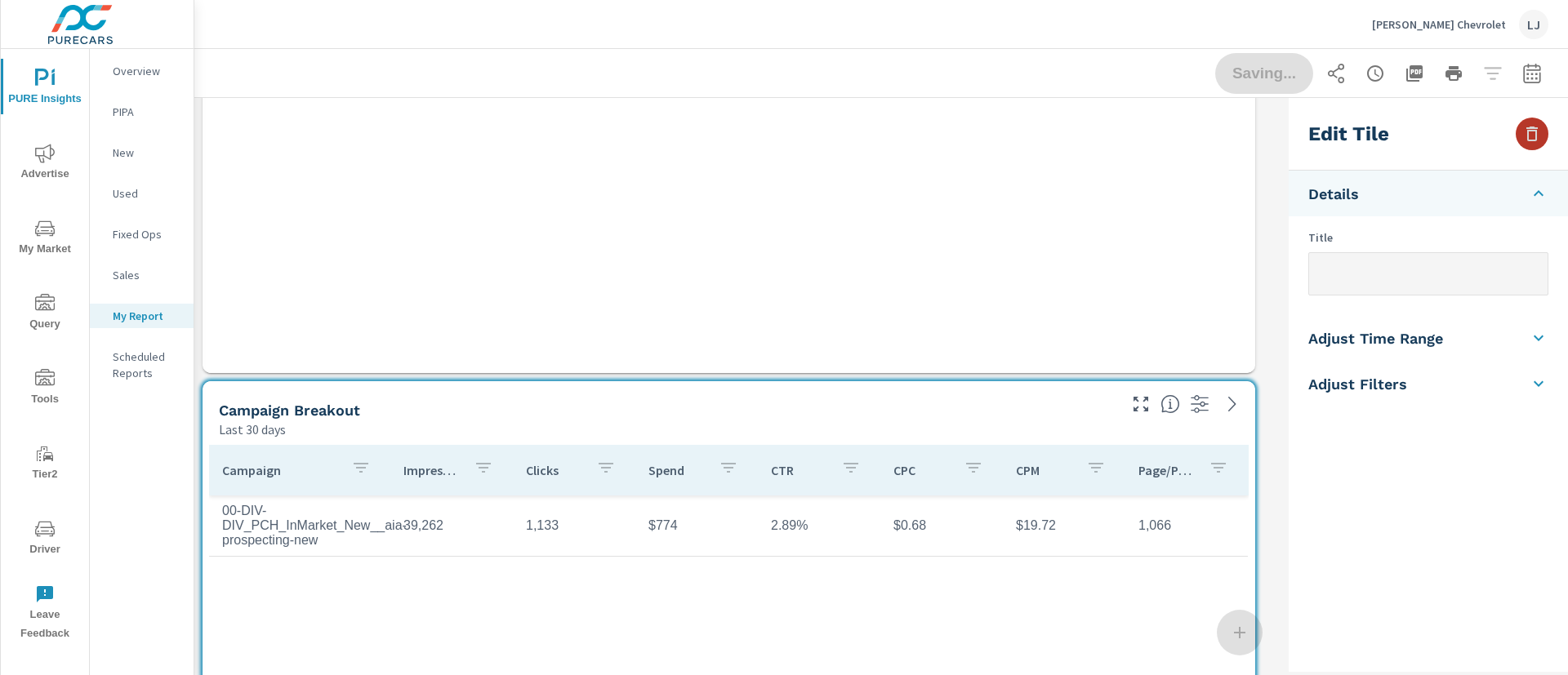
click at [1527, 117] on button "button" at bounding box center [1532, 133] width 33 height 33
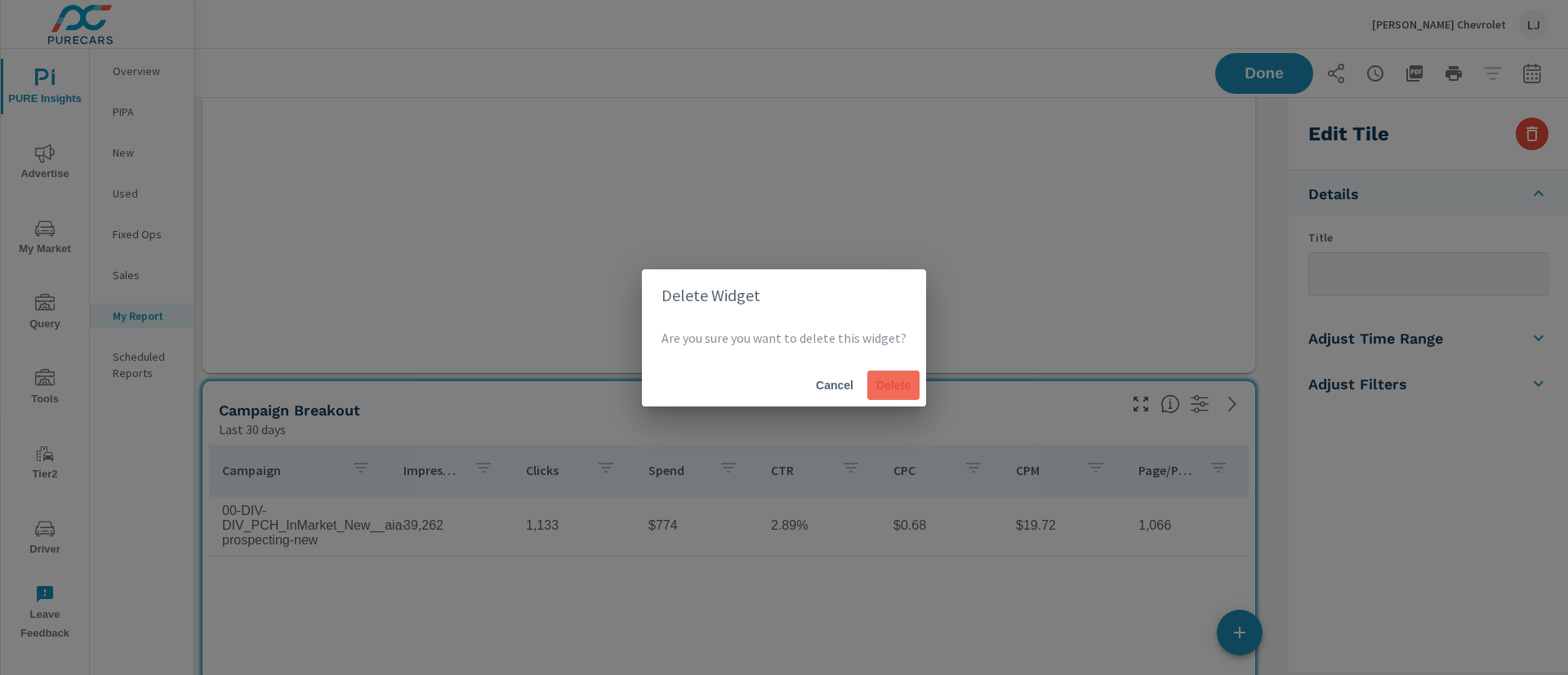
click at [887, 375] on button "Delete" at bounding box center [893, 385] width 52 height 30
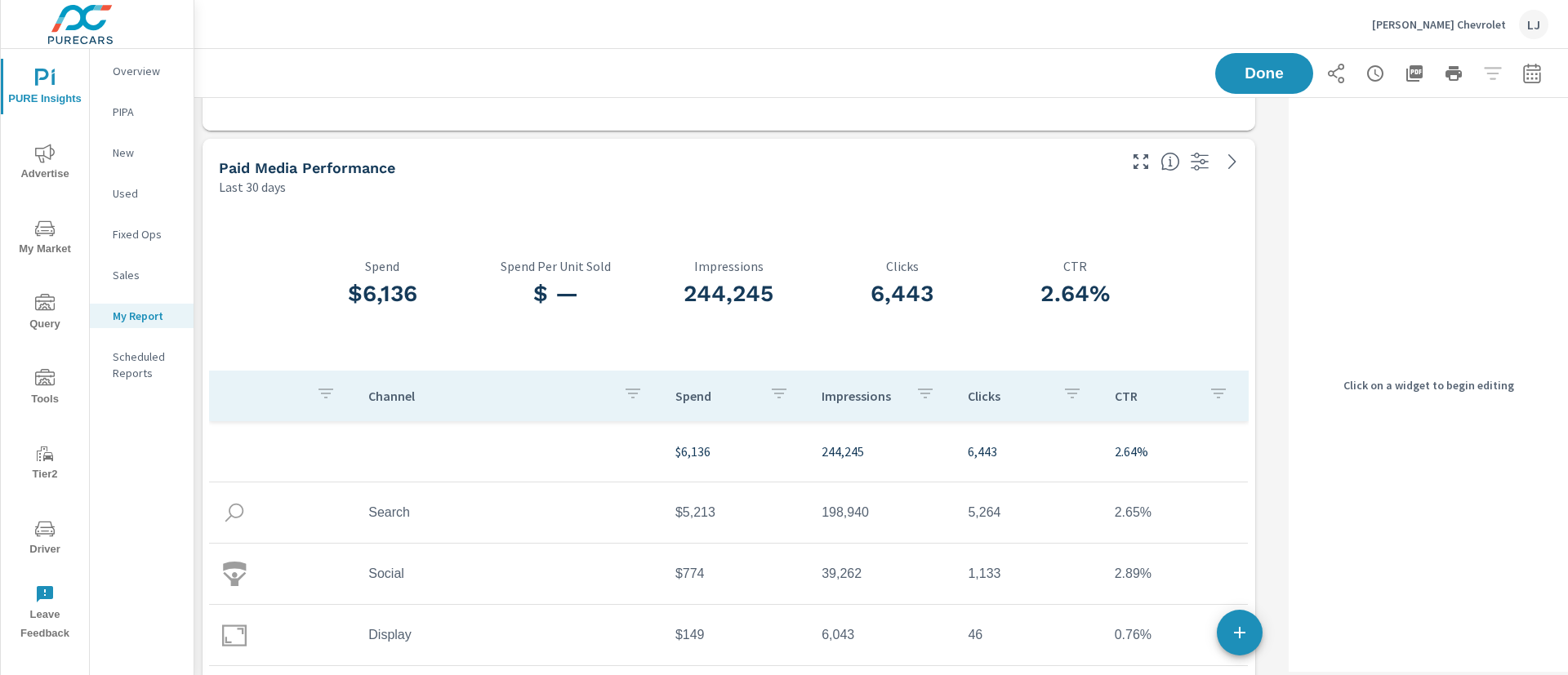
scroll to position [3675, 0]
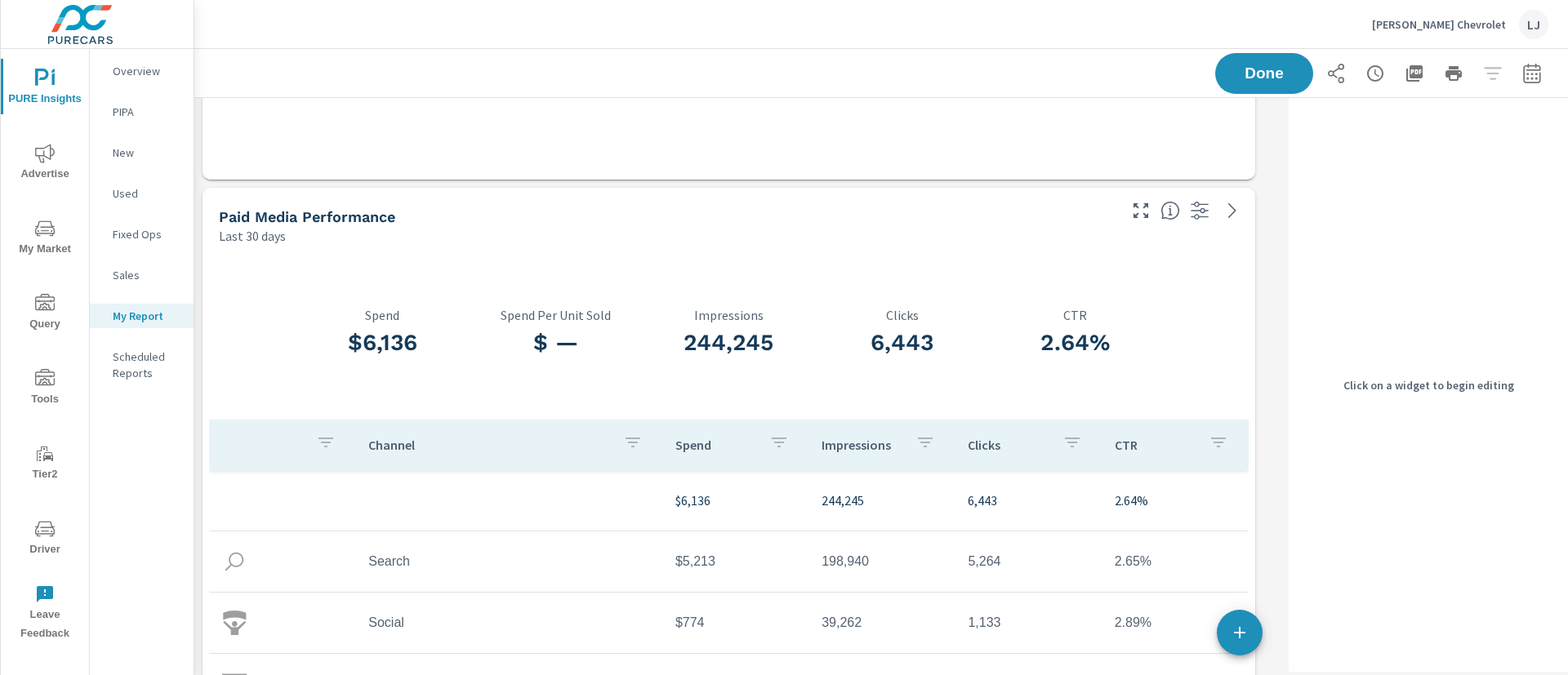
click at [861, 231] on div "Last 30 days" at bounding box center [666, 236] width 896 height 19
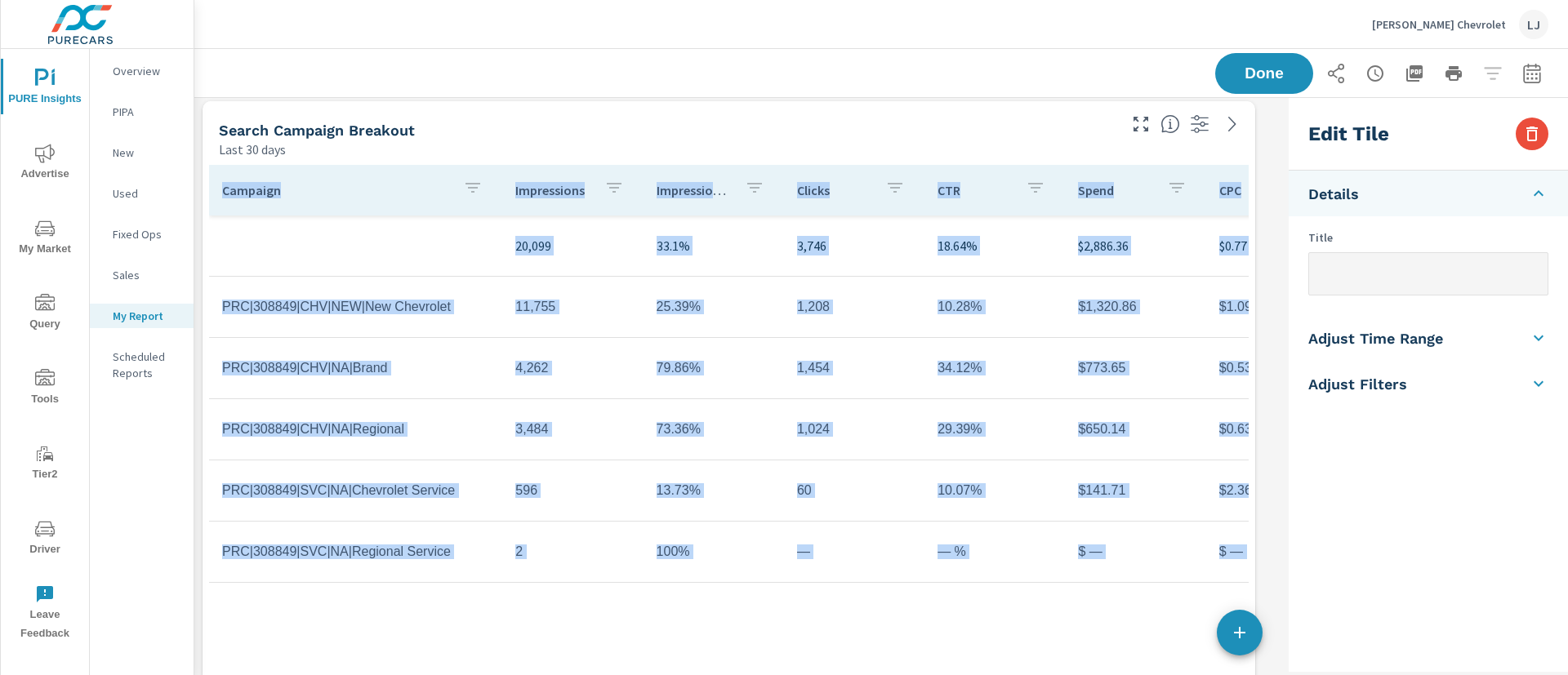
scroll to position [0, 0]
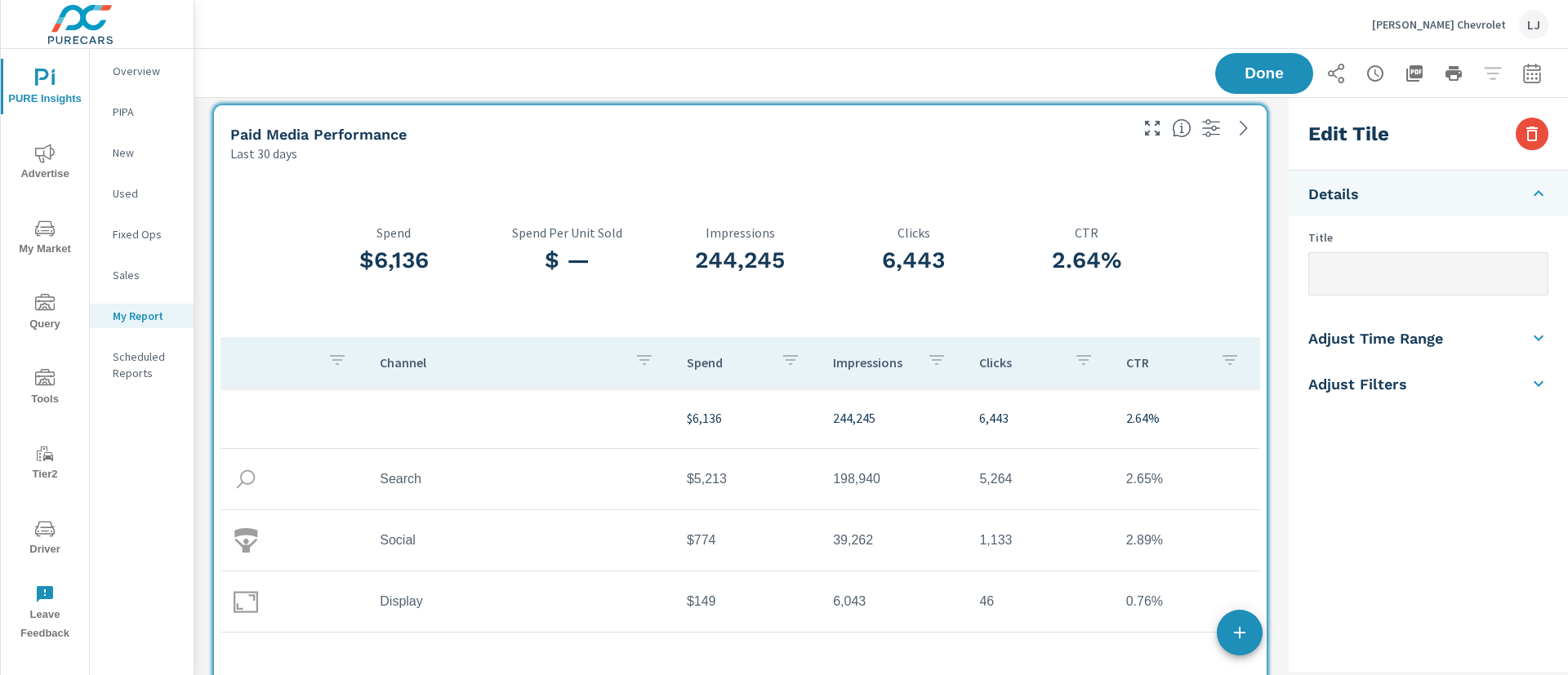
drag, startPoint x: 867, startPoint y: 235, endPoint x: 879, endPoint y: 153, distance: 82.9
click at [879, 153] on div "Last 30 days" at bounding box center [678, 154] width 896 height 19
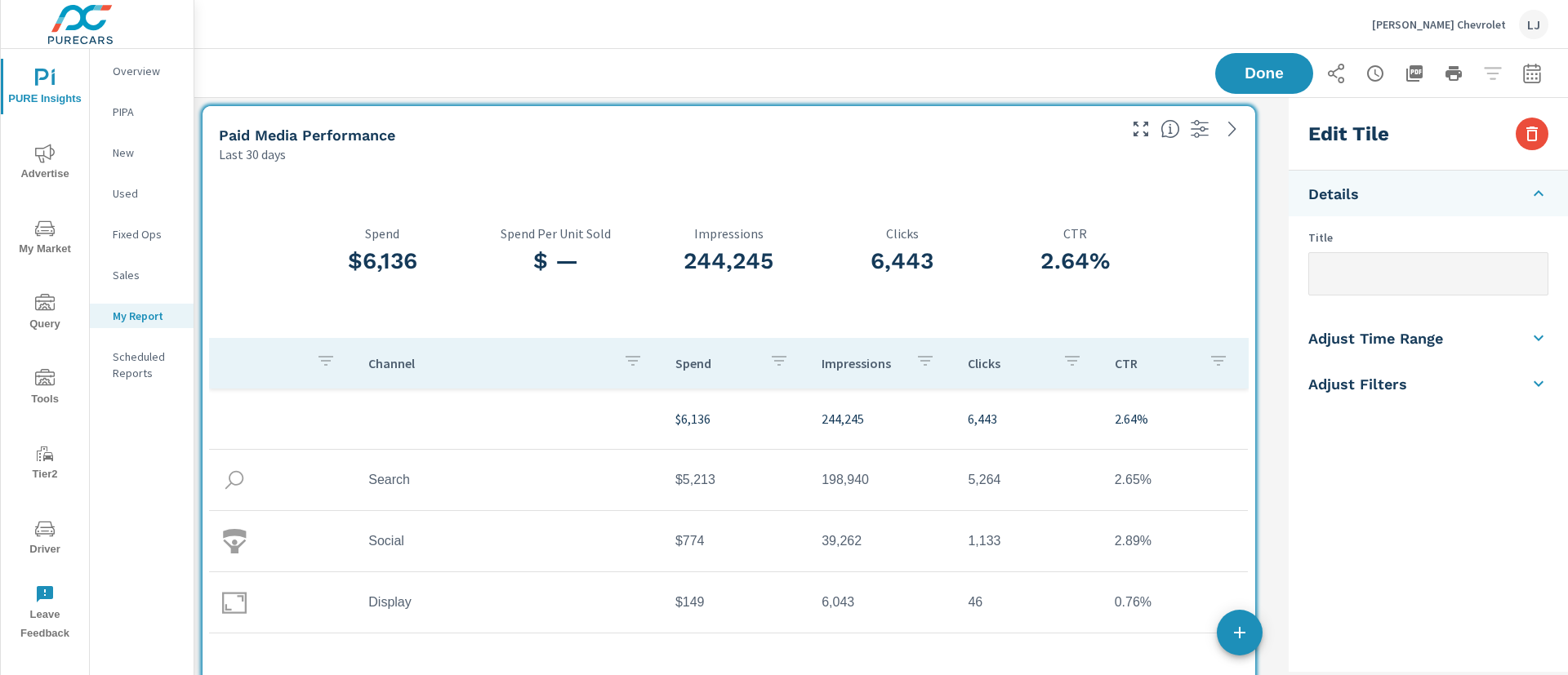
click at [598, 157] on div "Last 30 days" at bounding box center [666, 155] width 896 height 19
click at [1241, 68] on span "Done" at bounding box center [1265, 73] width 67 height 15
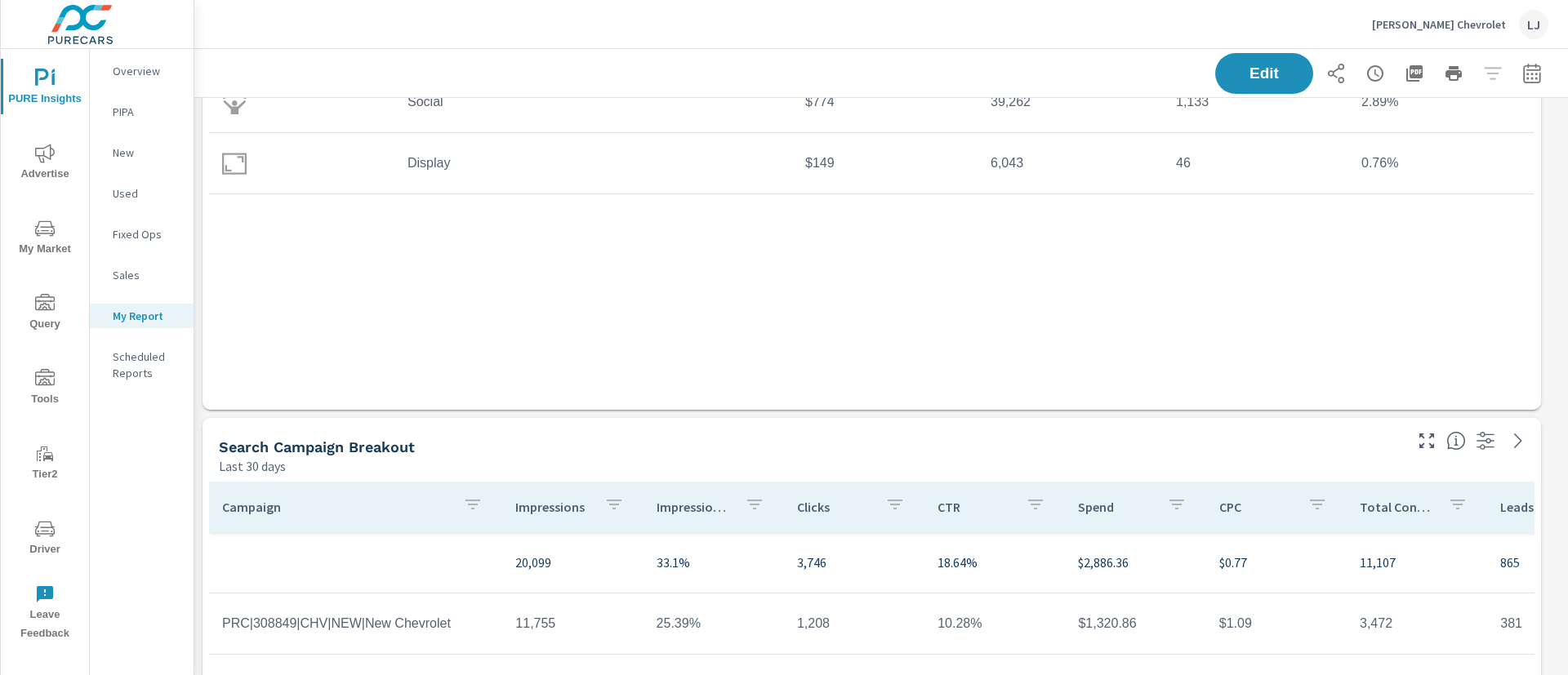
scroll to position [613, 0]
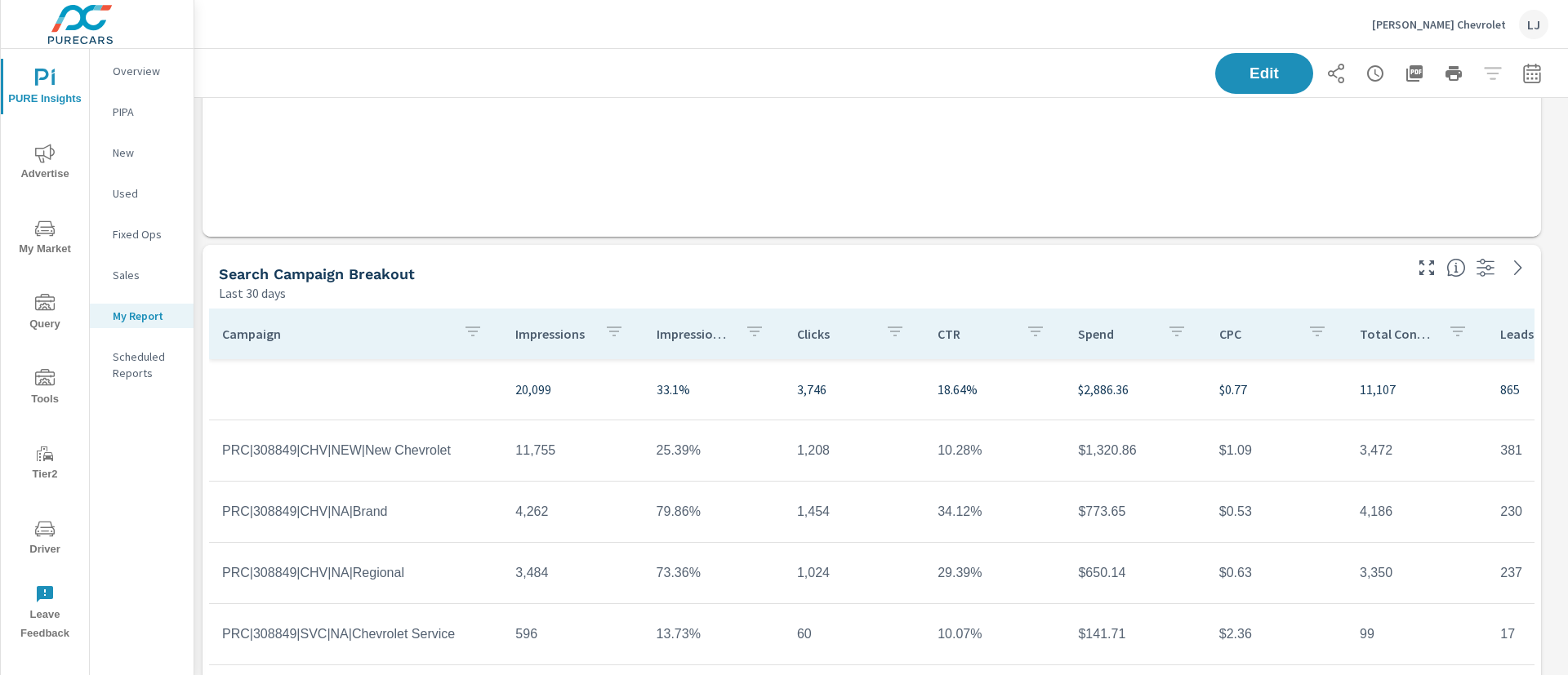
click at [139, 277] on p "Sales" at bounding box center [146, 275] width 68 height 16
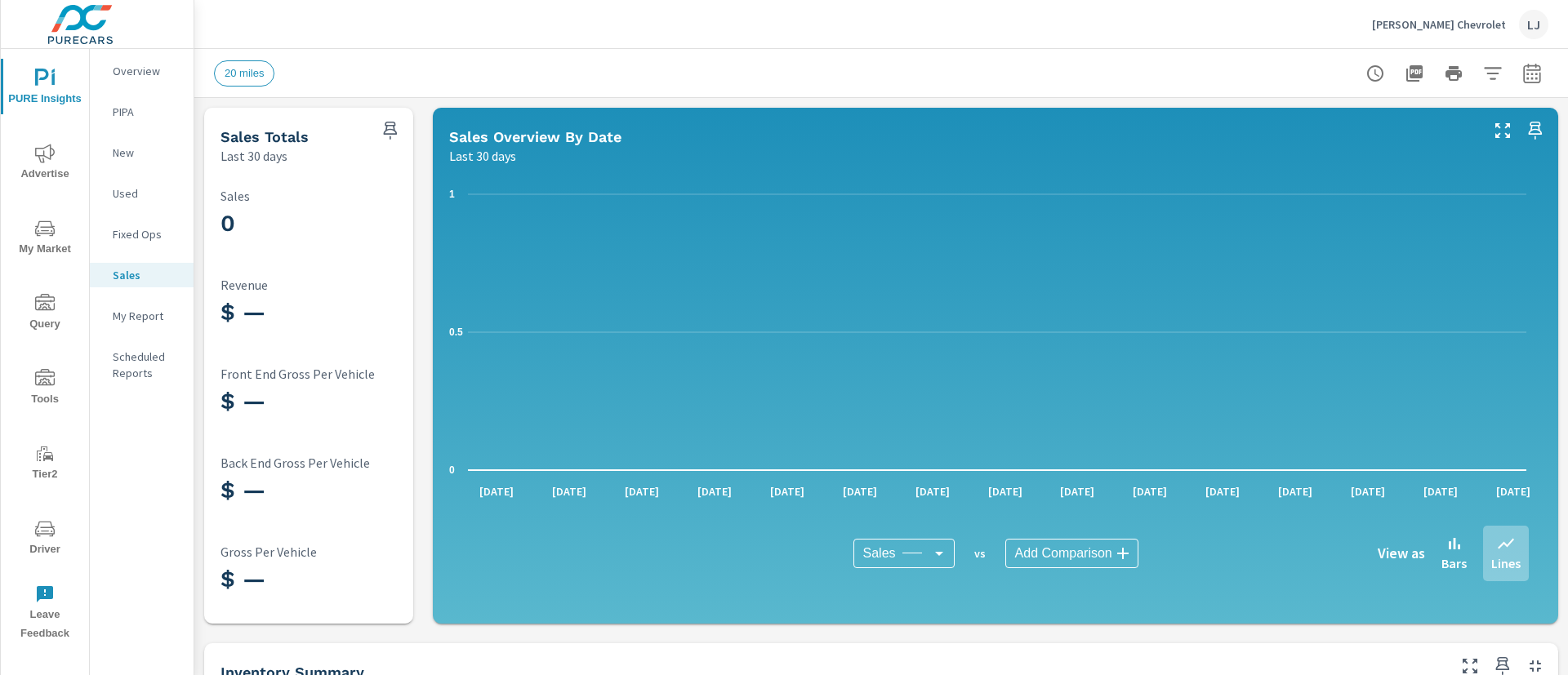
click at [150, 320] on p "My Report" at bounding box center [146, 316] width 68 height 16
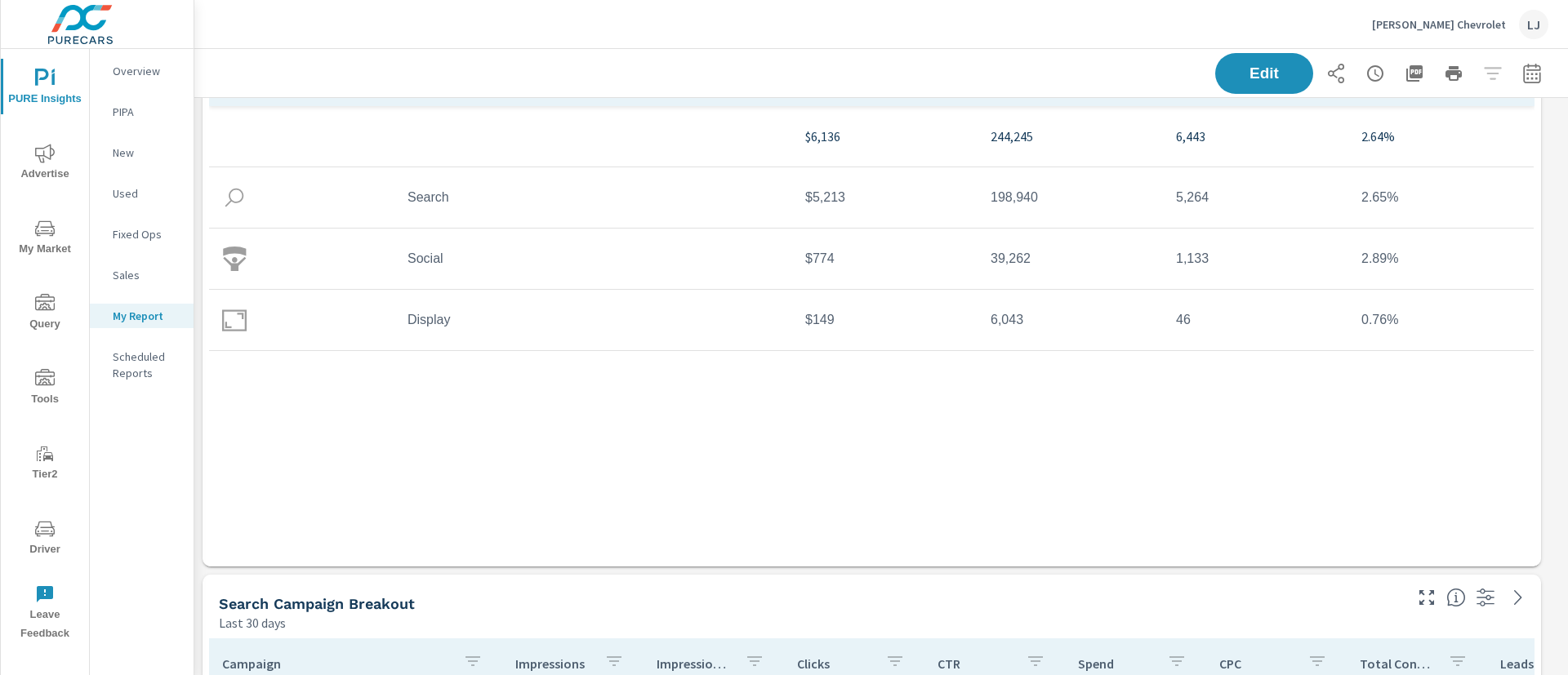
scroll to position [245, 0]
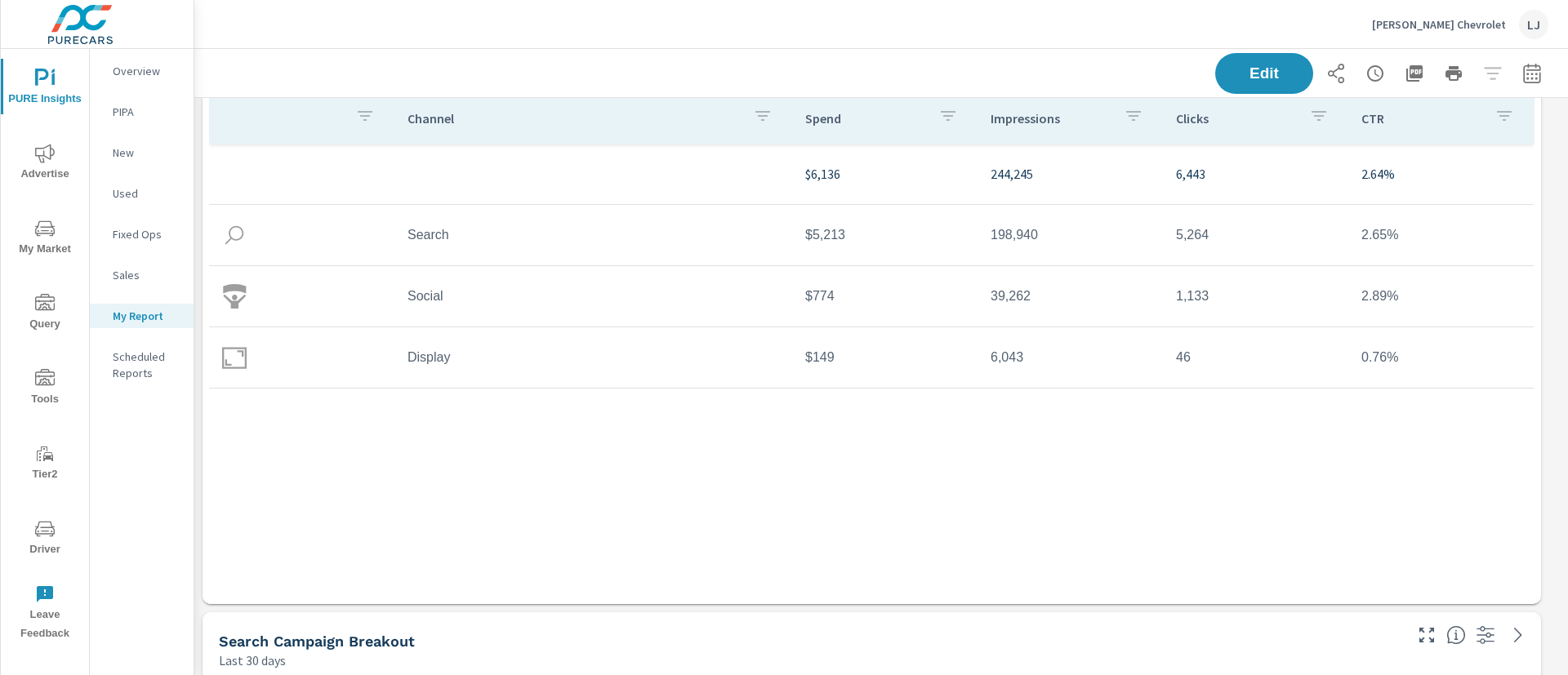
click at [152, 376] on p "Scheduled Reports" at bounding box center [146, 365] width 68 height 33
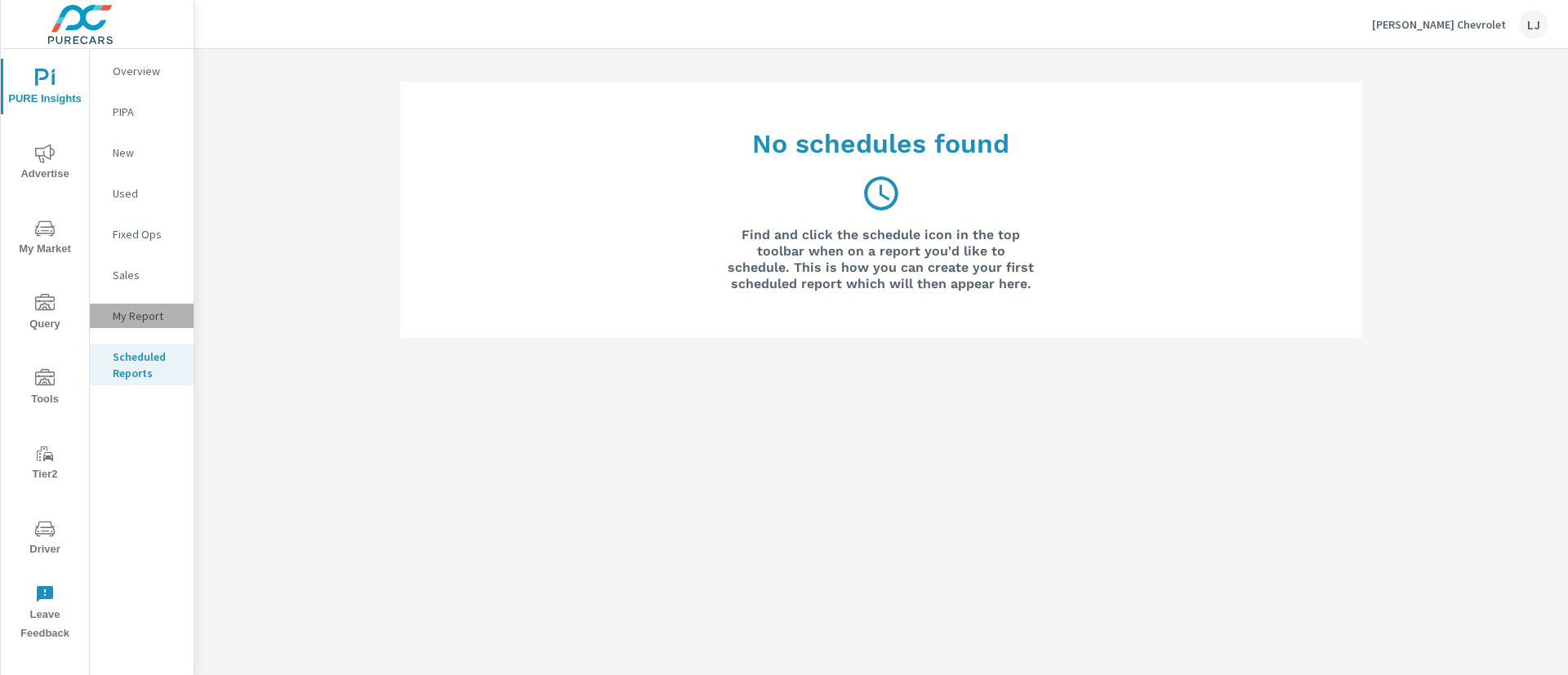
click at [133, 325] on div "My Report" at bounding box center [142, 316] width 104 height 25
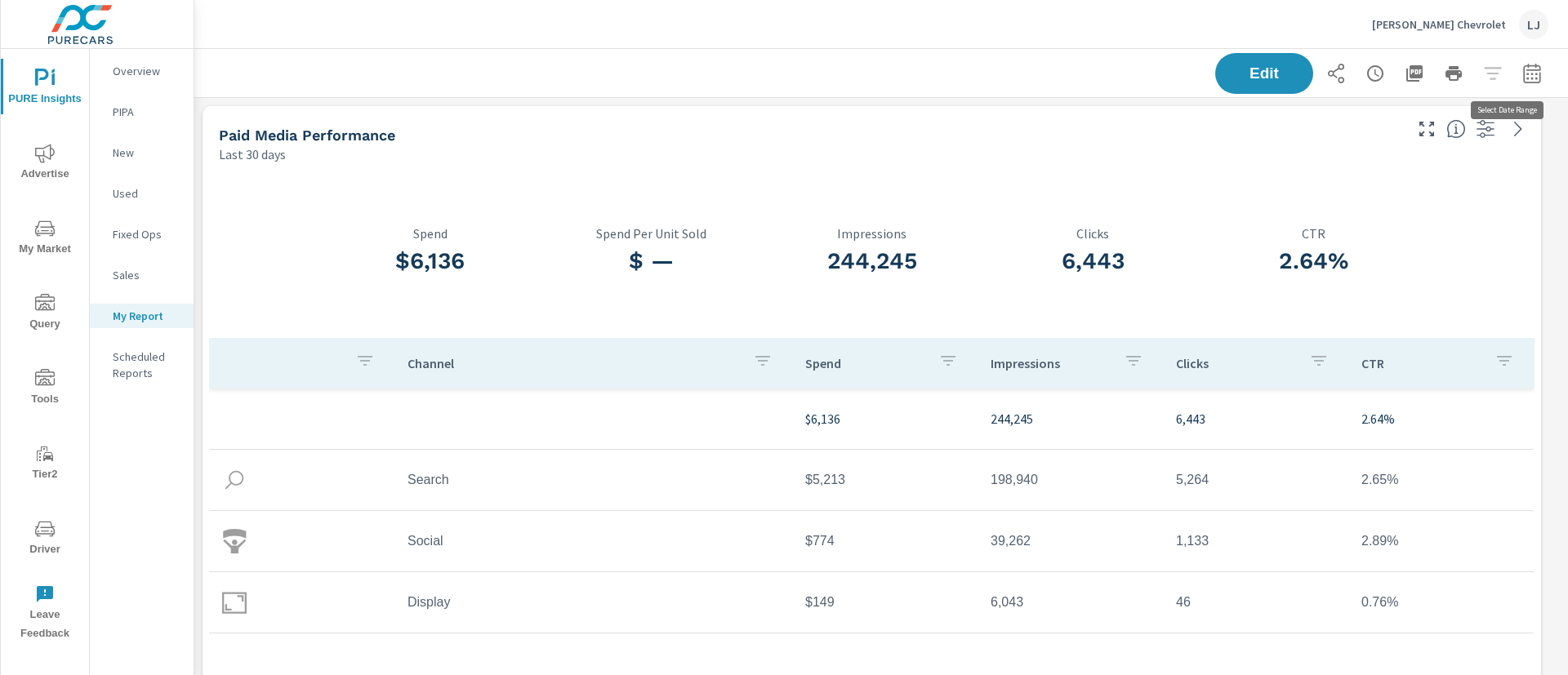
click at [1527, 73] on icon "button" at bounding box center [1532, 76] width 11 height 7
select select "Last 30 days"
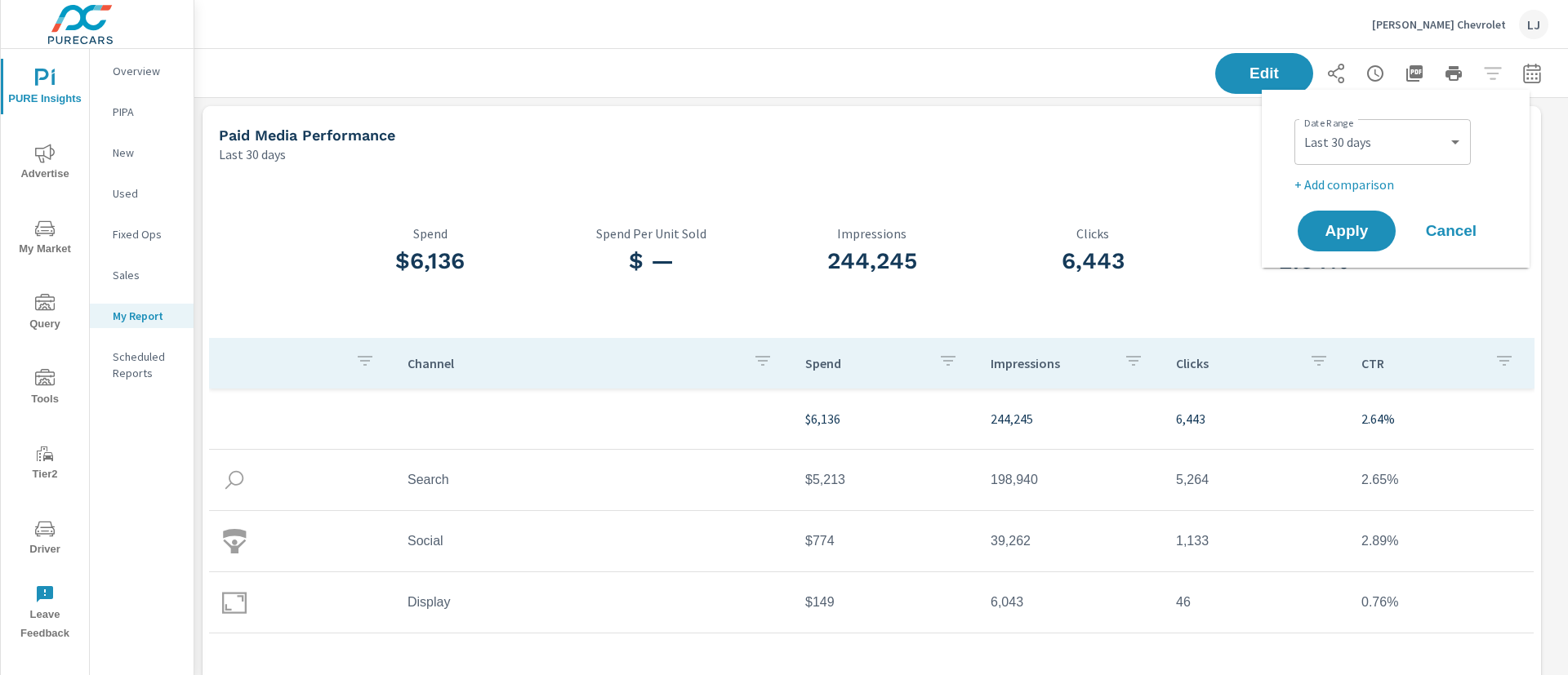
scroll to position [6808, 1393]
click at [1374, 154] on select "Custom Yesterday Last week Last 7 days Last 14 days Last 30 days Last 45 days L…" at bounding box center [1383, 142] width 163 height 33
click at [1301, 126] on select "Custom Yesterday Last week Last 7 days Last 14 days Last 30 days Last 45 days L…" at bounding box center [1383, 142] width 163 height 33
click at [1347, 183] on p "+ Add comparison" at bounding box center [1399, 184] width 209 height 19
select select "Previous period"
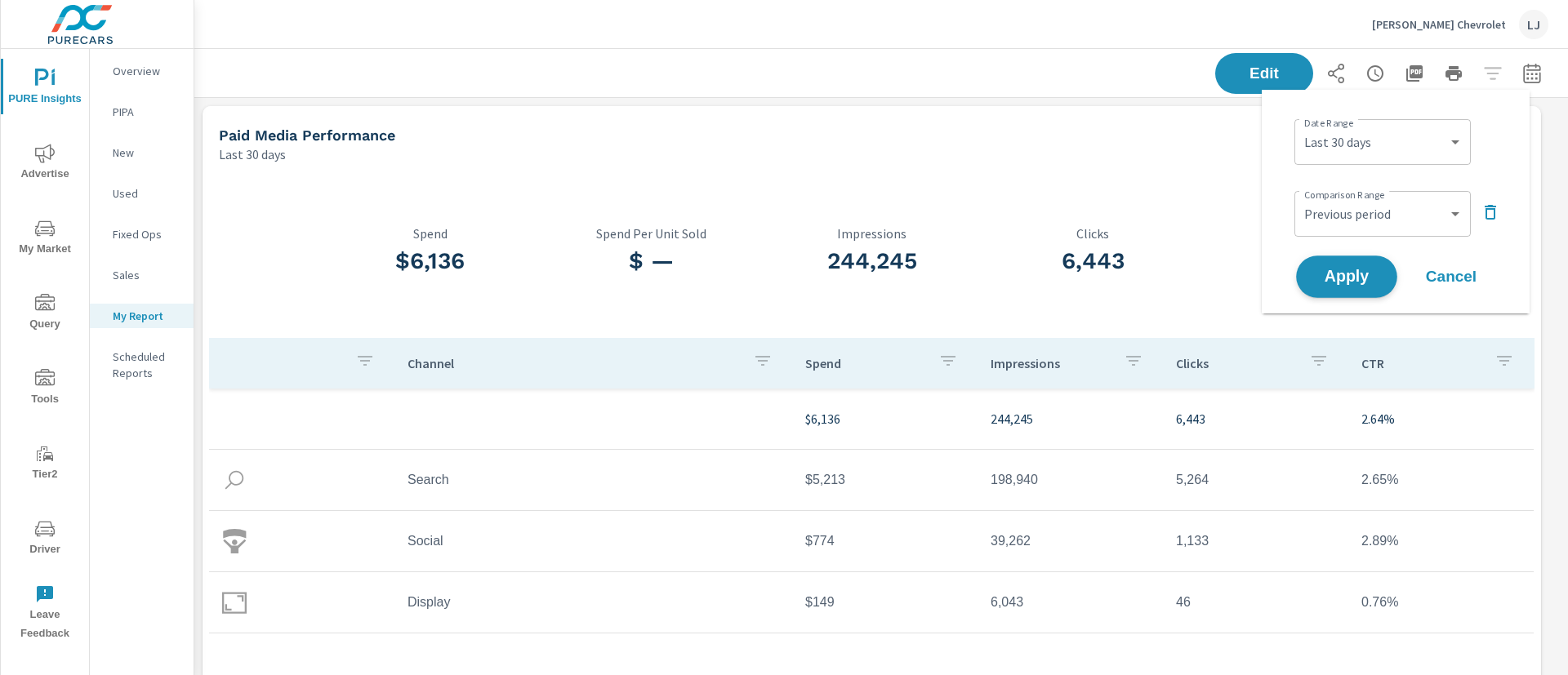
click at [1343, 275] on span "Apply" at bounding box center [1347, 277] width 67 height 15
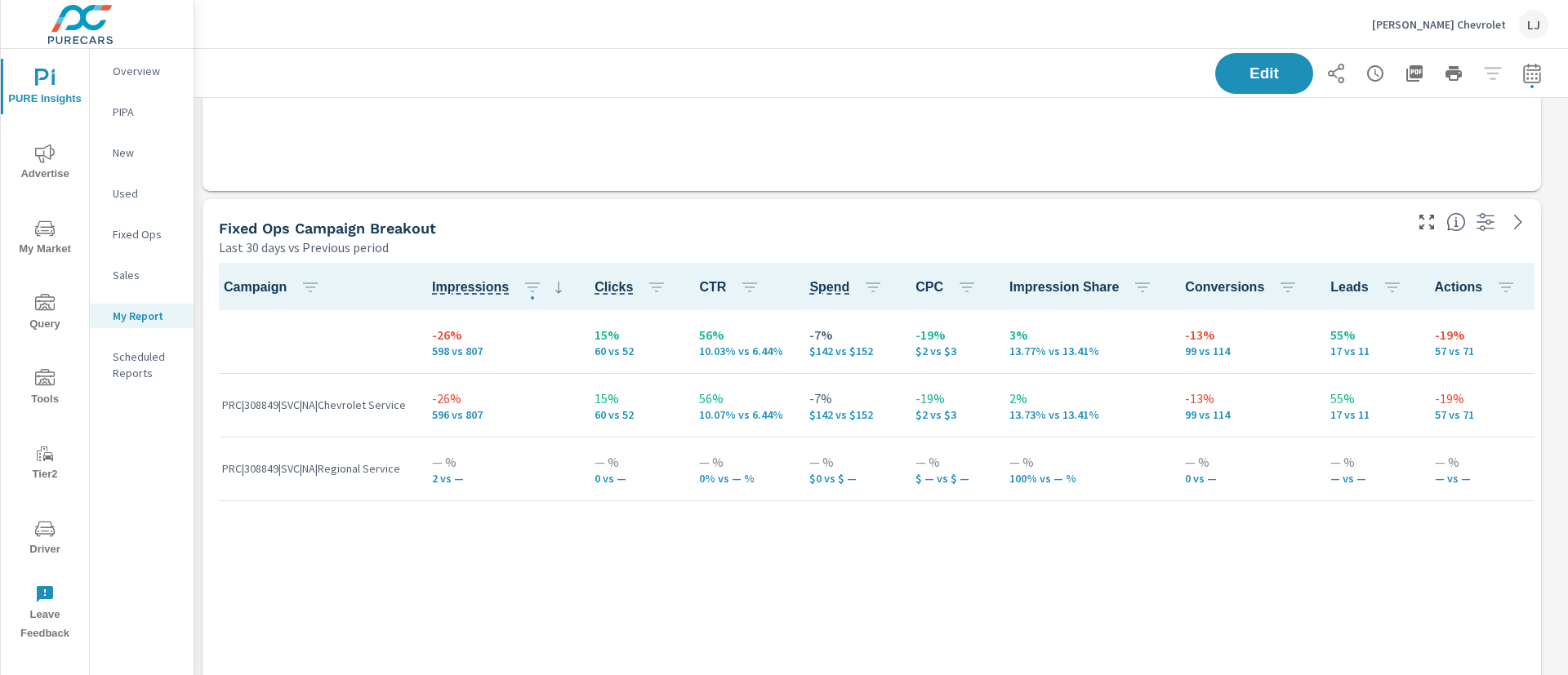
scroll to position [3675, 0]
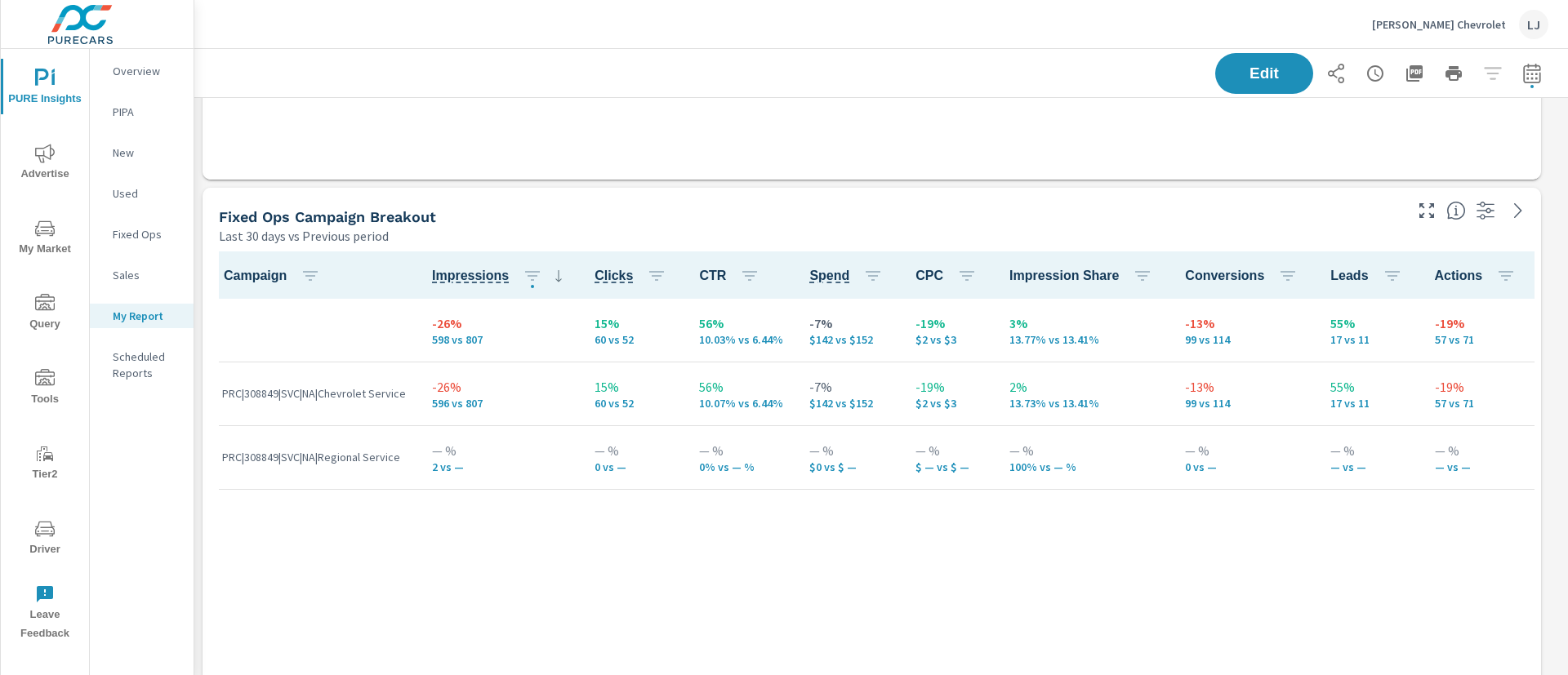
click at [1405, 73] on icon "button" at bounding box center [1414, 73] width 19 height 19
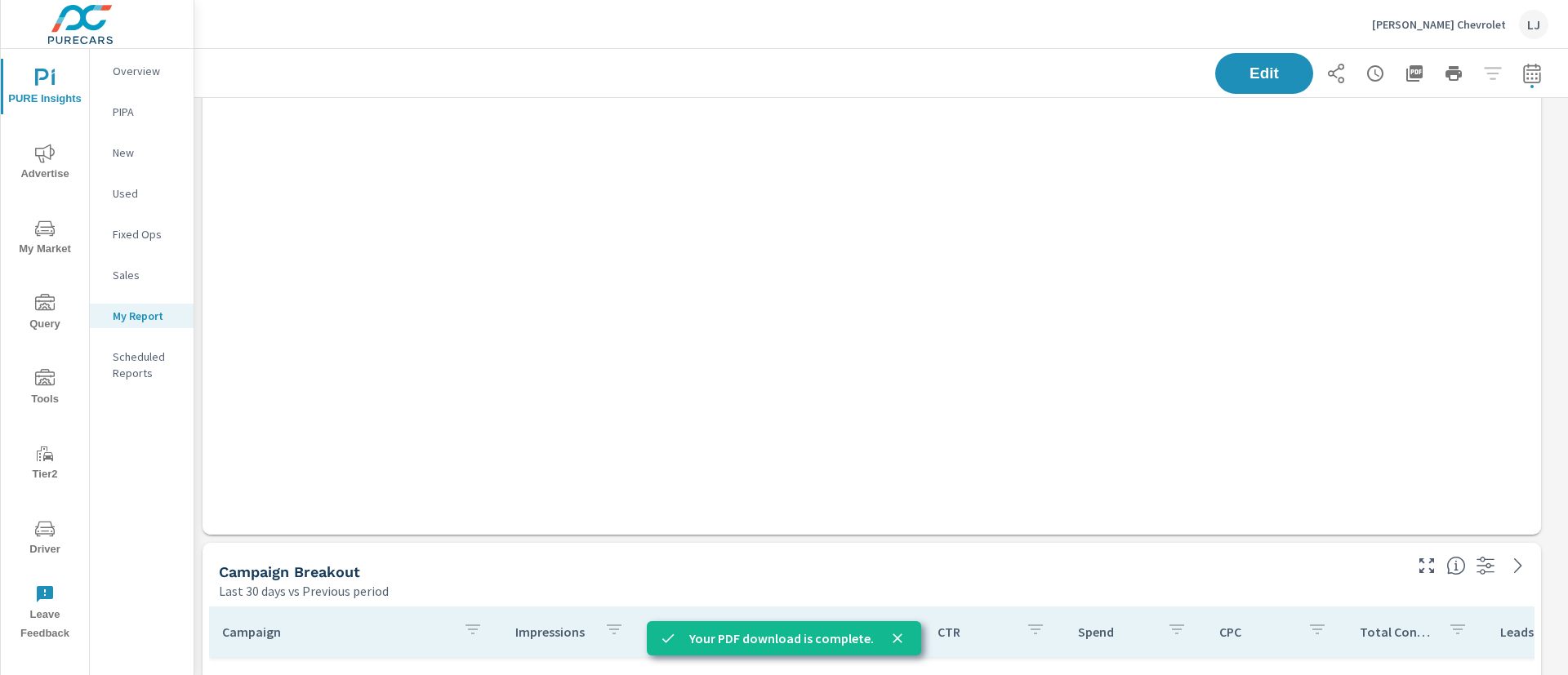
scroll to position [4164, 0]
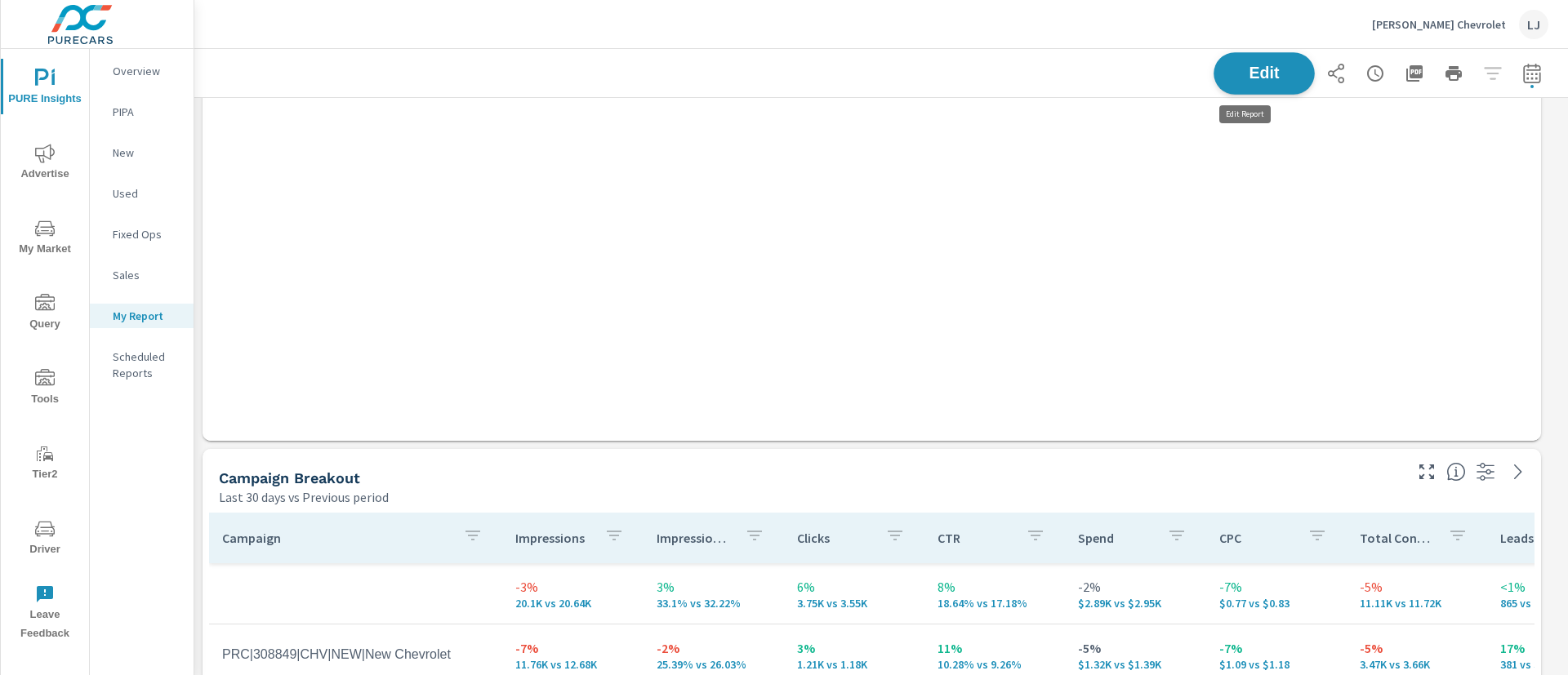
click at [1266, 59] on button "Edit" at bounding box center [1264, 73] width 101 height 42
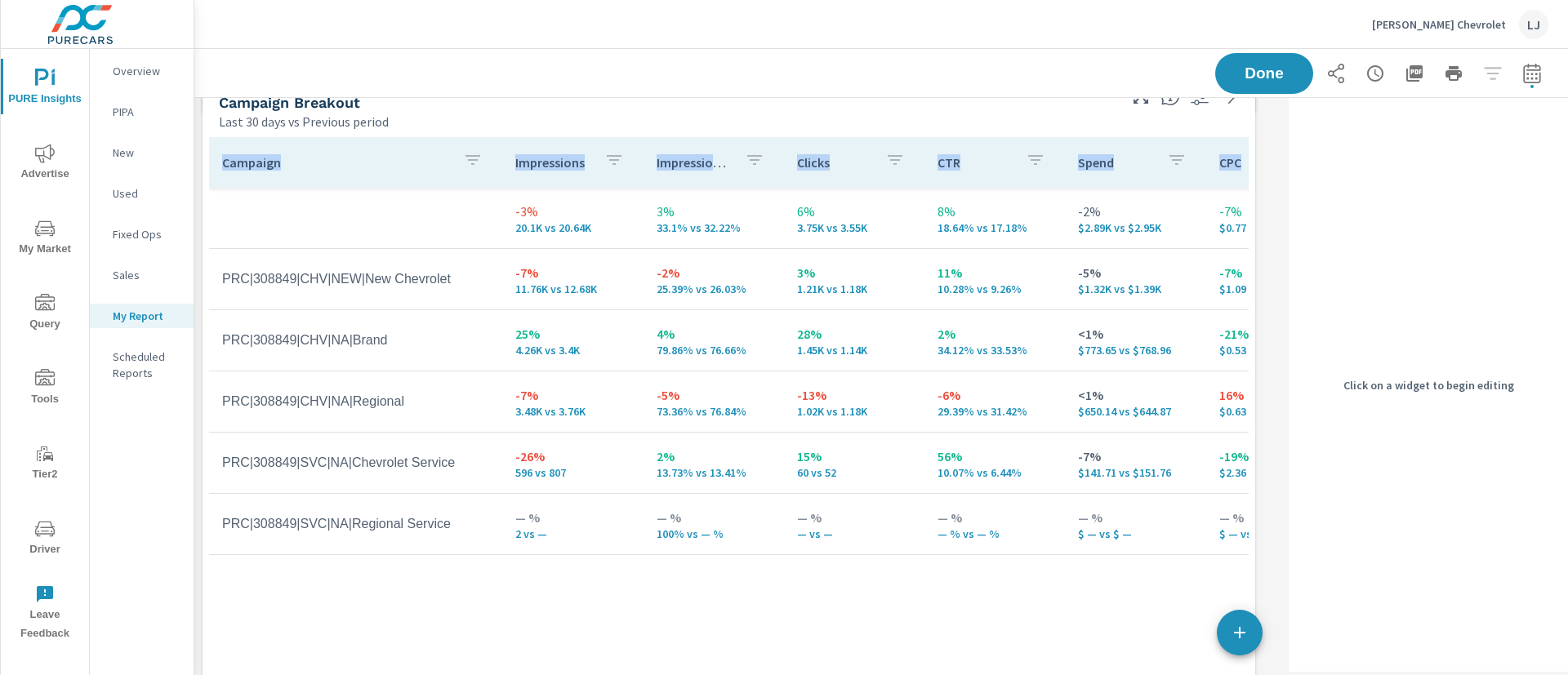
scroll to position [6432, 1107]
drag, startPoint x: 1246, startPoint y: 439, endPoint x: 1246, endPoint y: 161, distance: 278.0
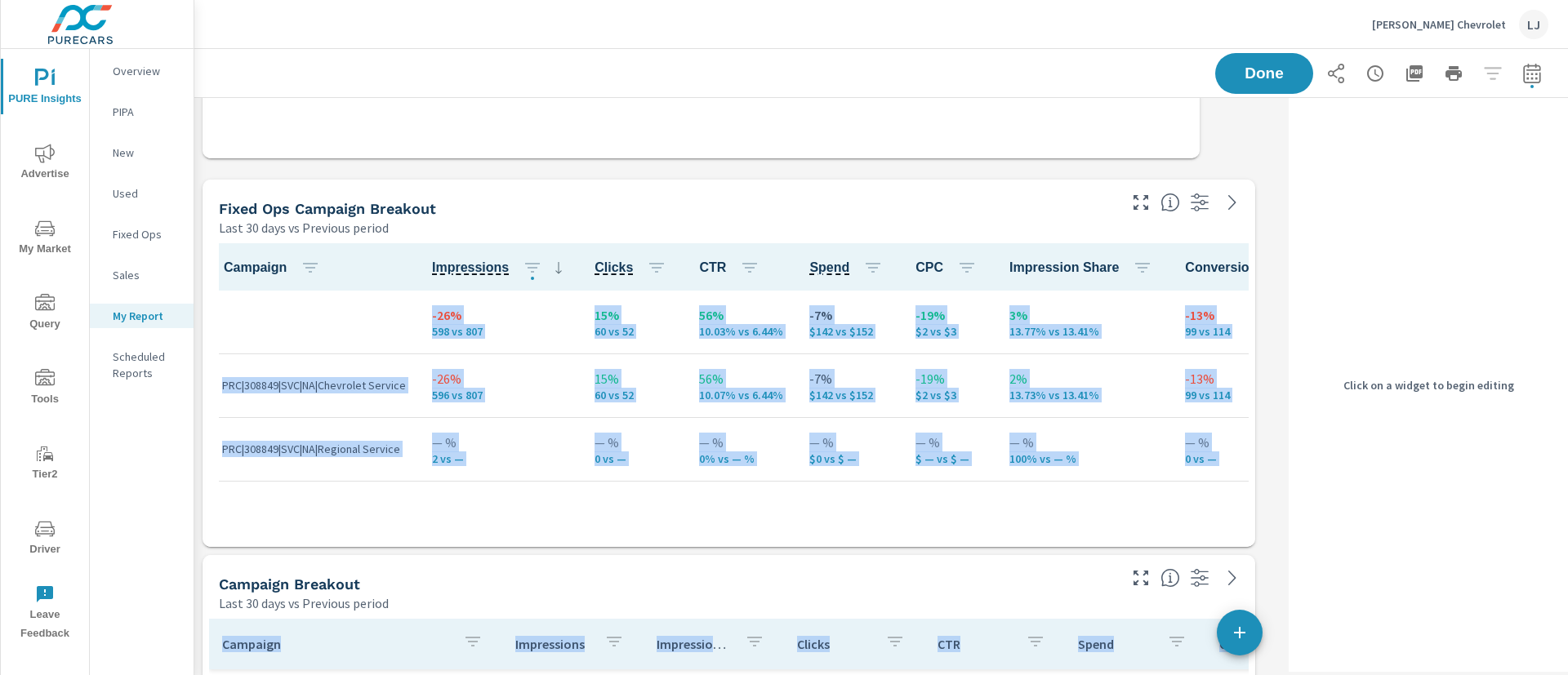
scroll to position [9, 9]
drag, startPoint x: 1250, startPoint y: 544, endPoint x: 1204, endPoint y: 211, distance: 336.2
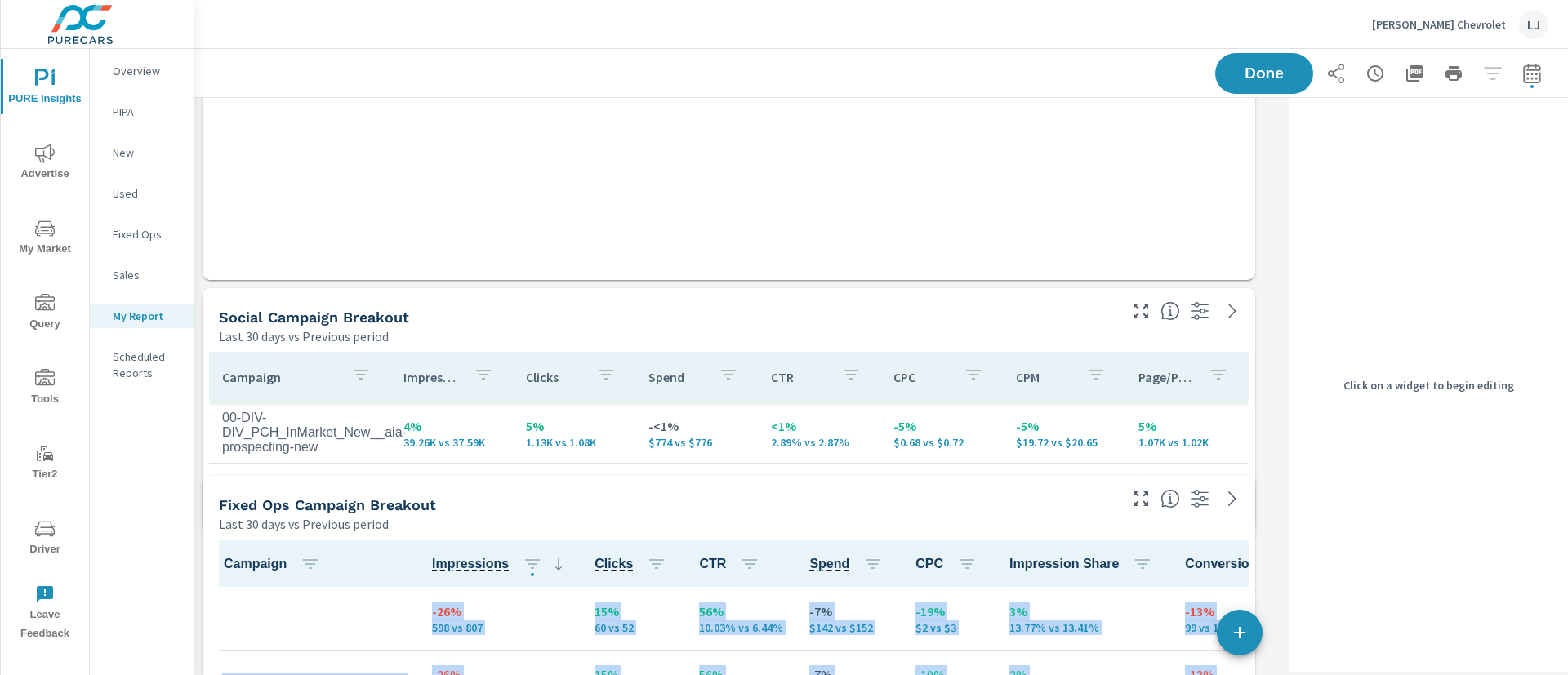
drag, startPoint x: 1169, startPoint y: 662, endPoint x: 1282, endPoint y: 533, distance: 171.5
click at [1282, 533] on div "Search Campaign Breakout Last 30 days vs Previous period Campaign Impressions I…" at bounding box center [880, 190] width 1373 height 5830
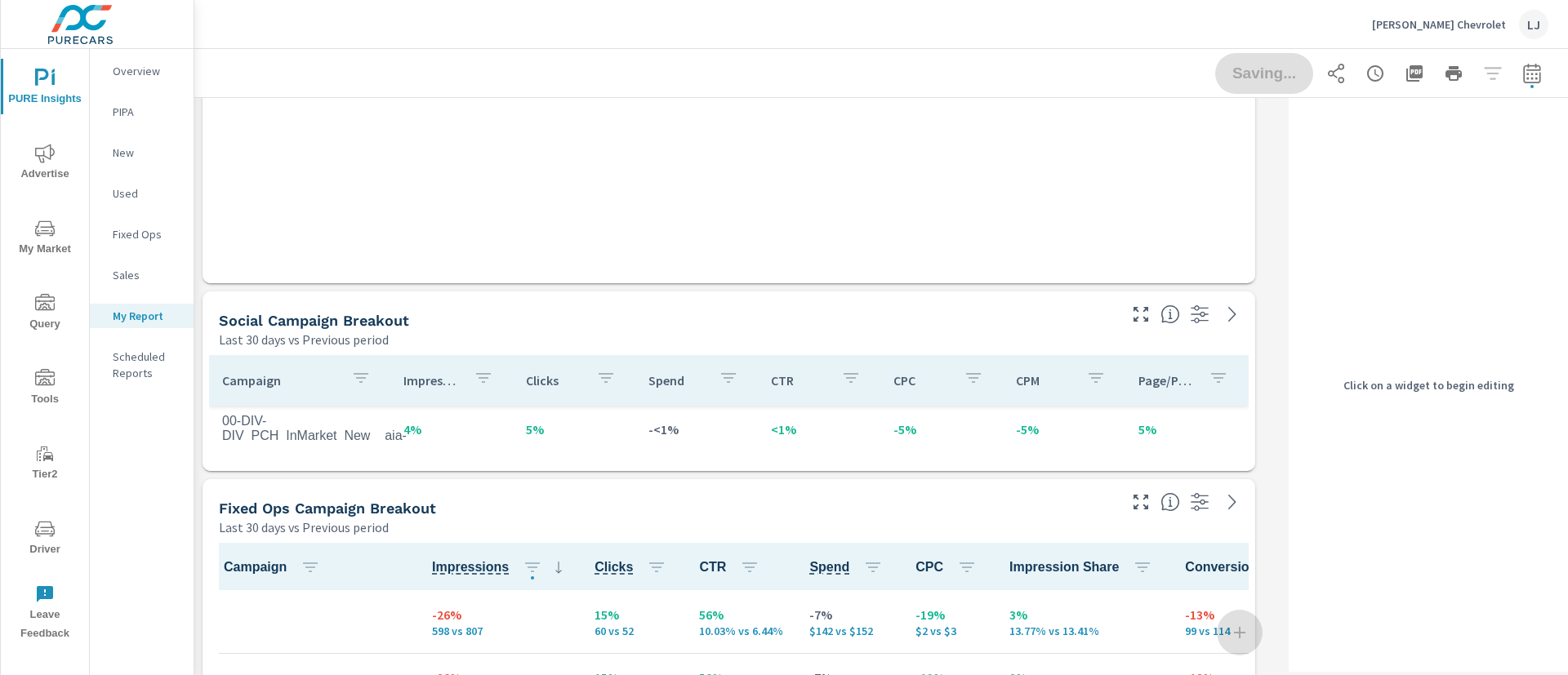
scroll to position [2823, 0]
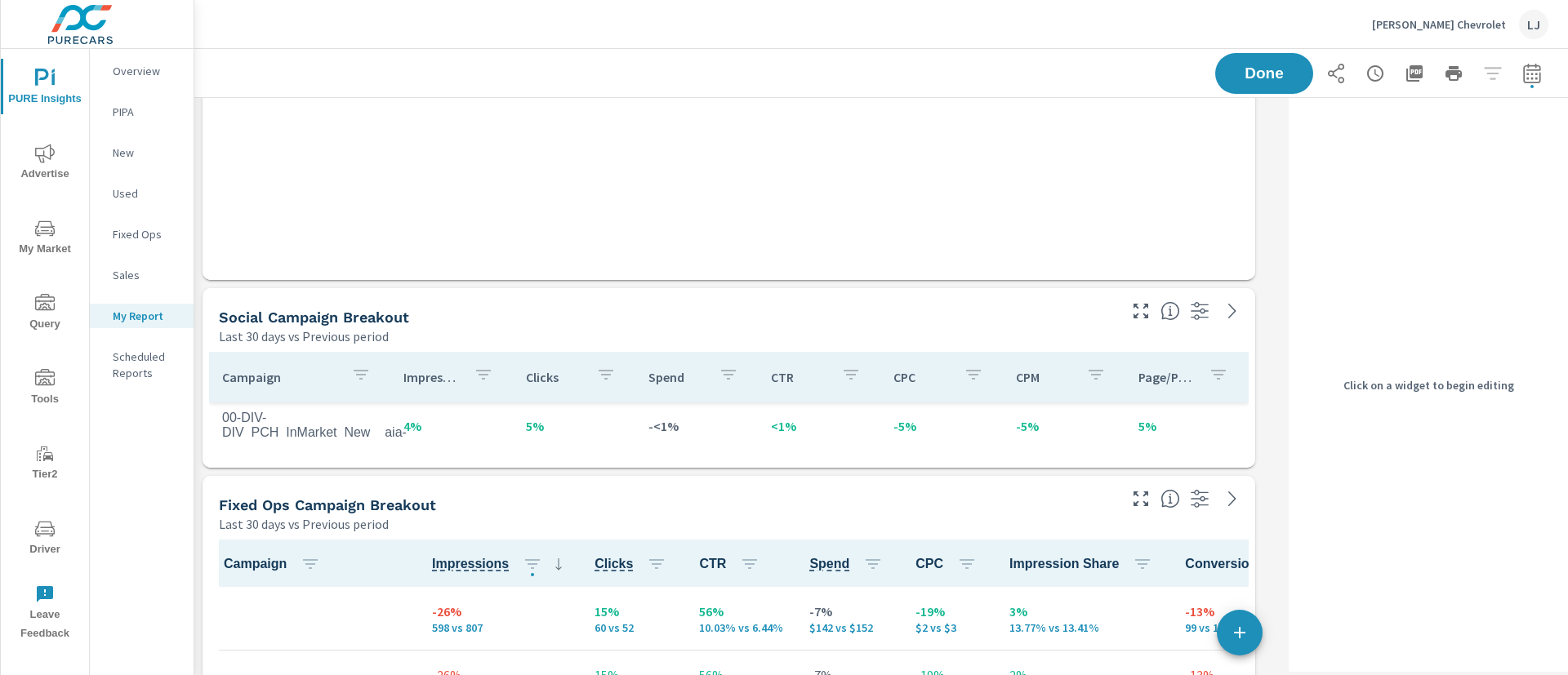
click at [1259, 470] on div "Search Campaign Breakout Last 30 days vs Previous period Campaign Impressions I…" at bounding box center [737, 190] width 1088 height 5830
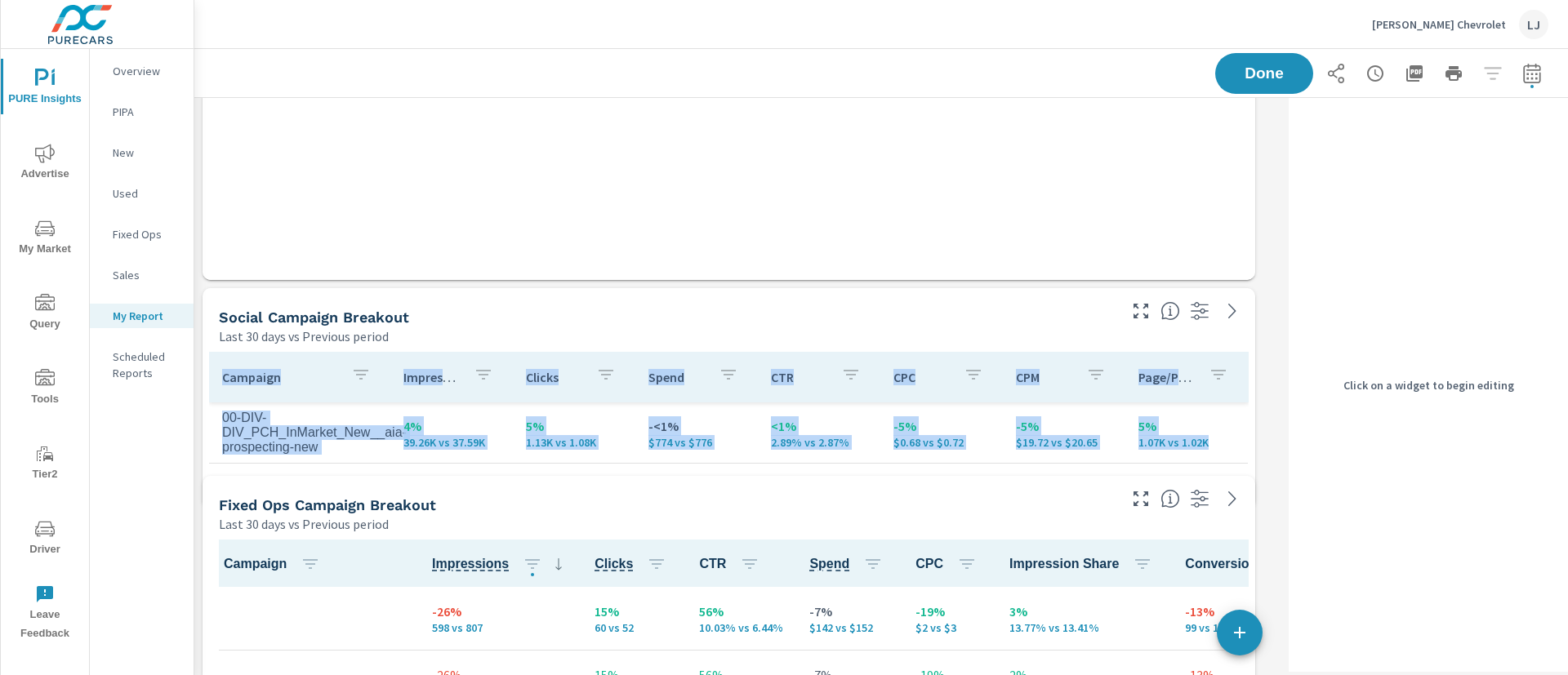
drag, startPoint x: 1254, startPoint y: 463, endPoint x: 1263, endPoint y: 509, distance: 46.9
click at [1263, 509] on div "Search Campaign Breakout Last 30 days vs Previous period Campaign Impressions I…" at bounding box center [737, 190] width 1088 height 5830
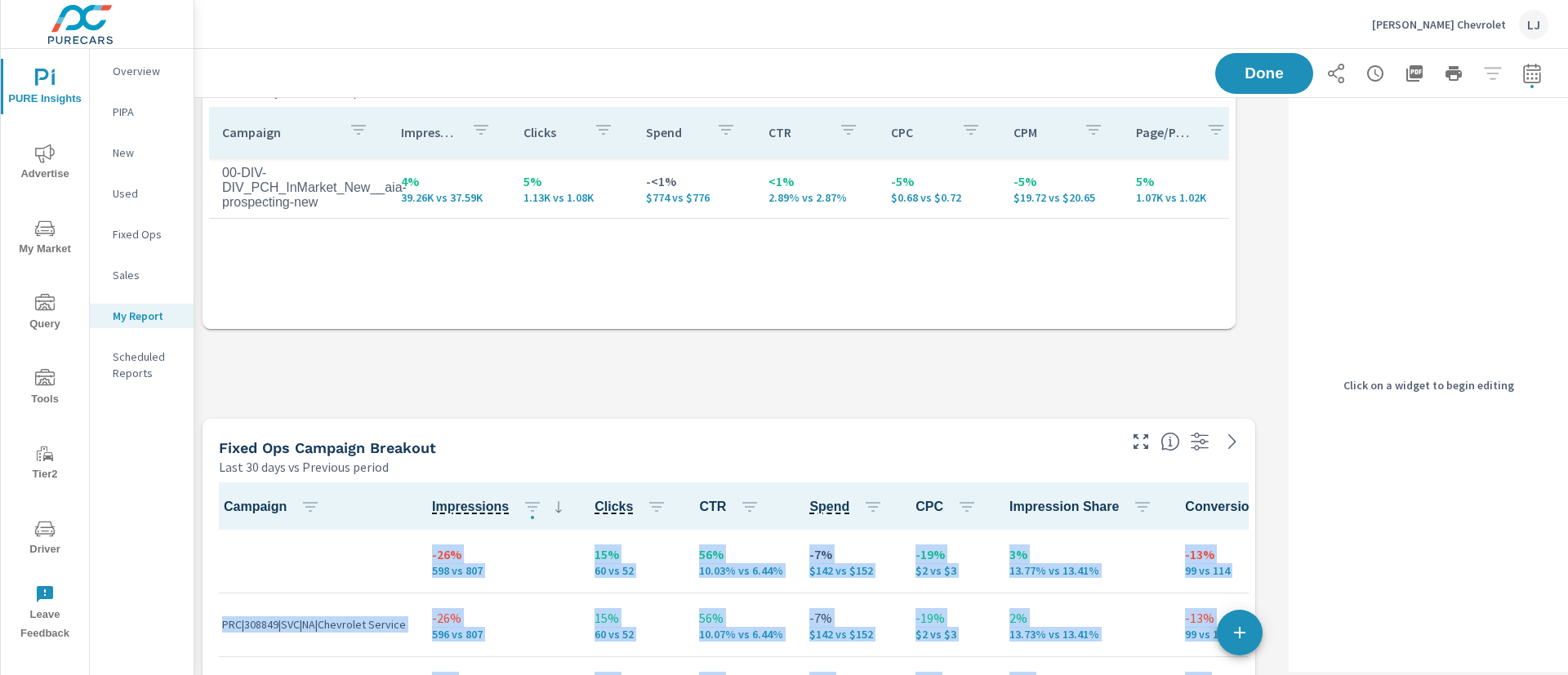
scroll to position [6057, 1107]
drag, startPoint x: 1248, startPoint y: 221, endPoint x: 1230, endPoint y: 332, distance: 112.4
click at [1230, 332] on div "Search Campaign Breakout Last 30 days vs Previous period Campaign Impressions I…" at bounding box center [737, 39] width 1088 height 6018
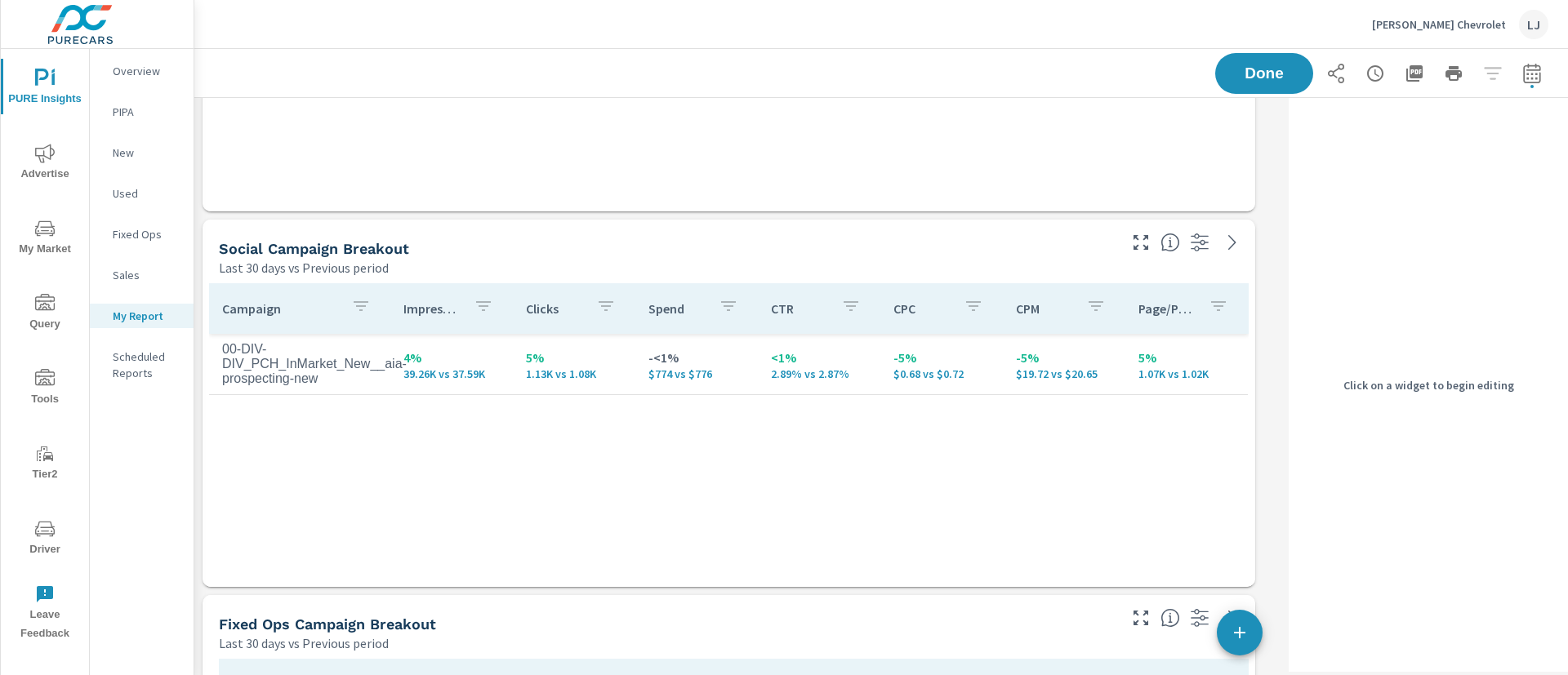
scroll to position [2946, 0]
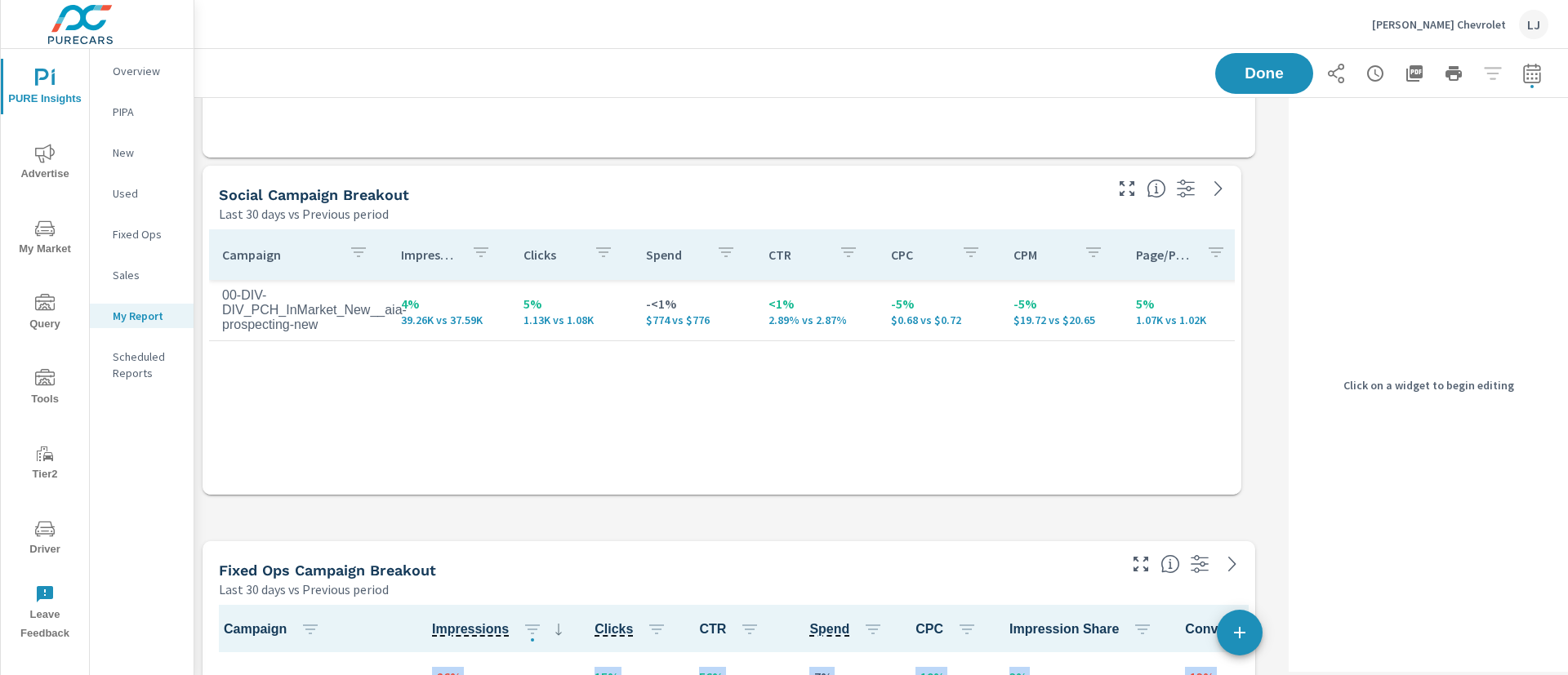
drag, startPoint x: 1248, startPoint y: 530, endPoint x: 1234, endPoint y: 494, distance: 38.6
click at [1234, 494] on div "Search Campaign Breakout Last 30 days vs Previous period Campaign Impressions I…" at bounding box center [737, 161] width 1088 height 6018
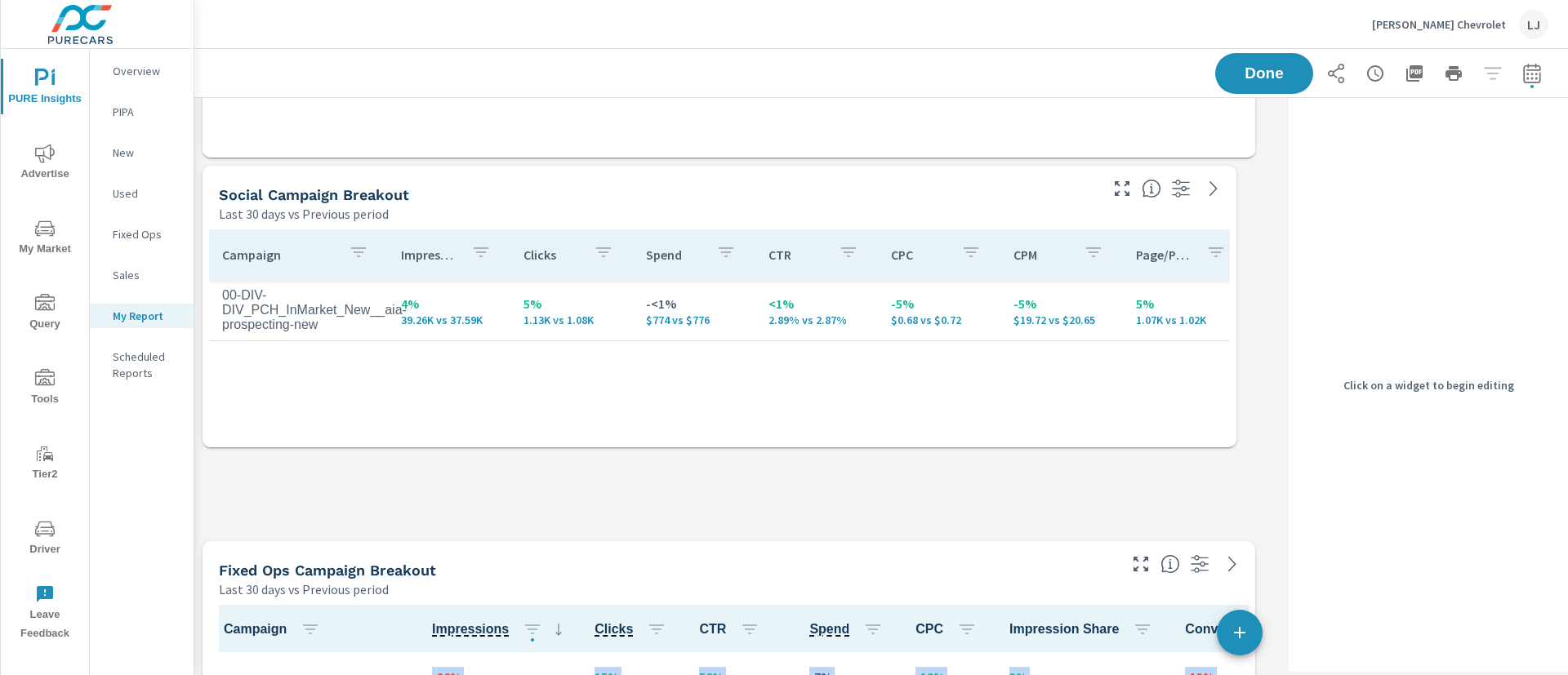
drag, startPoint x: 1252, startPoint y: 530, endPoint x: 1234, endPoint y: 443, distance: 88.8
click at [1233, 445] on div "Search Campaign Breakout Last 30 days vs Previous period Campaign Impressions I…" at bounding box center [737, 161] width 1088 height 6018
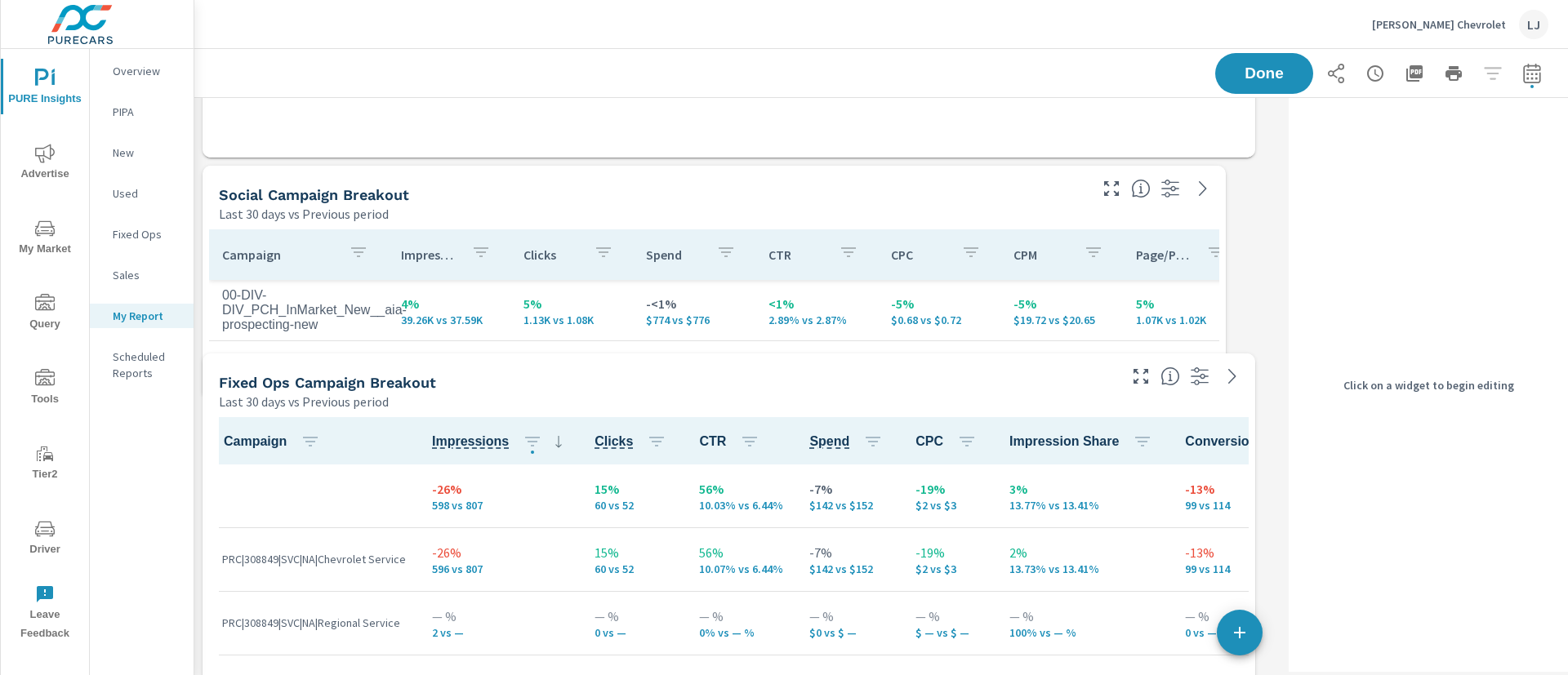
scroll to position [0, 0]
drag, startPoint x: 1255, startPoint y: 530, endPoint x: 1227, endPoint y: 394, distance: 138.9
click at [1227, 394] on div "Search Campaign Breakout Last 30 days vs Previous period Campaign Impressions I…" at bounding box center [737, 67] width 1088 height 5830
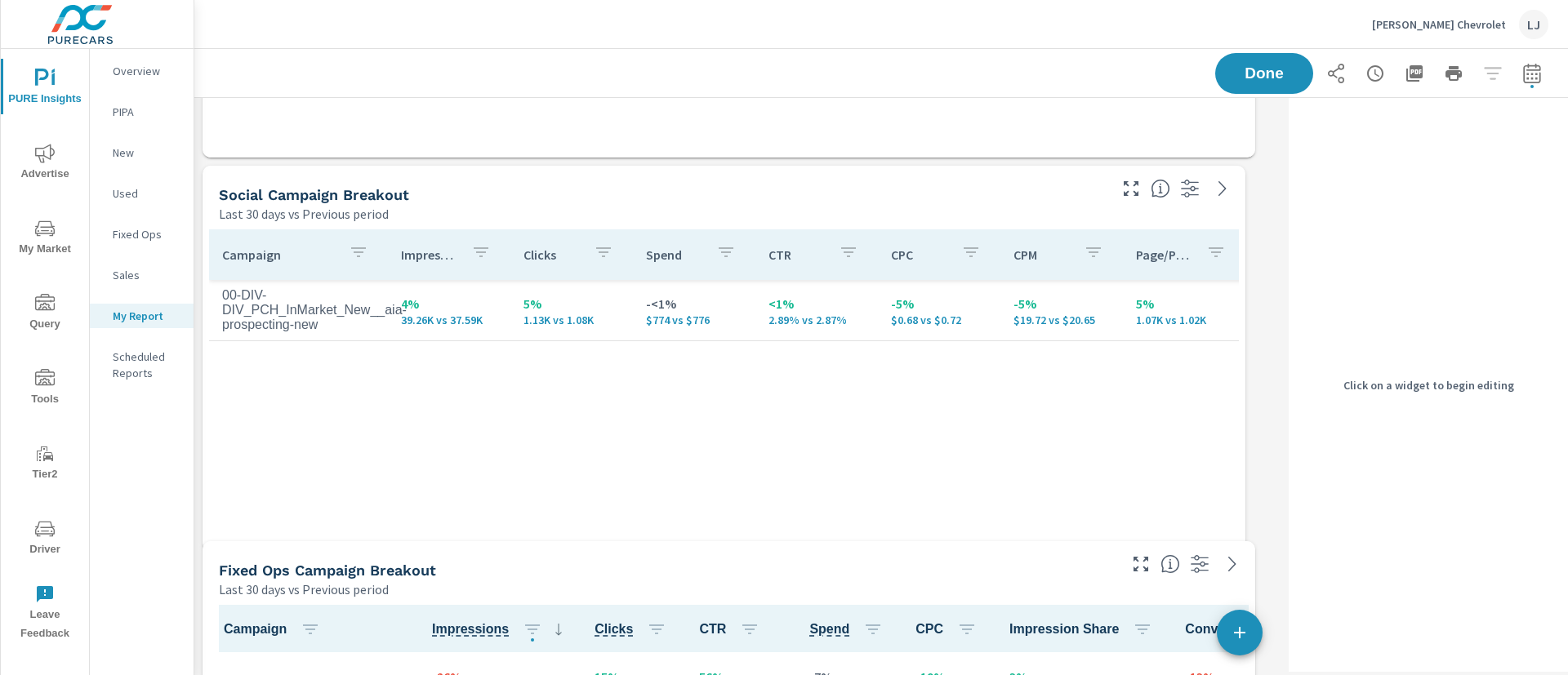
drag, startPoint x: 1255, startPoint y: 340, endPoint x: 1245, endPoint y: 545, distance: 205.2
click at [1245, 545] on div "Search Campaign Breakout Last 30 days vs Previous period Campaign Impressions I…" at bounding box center [737, 161] width 1088 height 6018
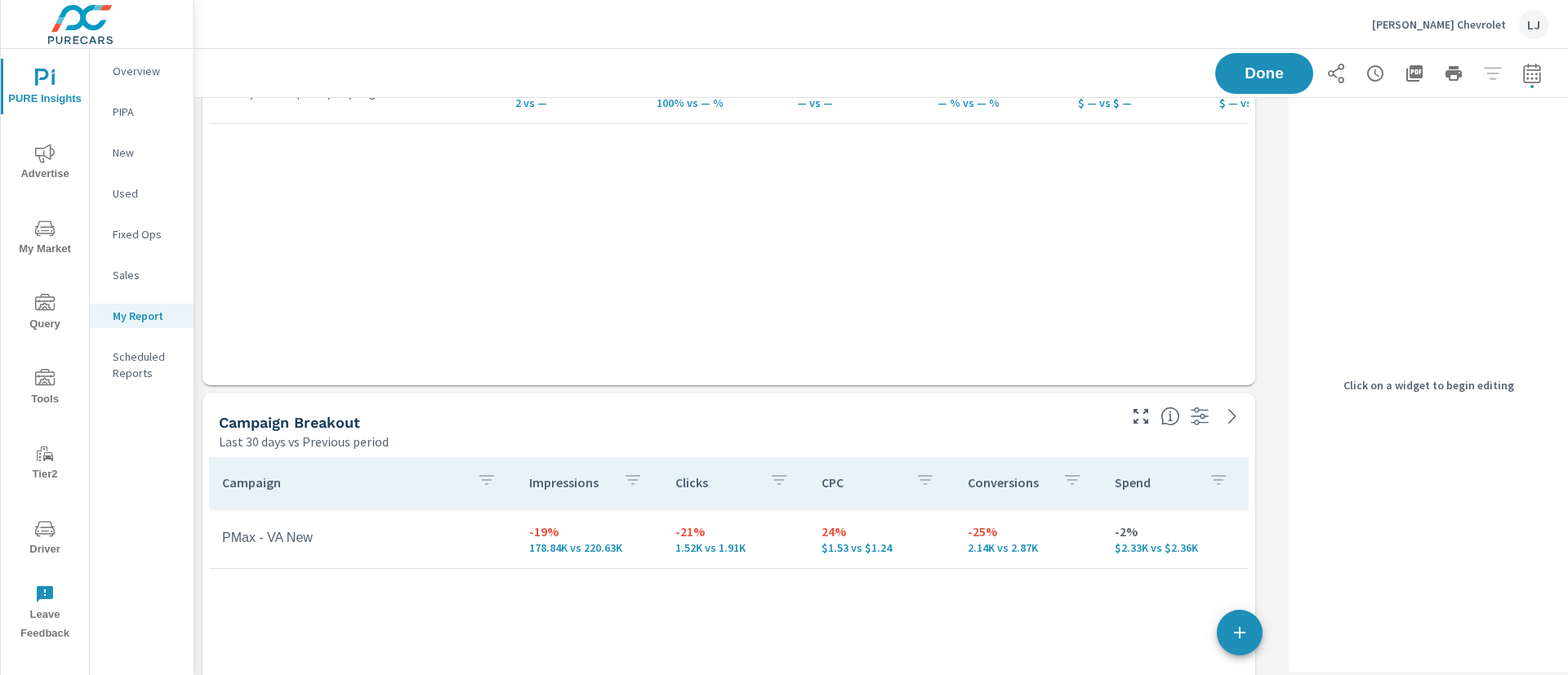
scroll to position [4048, 0]
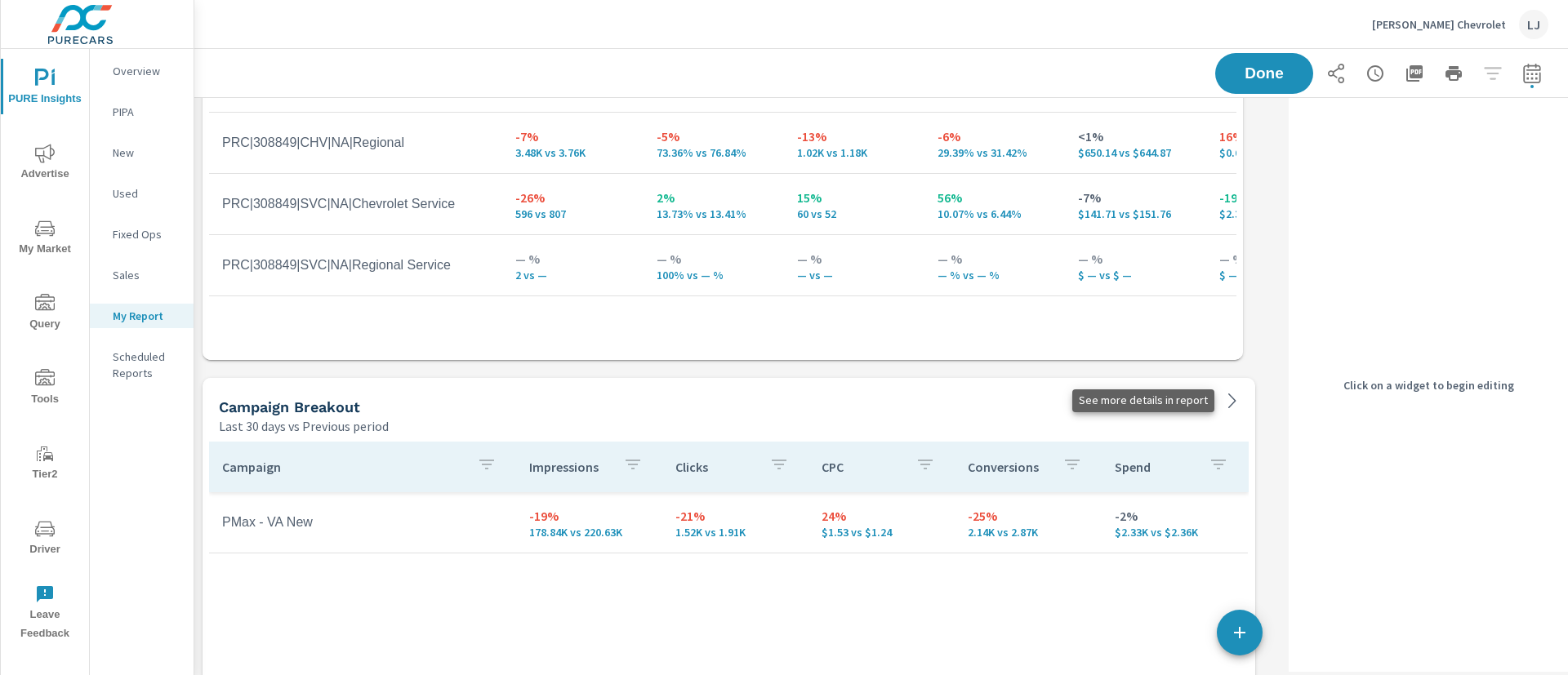
drag, startPoint x: 1252, startPoint y: 557, endPoint x: 1242, endPoint y: 407, distance: 150.3
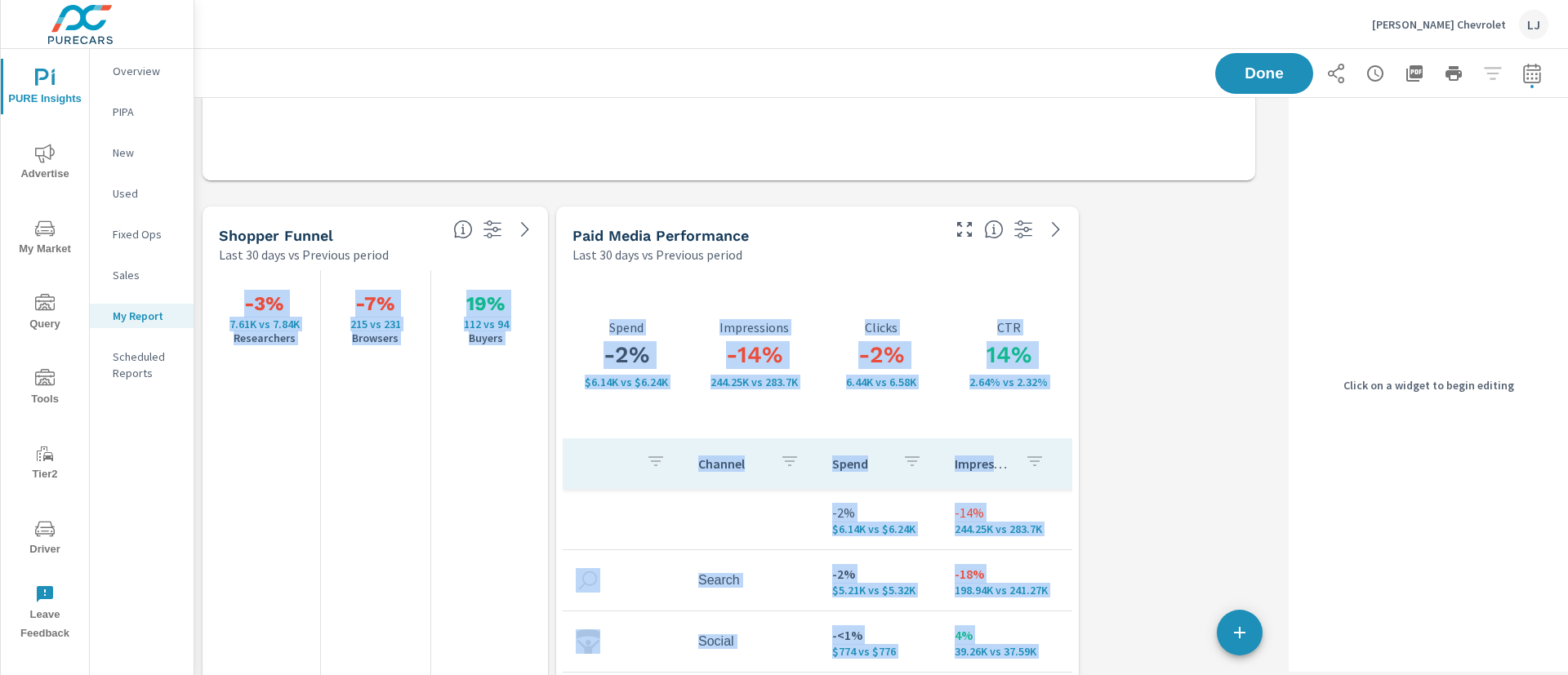
scroll to position [5681, 1107]
drag, startPoint x: 1255, startPoint y: 381, endPoint x: 1285, endPoint y: 202, distance: 181.5
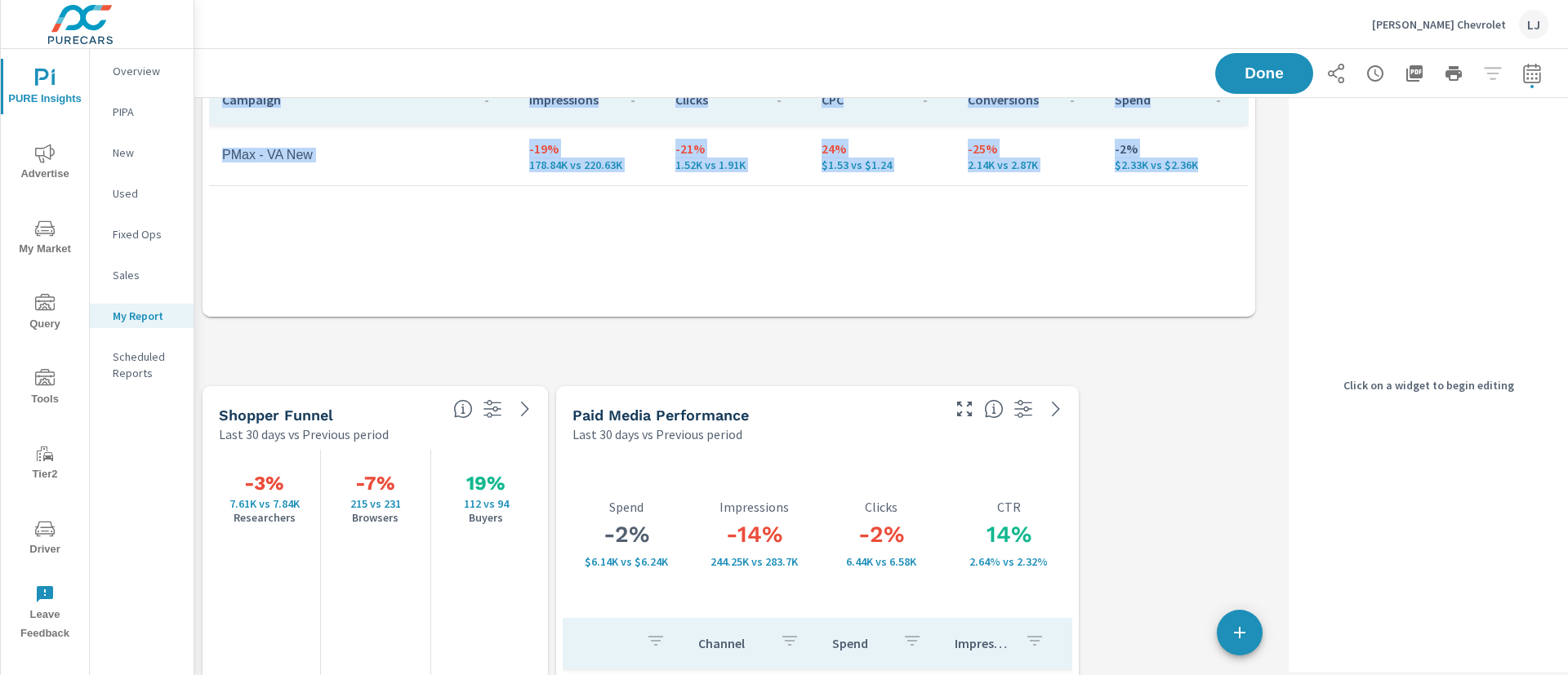
scroll to position [5493, 1107]
drag, startPoint x: 1255, startPoint y: 564, endPoint x: 1277, endPoint y: 332, distance: 233.0
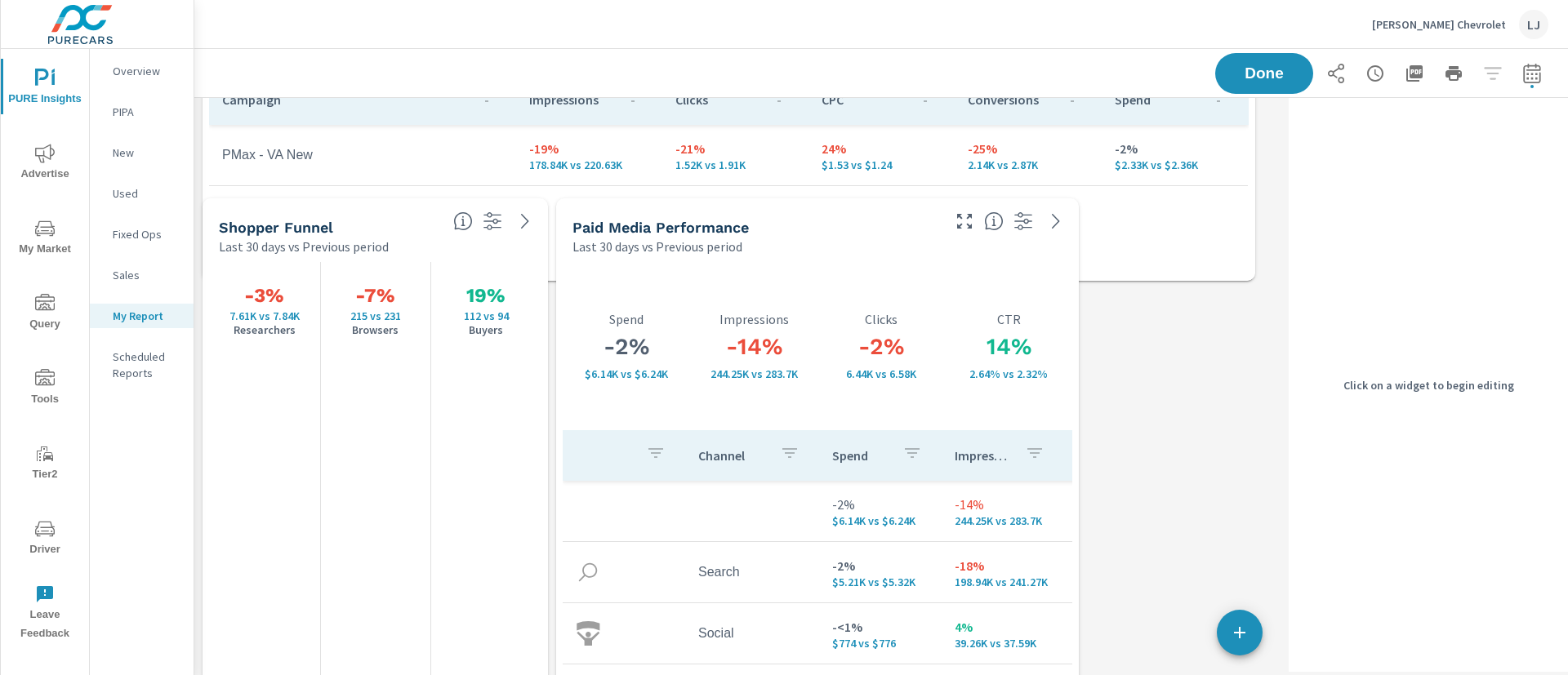
scroll to position [5306, 1107]
drag, startPoint x: 1253, startPoint y: 379, endPoint x: 1253, endPoint y: 281, distance: 98.0
click at [203, 281] on span at bounding box center [203, 281] width 0 height 0
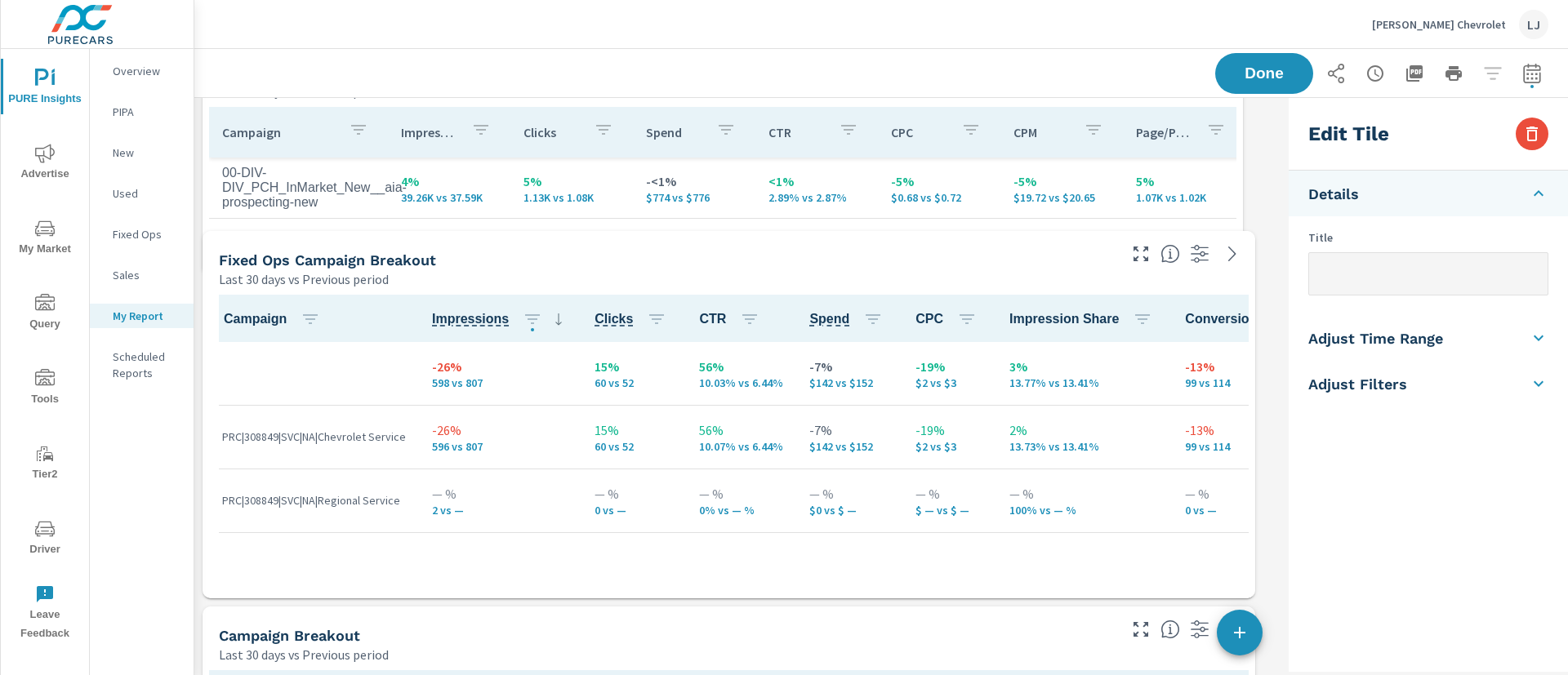
scroll to position [5118, 1107]
drag, startPoint x: 1251, startPoint y: 407, endPoint x: 1242, endPoint y: 275, distance: 132.3
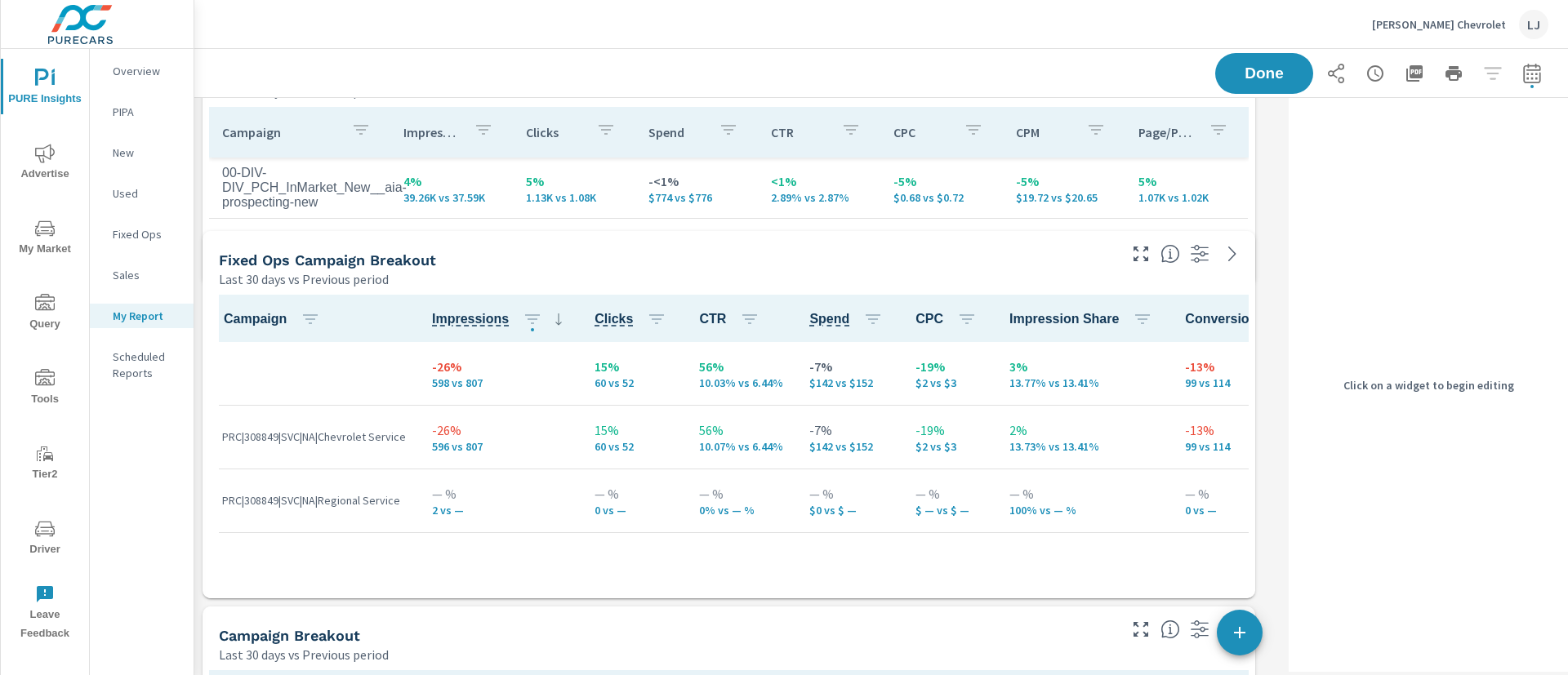
drag, startPoint x: 1254, startPoint y: 217, endPoint x: 1256, endPoint y: 280, distance: 63.0
click at [203, 286] on span at bounding box center [203, 286] width 0 height 0
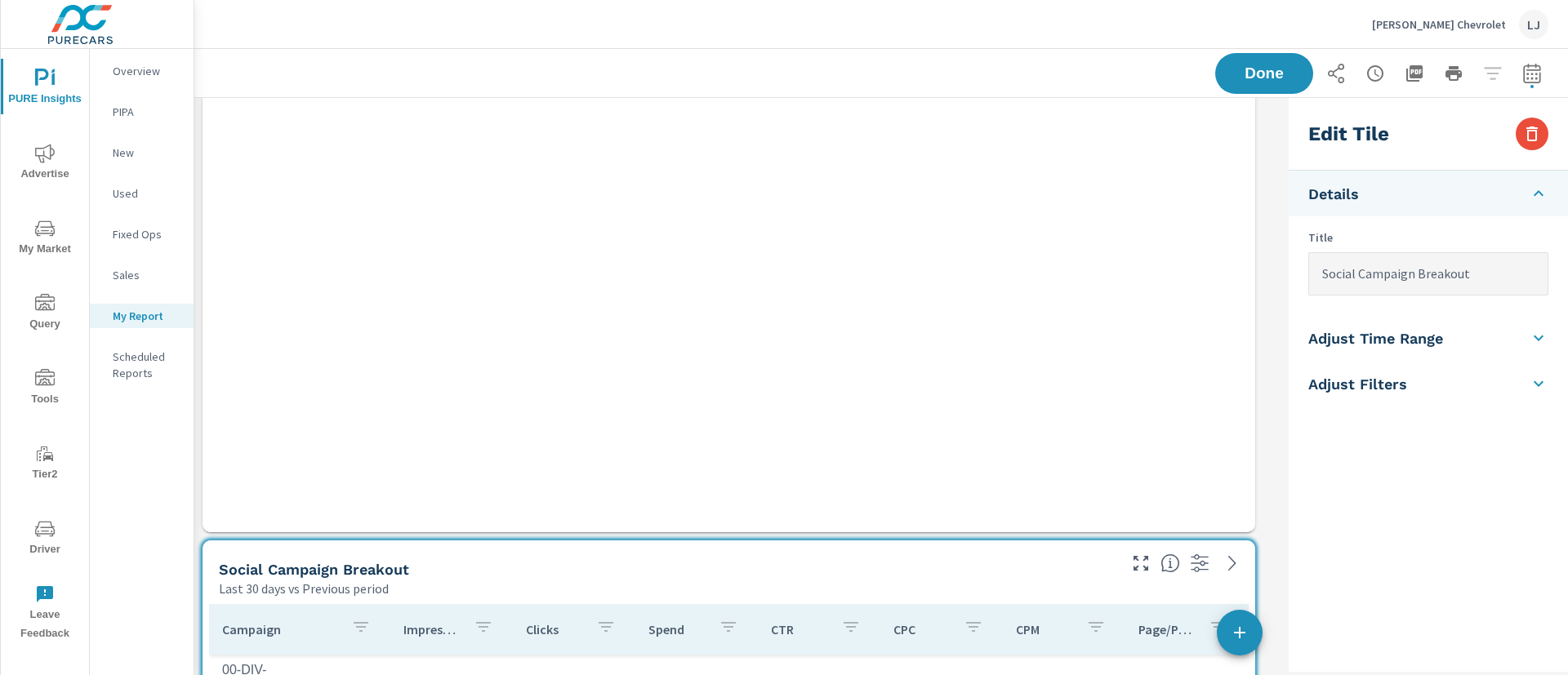
scroll to position [2578, 0]
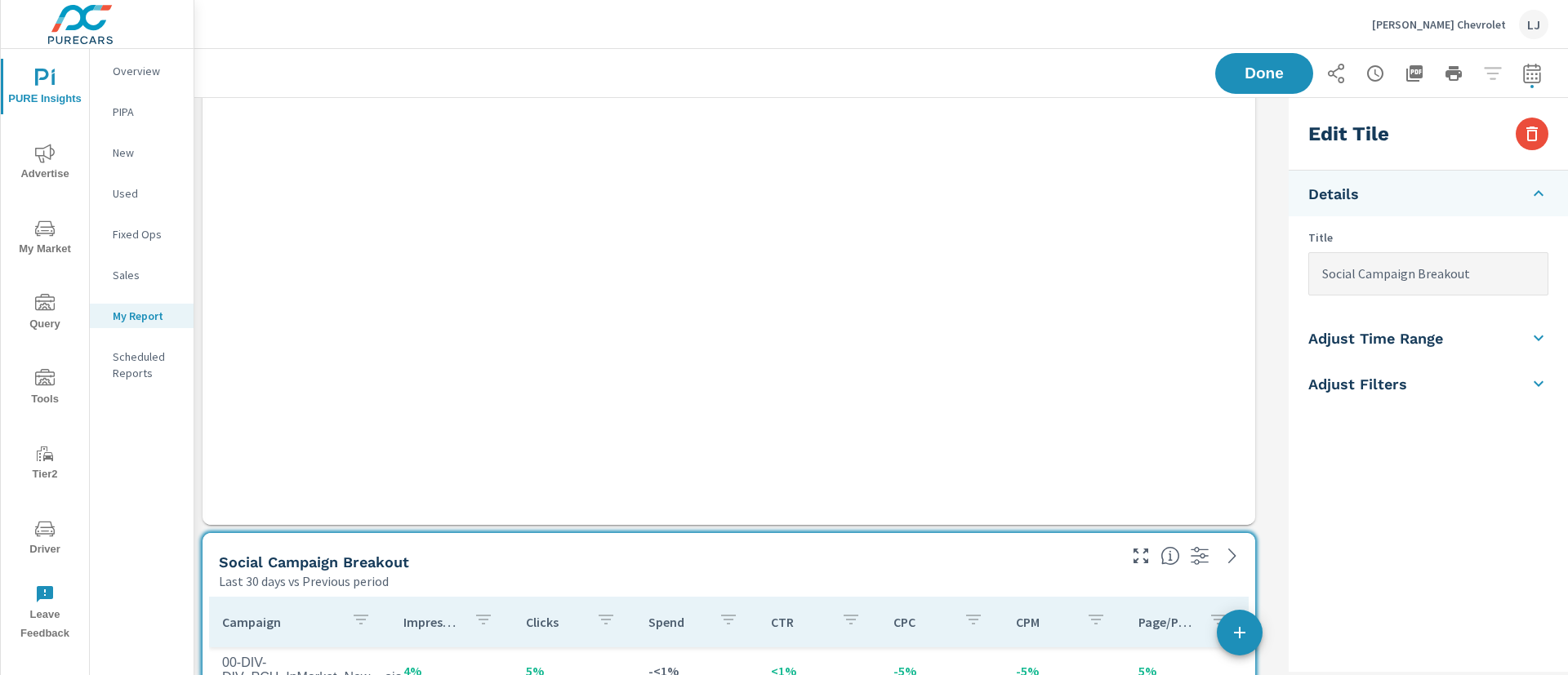
drag, startPoint x: 1250, startPoint y: 528, endPoint x: 1193, endPoint y: 273, distance: 261.3
click at [1193, 273] on div "Search Campaign Breakout Last 30 days vs Previous period Campaign Impressions I…" at bounding box center [737, 60] width 1088 height 5079
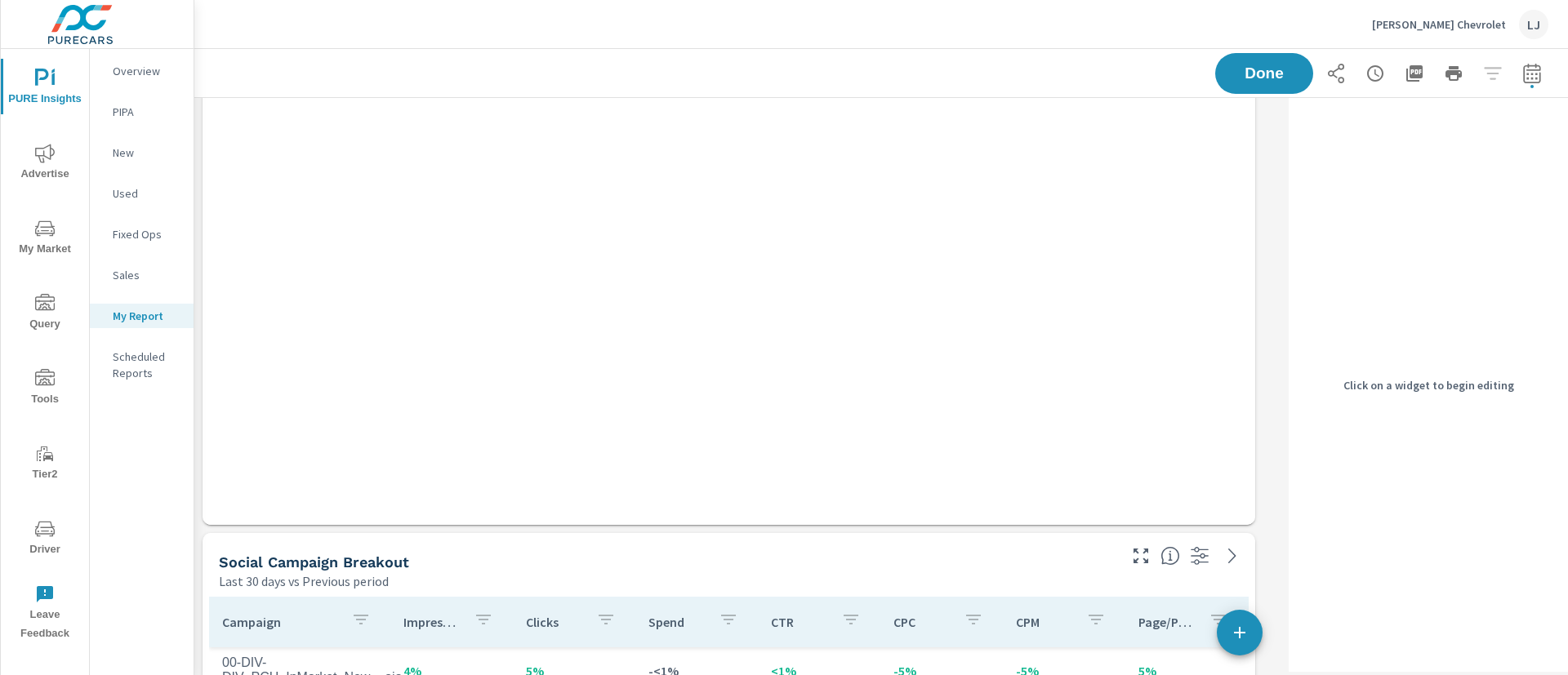
click at [1153, 361] on div "Campaign Spend Impressions Clicks CTR CPM Total Conversions Spend Per Conversio…" at bounding box center [729, 169] width 1040 height 648
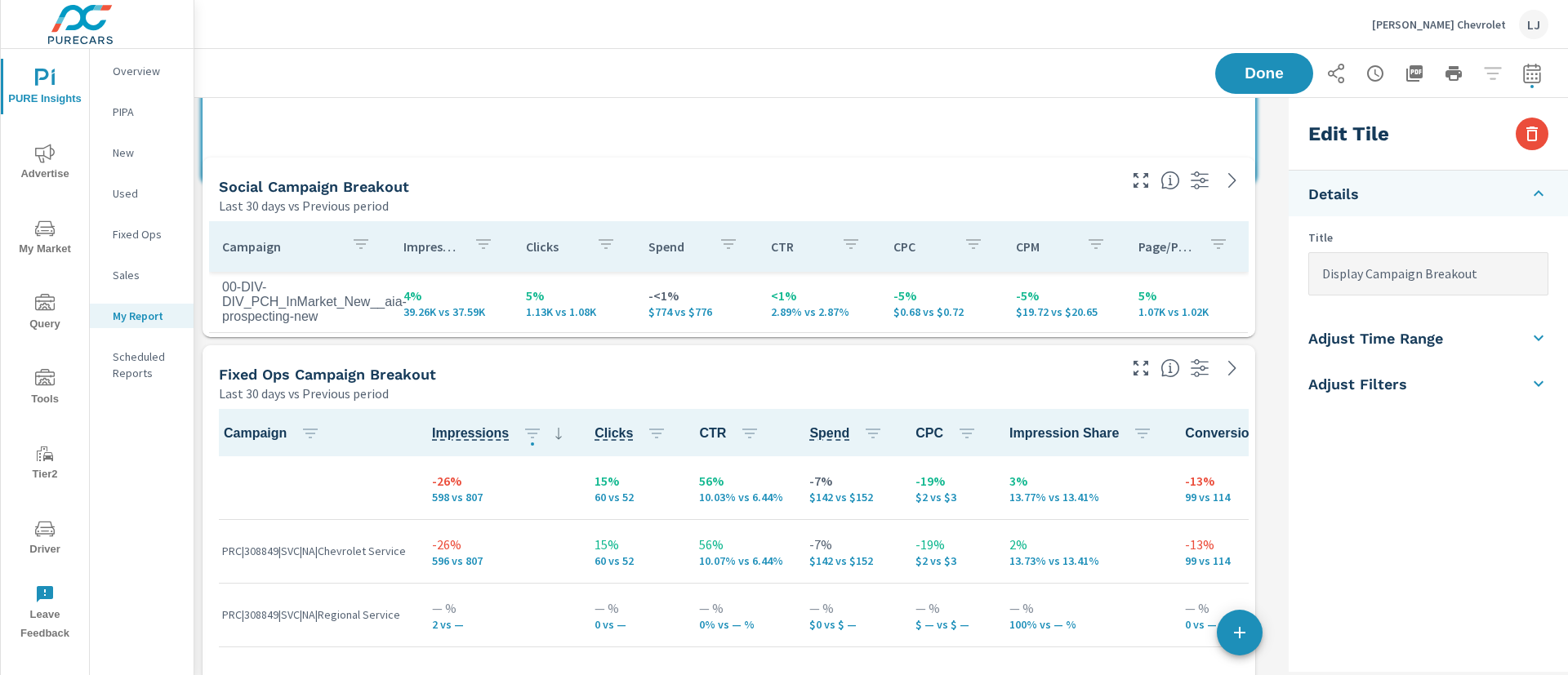
scroll to position [4742, 1107]
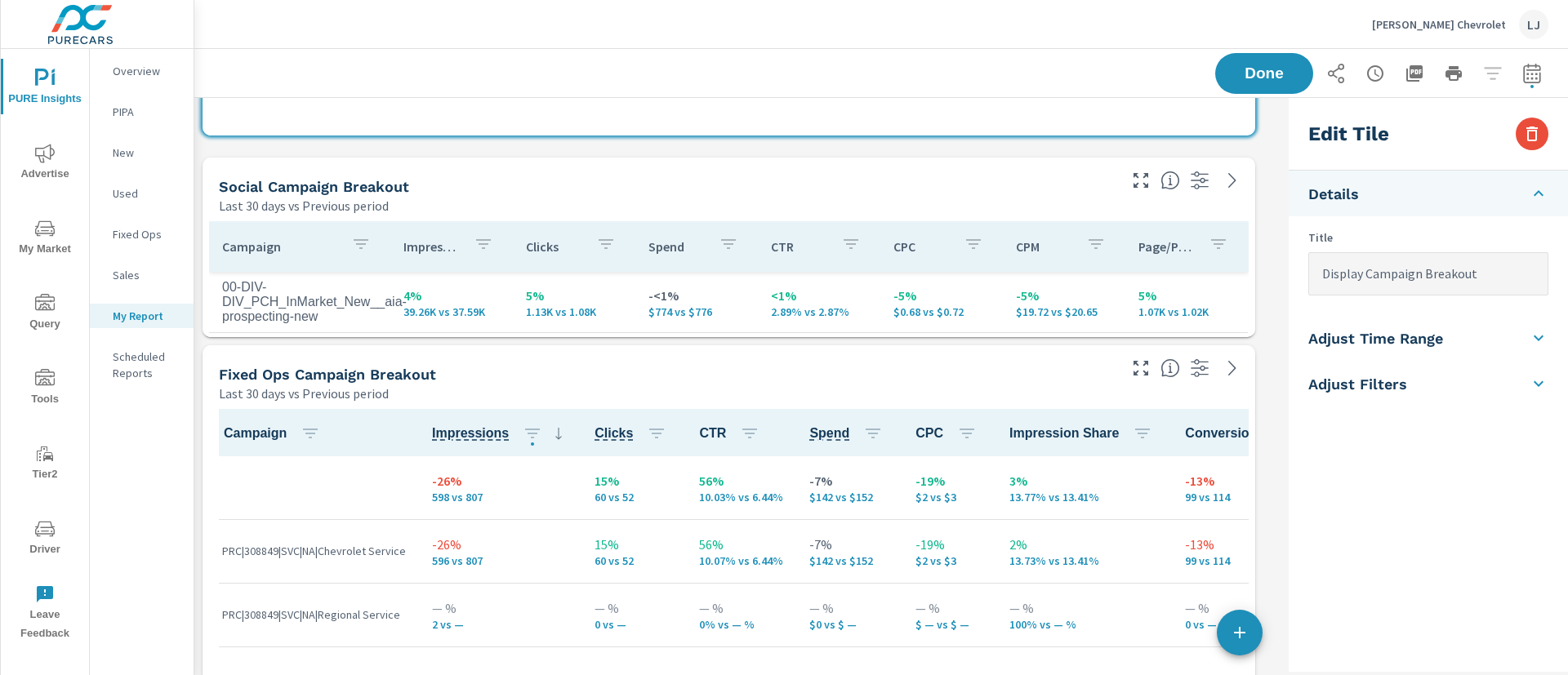
drag, startPoint x: 1253, startPoint y: 524, endPoint x: 1254, endPoint y: 192, distance: 332.0
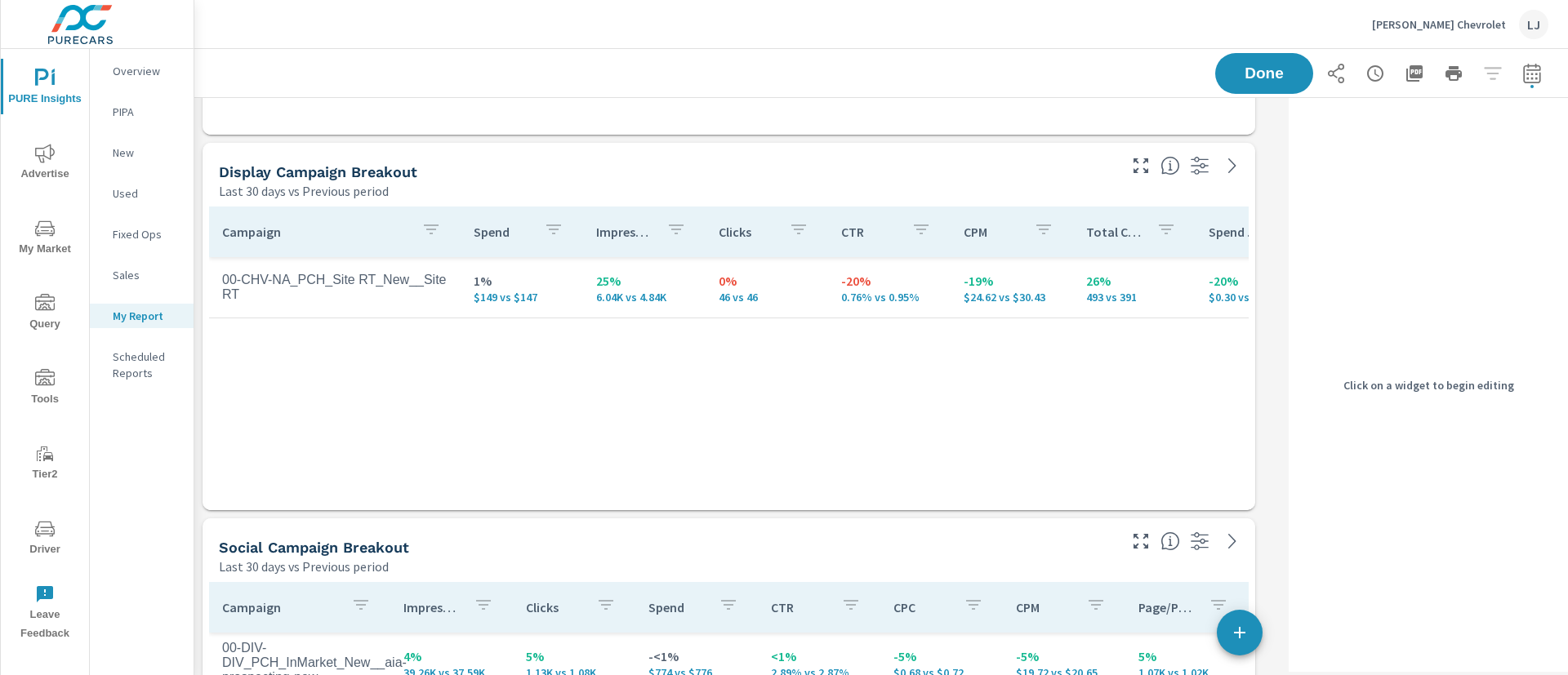
scroll to position [2210, 0]
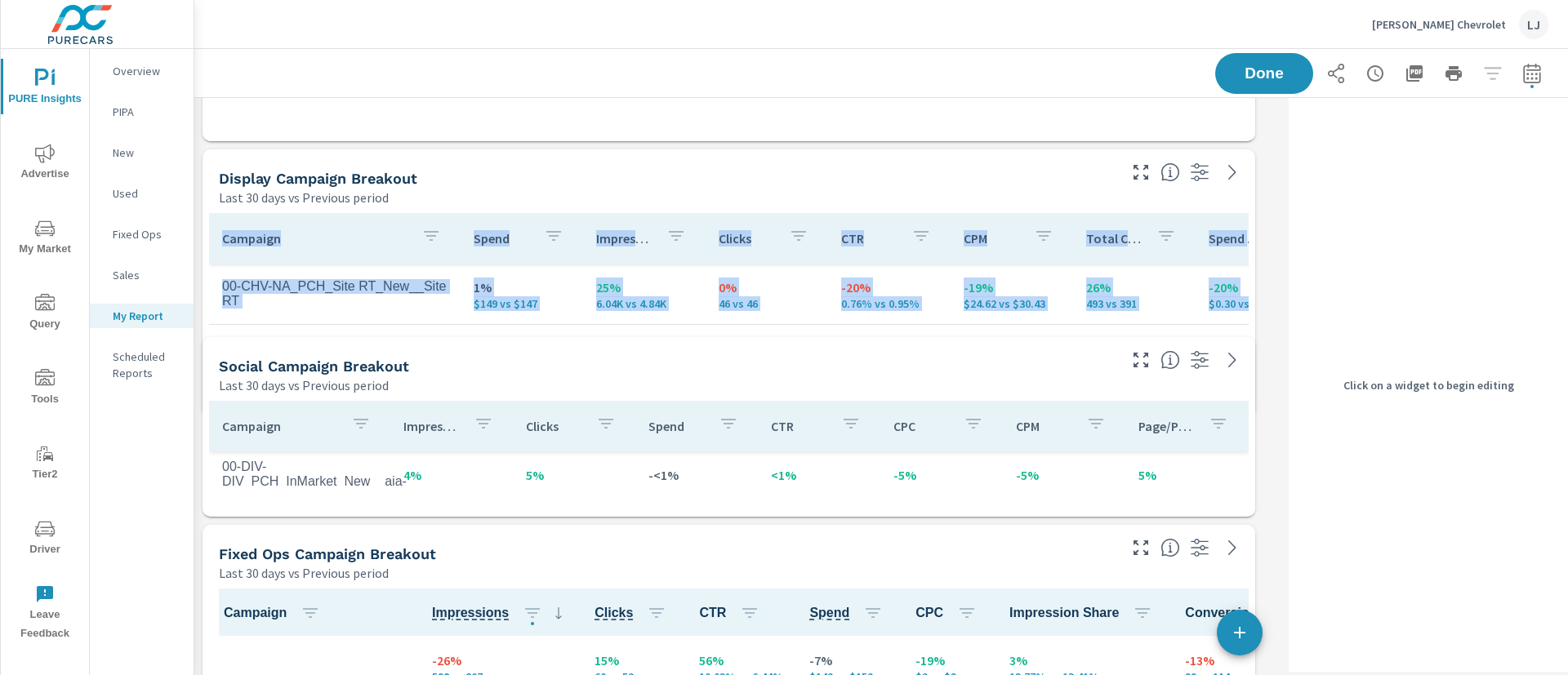
drag, startPoint x: 1257, startPoint y: 516, endPoint x: 1279, endPoint y: 415, distance: 103.4
click at [1279, 415] on div "Search Campaign Breakout Last 30 days vs Previous period Campaign Impressions I…" at bounding box center [880, 145] width 1373 height 4516
drag, startPoint x: 1250, startPoint y: 325, endPoint x: 1259, endPoint y: 413, distance: 88.5
click at [1259, 413] on div "Search Campaign Breakout Last 30 days vs Previous period Campaign Impressions I…" at bounding box center [737, 145] width 1088 height 4516
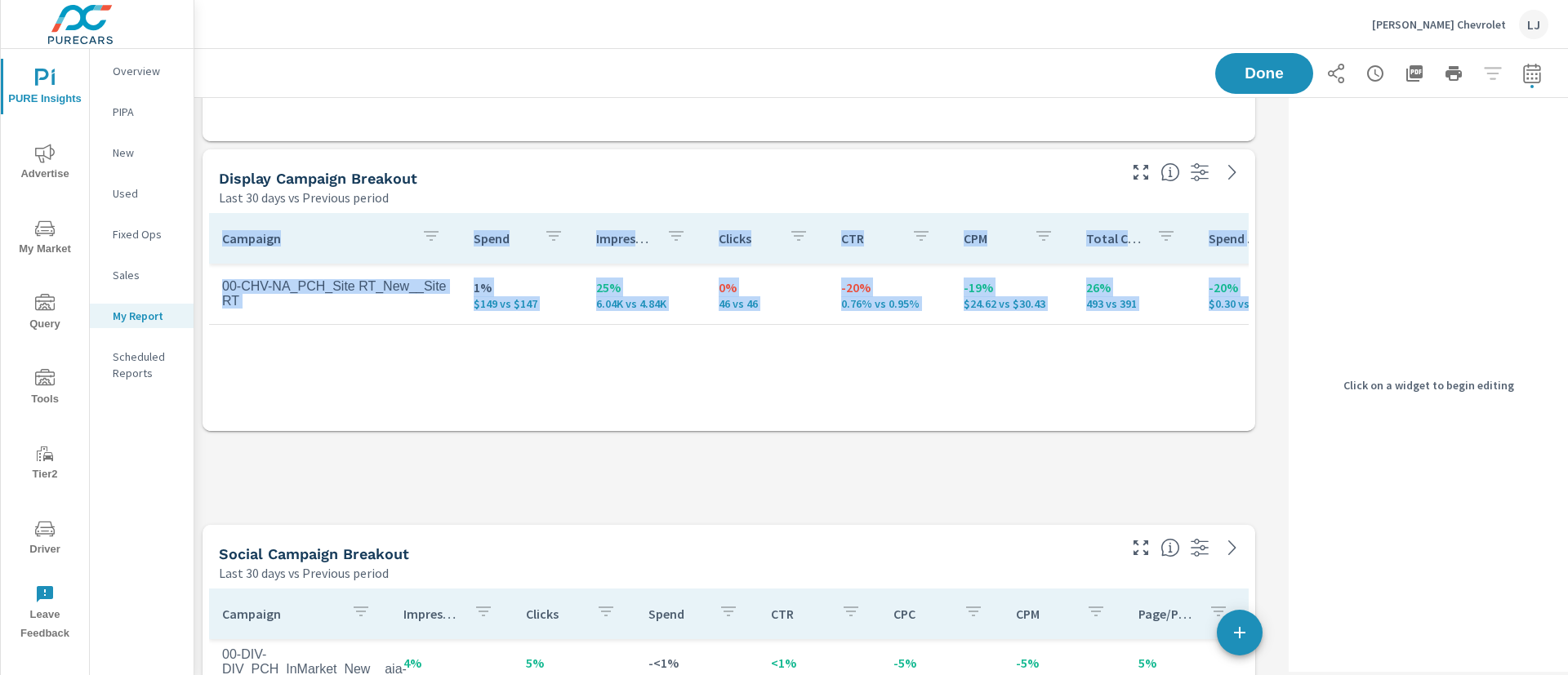
drag, startPoint x: 1251, startPoint y: 325, endPoint x: 1265, endPoint y: 428, distance: 103.9
click at [1265, 428] on div "Search Campaign Breakout Last 30 days vs Previous period Campaign Impressions I…" at bounding box center [880, 239] width 1373 height 4704
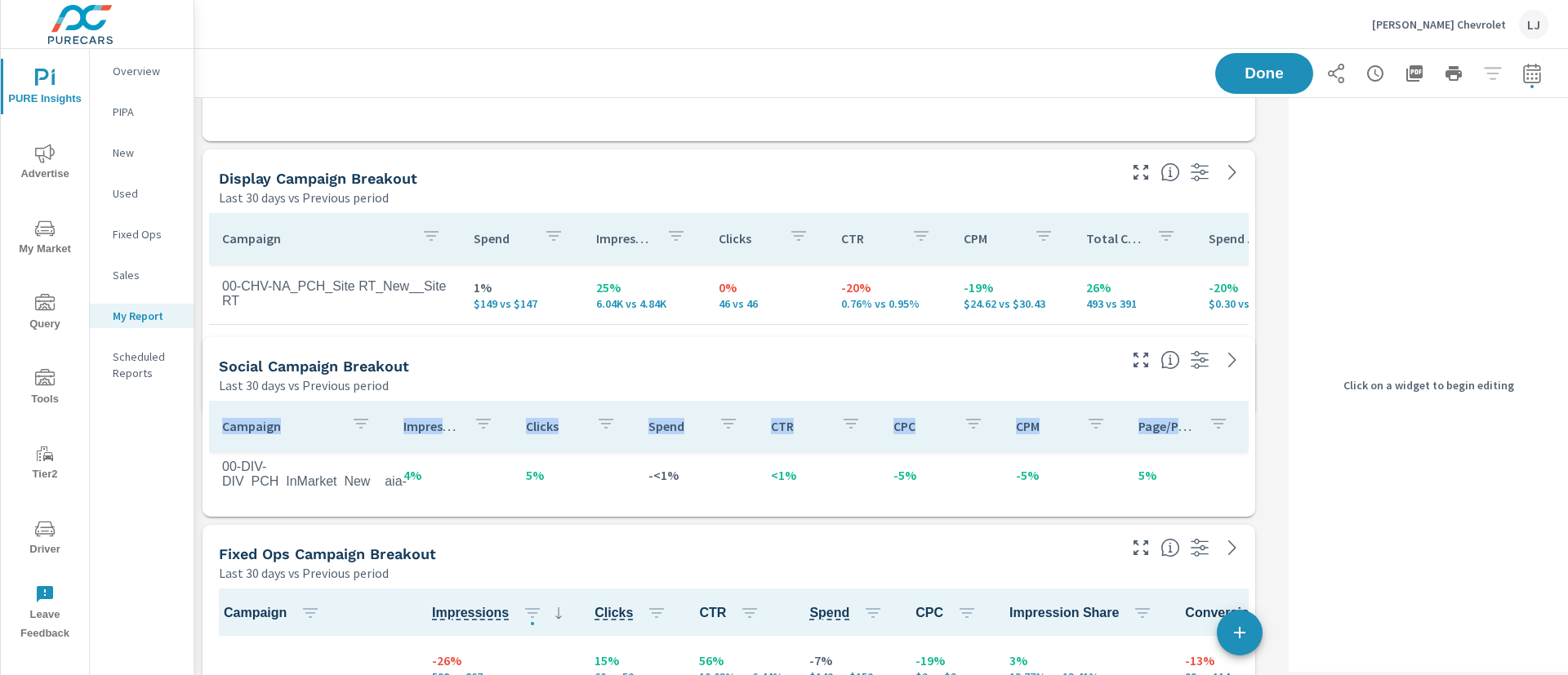
drag, startPoint x: 1245, startPoint y: 512, endPoint x: 1253, endPoint y: 412, distance: 100.3
click at [1253, 412] on div "Search Campaign Breakout Last 30 days vs Previous period Campaign Impressions I…" at bounding box center [737, 145] width 1088 height 4516
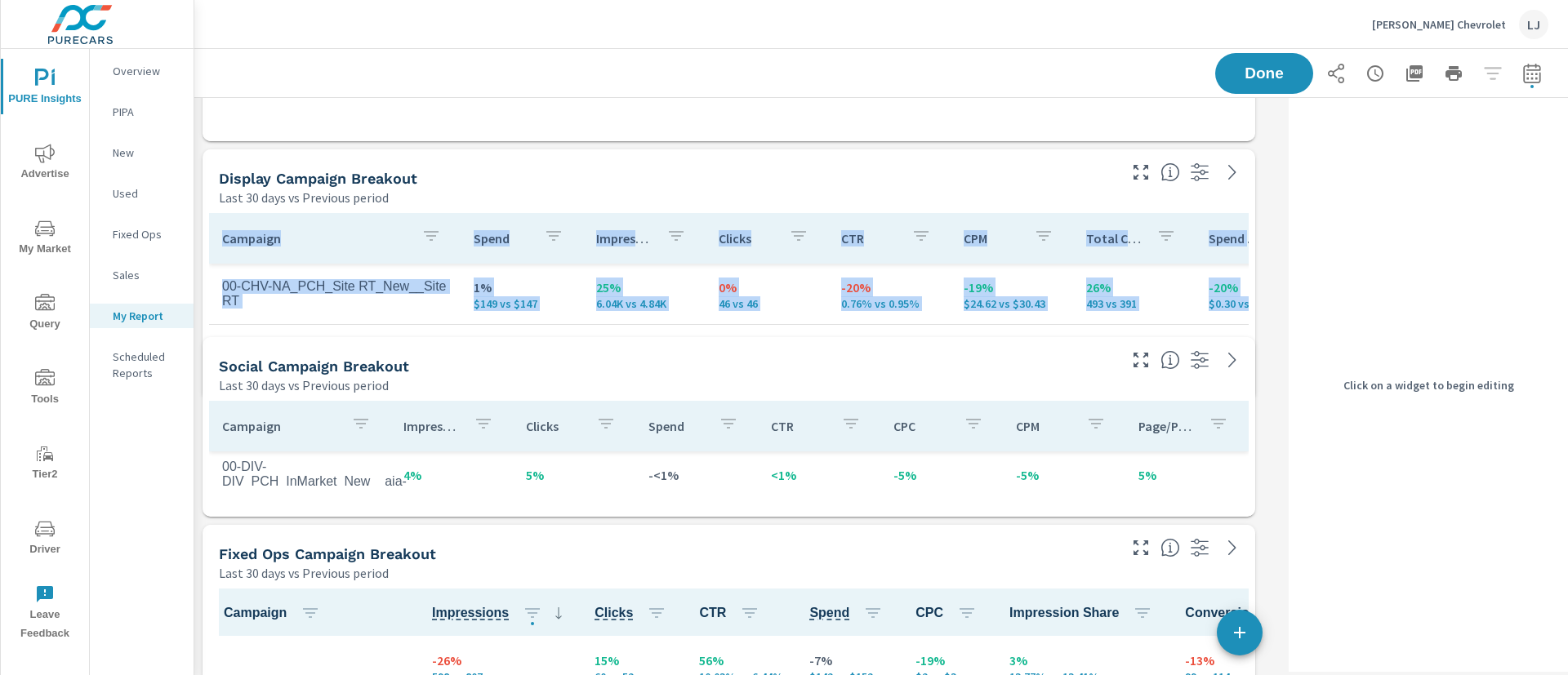
drag, startPoint x: 1251, startPoint y: 325, endPoint x: 1258, endPoint y: 397, distance: 72.3
click at [1258, 397] on div "Search Campaign Breakout Last 30 days vs Previous period Campaign Impressions I…" at bounding box center [737, 145] width 1088 height 4516
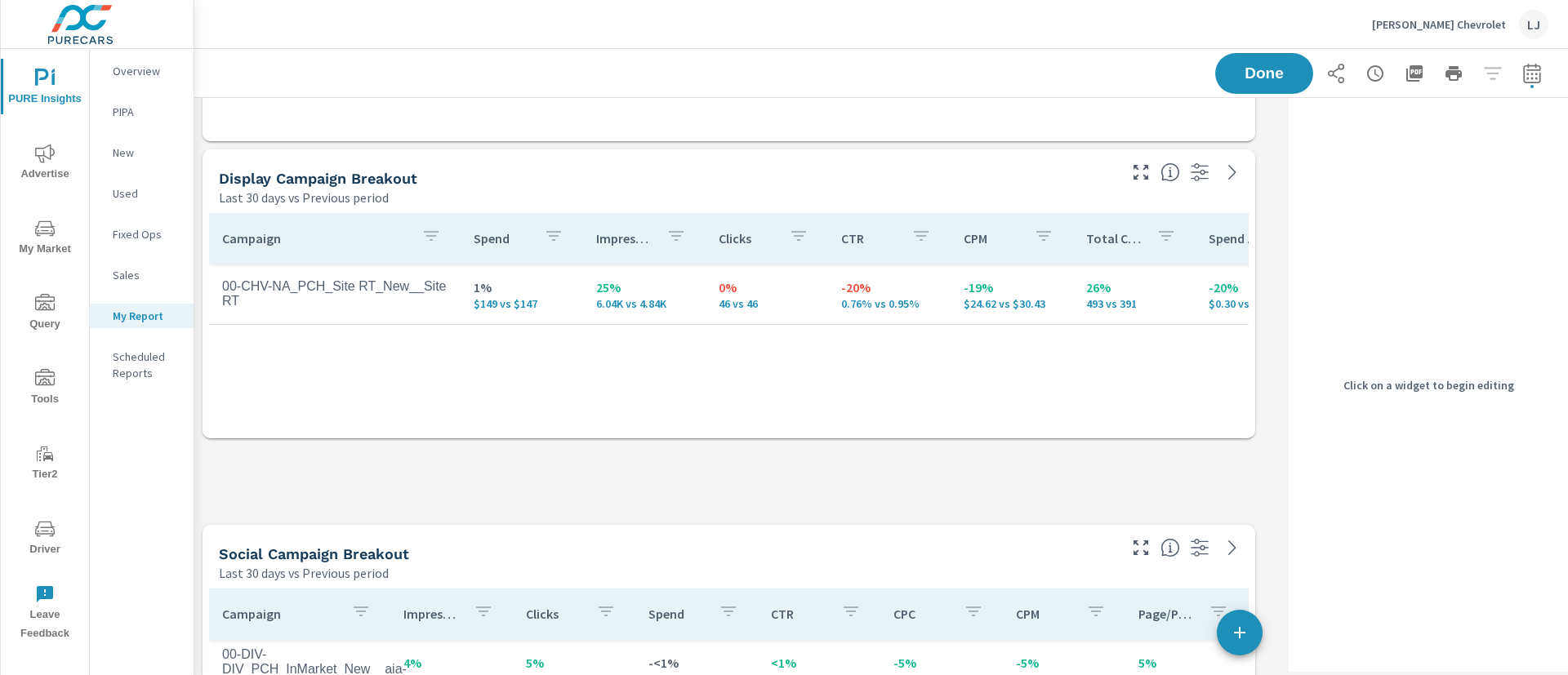
drag, startPoint x: 1248, startPoint y: 330, endPoint x: 1257, endPoint y: 440, distance: 110.4
click at [203, 439] on span at bounding box center [203, 439] width 0 height 0
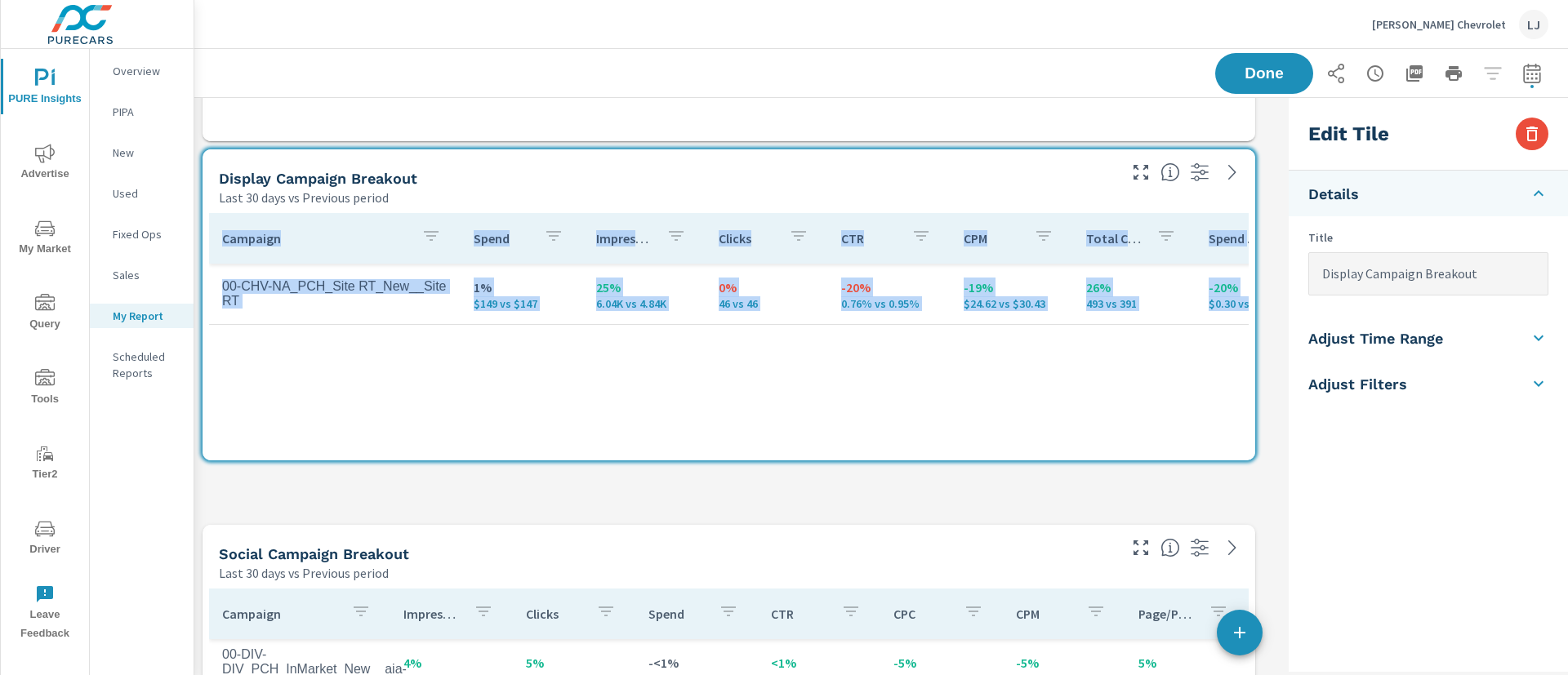
drag, startPoint x: 1253, startPoint y: 510, endPoint x: 1260, endPoint y: 453, distance: 57.4
click at [1260, 453] on div "Search Campaign Breakout Last 30 days vs Previous period Campaign Impressions I…" at bounding box center [737, 239] width 1088 height 4704
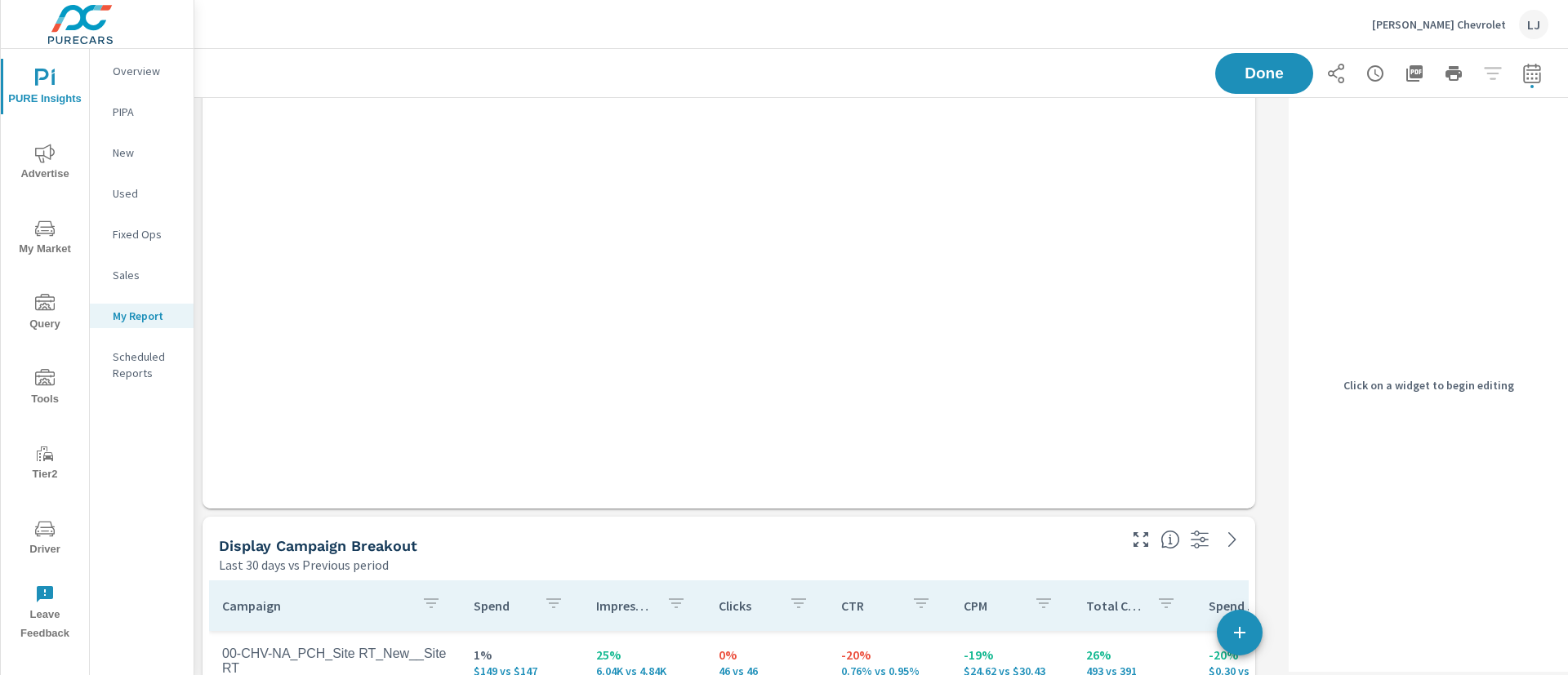
click at [1230, 494] on div "Campaign Impressions Clicks CPC Conversions Spend PMax - VA New -19% 178.84K vs…" at bounding box center [729, 165] width 1040 height 673
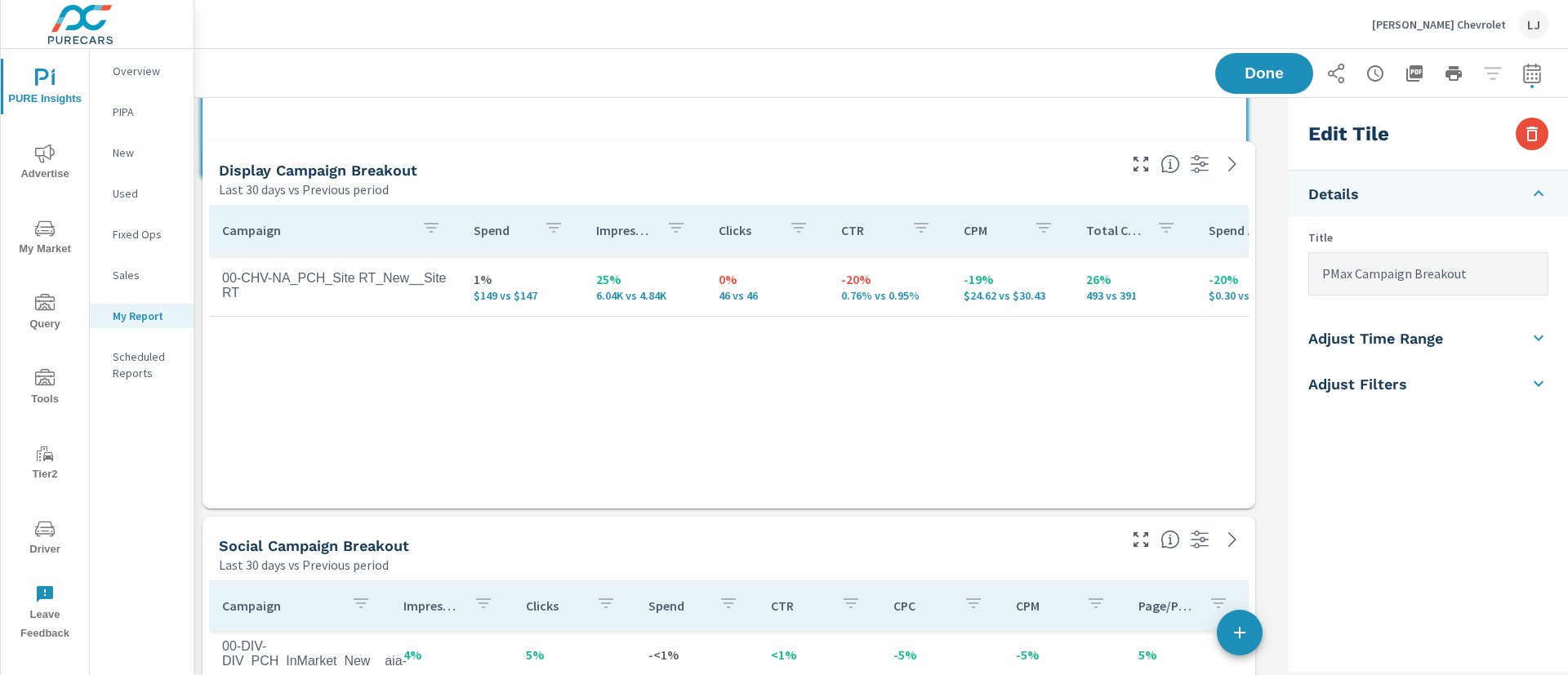
drag, startPoint x: 1250, startPoint y: 504, endPoint x: 1241, endPoint y: 191, distance: 313.1
click at [1241, 191] on div "Search Campaign Breakout Last 30 days vs Previous period Campaign Impressions I…" at bounding box center [737, 419] width 1088 height 4327
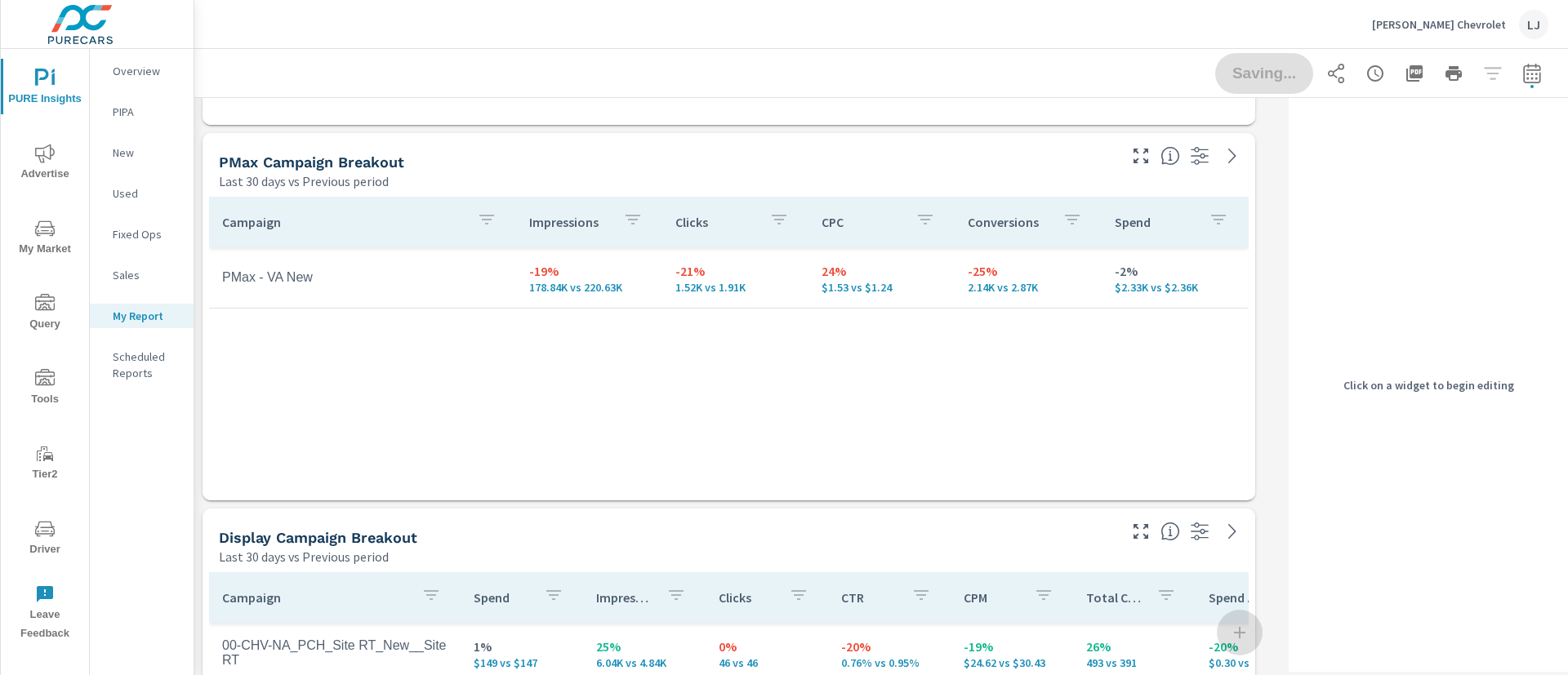
click at [1188, 460] on div "Campaign Impressions Clicks CPC Conversions Spend PMax - VA New -19% 178.84K vs…" at bounding box center [729, 333] width 1040 height 273
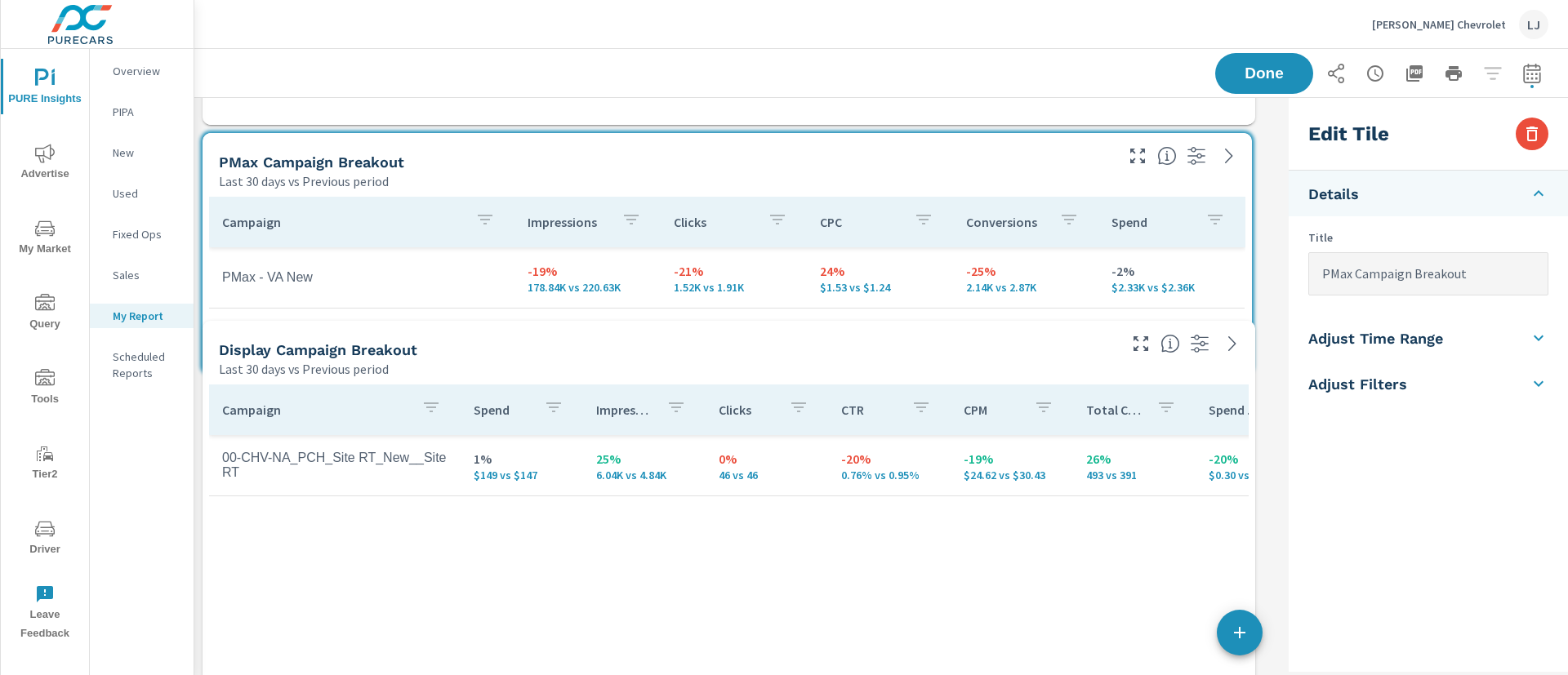
drag, startPoint x: 1243, startPoint y: 492, endPoint x: 1242, endPoint y: 365, distance: 127.0
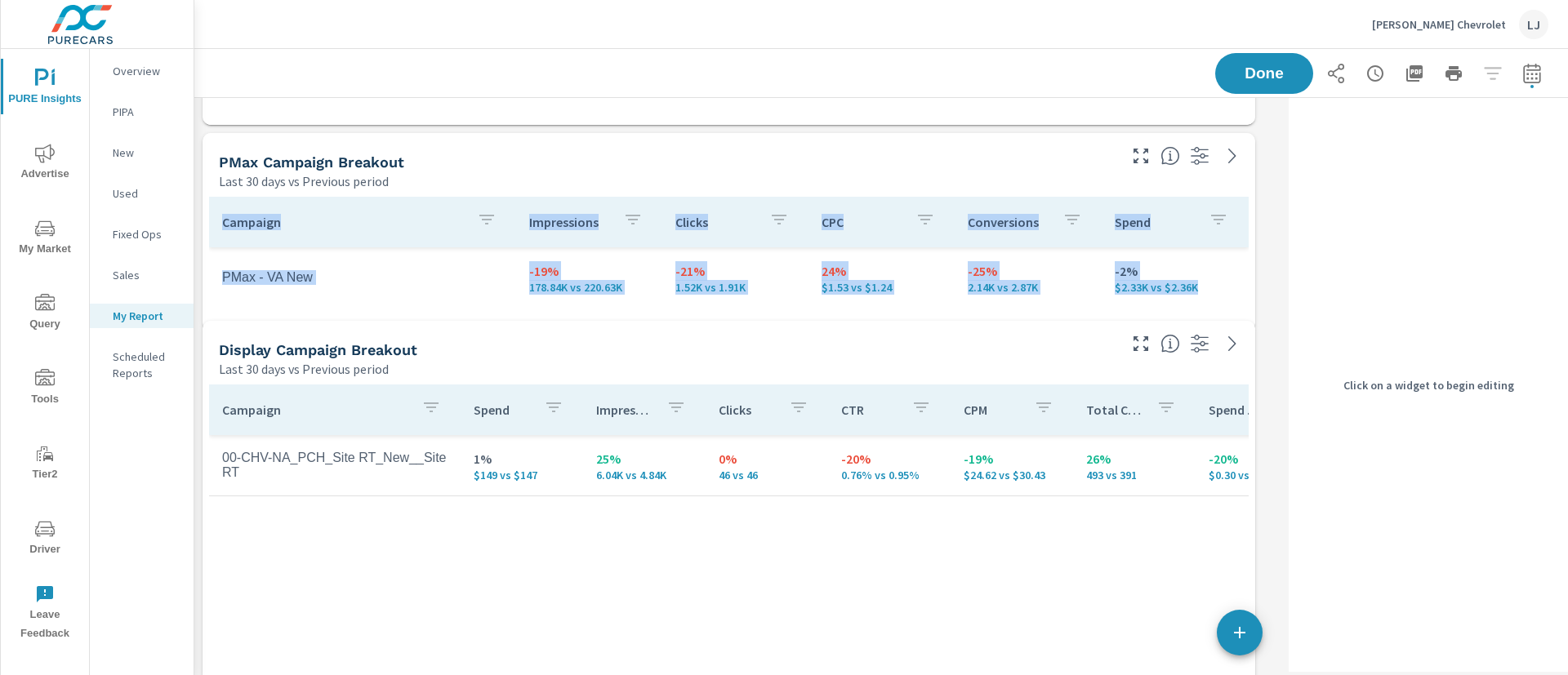
drag, startPoint x: 1253, startPoint y: 314, endPoint x: 1263, endPoint y: 332, distance: 20.6
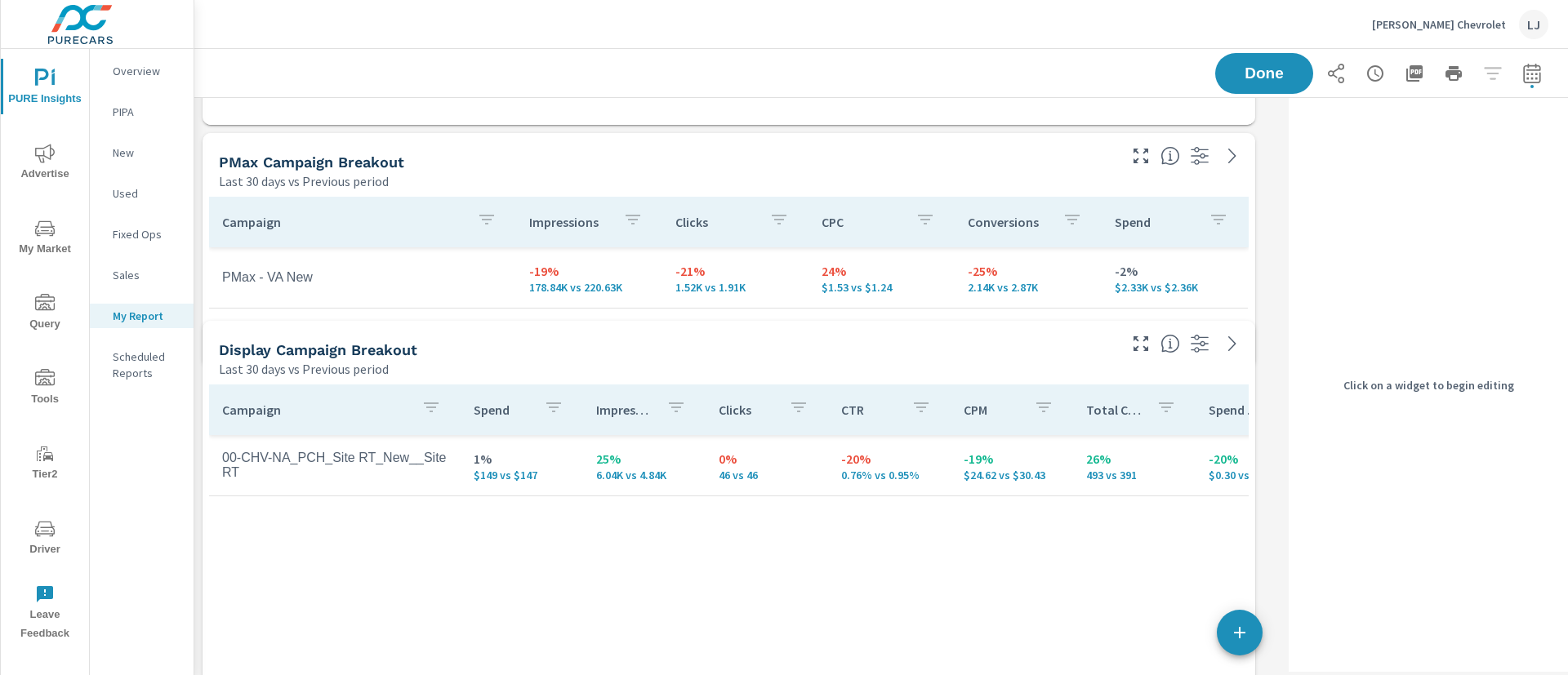
drag, startPoint x: 1253, startPoint y: 309, endPoint x: 1254, endPoint y: 358, distance: 49.0
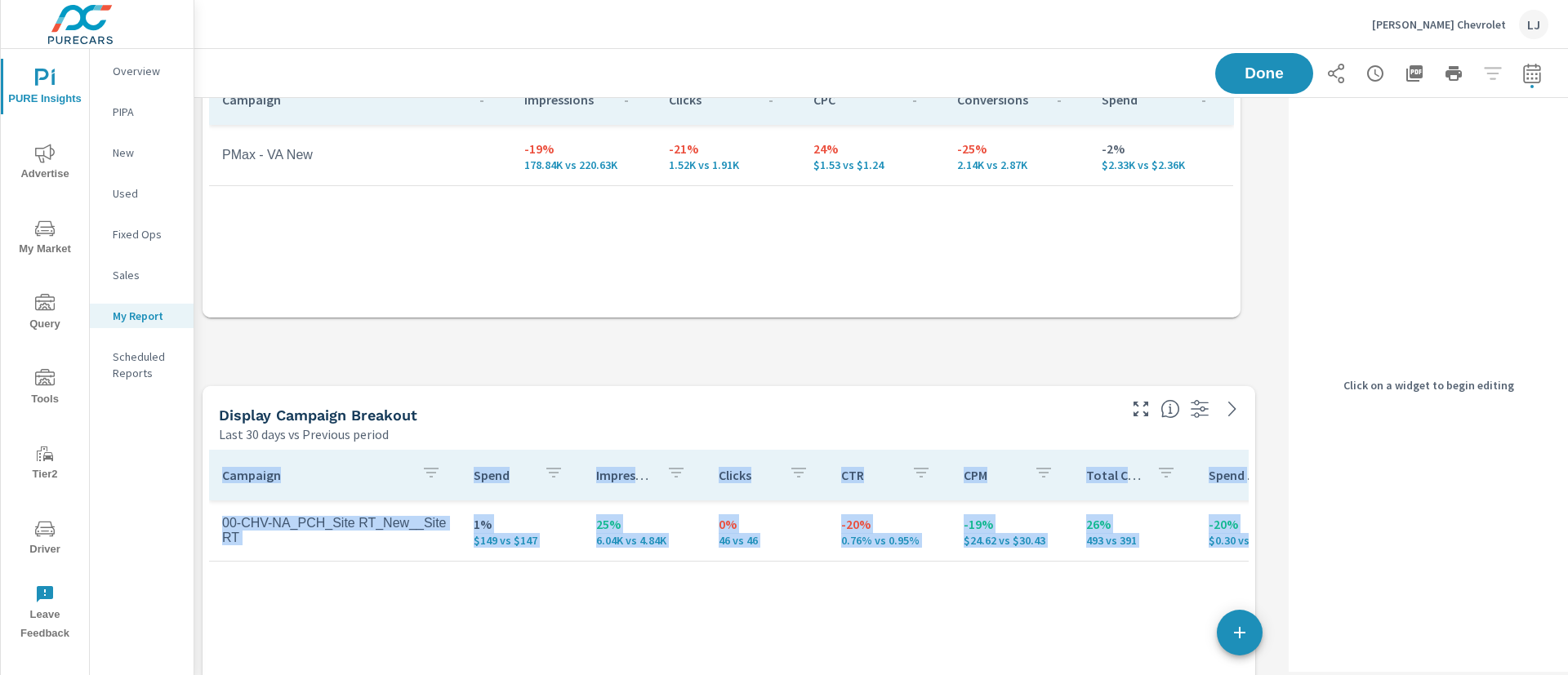
drag, startPoint x: 1254, startPoint y: 185, endPoint x: 1240, endPoint y: 312, distance: 127.8
click at [1240, 312] on div "Search Campaign Breakout Last 30 days vs Previous period Campaign Impressions I…" at bounding box center [737, 663] width 1088 height 4327
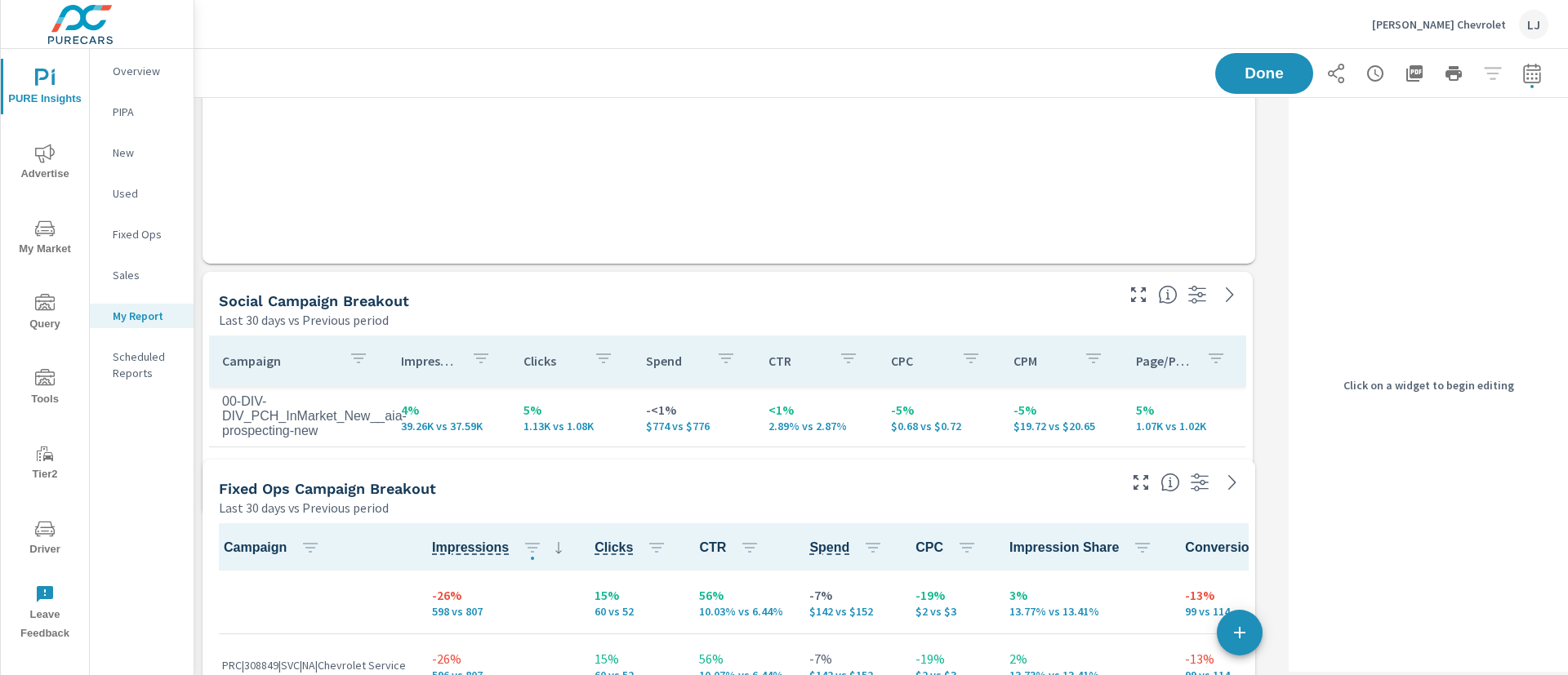
drag, startPoint x: 1257, startPoint y: 446, endPoint x: 1253, endPoint y: 510, distance: 64.1
click at [1253, 510] on div "Search Campaign Breakout Last 30 days vs Previous period Campaign Impressions I…" at bounding box center [737, 173] width 1088 height 4327
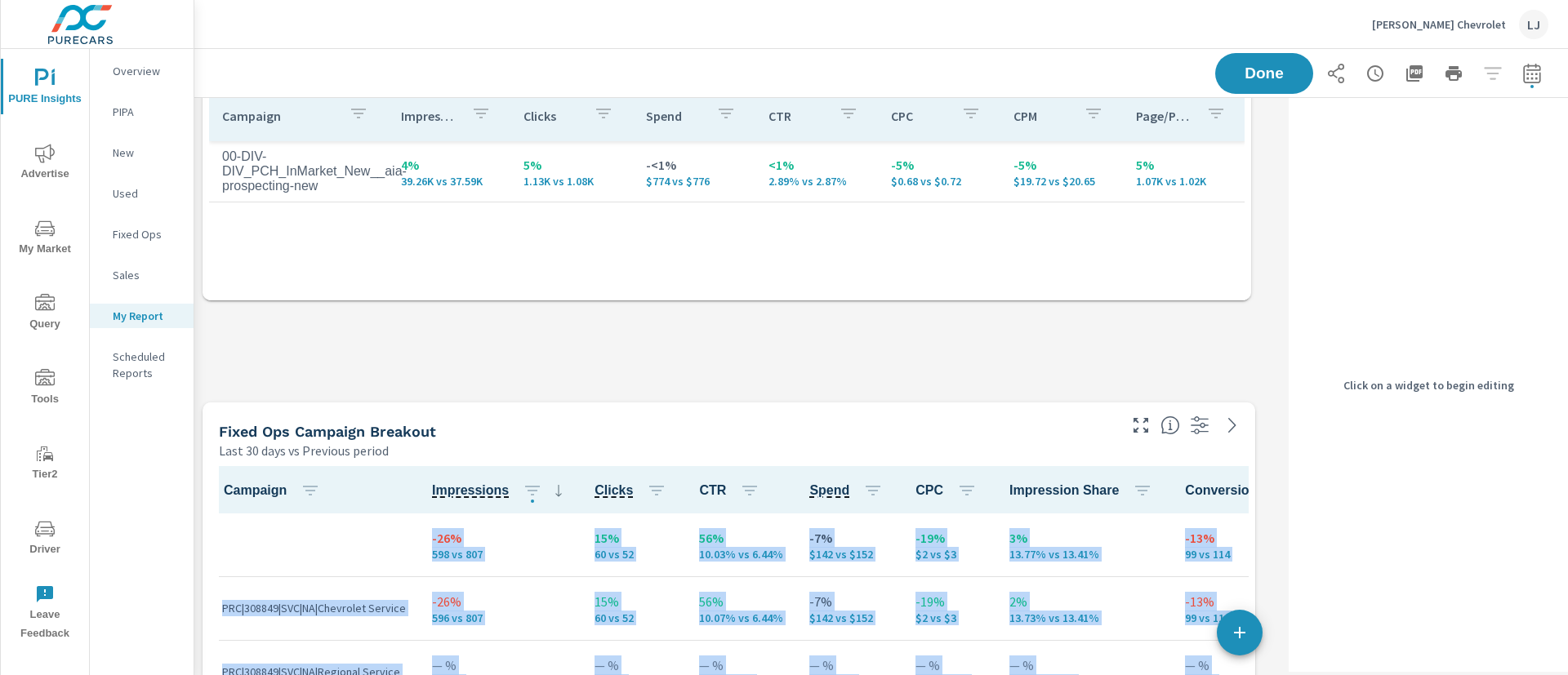
drag, startPoint x: 1242, startPoint y: 205, endPoint x: 1241, endPoint y: 296, distance: 91.0
click at [1241, 296] on div "Search Campaign Breakout Last 30 days vs Previous period Campaign Impressions I…" at bounding box center [737, 22] width 1088 height 4516
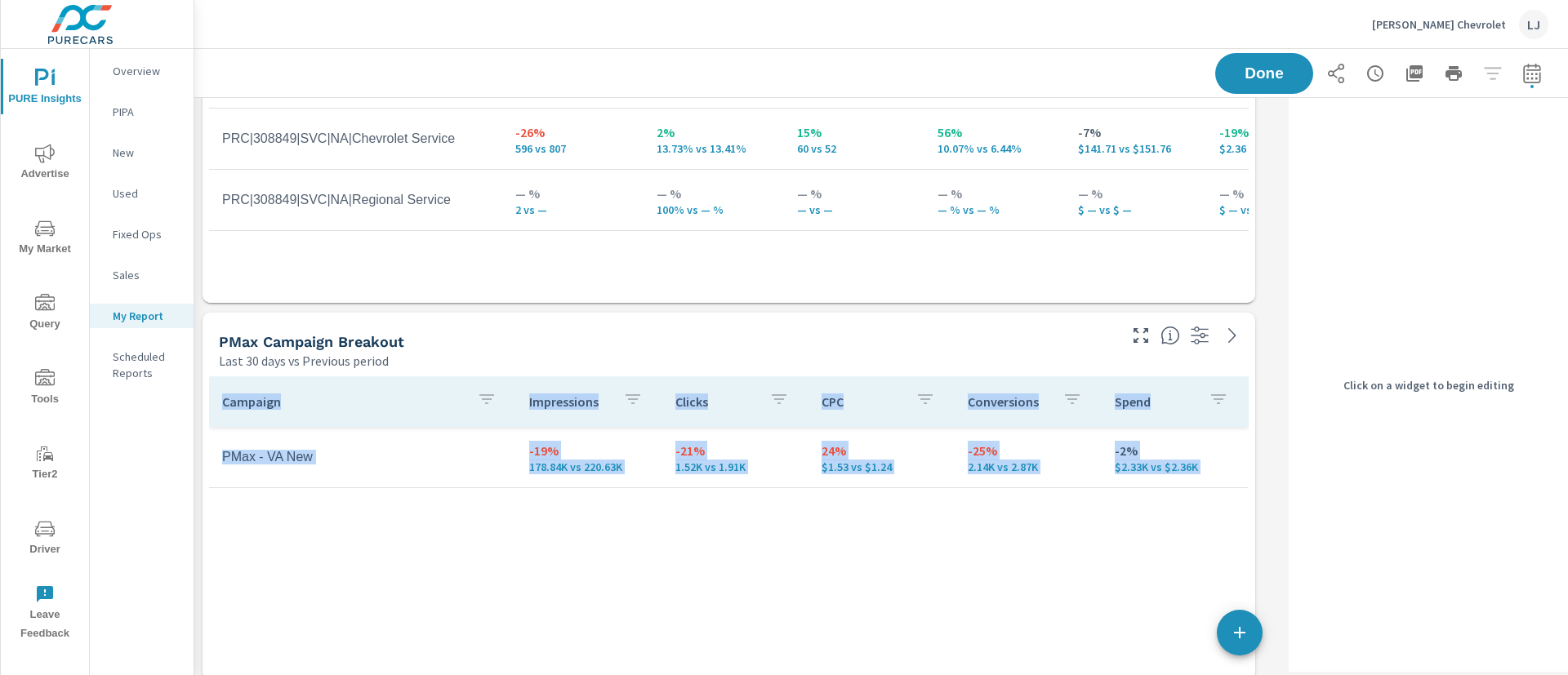
drag, startPoint x: 1252, startPoint y: 486, endPoint x: 1286, endPoint y: 348, distance: 142.1
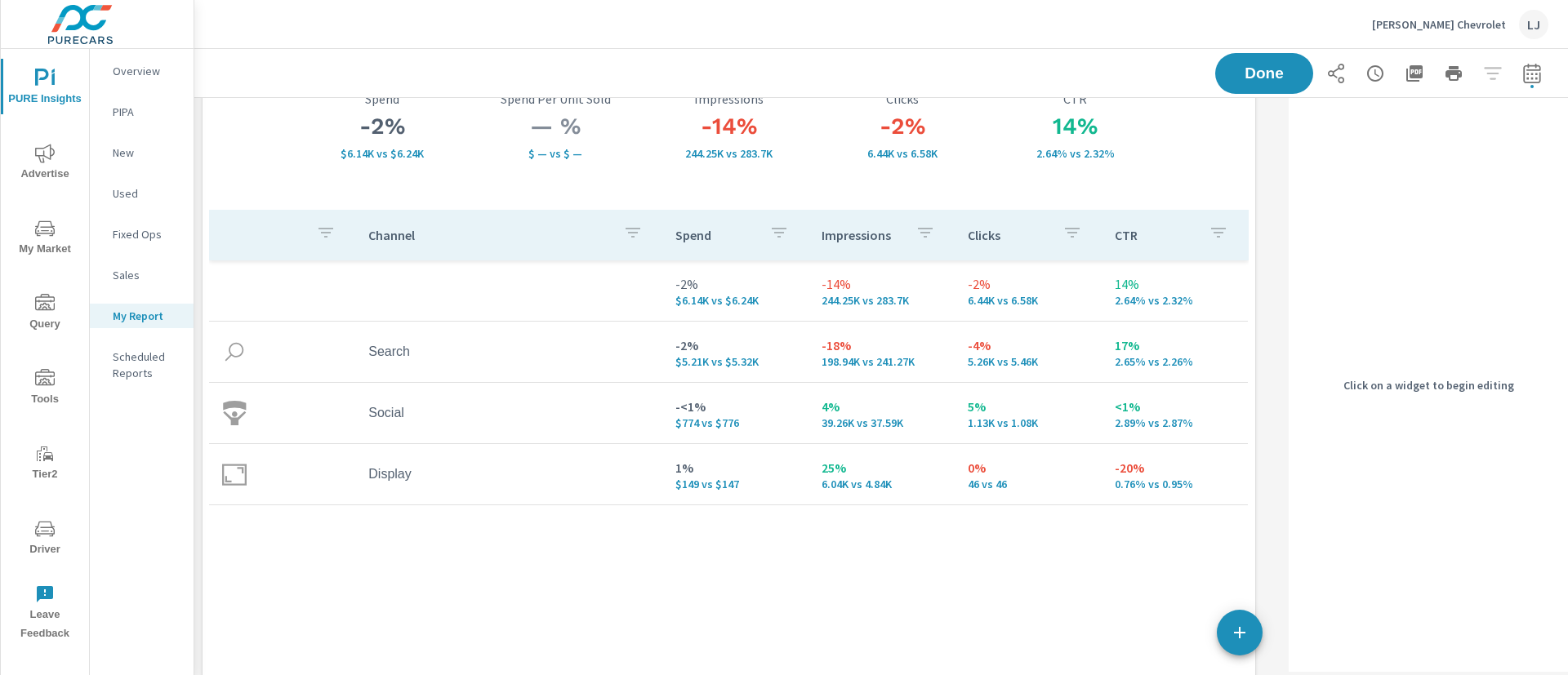
click at [891, 596] on div "Channel Spend Impressions Clicks CTR -2% $6.14K vs $6.24K -14% 244.25K vs 283.7…" at bounding box center [729, 450] width 1040 height 480
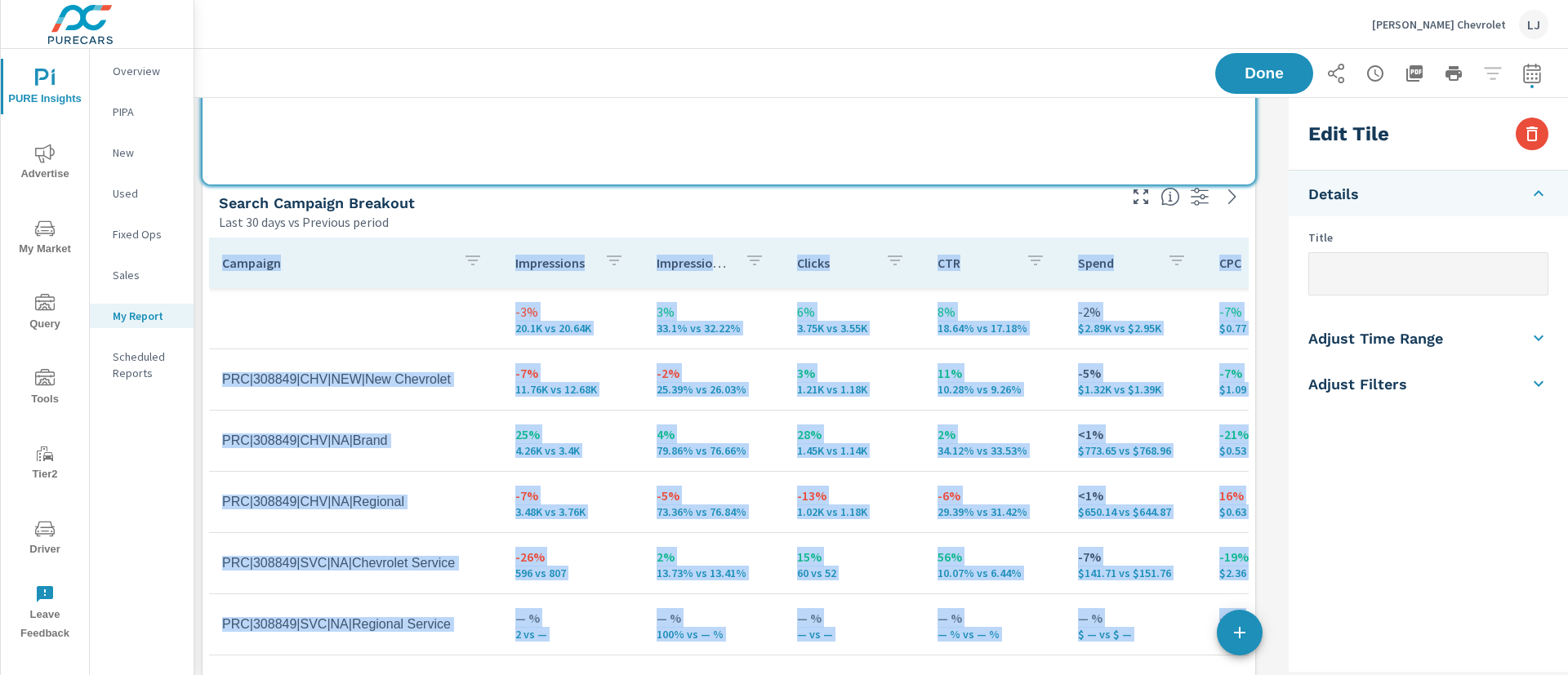
drag, startPoint x: 1249, startPoint y: 349, endPoint x: 1267, endPoint y: 220, distance: 130.2
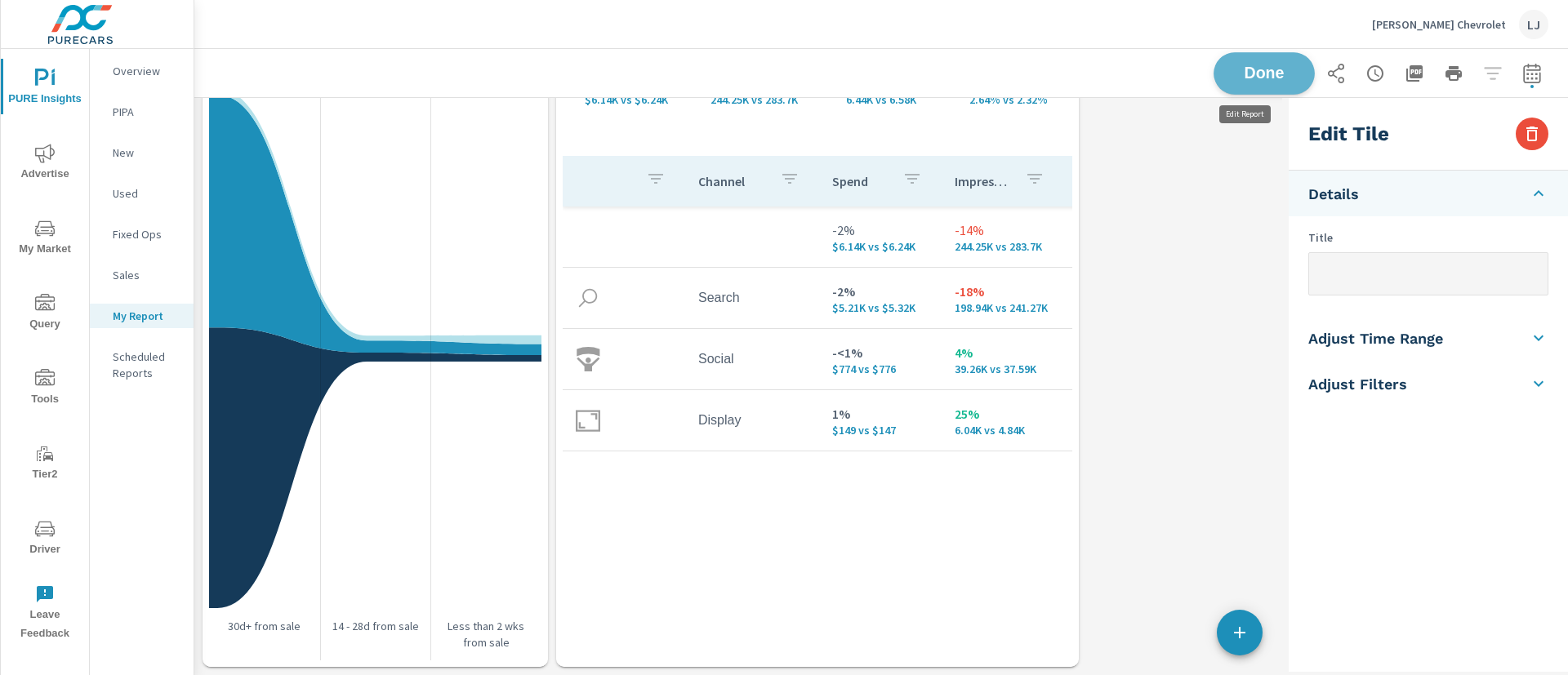
click at [1253, 81] on span "Done" at bounding box center [1265, 73] width 67 height 15
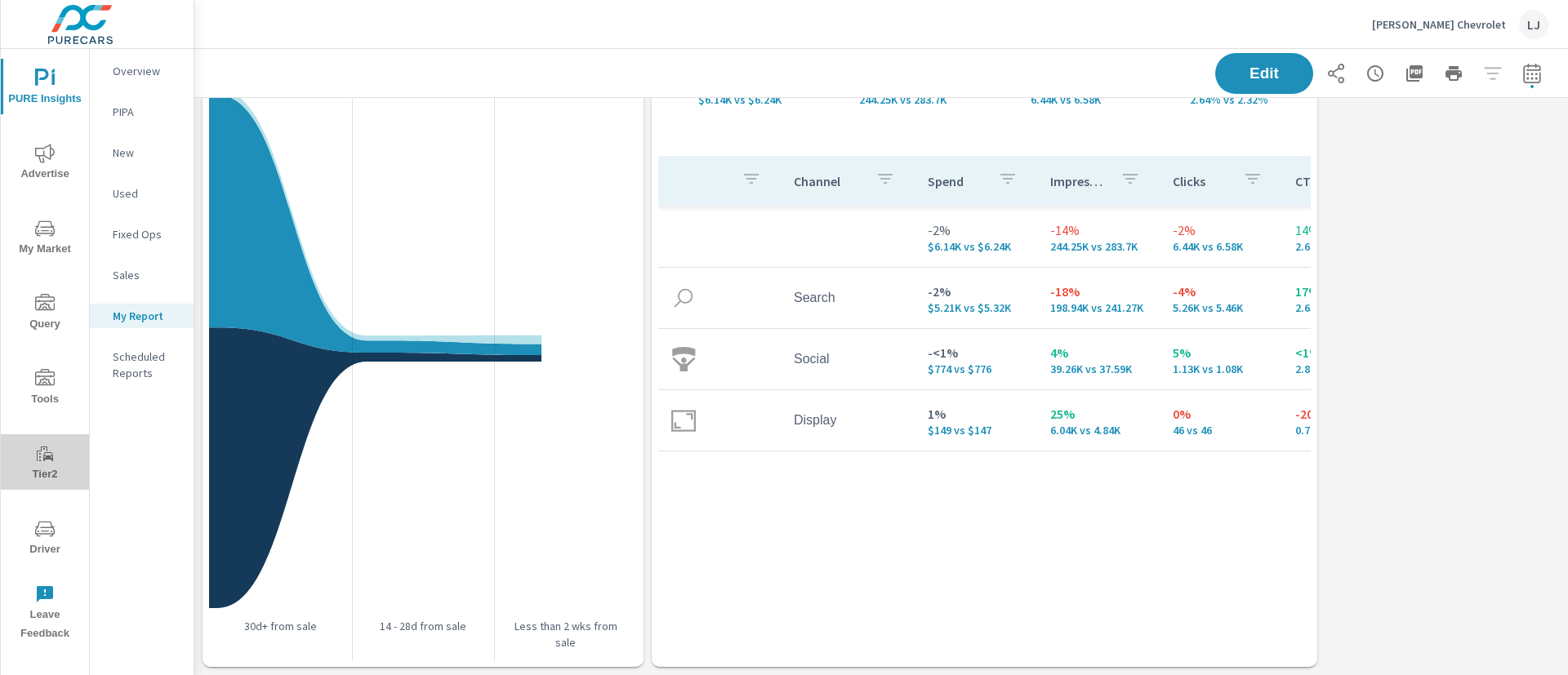
click at [54, 485] on button "Tier2" at bounding box center [45, 462] width 88 height 56
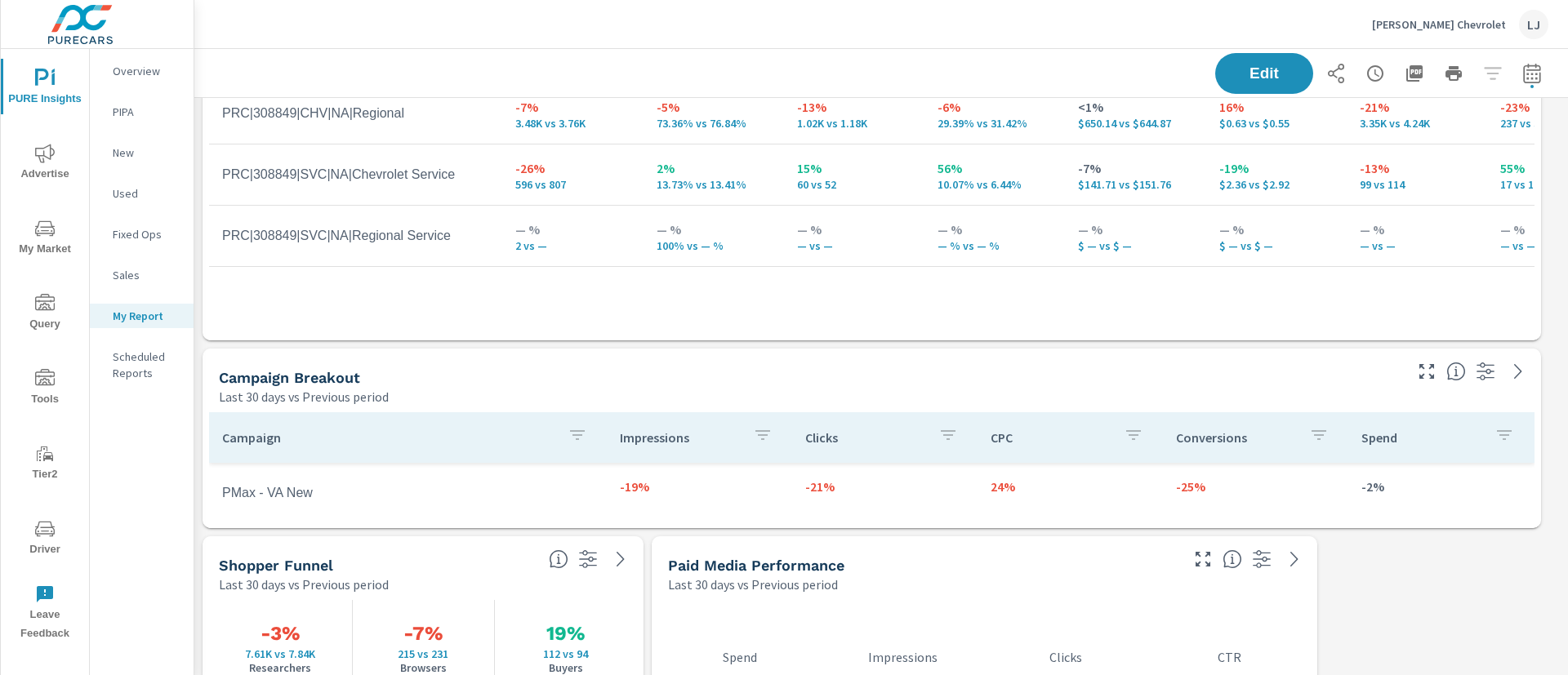
scroll to position [3073, 0]
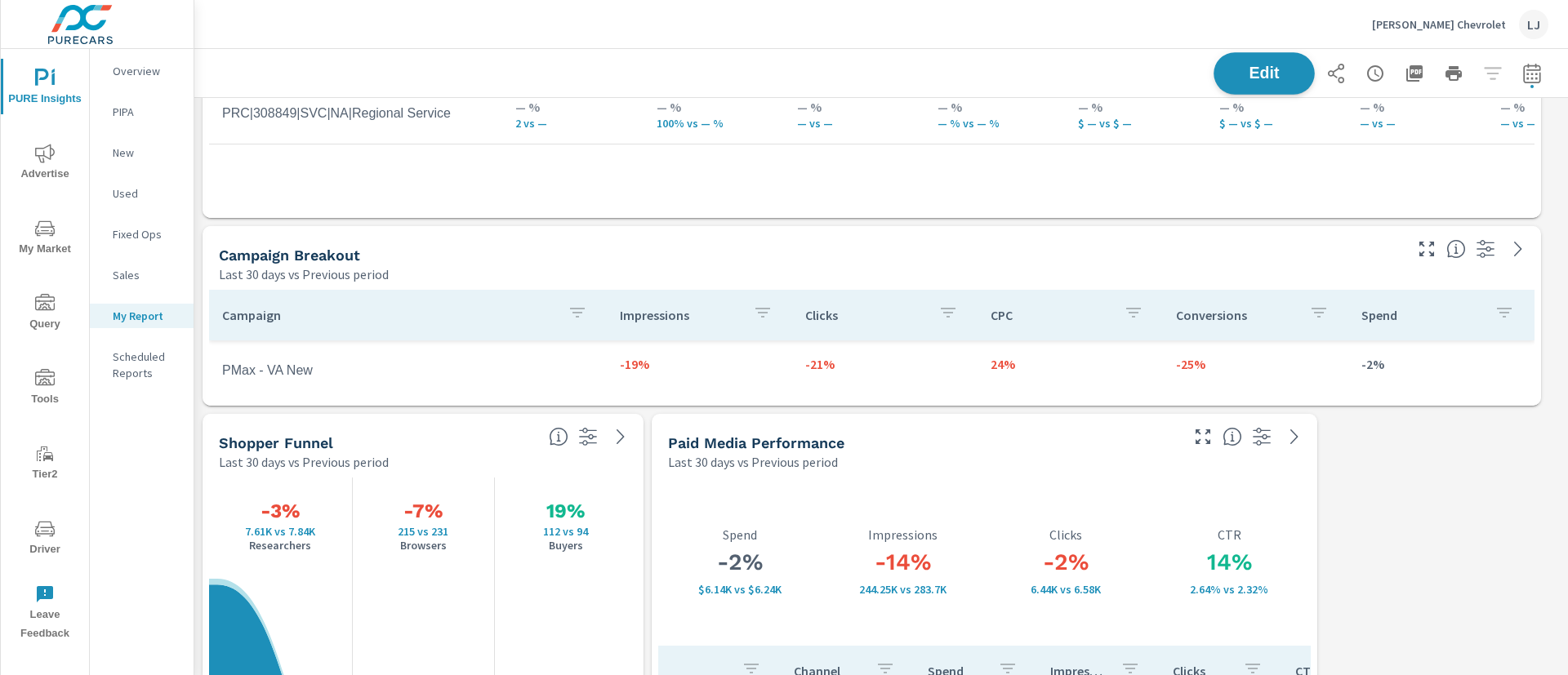
click at [1236, 65] on span "Edit" at bounding box center [1265, 73] width 67 height 15
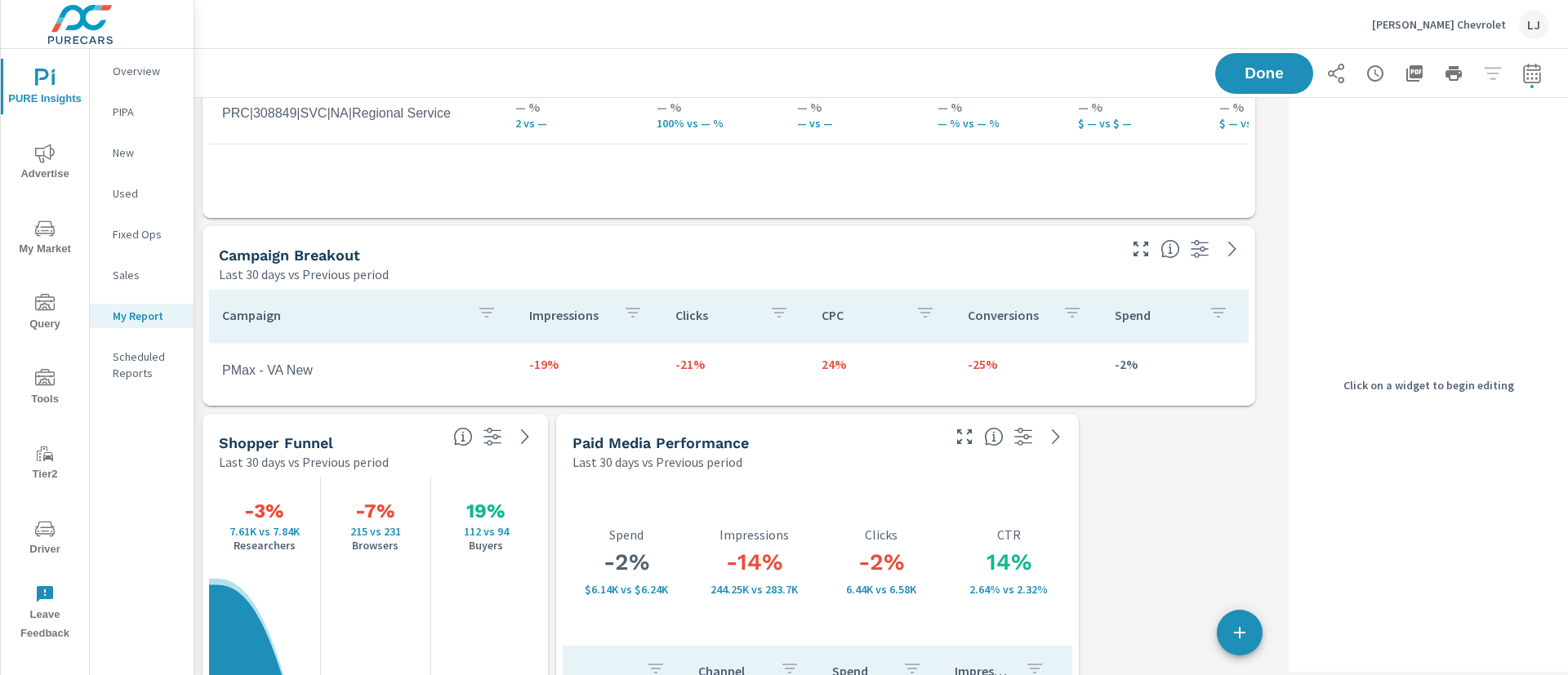
scroll to position [4179, 1107]
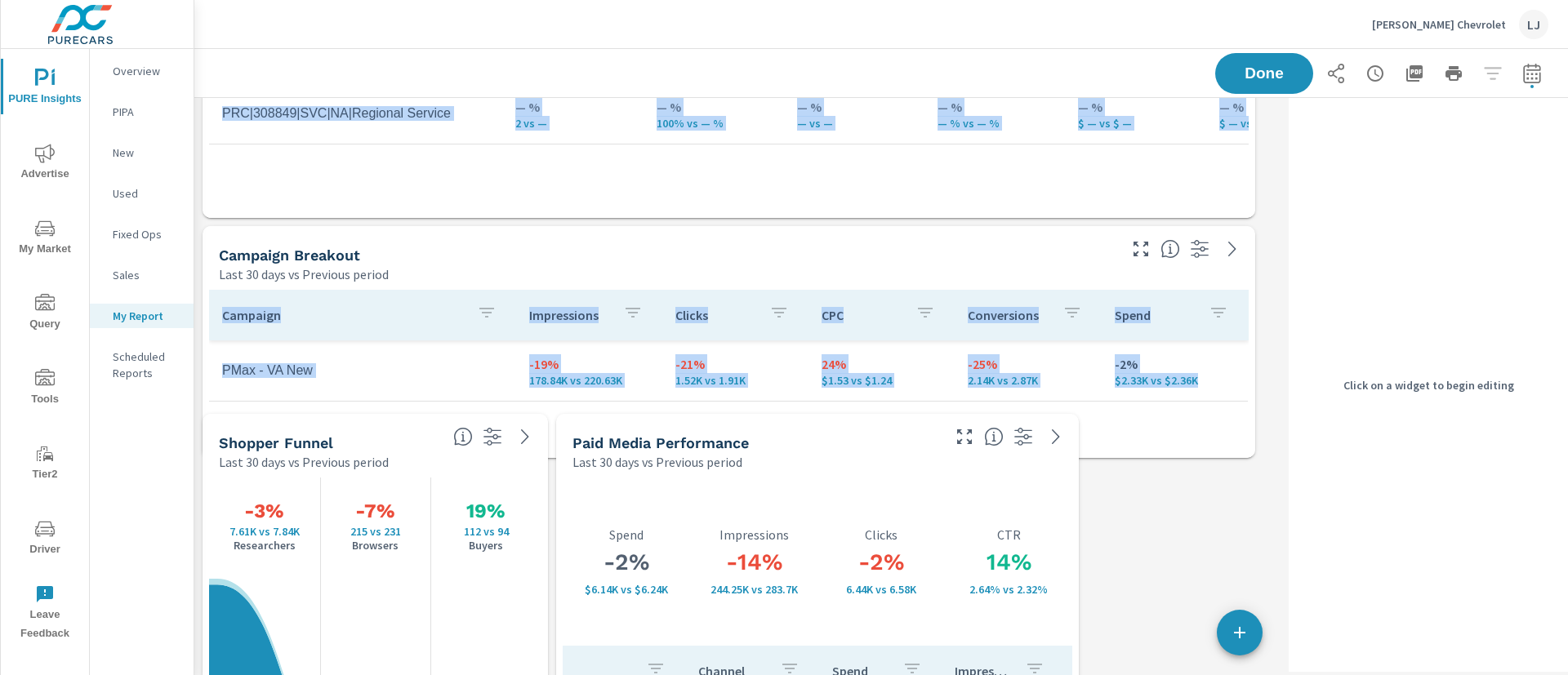
drag, startPoint x: 1252, startPoint y: 406, endPoint x: 1265, endPoint y: 458, distance: 53.6
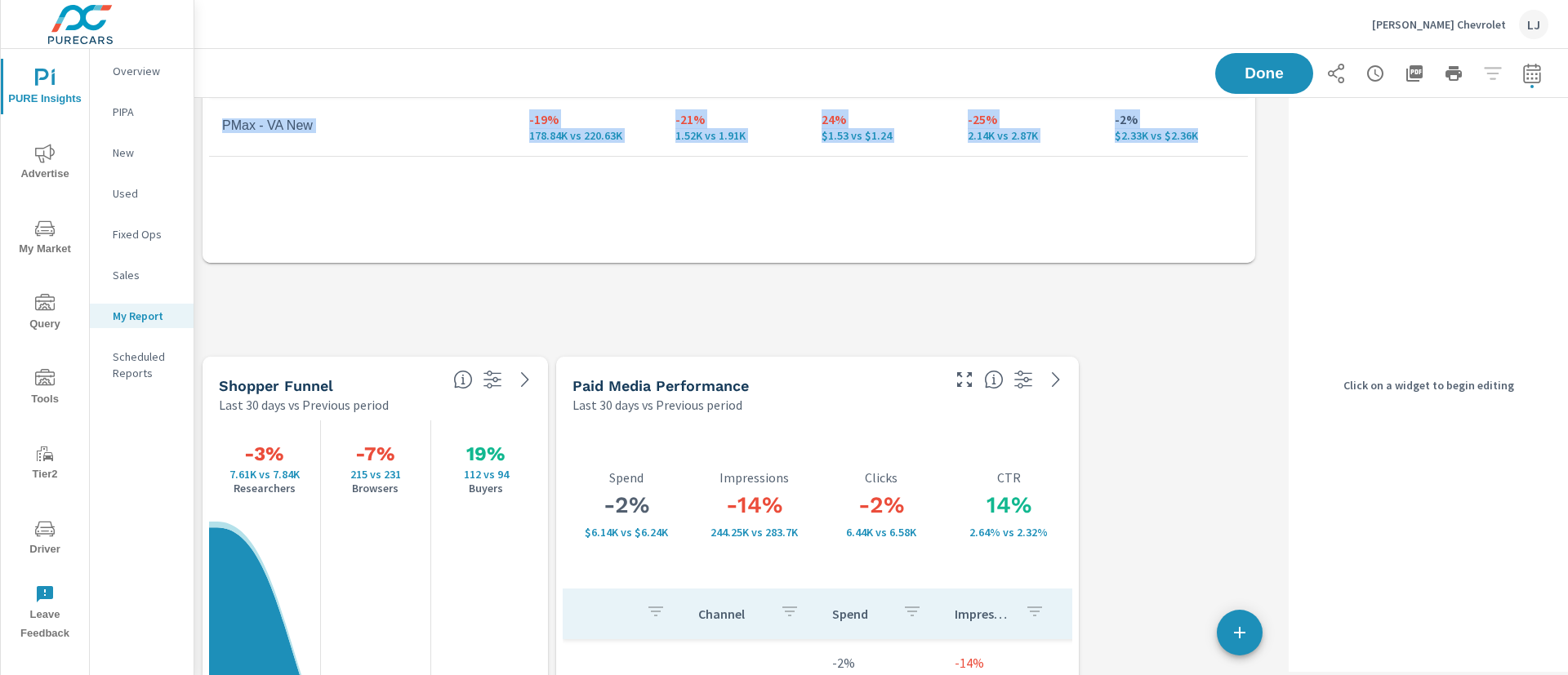
scroll to position [9, 9]
drag, startPoint x: 1248, startPoint y: 156, endPoint x: 1266, endPoint y: 273, distance: 118.4
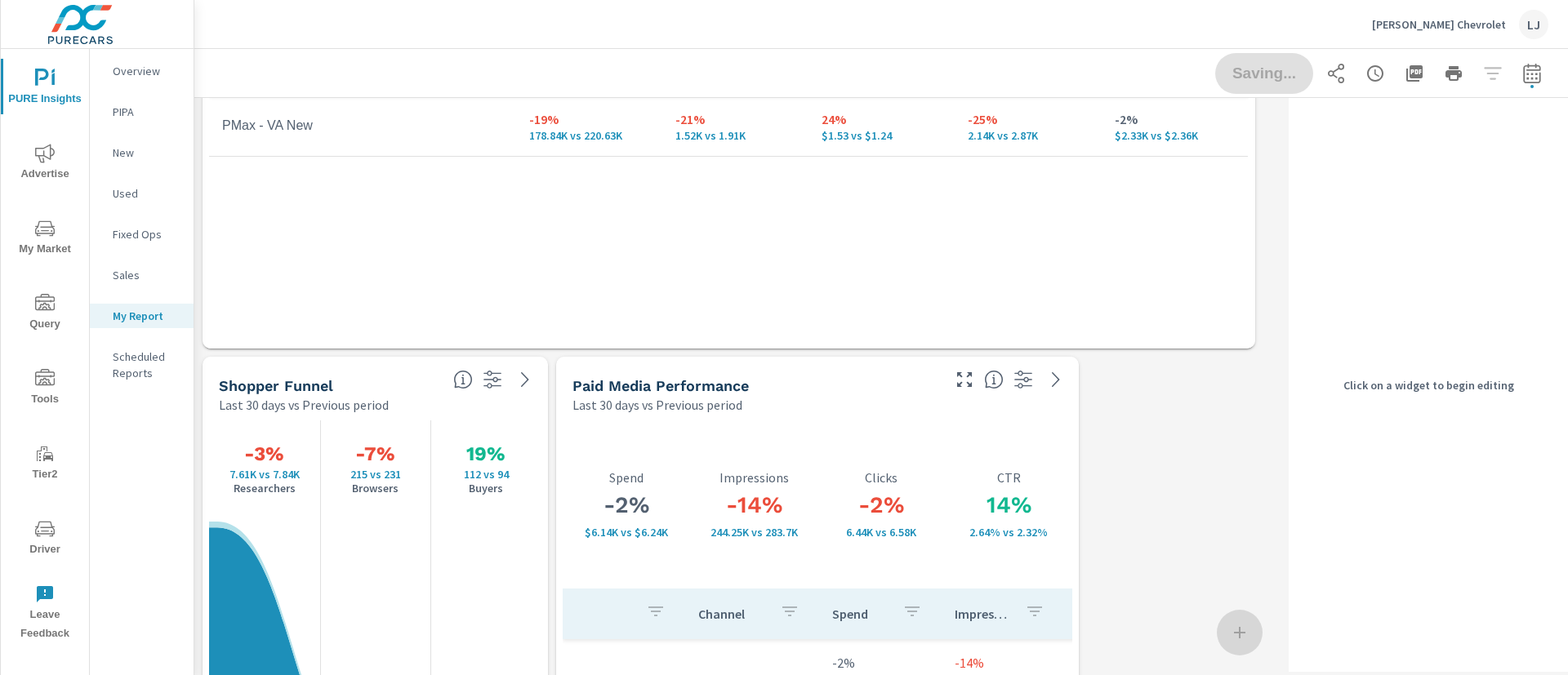
click at [1248, 63] on div "Saving..." at bounding box center [1381, 73] width 333 height 41
click at [1238, 53] on button "Done" at bounding box center [1264, 73] width 101 height 42
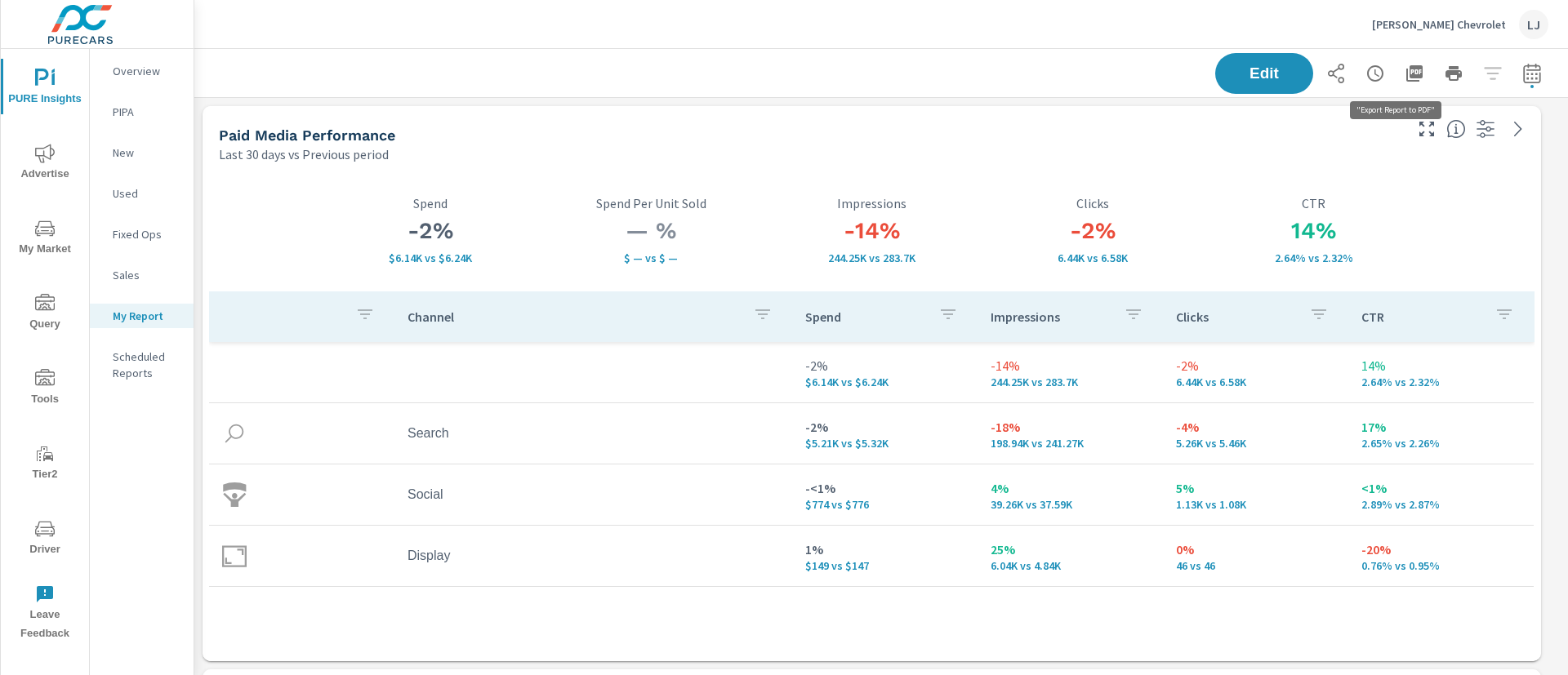
scroll to position [4366, 1393]
click at [1407, 68] on icon "button" at bounding box center [1414, 73] width 16 height 16
click at [418, 107] on div "Paid Media Performance Last 30 days vs Previous period" at bounding box center [805, 135] width 1204 height 58
click at [409, 31] on div "Boniface-Hiers Chevrolet LJ" at bounding box center [881, 24] width 1335 height 48
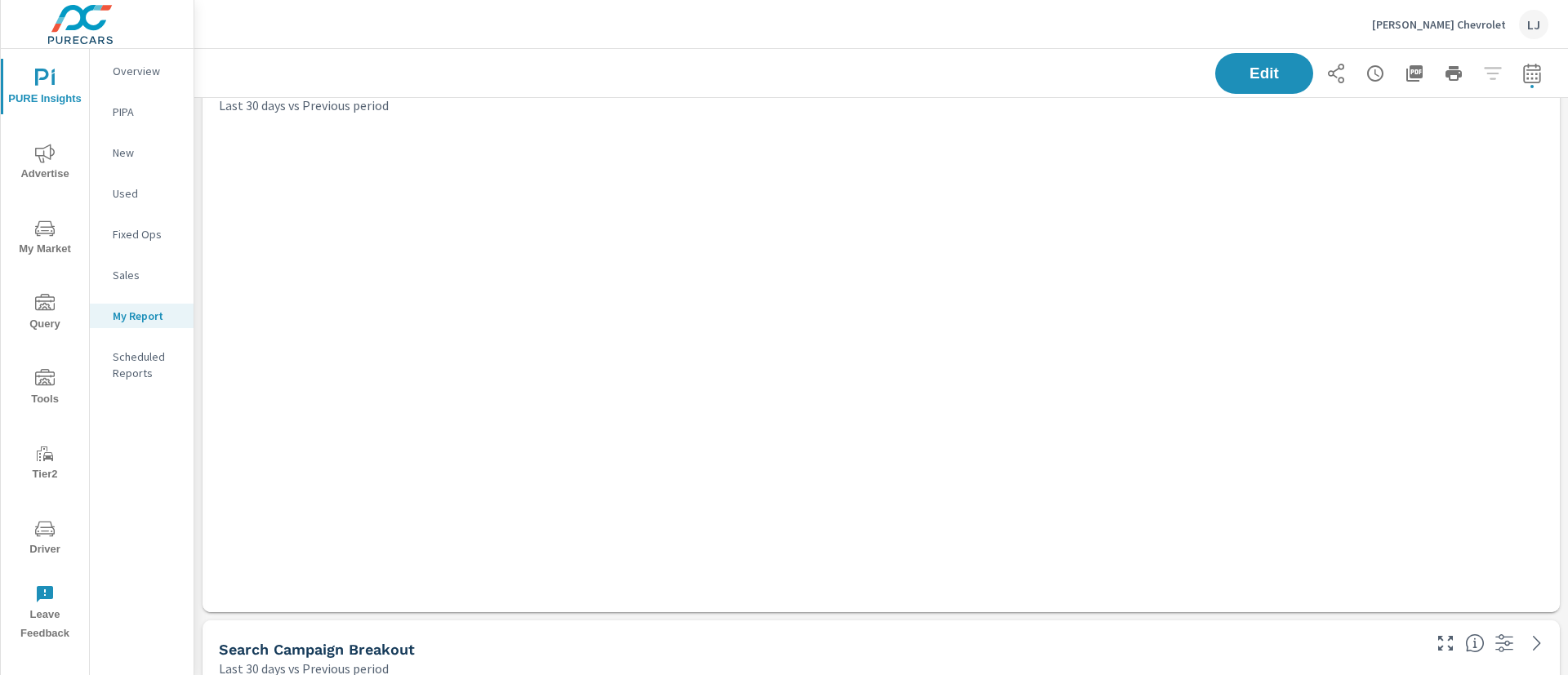
scroll to position [4366, 1393]
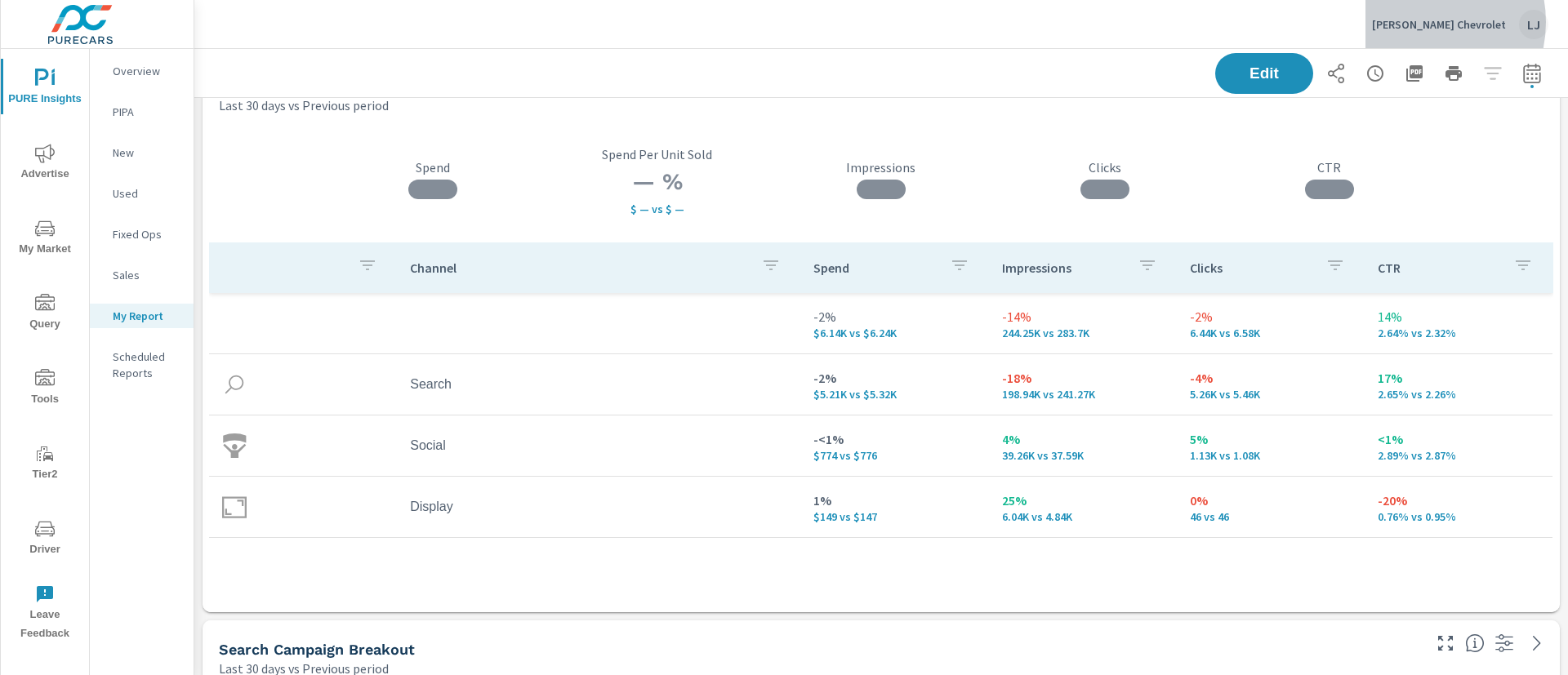
click at [1428, 22] on p "[PERSON_NAME] Chevrolet" at bounding box center [1438, 24] width 133 height 14
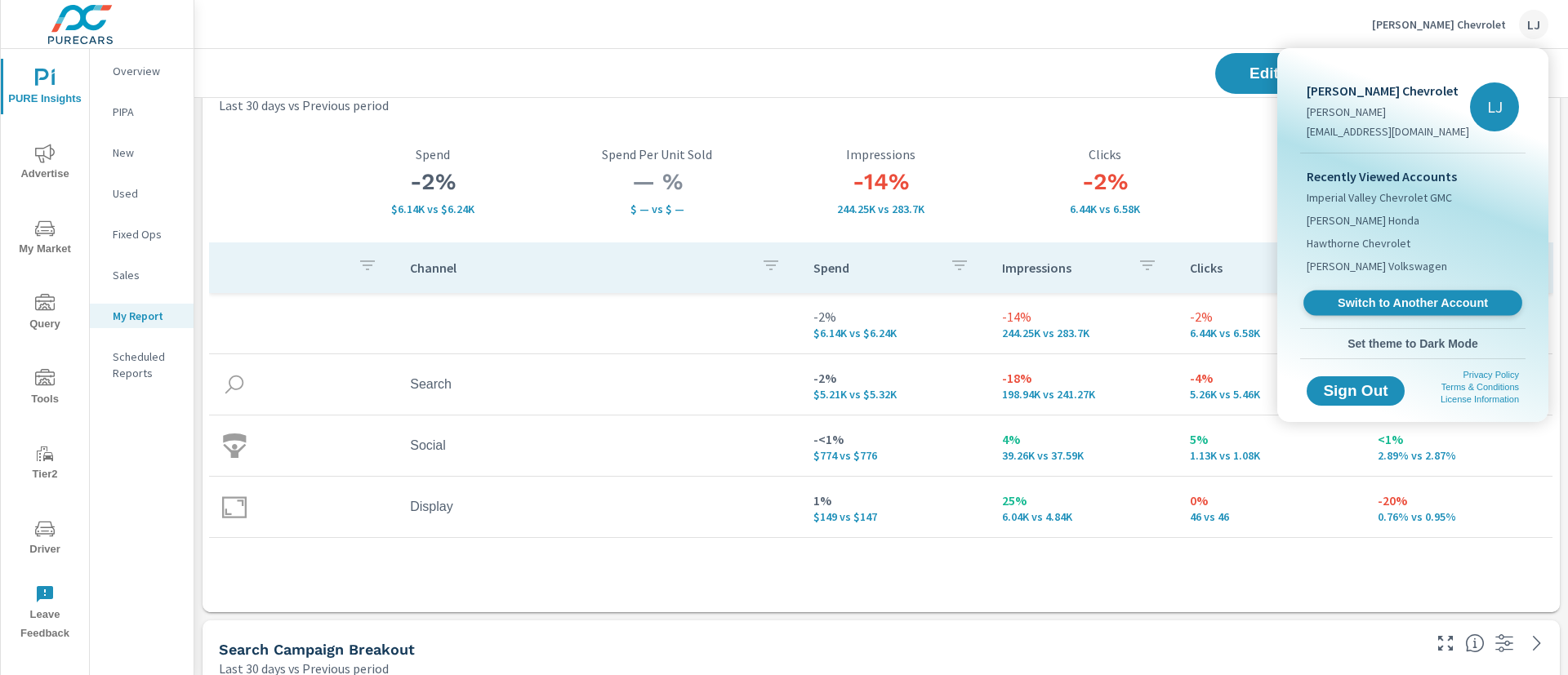
click at [1423, 298] on span "Switch to Another Account" at bounding box center [1412, 303] width 200 height 15
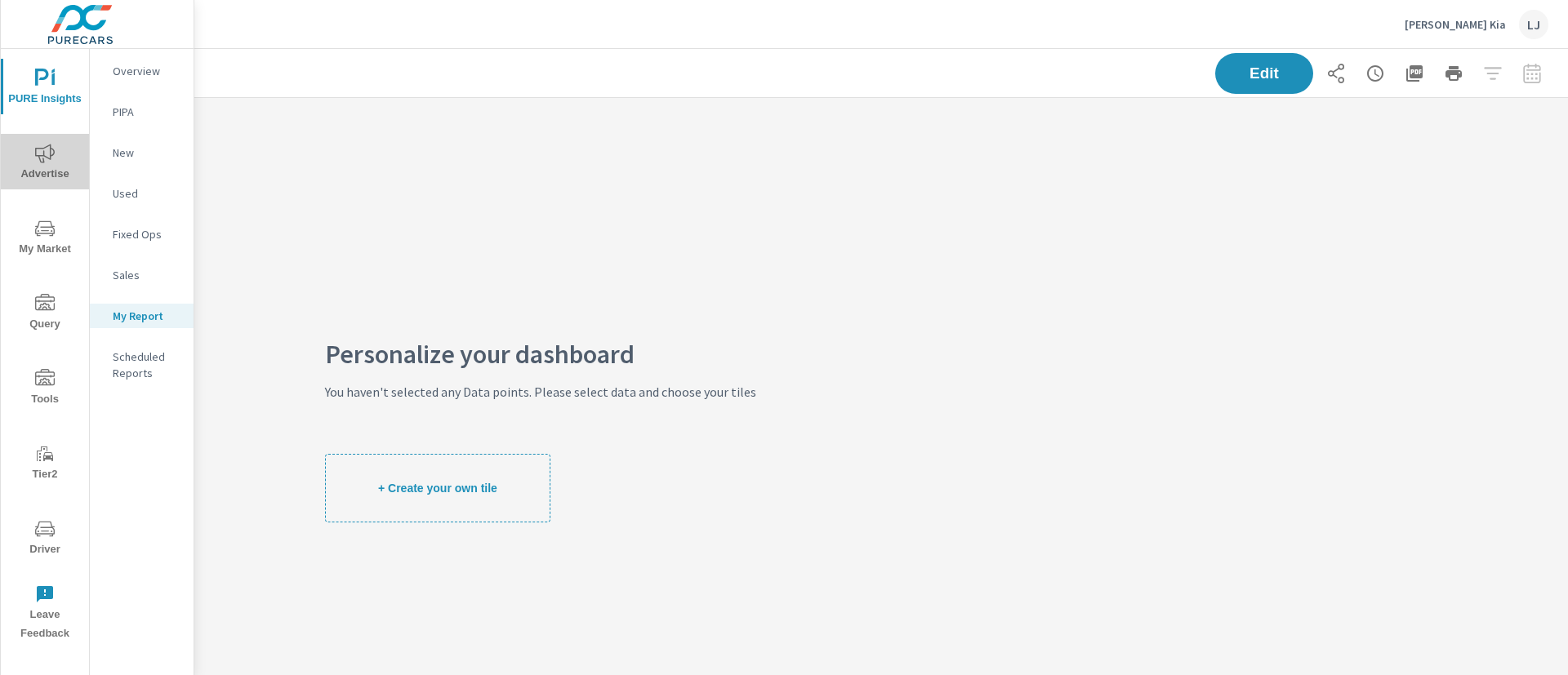
click at [59, 156] on span "Advertise" at bounding box center [45, 164] width 79 height 40
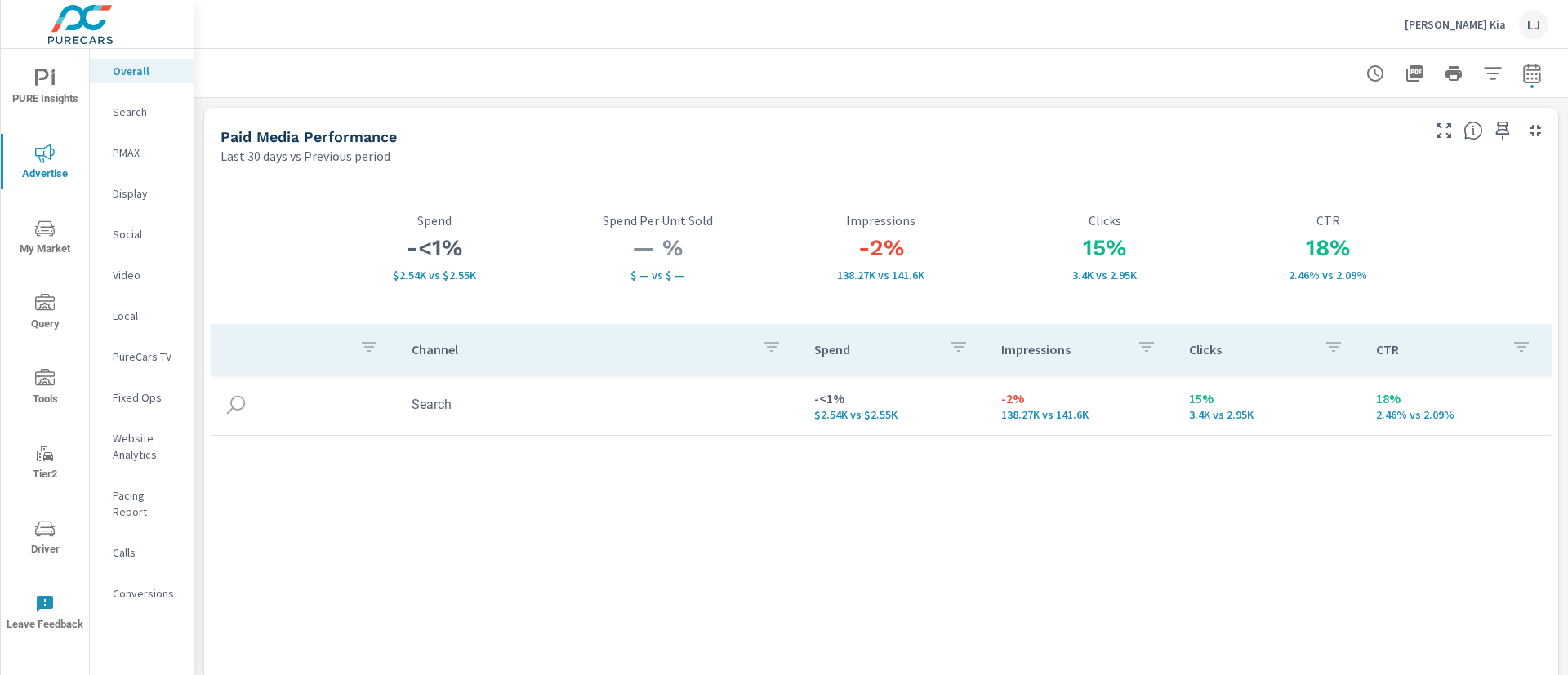
click at [131, 141] on div "PMAX" at bounding box center [142, 153] width 104 height 25
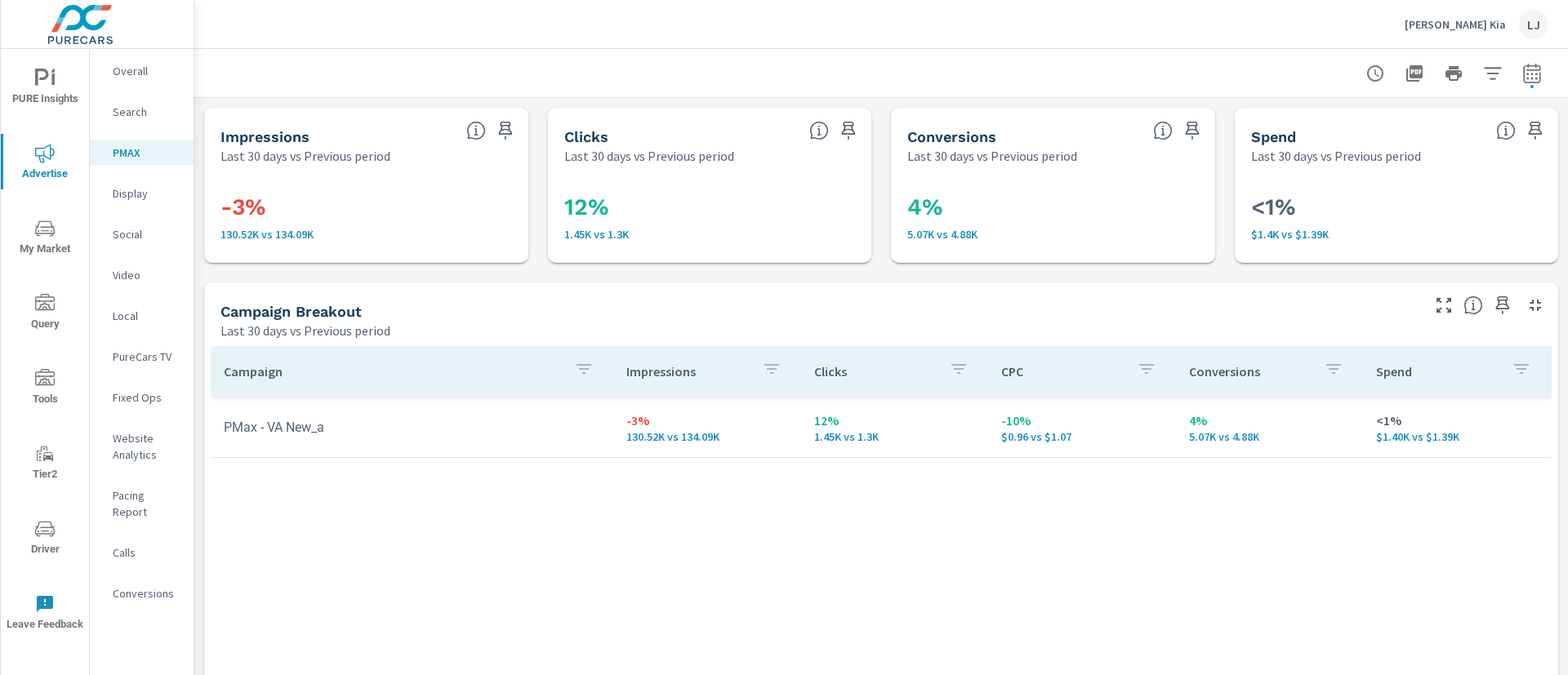
click at [130, 84] on nav "Overall Search PMAX Display Social Video Local PureCars TV Fixed Ops Website An…" at bounding box center [142, 339] width 104 height 580
click at [132, 74] on p "Overall" at bounding box center [146, 70] width 68 height 16
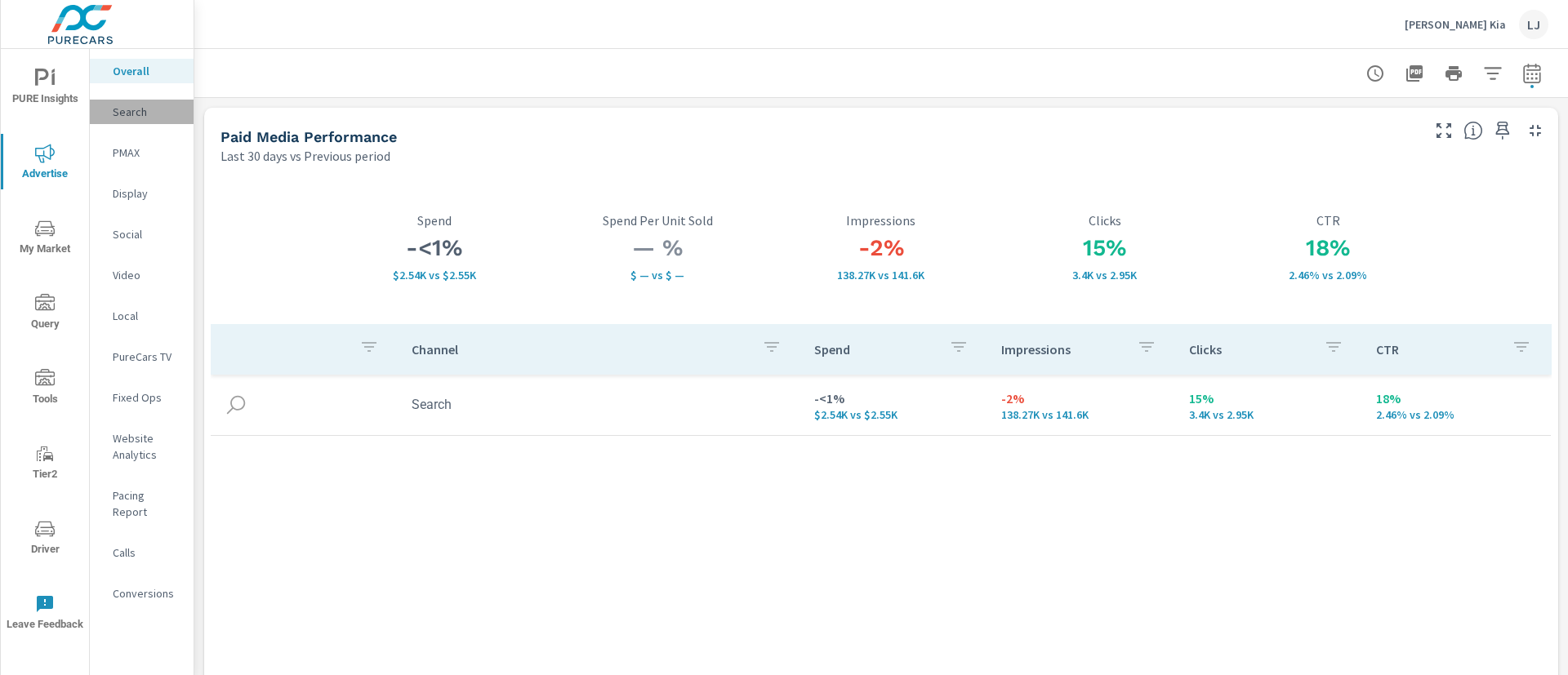
click at [149, 116] on p "Search" at bounding box center [146, 111] width 68 height 16
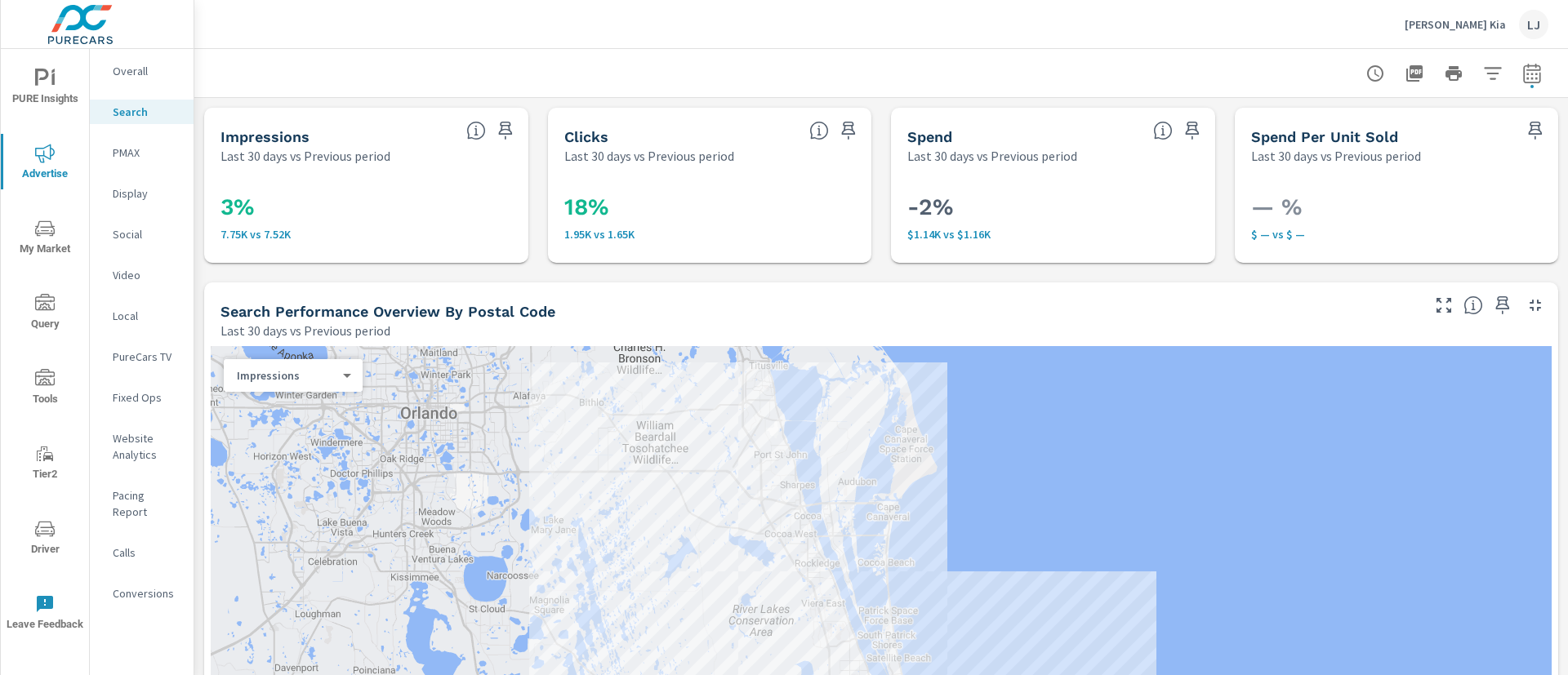
click at [134, 225] on nav "Overall Search PMAX Display Social Video Local PureCars TV Fixed Ops Website An…" at bounding box center [142, 339] width 104 height 580
click at [134, 225] on div "Social" at bounding box center [142, 234] width 104 height 25
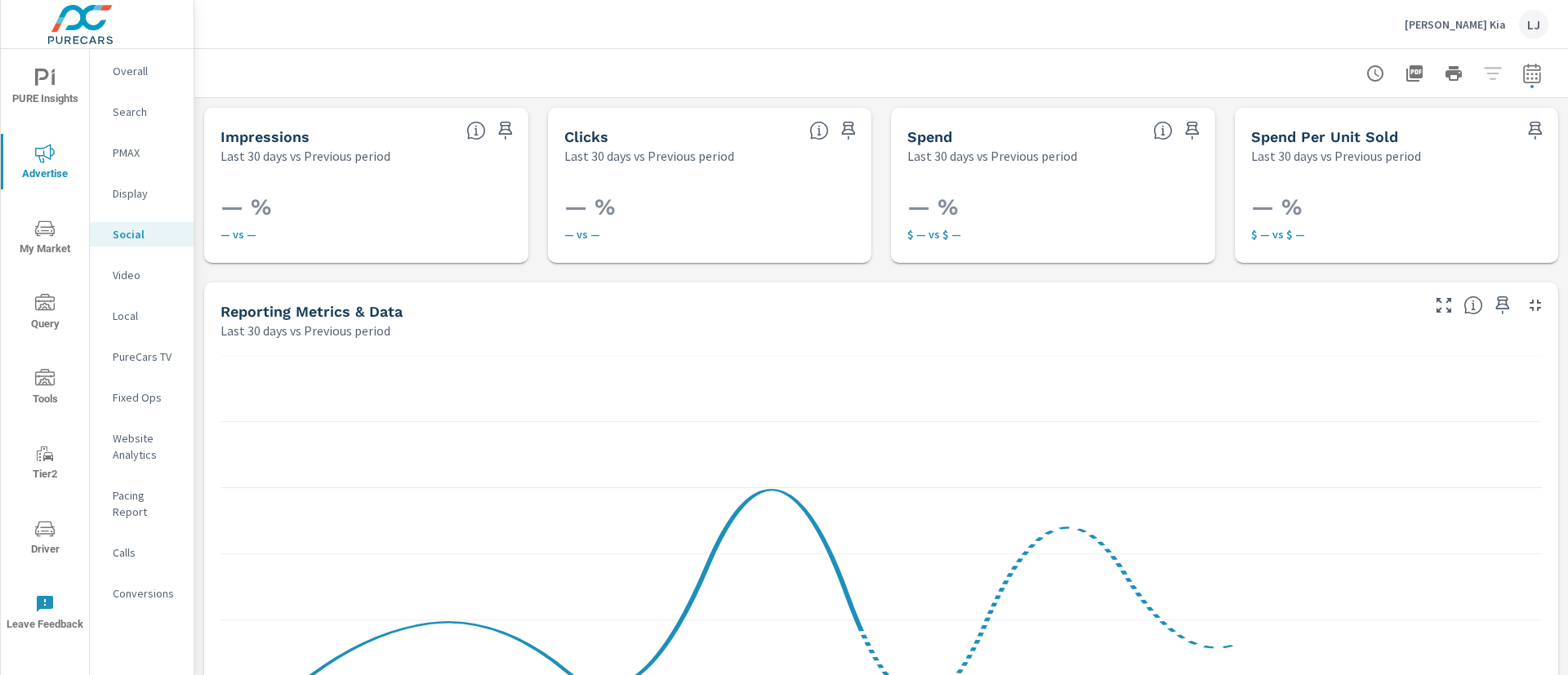
click at [147, 396] on p "Fixed Ops" at bounding box center [146, 398] width 68 height 16
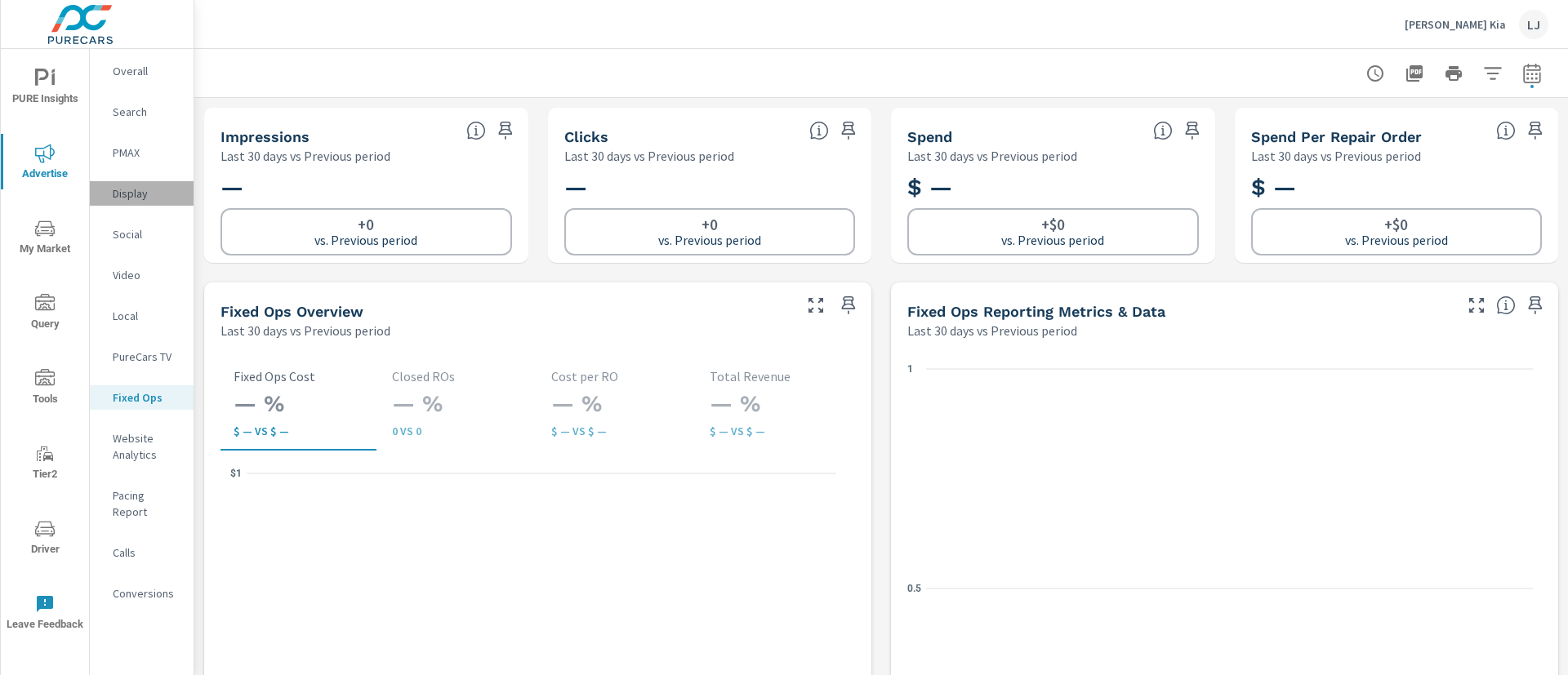
click at [135, 203] on div "Display" at bounding box center [142, 194] width 104 height 25
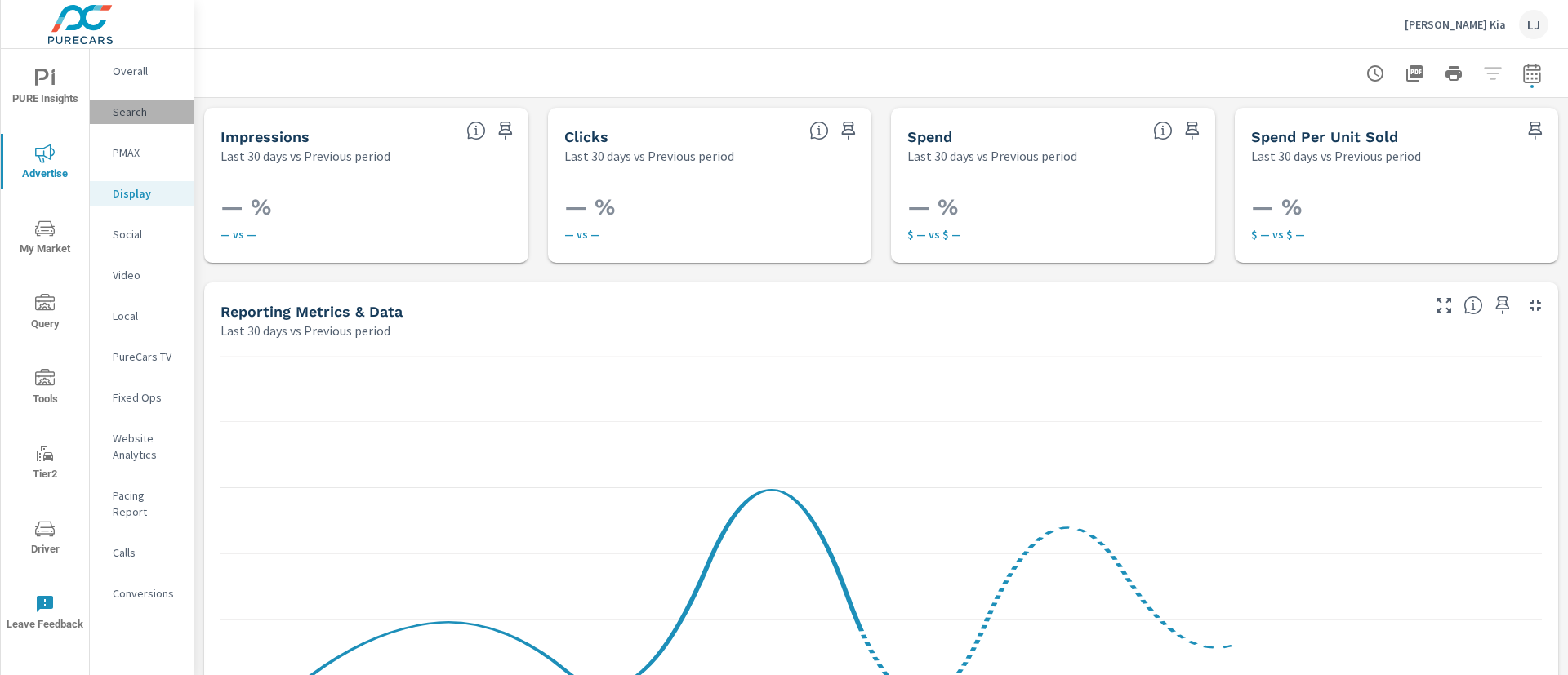
click at [136, 105] on p "Search" at bounding box center [146, 111] width 68 height 16
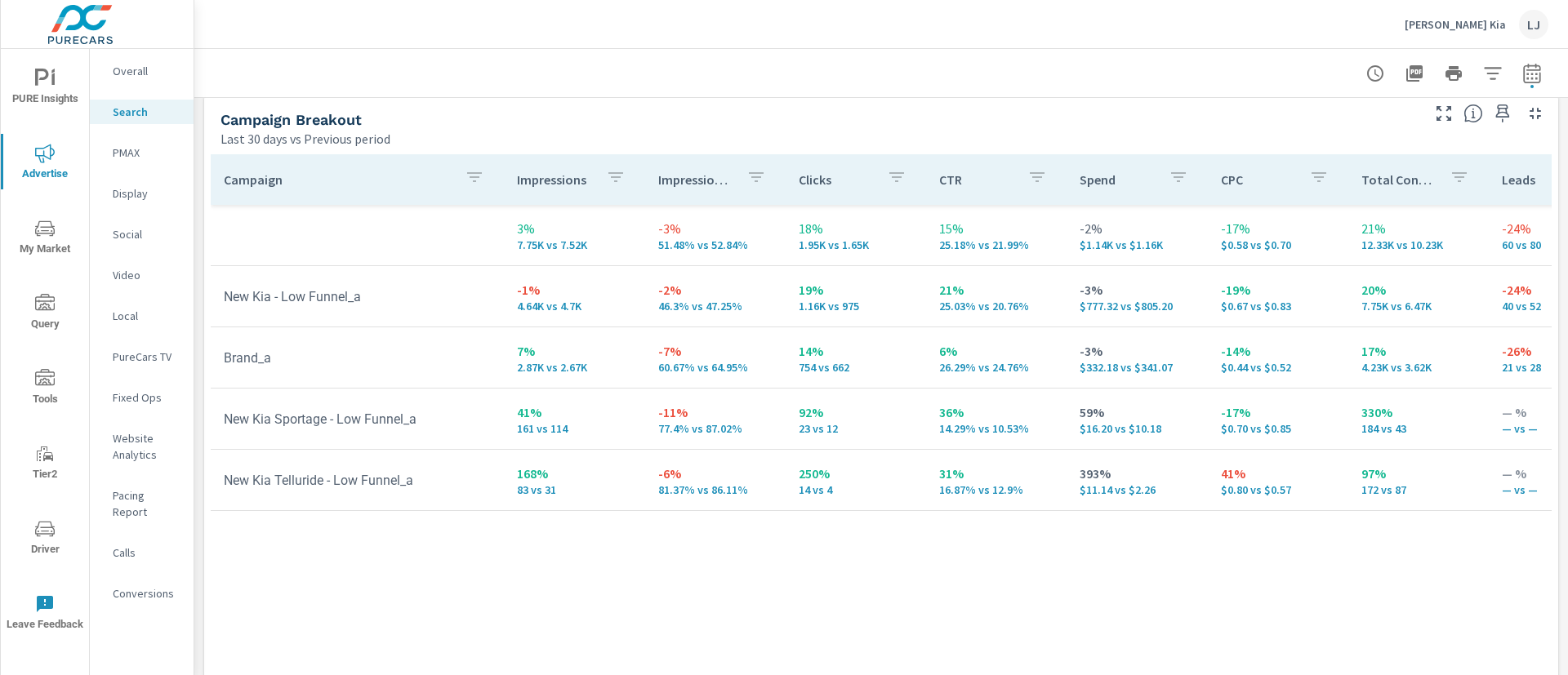
scroll to position [1592, 0]
click at [1496, 108] on icon "button" at bounding box center [1503, 110] width 13 height 18
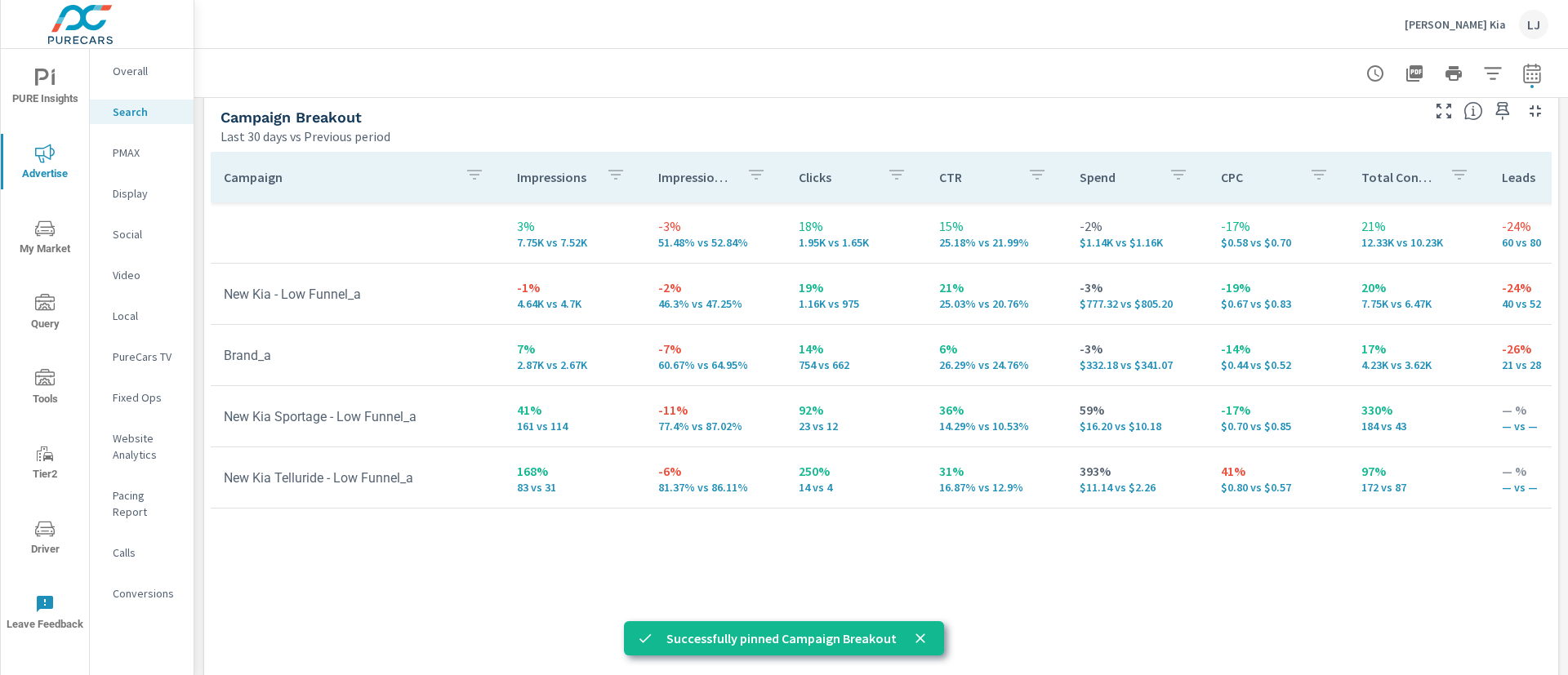
click at [133, 156] on p "PMAX" at bounding box center [146, 153] width 68 height 16
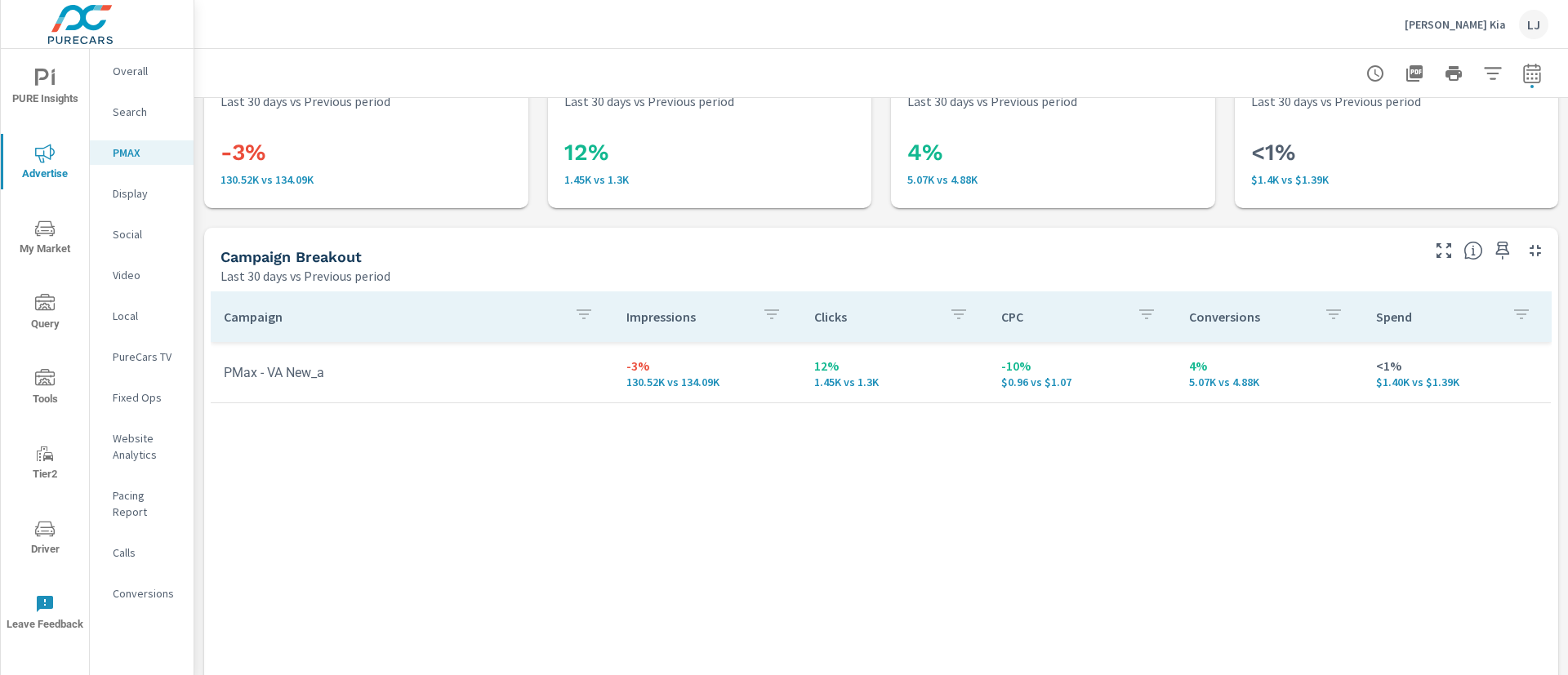
scroll to position [52, 0]
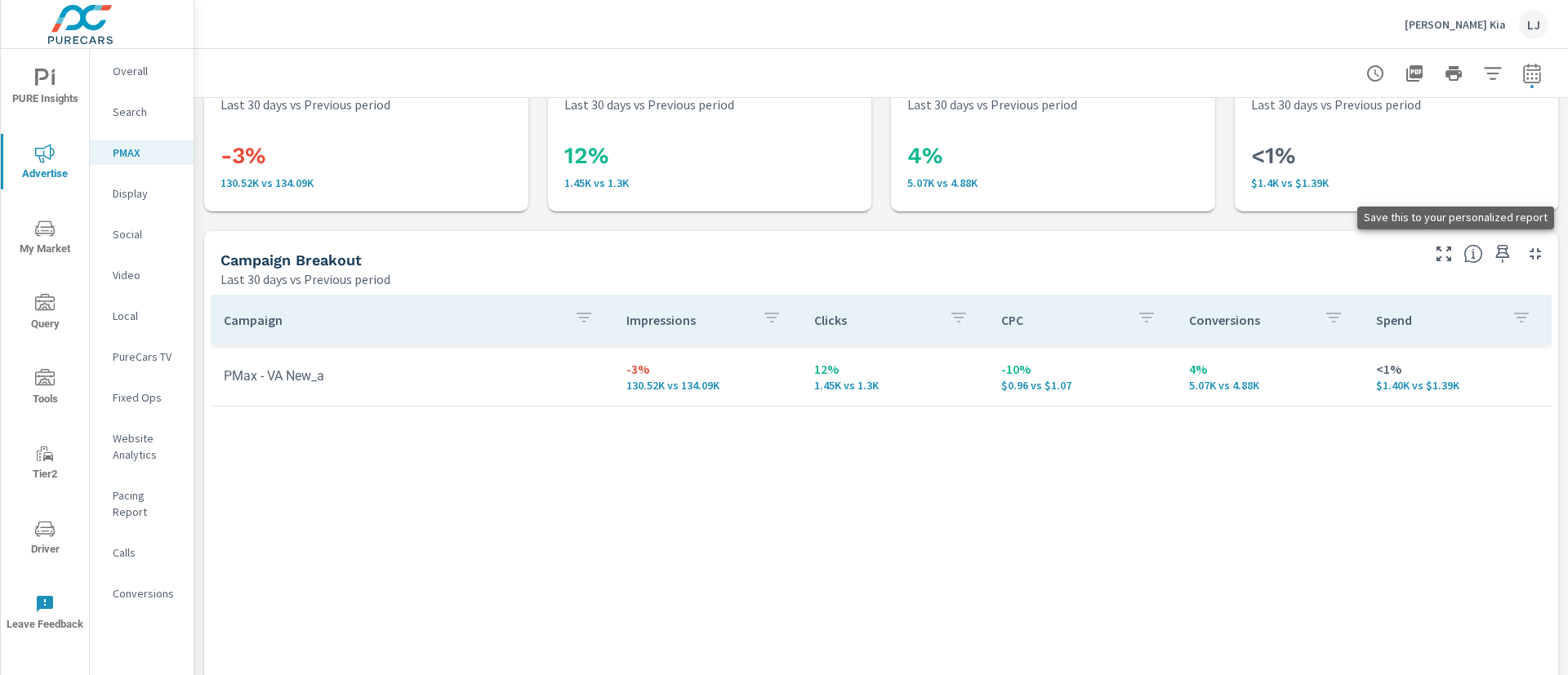
click at [1496, 254] on icon "button" at bounding box center [1503, 253] width 13 height 18
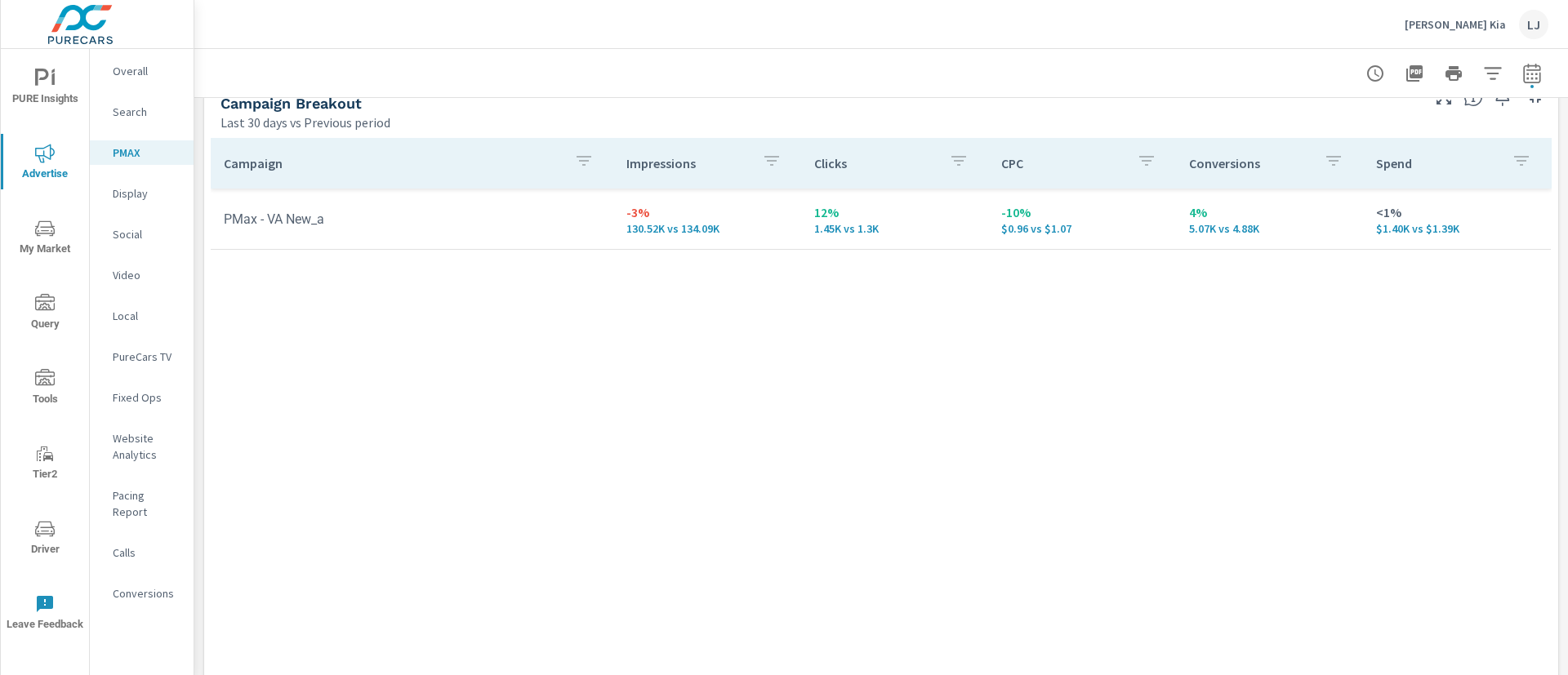
scroll to position [0, 0]
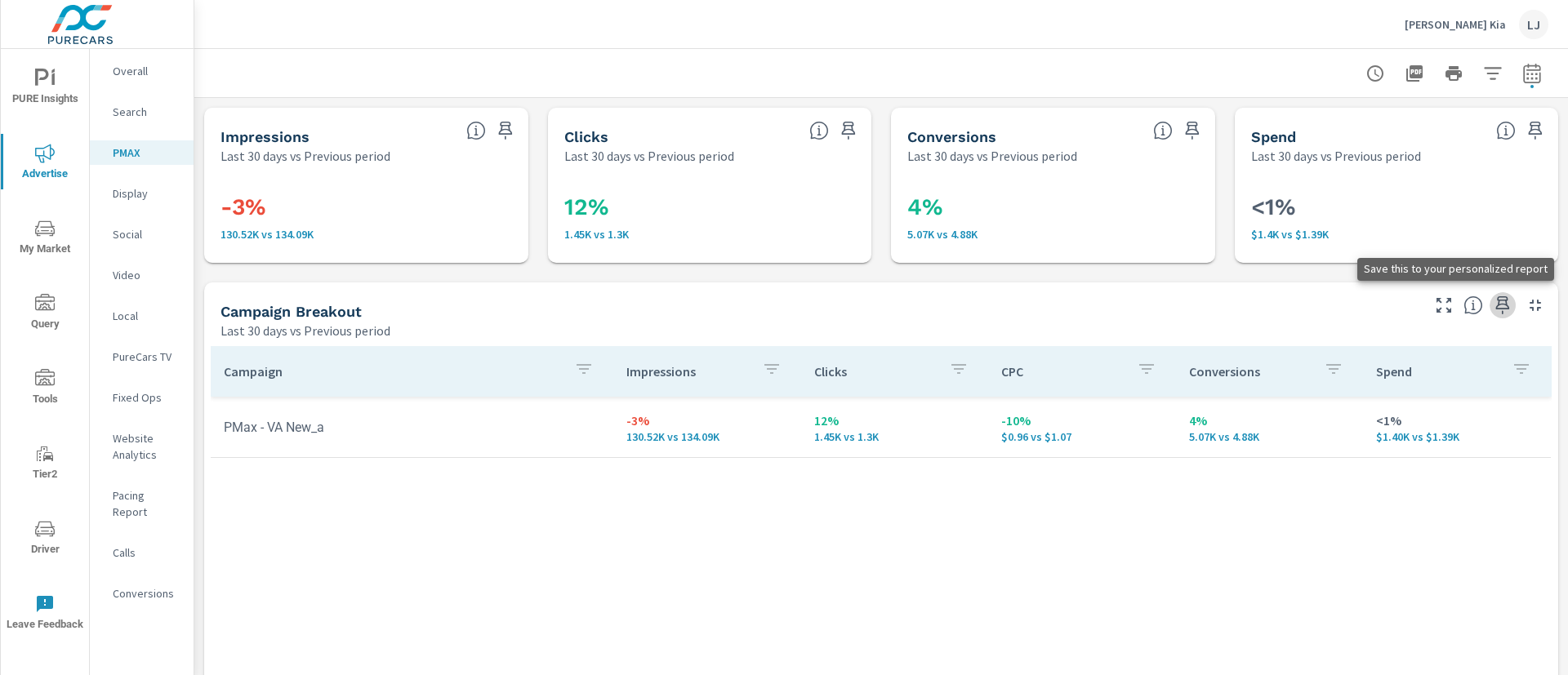
click at [1496, 299] on icon "button" at bounding box center [1503, 305] width 13 height 18
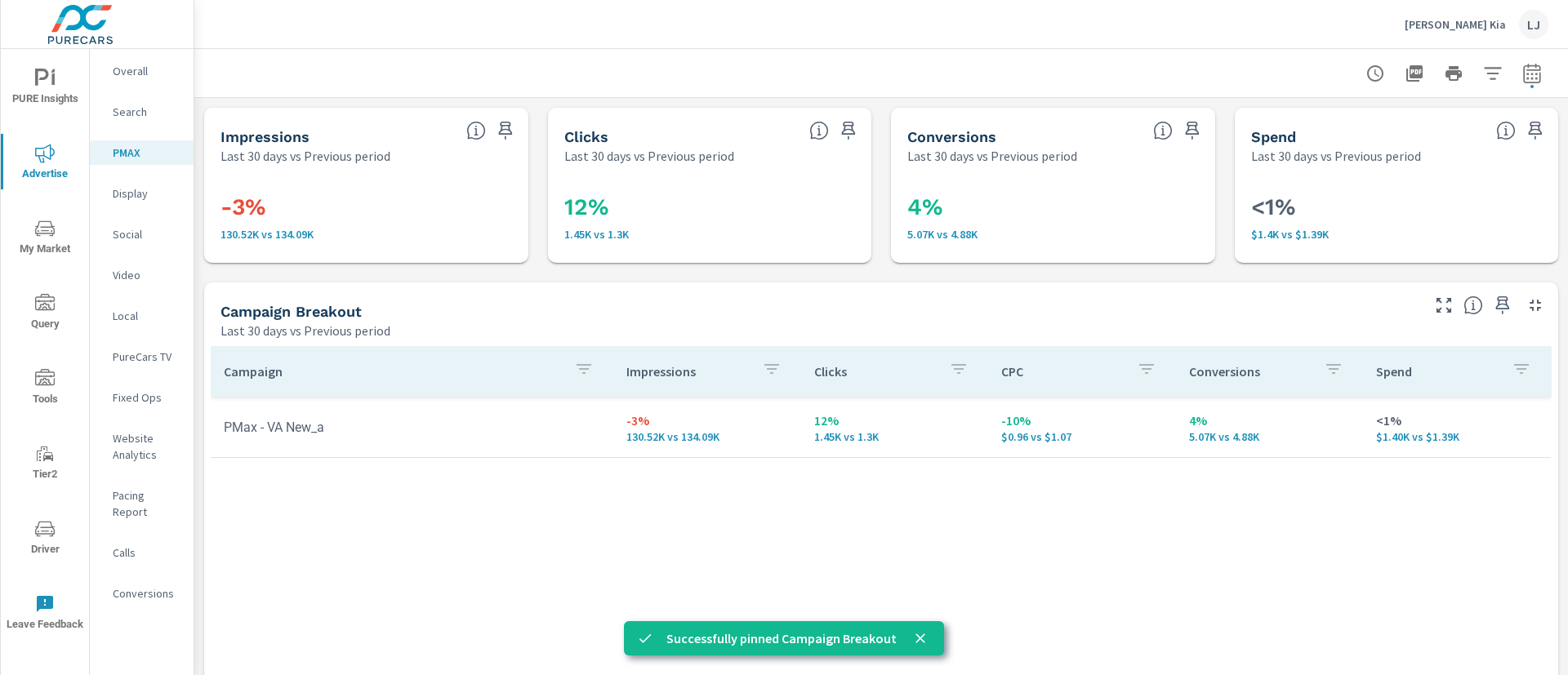
click at [28, 75] on span "PURE Insights" at bounding box center [45, 88] width 79 height 40
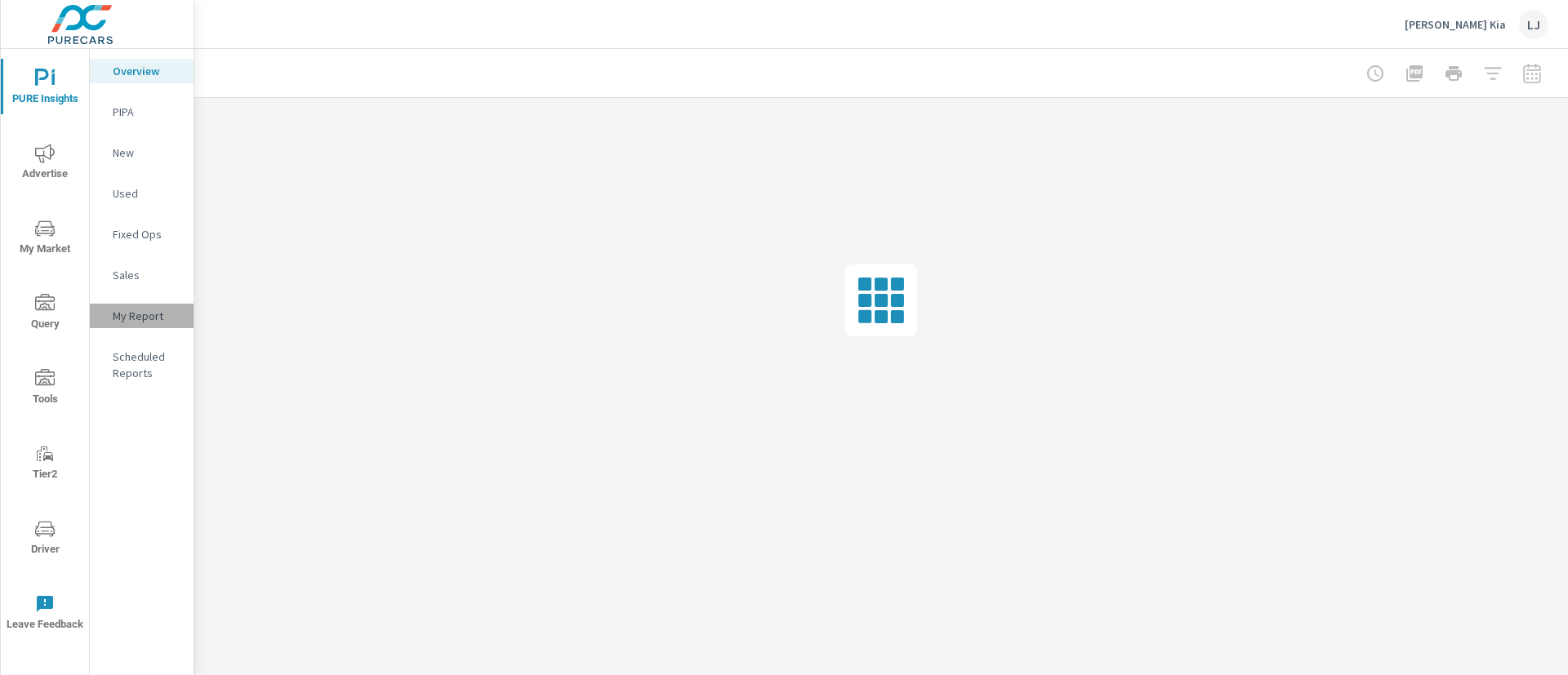
click at [134, 315] on p "My Report" at bounding box center [146, 316] width 68 height 16
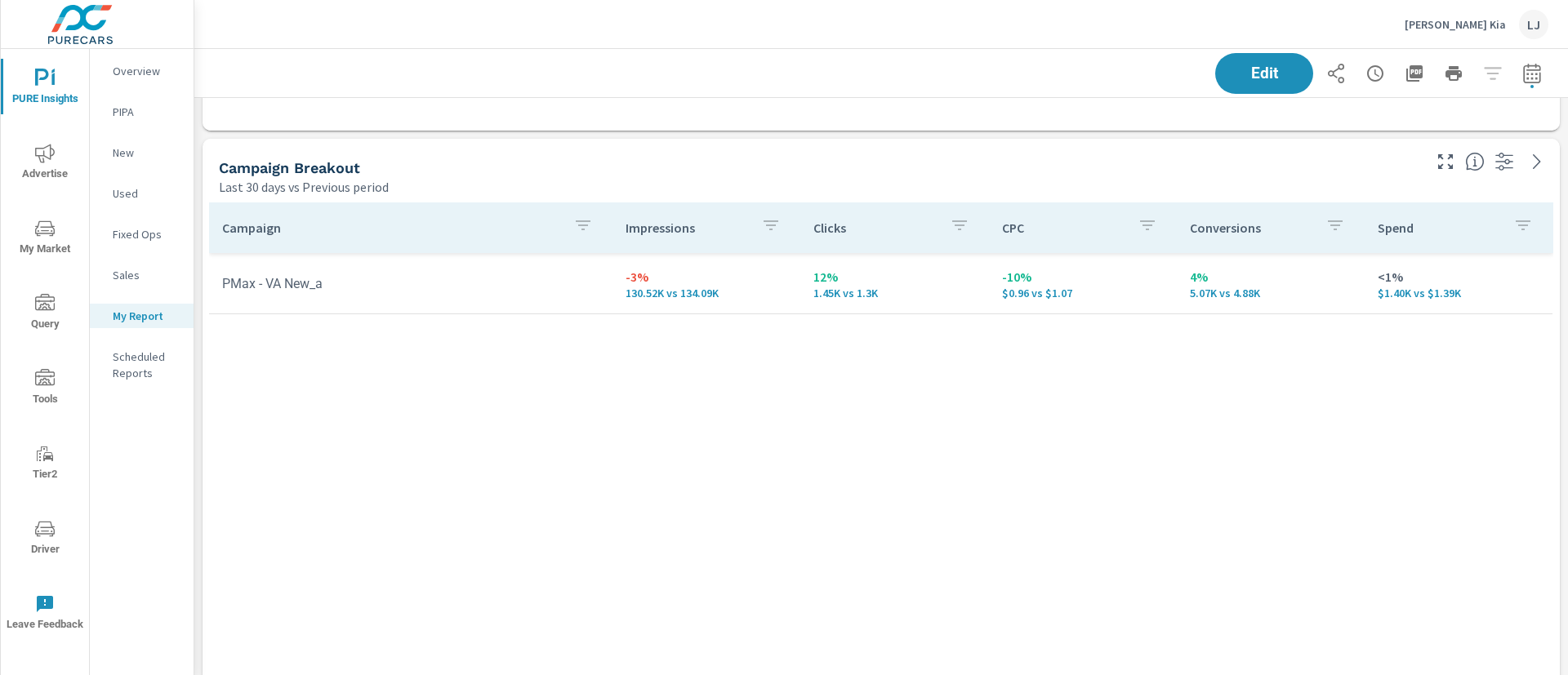
scroll to position [1347, 0]
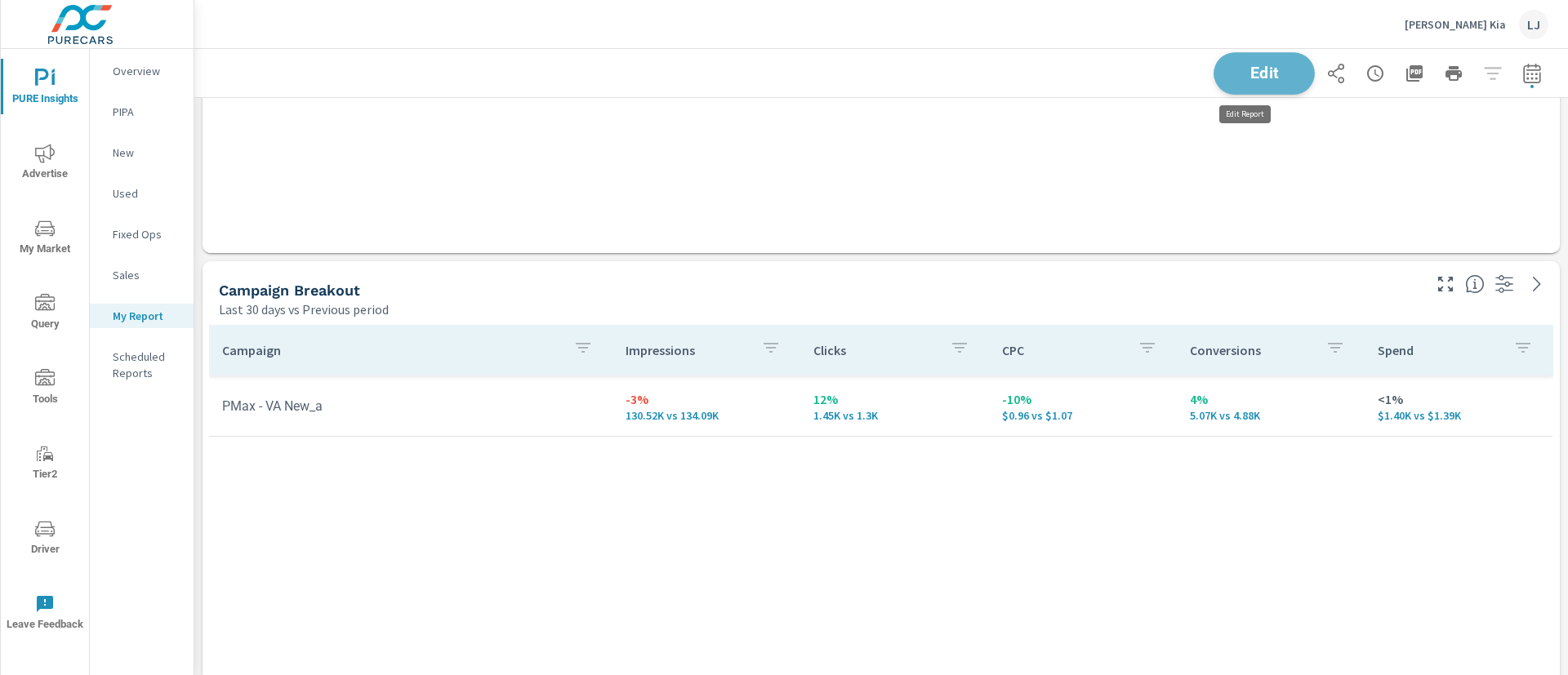
click at [1231, 74] on span "Edit" at bounding box center [1265, 73] width 67 height 15
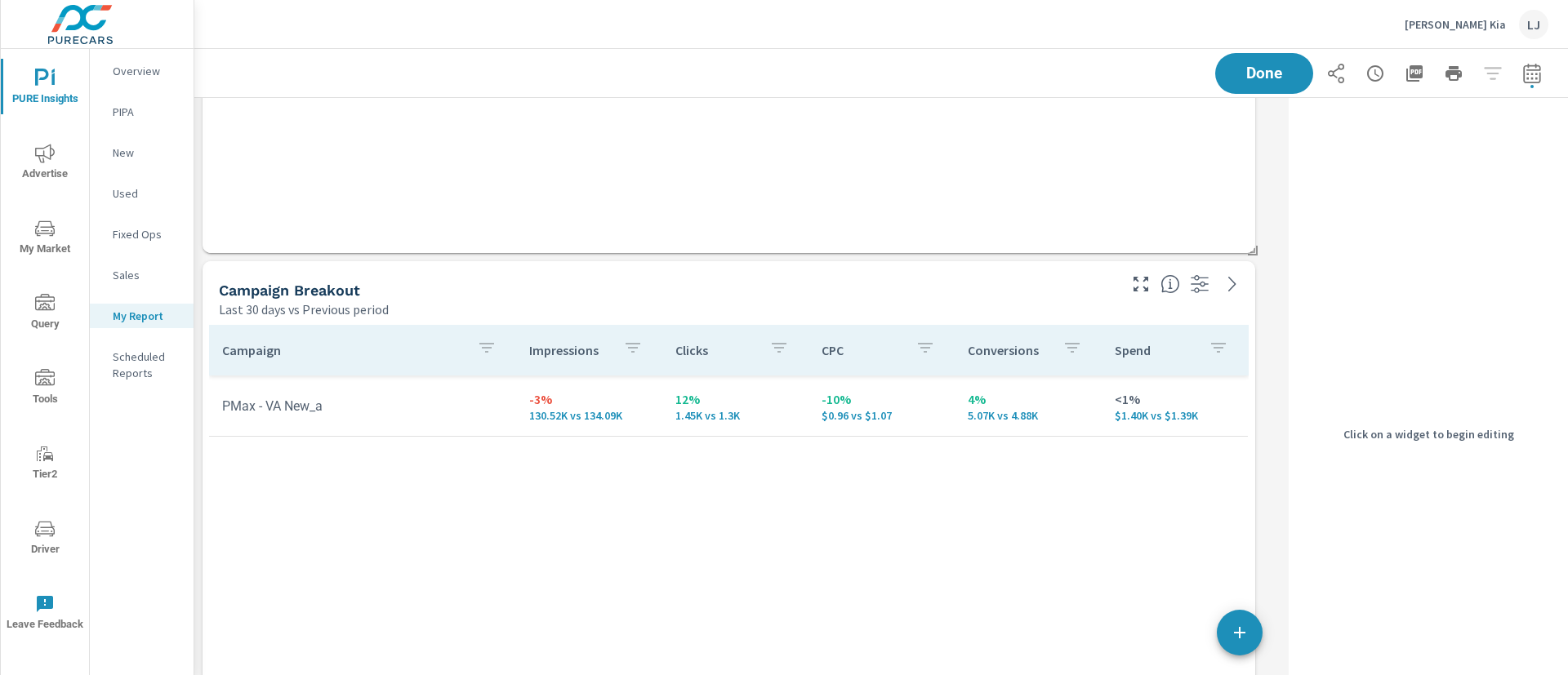
scroll to position [2301, 1107]
click at [946, 287] on div "Campaign Breakout" at bounding box center [666, 291] width 896 height 19
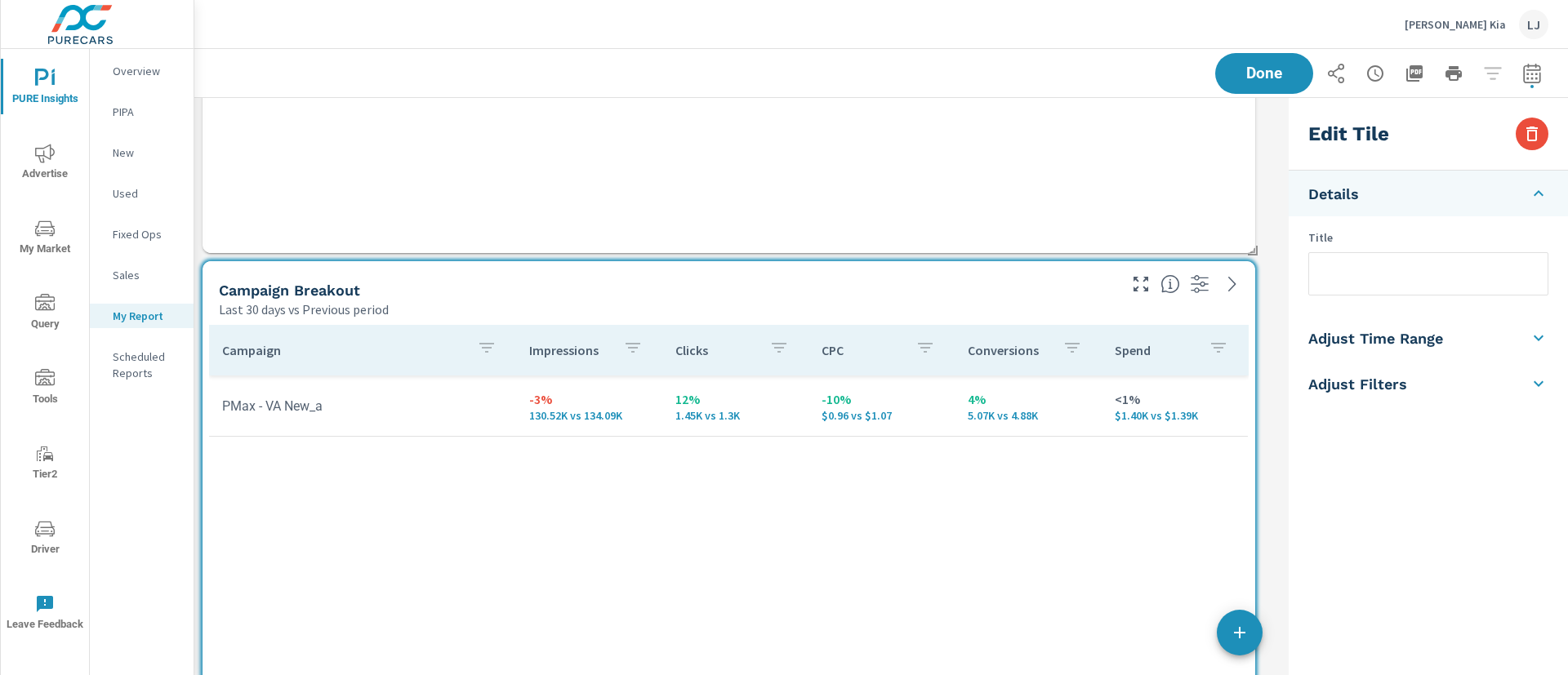
click at [1548, 131] on div "Edit Tile" at bounding box center [1428, 134] width 279 height 73
click at [1527, 132] on icon "button" at bounding box center [1532, 133] width 12 height 14
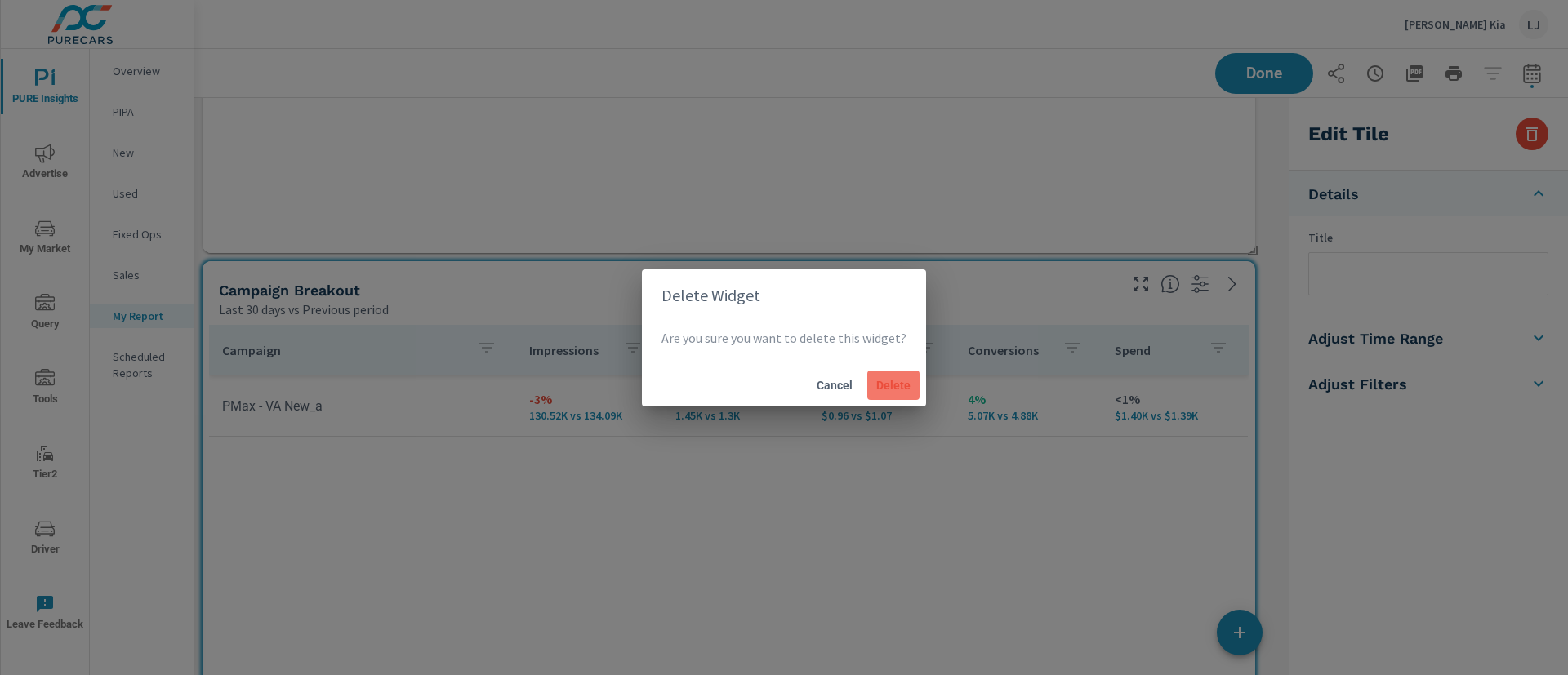
click at [893, 379] on span "Delete" at bounding box center [893, 385] width 39 height 14
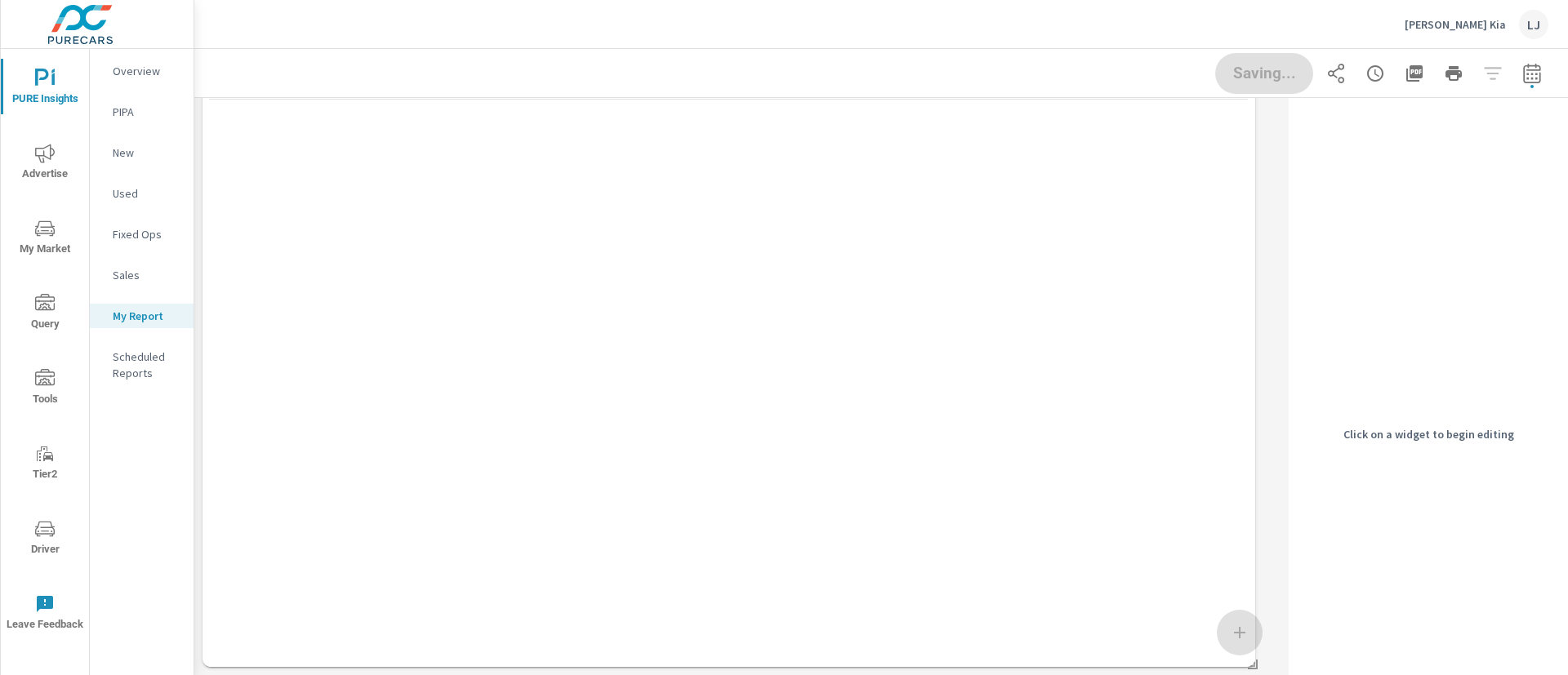
scroll to position [933, 0]
click at [38, 536] on icon "nav menu" at bounding box center [45, 529] width 19 height 15
